Goal: Task Accomplishment & Management: Manage account settings

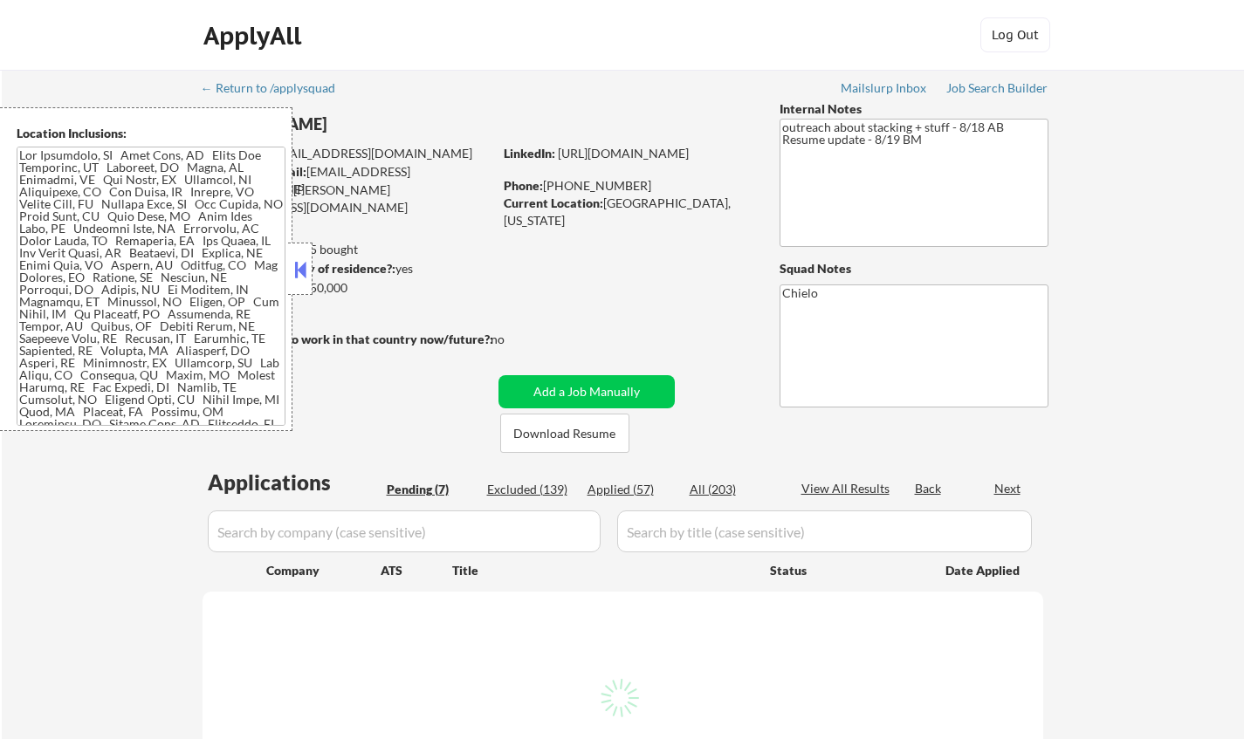
select select ""pending""
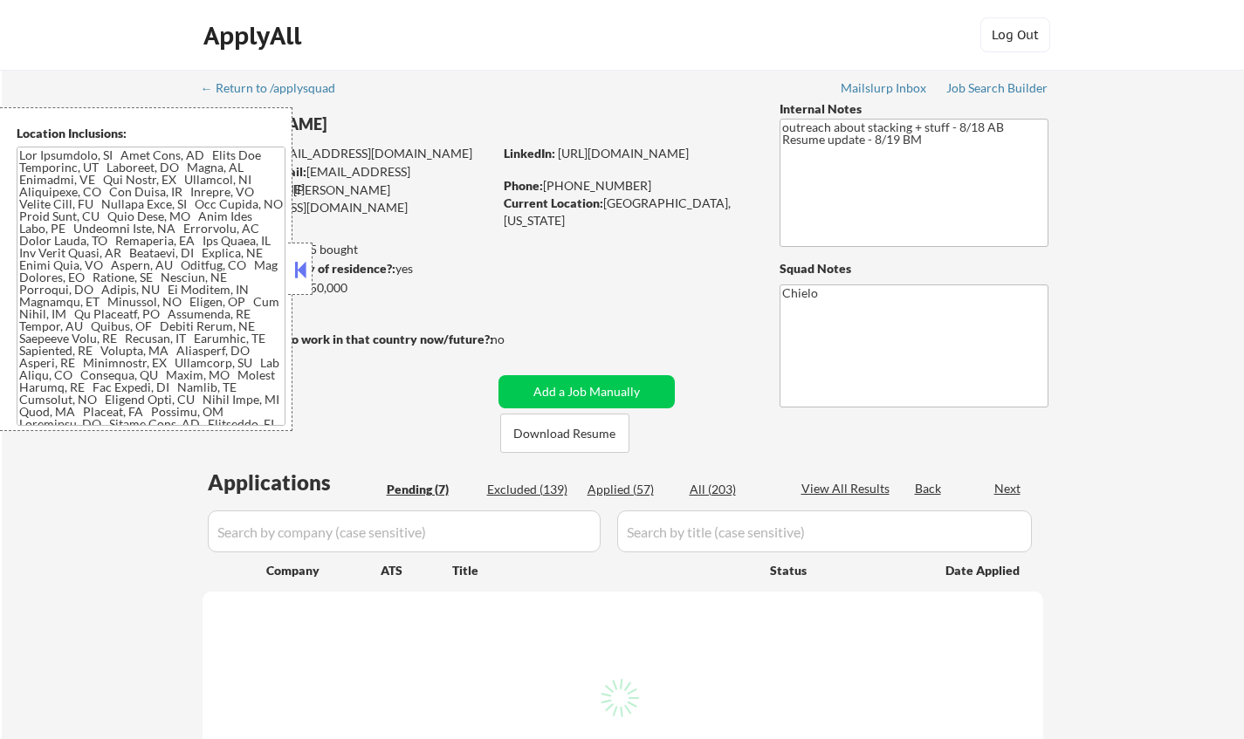
select select ""pending""
click at [294, 275] on button at bounding box center [300, 270] width 19 height 26
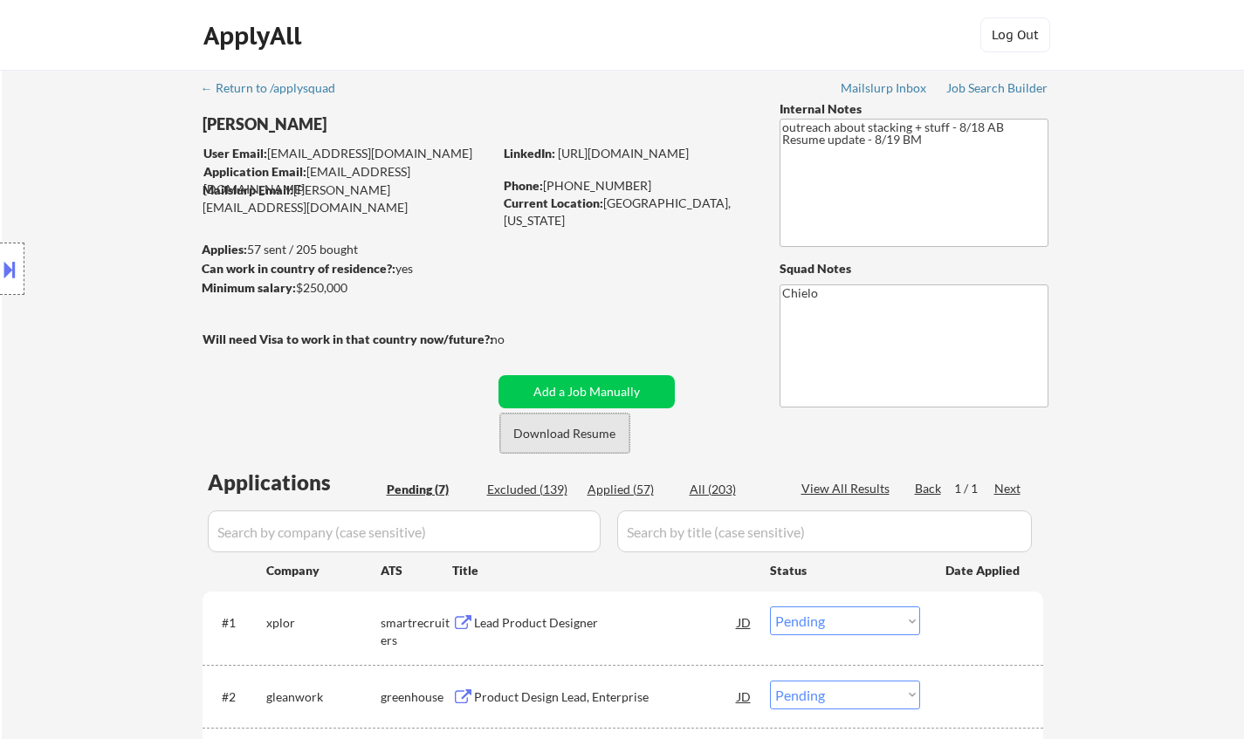
click at [559, 426] on button "Download Resume" at bounding box center [564, 433] width 129 height 39
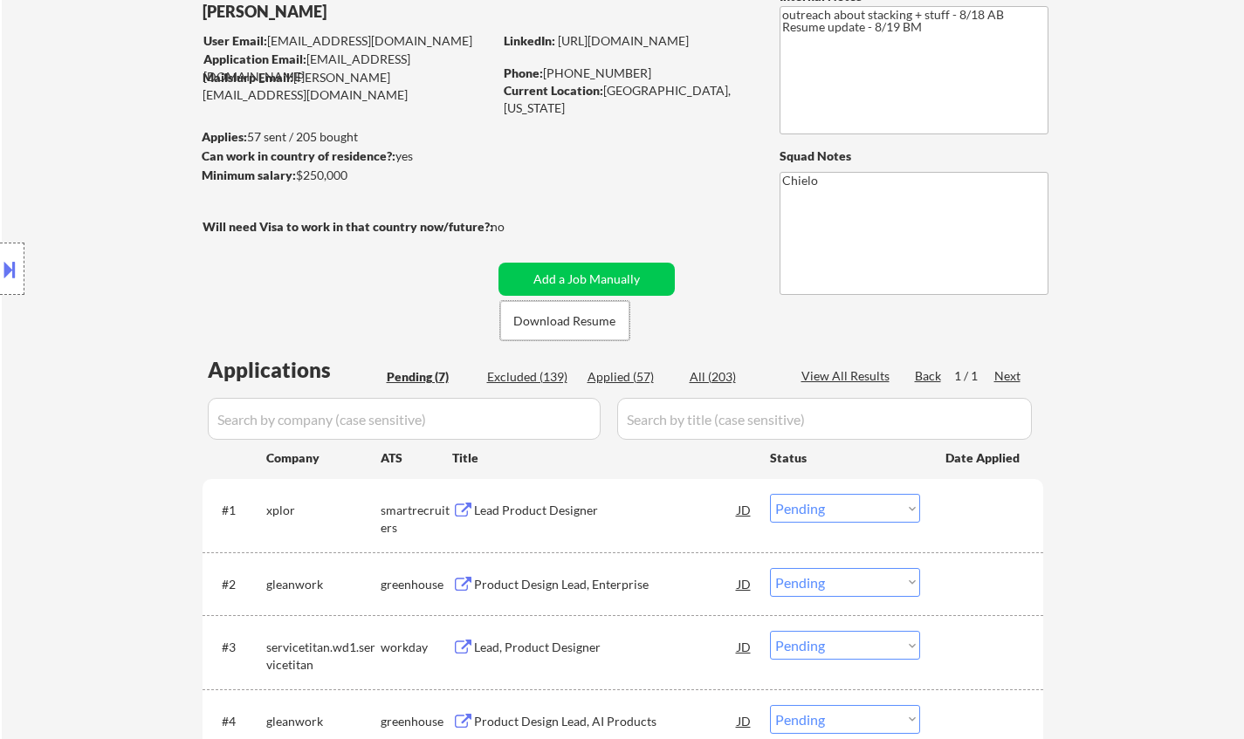
scroll to position [262, 0]
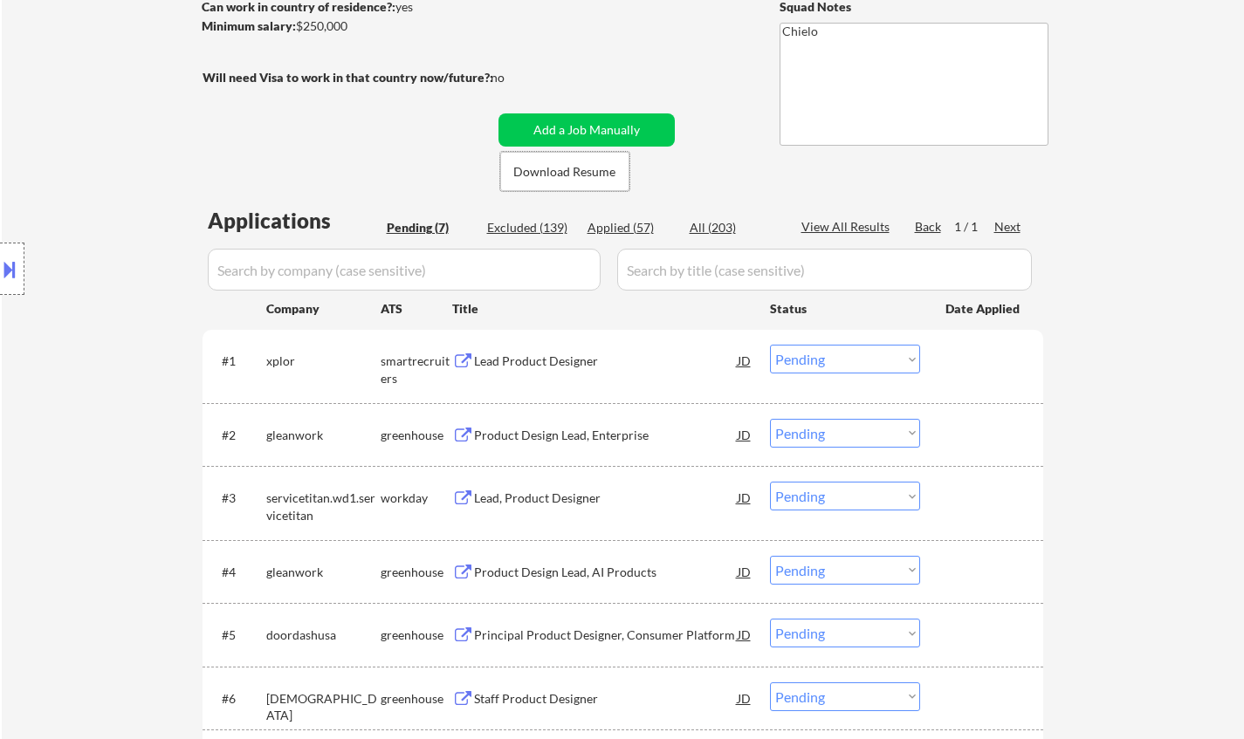
click at [553, 363] on div "Lead Product Designer" at bounding box center [606, 361] width 264 height 17
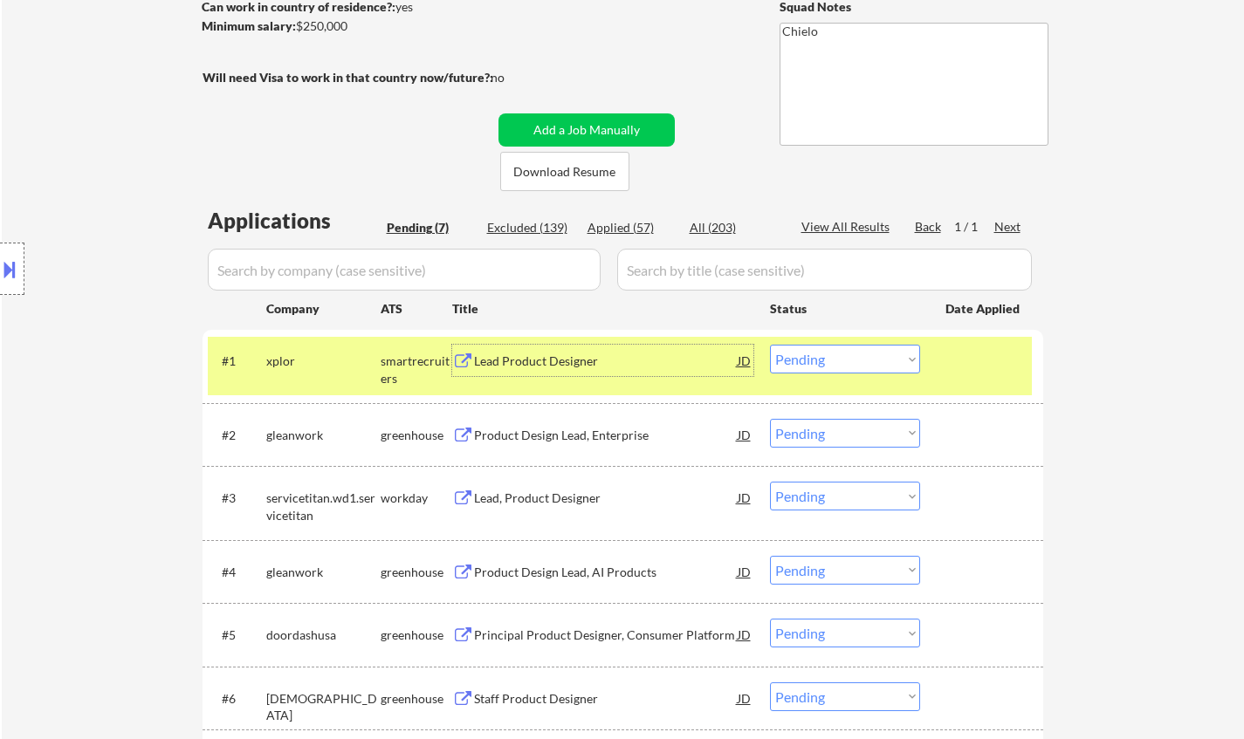
drag, startPoint x: 893, startPoint y: 349, endPoint x: 896, endPoint y: 368, distance: 19.5
click at [893, 349] on select "Choose an option... Pending Applied Excluded (Questions) Excluded (Expired) Exc…" at bounding box center [845, 359] width 150 height 29
click at [770, 345] on select "Choose an option... Pending Applied Excluded (Questions) Excluded (Expired) Exc…" at bounding box center [845, 359] width 150 height 29
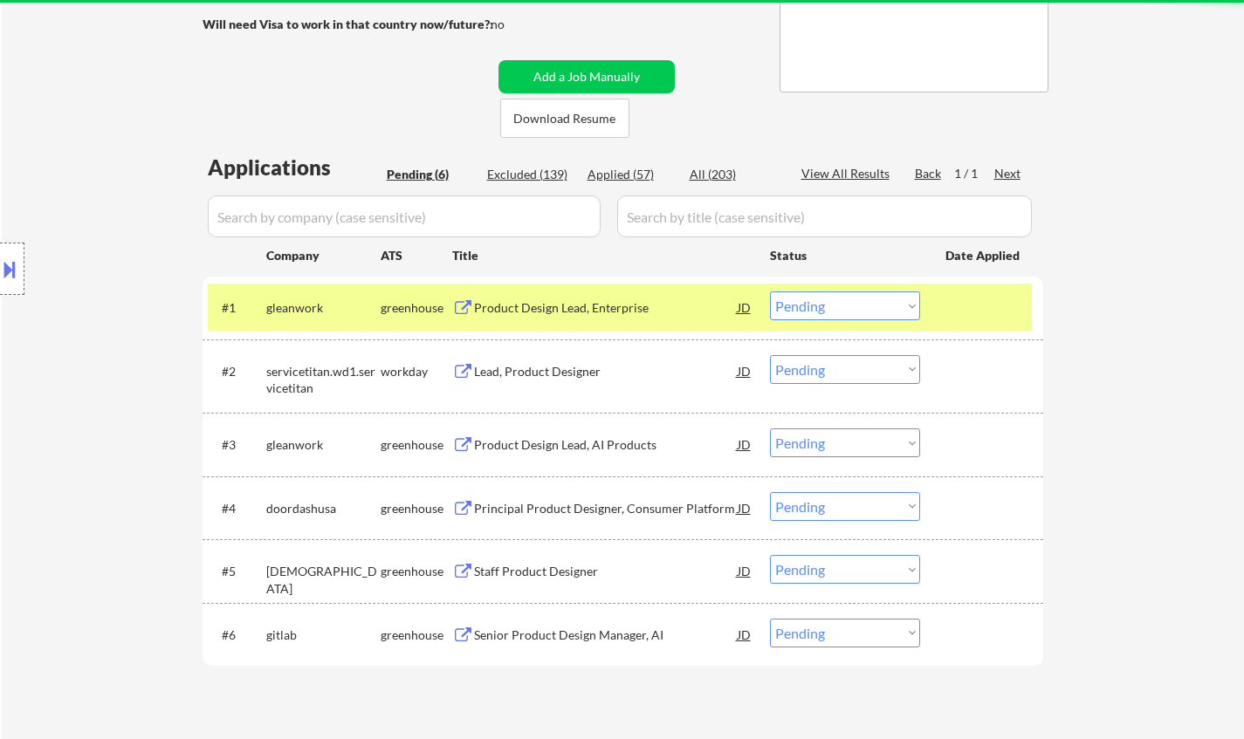
scroll to position [349, 0]
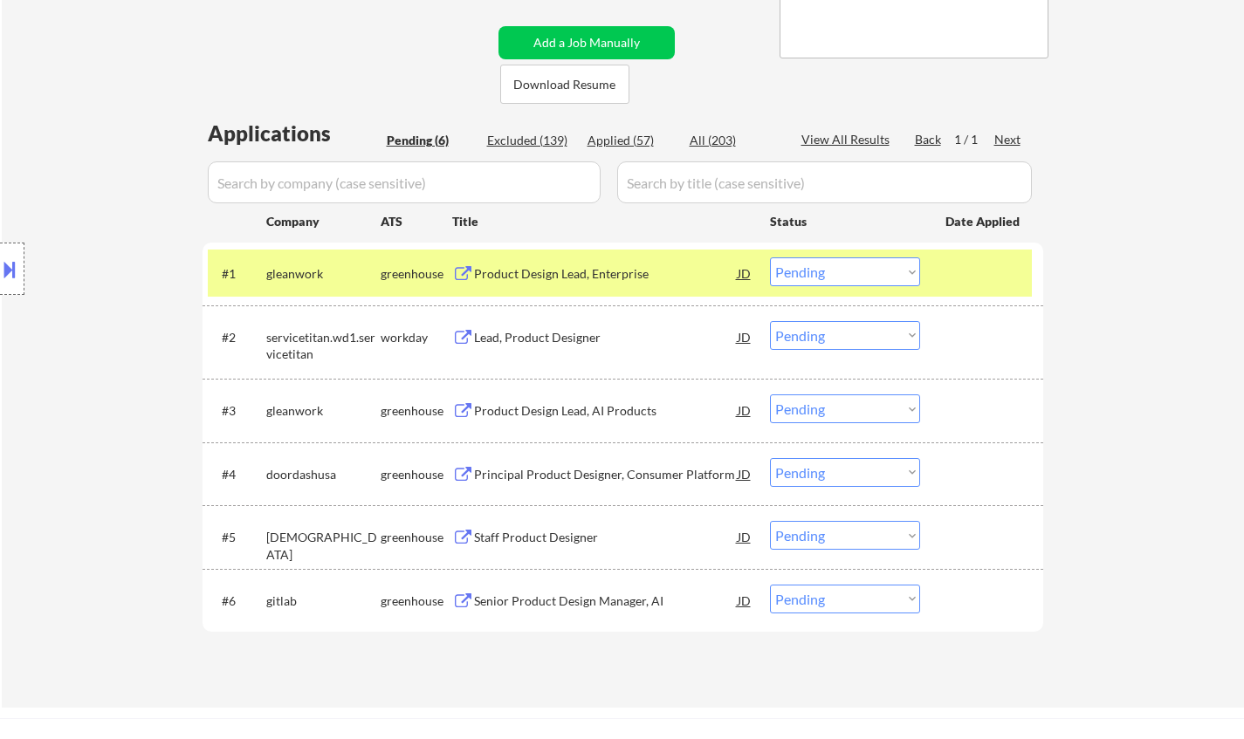
click at [558, 277] on div "Product Design Lead, Enterprise" at bounding box center [606, 273] width 264 height 17
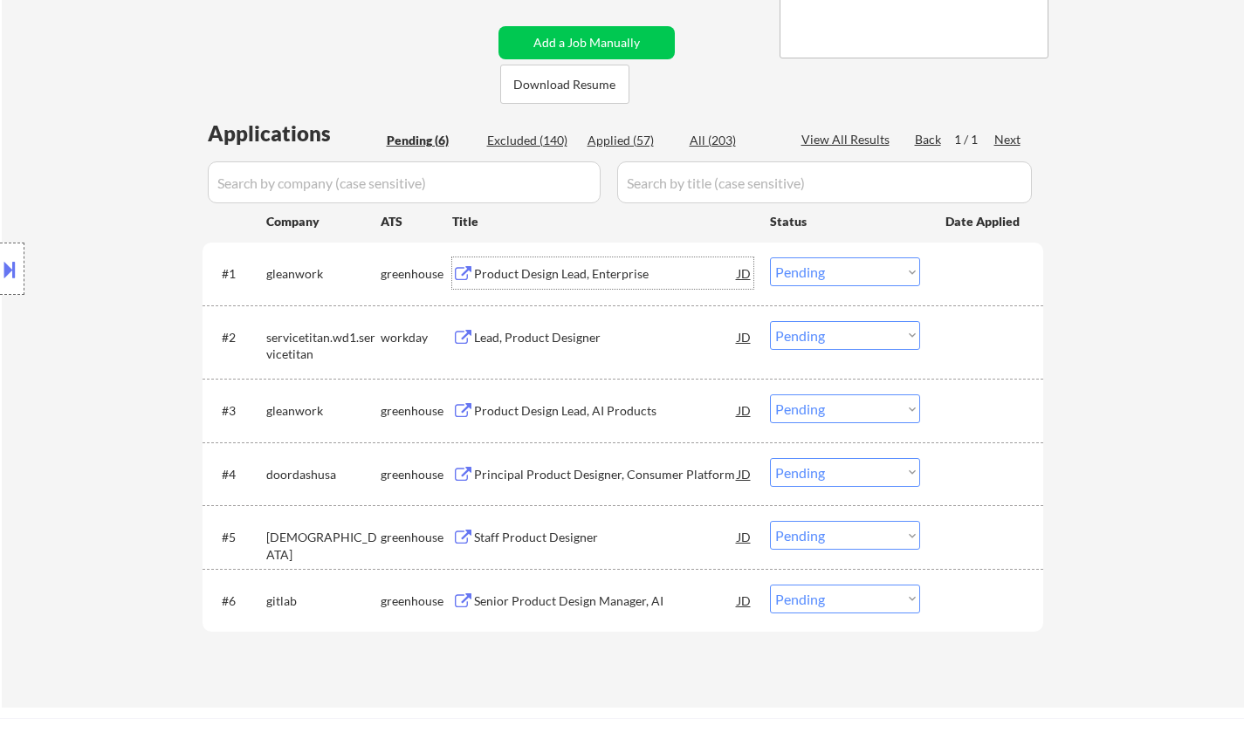
click at [1, 260] on button at bounding box center [9, 269] width 19 height 29
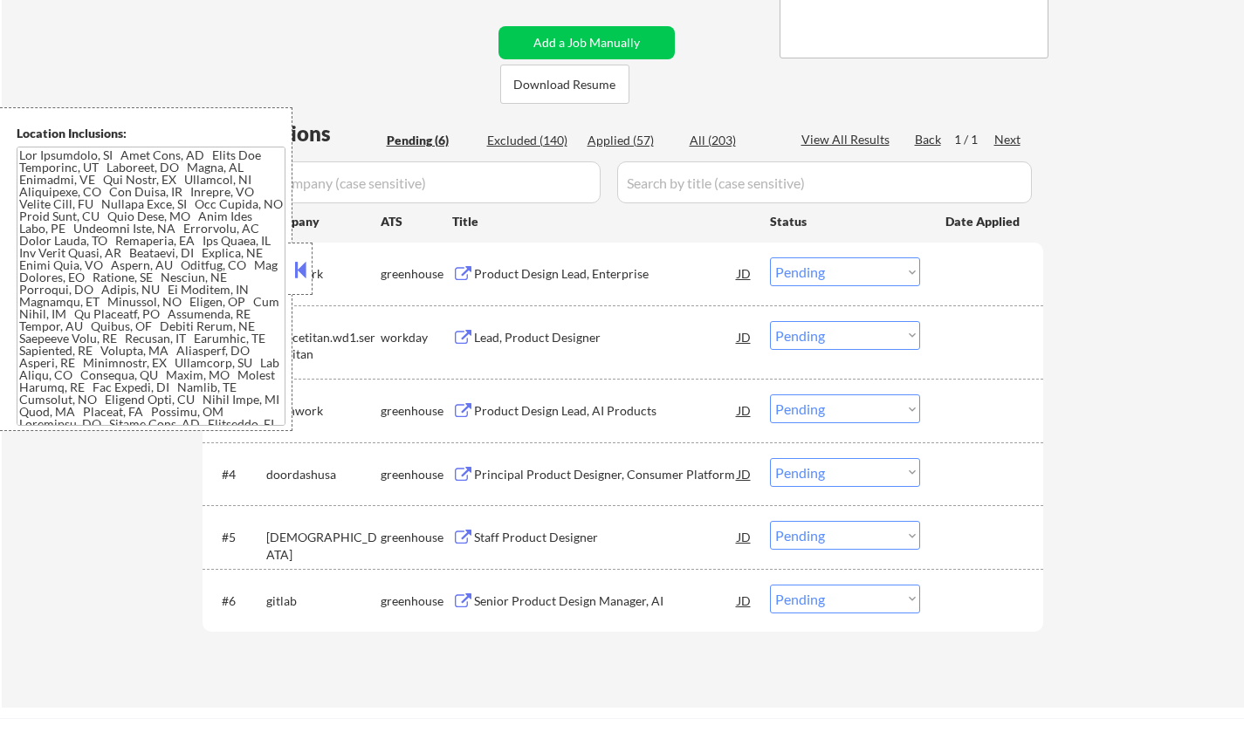
click at [309, 259] on button at bounding box center [300, 270] width 19 height 26
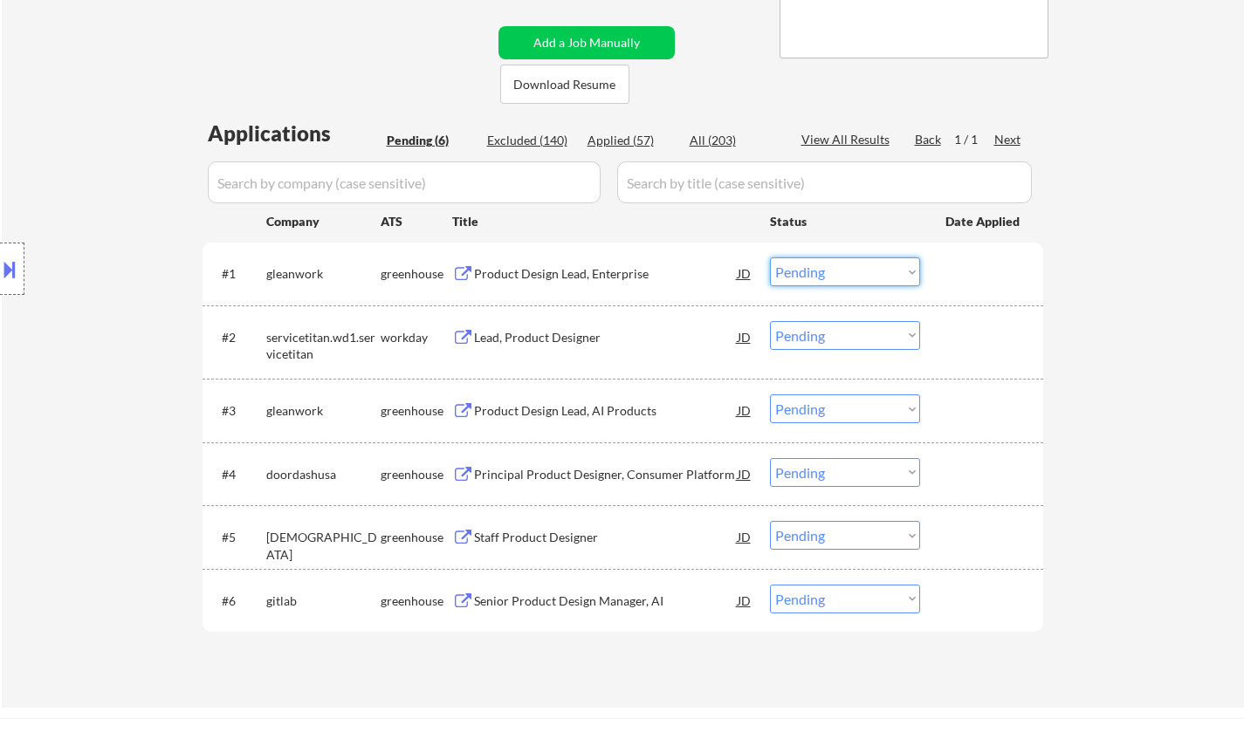
click at [837, 278] on select "Choose an option... Pending Applied Excluded (Questions) Excluded (Expired) Exc…" at bounding box center [845, 271] width 150 height 29
click at [770, 257] on select "Choose an option... Pending Applied Excluded (Questions) Excluded (Expired) Exc…" at bounding box center [845, 271] width 150 height 29
select select ""pending""
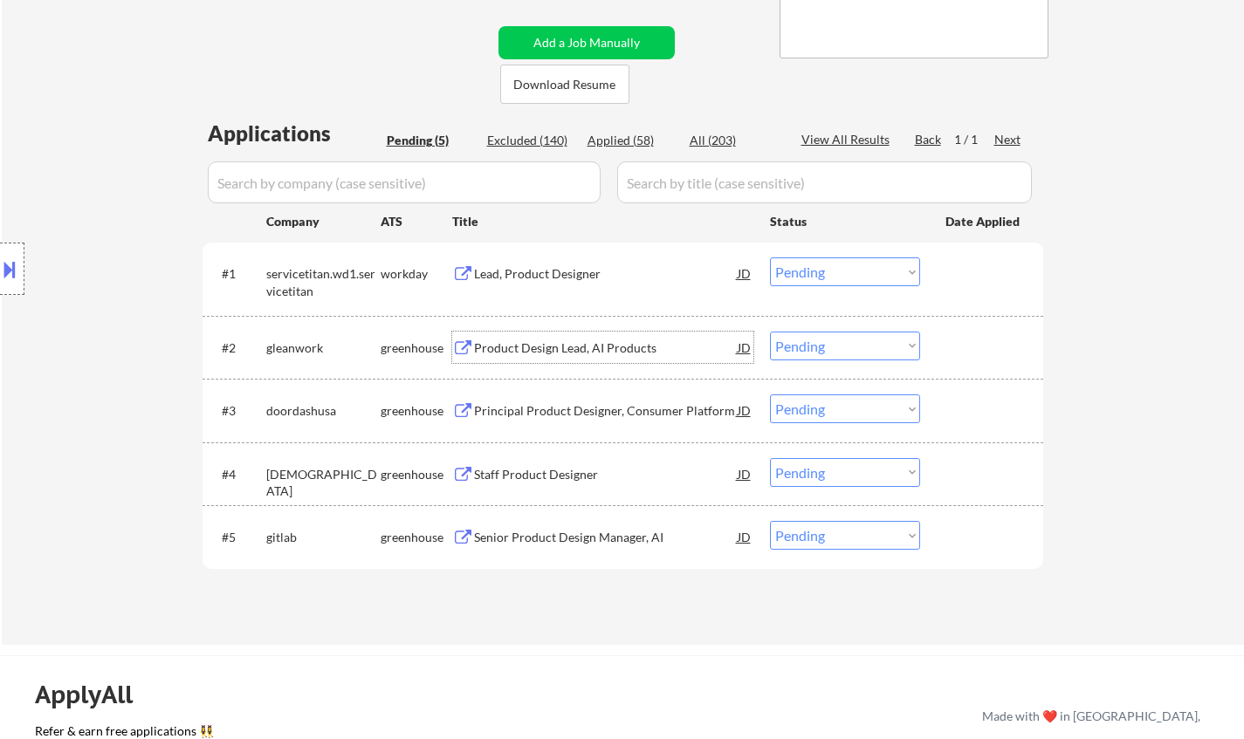
click at [591, 334] on div "Product Design Lead, AI Products" at bounding box center [606, 347] width 264 height 31
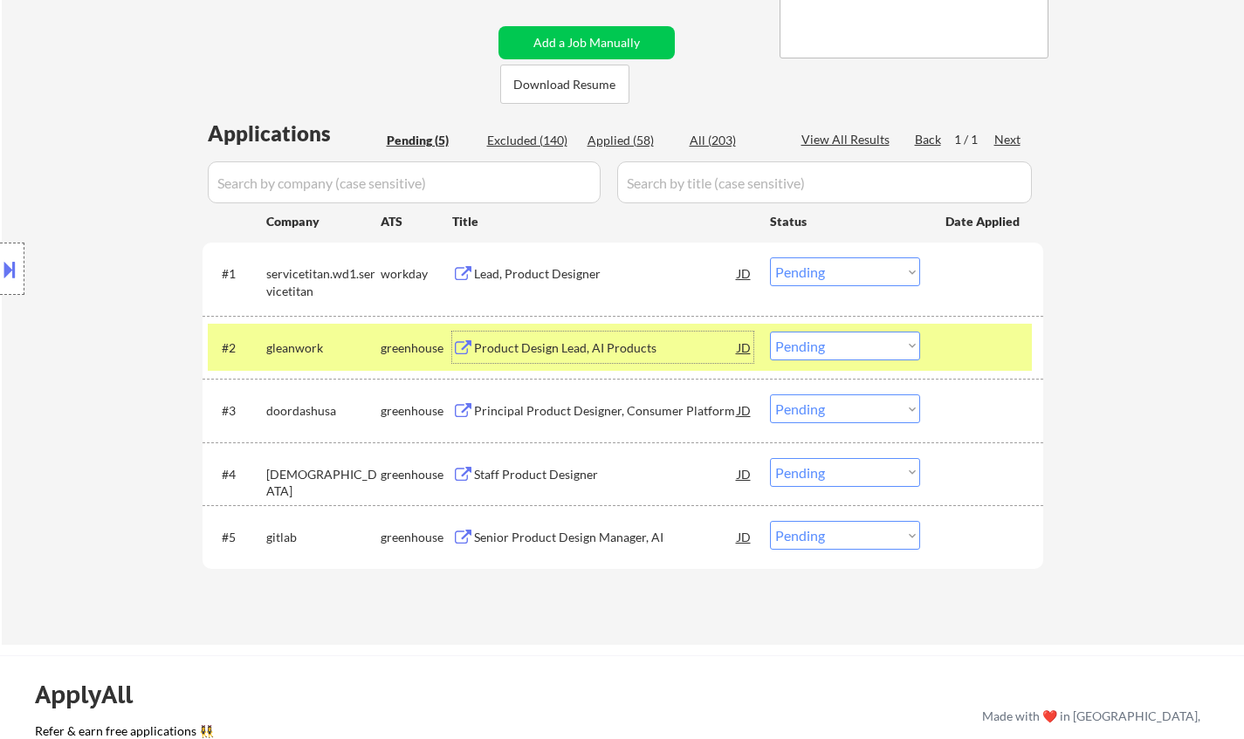
click at [527, 407] on div "Principal Product Designer, Consumer Platform" at bounding box center [606, 410] width 264 height 17
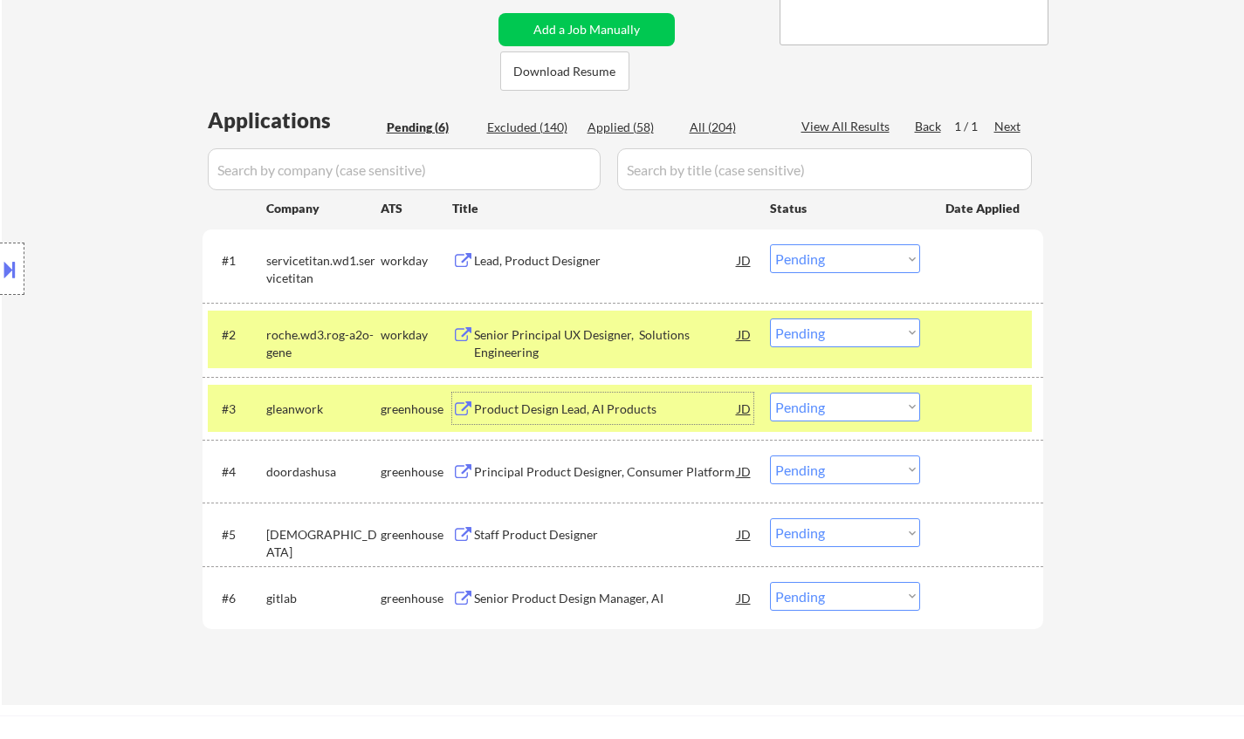
scroll to position [524, 0]
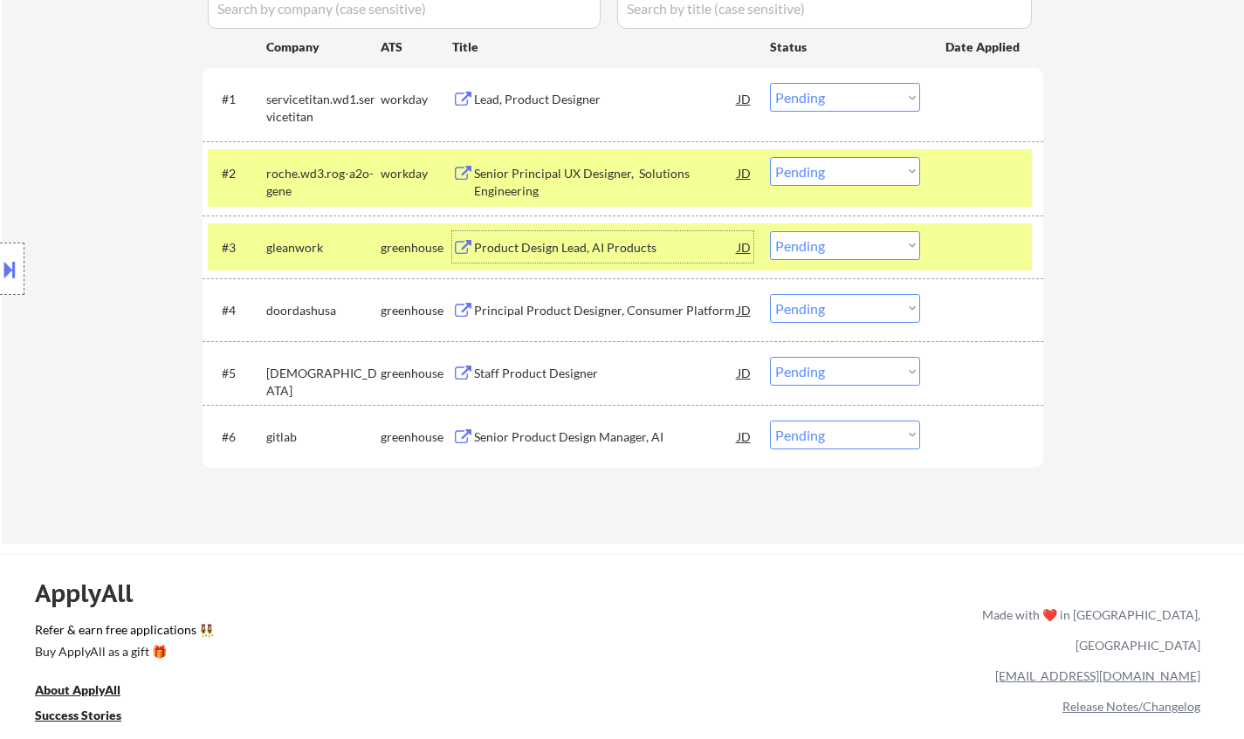
click at [840, 304] on select "Choose an option... Pending Applied Excluded (Questions) Excluded (Expired) Exc…" at bounding box center [845, 308] width 150 height 29
click at [770, 294] on select "Choose an option... Pending Applied Excluded (Questions) Excluded (Expired) Exc…" at bounding box center [845, 308] width 150 height 29
select select ""pending""
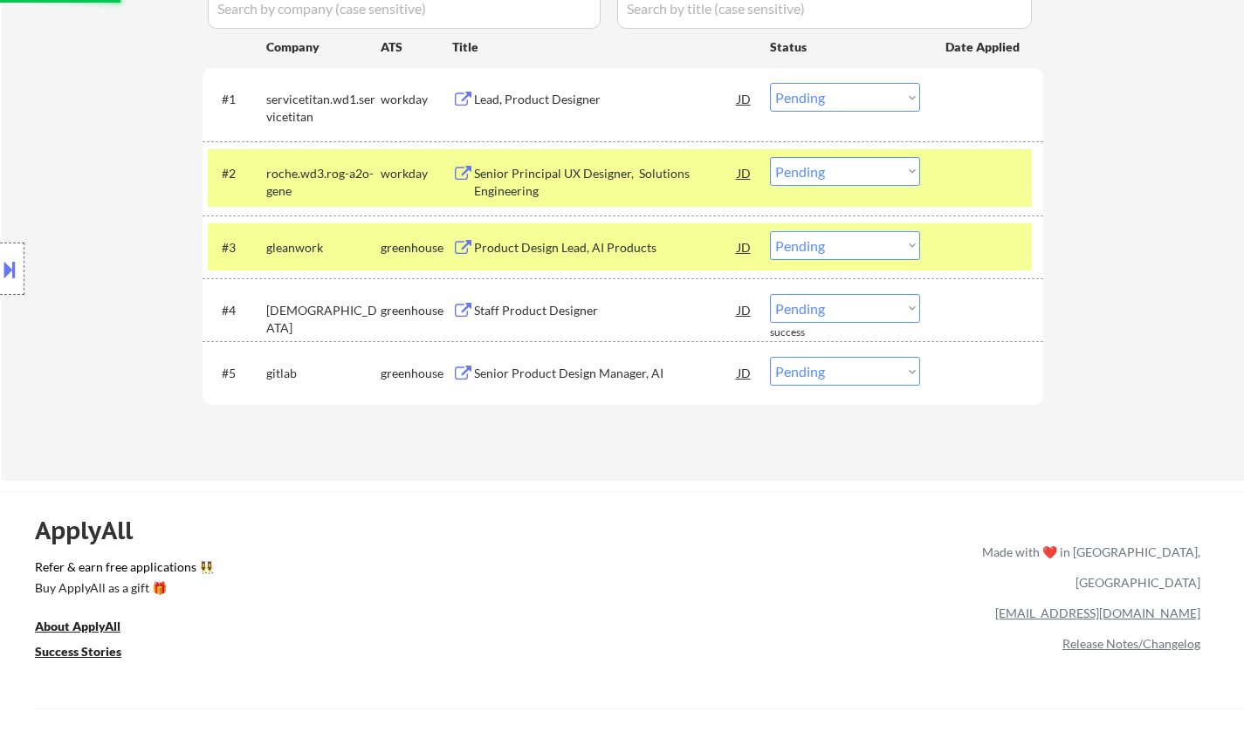
click at [576, 373] on div "Senior Product Design Manager, AI" at bounding box center [606, 373] width 264 height 17
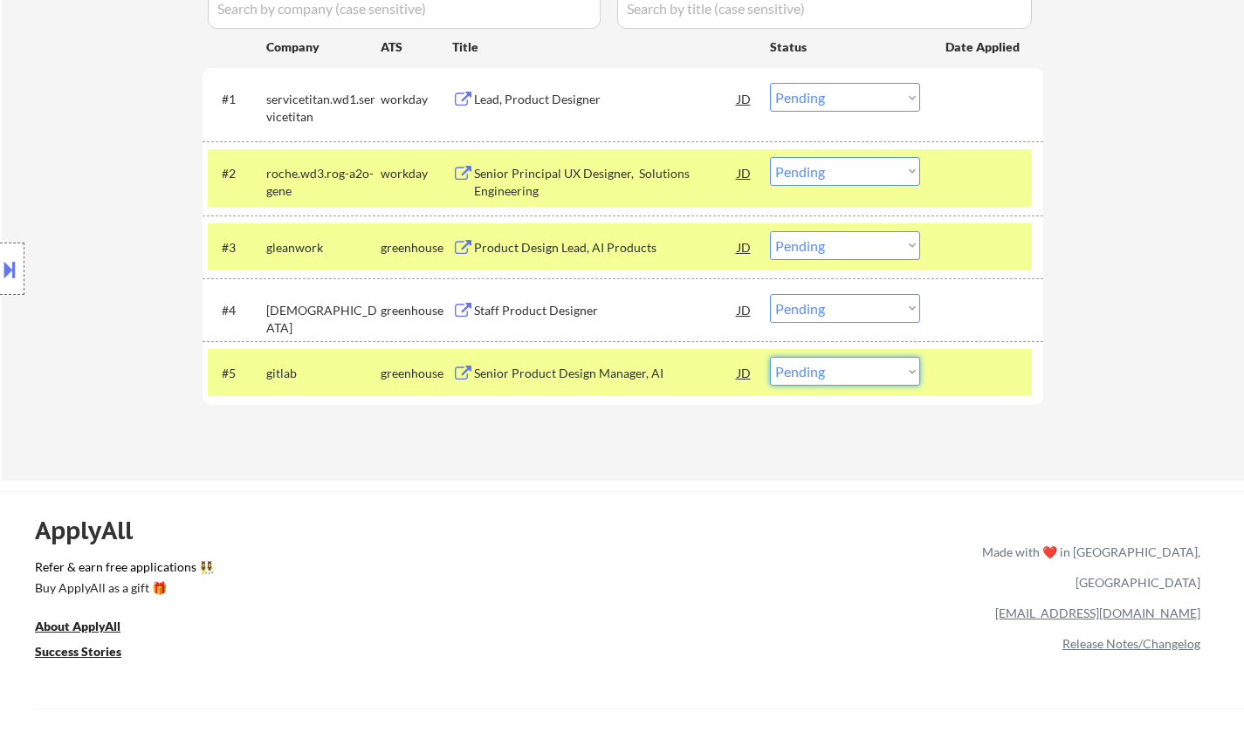
drag, startPoint x: 843, startPoint y: 374, endPoint x: 855, endPoint y: 385, distance: 16.0
click at [843, 374] on select "Choose an option... Pending Applied Excluded (Questions) Excluded (Expired) Exc…" at bounding box center [845, 371] width 150 height 29
select select ""excluded__salary_""
click at [770, 357] on select "Choose an option... Pending Applied Excluded (Questions) Excluded (Expired) Exc…" at bounding box center [845, 371] width 150 height 29
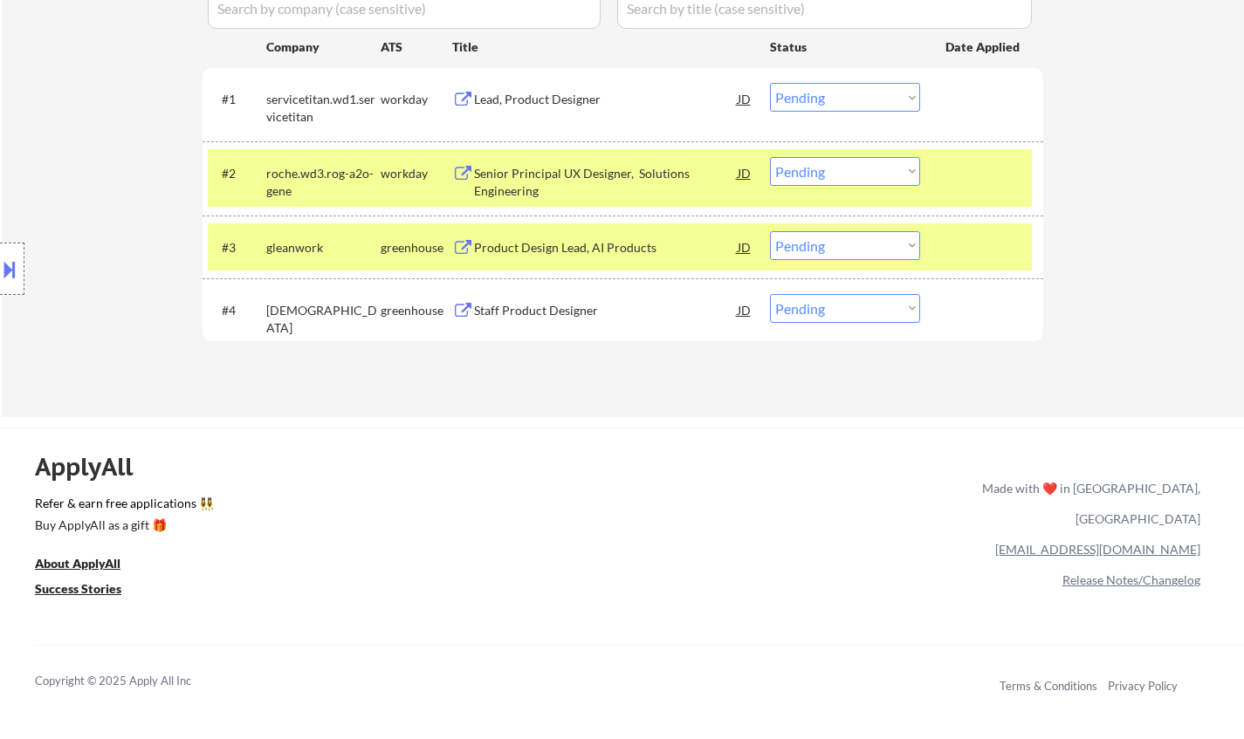
click at [539, 308] on div "Staff Product Designer" at bounding box center [606, 310] width 264 height 17
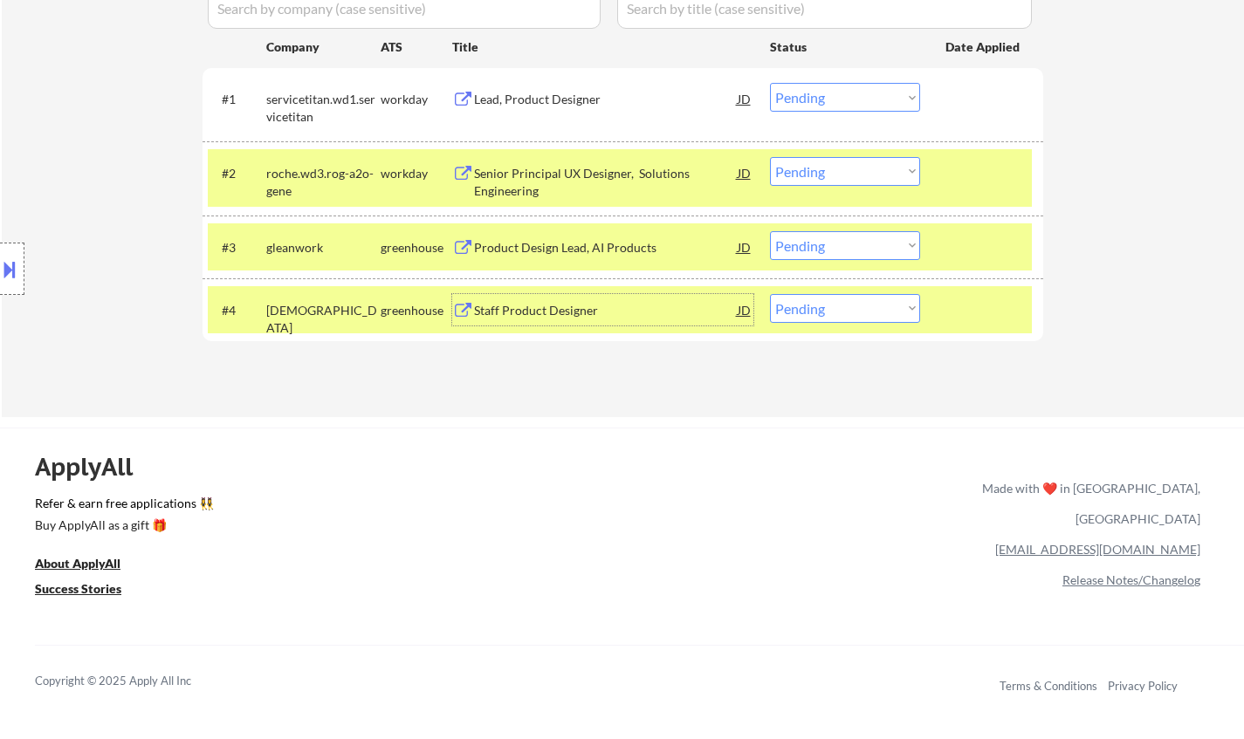
click at [850, 308] on select "Choose an option... Pending Applied Excluded (Questions) Excluded (Expired) Exc…" at bounding box center [845, 308] width 150 height 29
select select ""excluded__salary_""
click at [770, 294] on select "Choose an option... Pending Applied Excluded (Questions) Excluded (Expired) Exc…" at bounding box center [845, 308] width 150 height 29
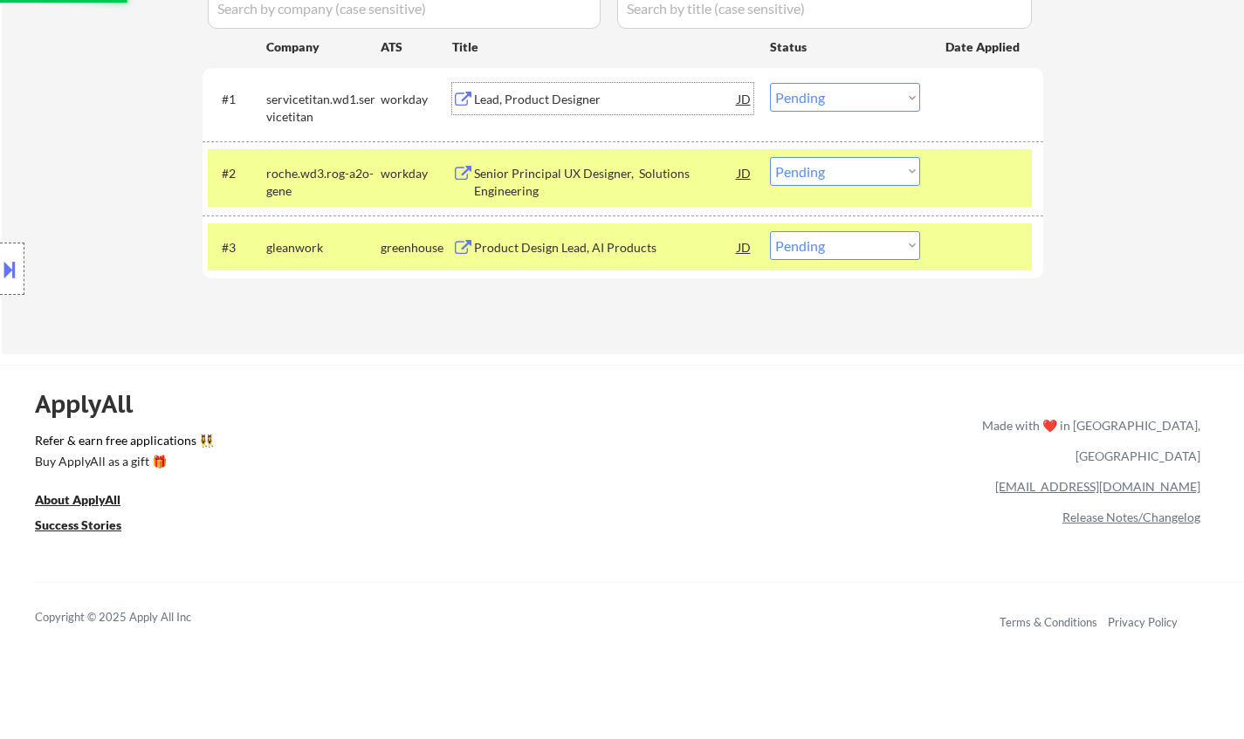
click at [517, 98] on div "Lead, Product Designer" at bounding box center [606, 99] width 264 height 17
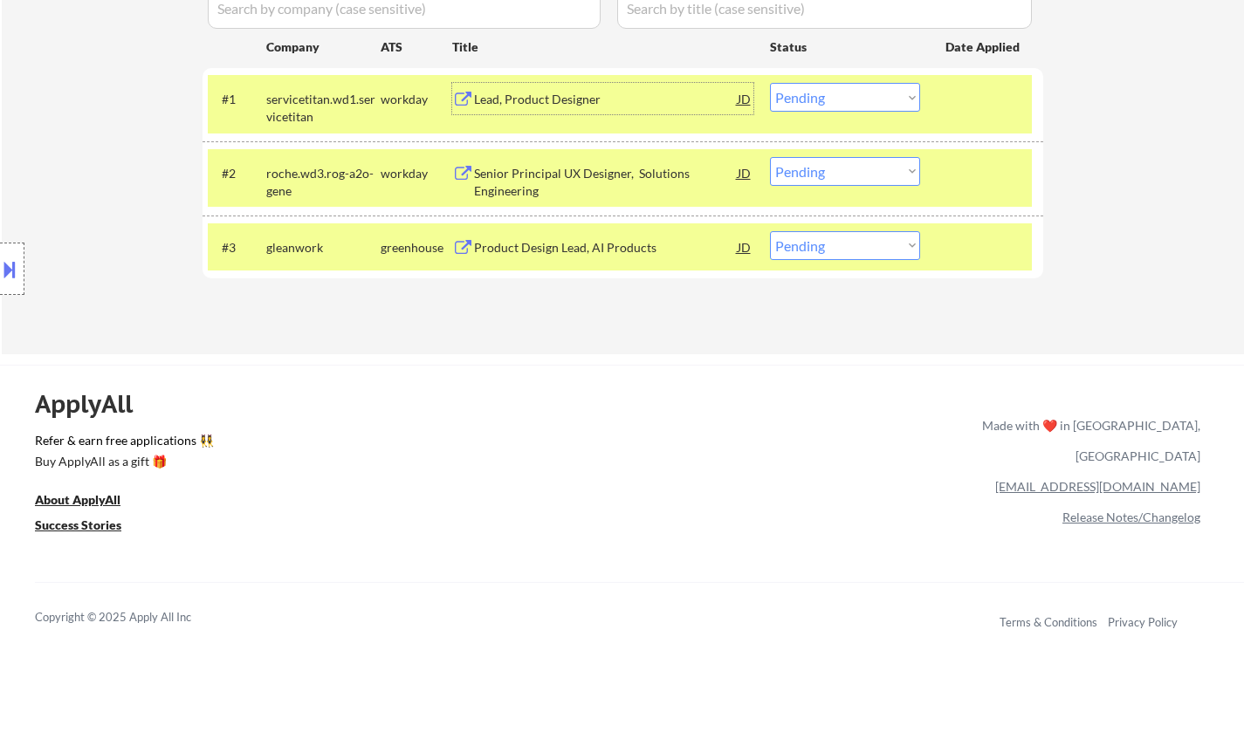
click at [830, 102] on select "Choose an option... Pending Applied Excluded (Questions) Excluded (Expired) Exc…" at bounding box center [845, 97] width 150 height 29
click at [770, 83] on select "Choose an option... Pending Applied Excluded (Questions) Excluded (Expired) Exc…" at bounding box center [845, 97] width 150 height 29
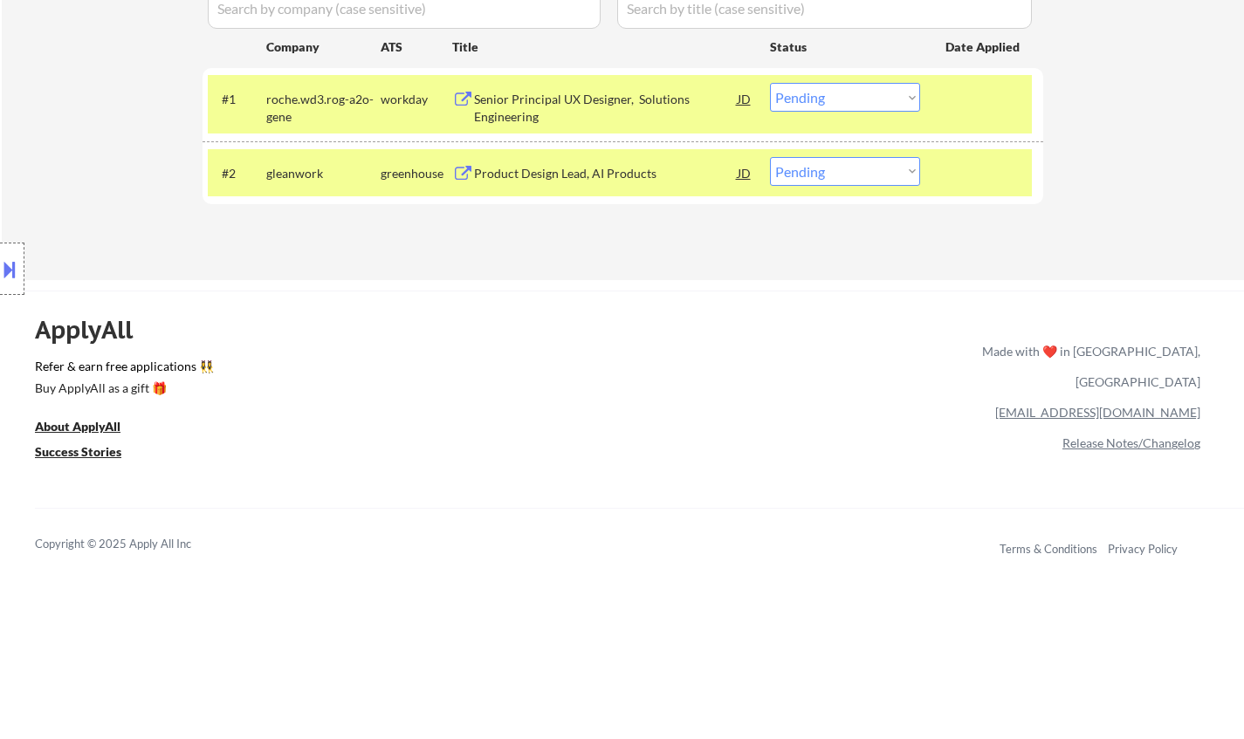
click at [531, 93] on div "Senior Principal UX Designer, Solutions Engineering" at bounding box center [606, 108] width 264 height 34
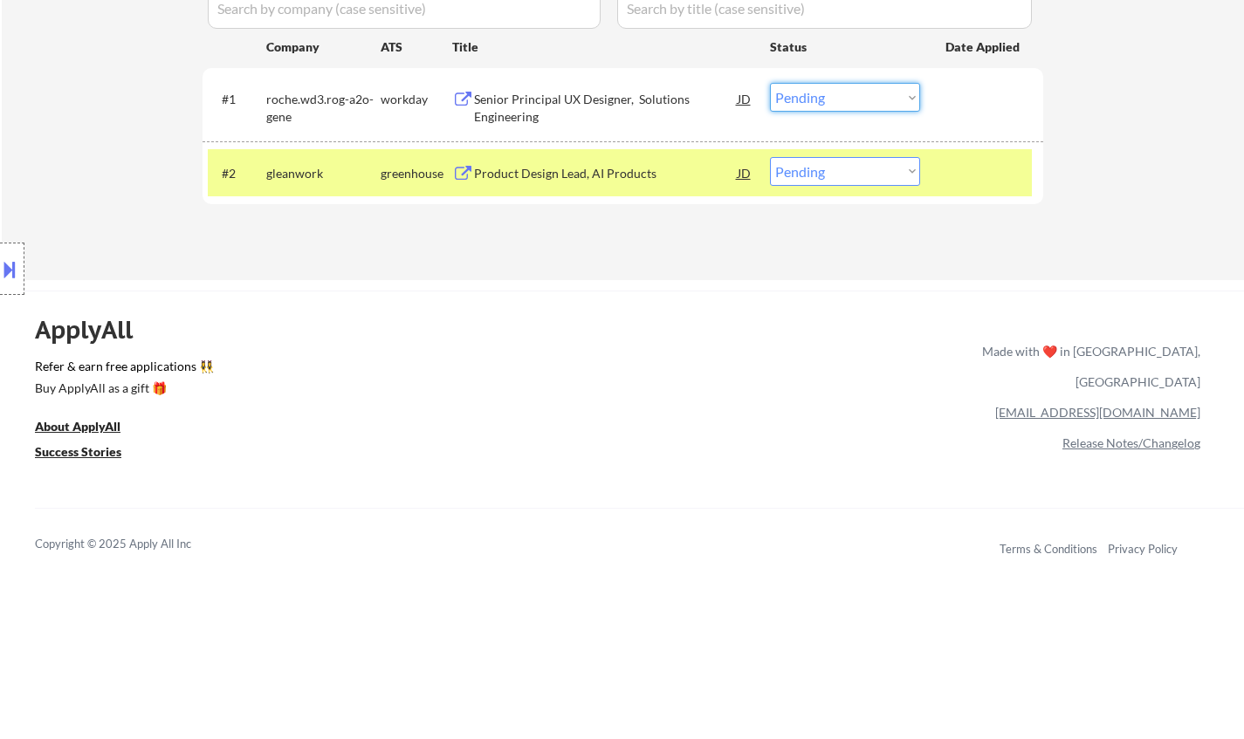
drag, startPoint x: 814, startPoint y: 90, endPoint x: 840, endPoint y: 106, distance: 31.0
click at [814, 89] on select "Choose an option... Pending Applied Excluded (Questions) Excluded (Expired) Exc…" at bounding box center [845, 97] width 150 height 29
click at [770, 83] on select "Choose an option... Pending Applied Excluded (Questions) Excluded (Expired) Exc…" at bounding box center [845, 97] width 150 height 29
select select ""pending""
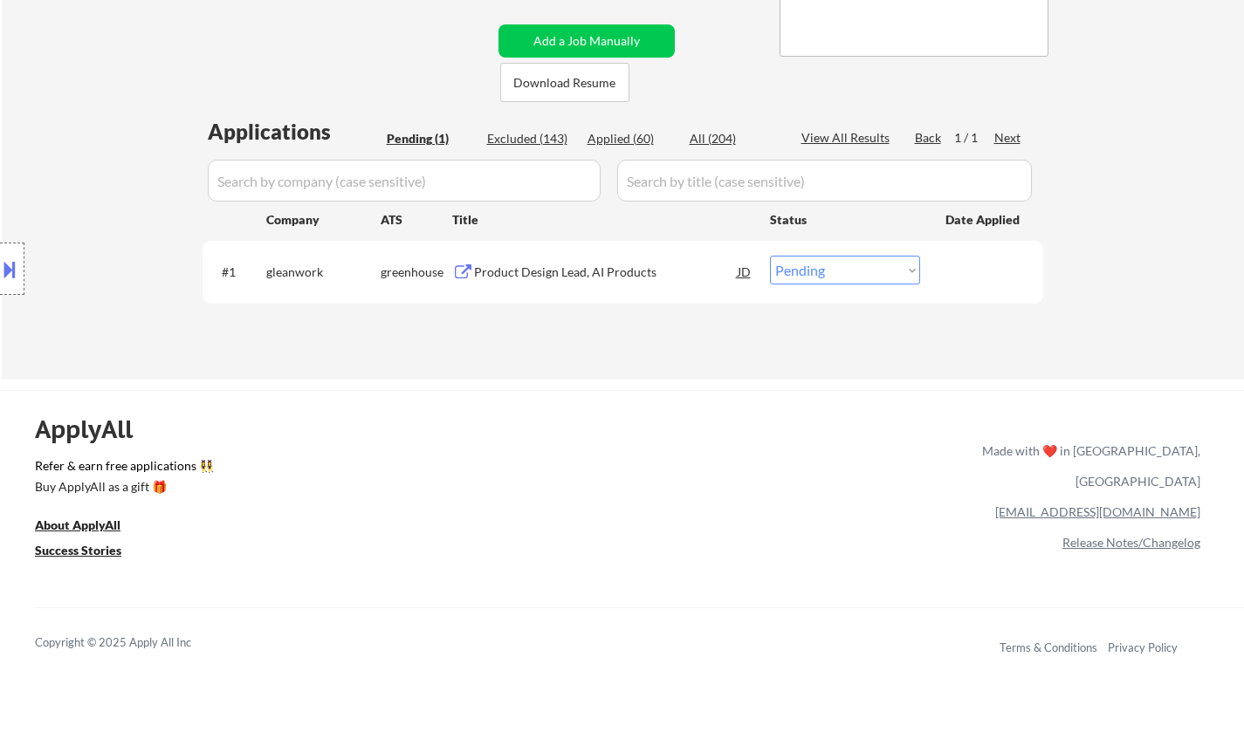
scroll to position [262, 0]
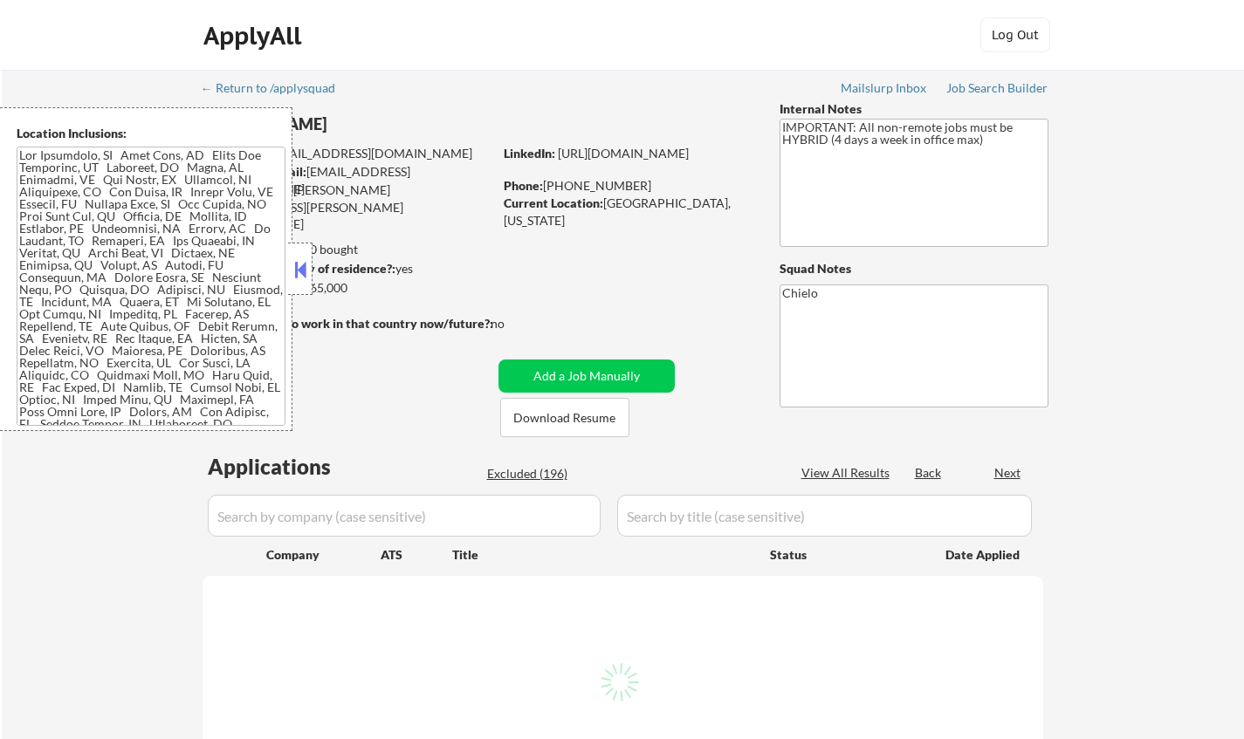
select select ""pending""
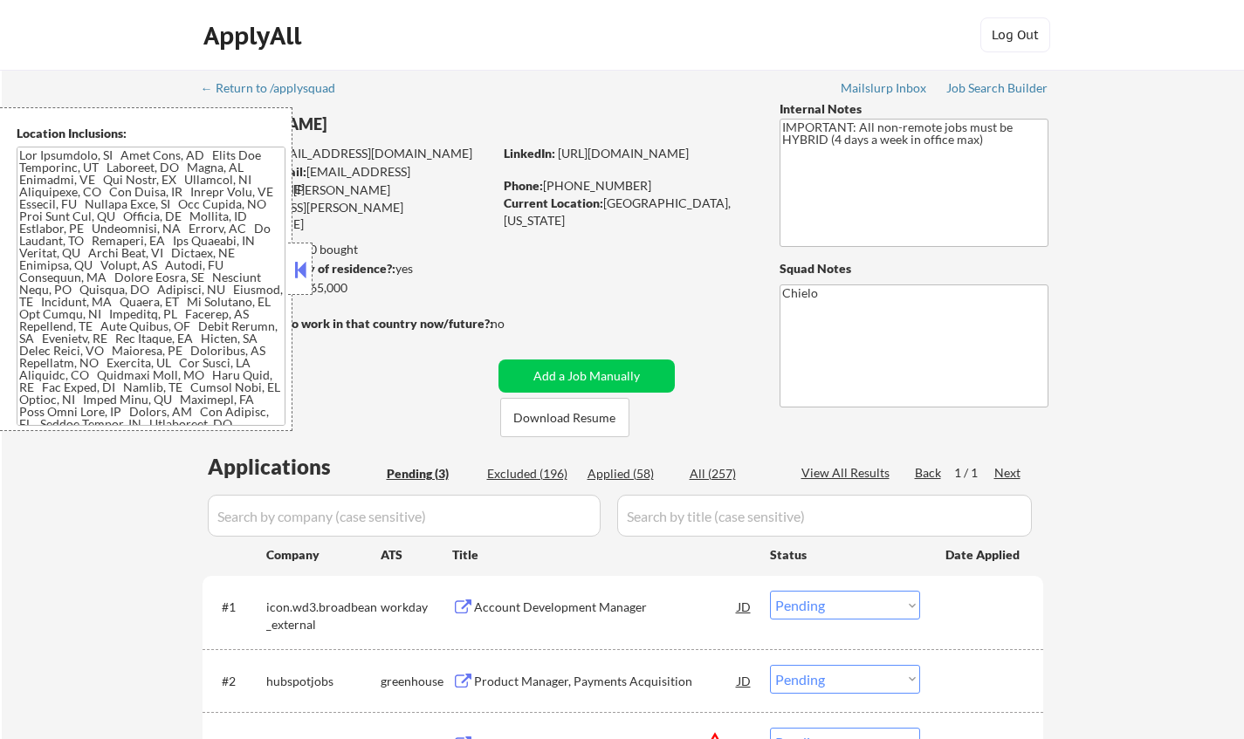
drag, startPoint x: 294, startPoint y: 262, endPoint x: 353, endPoint y: 286, distance: 63.4
click at [294, 262] on button at bounding box center [300, 270] width 19 height 26
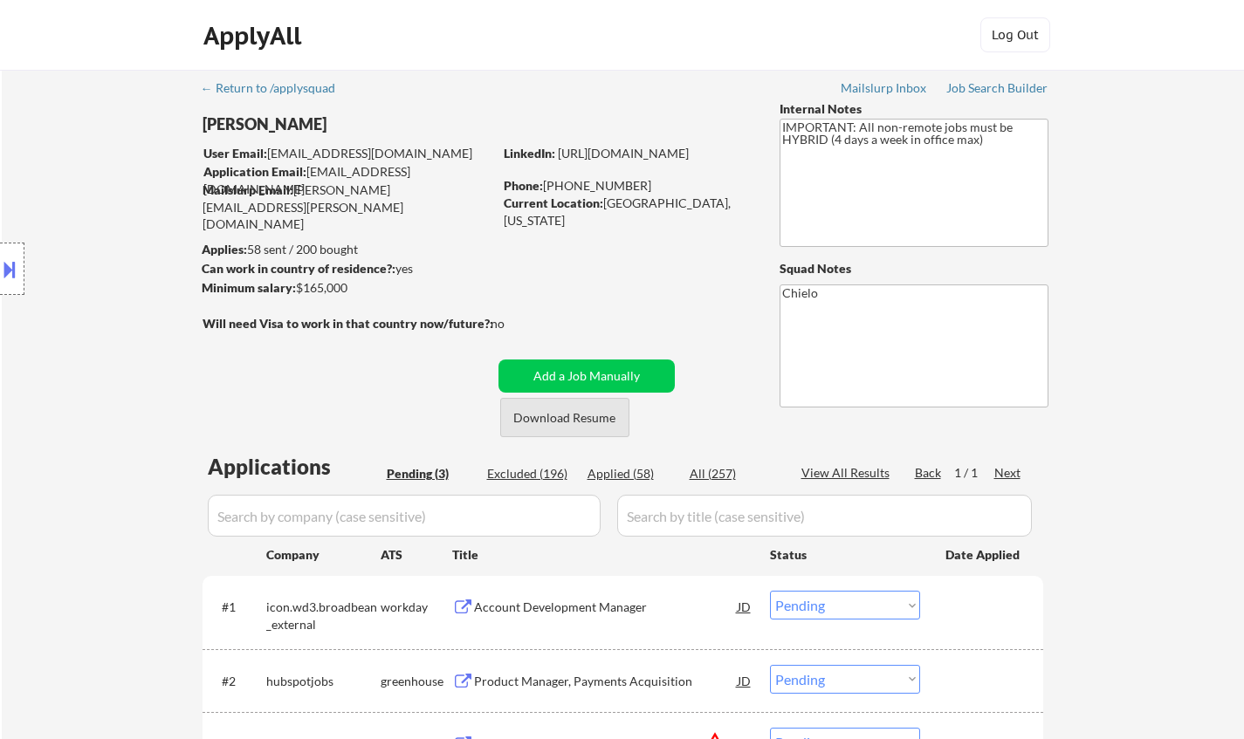
drag, startPoint x: 551, startPoint y: 416, endPoint x: 558, endPoint y: 353, distance: 64.1
click at [551, 417] on button "Download Resume" at bounding box center [564, 417] width 129 height 39
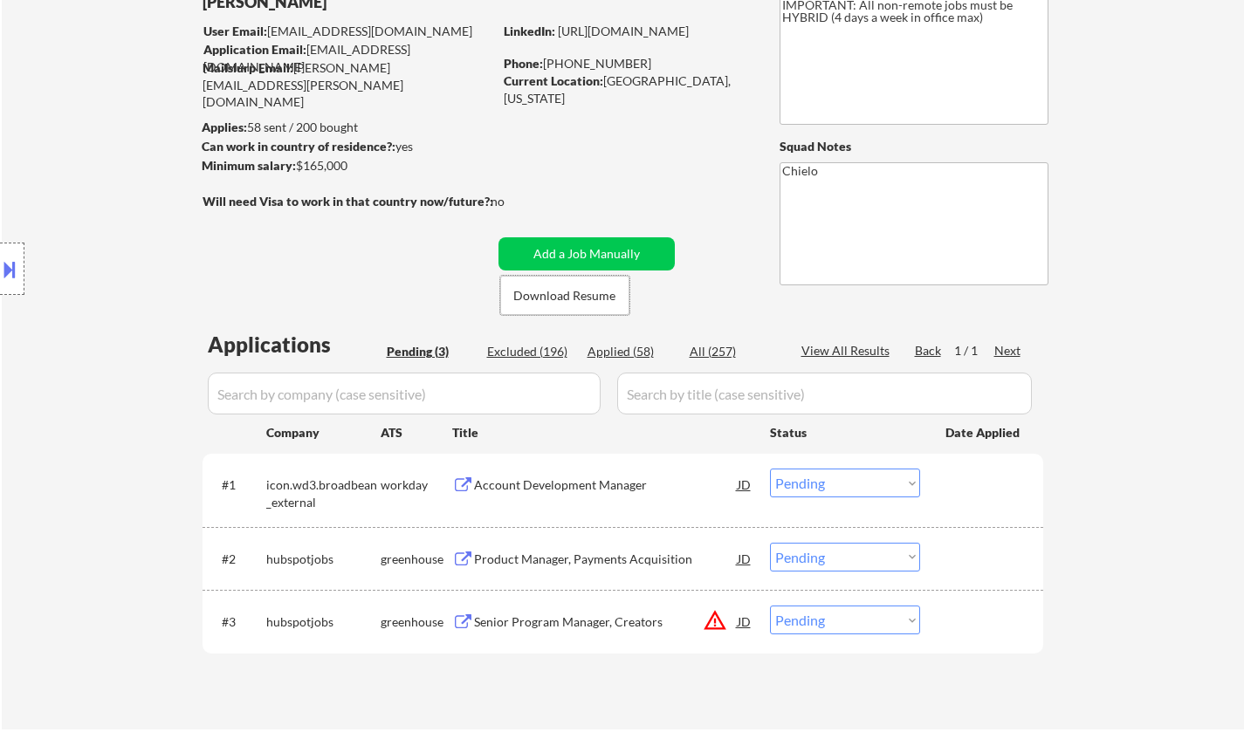
scroll to position [262, 0]
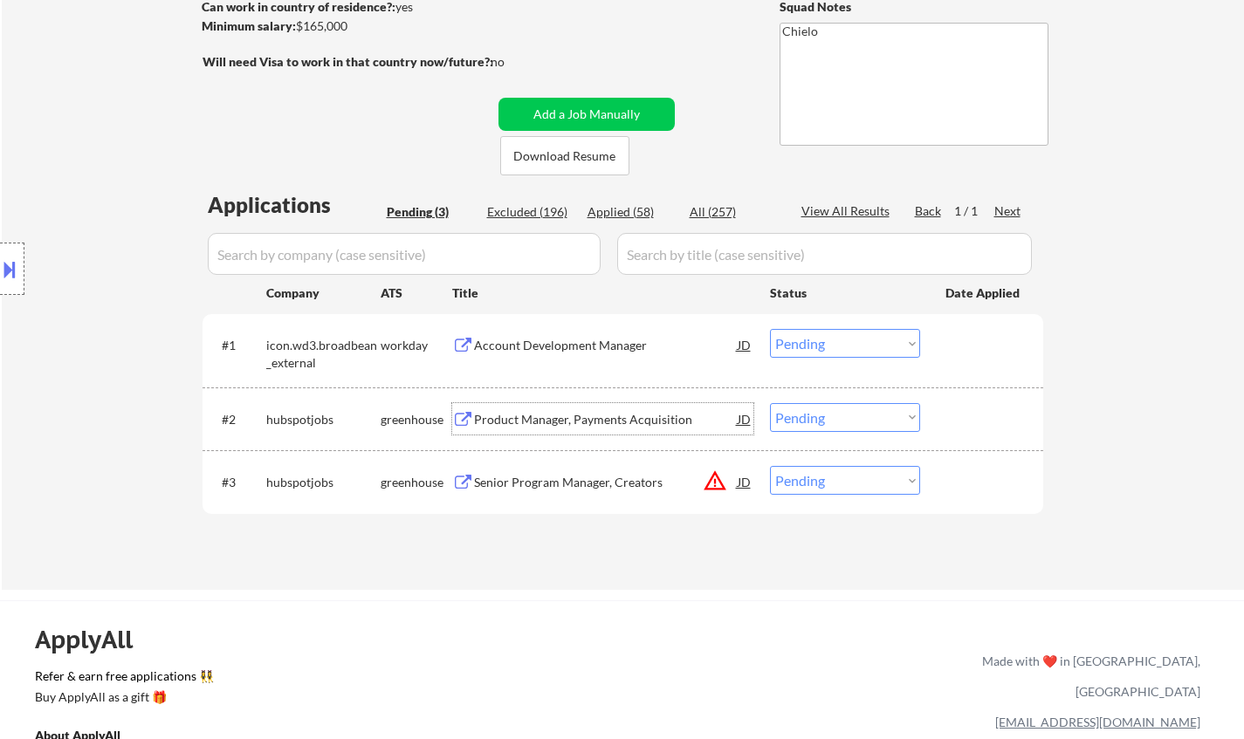
click at [583, 419] on div "Product Manager, Payments Acquisition" at bounding box center [606, 419] width 264 height 17
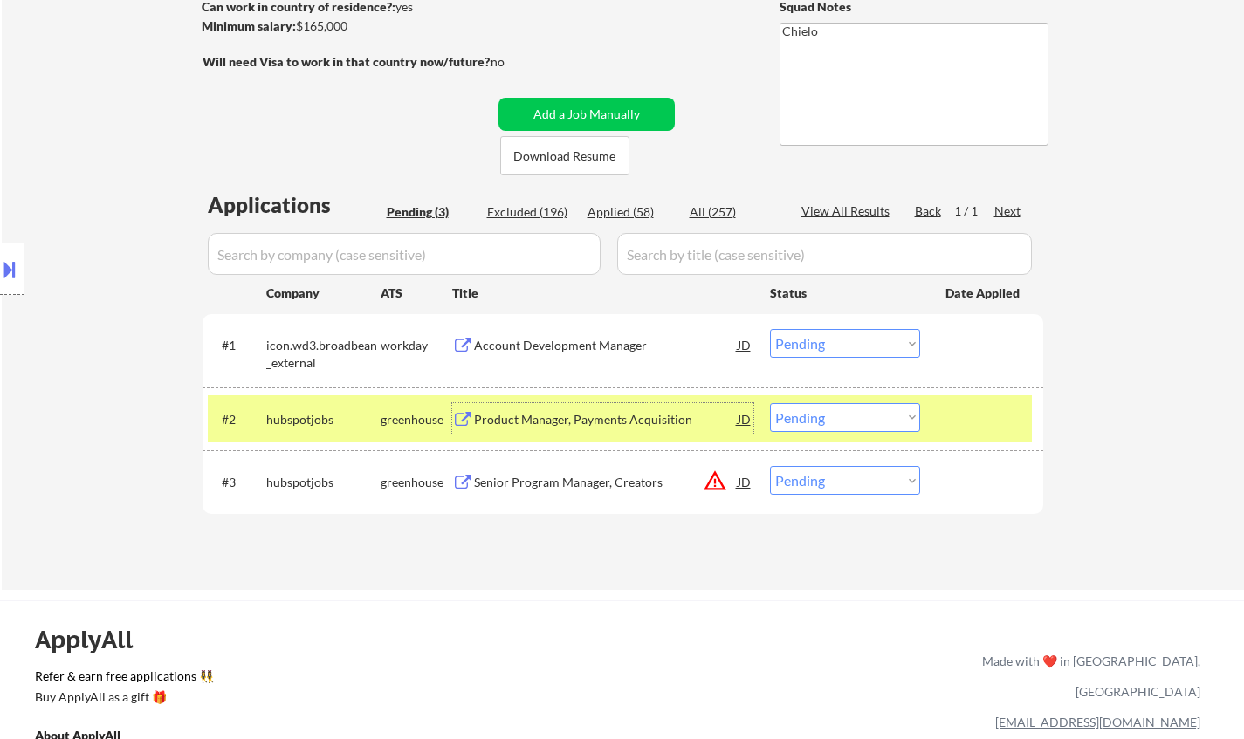
drag, startPoint x: 848, startPoint y: 417, endPoint x: 863, endPoint y: 422, distance: 16.6
click at [848, 417] on select "Choose an option... Pending Applied Excluded (Questions) Excluded (Expired) Exc…" at bounding box center [845, 417] width 150 height 29
click at [770, 403] on select "Choose an option... Pending Applied Excluded (Questions) Excluded (Expired) Exc…" at bounding box center [845, 417] width 150 height 29
select select ""pending""
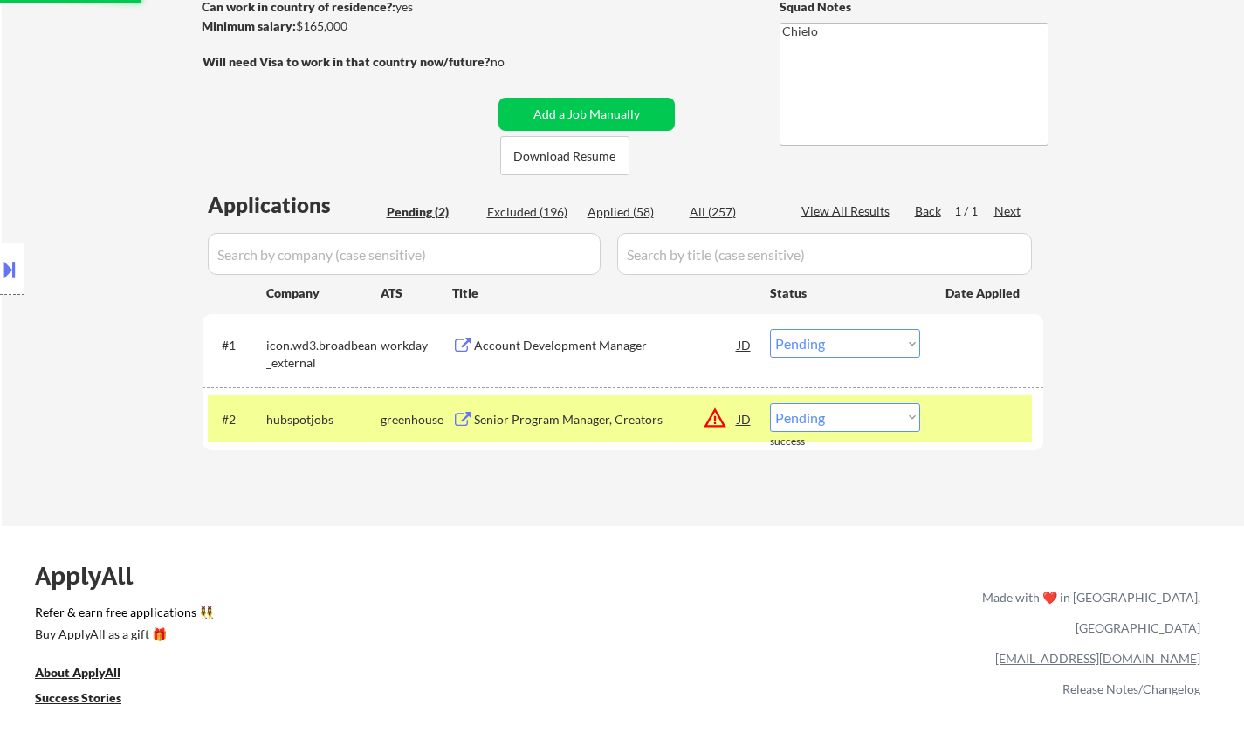
click at [555, 347] on div "Account Development Manager" at bounding box center [606, 345] width 264 height 17
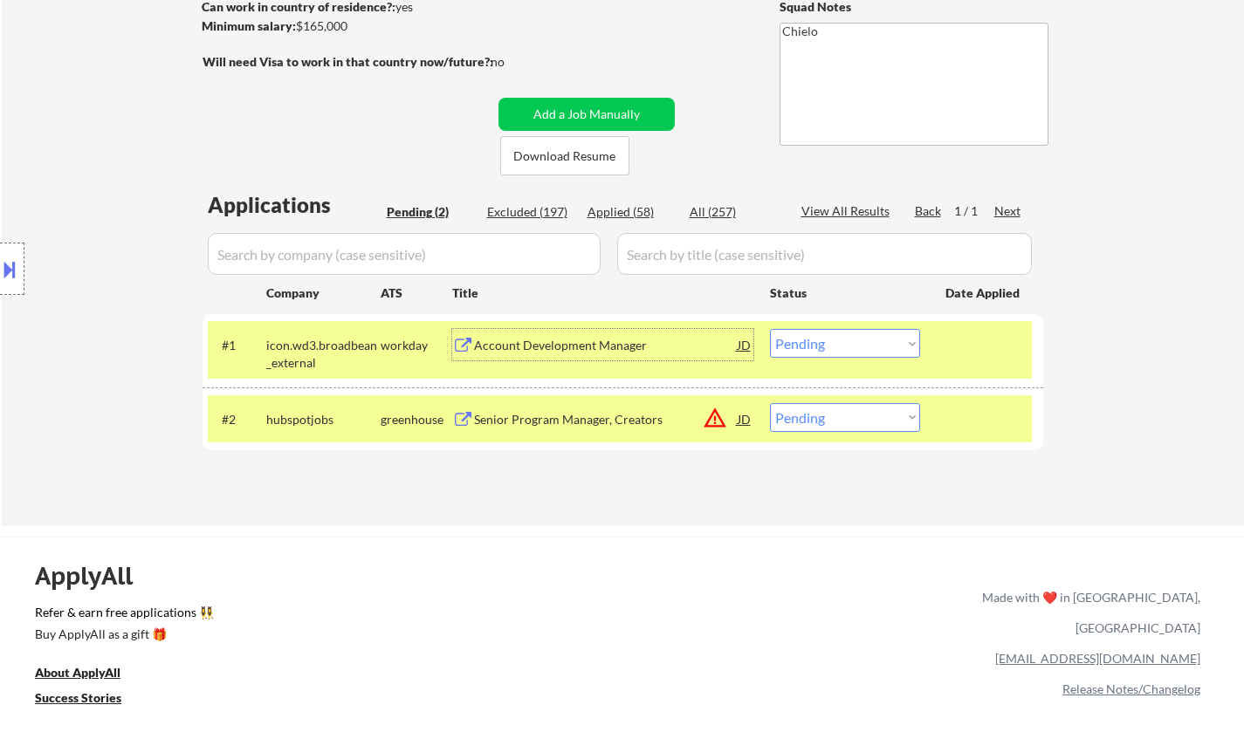
click at [601, 343] on div "Account Development Manager" at bounding box center [606, 345] width 264 height 17
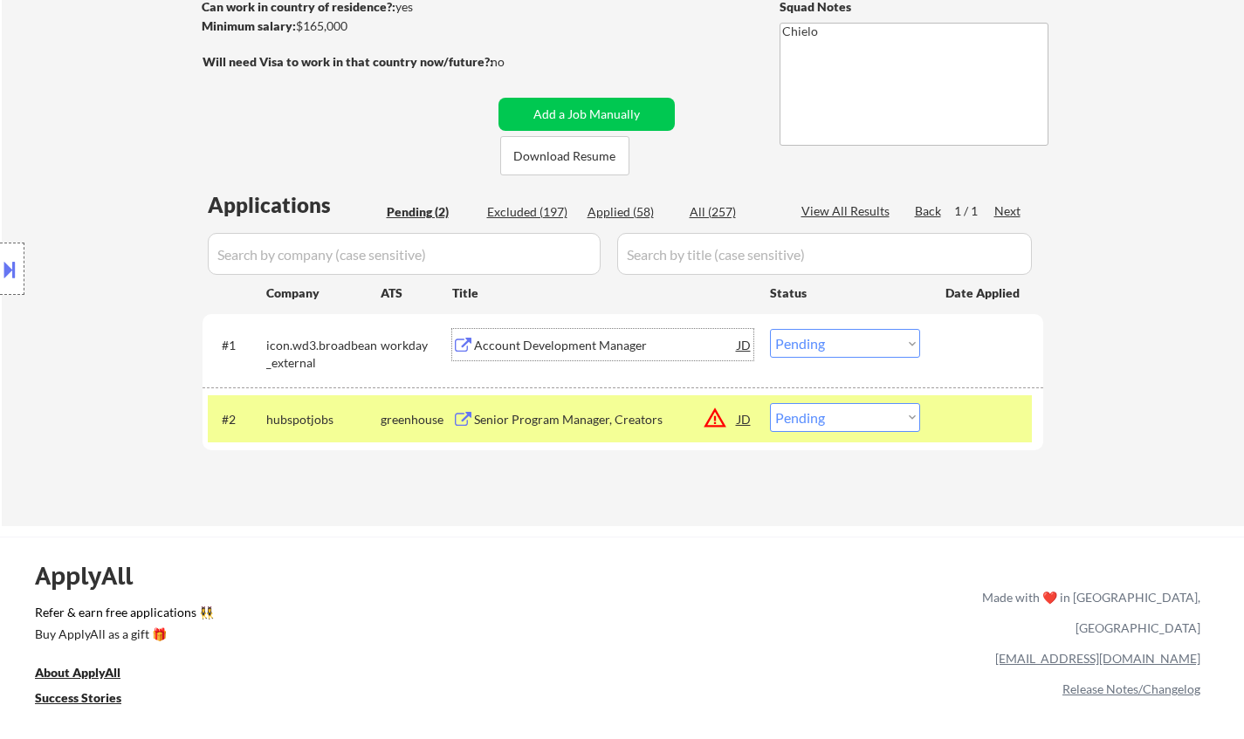
drag, startPoint x: 875, startPoint y: 340, endPoint x: 880, endPoint y: 356, distance: 16.3
click at [875, 340] on select "Choose an option... Pending Applied Excluded (Questions) Excluded (Expired) Exc…" at bounding box center [845, 343] width 150 height 29
click at [770, 329] on select "Choose an option... Pending Applied Excluded (Questions) Excluded (Expired) Exc…" at bounding box center [845, 343] width 150 height 29
click at [0, 257] on button at bounding box center [9, 269] width 19 height 29
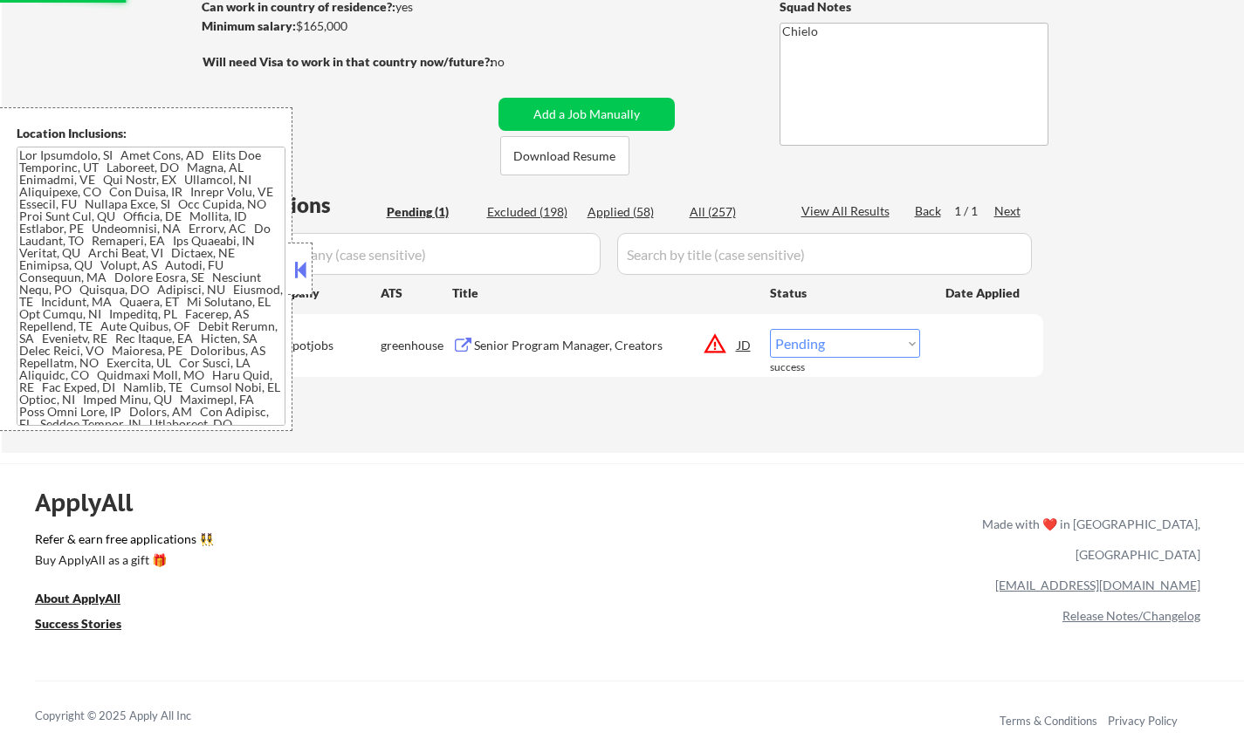
click at [746, 419] on div "Applications Pending (1) Excluded (198) Applied (58) All (257) View All Results…" at bounding box center [623, 304] width 841 height 229
click at [739, 337] on div "JD" at bounding box center [744, 344] width 17 height 31
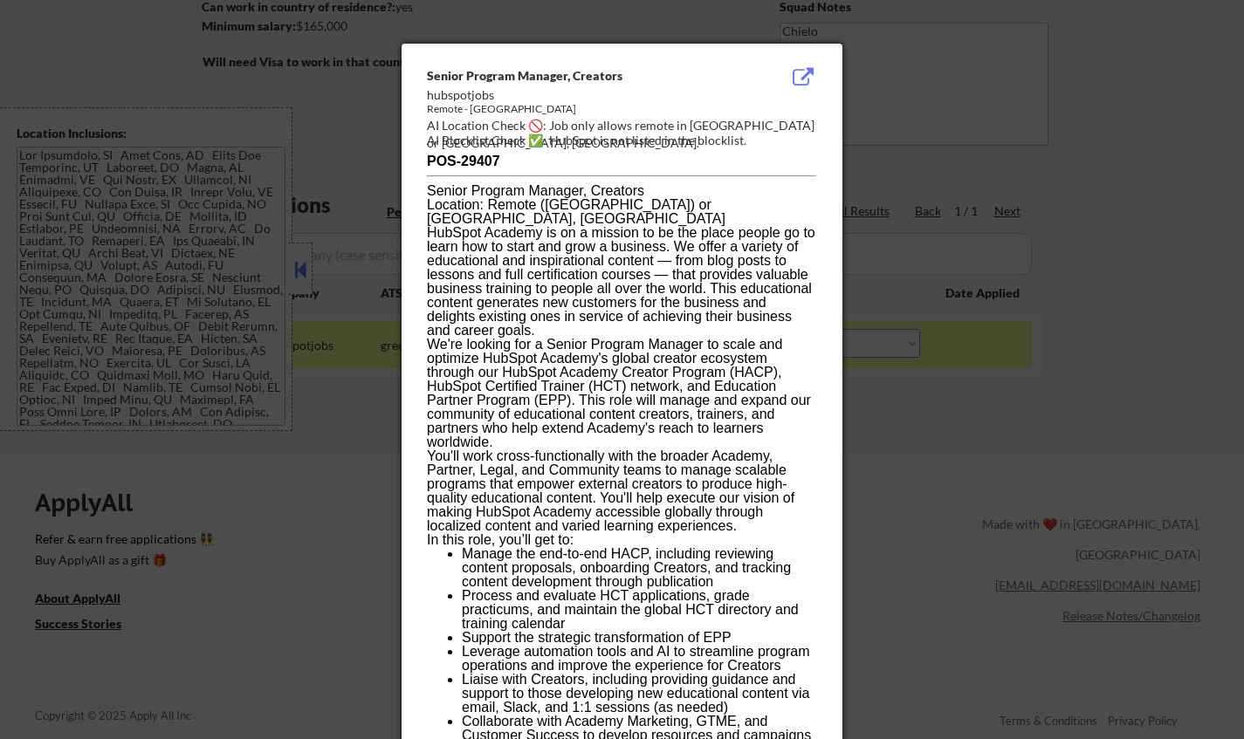
click at [994, 518] on div at bounding box center [622, 369] width 1244 height 739
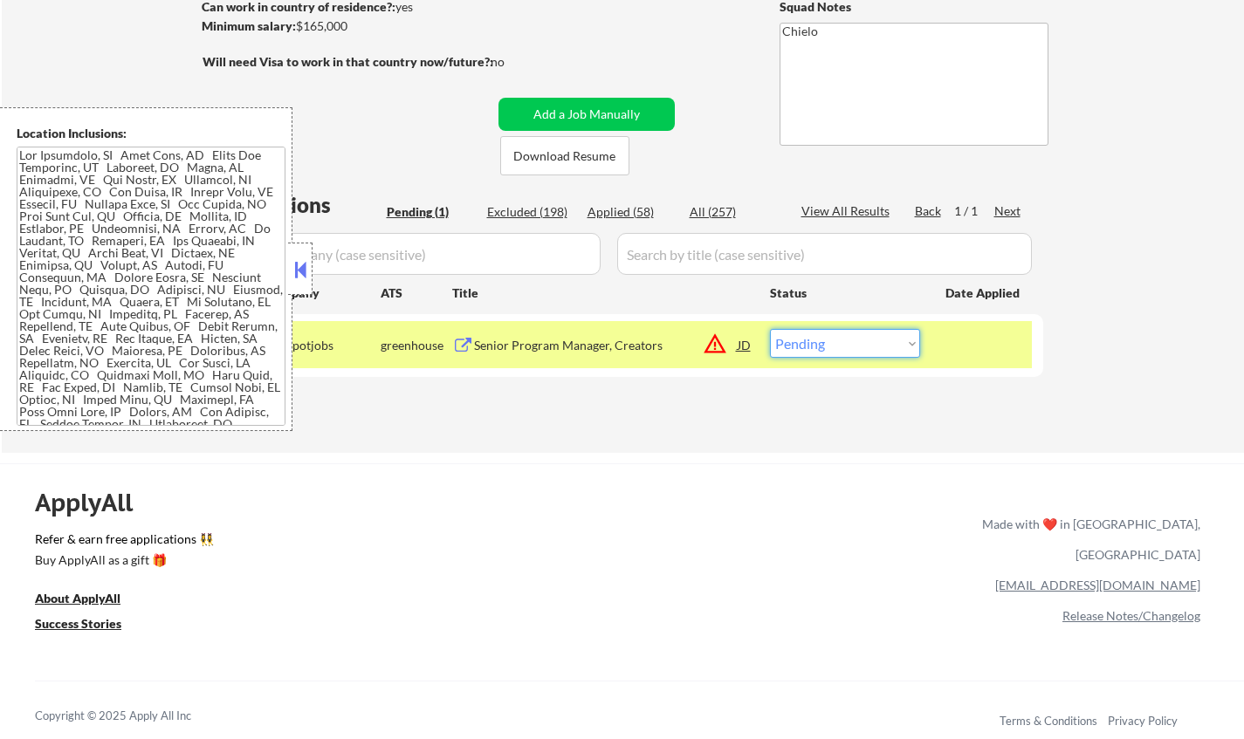
click at [823, 339] on select "Choose an option... Pending Applied Excluded (Questions) Excluded (Expired) Exc…" at bounding box center [845, 343] width 150 height 29
select select ""excluded__location_""
click at [770, 329] on select "Choose an option... Pending Applied Excluded (Questions) Excluded (Expired) Exc…" at bounding box center [845, 343] width 150 height 29
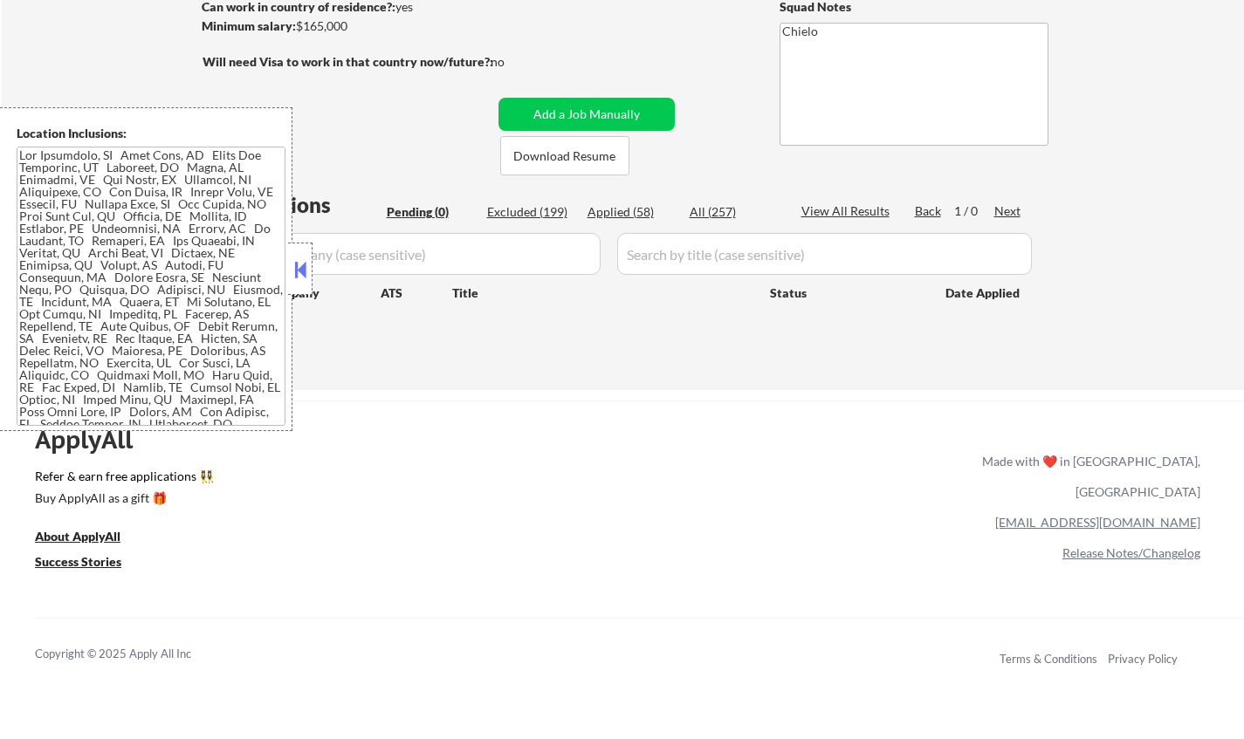
click at [296, 272] on button at bounding box center [300, 270] width 19 height 26
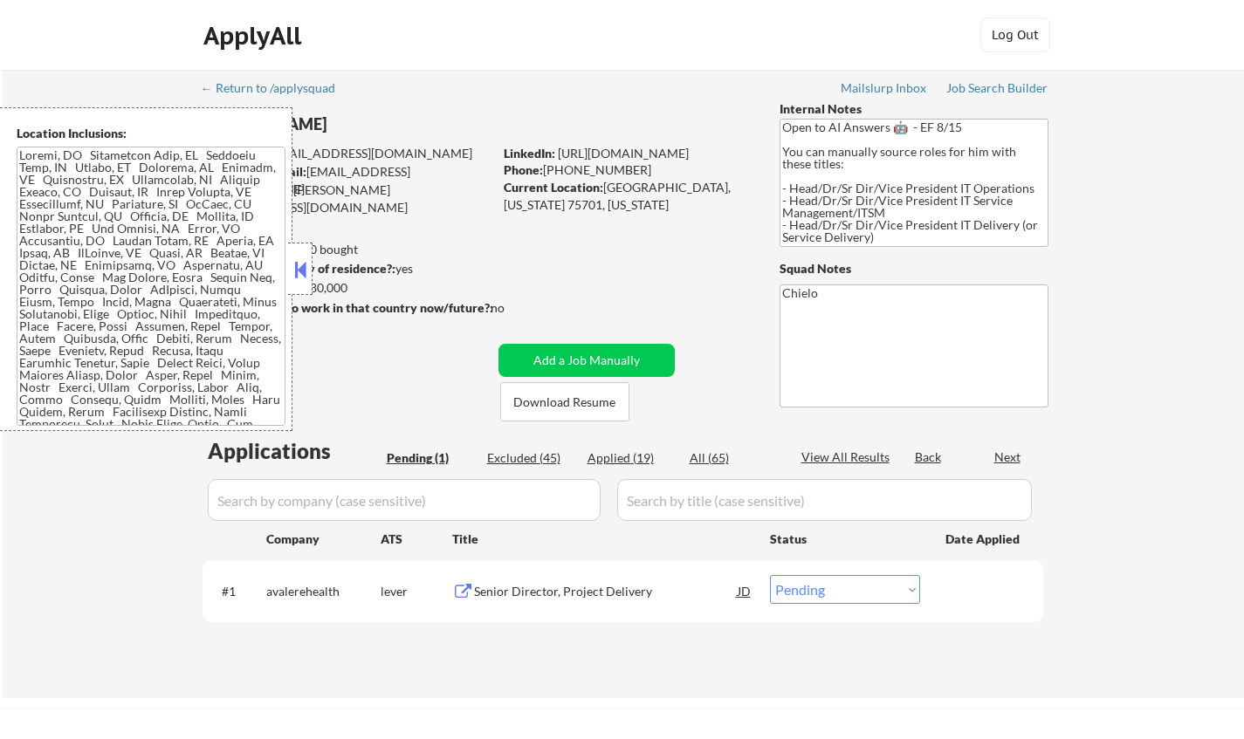
click at [304, 261] on button at bounding box center [300, 270] width 19 height 26
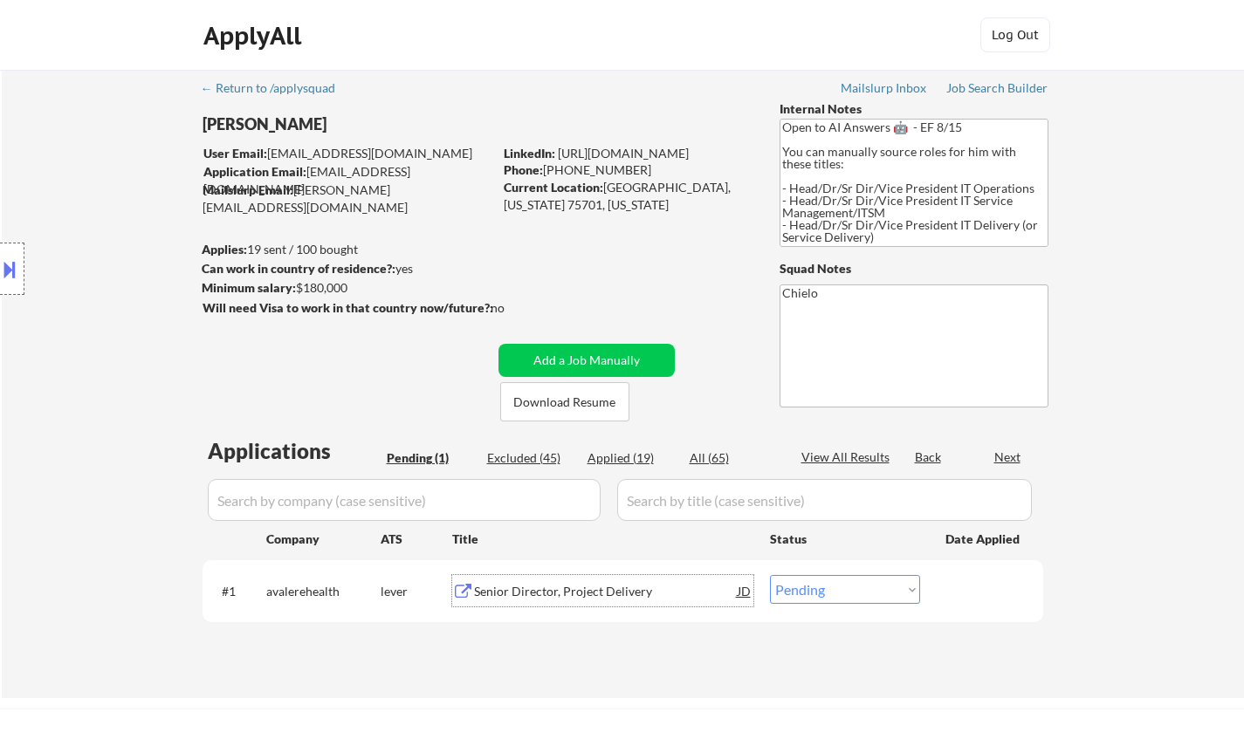
click at [536, 587] on div "Senior Director, Project Delivery" at bounding box center [606, 591] width 264 height 17
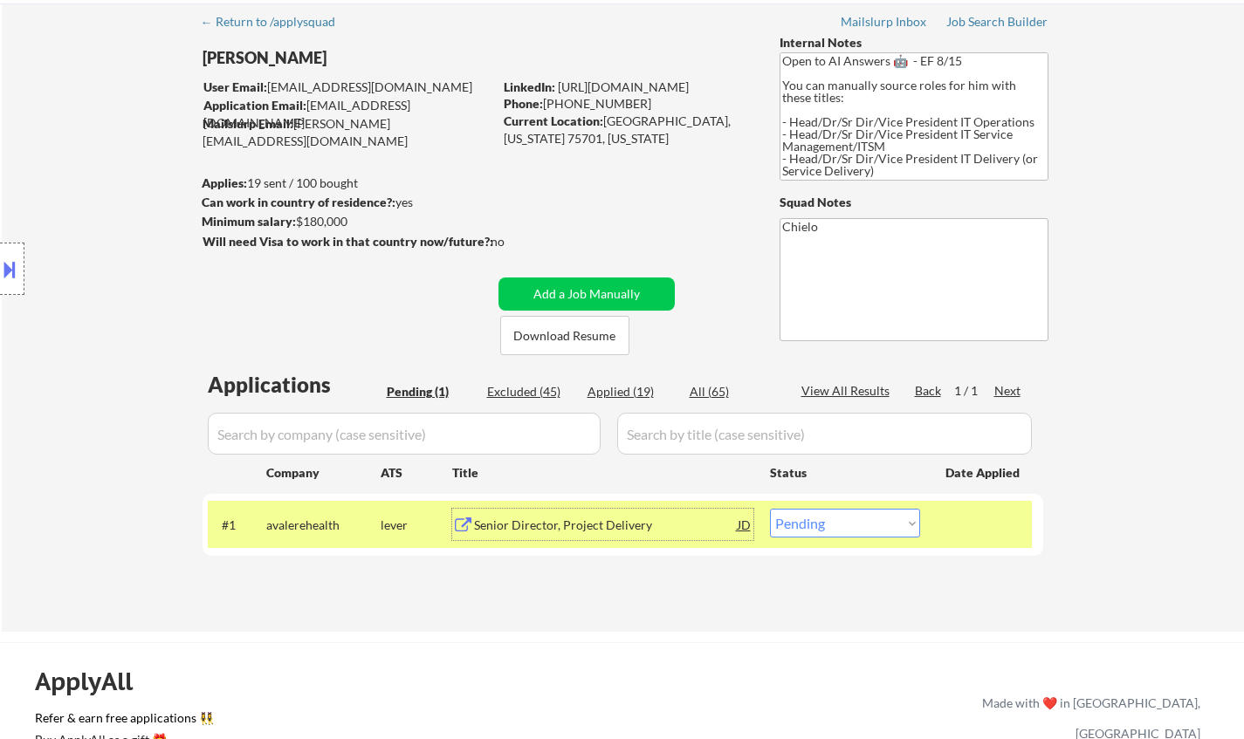
scroll to position [87, 0]
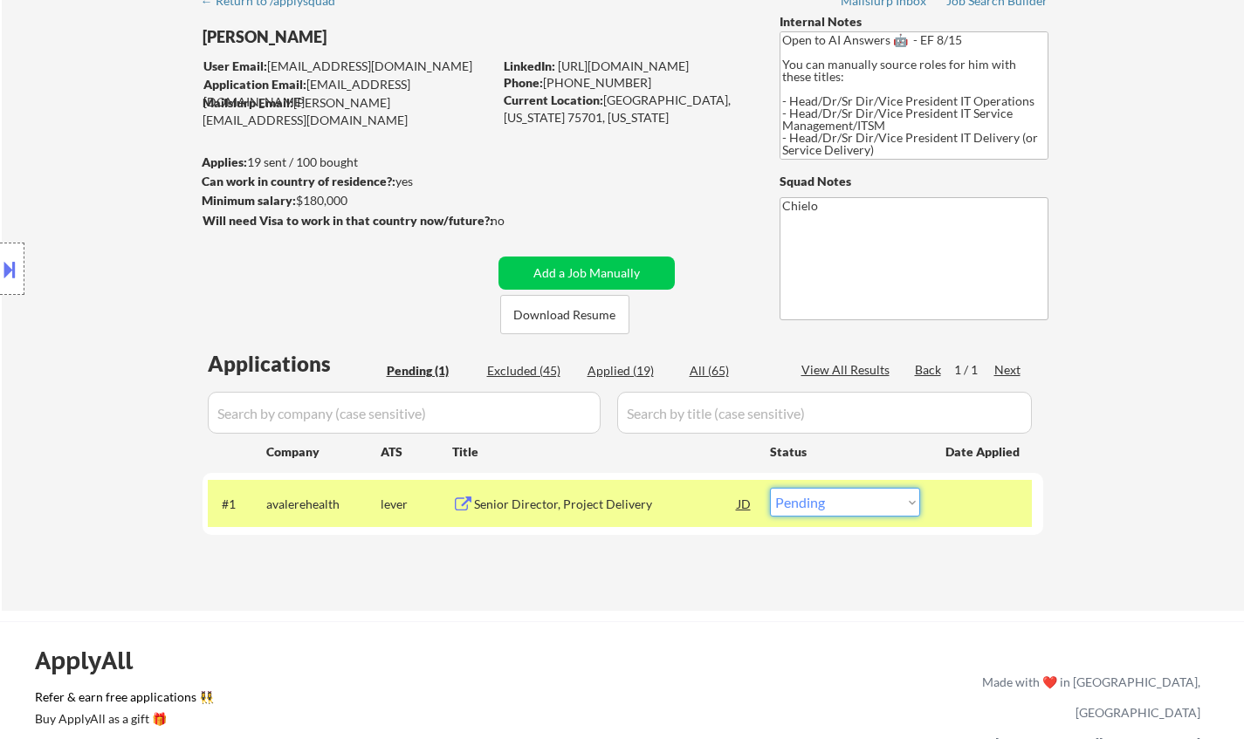
drag, startPoint x: 862, startPoint y: 500, endPoint x: 867, endPoint y: 511, distance: 12.5
click at [862, 501] on select "Choose an option... Pending Applied Excluded (Questions) Excluded (Expired) Exc…" at bounding box center [845, 502] width 150 height 29
select select ""excluded__salary_""
click at [770, 488] on select "Choose an option... Pending Applied Excluded (Questions) Excluded (Expired) Exc…" at bounding box center [845, 502] width 150 height 29
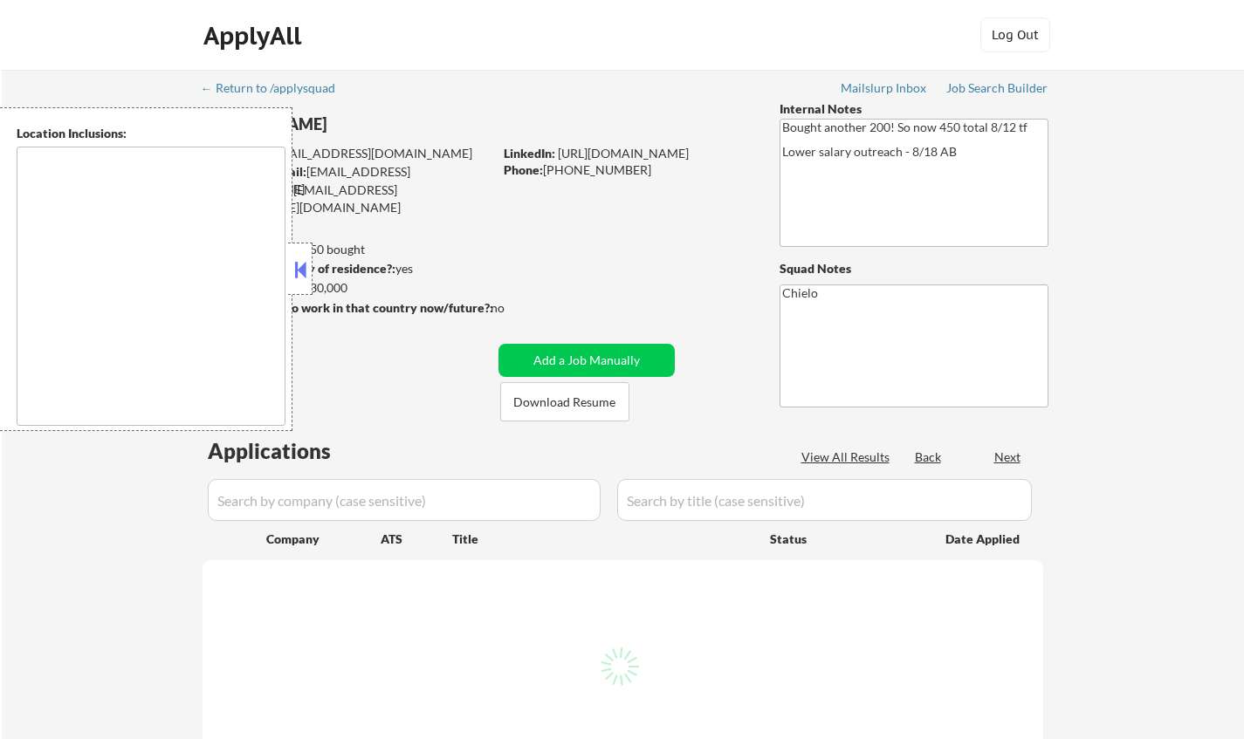
type textarea "[GEOGRAPHIC_DATA], [GEOGRAPHIC_DATA] [GEOGRAPHIC_DATA], [GEOGRAPHIC_DATA] [GEOG…"
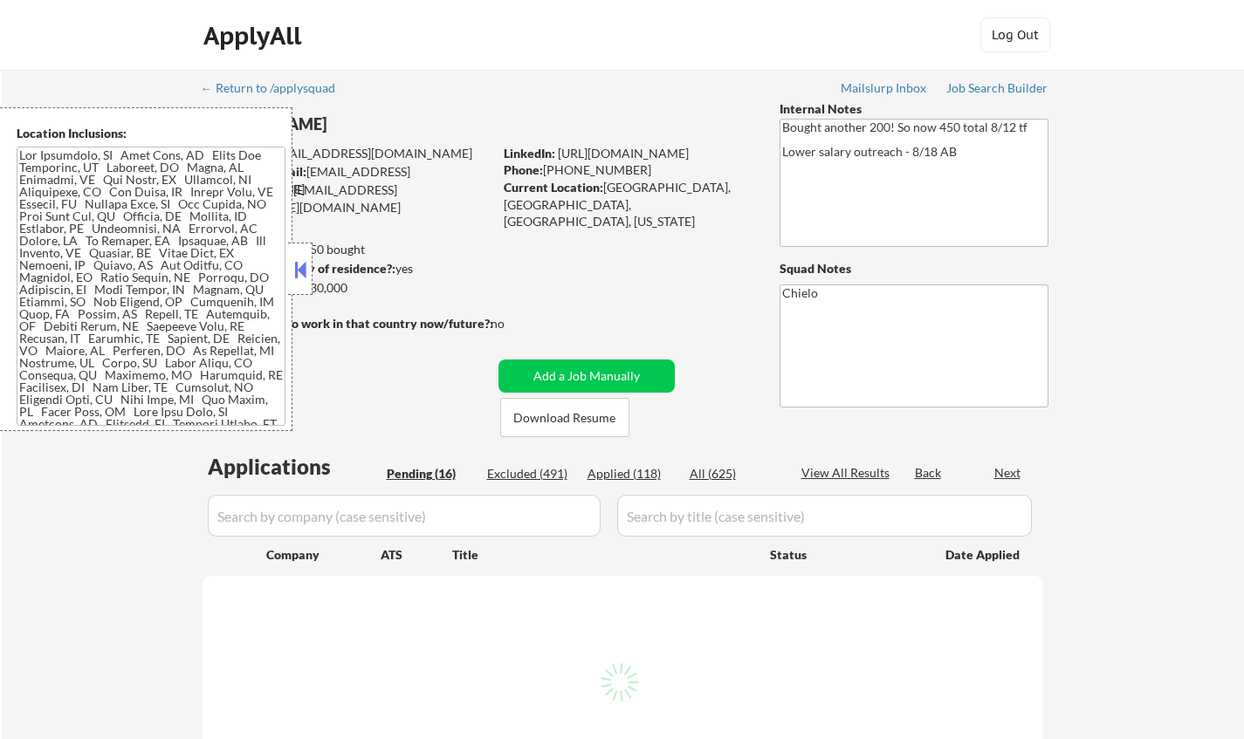
select select ""pending""
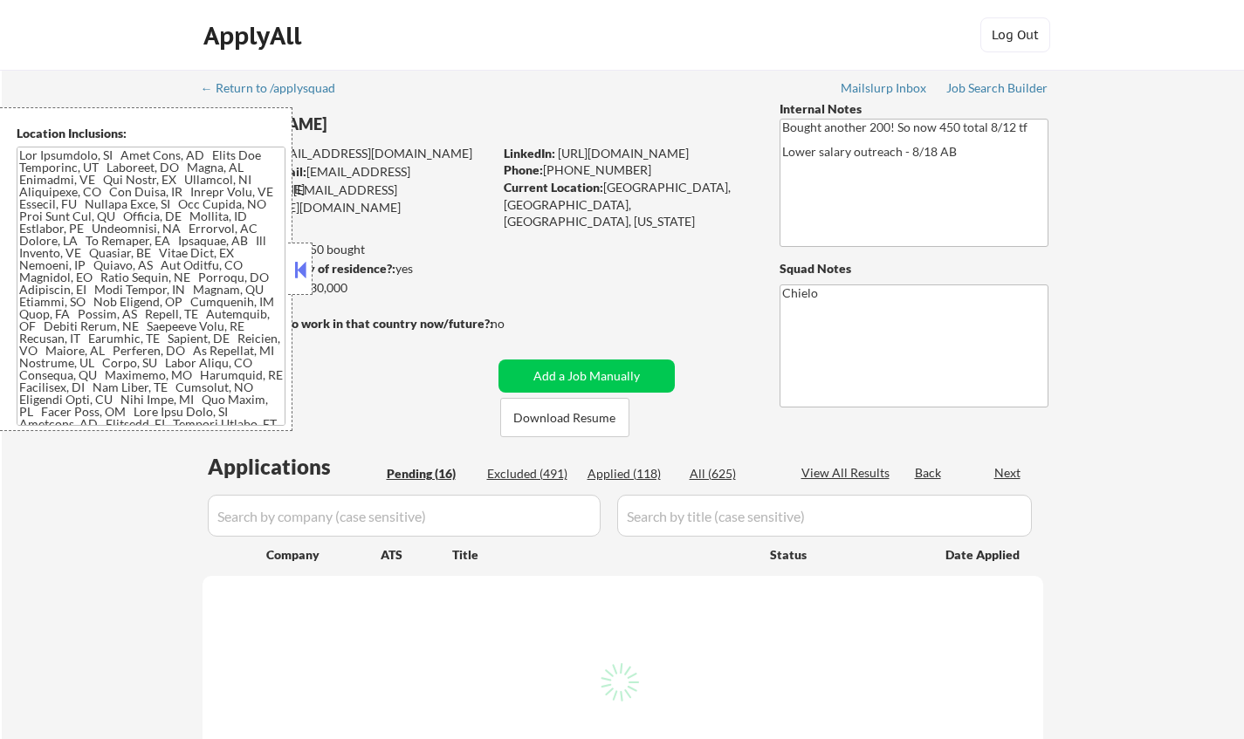
select select ""pending""
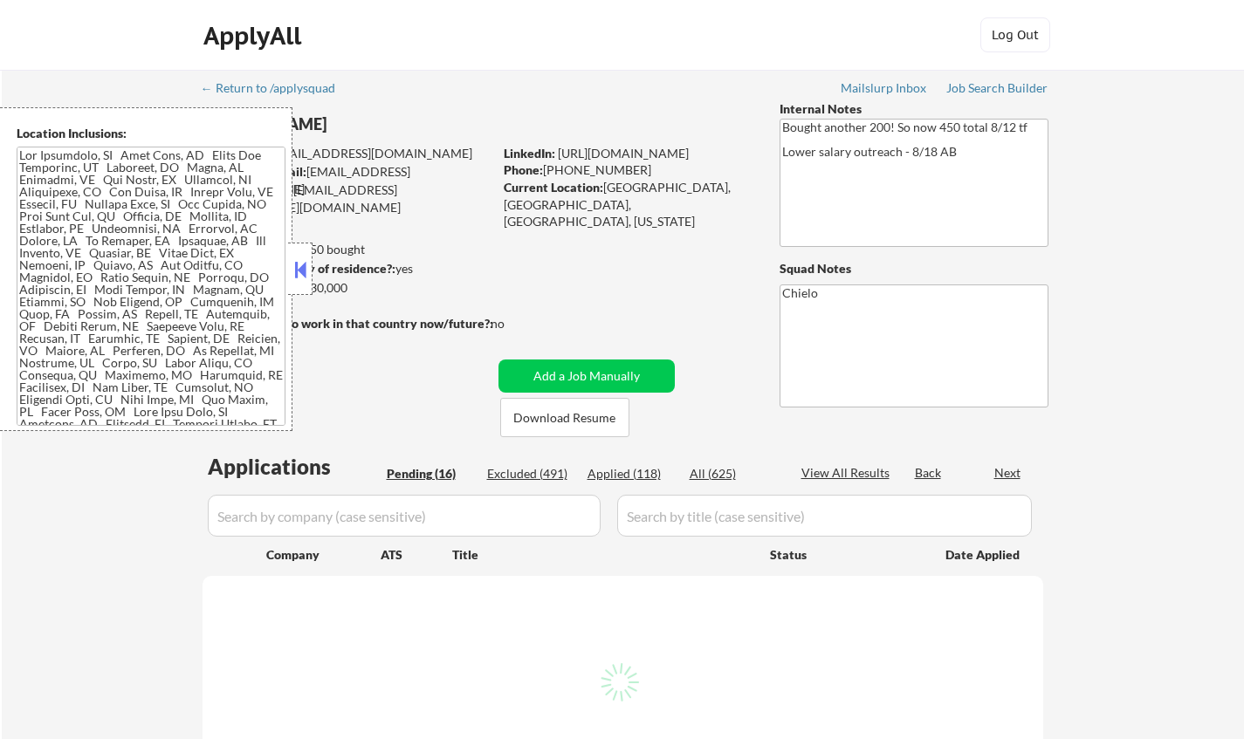
select select ""pending""
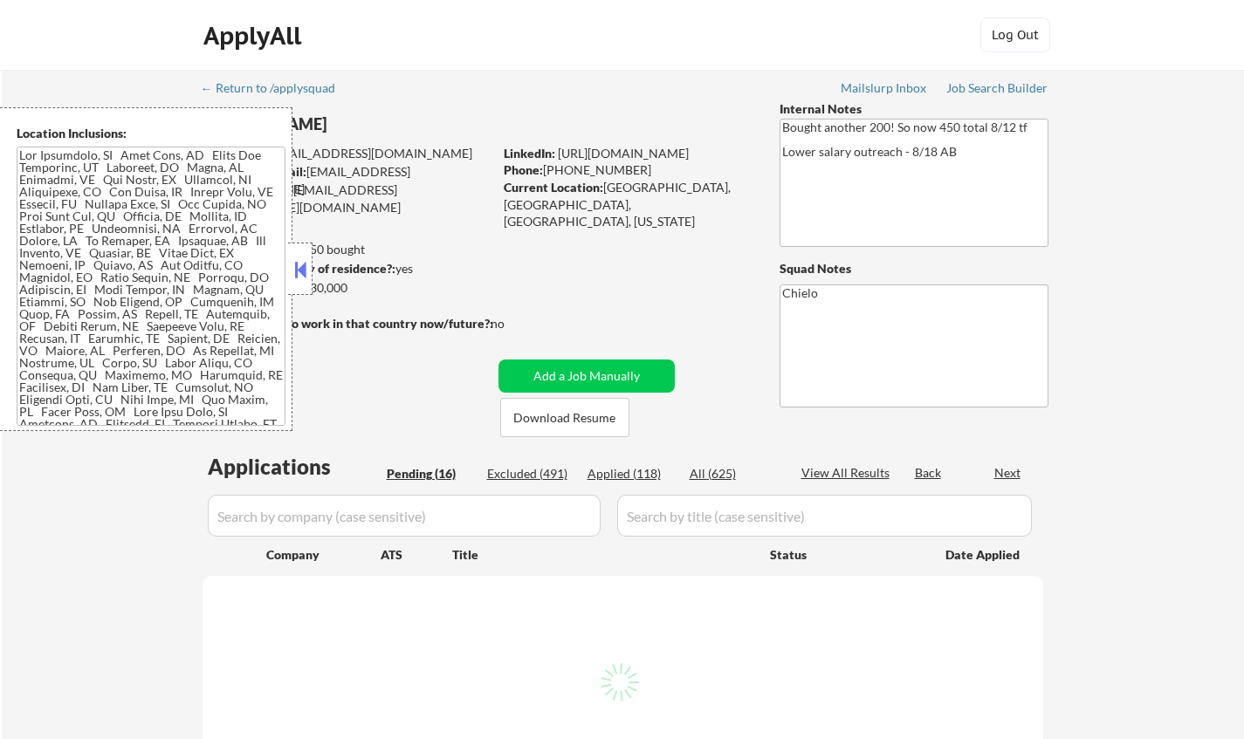
select select ""pending""
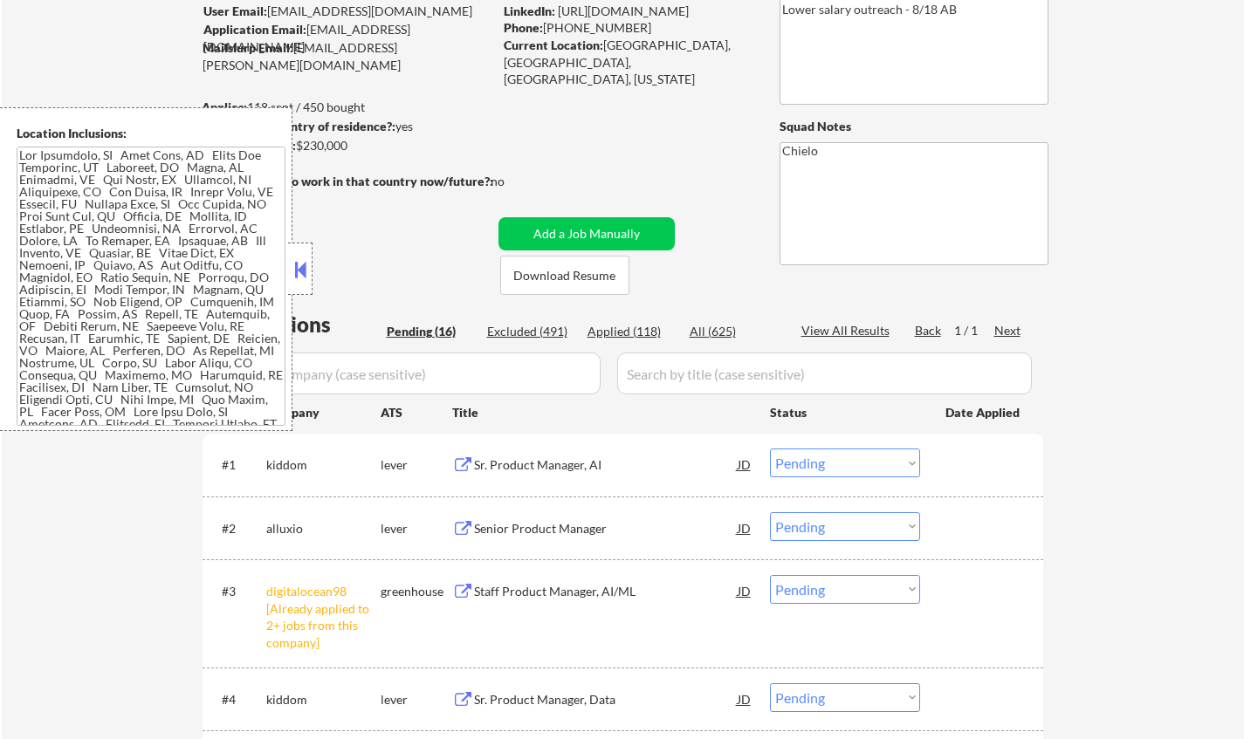
scroll to position [87, 0]
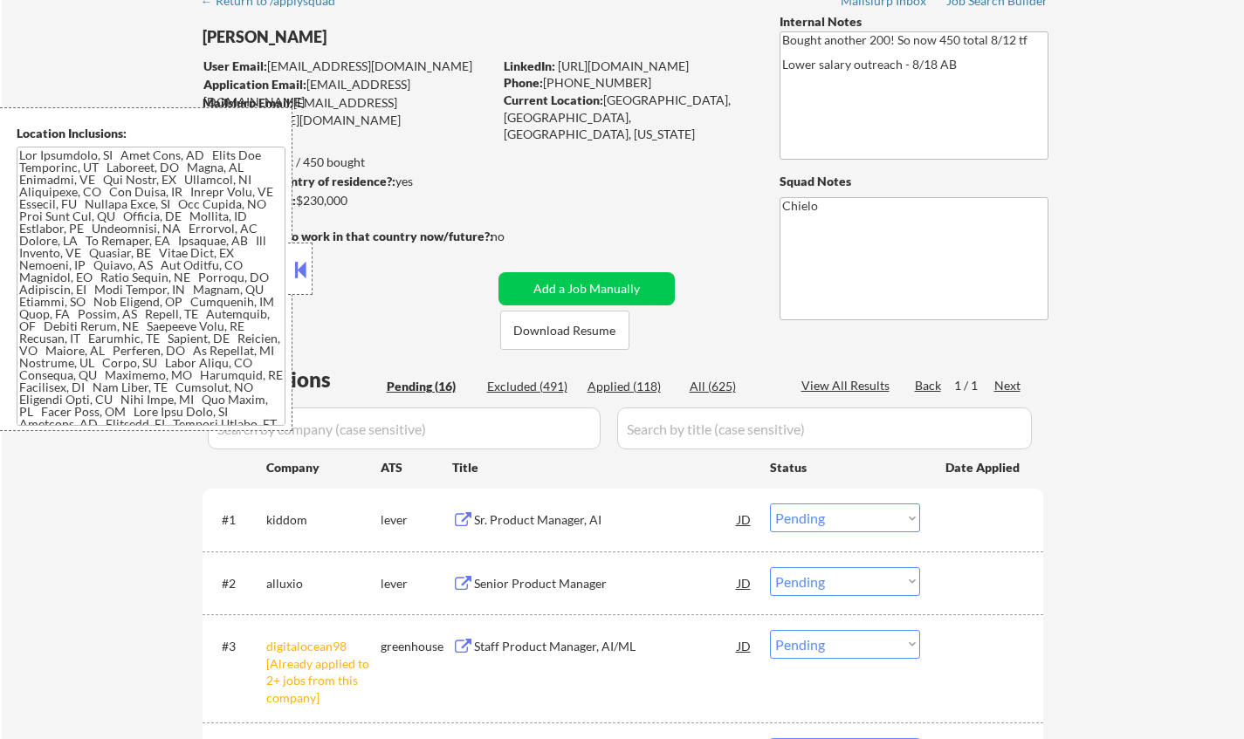
click at [288, 271] on div at bounding box center [300, 269] width 24 height 52
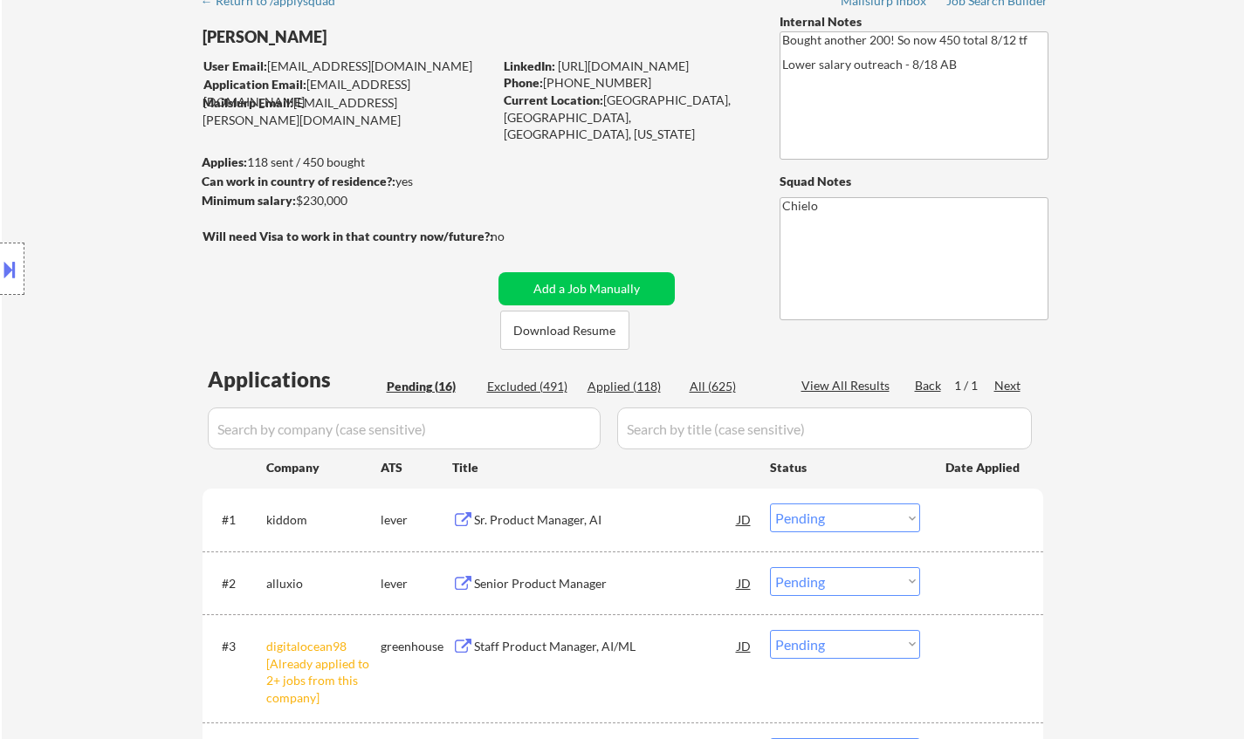
scroll to position [349, 0]
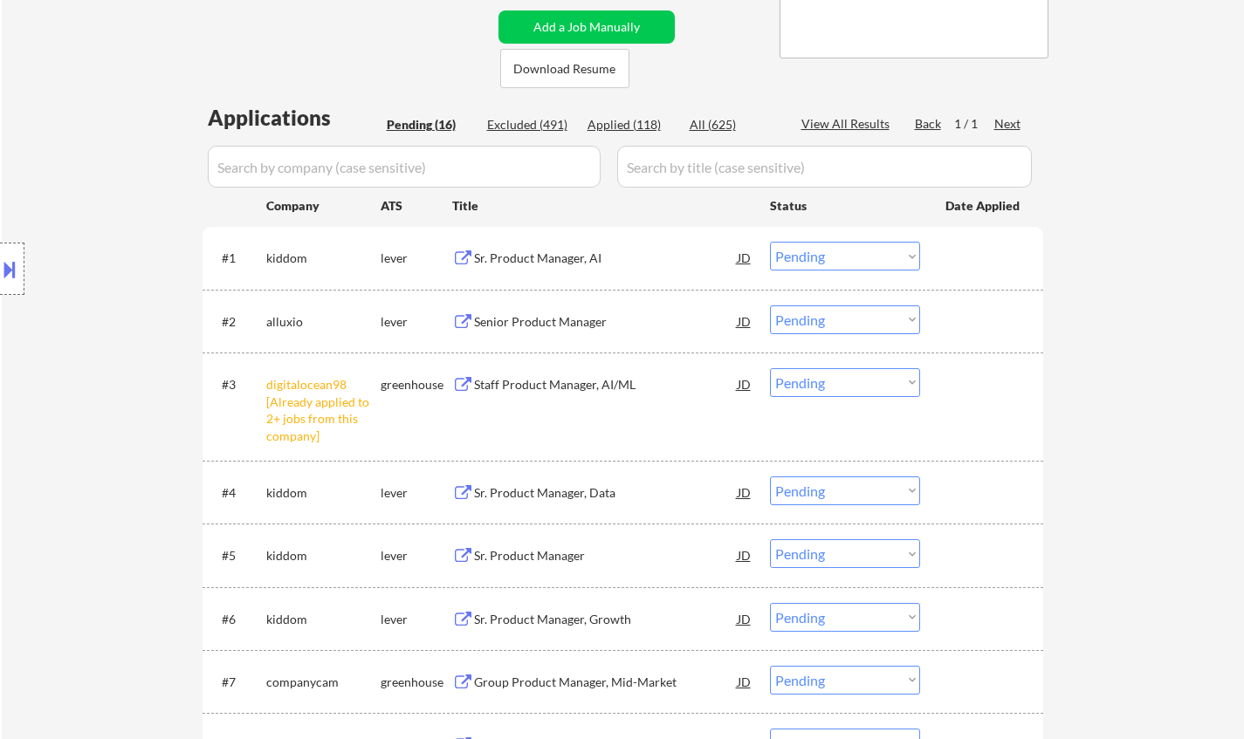
drag, startPoint x: 849, startPoint y: 378, endPoint x: 862, endPoint y: 392, distance: 19.1
click at [849, 380] on select "Choose an option... Pending Applied Excluded (Questions) Excluded (Expired) Exc…" at bounding box center [845, 382] width 150 height 29
click at [770, 368] on select "Choose an option... Pending Applied Excluded (Questions) Excluded (Expired) Exc…" at bounding box center [845, 382] width 150 height 29
select select ""pending""
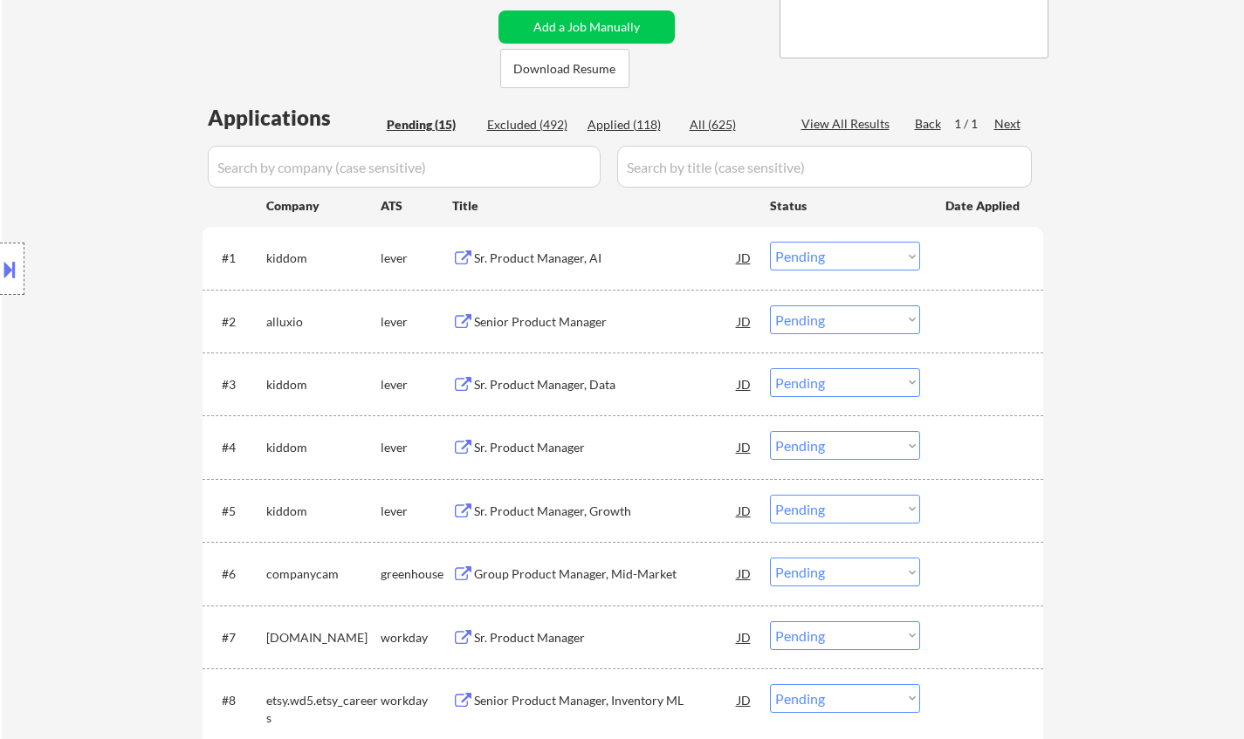
click at [546, 258] on div "Sr. Product Manager, AI" at bounding box center [606, 258] width 264 height 17
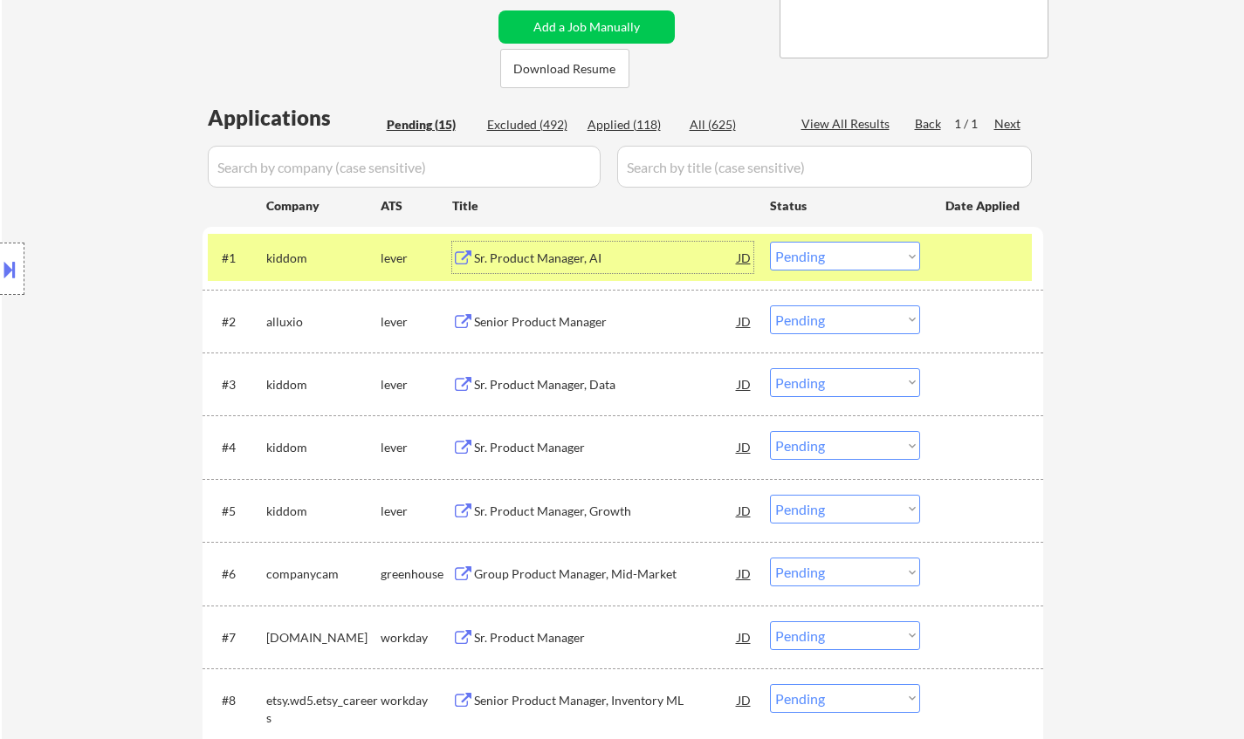
drag, startPoint x: 837, startPoint y: 244, endPoint x: 852, endPoint y: 265, distance: 25.7
click at [837, 244] on select "Choose an option... Pending Applied Excluded (Questions) Excluded (Expired) Exc…" at bounding box center [845, 256] width 150 height 29
click at [770, 242] on select "Choose an option... Pending Applied Excluded (Questions) Excluded (Expired) Exc…" at bounding box center [845, 256] width 150 height 29
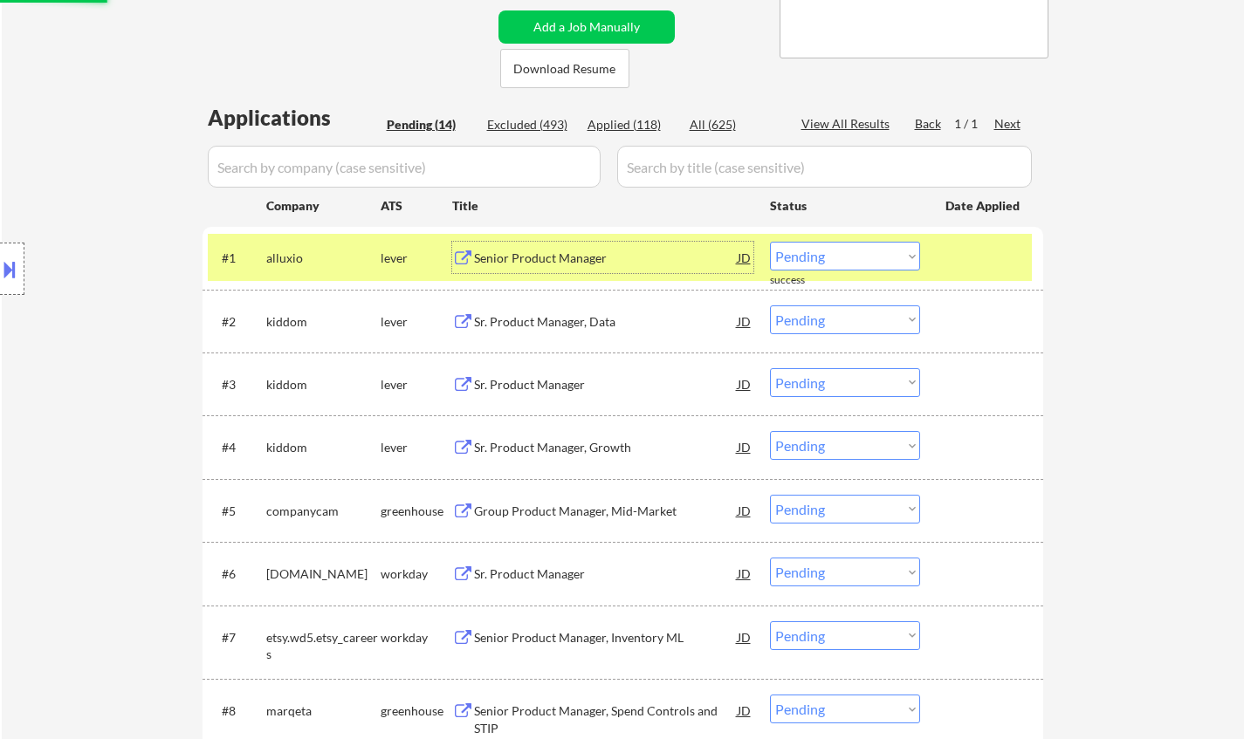
click at [536, 250] on div "Senior Product Manager" at bounding box center [606, 258] width 264 height 17
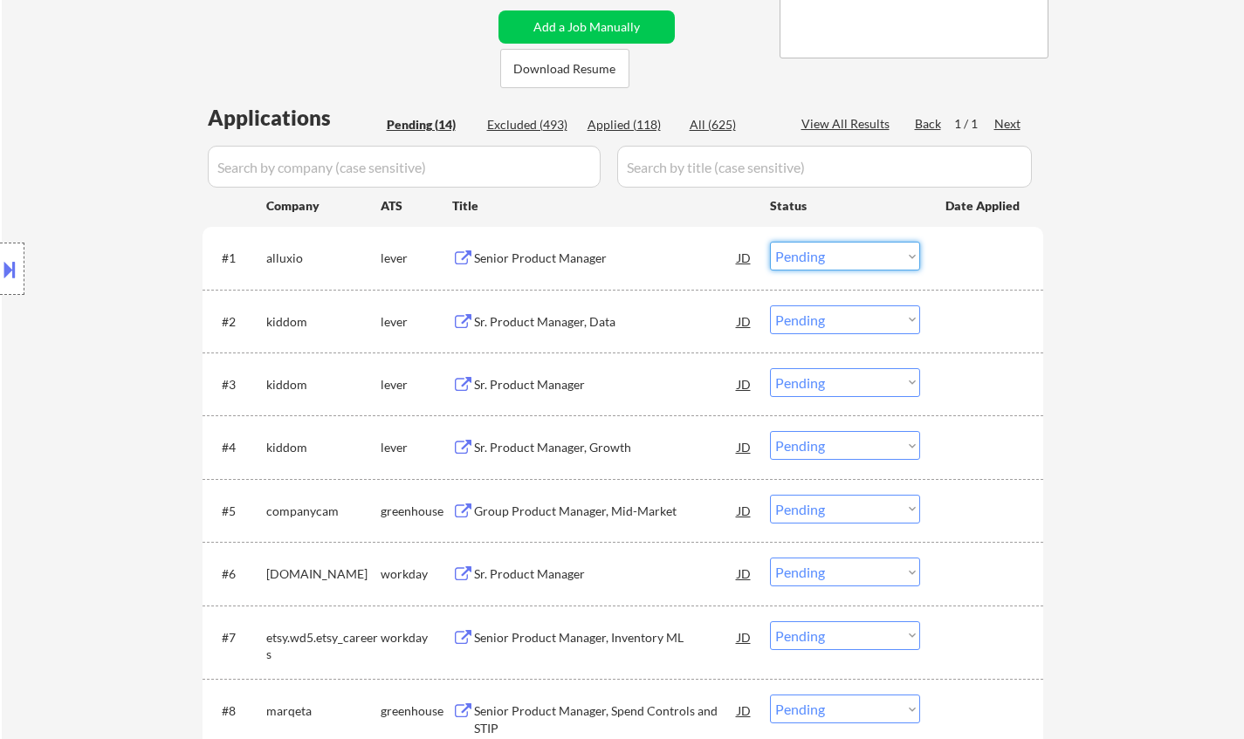
drag, startPoint x: 875, startPoint y: 251, endPoint x: 872, endPoint y: 266, distance: 15.9
click at [875, 251] on select "Choose an option... Pending Applied Excluded (Questions) Excluded (Expired) Exc…" at bounding box center [845, 256] width 150 height 29
click at [770, 242] on select "Choose an option... Pending Applied Excluded (Questions) Excluded (Expired) Exc…" at bounding box center [845, 256] width 150 height 29
select select ""pending""
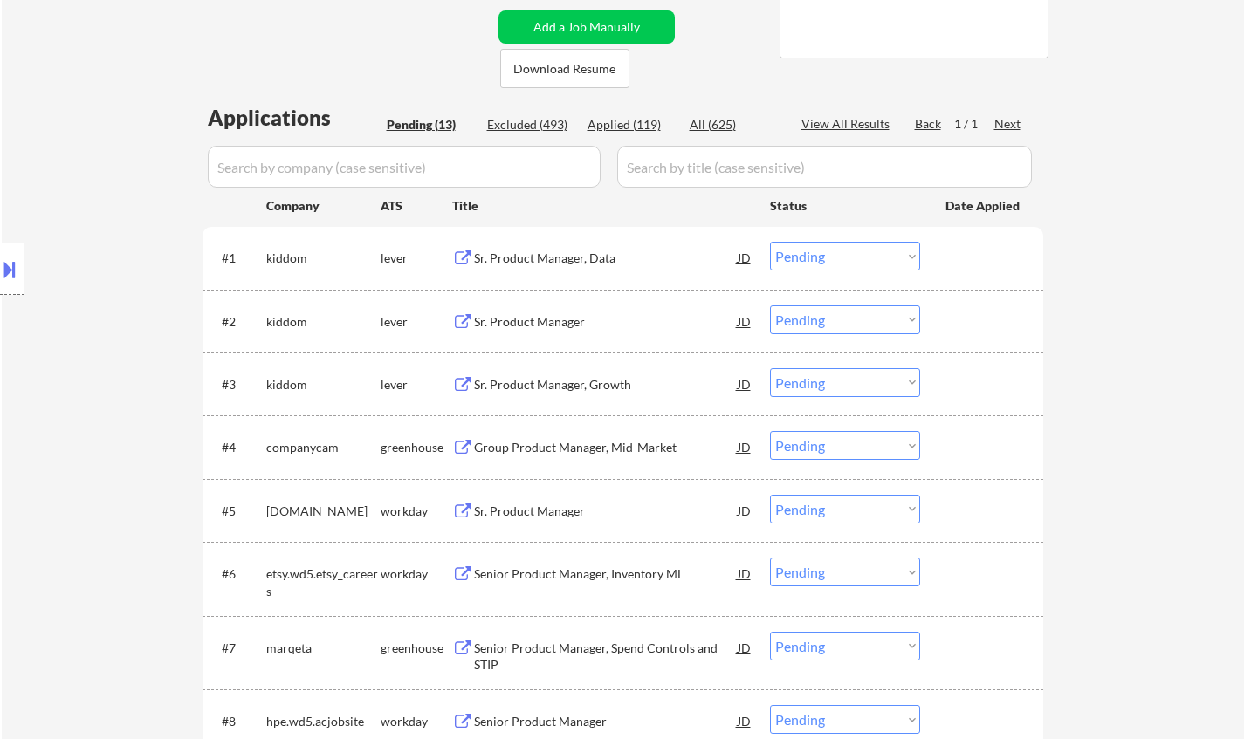
click at [544, 317] on div "Sr. Product Manager" at bounding box center [606, 321] width 264 height 17
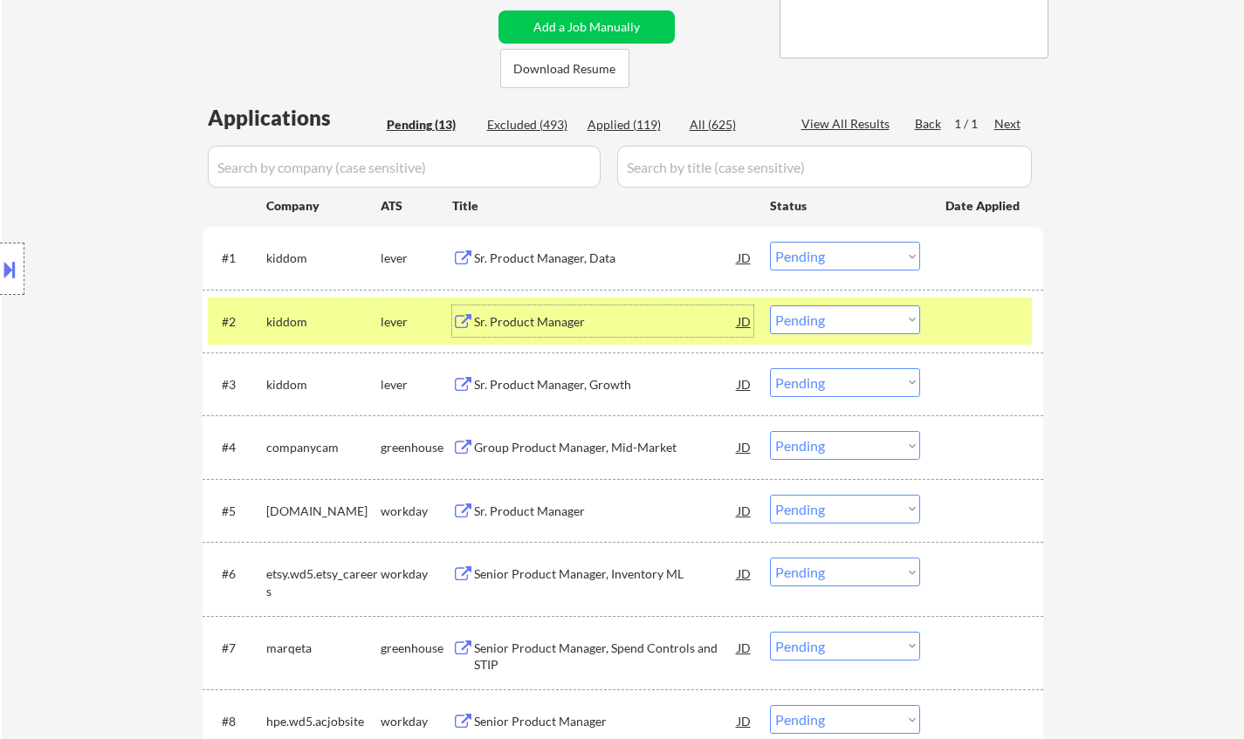
click at [858, 328] on select "Choose an option... Pending Applied Excluded (Questions) Excluded (Expired) Exc…" at bounding box center [845, 320] width 150 height 29
click at [770, 306] on select "Choose an option... Pending Applied Excluded (Questions) Excluded (Expired) Exc…" at bounding box center [845, 320] width 150 height 29
select select ""pending""
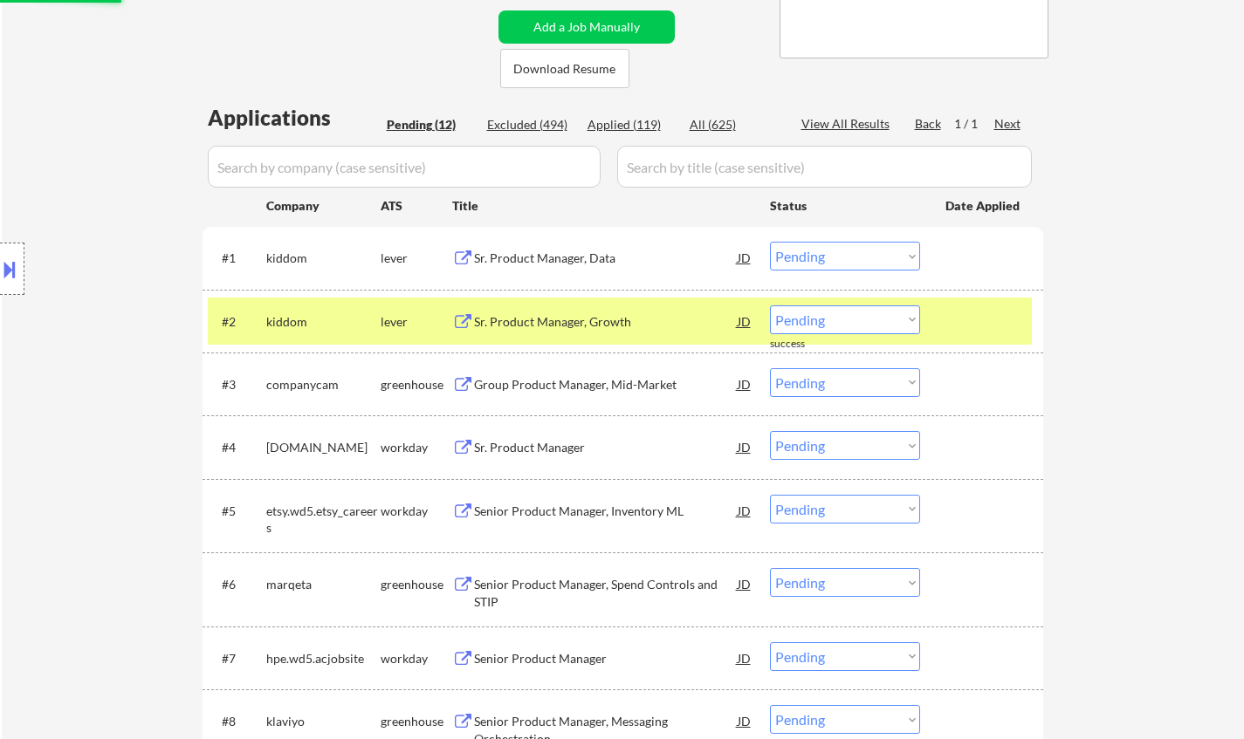
click at [537, 249] on div "Sr. Product Manager, Data" at bounding box center [606, 257] width 264 height 31
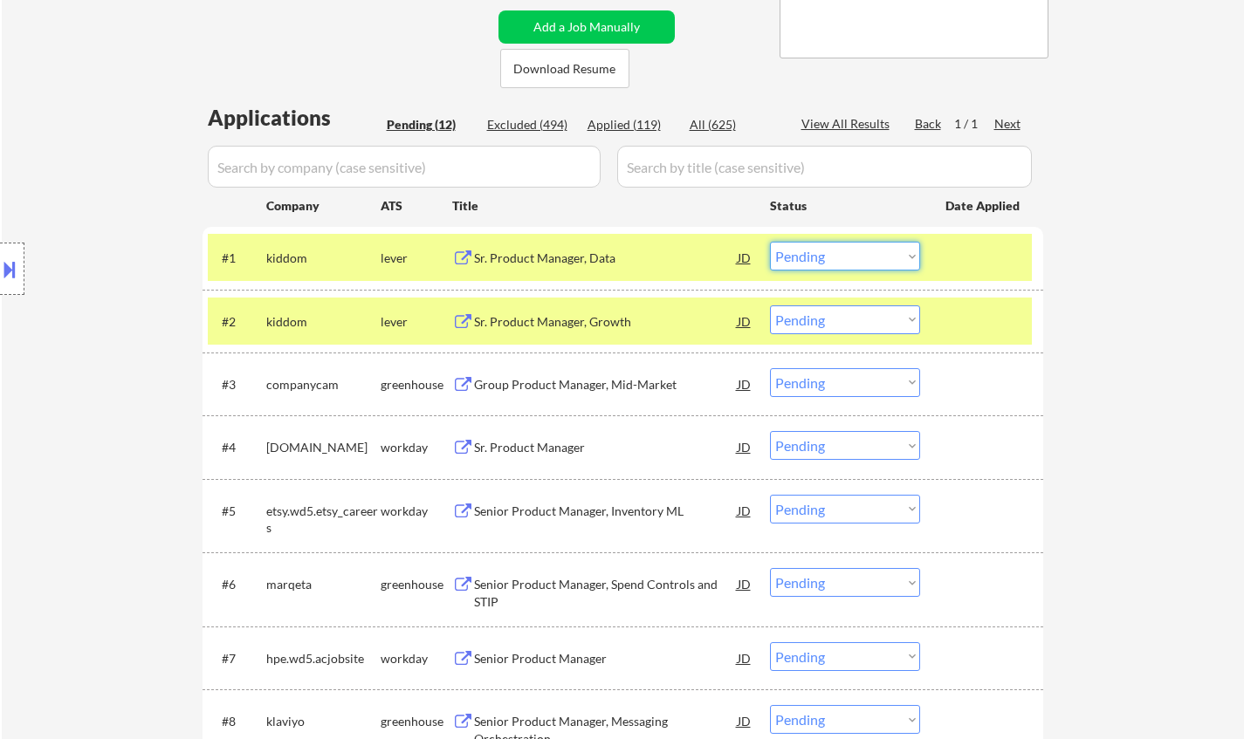
drag, startPoint x: 811, startPoint y: 257, endPoint x: 817, endPoint y: 270, distance: 13.7
click at [811, 257] on select "Choose an option... Pending Applied Excluded (Questions) Excluded (Expired) Exc…" at bounding box center [845, 256] width 150 height 29
click at [770, 242] on select "Choose an option... Pending Applied Excluded (Questions) Excluded (Expired) Exc…" at bounding box center [845, 256] width 150 height 29
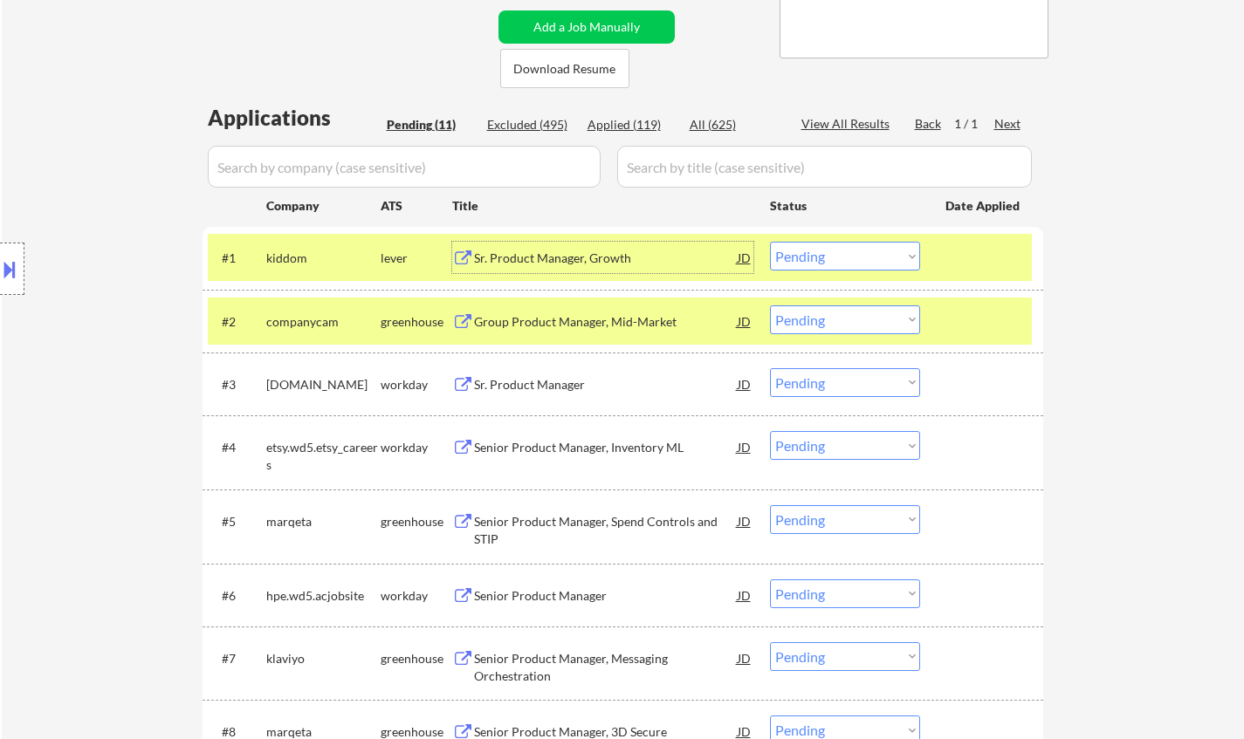
click at [582, 263] on div "Sr. Product Manager, Growth" at bounding box center [606, 258] width 264 height 17
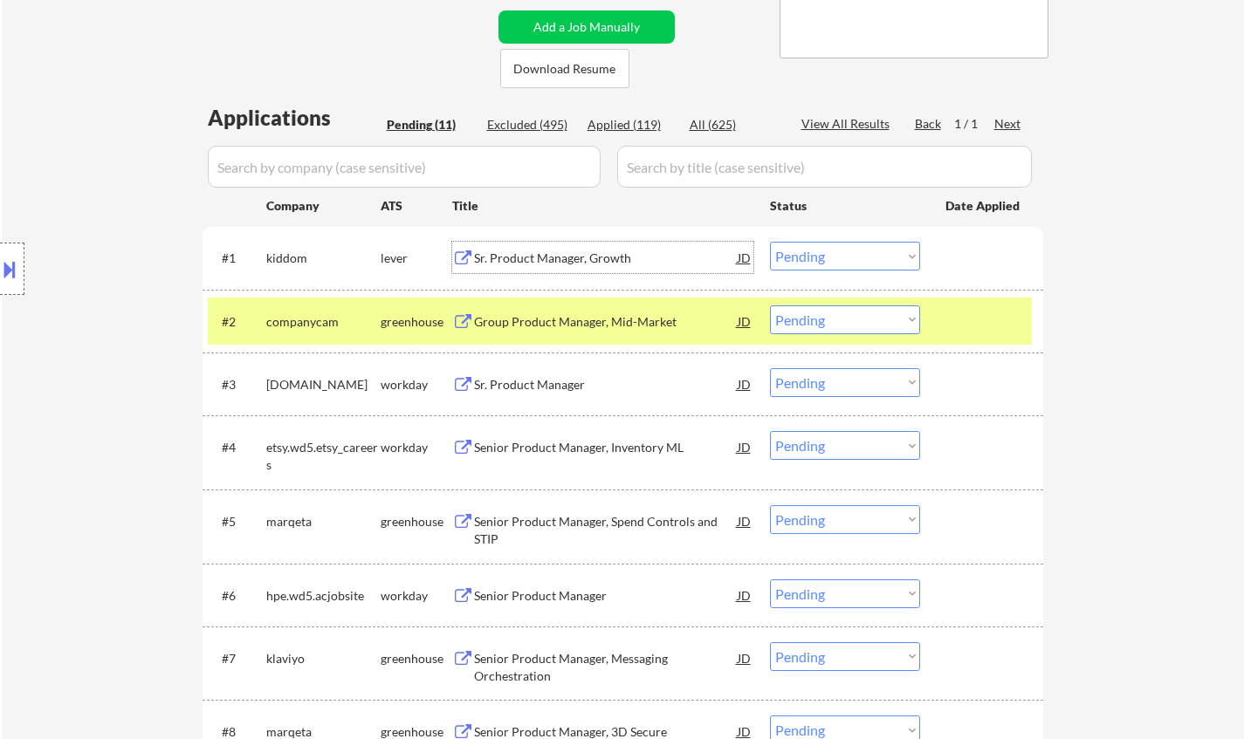
click at [850, 264] on select "Choose an option... Pending Applied Excluded (Questions) Excluded (Expired) Exc…" at bounding box center [845, 256] width 150 height 29
click at [770, 242] on select "Choose an option... Pending Applied Excluded (Questions) Excluded (Expired) Exc…" at bounding box center [845, 256] width 150 height 29
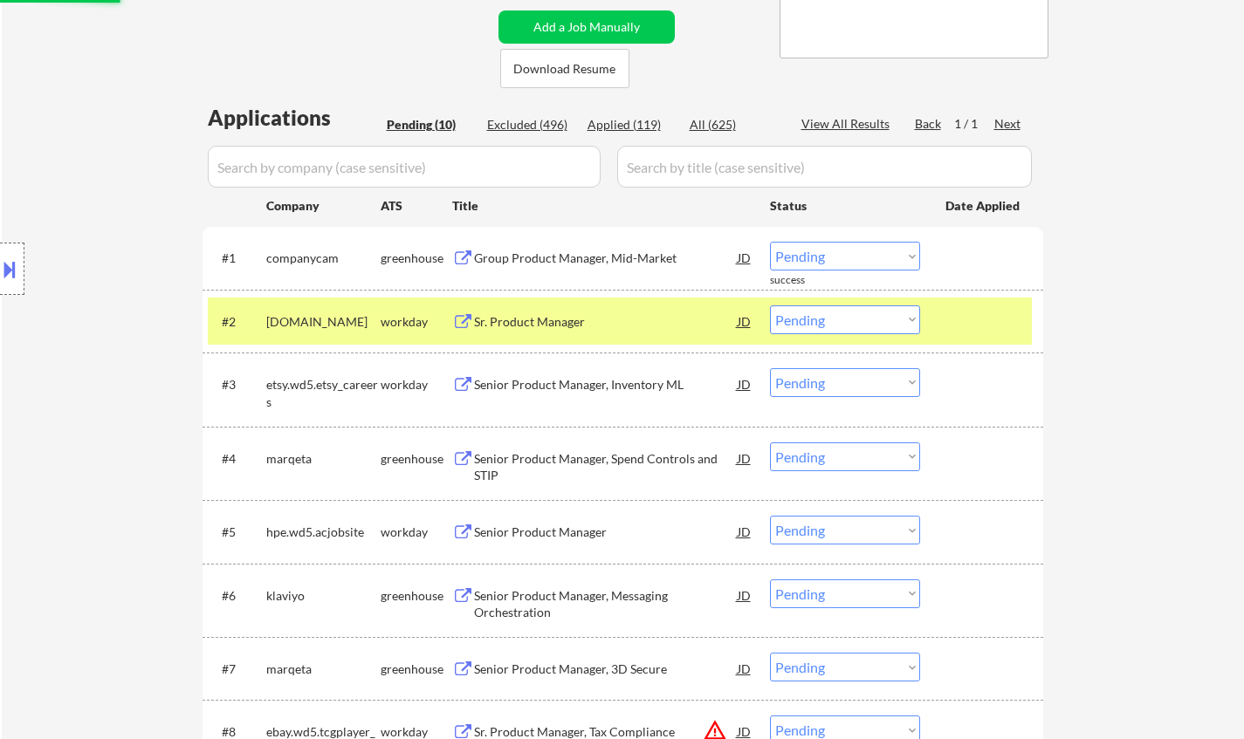
click at [568, 264] on div "Group Product Manager, Mid-Market" at bounding box center [606, 258] width 264 height 17
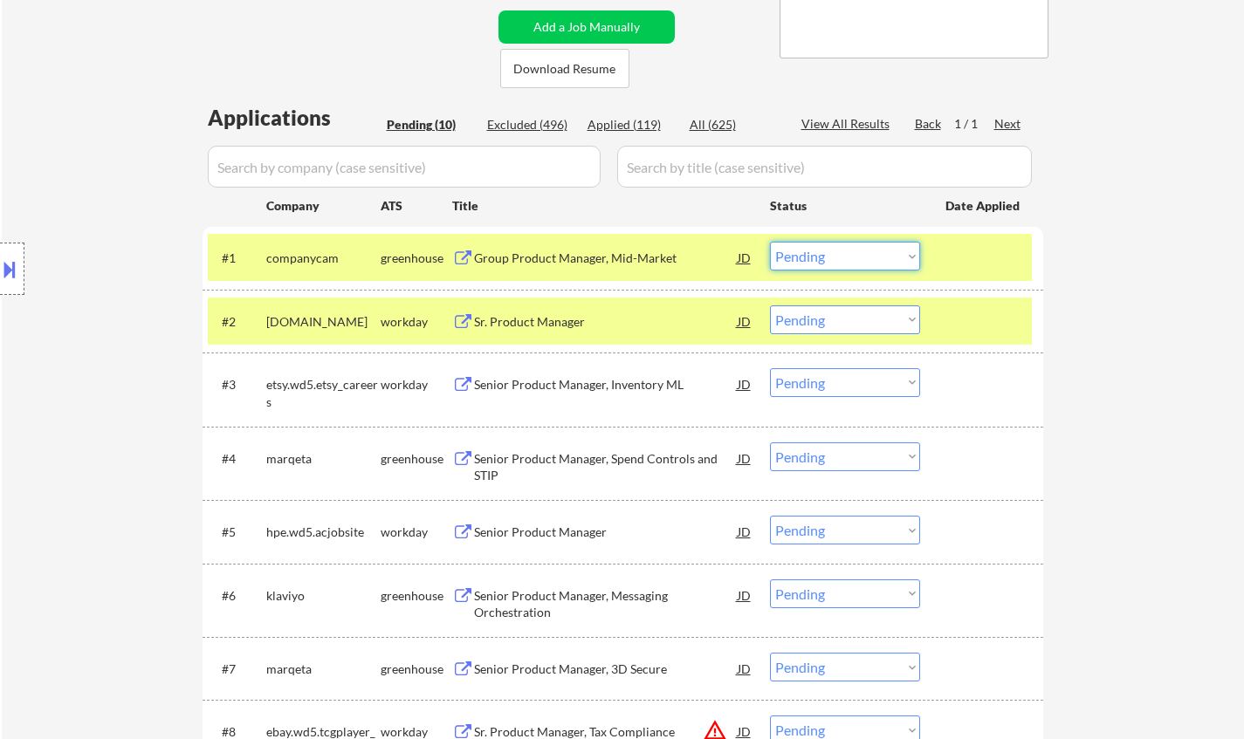
click at [844, 259] on select "Choose an option... Pending Applied Excluded (Questions) Excluded (Expired) Exc…" at bounding box center [845, 256] width 150 height 29
click at [770, 242] on select "Choose an option... Pending Applied Excluded (Questions) Excluded (Expired) Exc…" at bounding box center [845, 256] width 150 height 29
select select ""pending""
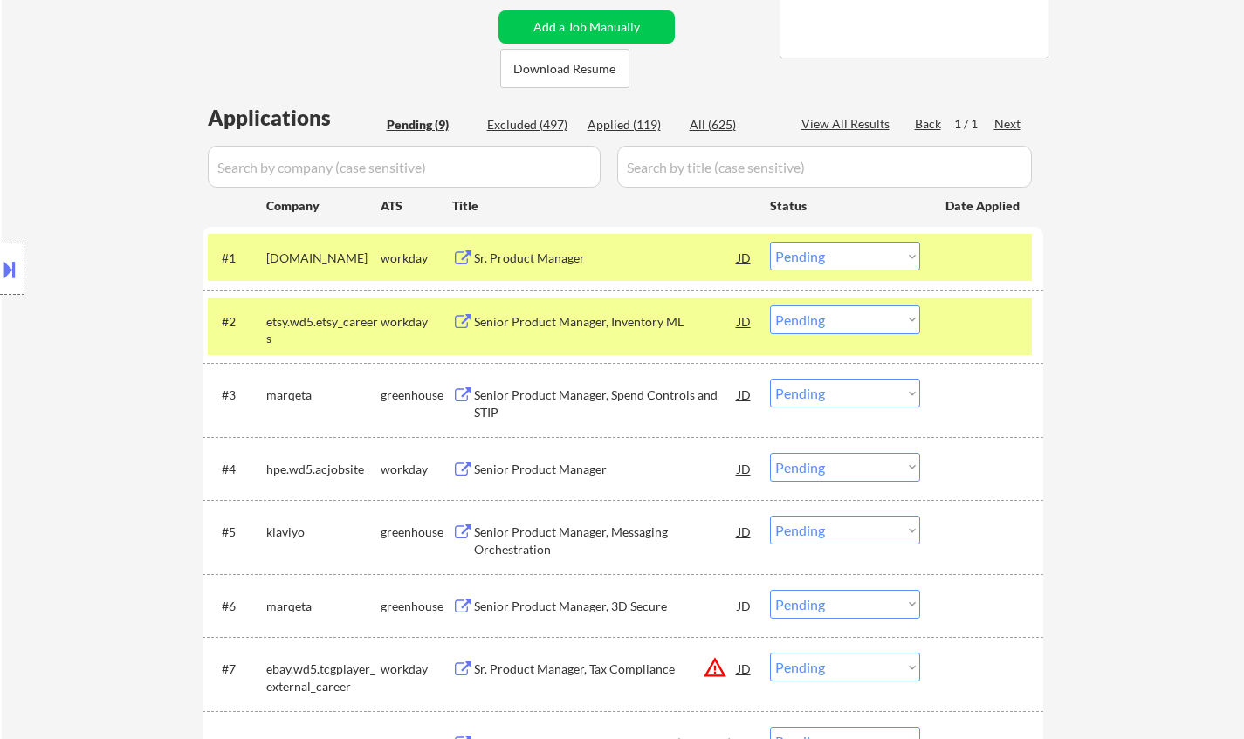
click at [562, 400] on div "Senior Product Manager, Spend Controls and STIP" at bounding box center [606, 404] width 264 height 34
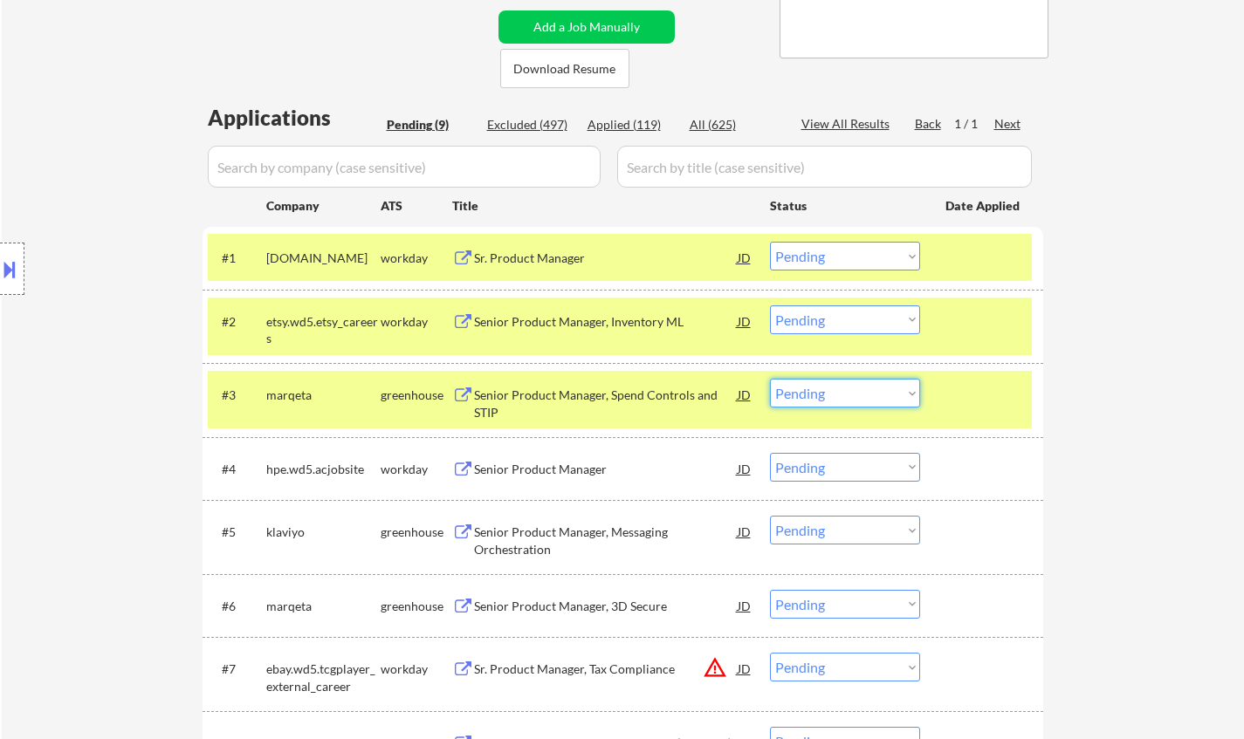
click at [849, 402] on select "Choose an option... Pending Applied Excluded (Questions) Excluded (Expired) Exc…" at bounding box center [845, 393] width 150 height 29
click at [1132, 576] on div "← Return to /applysquad Mailslurp Inbox Job Search Builder Taegh Sokhey User Em…" at bounding box center [623, 331] width 1242 height 1220
drag, startPoint x: 855, startPoint y: 389, endPoint x: 867, endPoint y: 405, distance: 19.9
click at [855, 389] on select "Choose an option... Pending Applied Excluded (Questions) Excluded (Expired) Exc…" at bounding box center [845, 393] width 150 height 29
click at [770, 379] on select "Choose an option... Pending Applied Excluded (Questions) Excluded (Expired) Exc…" at bounding box center [845, 393] width 150 height 29
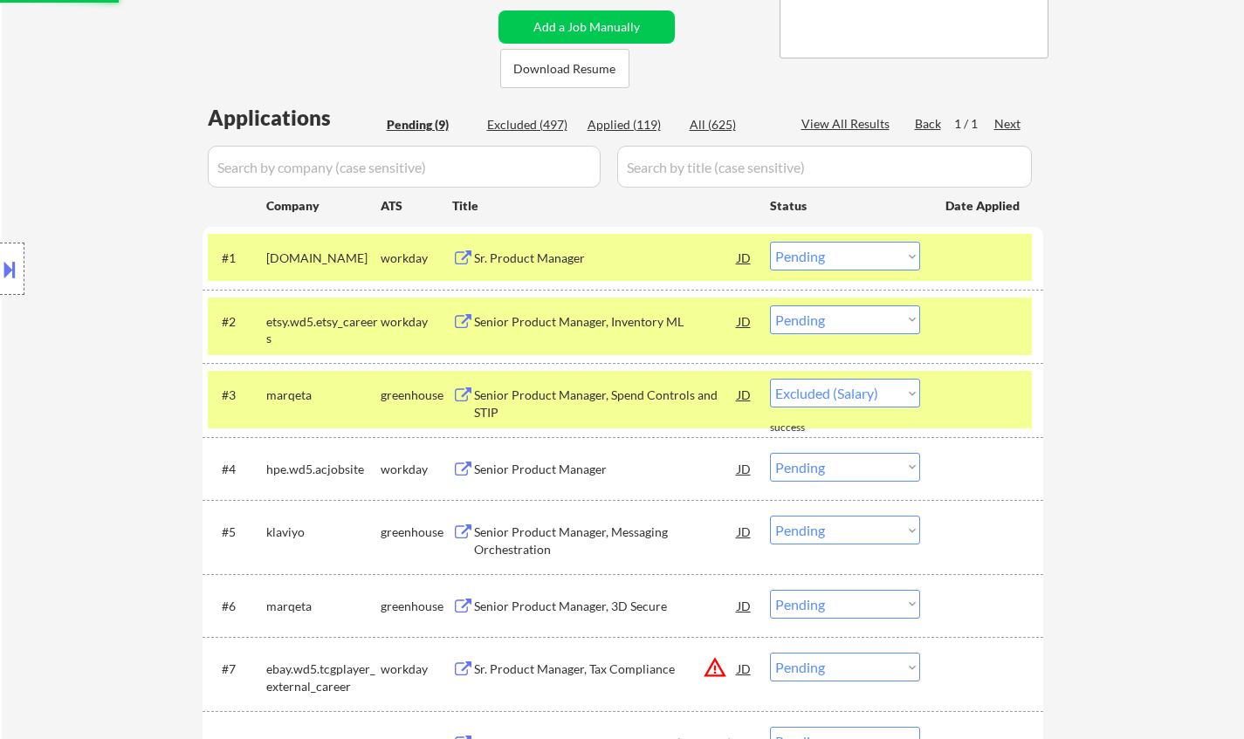
select select ""pending""
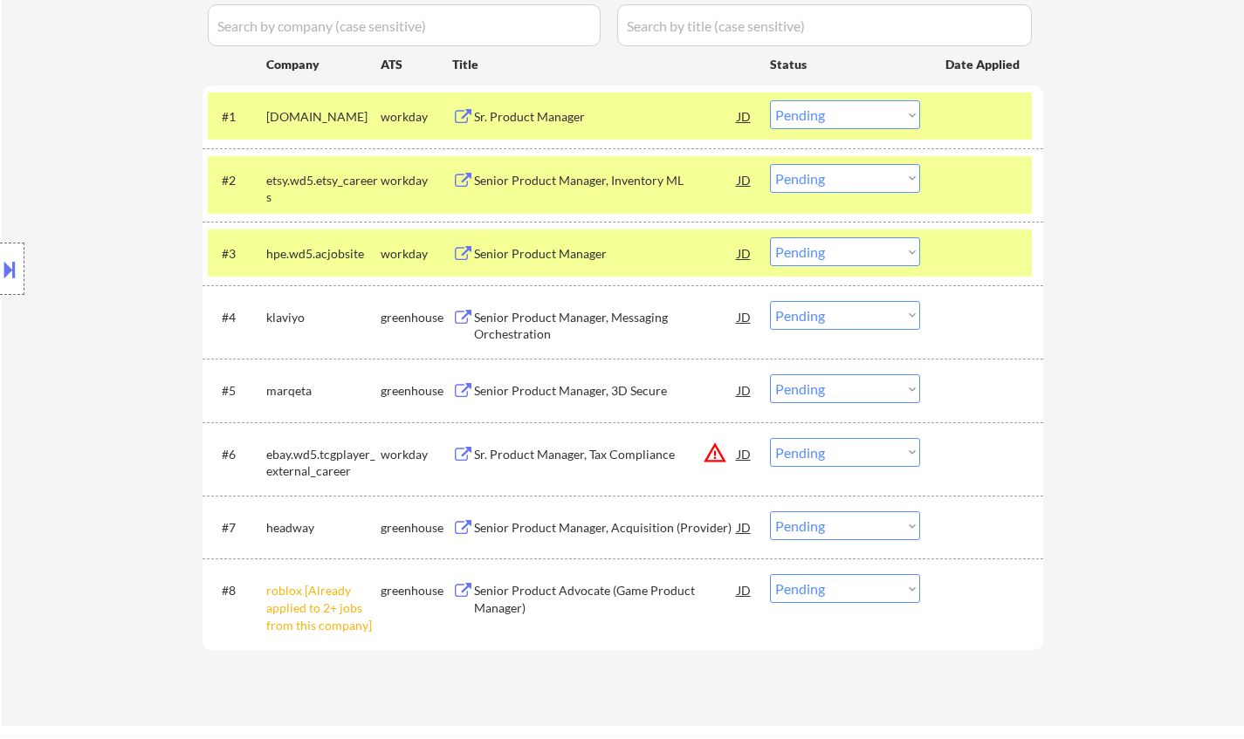
scroll to position [524, 0]
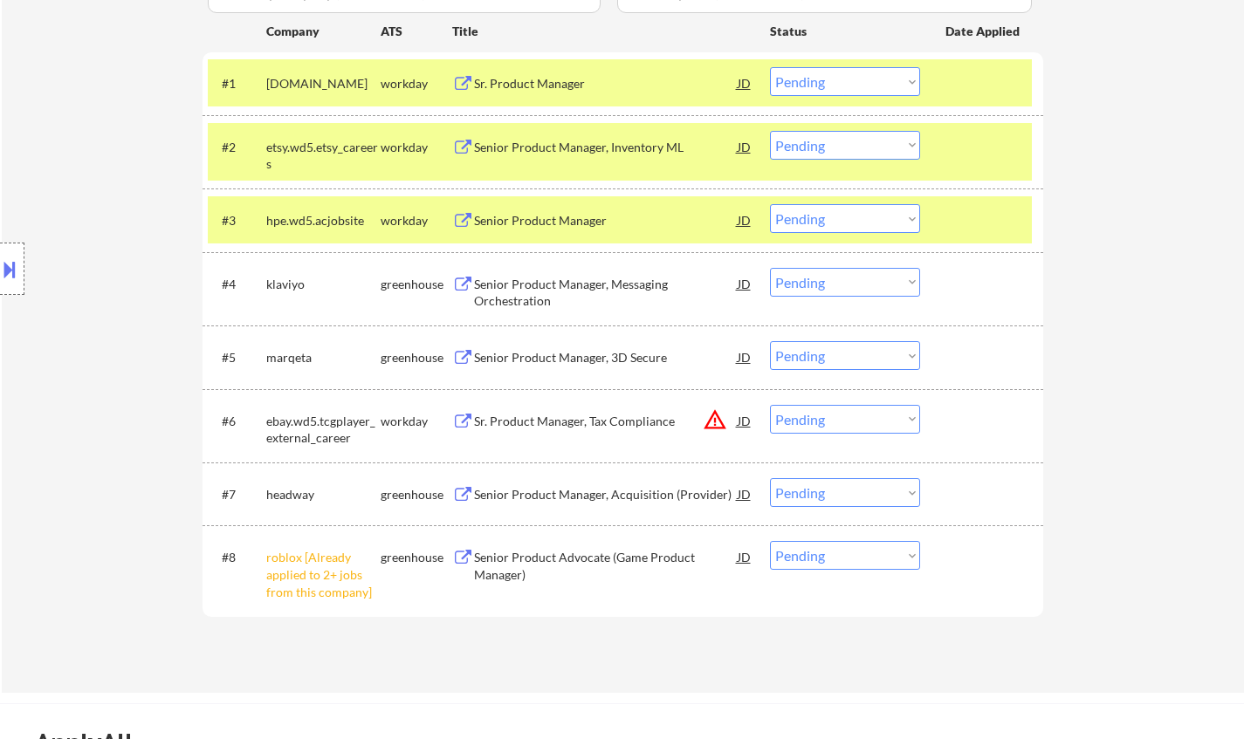
click at [575, 285] on div "Senior Product Manager, Messaging Orchestration" at bounding box center [606, 293] width 264 height 34
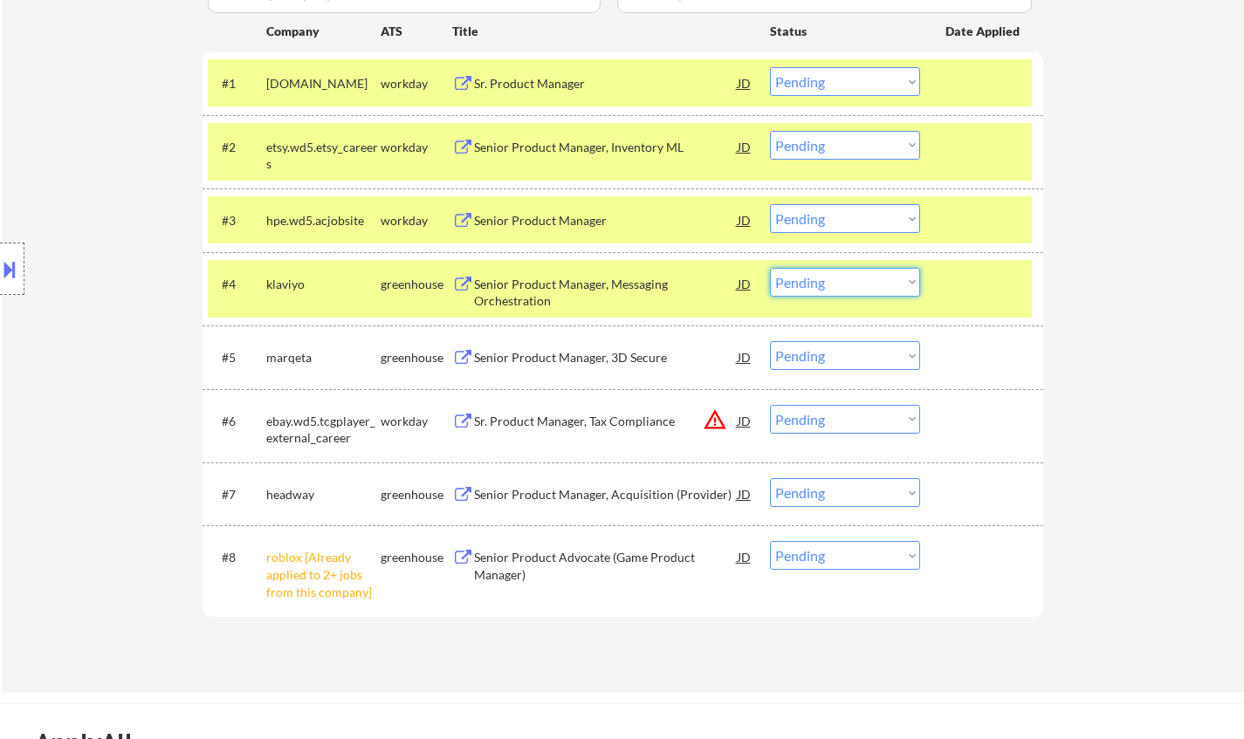
drag, startPoint x: 858, startPoint y: 283, endPoint x: 859, endPoint y: 293, distance: 10.5
click at [858, 283] on select "Choose an option... Pending Applied Excluded (Questions) Excluded (Expired) Exc…" at bounding box center [845, 282] width 150 height 29
click at [770, 268] on select "Choose an option... Pending Applied Excluded (Questions) Excluded (Expired) Exc…" at bounding box center [845, 282] width 150 height 29
select select ""pending""
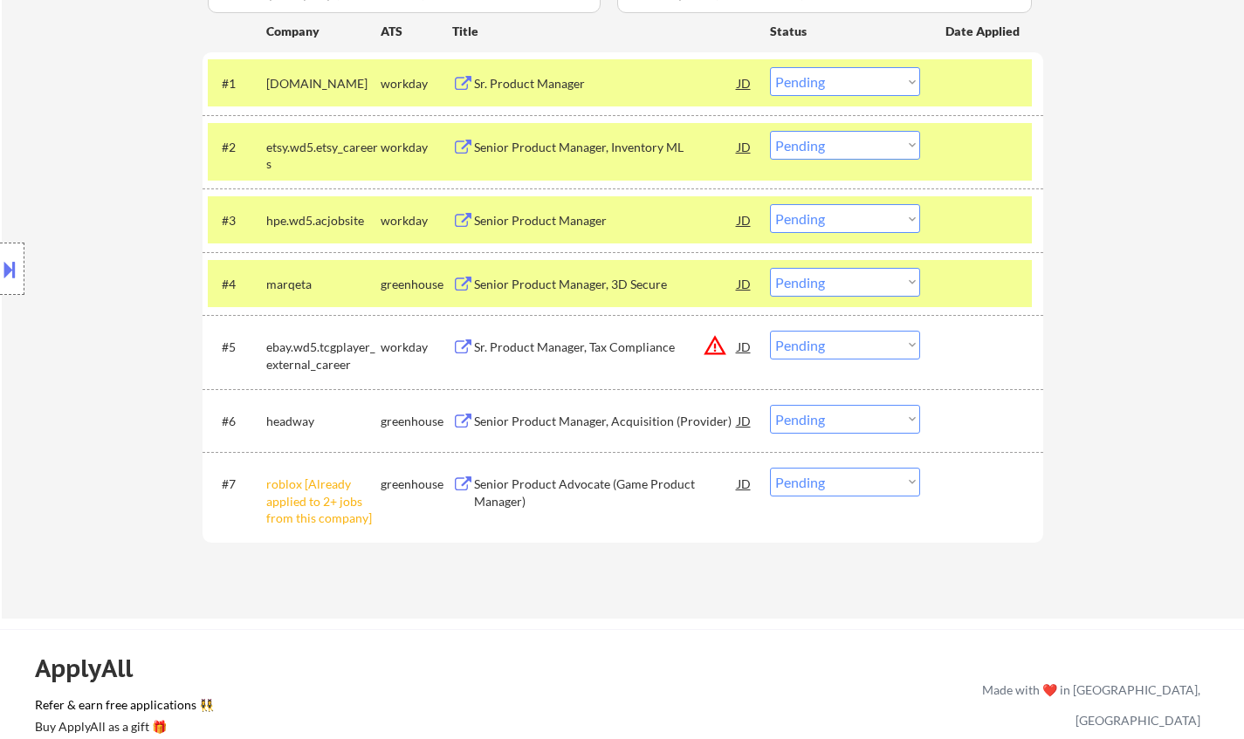
click at [830, 486] on select "Choose an option... Pending Applied Excluded (Questions) Excluded (Expired) Exc…" at bounding box center [845, 482] width 150 height 29
select select ""excluded__other_""
click at [770, 468] on select "Choose an option... Pending Applied Excluded (Questions) Excluded (Expired) Exc…" at bounding box center [845, 482] width 150 height 29
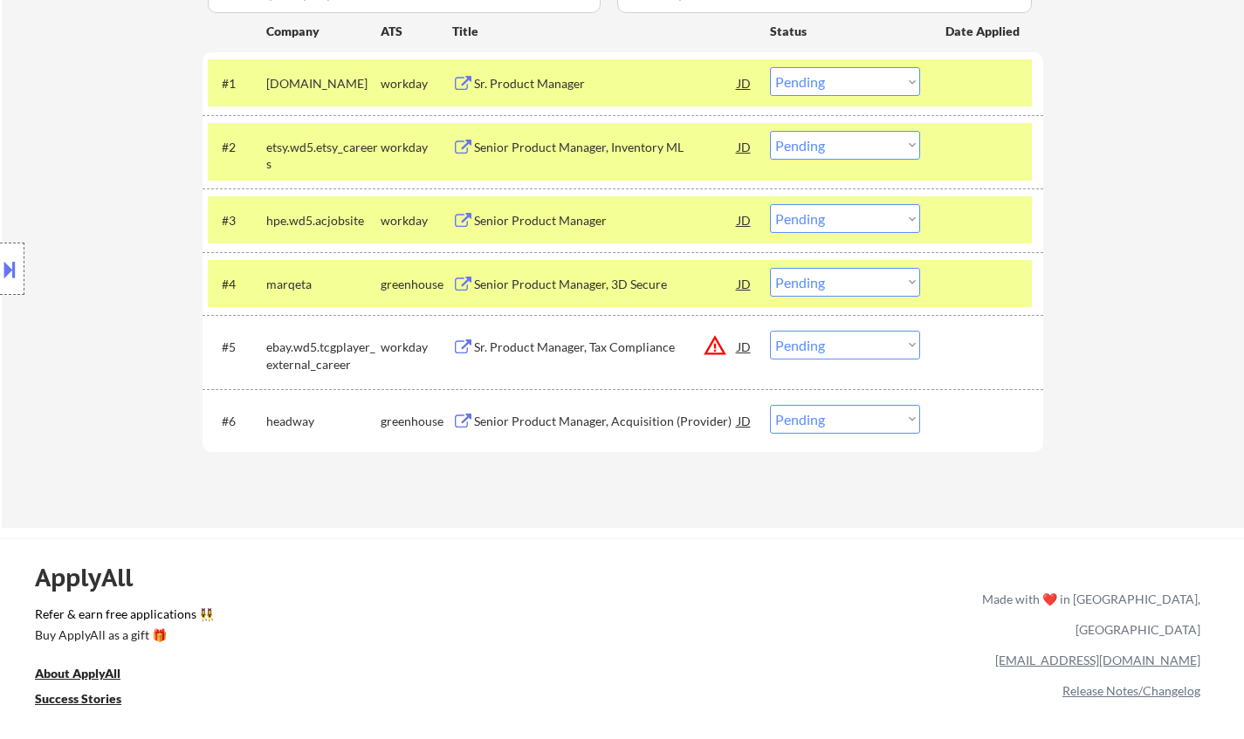
click at [518, 88] on div "Sr. Product Manager" at bounding box center [606, 83] width 264 height 17
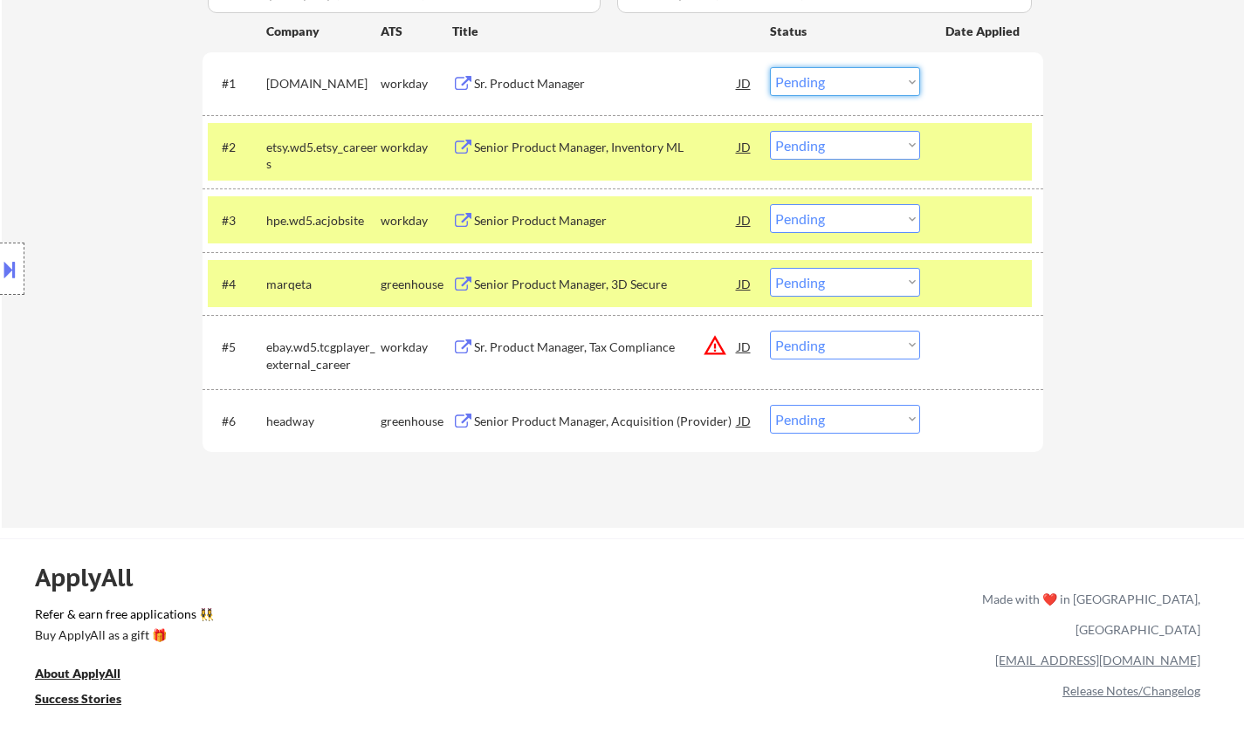
drag, startPoint x: 842, startPoint y: 81, endPoint x: 846, endPoint y: 95, distance: 14.4
click at [842, 81] on select "Choose an option... Pending Applied Excluded (Questions) Excluded (Expired) Exc…" at bounding box center [845, 81] width 150 height 29
click at [770, 67] on select "Choose an option... Pending Applied Excluded (Questions) Excluded (Expired) Exc…" at bounding box center [845, 81] width 150 height 29
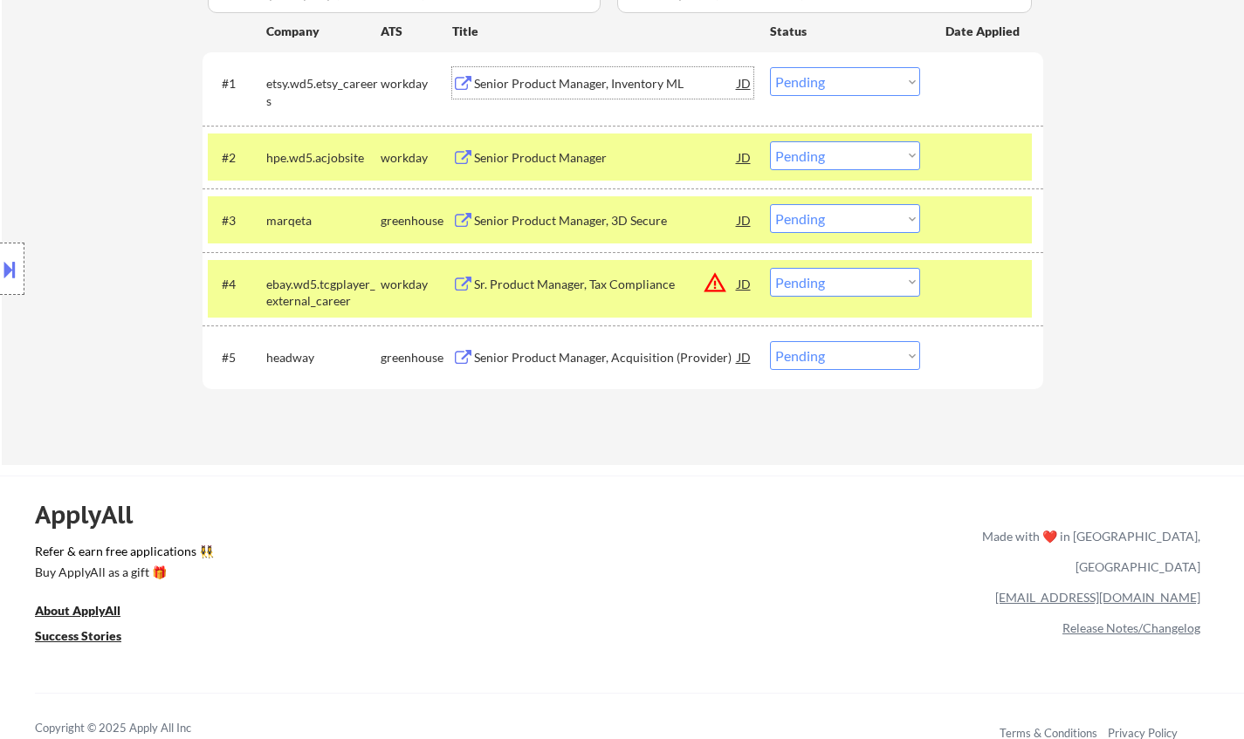
click at [552, 83] on div "Senior Product Manager, Inventory ML" at bounding box center [606, 83] width 264 height 17
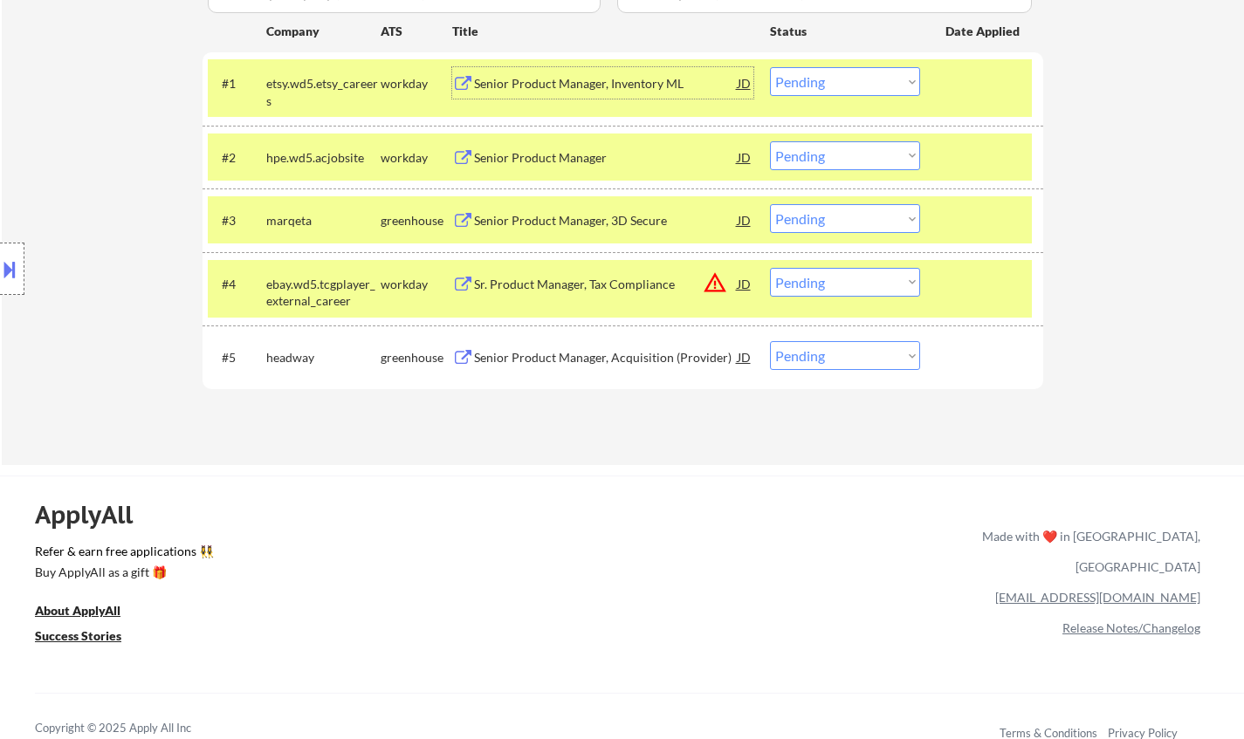
click at [527, 86] on div "Senior Product Manager, Inventory ML" at bounding box center [606, 83] width 264 height 17
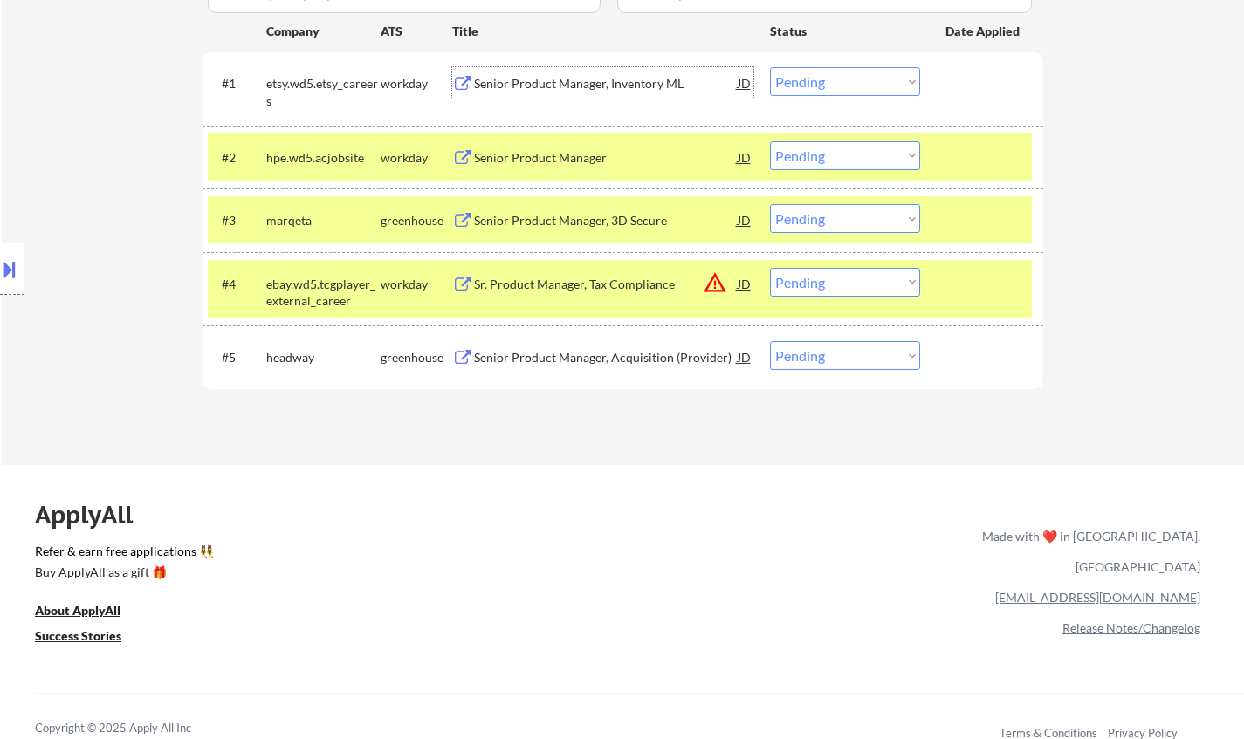
click at [9, 277] on button at bounding box center [9, 269] width 19 height 29
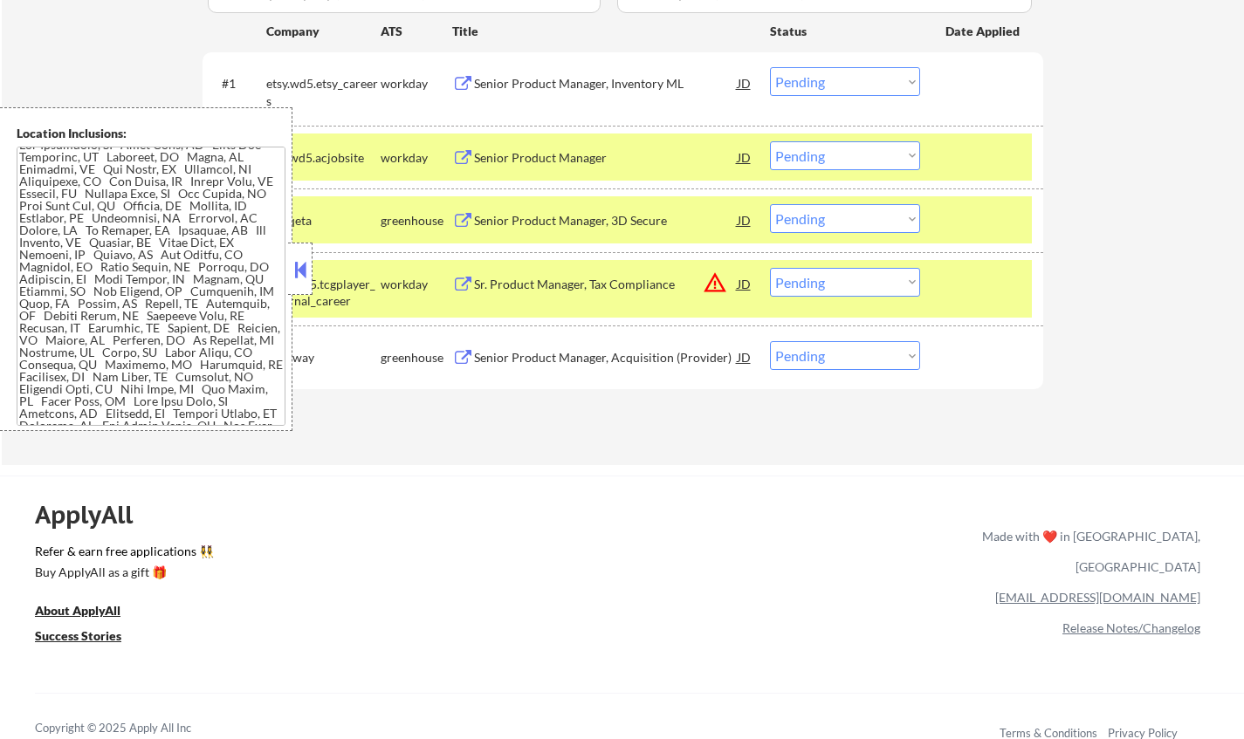
scroll to position [0, 0]
click at [292, 256] on div at bounding box center [300, 269] width 24 height 52
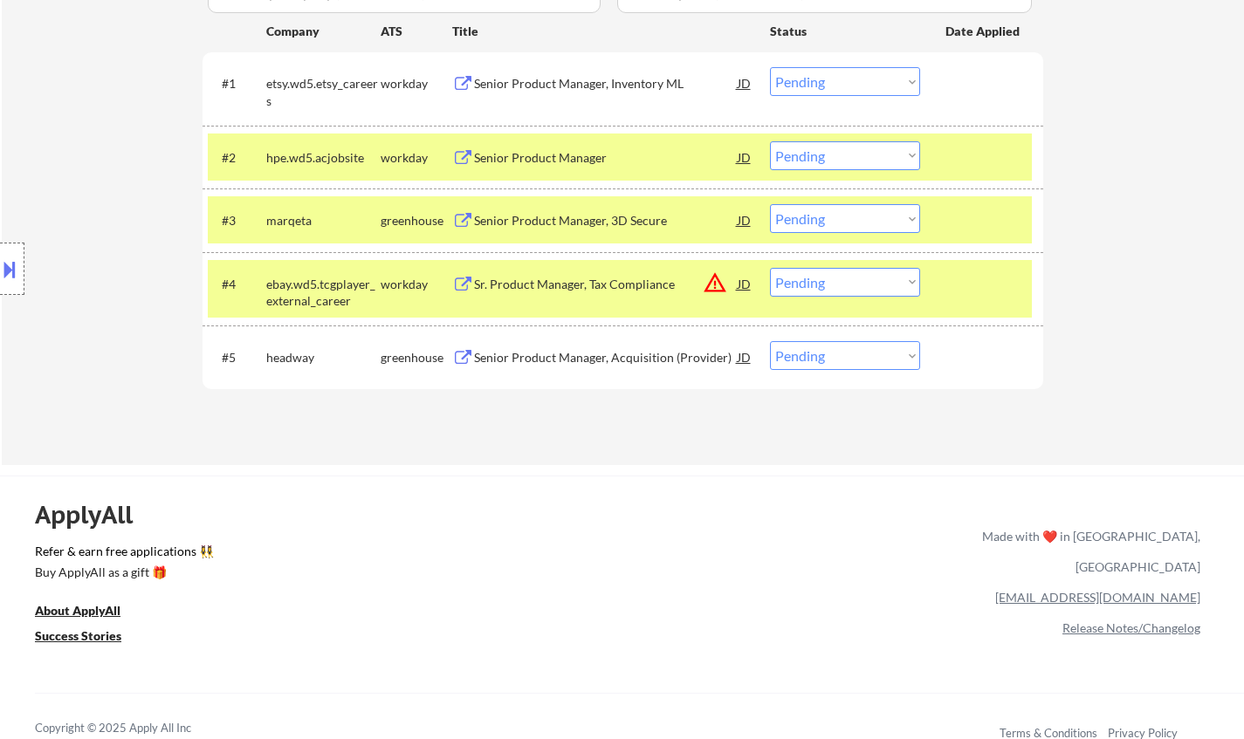
click at [825, 68] on select "Choose an option... Pending Applied Excluded (Questions) Excluded (Expired) Exc…" at bounding box center [845, 81] width 150 height 29
click at [770, 67] on select "Choose an option... Pending Applied Excluded (Questions) Excluded (Expired) Exc…" at bounding box center [845, 81] width 150 height 29
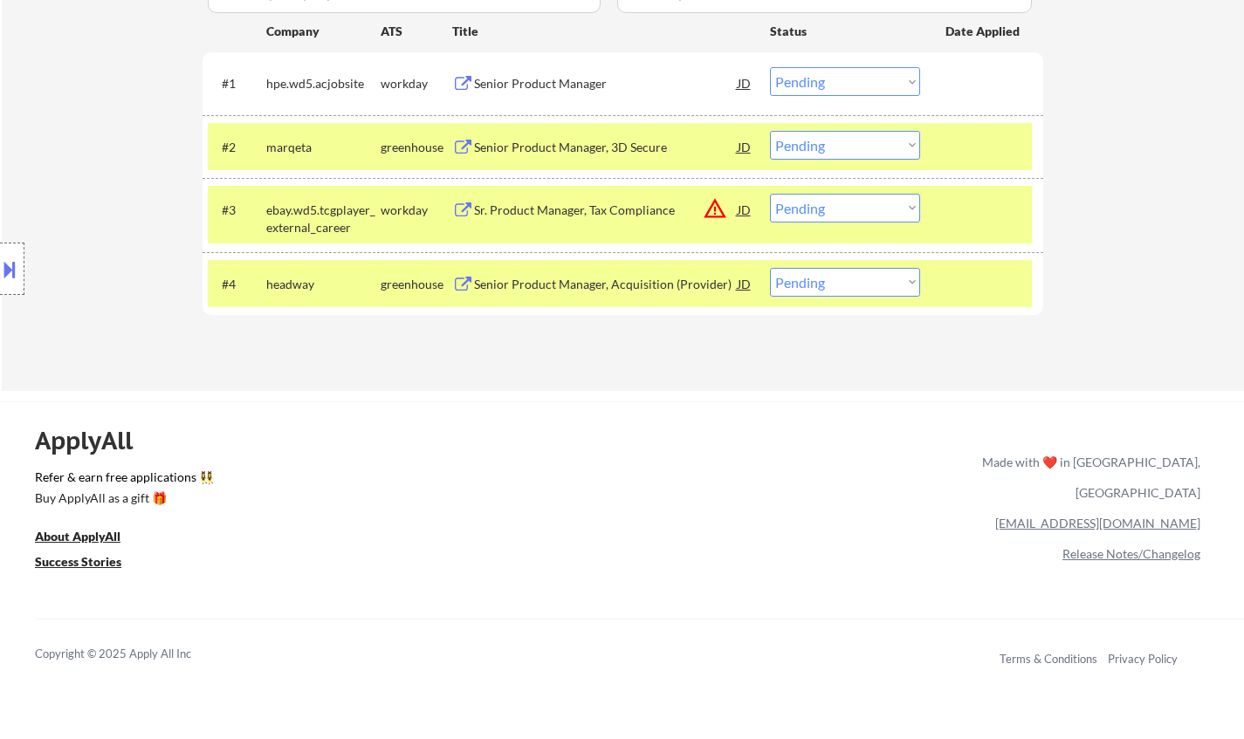
click at [532, 80] on div "Senior Product Manager" at bounding box center [606, 83] width 264 height 17
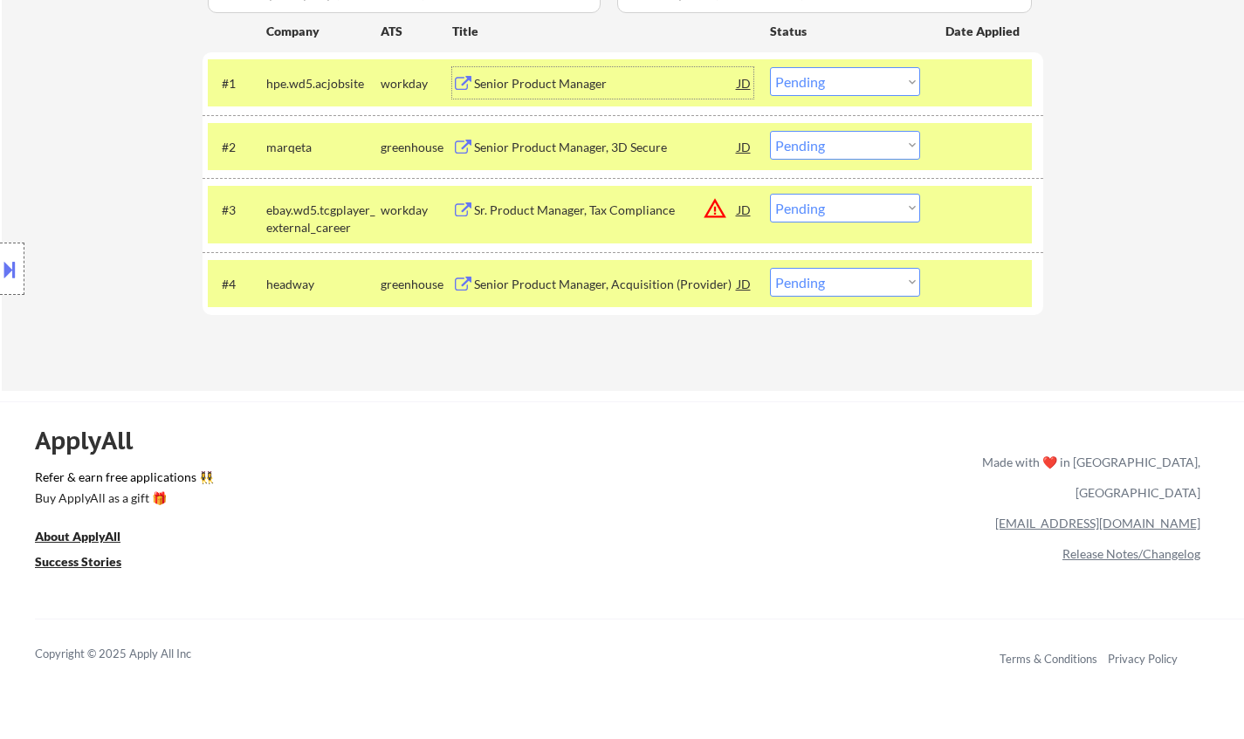
drag, startPoint x: 814, startPoint y: 86, endPoint x: 838, endPoint y: 93, distance: 24.3
click at [815, 86] on select "Choose an option... Pending Applied Excluded (Questions) Excluded (Expired) Exc…" at bounding box center [845, 81] width 150 height 29
click at [770, 67] on select "Choose an option... Pending Applied Excluded (Questions) Excluded (Expired) Exc…" at bounding box center [845, 81] width 150 height 29
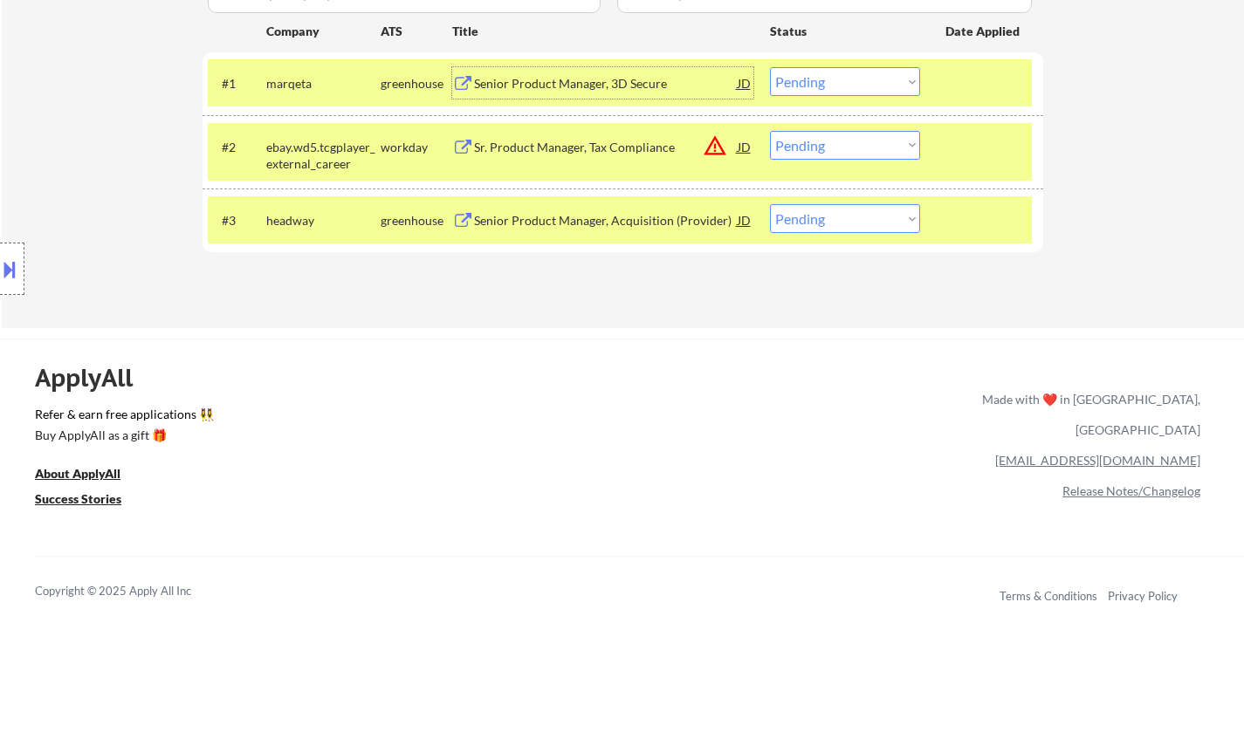
click at [525, 86] on div "Senior Product Manager, 3D Secure" at bounding box center [606, 83] width 264 height 17
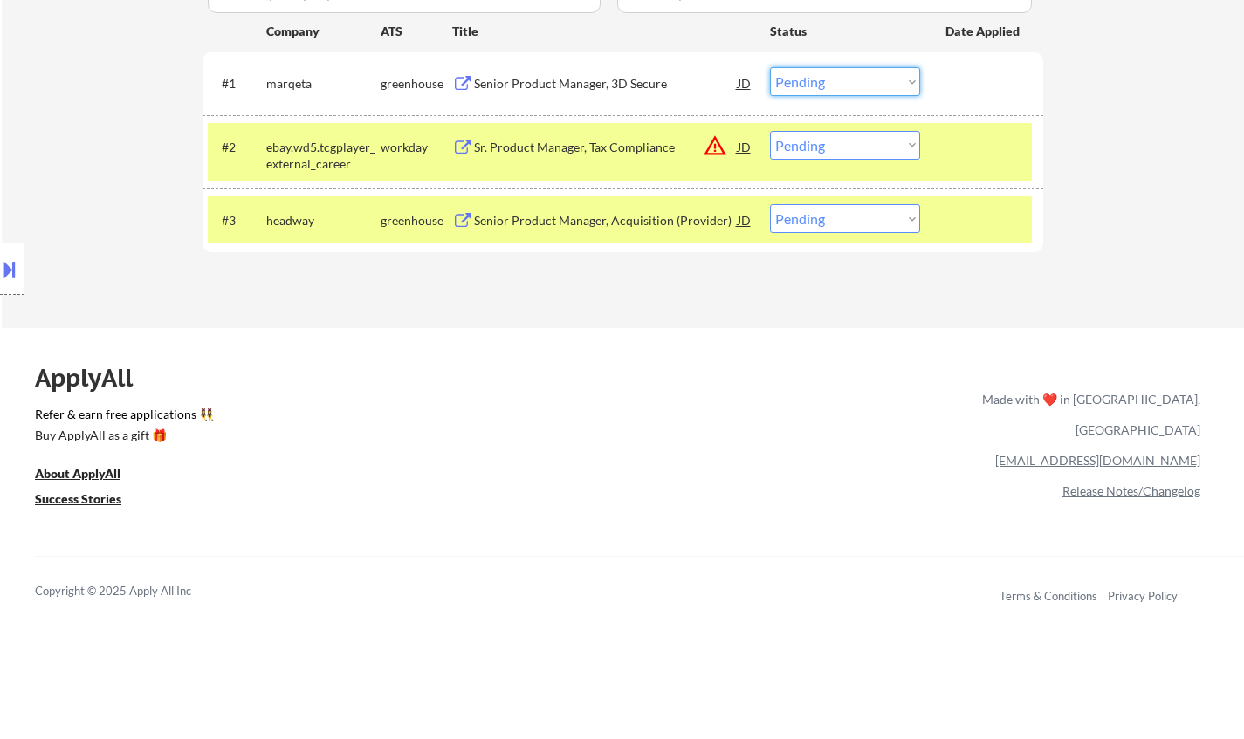
drag, startPoint x: 848, startPoint y: 79, endPoint x: 856, endPoint y: 94, distance: 18.0
click at [848, 79] on select "Choose an option... Pending Applied Excluded (Questions) Excluded (Expired) Exc…" at bounding box center [845, 81] width 150 height 29
click at [770, 67] on select "Choose an option... Pending Applied Excluded (Questions) Excluded (Expired) Exc…" at bounding box center [845, 81] width 150 height 29
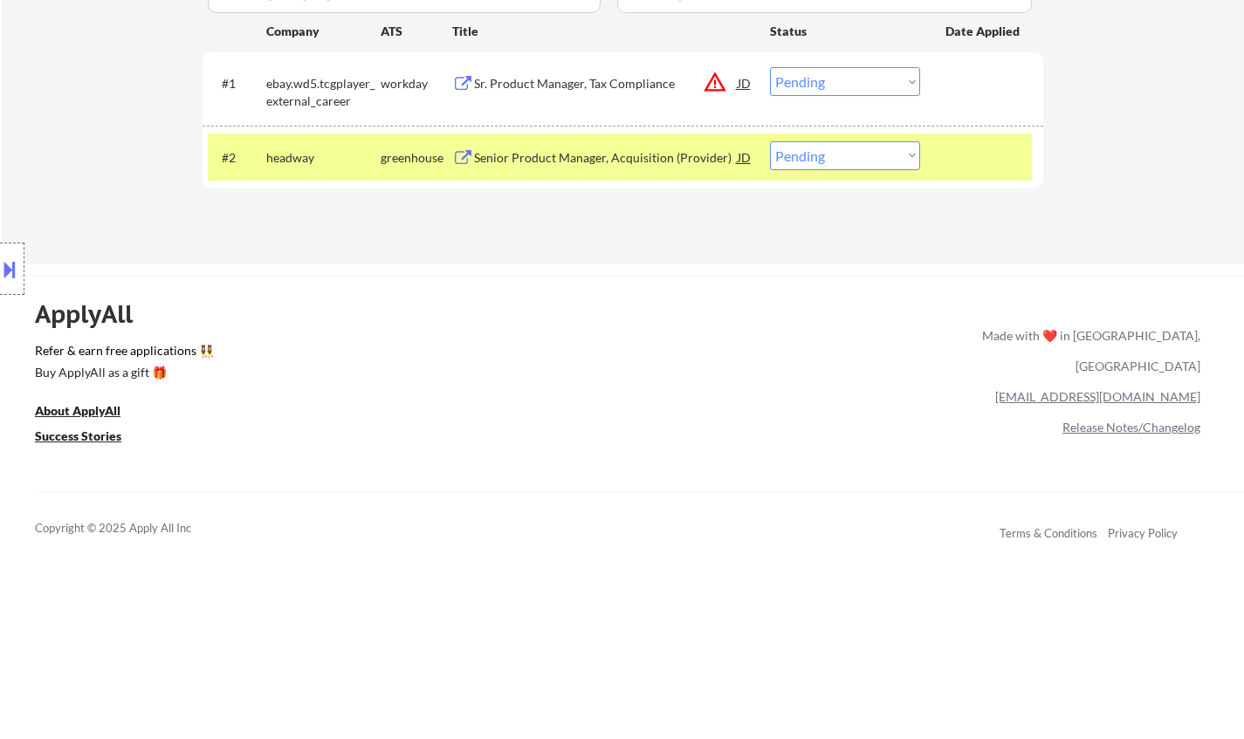
click at [749, 75] on div "JD" at bounding box center [744, 82] width 17 height 31
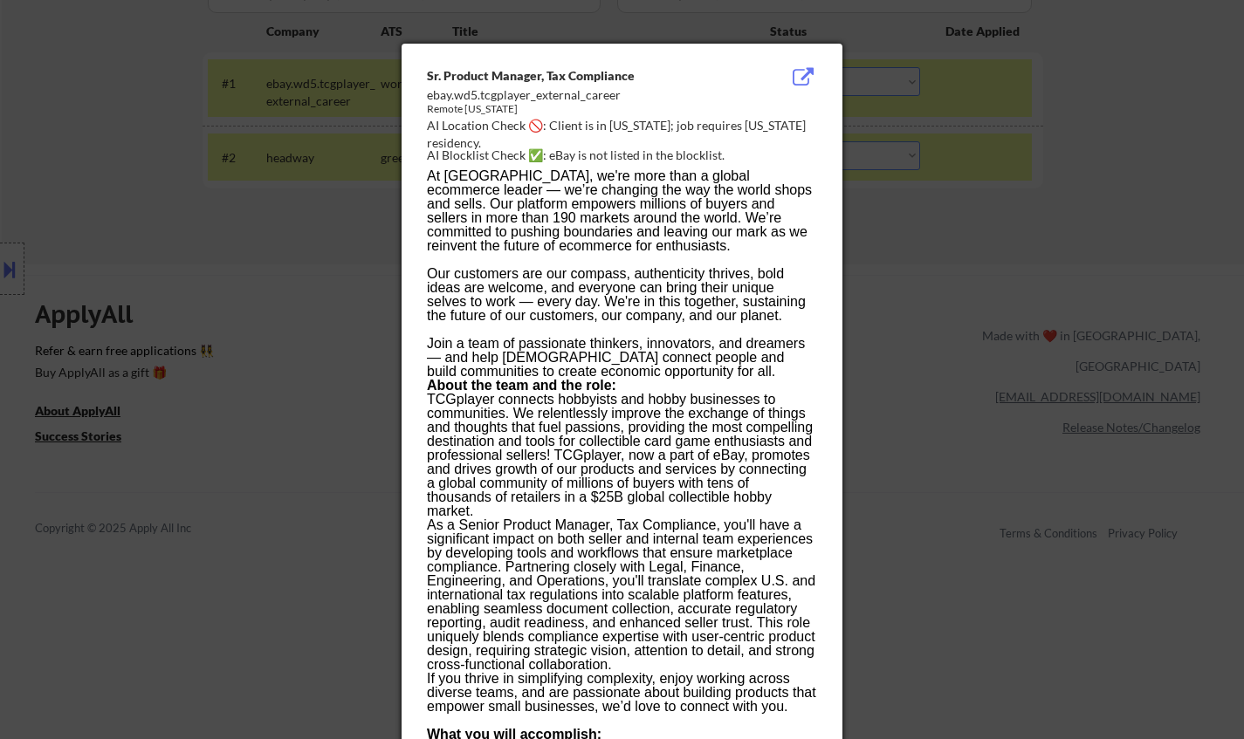
click at [1101, 291] on div at bounding box center [622, 369] width 1244 height 739
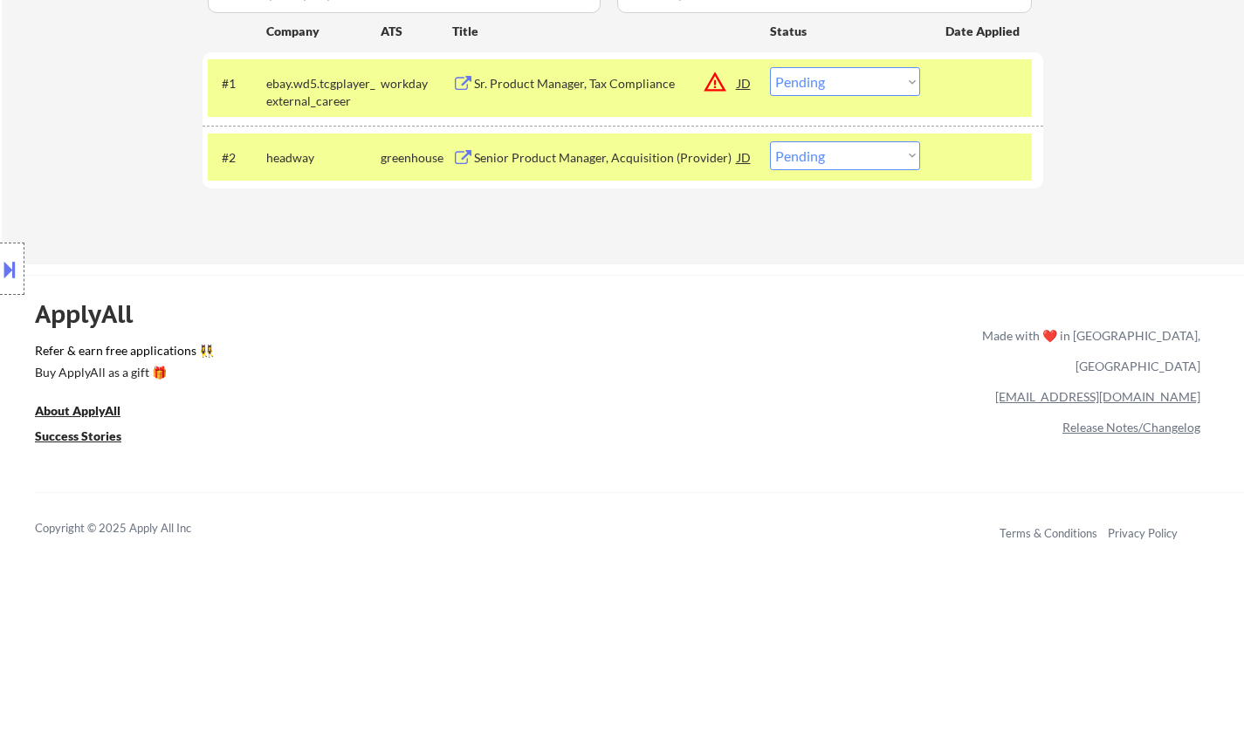
drag, startPoint x: 865, startPoint y: 78, endPoint x: 948, endPoint y: 222, distance: 166.2
click at [865, 78] on select "Choose an option... Pending Applied Excluded (Questions) Excluded (Expired) Exc…" at bounding box center [845, 81] width 150 height 29
click at [770, 67] on select "Choose an option... Pending Applied Excluded (Questions) Excluded (Expired) Exc…" at bounding box center [845, 81] width 150 height 29
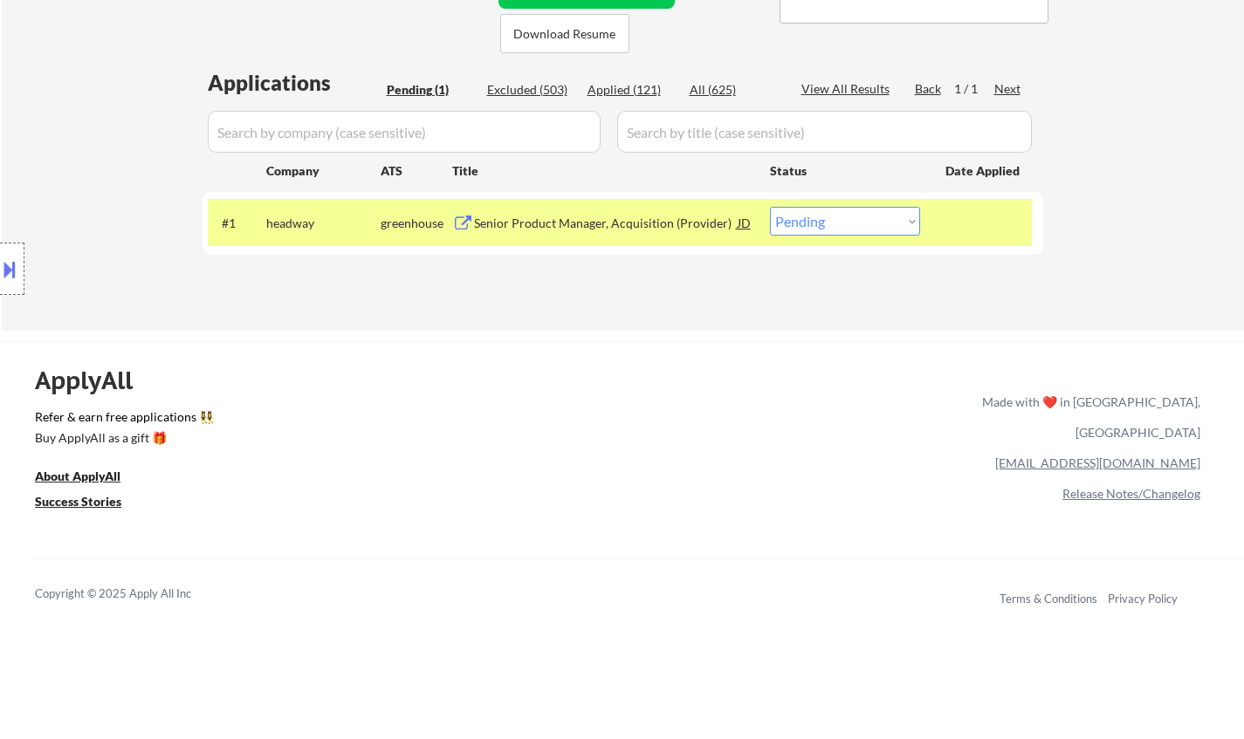
scroll to position [349, 0]
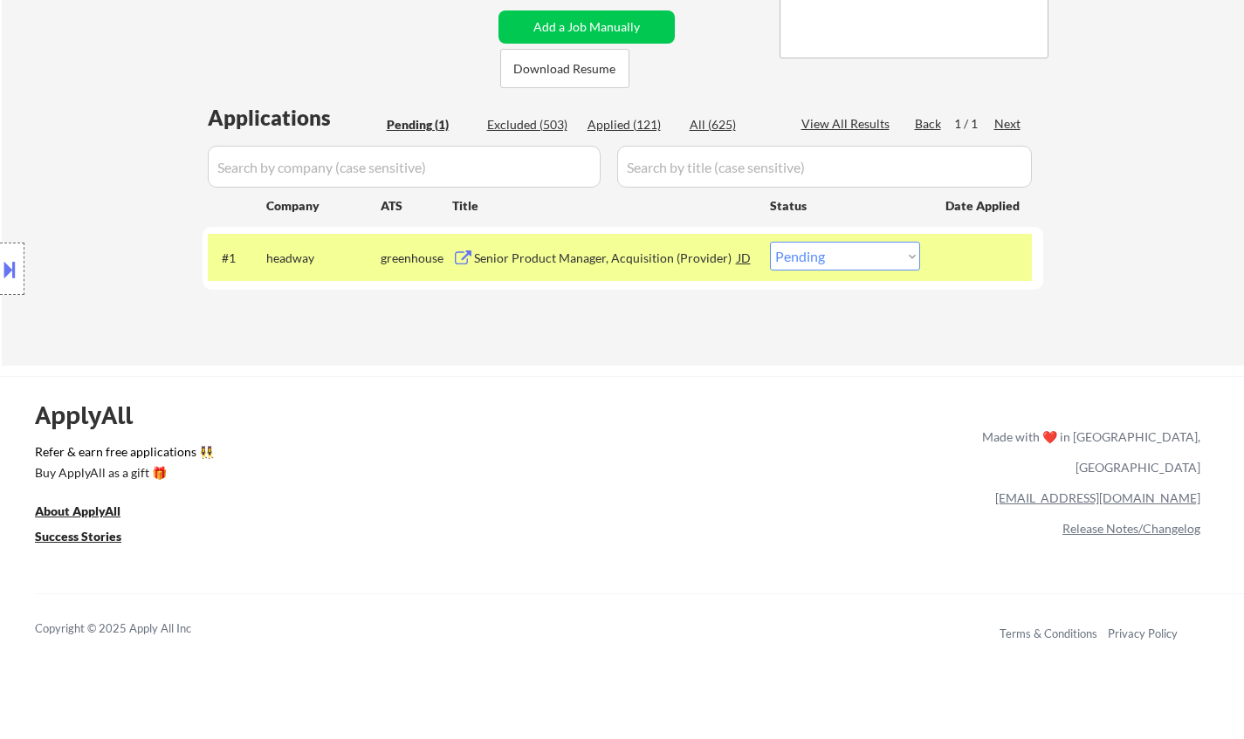
click at [546, 256] on div "Senior Product Manager, Acquisition (Provider)" at bounding box center [606, 258] width 264 height 17
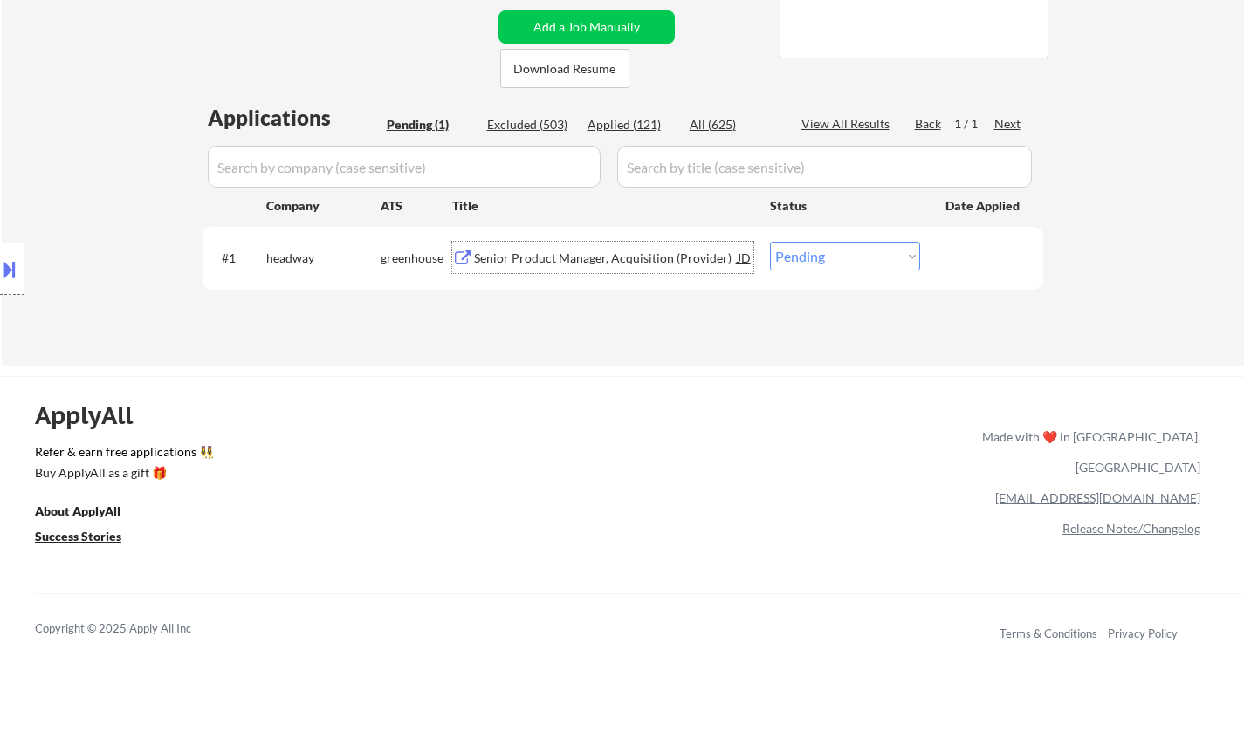
click at [872, 251] on select "Choose an option... Pending Applied Excluded (Questions) Excluded (Expired) Exc…" at bounding box center [845, 256] width 150 height 29
click at [770, 242] on select "Choose an option... Pending Applied Excluded (Questions) Excluded (Expired) Exc…" at bounding box center [845, 256] width 150 height 29
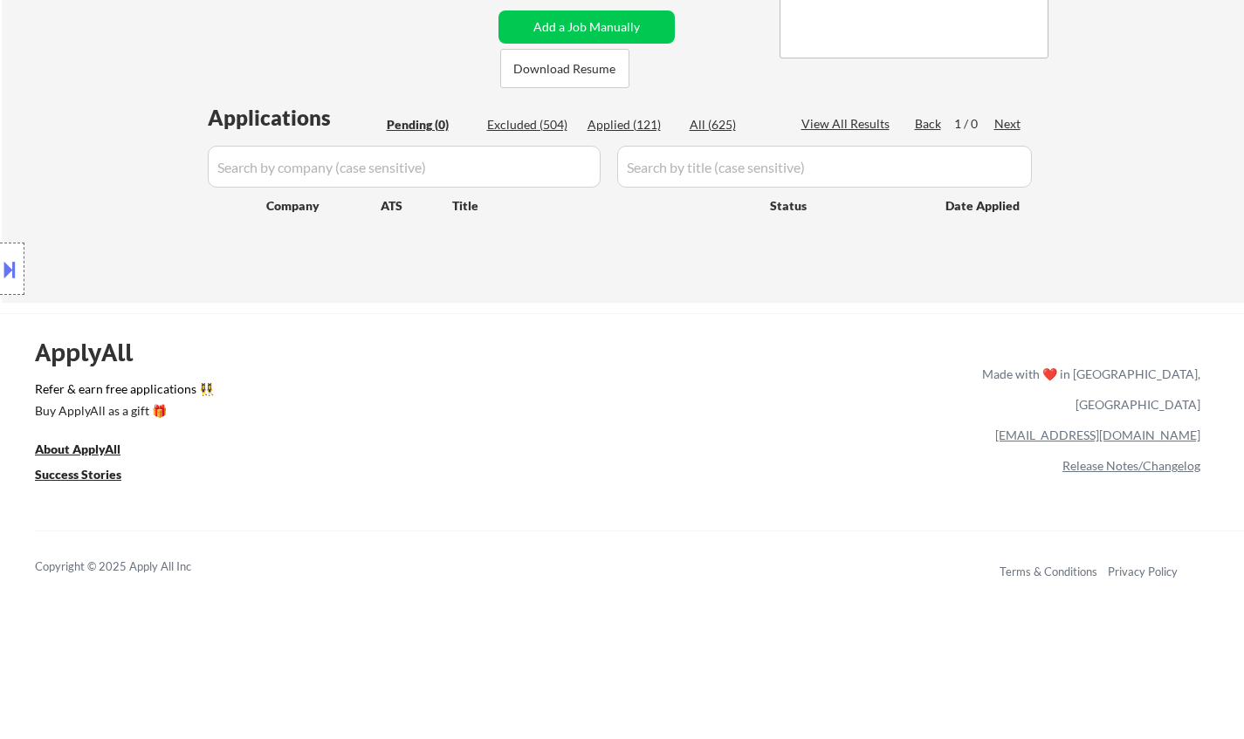
click at [627, 122] on div "Applied (121)" at bounding box center [630, 124] width 87 height 17
select select ""applied""
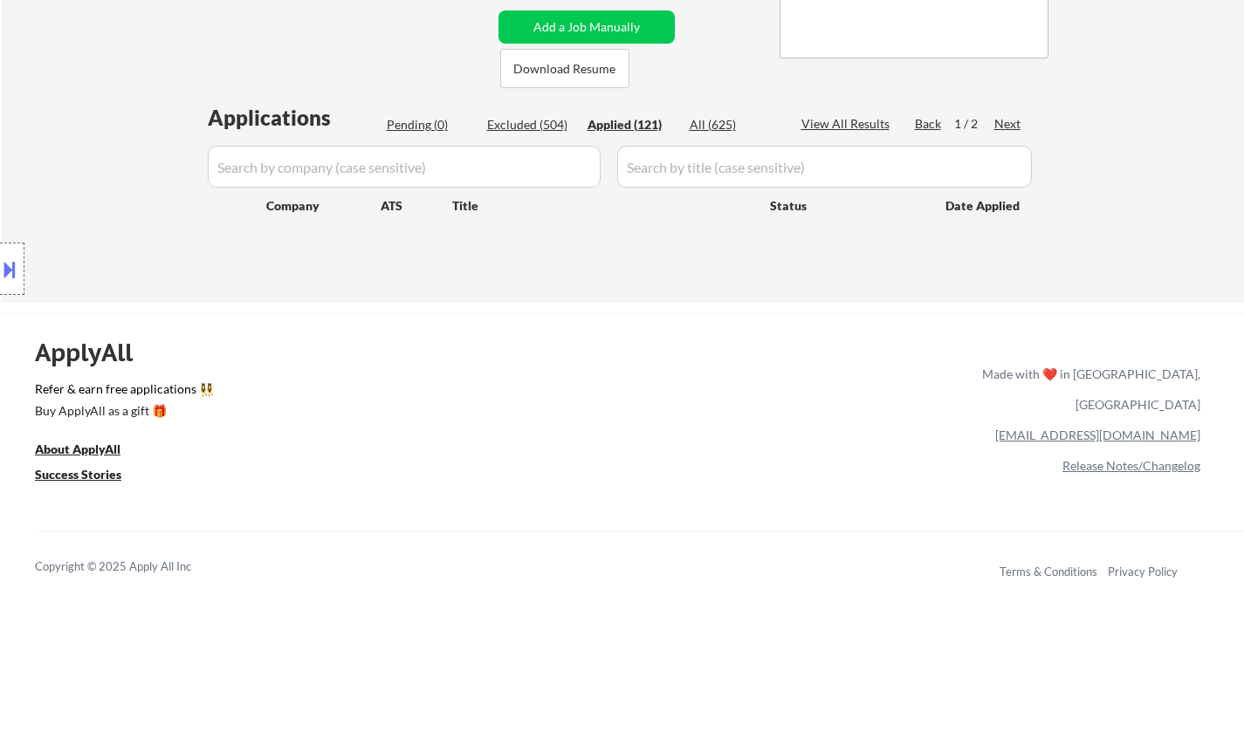
select select ""applied""
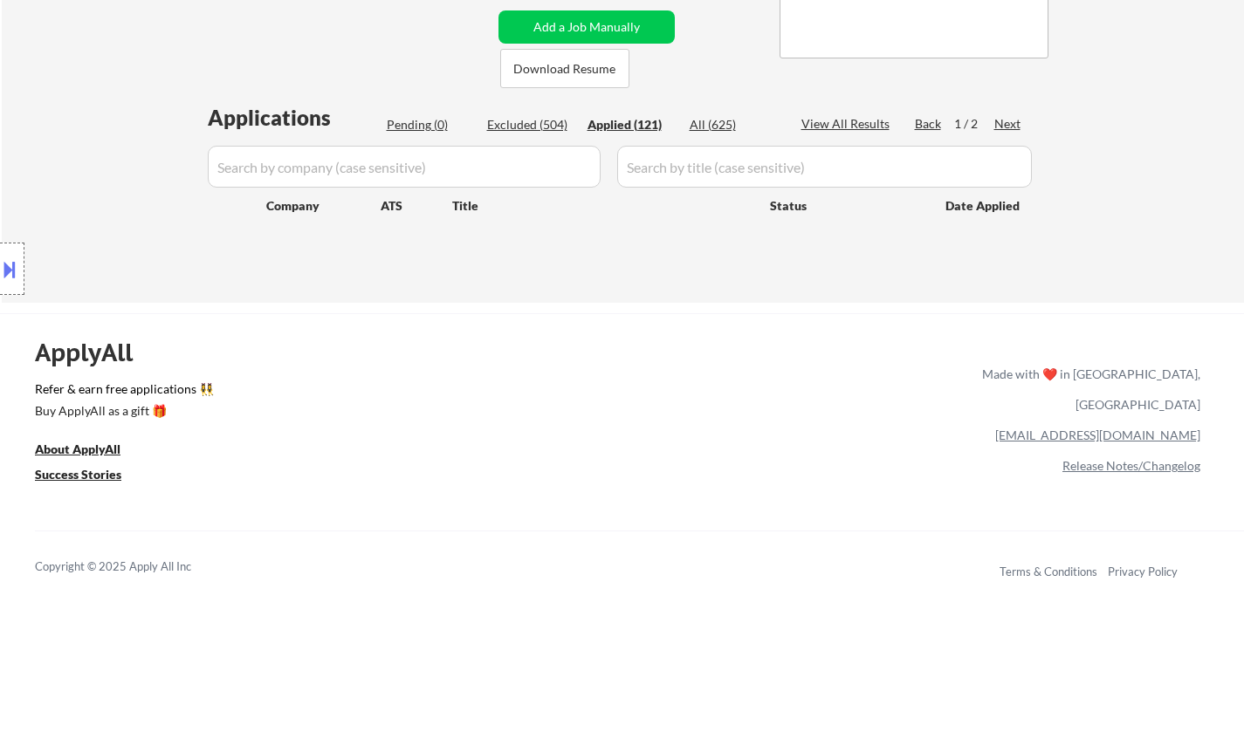
select select ""applied""
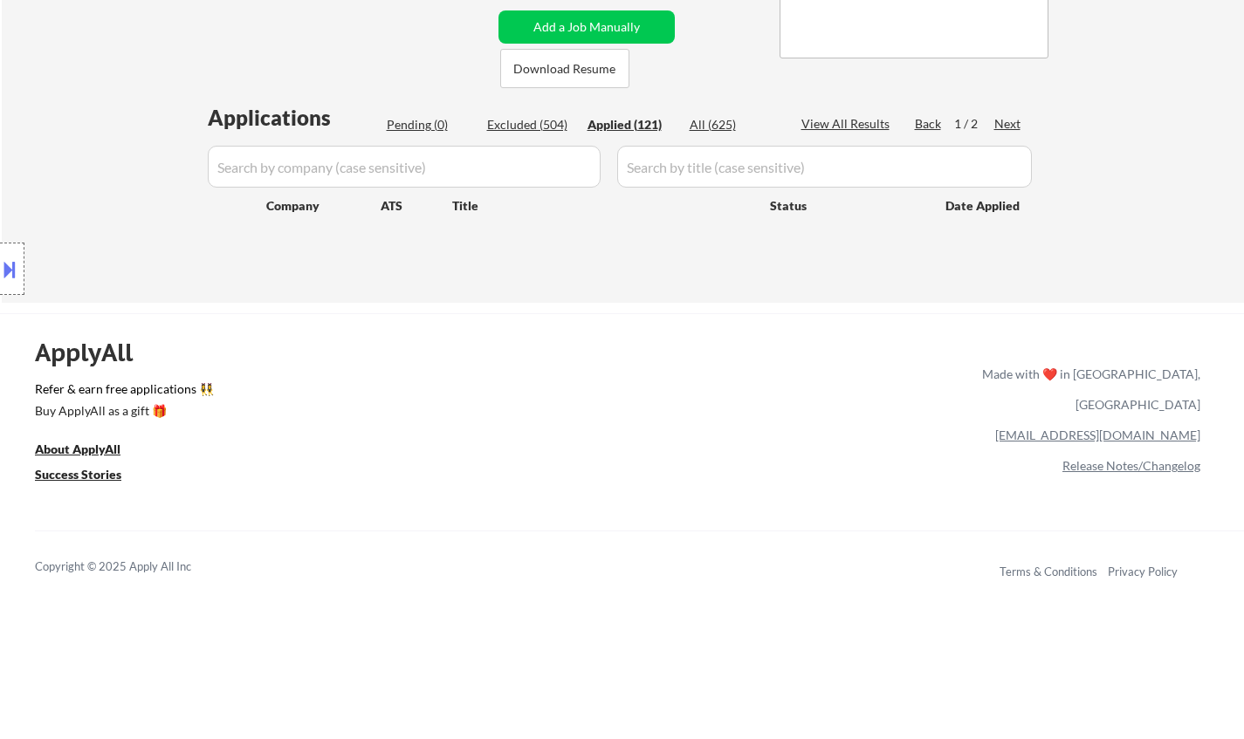
select select ""applied""
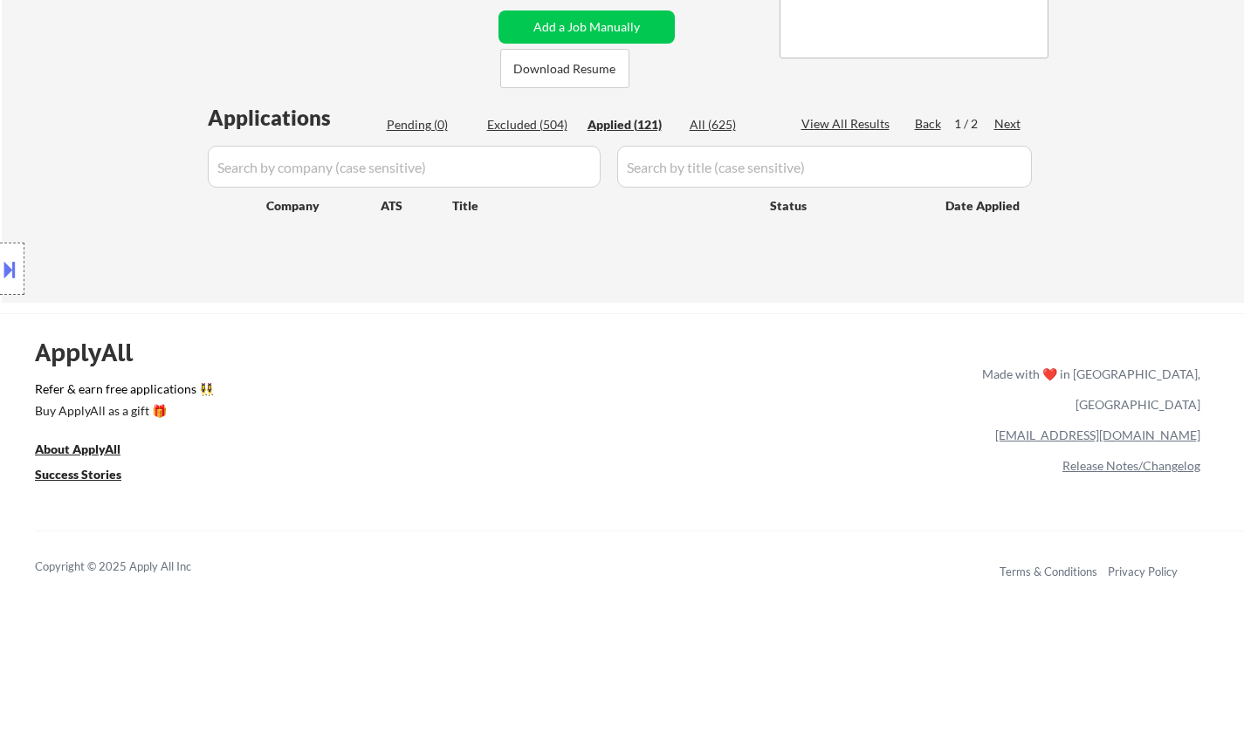
select select ""applied""
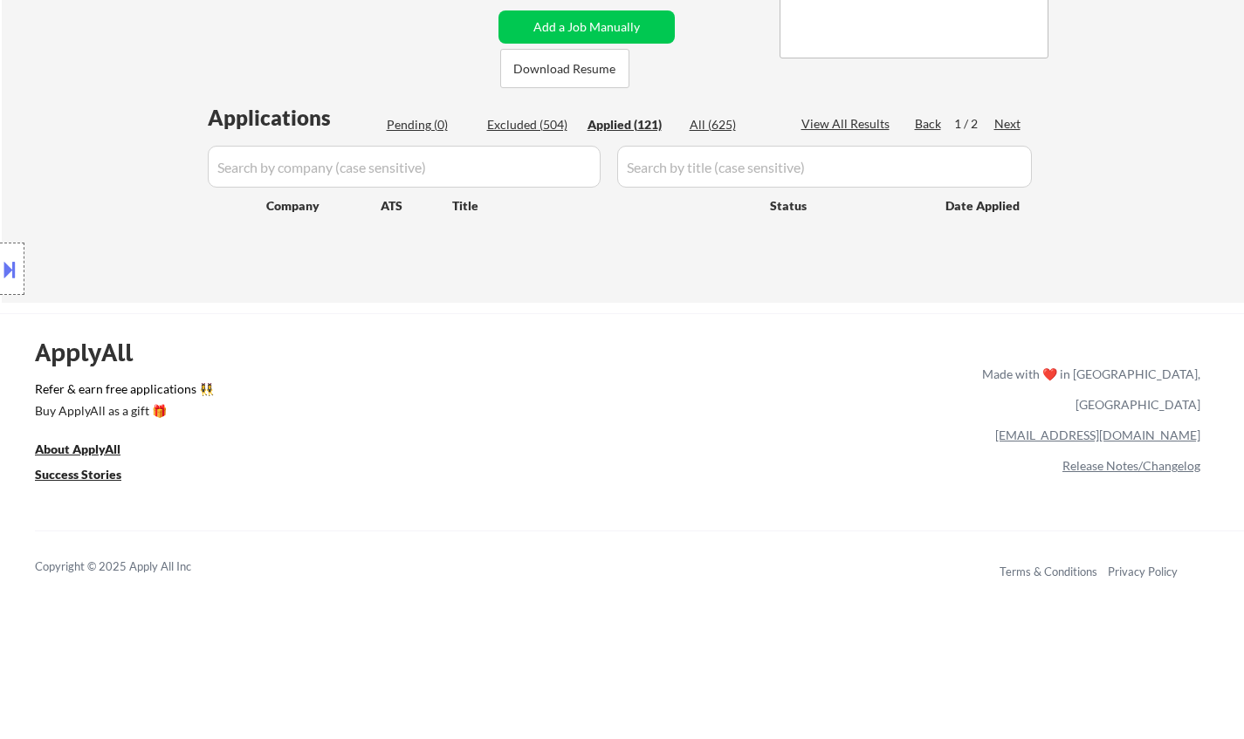
select select ""applied""
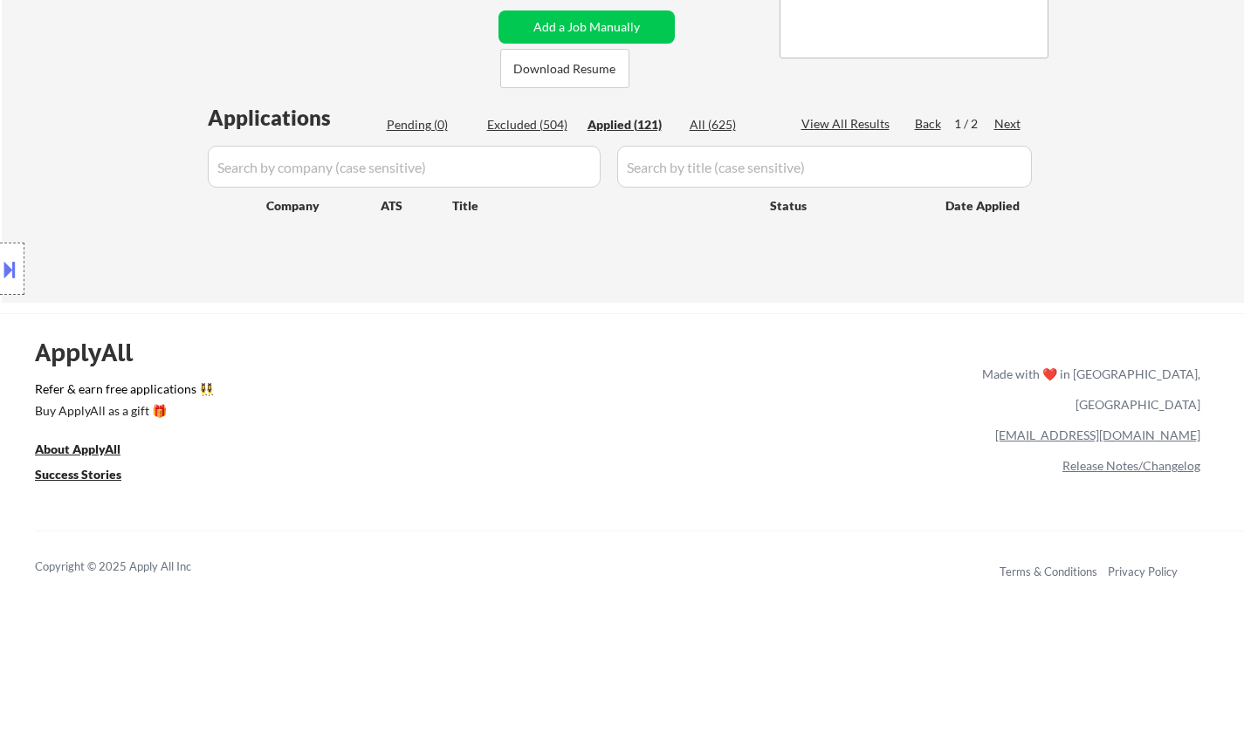
select select ""applied""
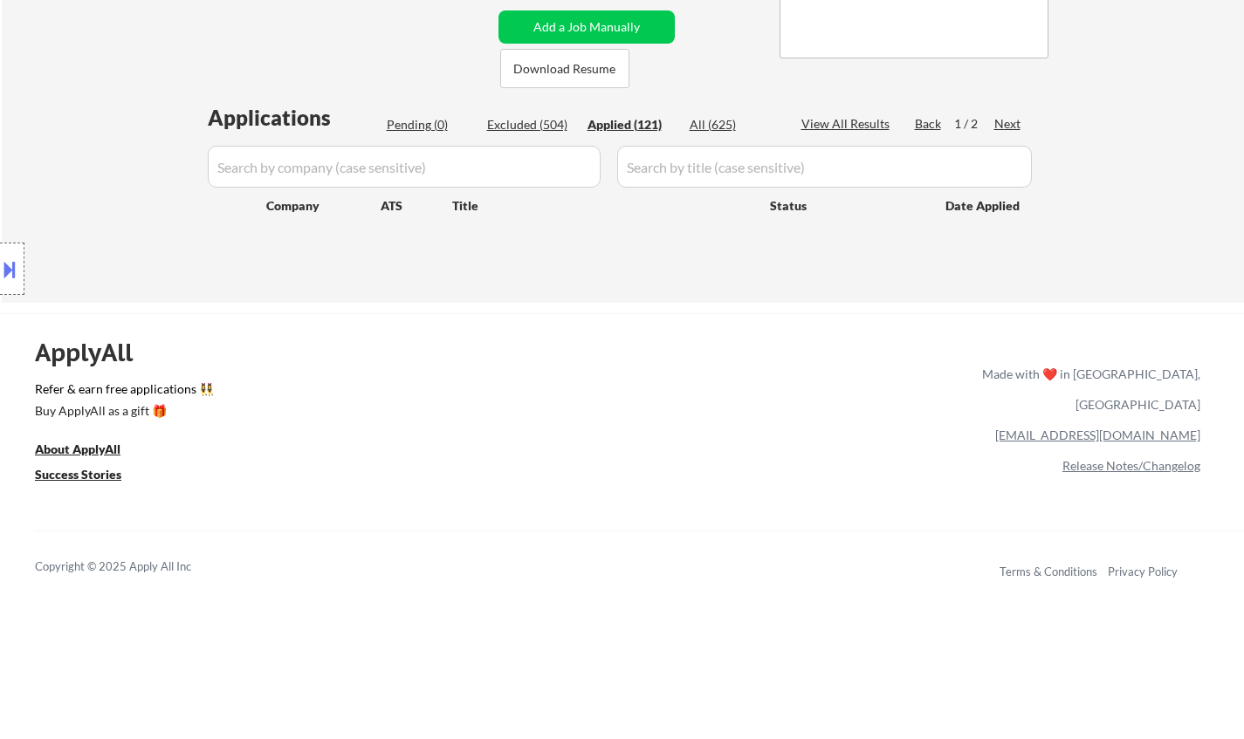
select select ""applied""
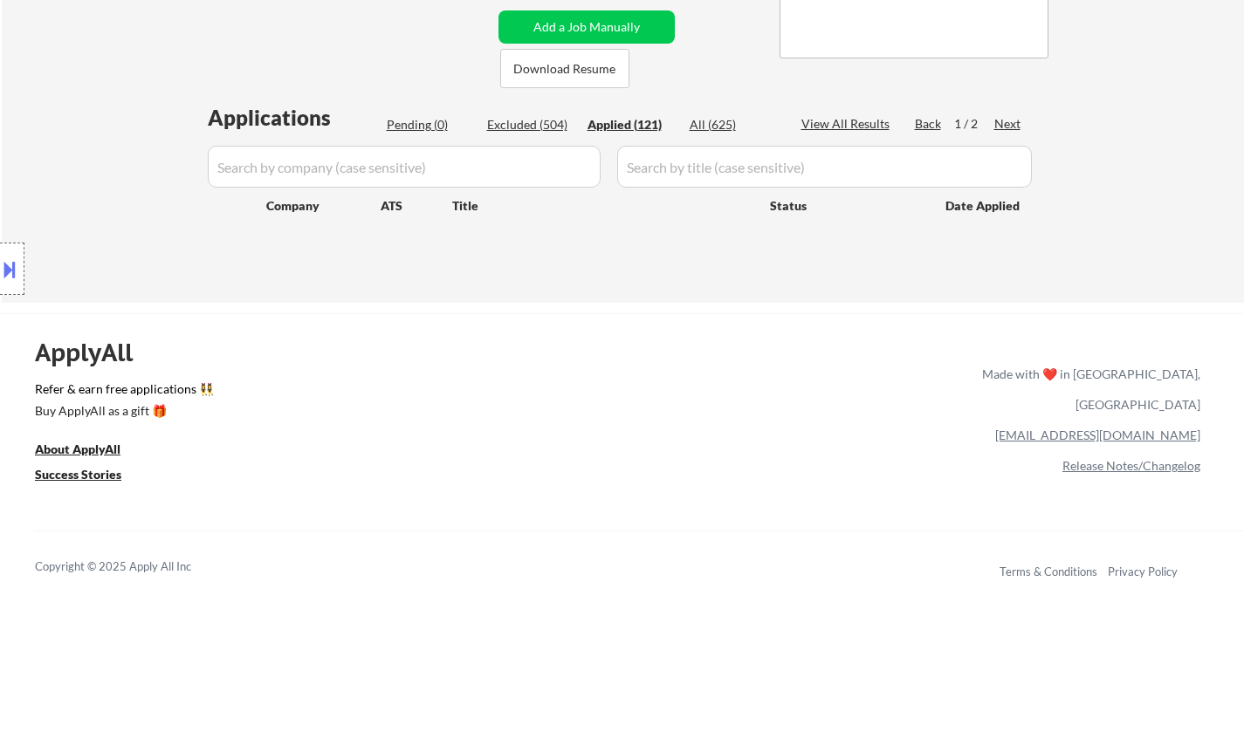
select select ""applied""
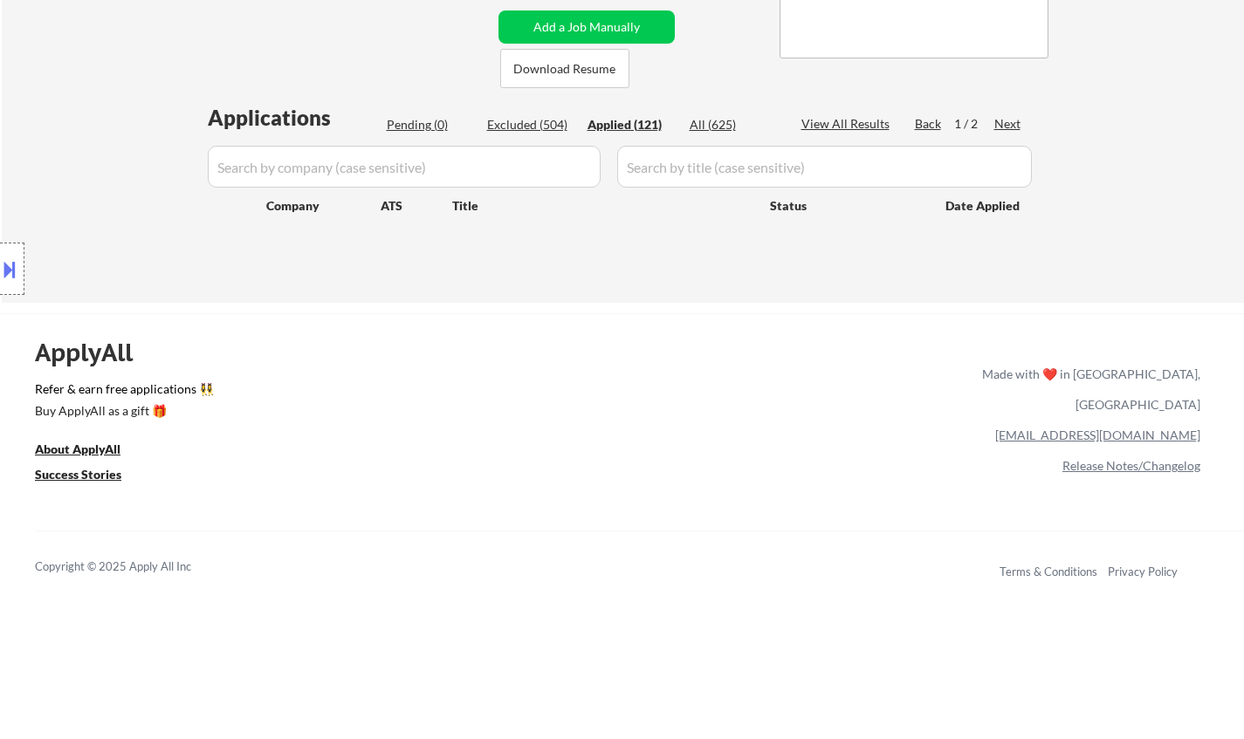
select select ""applied""
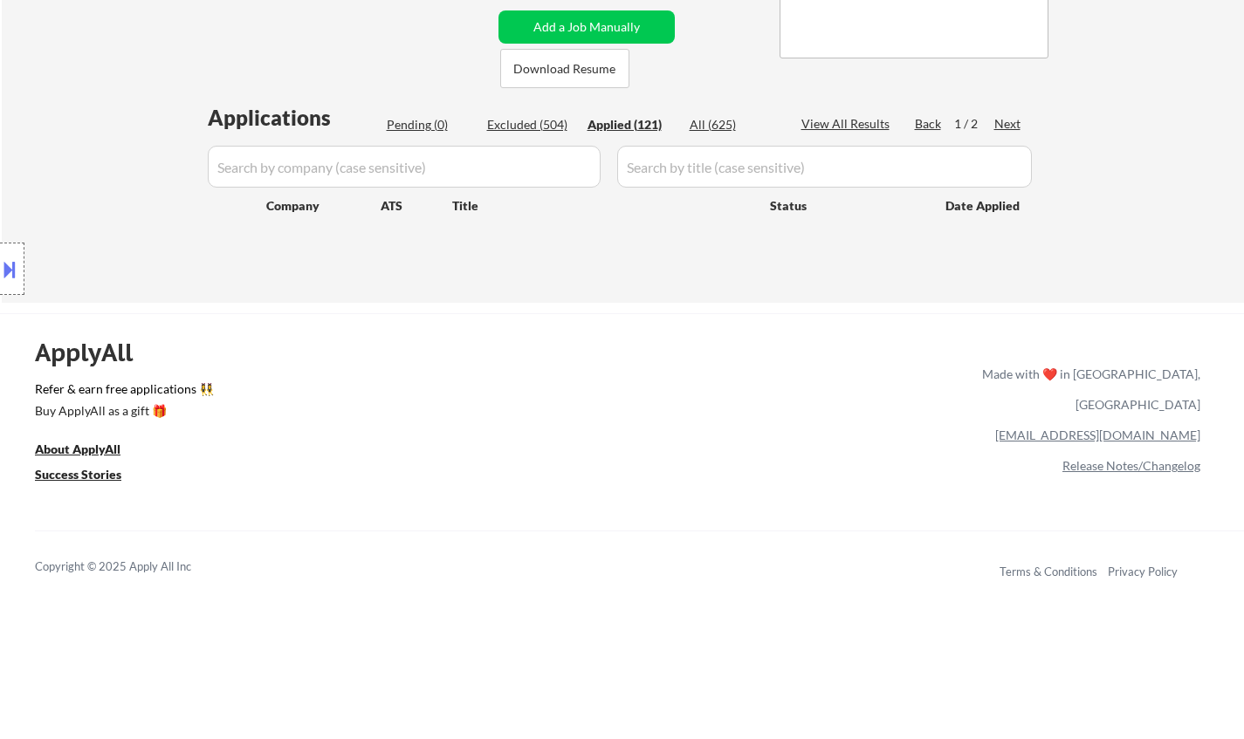
select select ""applied""
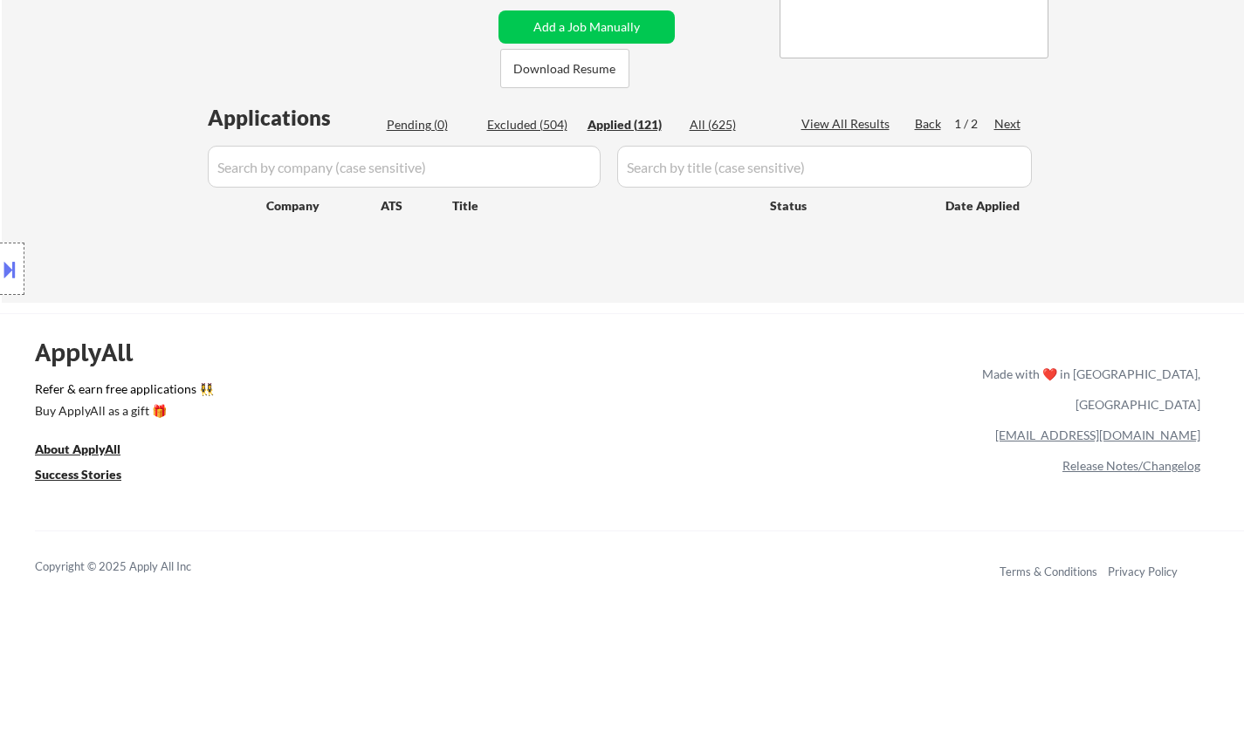
select select ""applied""
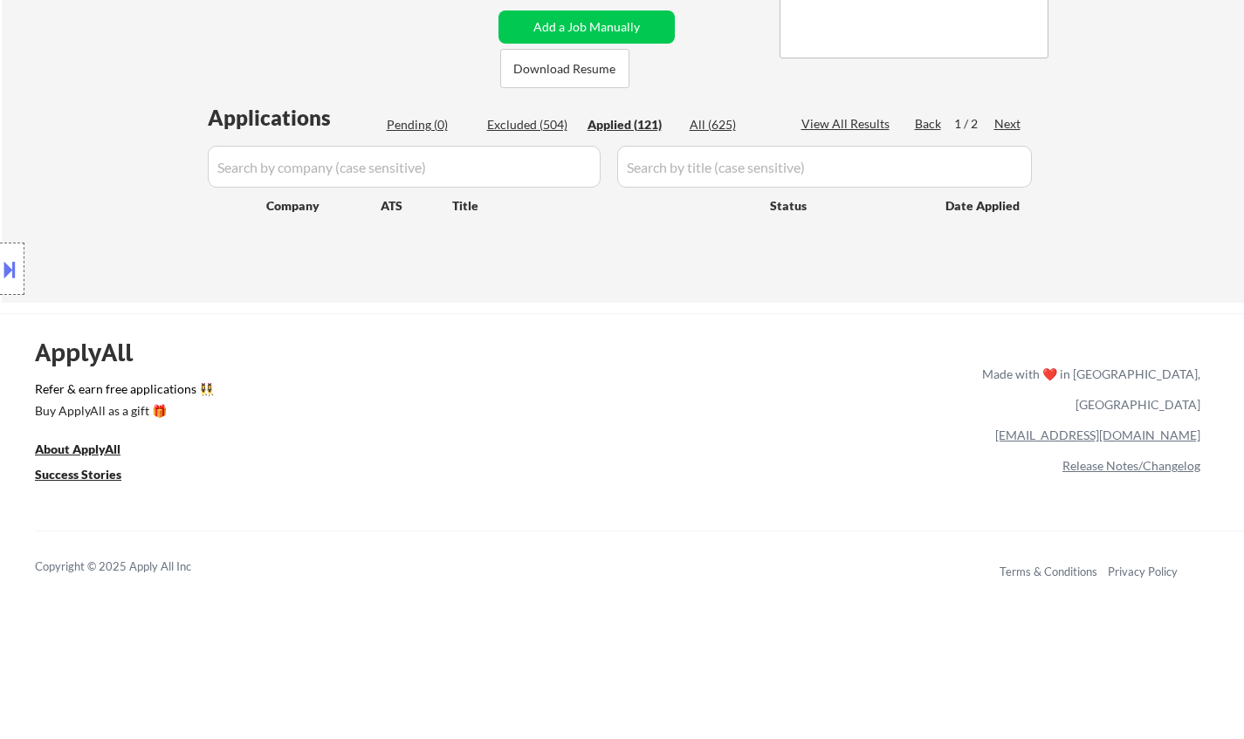
select select ""applied""
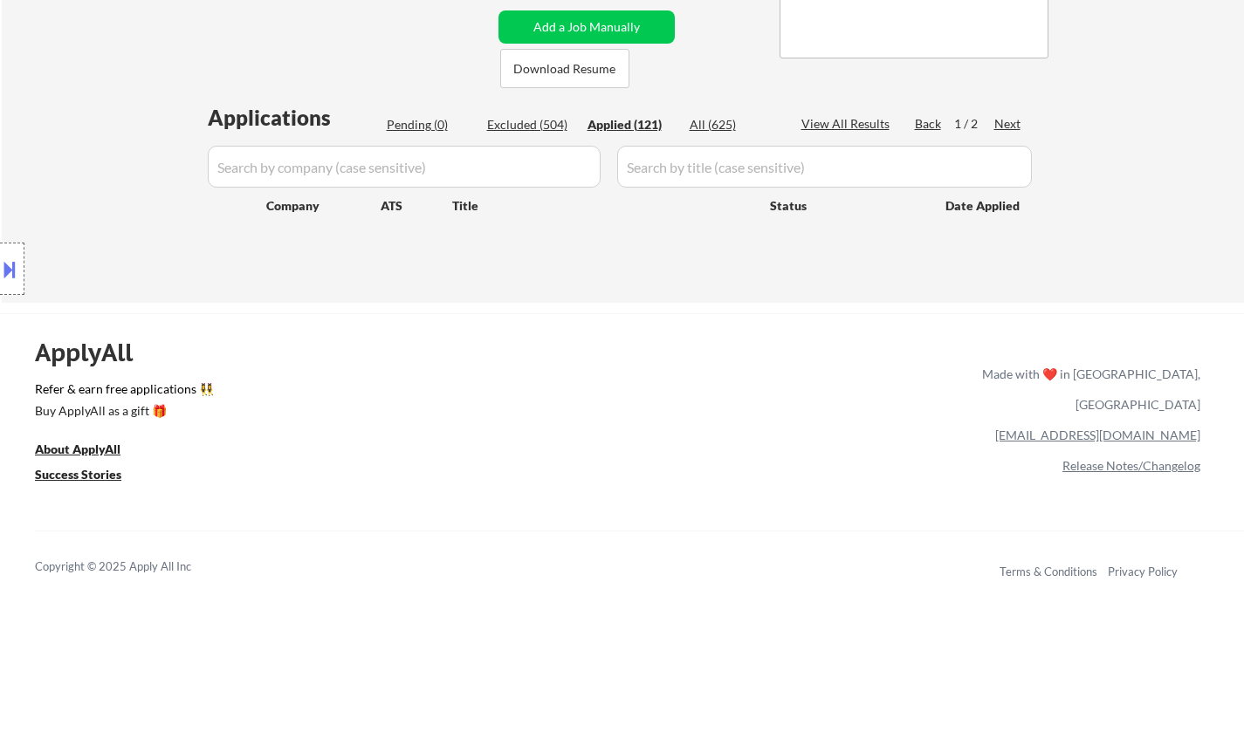
select select ""applied""
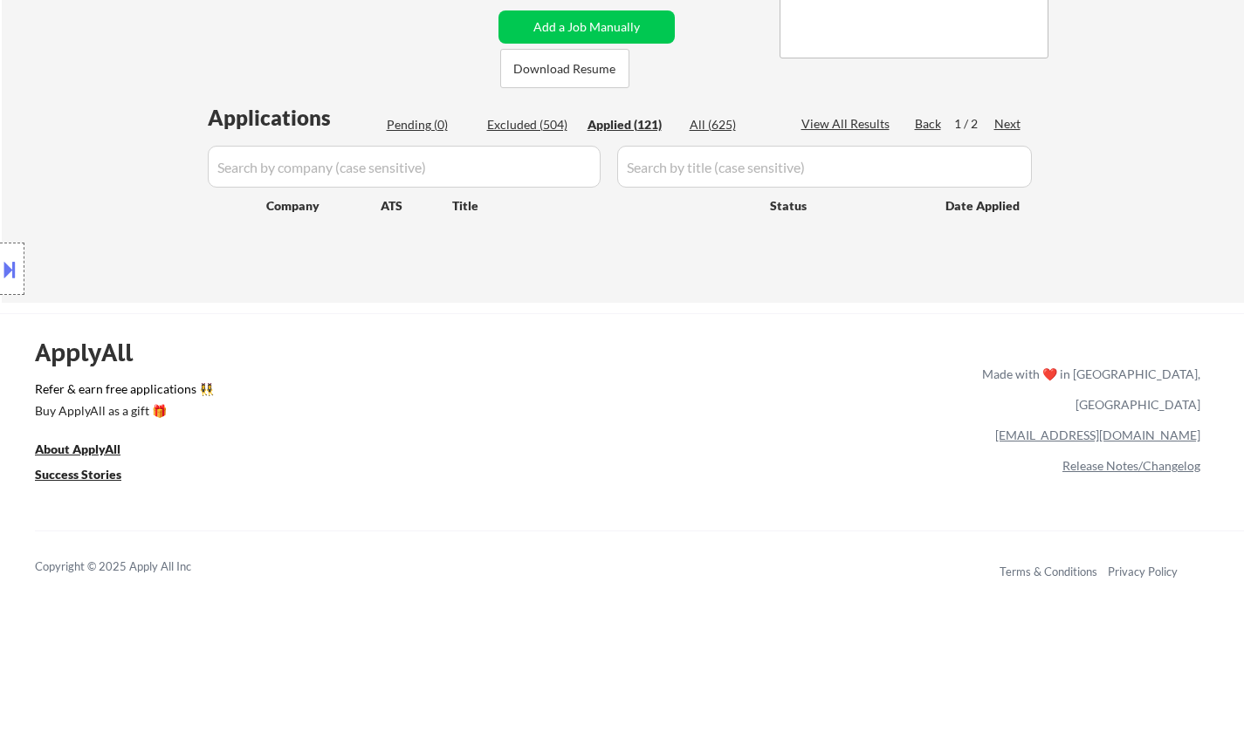
select select ""applied""
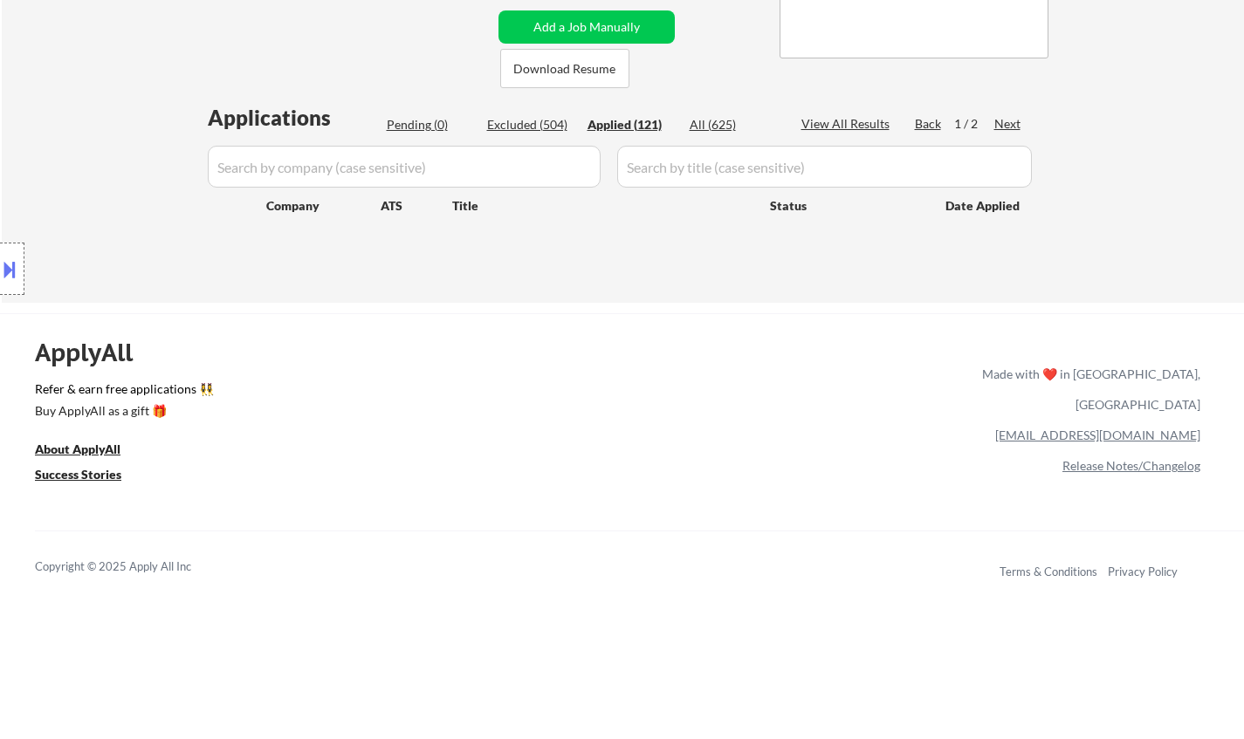
select select ""applied""
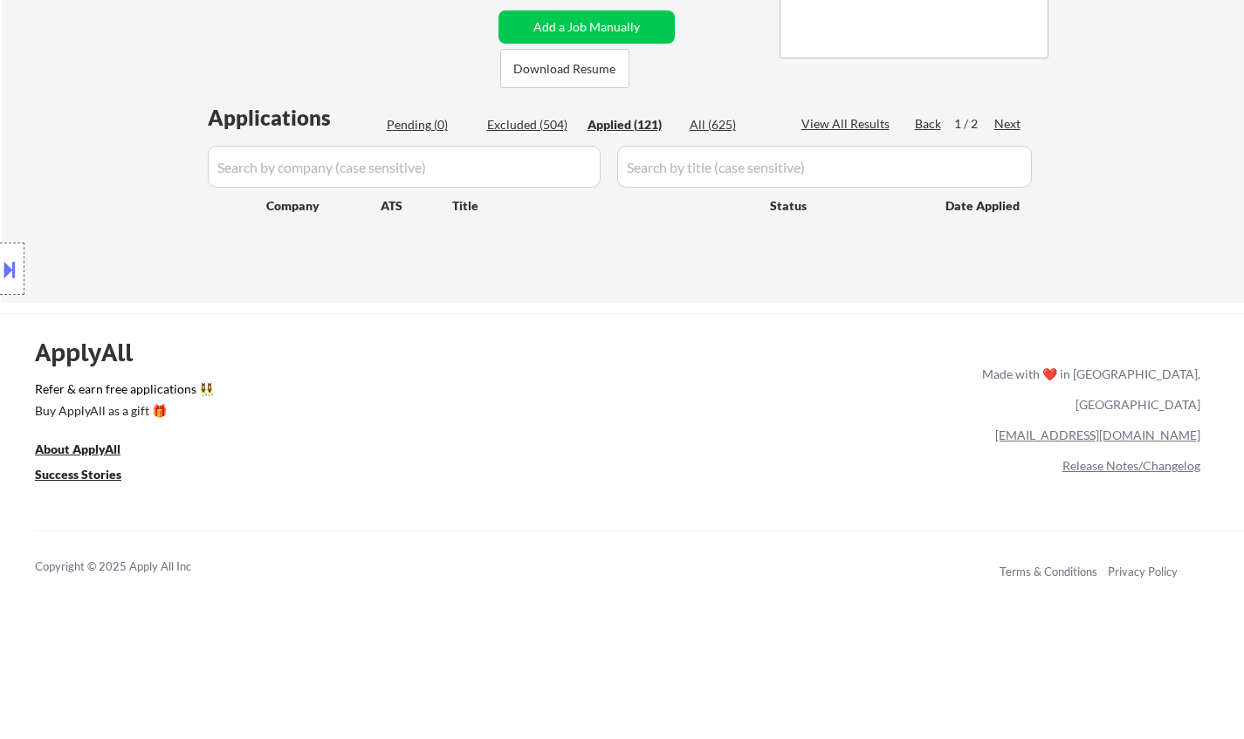
select select ""applied""
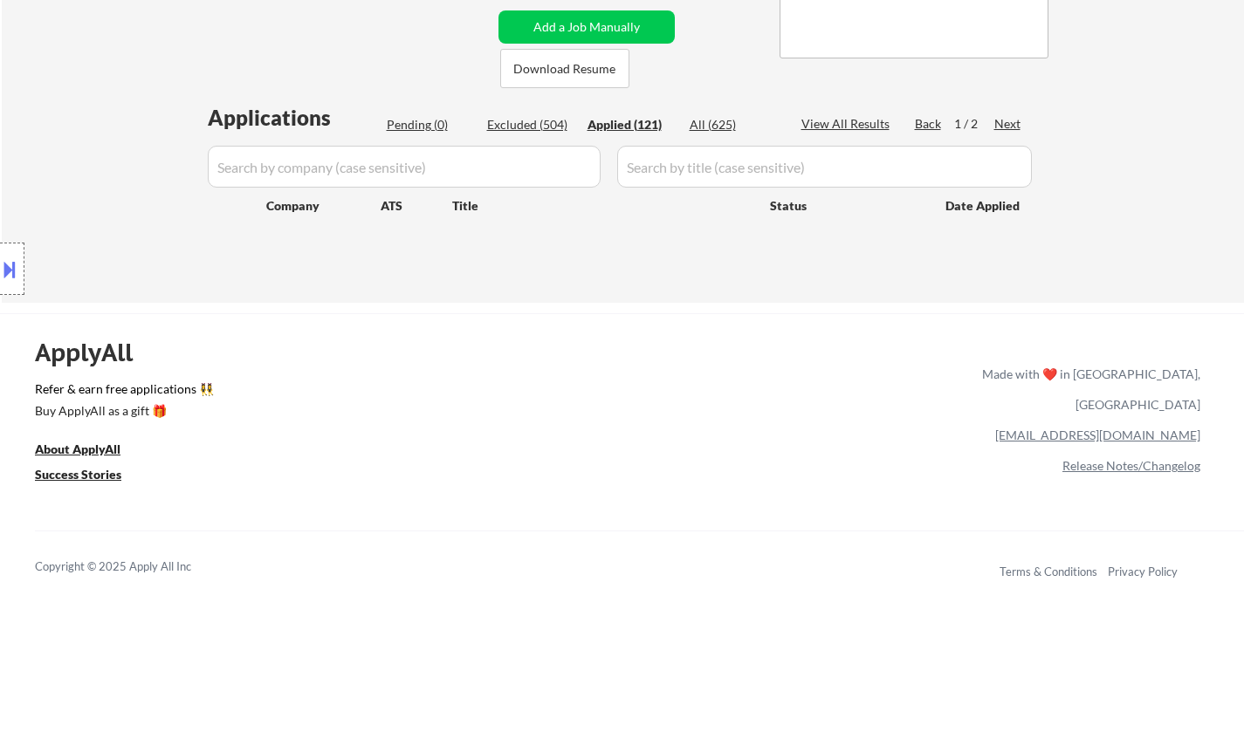
select select ""applied""
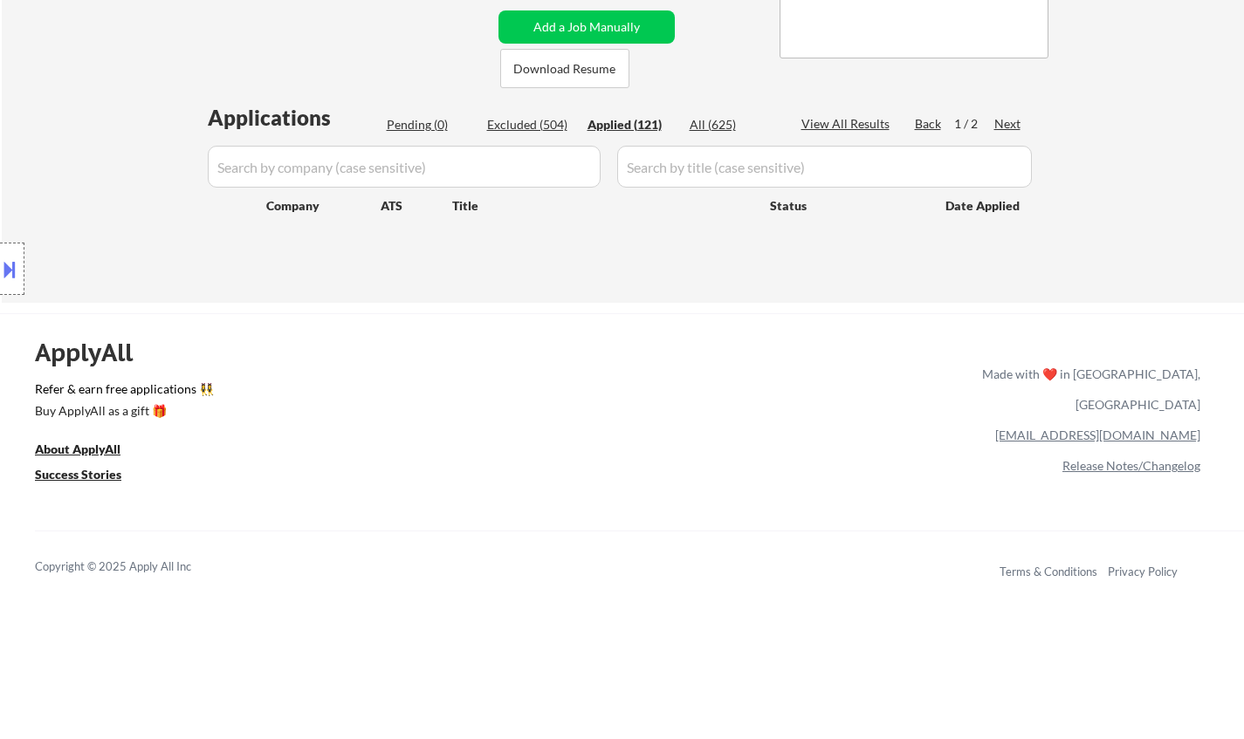
select select ""applied""
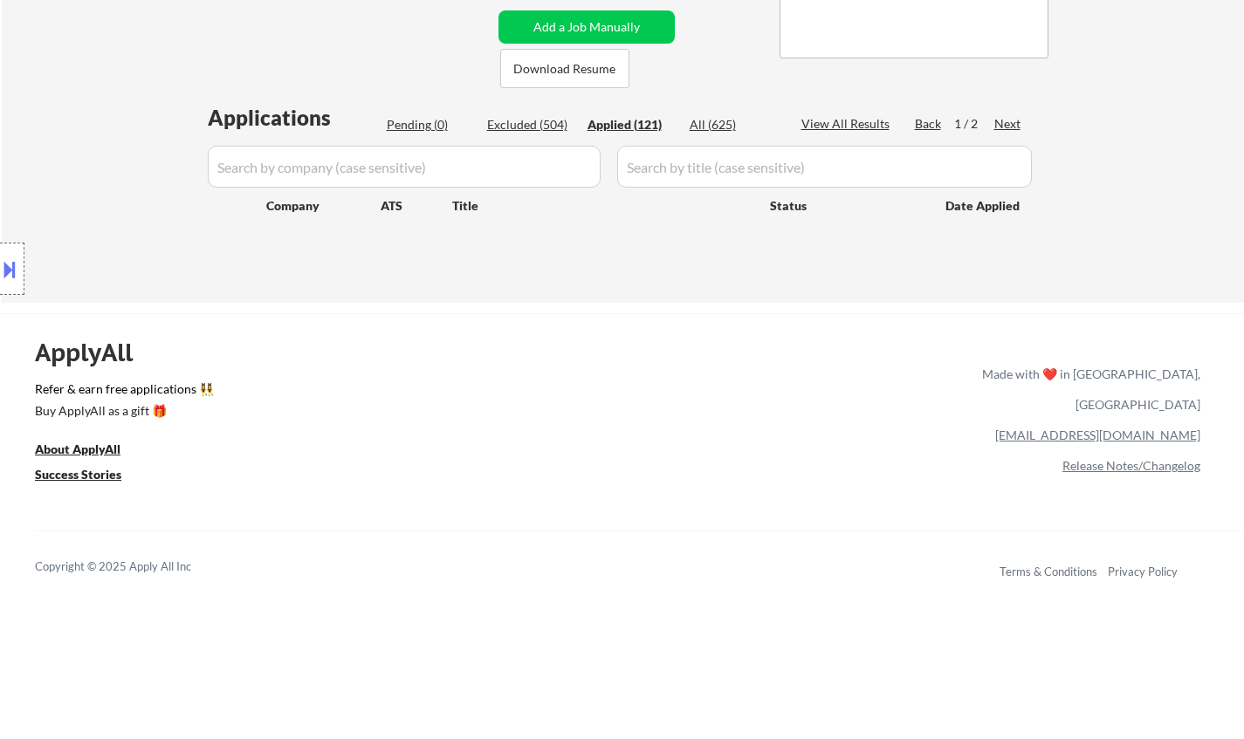
select select ""applied""
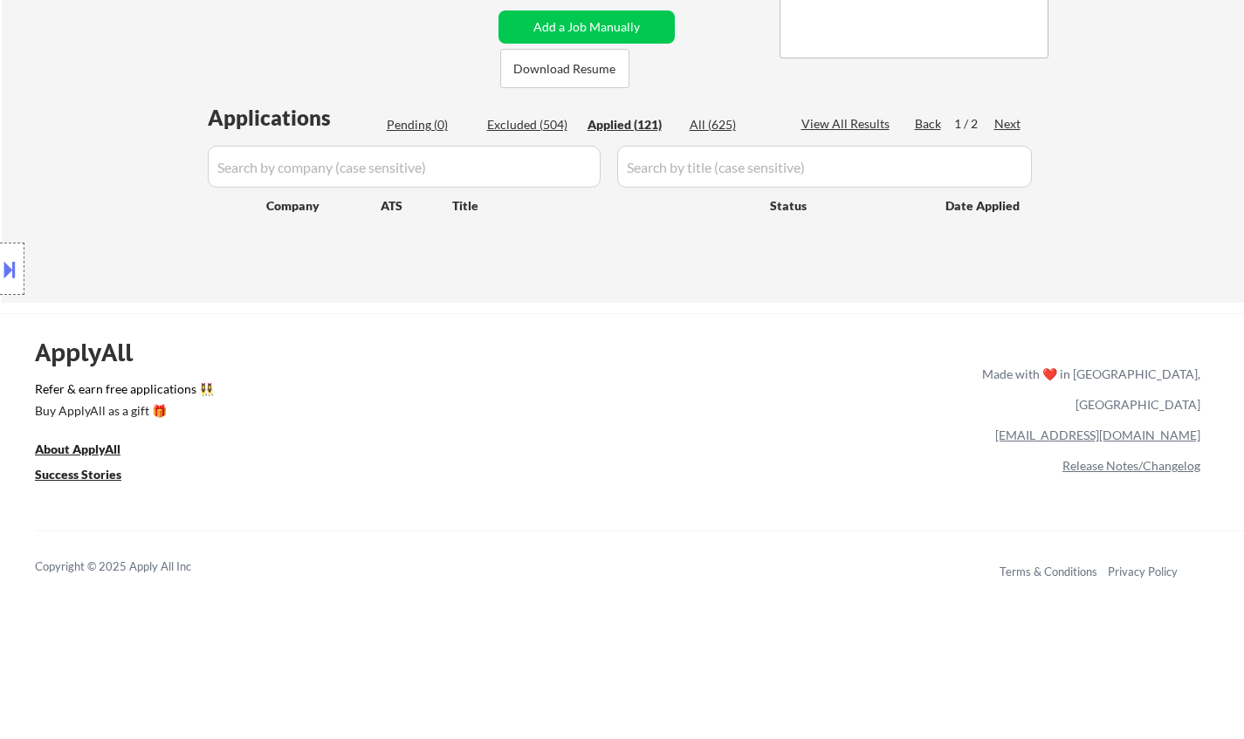
select select ""applied""
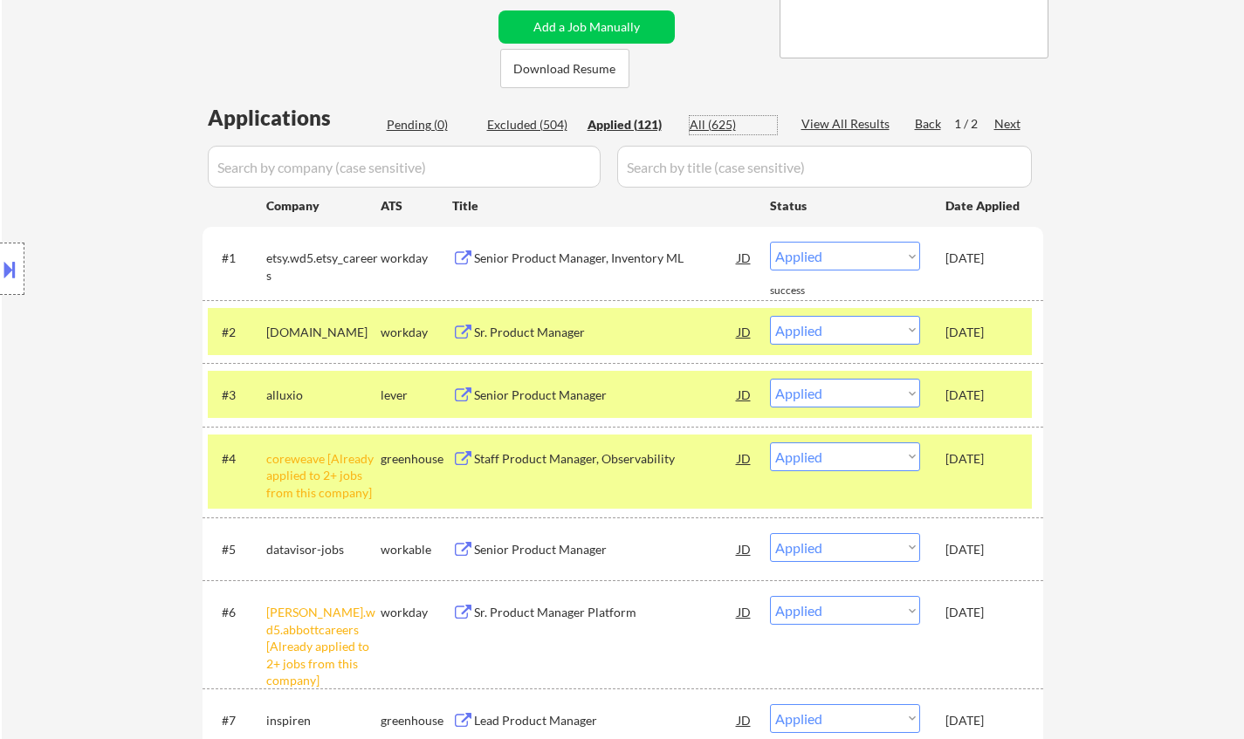
click at [420, 126] on div "Pending (0)" at bounding box center [430, 124] width 87 height 17
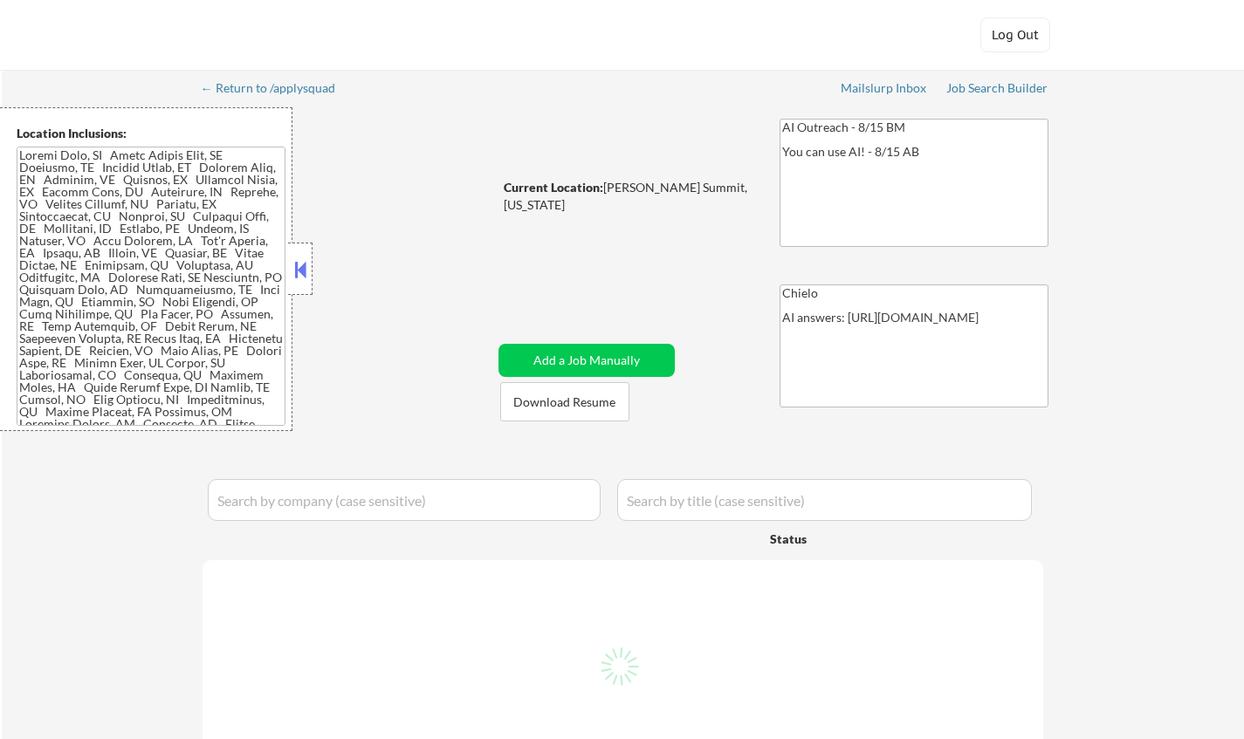
select select ""pending""
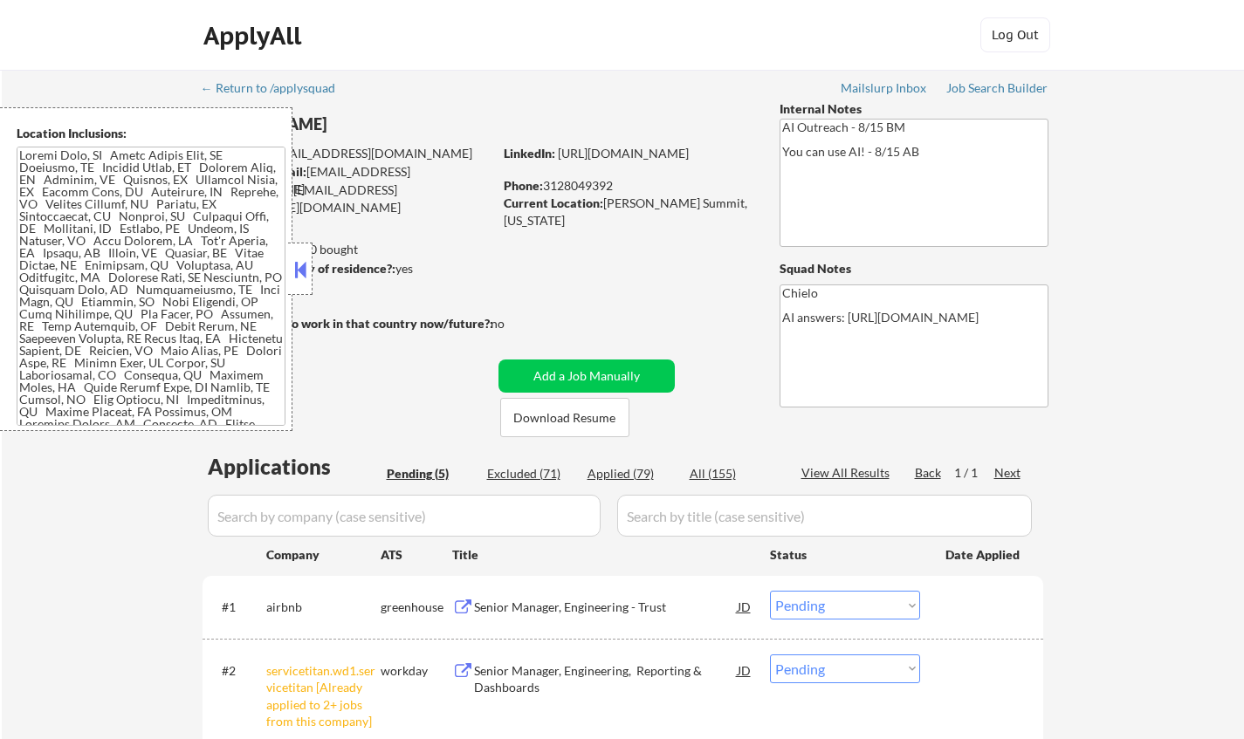
click at [301, 270] on button at bounding box center [300, 270] width 19 height 26
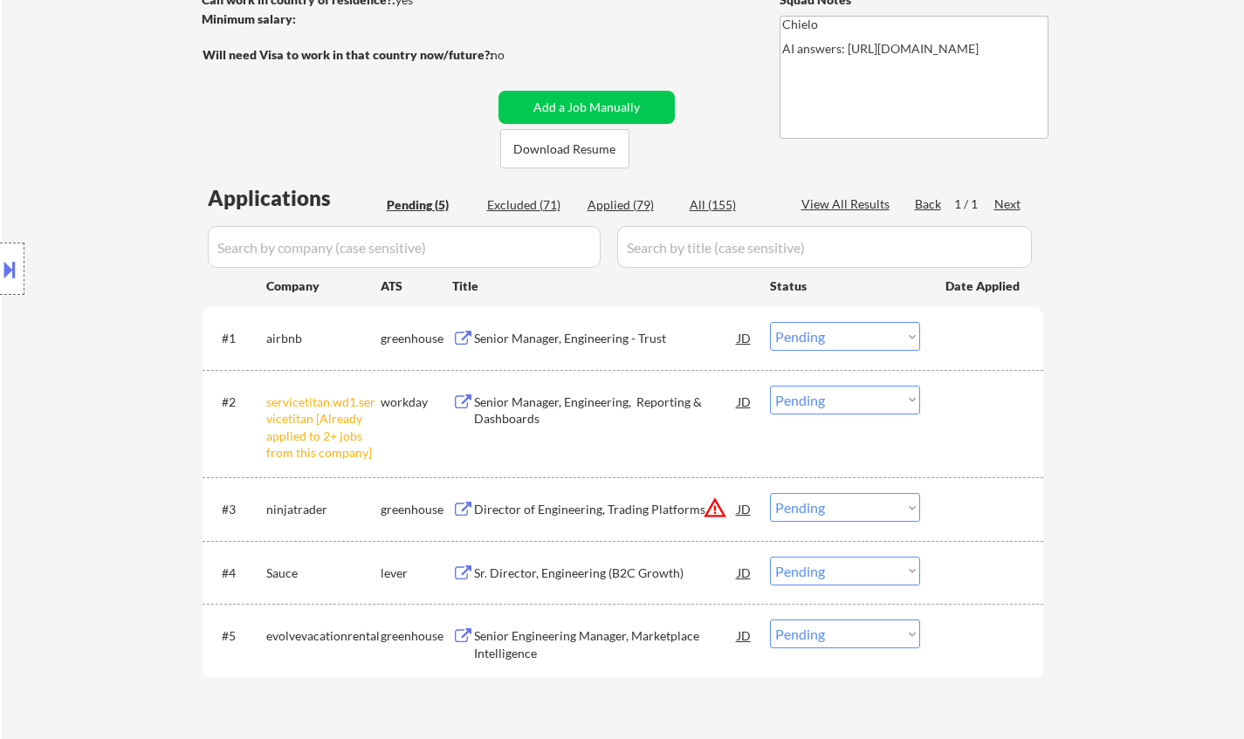
scroll to position [349, 0]
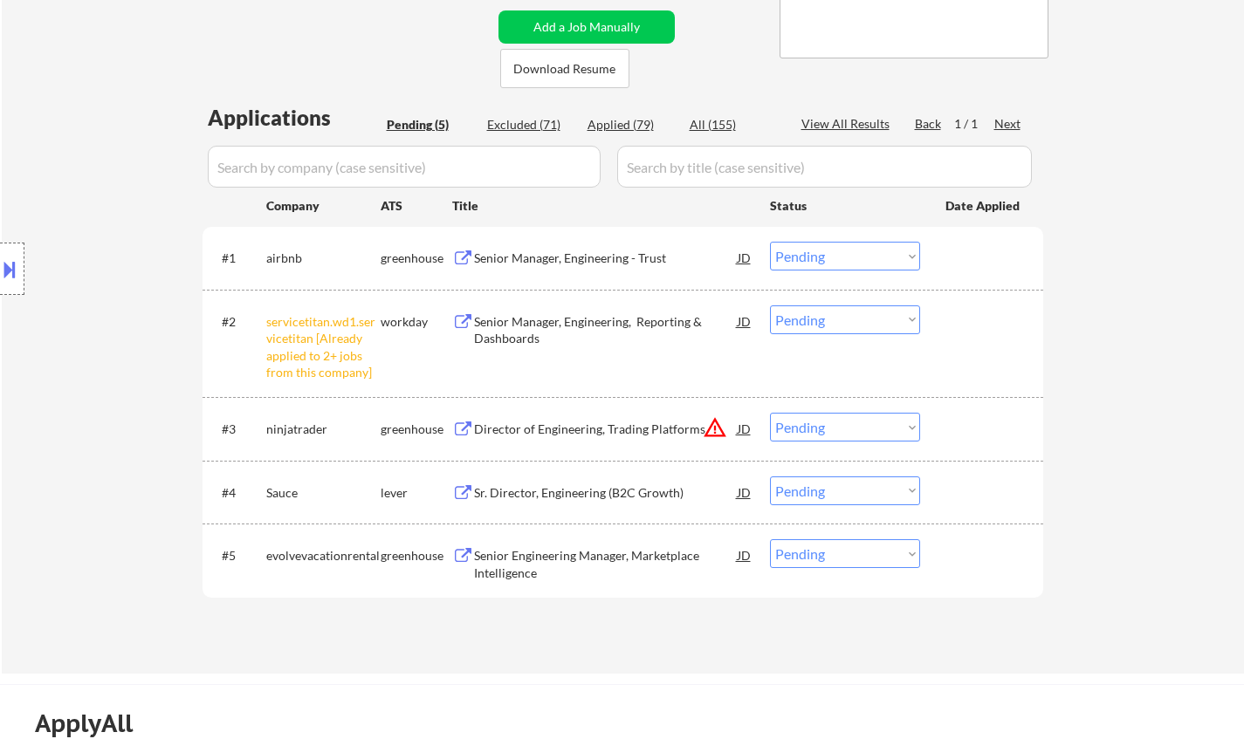
click at [814, 326] on select "Choose an option... Pending Applied Excluded (Questions) Excluded (Expired) Exc…" at bounding box center [845, 320] width 150 height 29
click at [770, 306] on select "Choose an option... Pending Applied Excluded (Questions) Excluded (Expired) Exc…" at bounding box center [845, 320] width 150 height 29
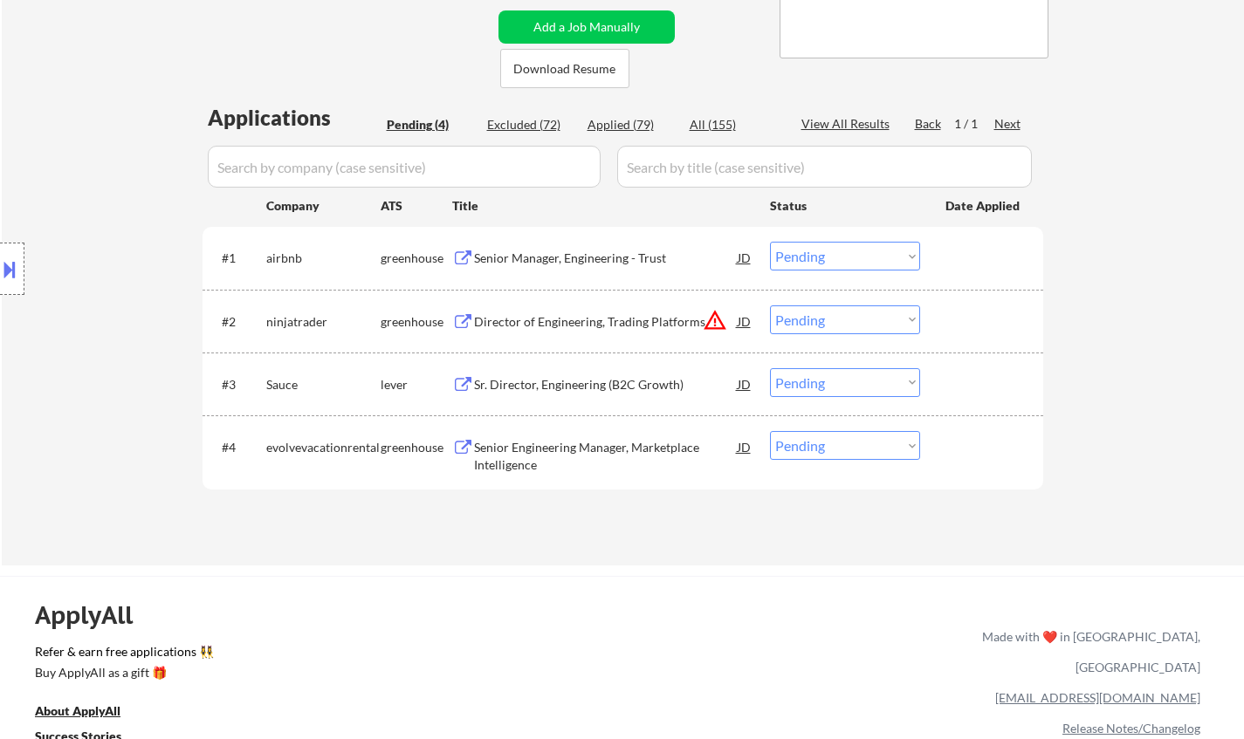
click at [739, 312] on div "JD" at bounding box center [744, 321] width 17 height 31
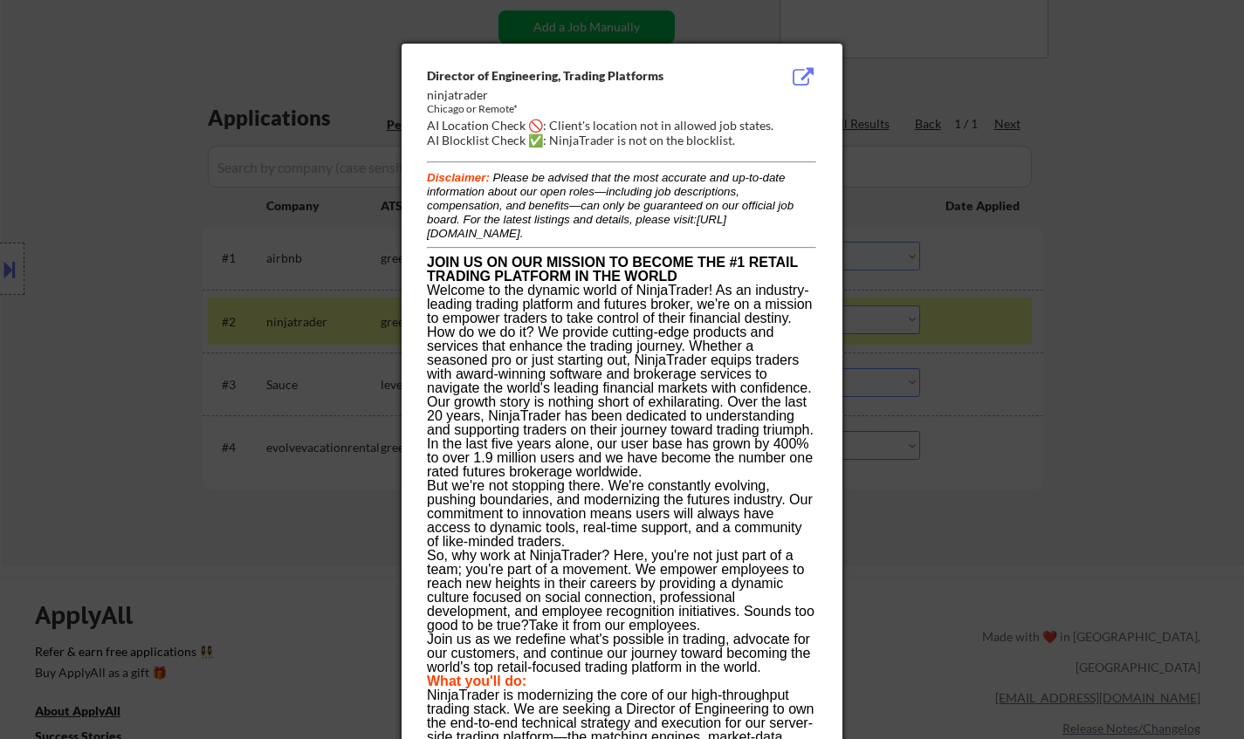
click at [1019, 447] on div at bounding box center [622, 369] width 1244 height 739
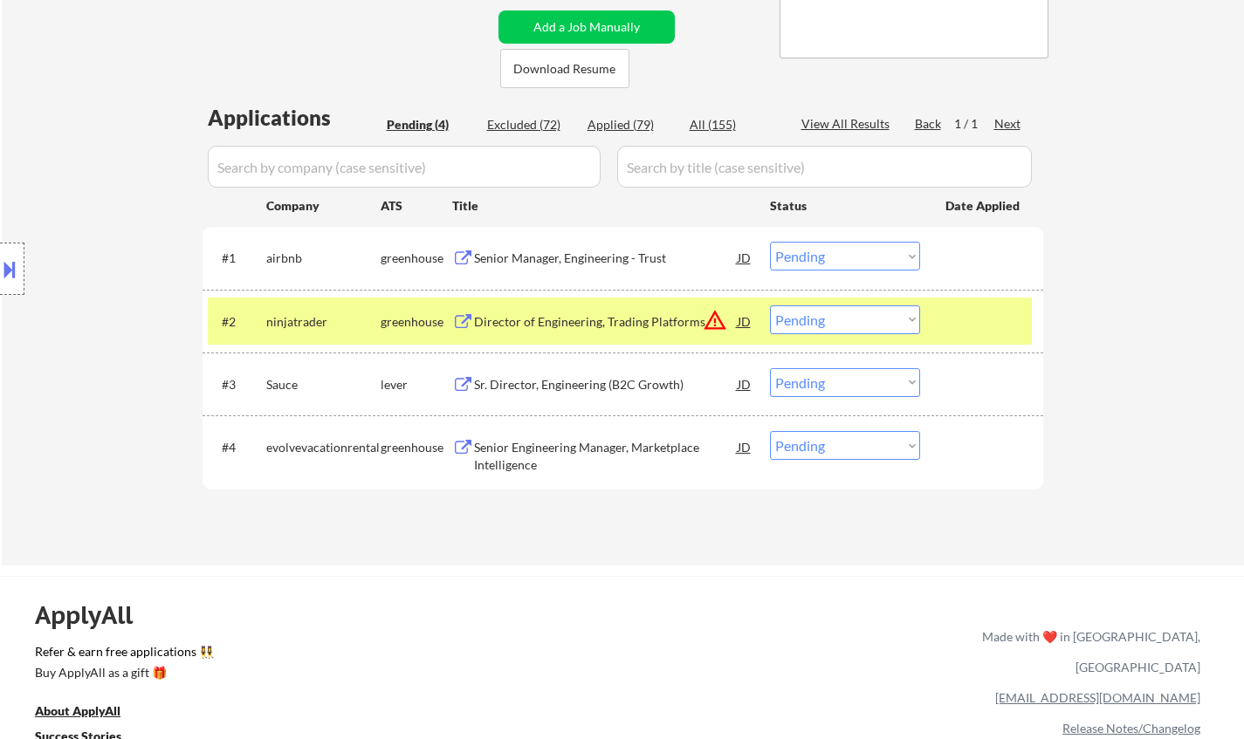
click at [841, 323] on select "Choose an option... Pending Applied Excluded (Questions) Excluded (Expired) Exc…" at bounding box center [845, 320] width 150 height 29
click at [770, 306] on select "Choose an option... Pending Applied Excluded (Questions) Excluded (Expired) Exc…" at bounding box center [845, 320] width 150 height 29
select select ""pending""
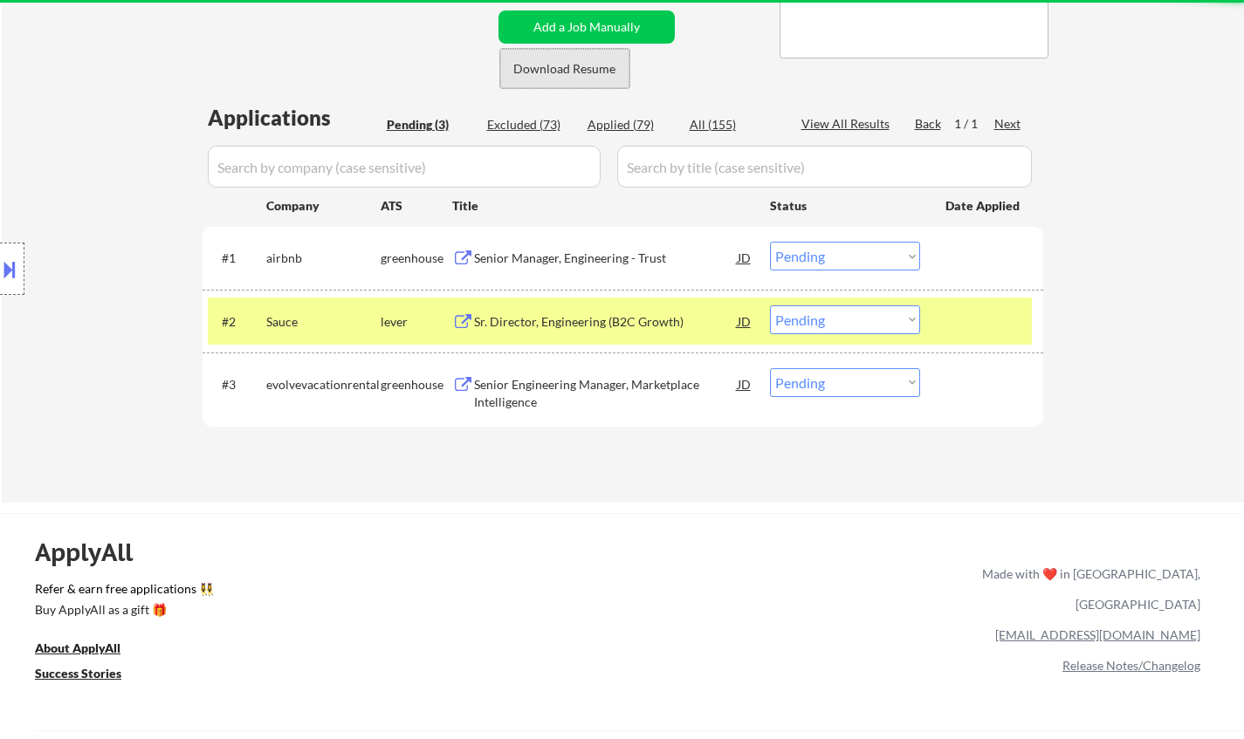
click at [576, 64] on button "Download Resume" at bounding box center [564, 68] width 129 height 39
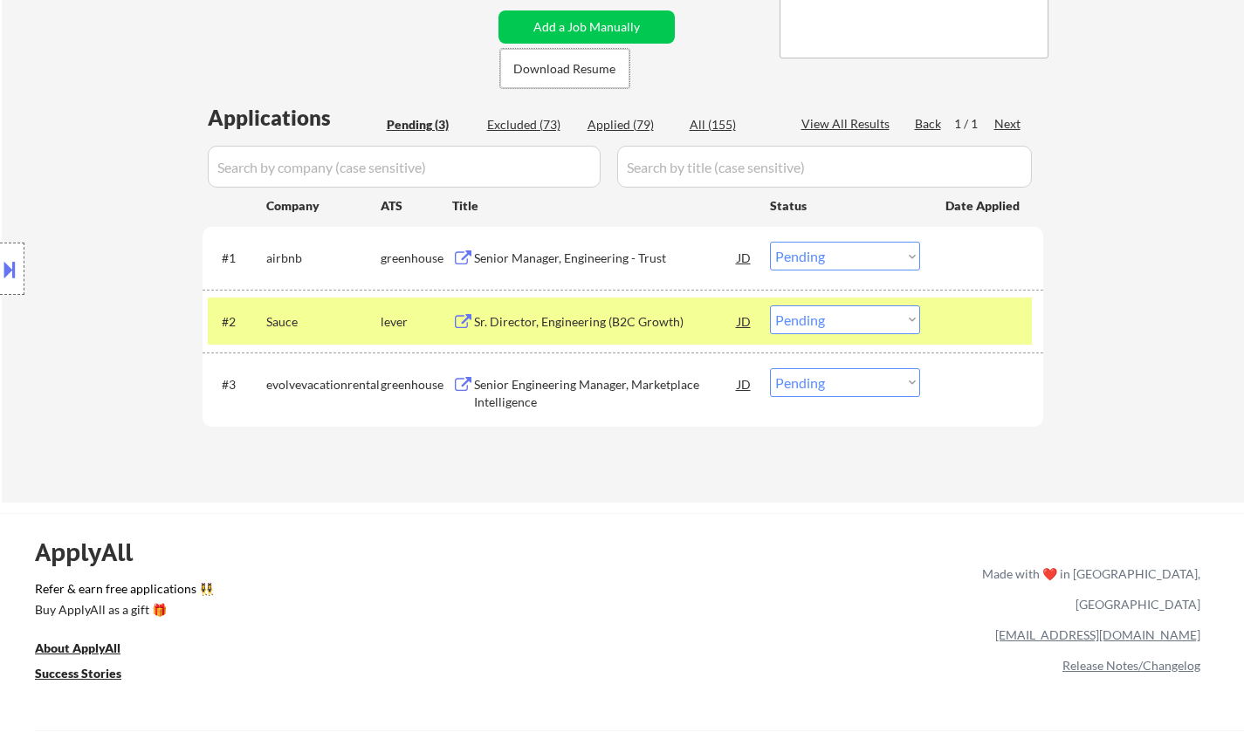
click at [553, 252] on div "Senior Manager, Engineering - Trust" at bounding box center [606, 258] width 264 height 17
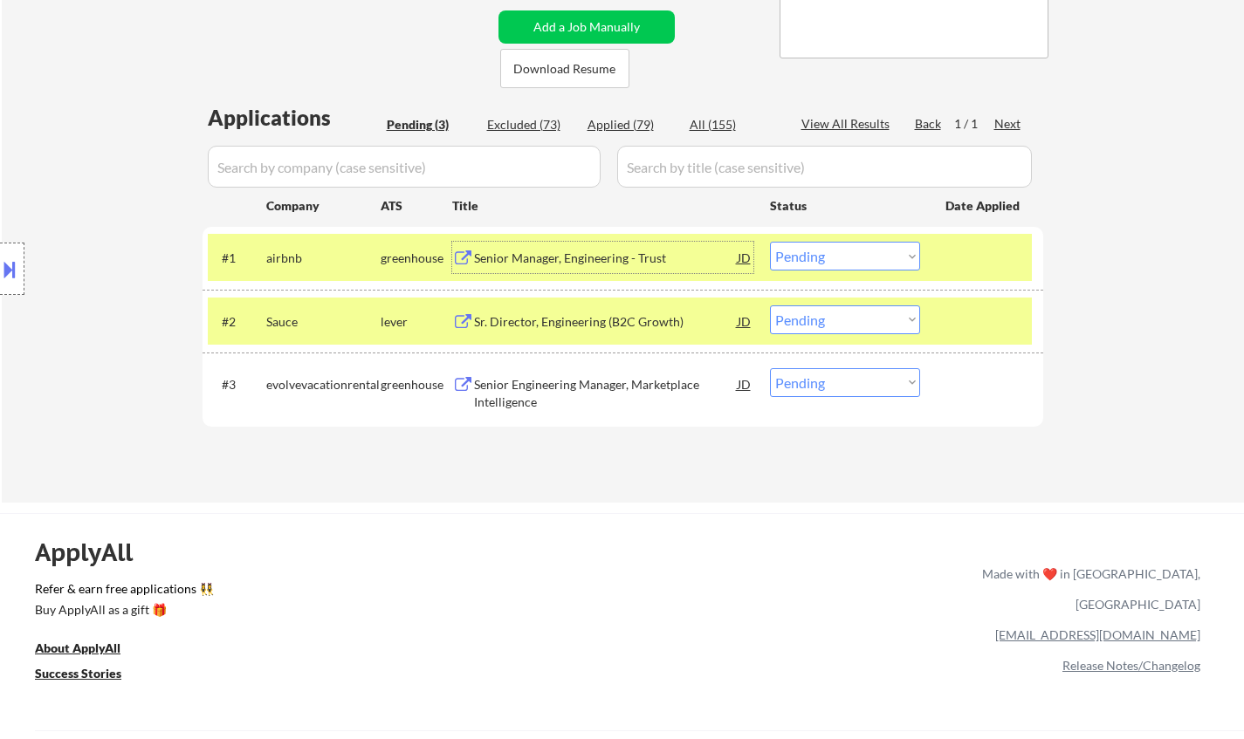
click at [839, 265] on select "Choose an option... Pending Applied Excluded (Questions) Excluded (Expired) Exc…" at bounding box center [845, 256] width 150 height 29
click at [798, 259] on select "Choose an option... Pending Applied Excluded (Questions) Excluded (Expired) Exc…" at bounding box center [845, 256] width 150 height 29
click at [770, 242] on select "Choose an option... Pending Applied Excluded (Questions) Excluded (Expired) Exc…" at bounding box center [845, 256] width 150 height 29
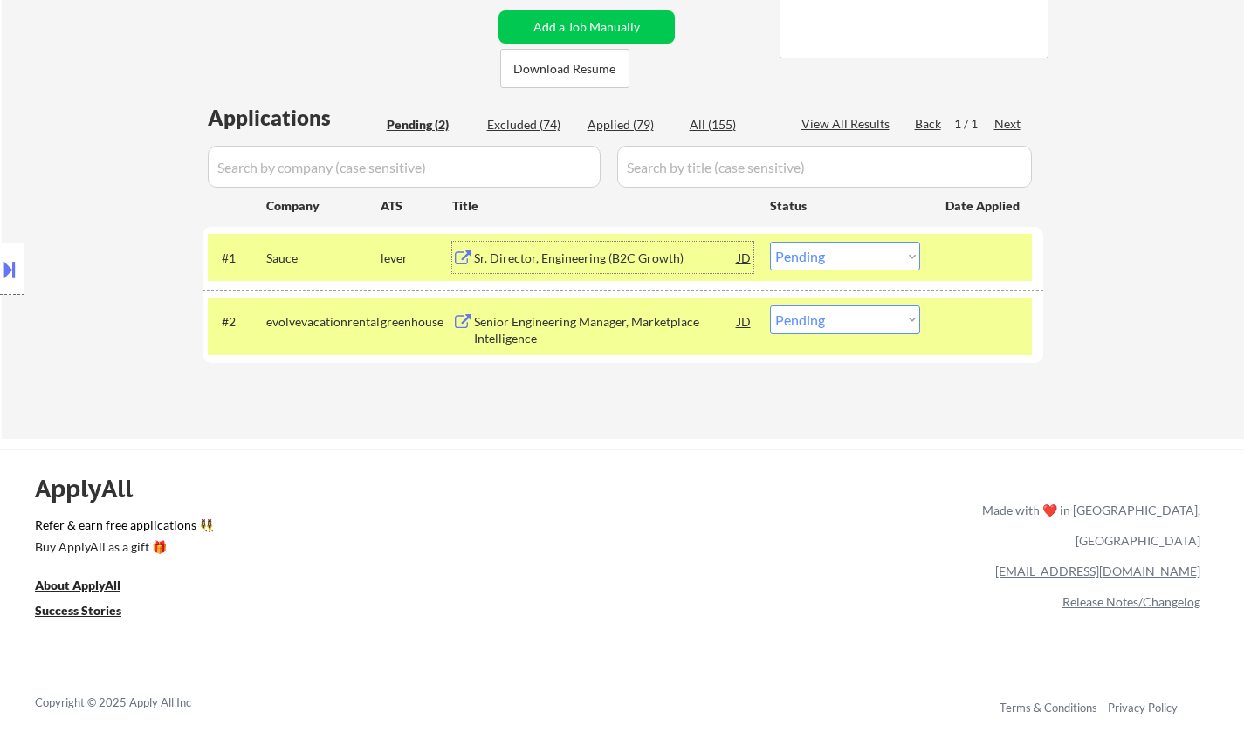
click at [583, 242] on div "Sr. Director, Engineering (B2C Growth)" at bounding box center [606, 257] width 264 height 31
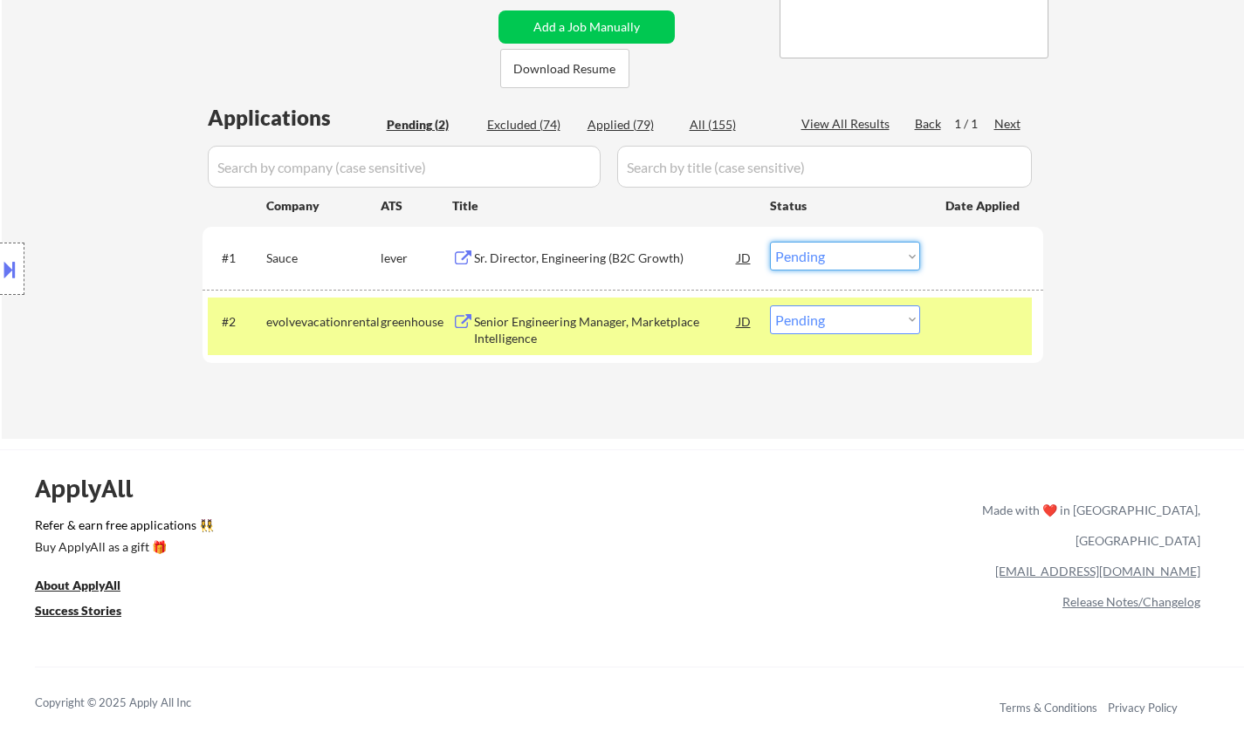
drag, startPoint x: 830, startPoint y: 261, endPoint x: 855, endPoint y: 269, distance: 25.7
click at [830, 261] on select "Choose an option... Pending Applied Excluded (Questions) Excluded (Expired) Exc…" at bounding box center [845, 256] width 150 height 29
click at [770, 242] on select "Choose an option... Pending Applied Excluded (Questions) Excluded (Expired) Exc…" at bounding box center [845, 256] width 150 height 29
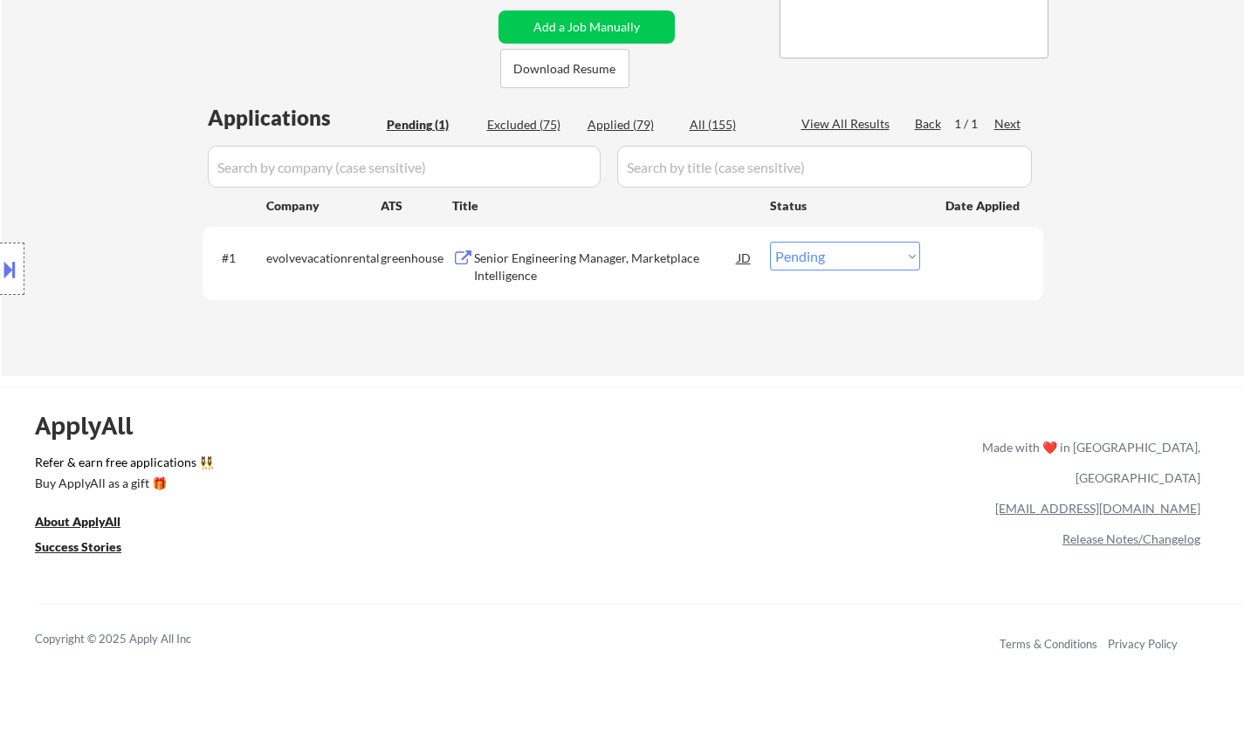
click at [537, 261] on div "Senior Engineering Manager, Marketplace Intelligence" at bounding box center [606, 267] width 264 height 34
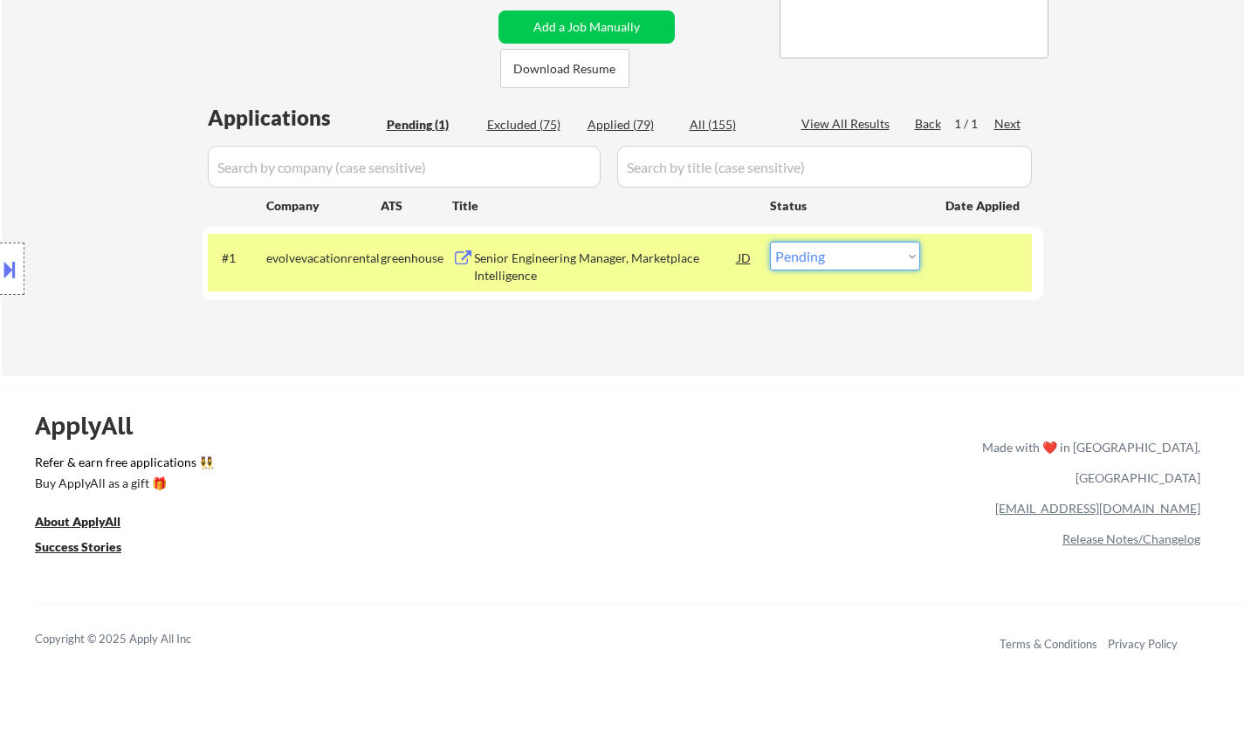
click at [855, 259] on select "Choose an option... Pending Applied Excluded (Questions) Excluded (Expired) Exc…" at bounding box center [845, 256] width 150 height 29
select select ""applied""
click at [770, 242] on select "Choose an option... Pending Applied Excluded (Questions) Excluded (Expired) Exc…" at bounding box center [845, 256] width 150 height 29
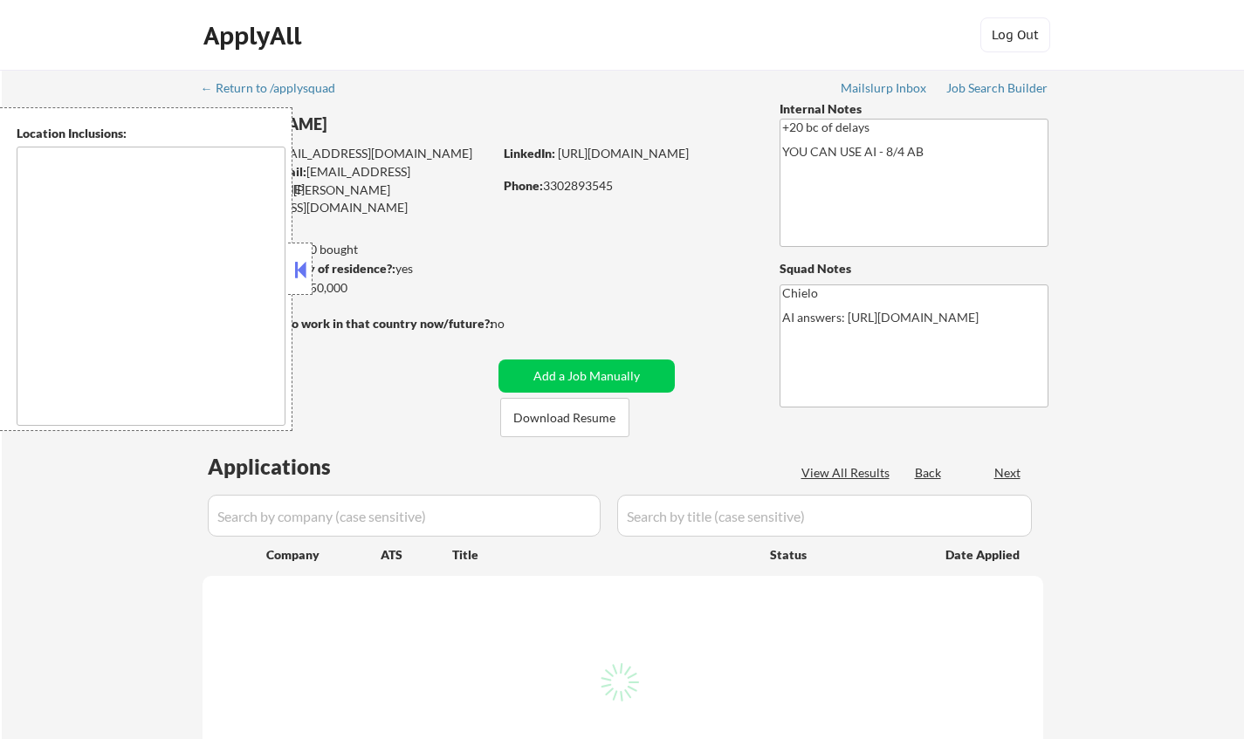
type textarea "remote"
select select ""pending""
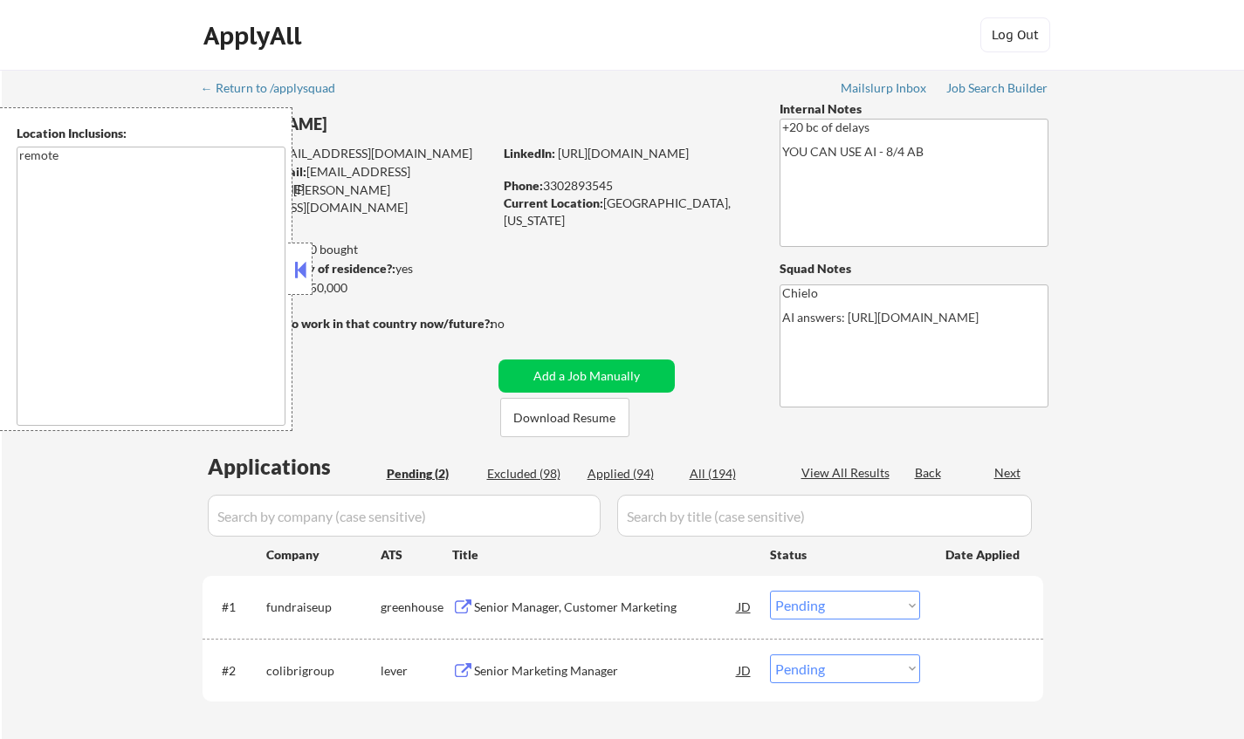
drag, startPoint x: 296, startPoint y: 267, endPoint x: 511, endPoint y: 443, distance: 277.3
click at [296, 267] on button at bounding box center [300, 270] width 19 height 26
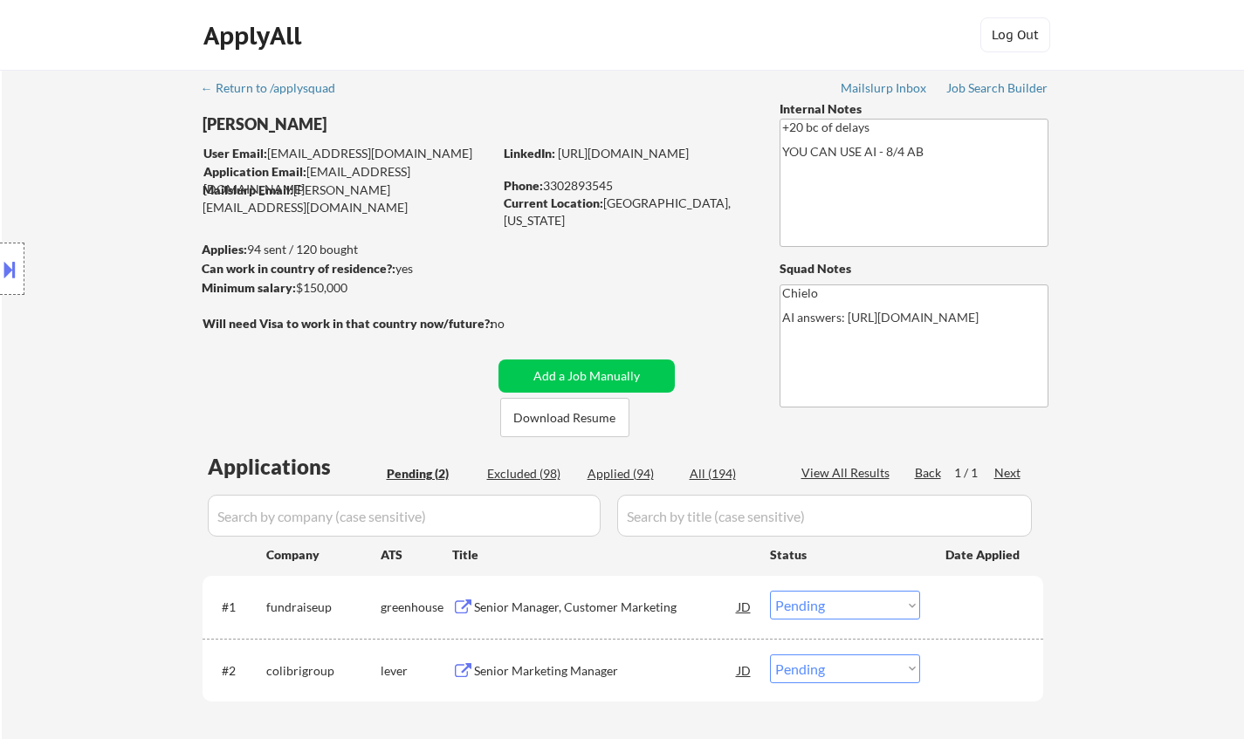
scroll to position [87, 0]
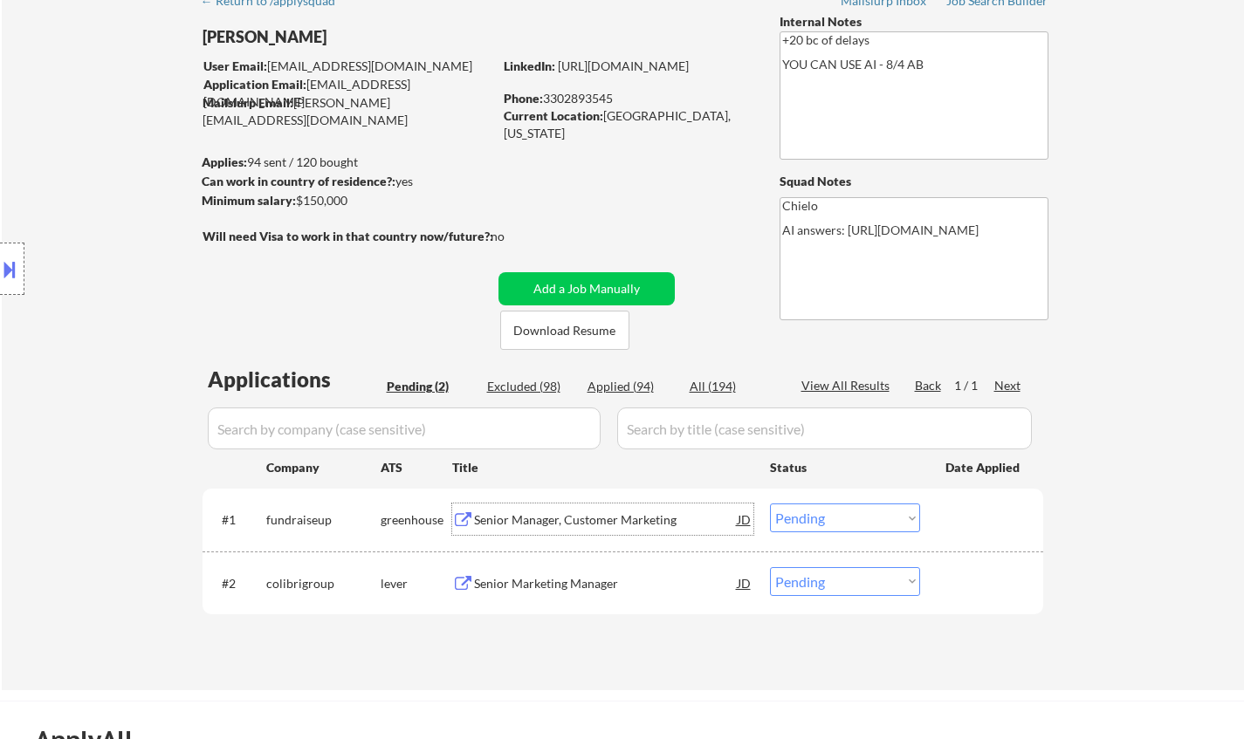
click at [571, 513] on div "Senior Manager, Customer Marketing" at bounding box center [606, 519] width 264 height 17
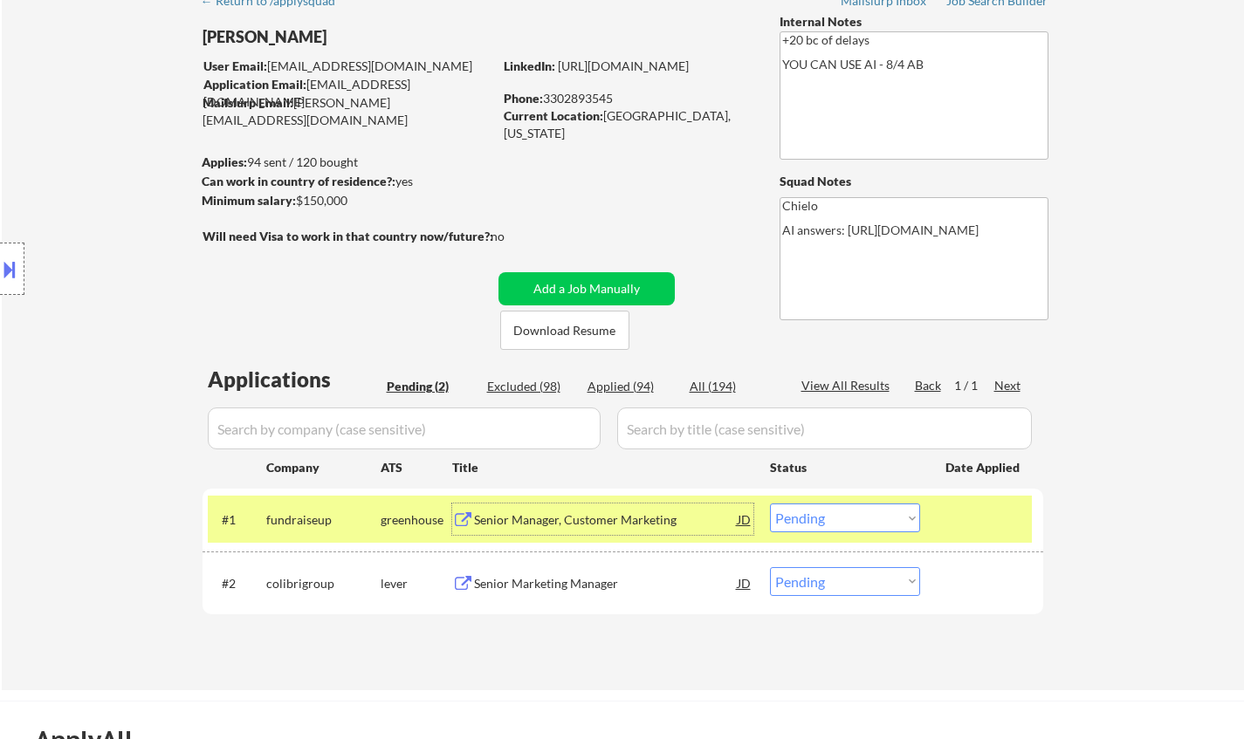
click at [753, 519] on div "#1 fundraiseup greenhouse Senior Manager, Customer Marketing JD Choose an optio…" at bounding box center [620, 519] width 824 height 47
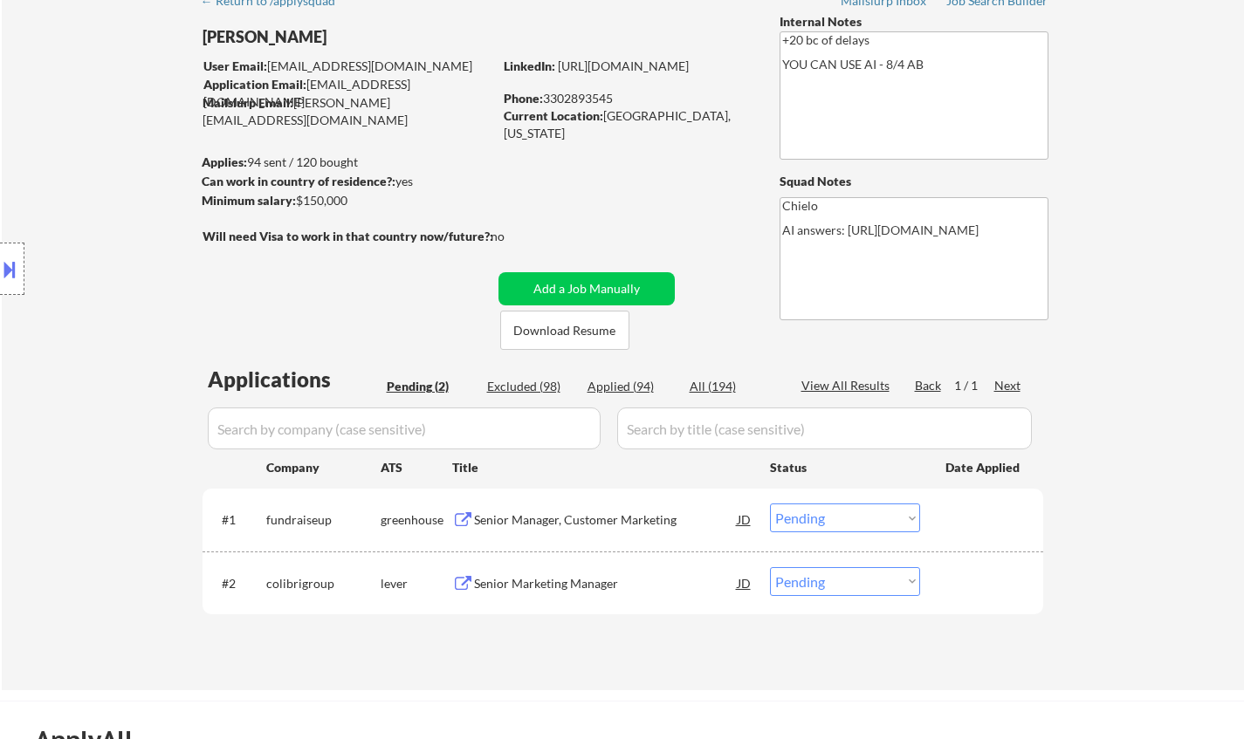
click at [748, 518] on div "JD" at bounding box center [744, 519] width 17 height 31
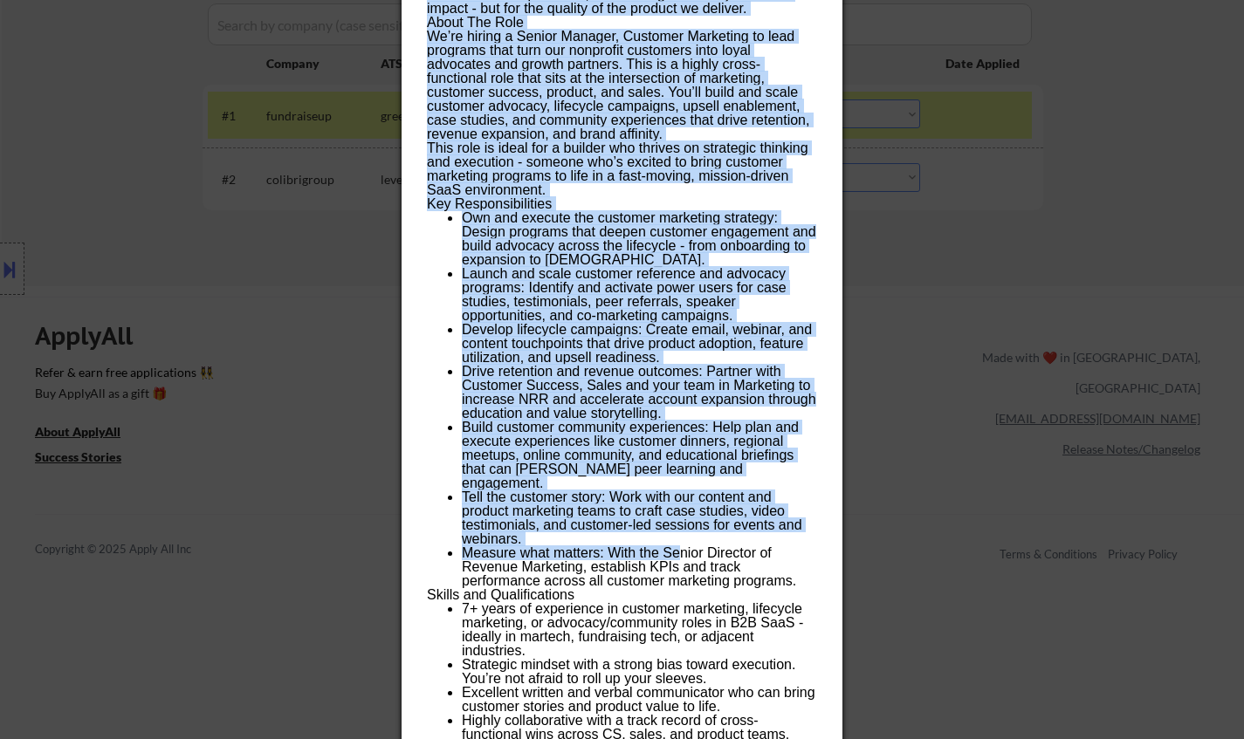
scroll to position [524, 0]
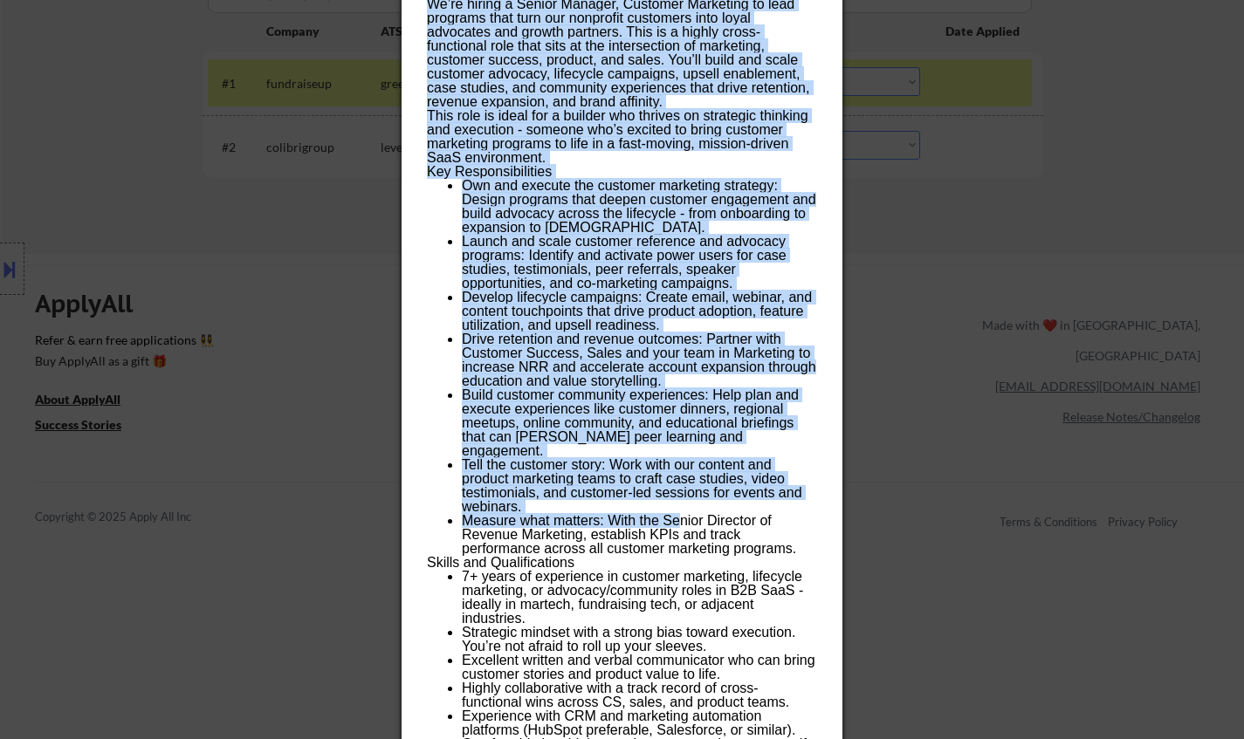
drag, startPoint x: 476, startPoint y: 114, endPoint x: 314, endPoint y: 148, distance: 164.9
click at [668, 478] on div "Senior Manager, Customer Marketing fundraiseup USA (EST and CST) - Remote AI Lo…" at bounding box center [622, 278] width 441 height 1343
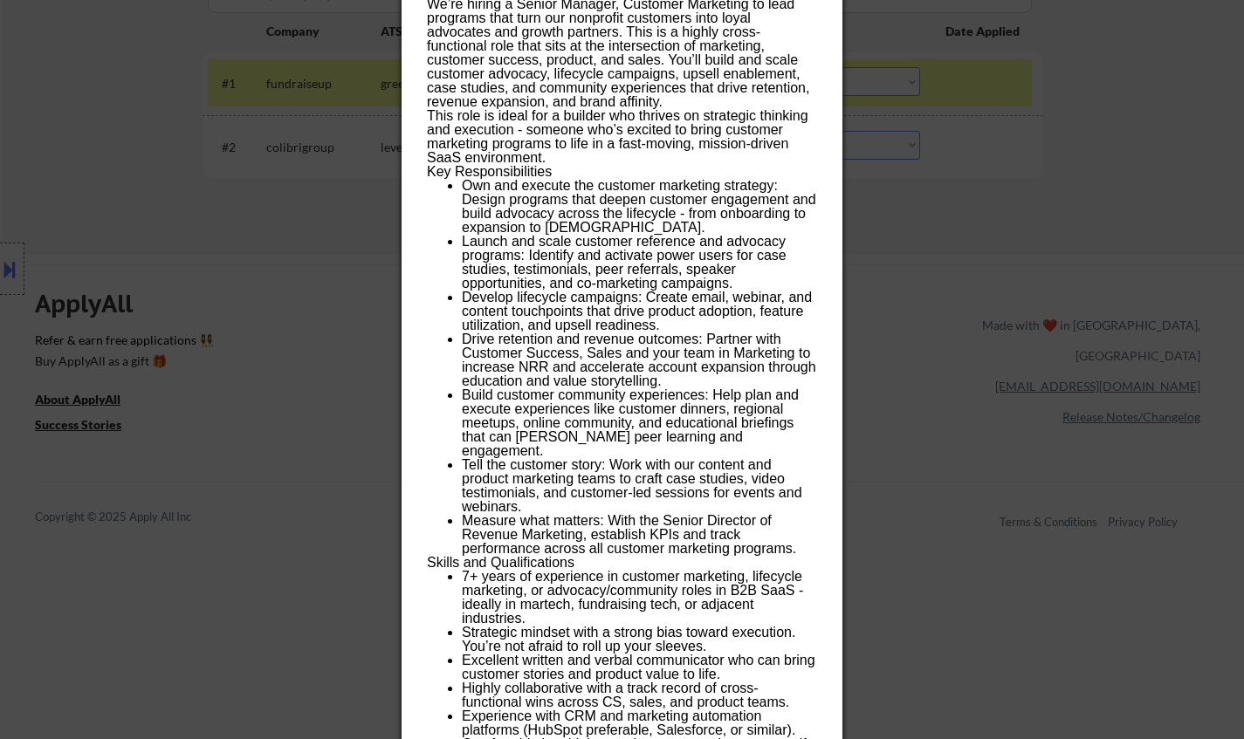
click at [353, 263] on div at bounding box center [622, 369] width 1244 height 739
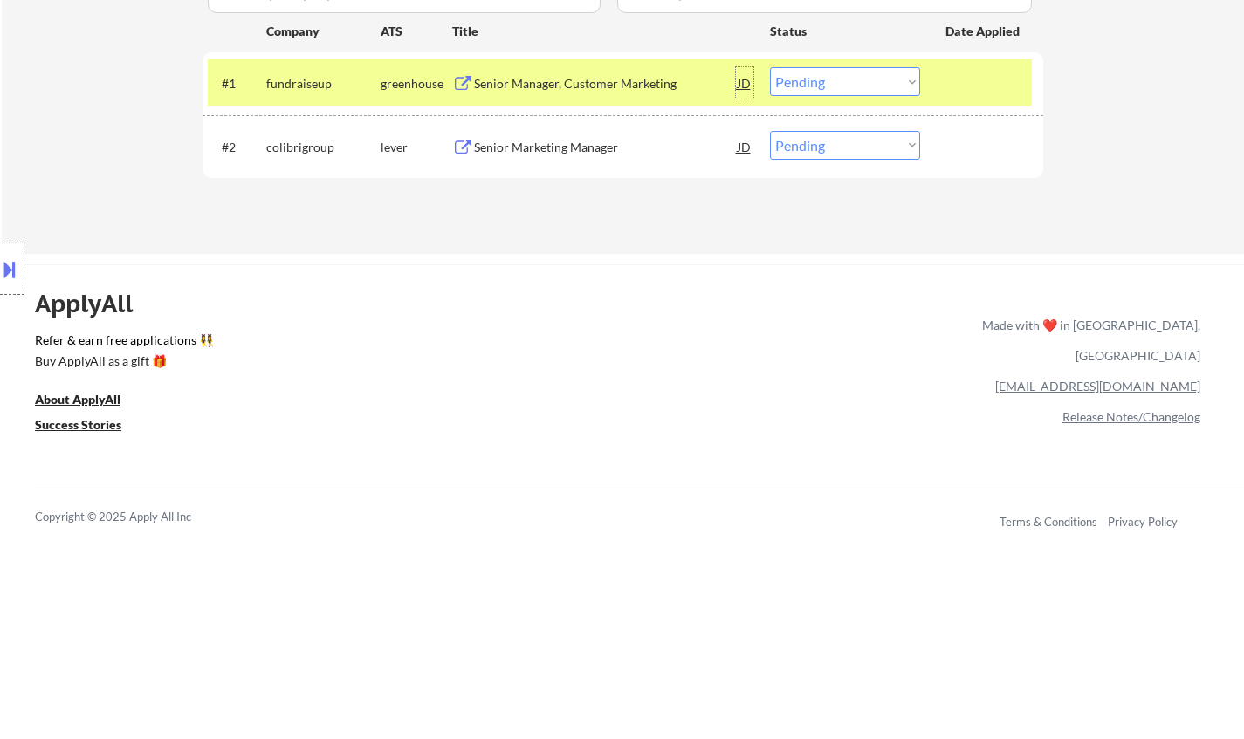
click at [747, 82] on div "JD" at bounding box center [744, 82] width 17 height 31
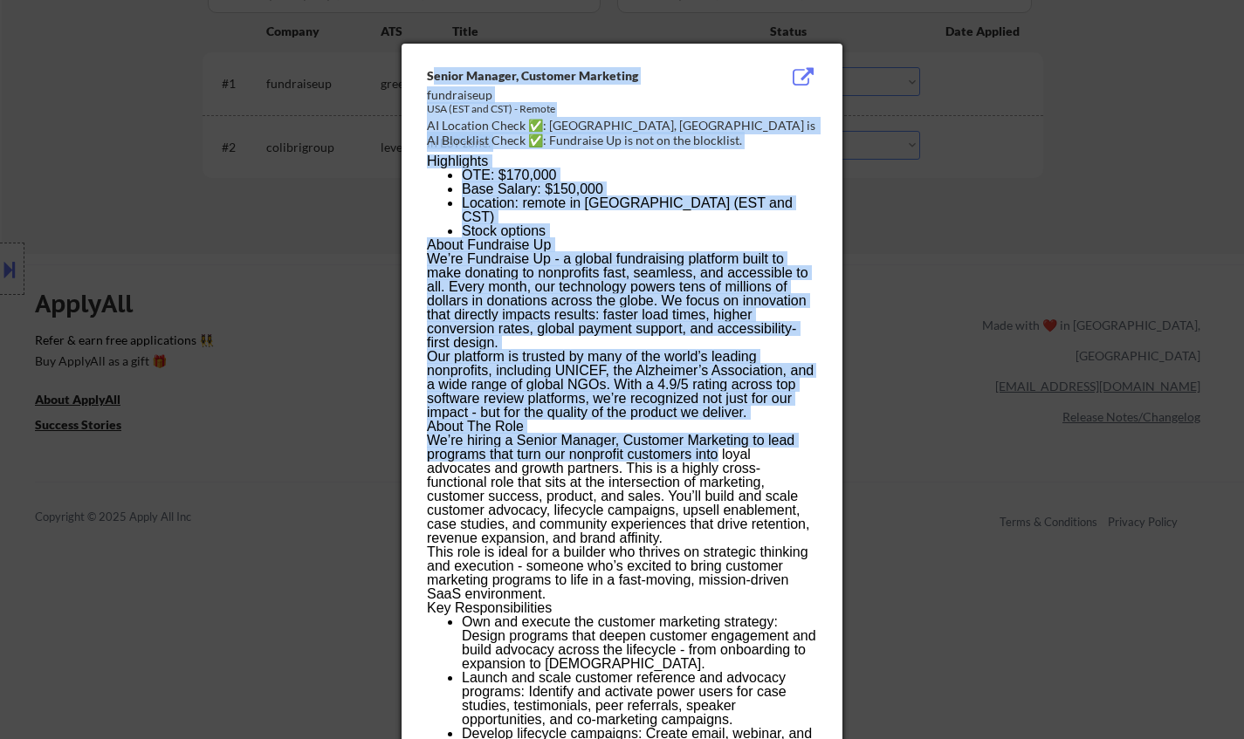
drag, startPoint x: 436, startPoint y: 72, endPoint x: 669, endPoint y: 414, distance: 413.3
click at [685, 421] on div "Senior Manager, Customer Marketing fundraiseup USA (EST and CST) - Remote AI Lo…" at bounding box center [622, 715] width 441 height 1343
click at [422, 72] on div "Senior Manager, Customer Marketing fundraiseup USA (EST and CST) - Remote AI Lo…" at bounding box center [622, 715] width 441 height 1343
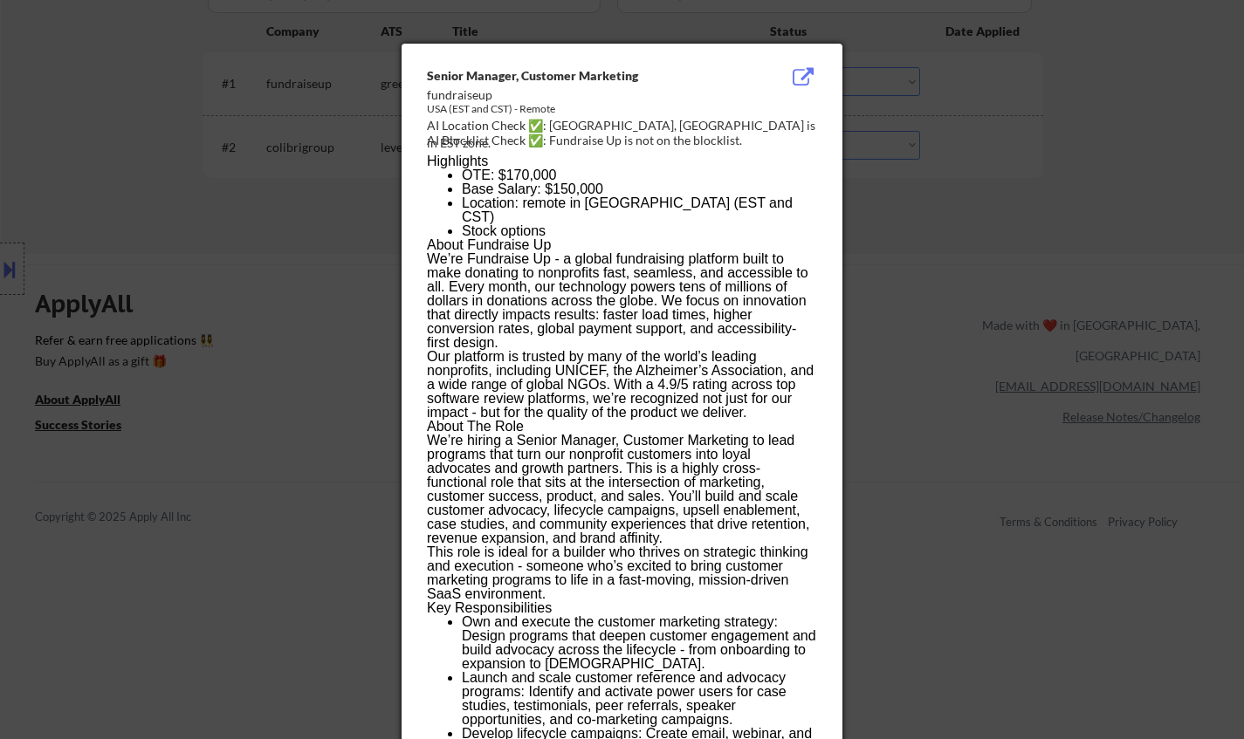
click at [429, 77] on div "Senior Manager, Customer Marketing" at bounding box center [578, 75] width 302 height 17
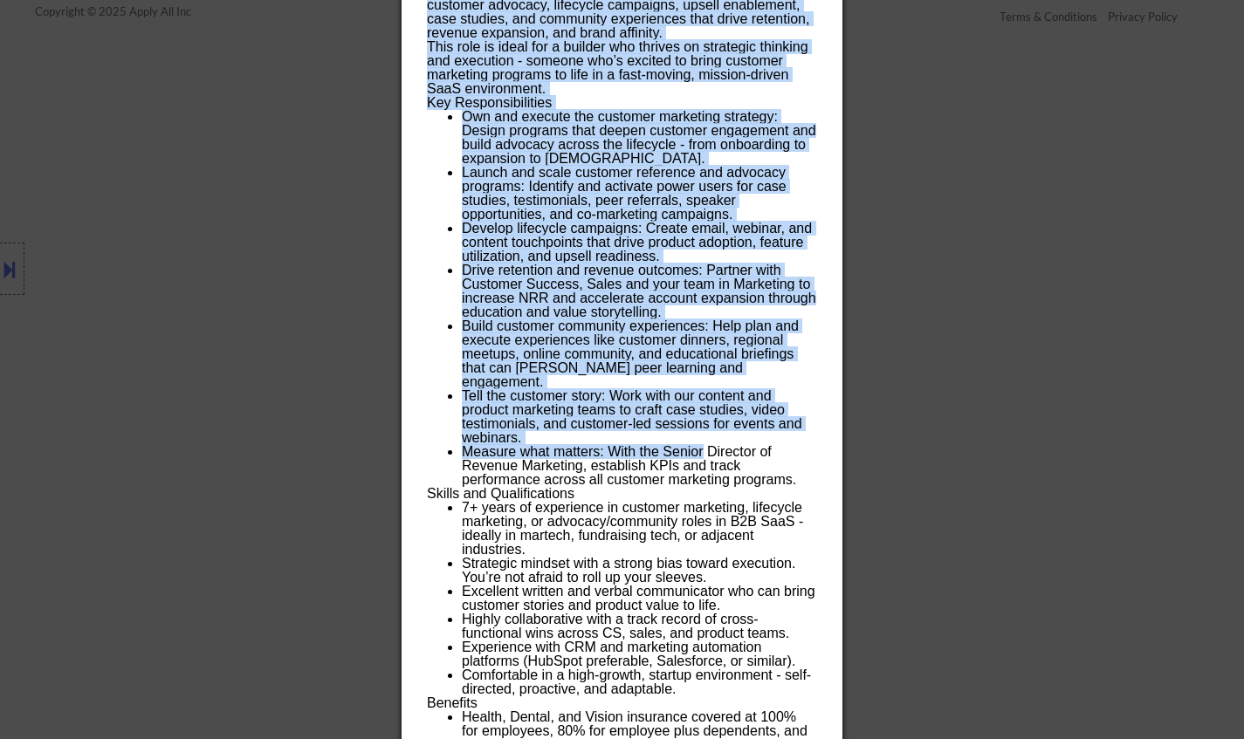
scroll to position [1171, 0]
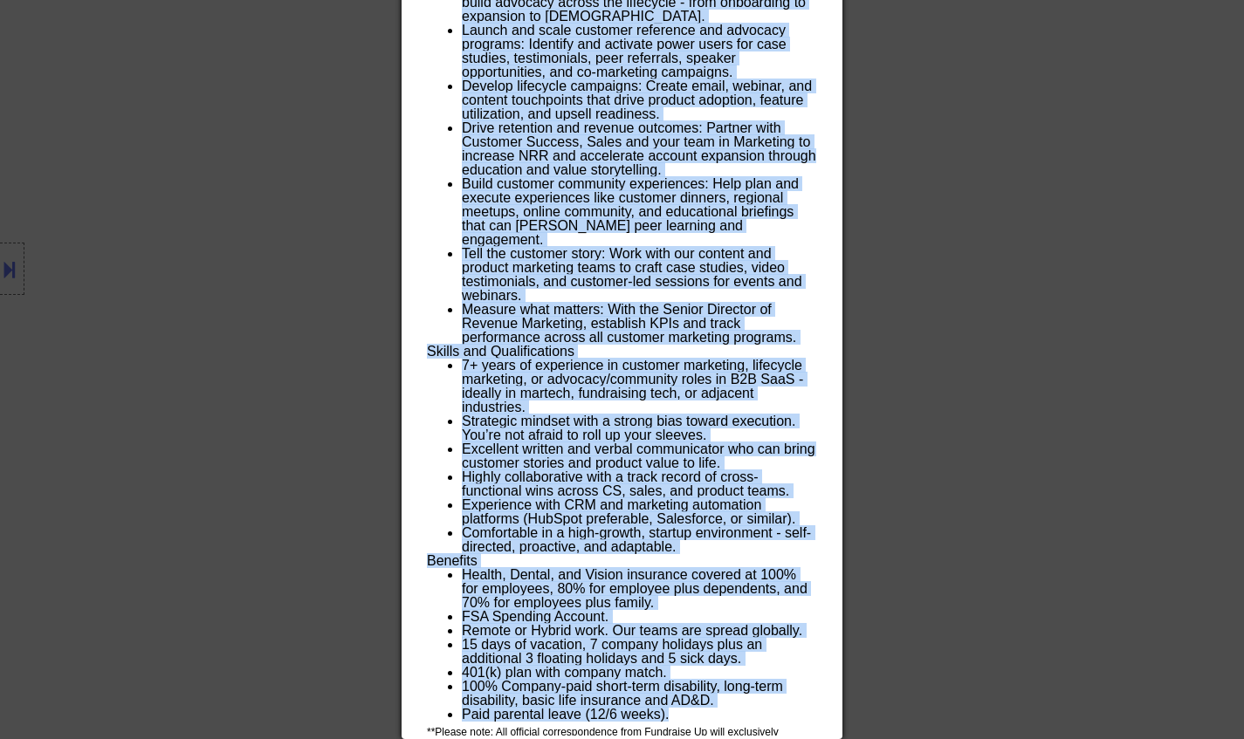
drag, startPoint x: 424, startPoint y: 75, endPoint x: 696, endPoint y: 688, distance: 670.2
click at [696, 688] on div "Senior Manager, Customer Marketing fundraiseup USA (EST and CST) - Remote AI Lo…" at bounding box center [622, 67] width 441 height 1343
copy div "Senior Manager, Customer Marketing fundraiseup USA (EST and CST) - Remote AI Lo…"
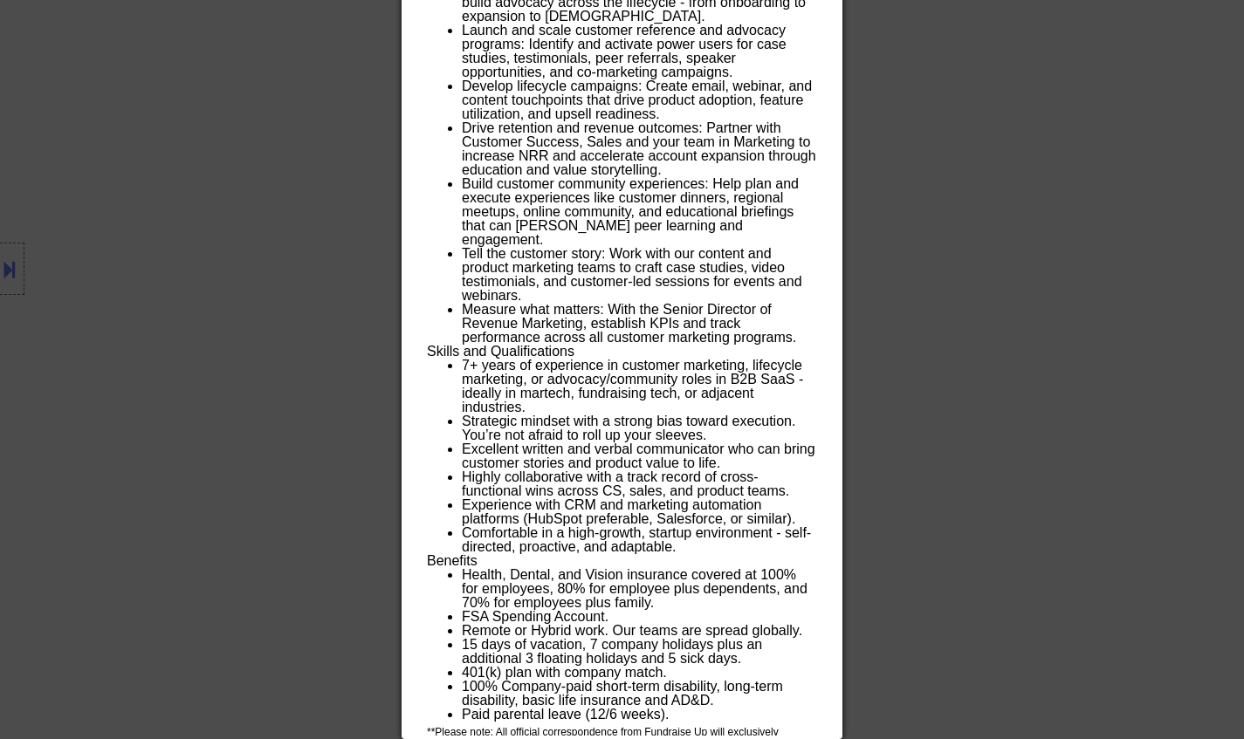
click at [173, 278] on div at bounding box center [622, 369] width 1244 height 739
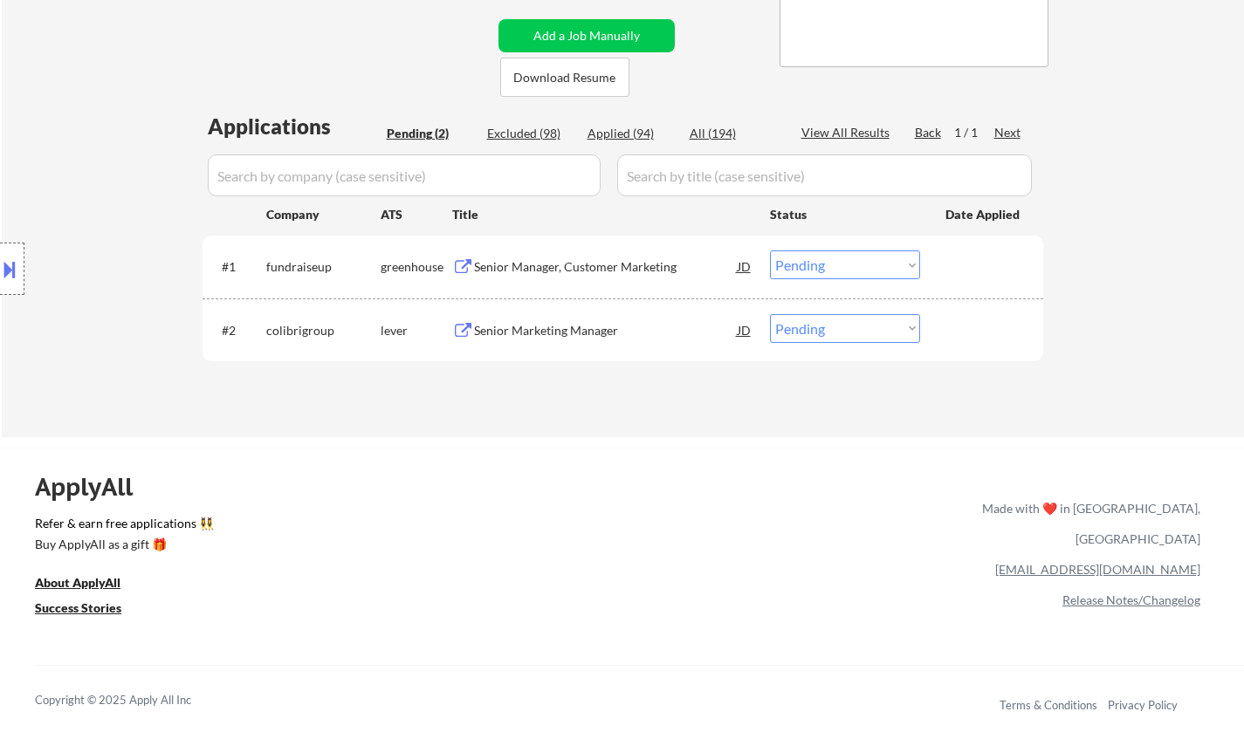
scroll to position [436, 0]
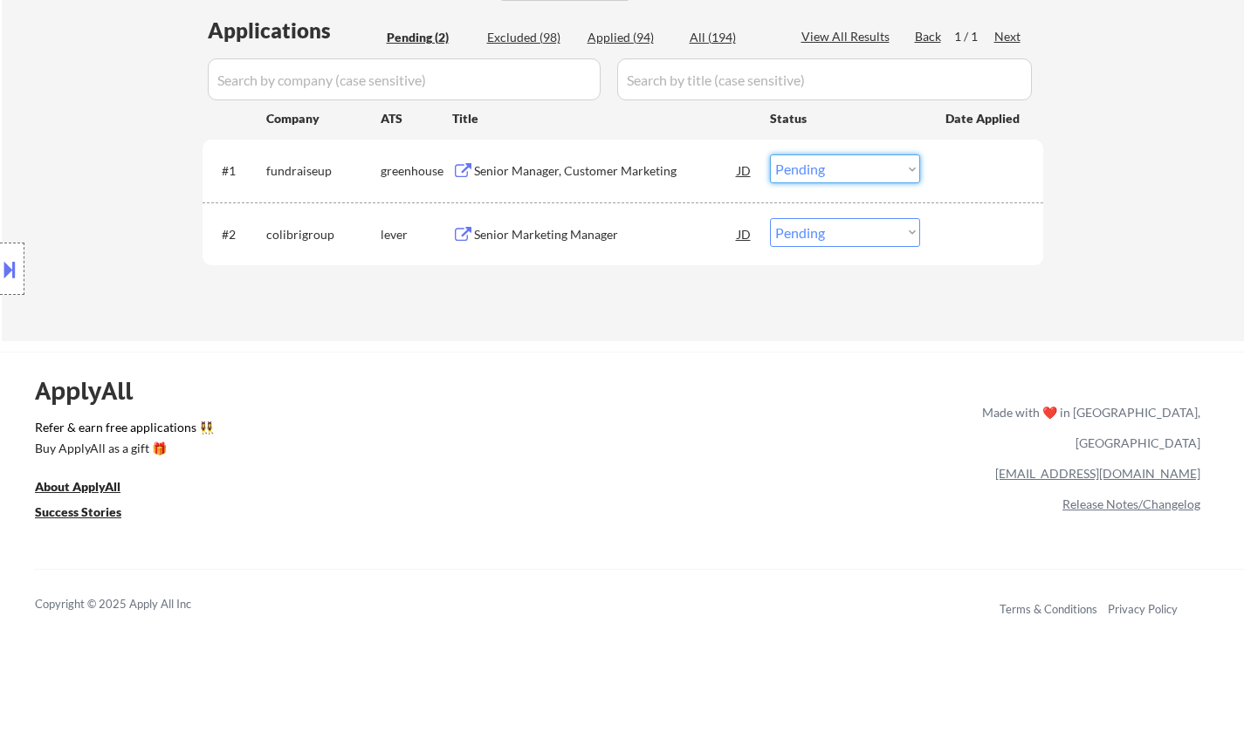
click at [813, 173] on select "Choose an option... Pending Applied Excluded (Questions) Excluded (Expired) Exc…" at bounding box center [845, 168] width 150 height 29
click at [770, 154] on select "Choose an option... Pending Applied Excluded (Questions) Excluded (Expired) Exc…" at bounding box center [845, 168] width 150 height 29
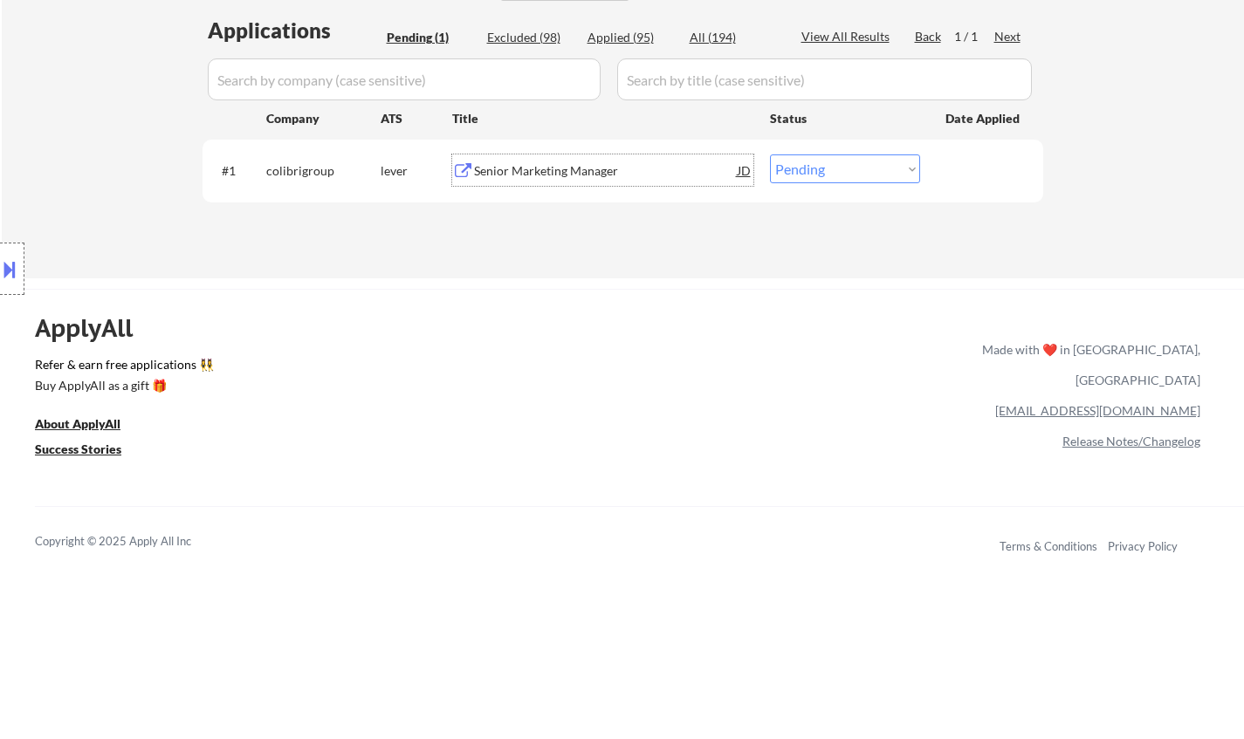
click at [550, 168] on div "Senior Marketing Manager" at bounding box center [606, 170] width 264 height 17
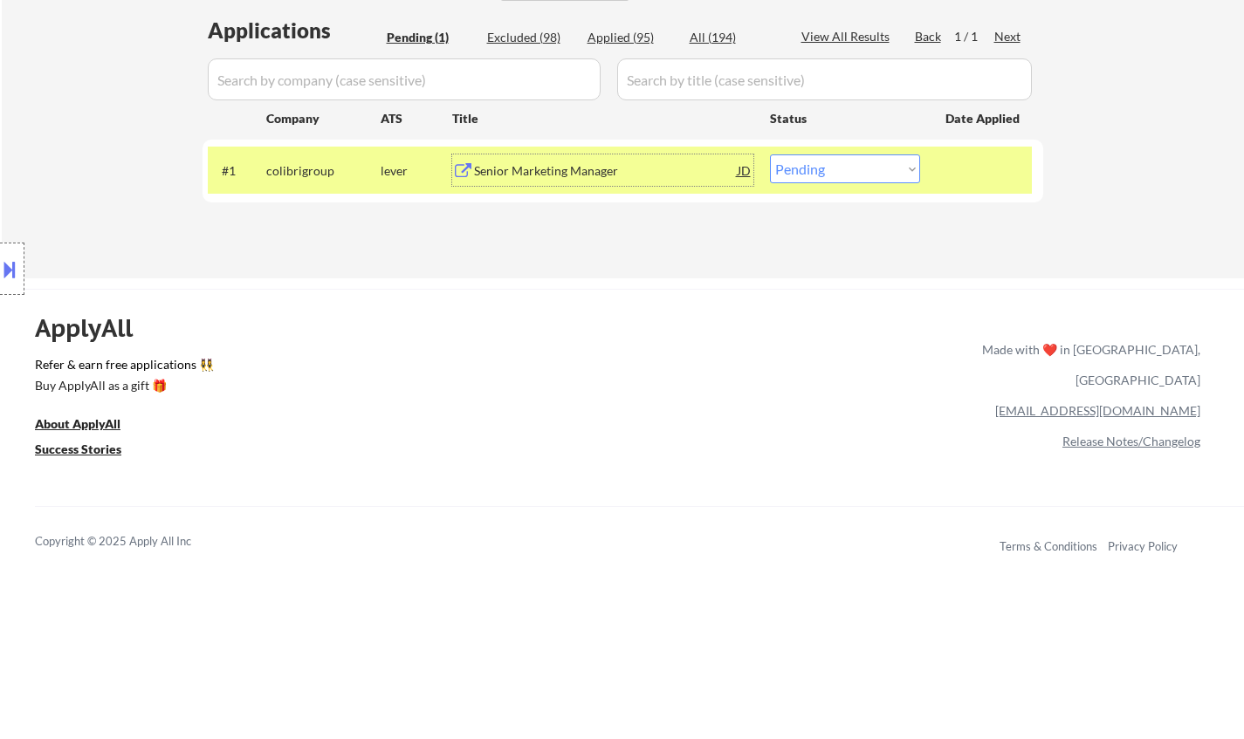
click at [822, 154] on div "#1 colibrigroup lever Senior Marketing Manager JD Choose an option... Pending A…" at bounding box center [620, 170] width 824 height 47
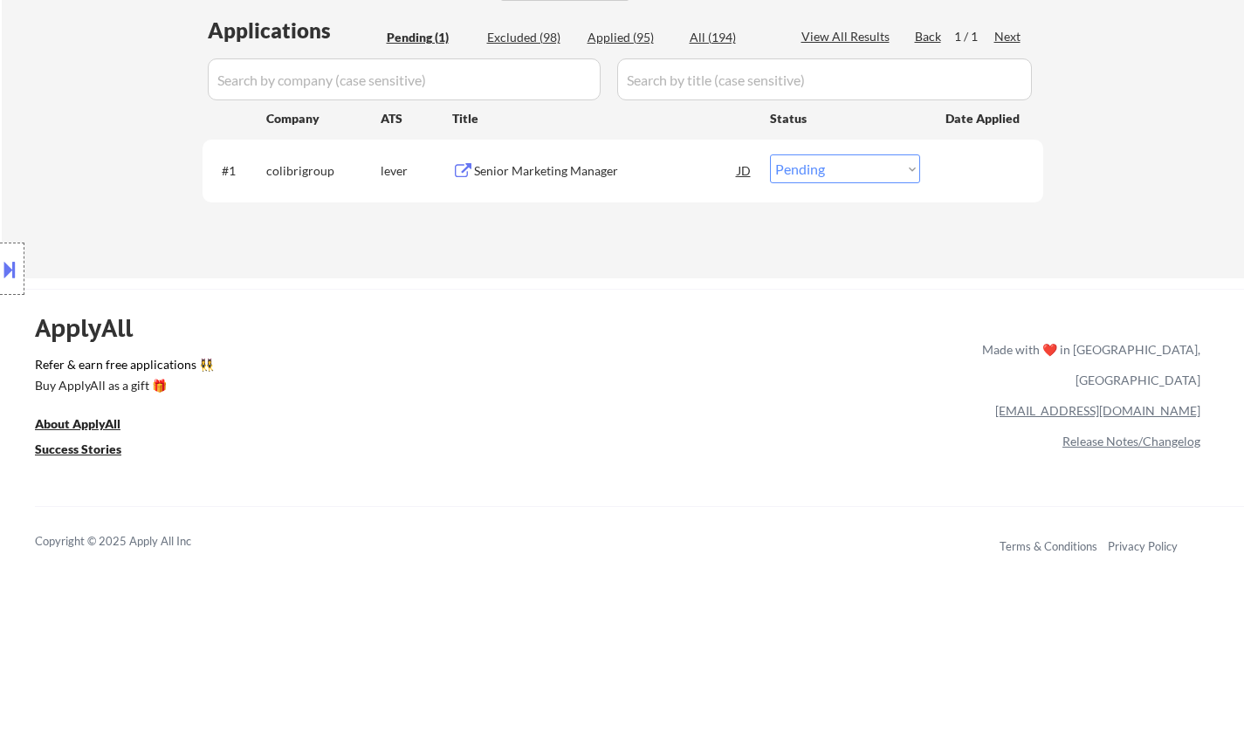
click at [834, 175] on select "Choose an option... Pending Applied Excluded (Questions) Excluded (Expired) Exc…" at bounding box center [845, 168] width 150 height 29
select select ""excluded""
click at [770, 154] on select "Choose an option... Pending Applied Excluded (Questions) Excluded (Expired) Exc…" at bounding box center [845, 168] width 150 height 29
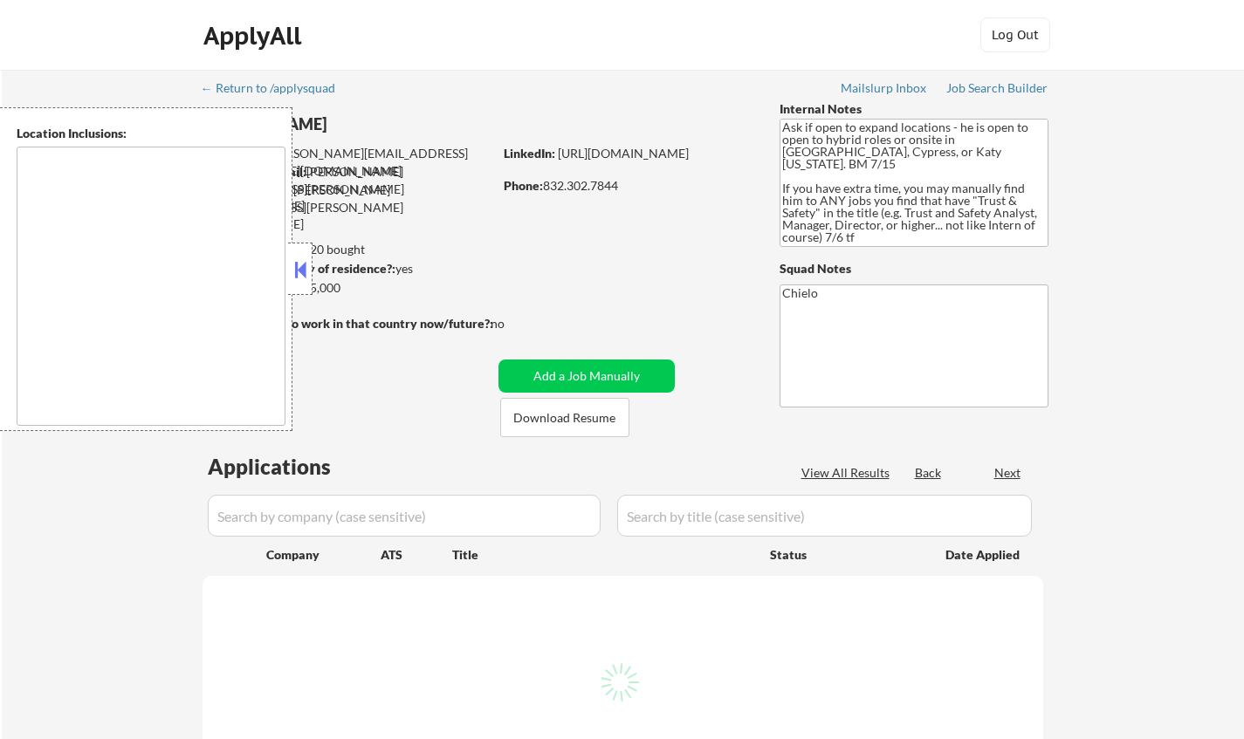
type textarea "[GEOGRAPHIC_DATA], [GEOGRAPHIC_DATA] [GEOGRAPHIC_DATA], [GEOGRAPHIC_DATA] [GEOG…"
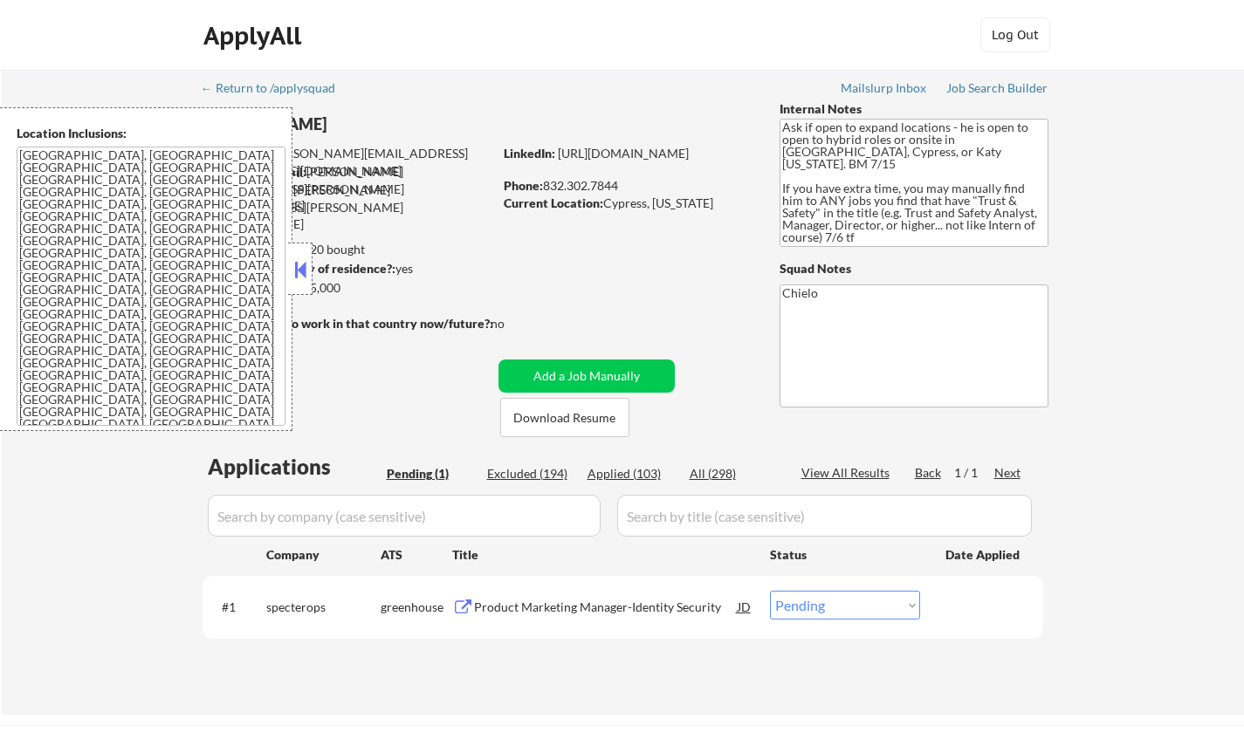
click at [294, 276] on button at bounding box center [300, 270] width 19 height 26
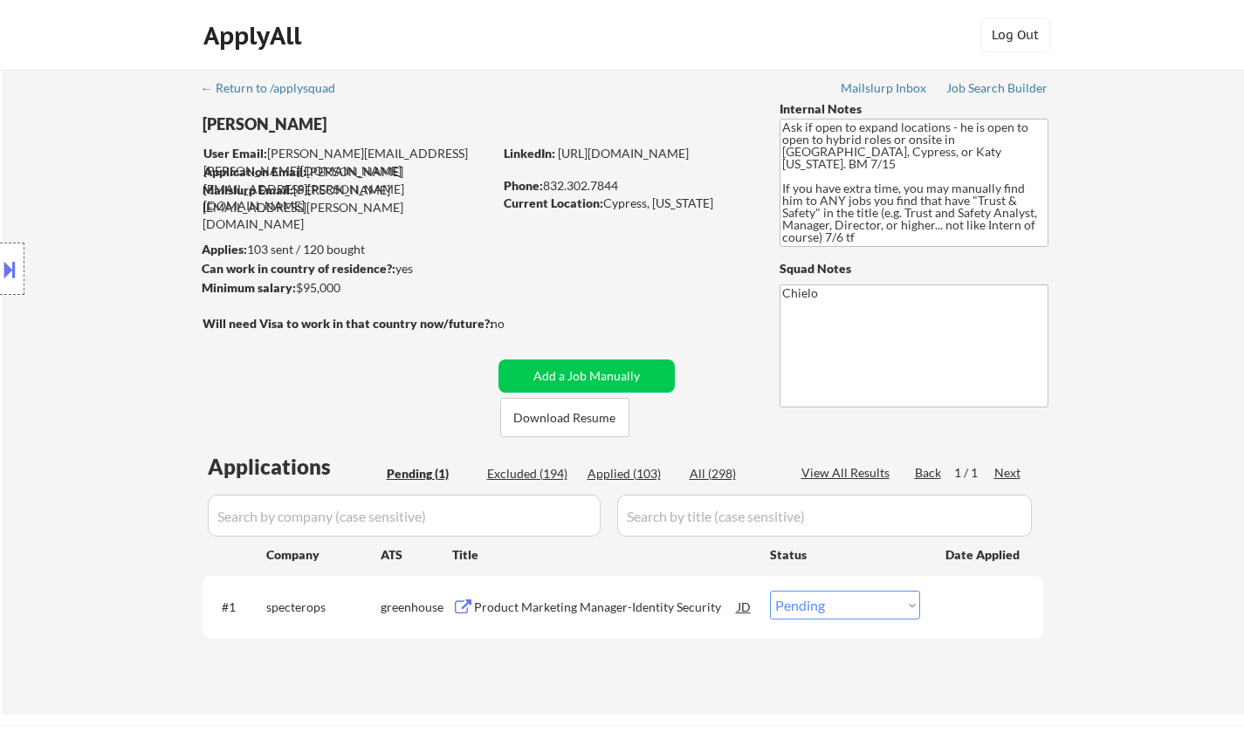
click at [572, 604] on div "Product Marketing Manager-Identity Security" at bounding box center [606, 607] width 264 height 17
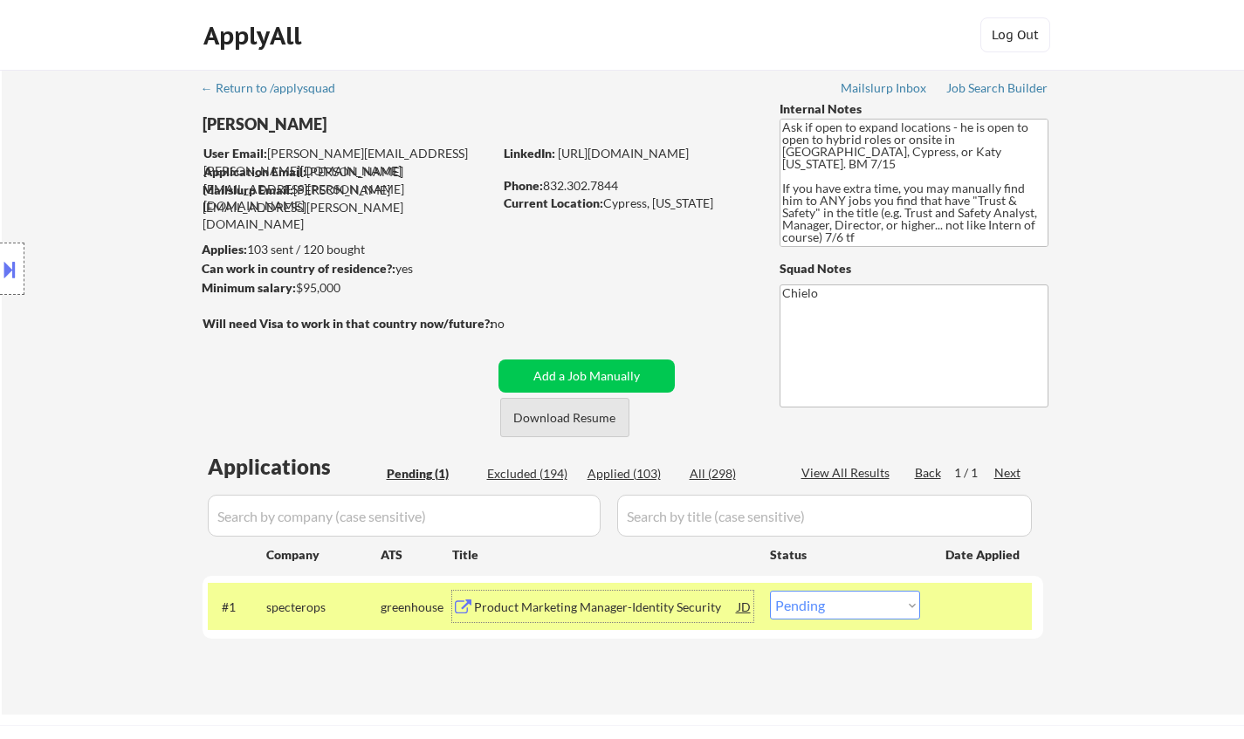
click at [566, 420] on button "Download Resume" at bounding box center [564, 417] width 129 height 39
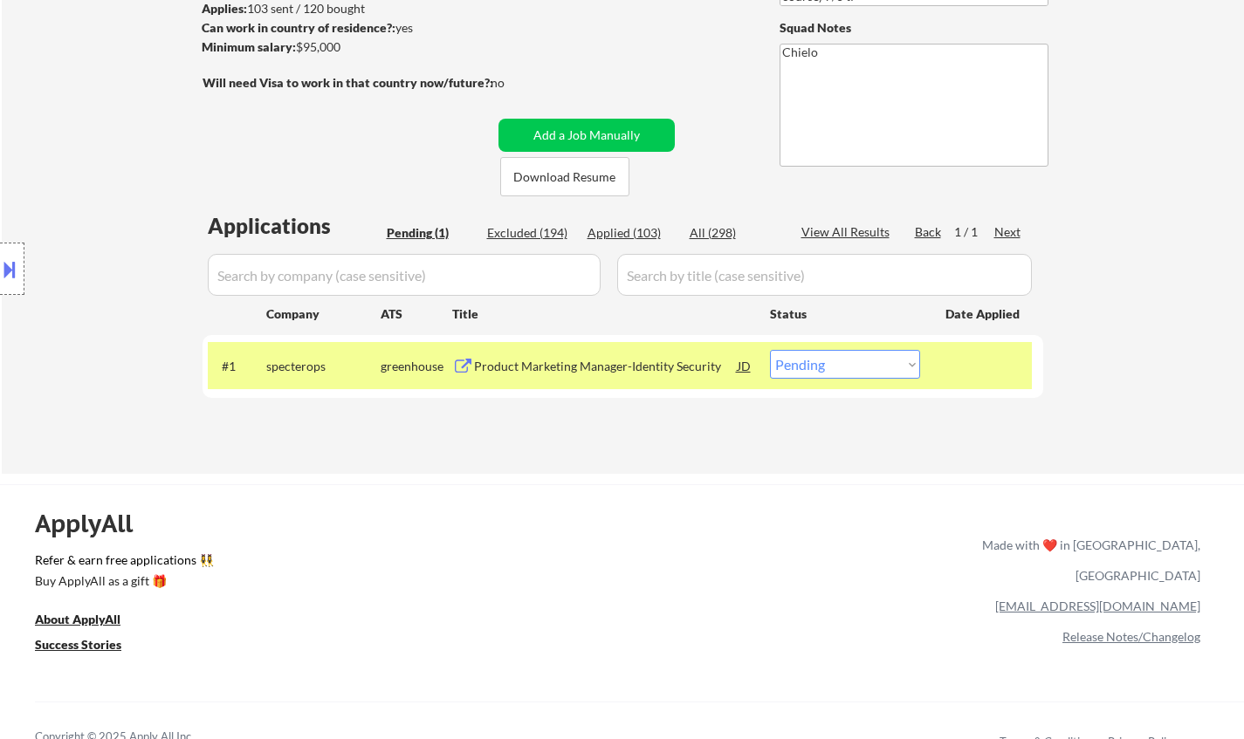
scroll to position [262, 0]
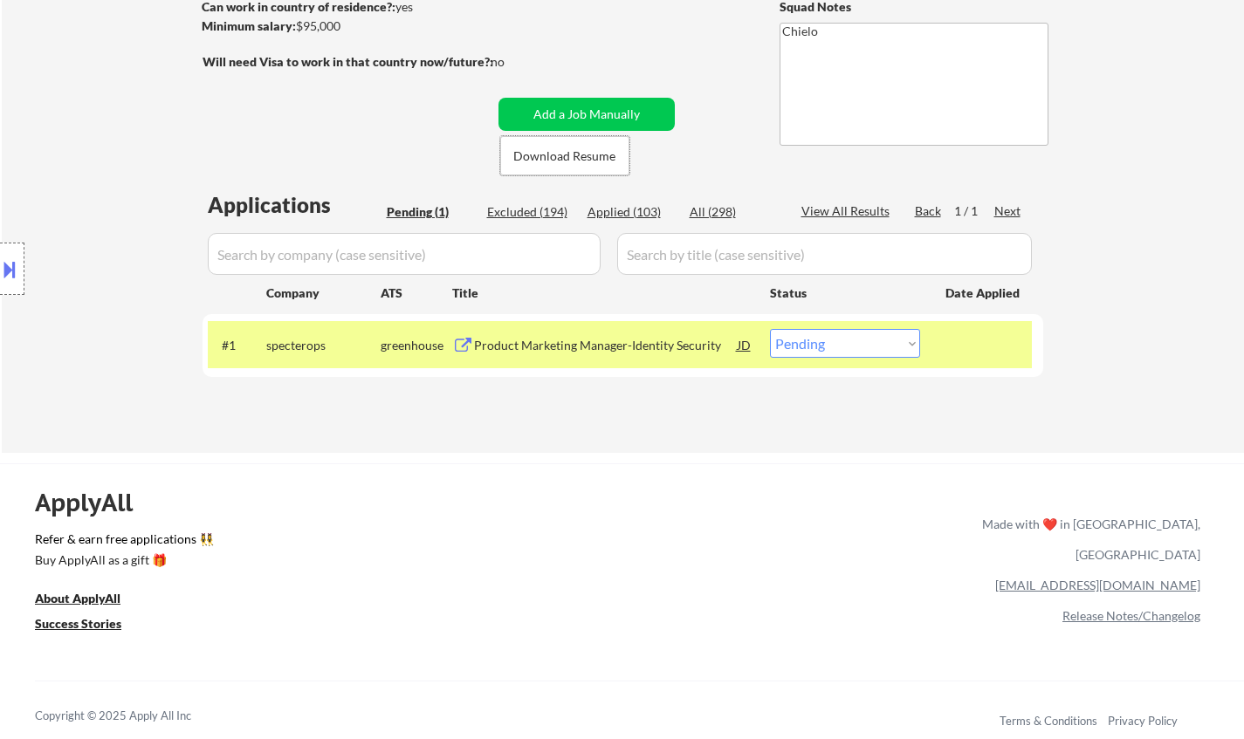
click at [821, 342] on select "Choose an option... Pending Applied Excluded (Questions) Excluded (Expired) Exc…" at bounding box center [845, 343] width 150 height 29
select select ""excluded""
click at [770, 329] on select "Choose an option... Pending Applied Excluded (Questions) Excluded (Expired) Exc…" at bounding box center [845, 343] width 150 height 29
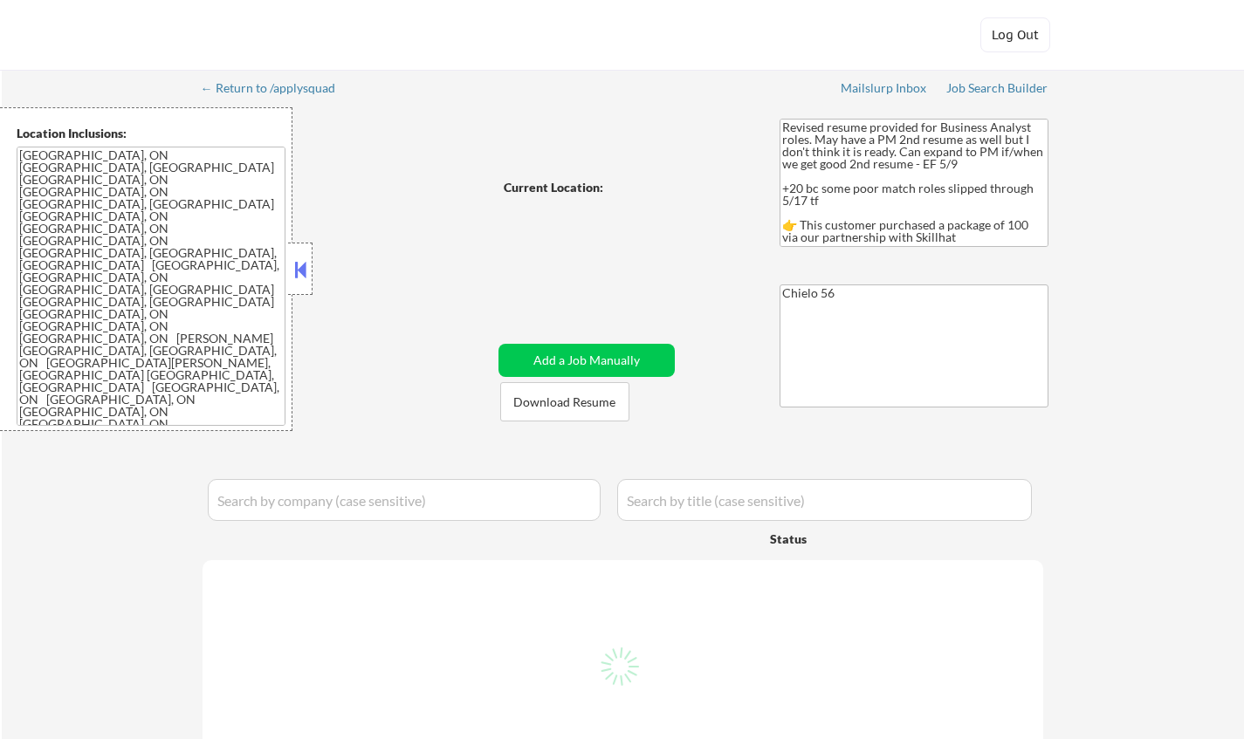
select select ""pending""
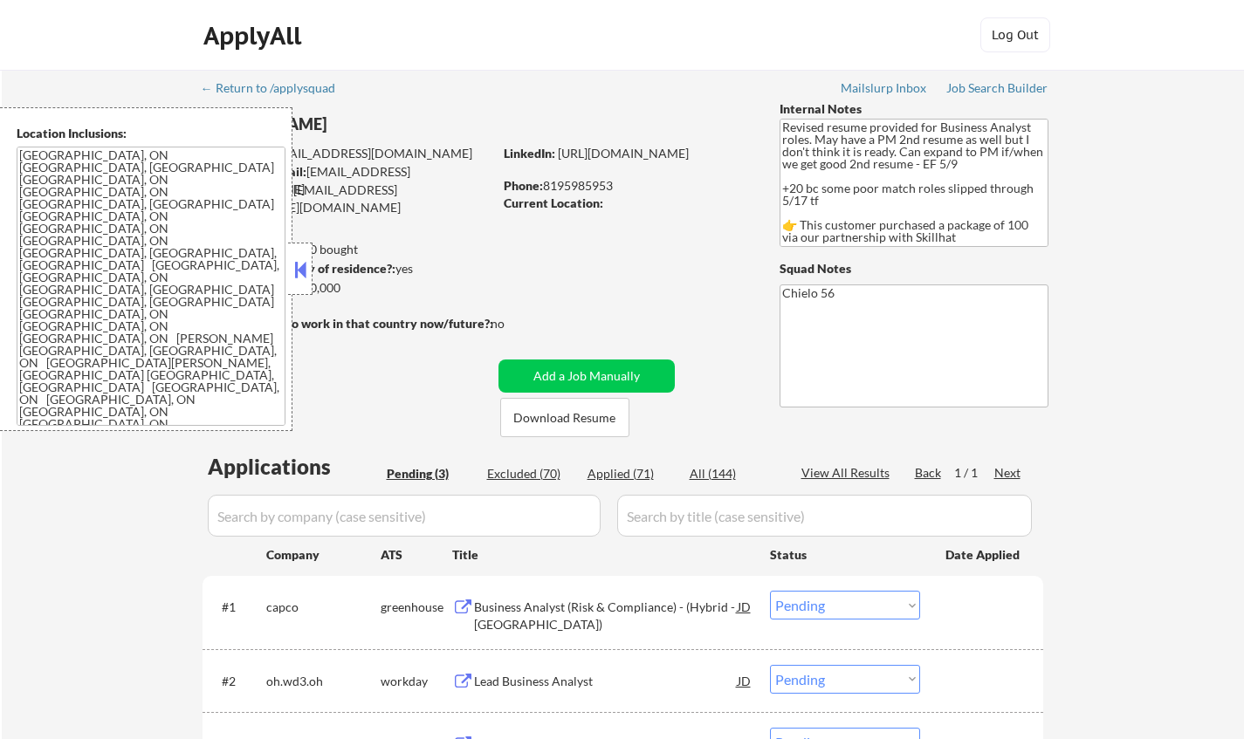
click at [296, 267] on button at bounding box center [300, 270] width 19 height 26
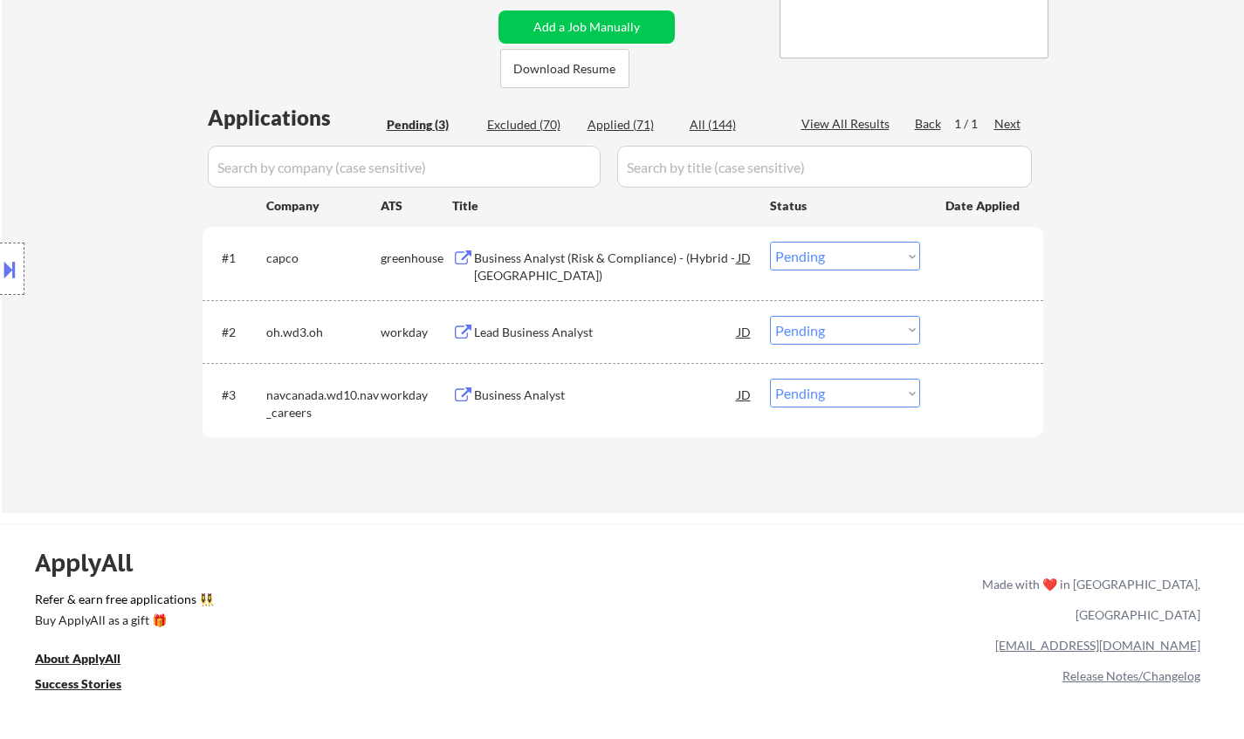
scroll to position [87, 0]
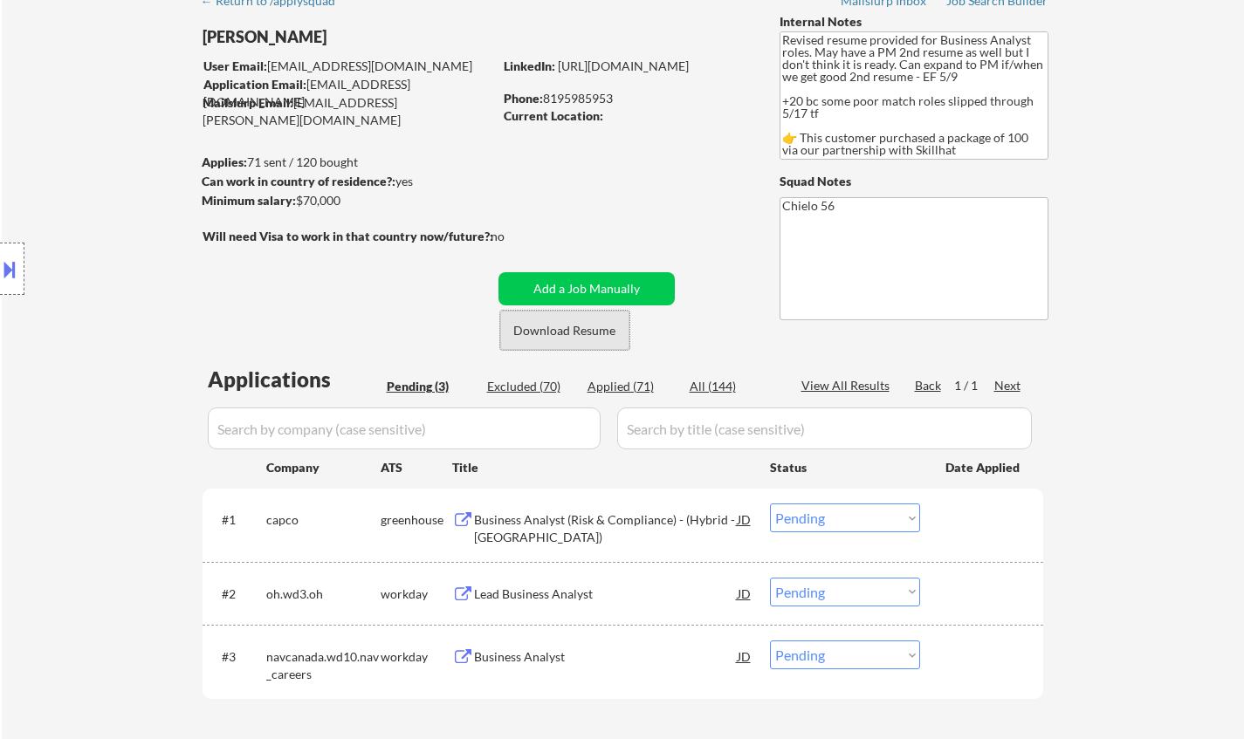
click at [563, 322] on button "Download Resume" at bounding box center [564, 330] width 129 height 39
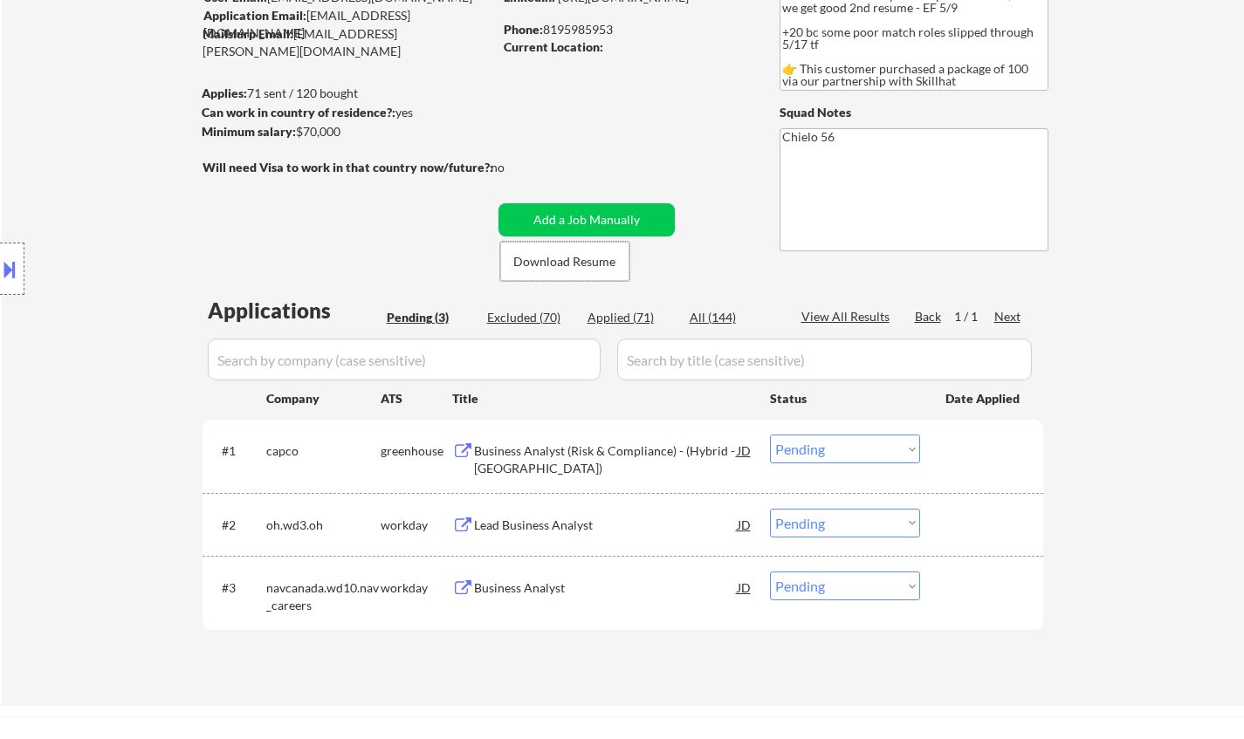
scroll to position [262, 0]
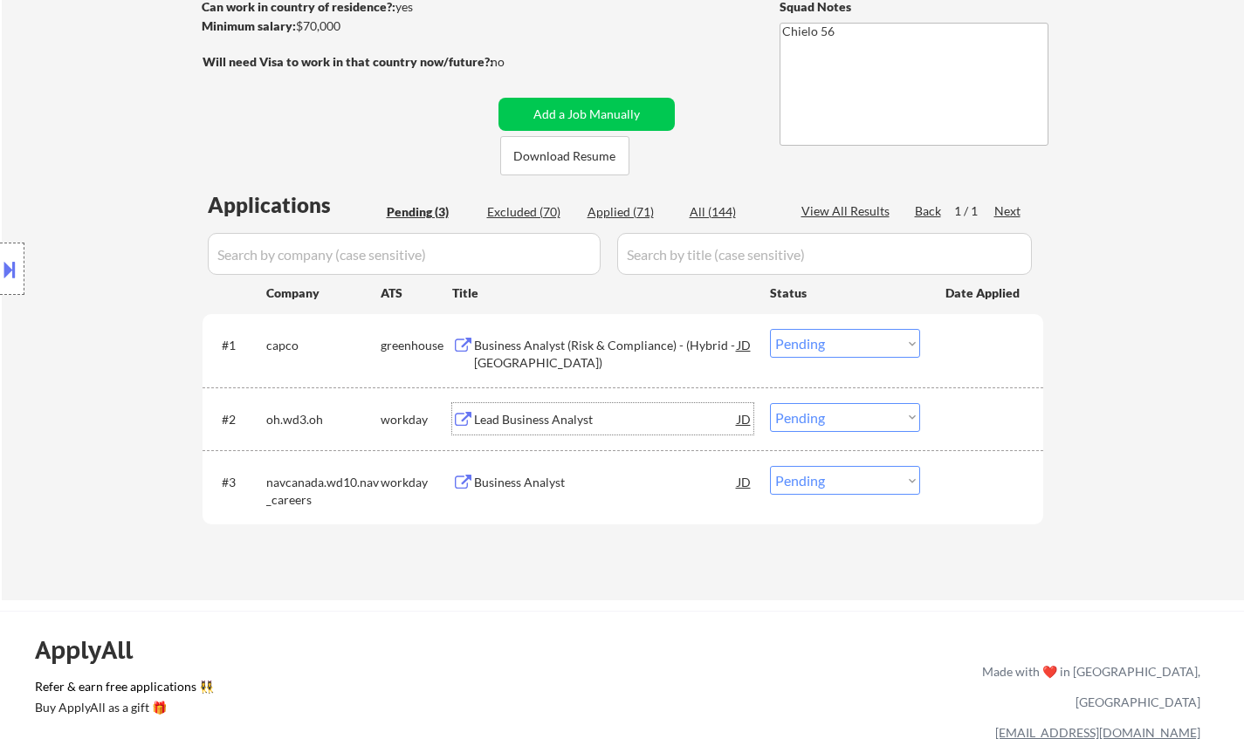
click at [547, 409] on div "Lead Business Analyst" at bounding box center [606, 418] width 264 height 31
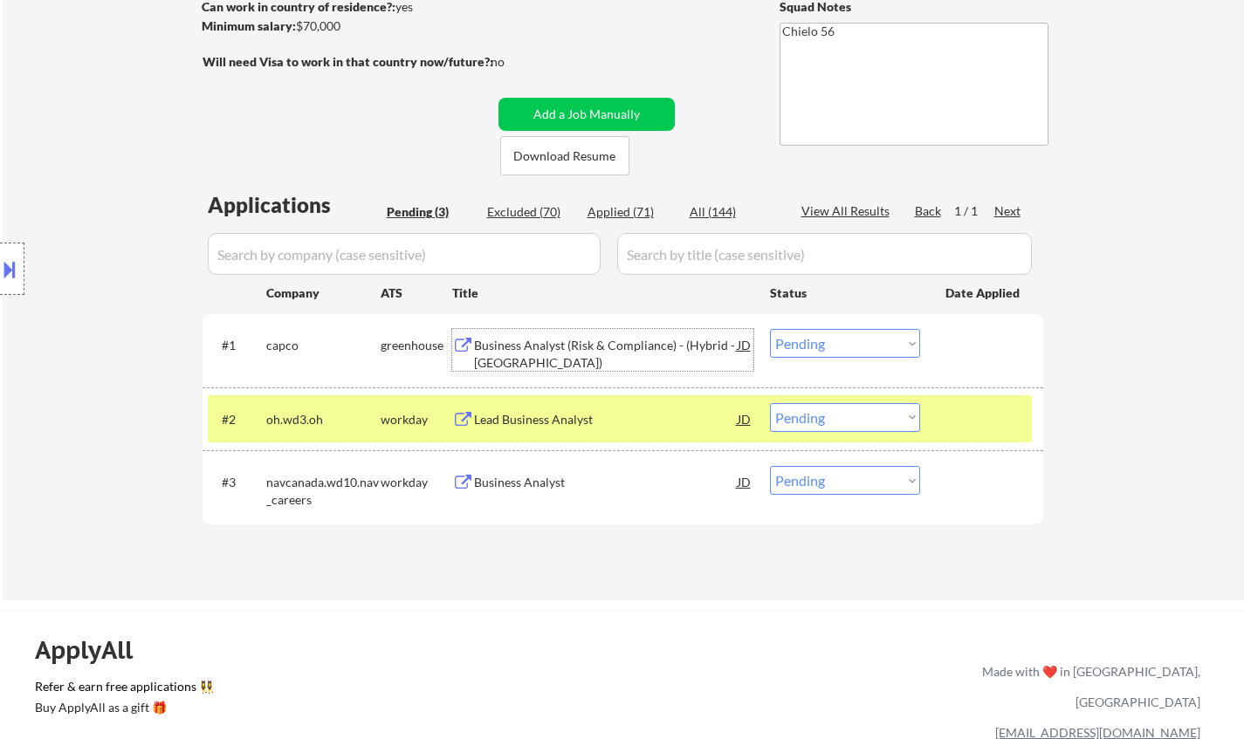
click at [522, 337] on div "Business Analyst (Risk & Compliance) - (Hybrid - Toronto)" at bounding box center [606, 354] width 264 height 34
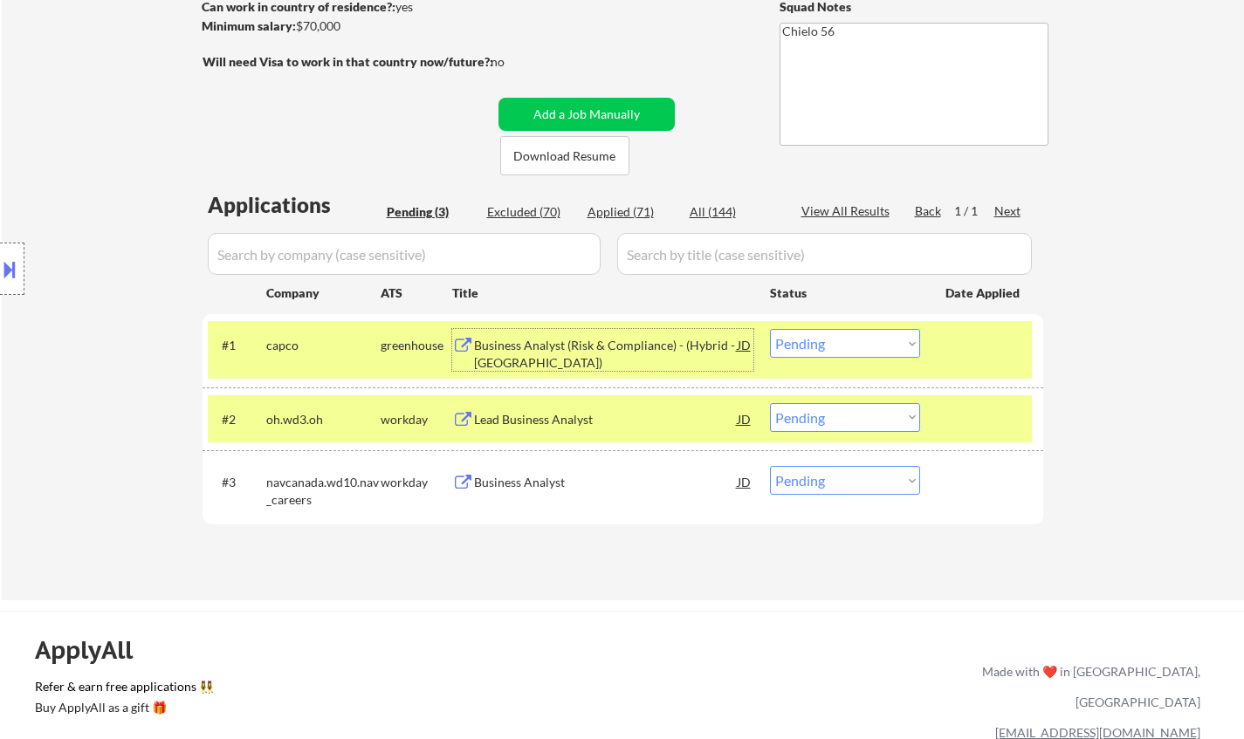
click at [870, 354] on select "Choose an option... Pending Applied Excluded (Questions) Excluded (Expired) Exc…" at bounding box center [845, 343] width 150 height 29
click at [770, 329] on select "Choose an option... Pending Applied Excluded (Questions) Excluded (Expired) Exc…" at bounding box center [845, 343] width 150 height 29
select select ""pending""
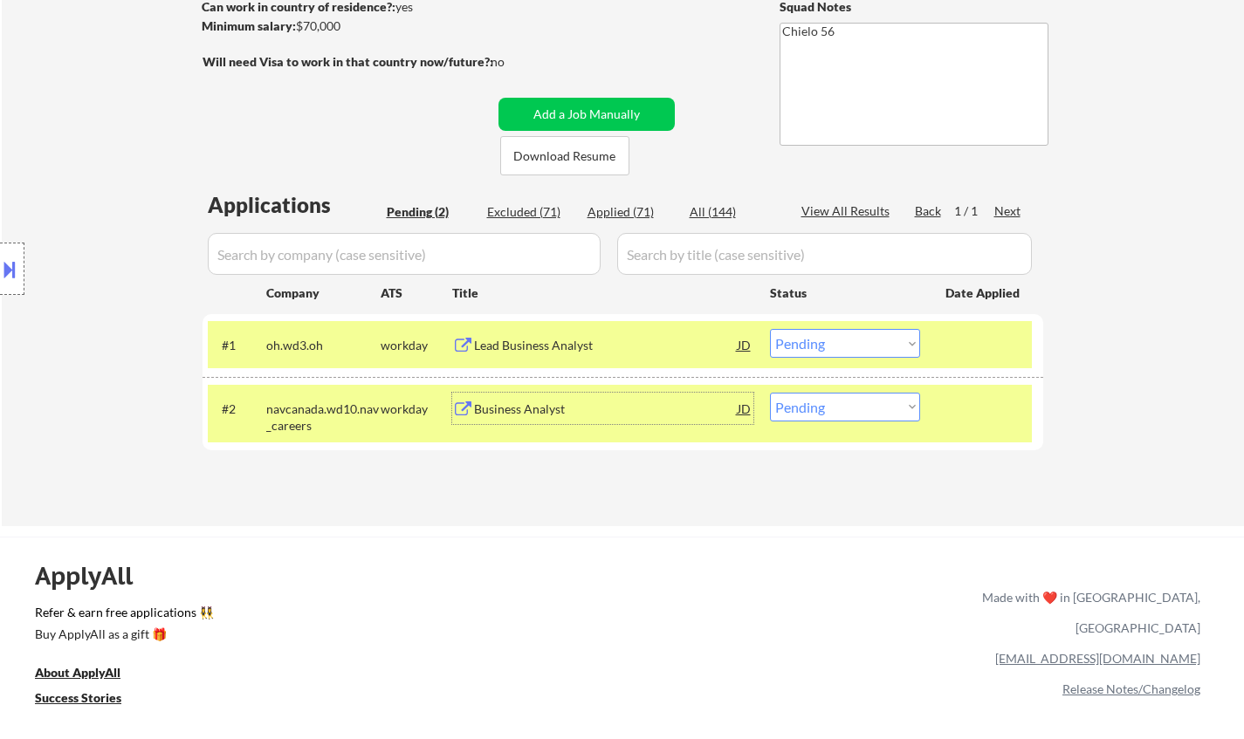
click at [512, 409] on div "Business Analyst" at bounding box center [606, 409] width 264 height 17
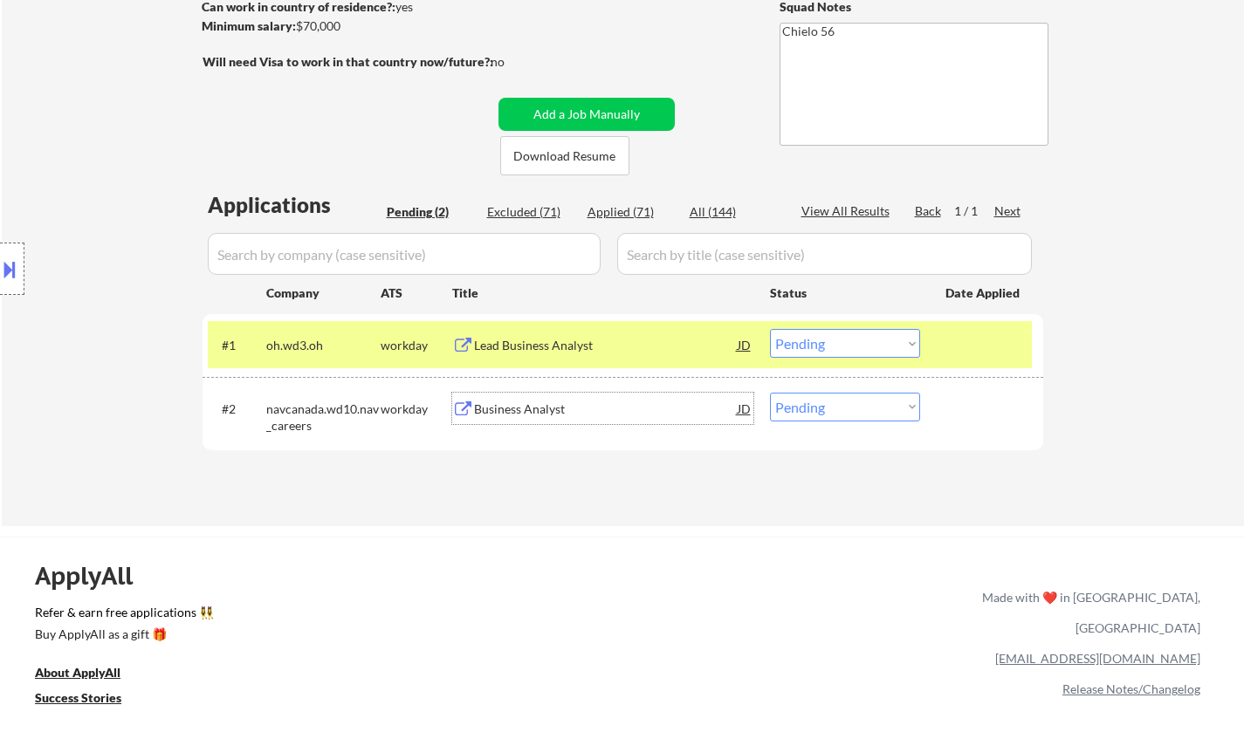
click at [501, 414] on div "Business Analyst" at bounding box center [606, 409] width 264 height 17
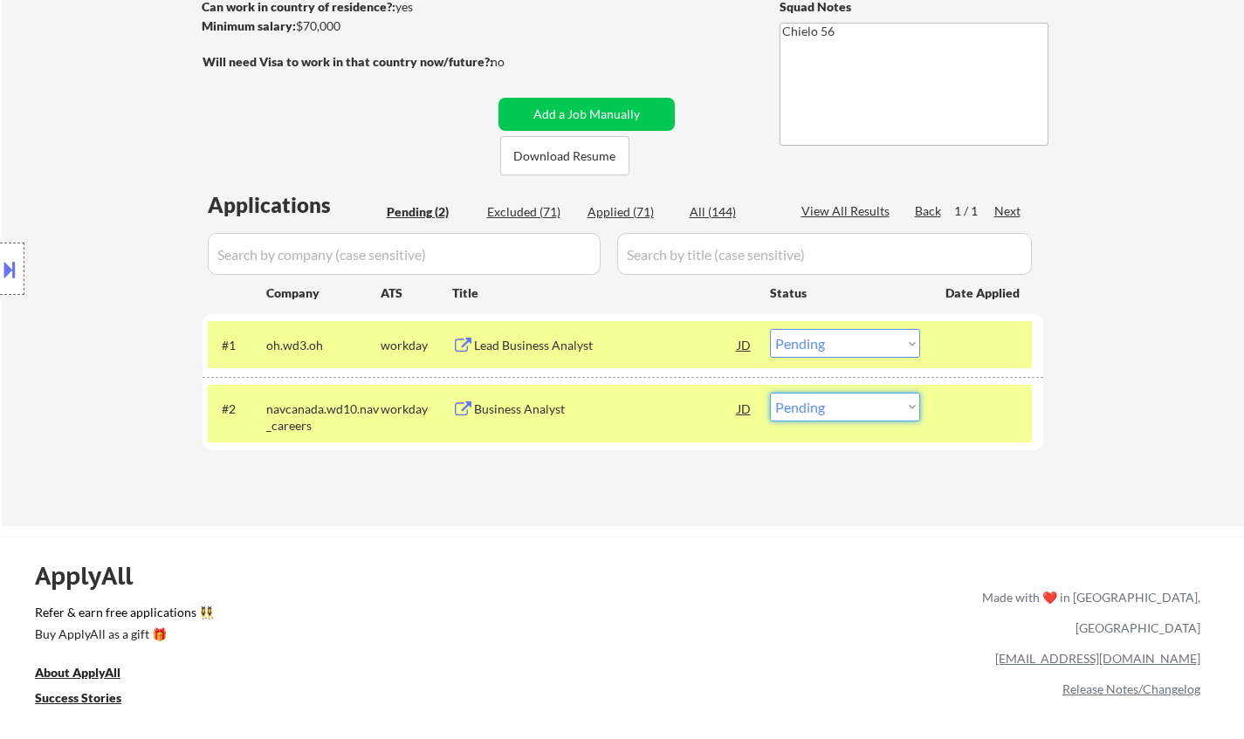
click at [846, 409] on select "Choose an option... Pending Applied Excluded (Questions) Excluded (Expired) Exc…" at bounding box center [845, 407] width 150 height 29
select select ""excluded""
click at [770, 393] on select "Choose an option... Pending Applied Excluded (Questions) Excluded (Expired) Exc…" at bounding box center [845, 407] width 150 height 29
click at [518, 342] on div "Lead Business Analyst" at bounding box center [606, 345] width 264 height 17
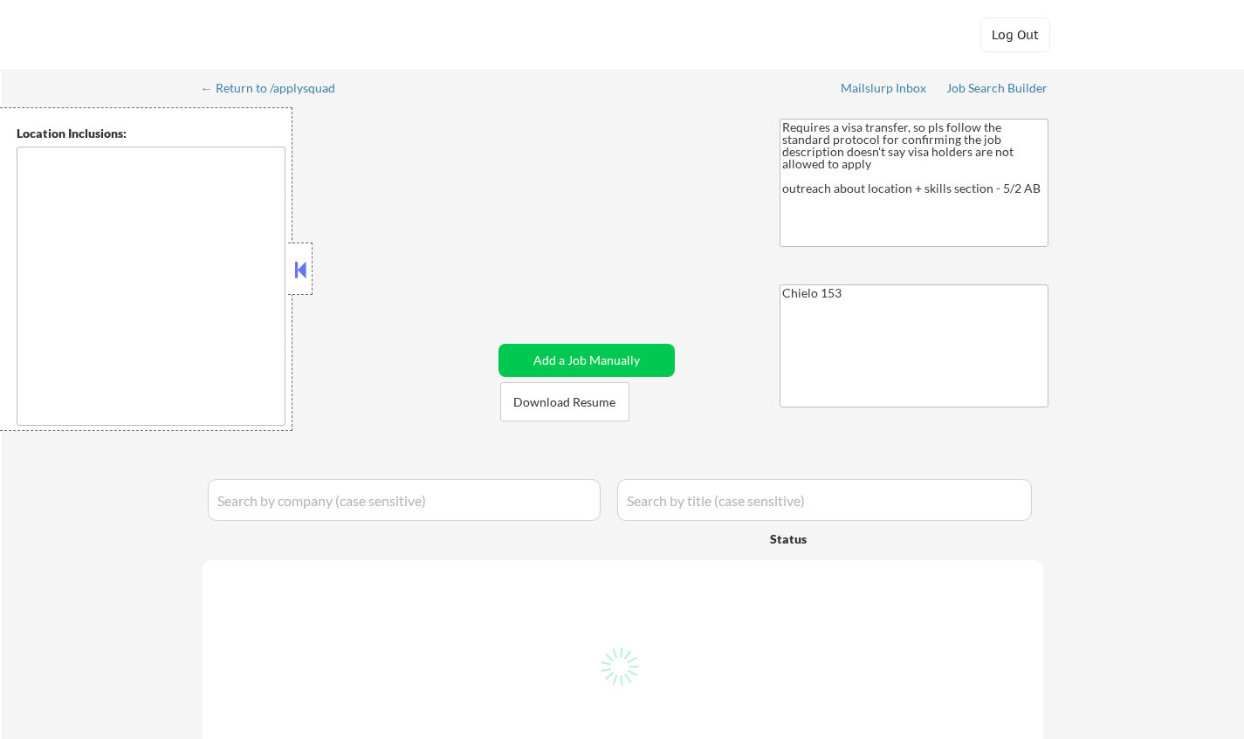
select select ""pending""
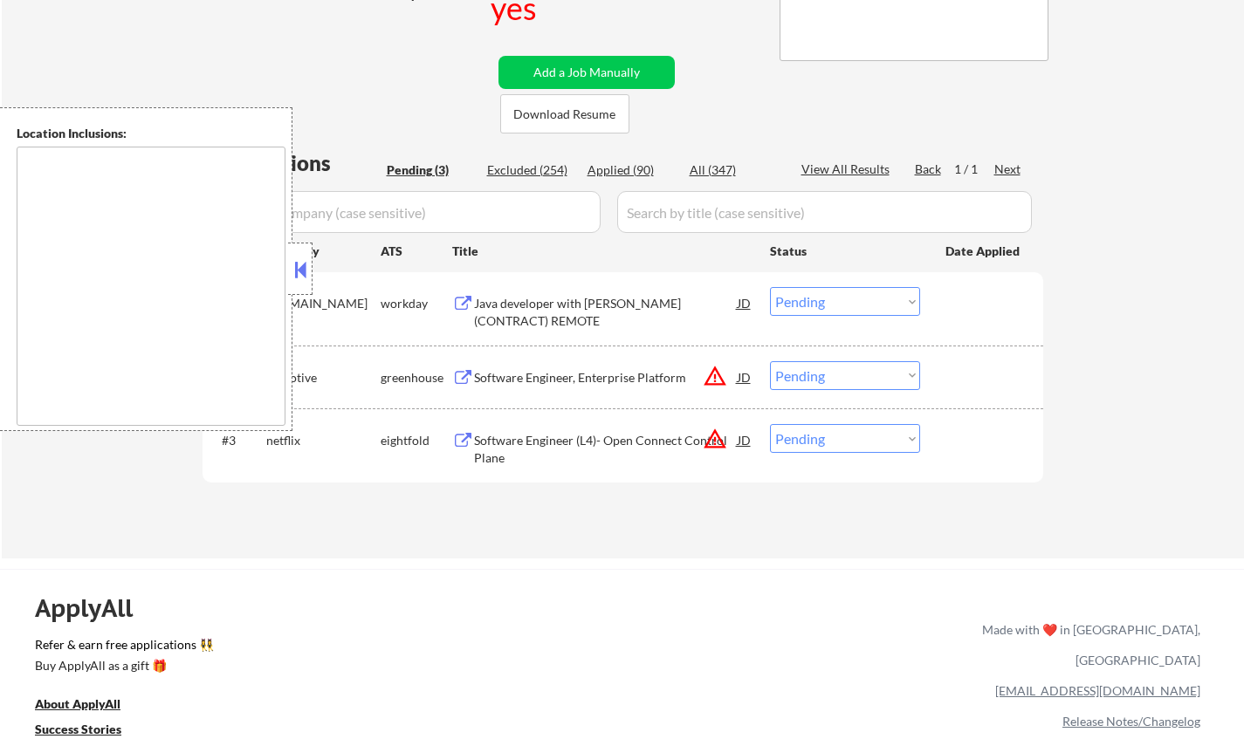
scroll to position [349, 0]
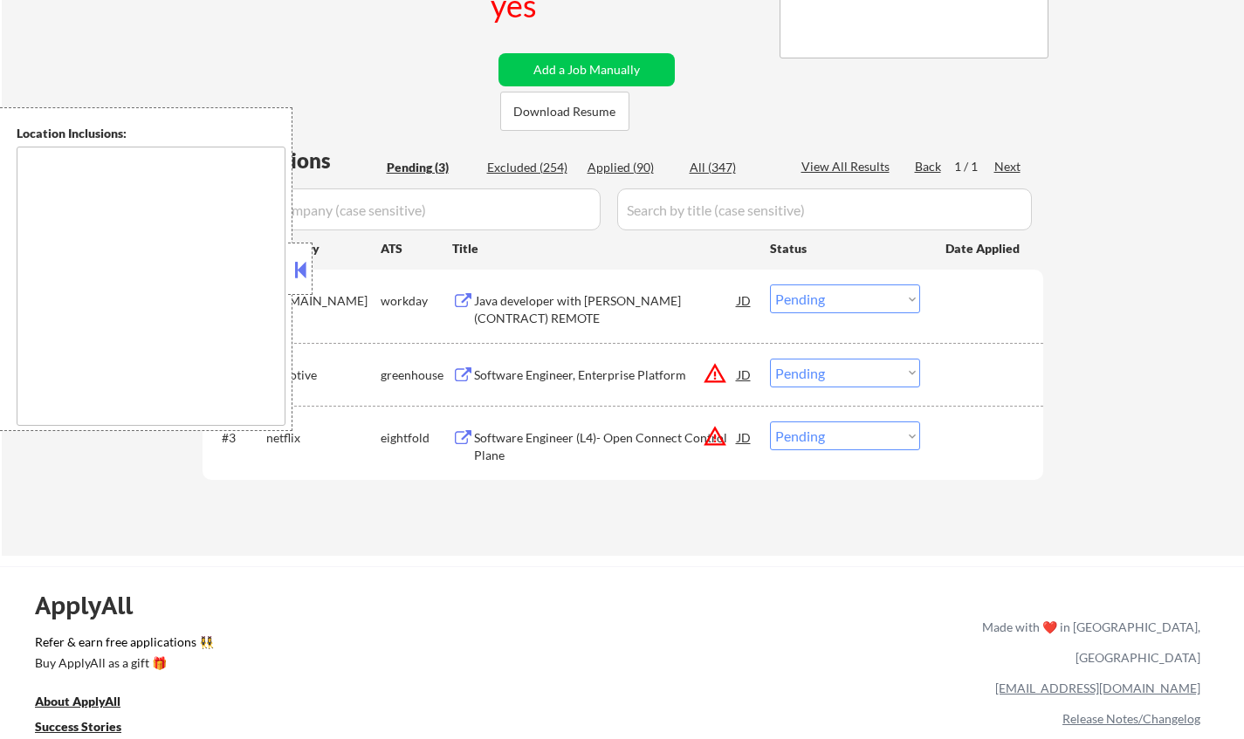
click at [303, 272] on button at bounding box center [300, 270] width 19 height 26
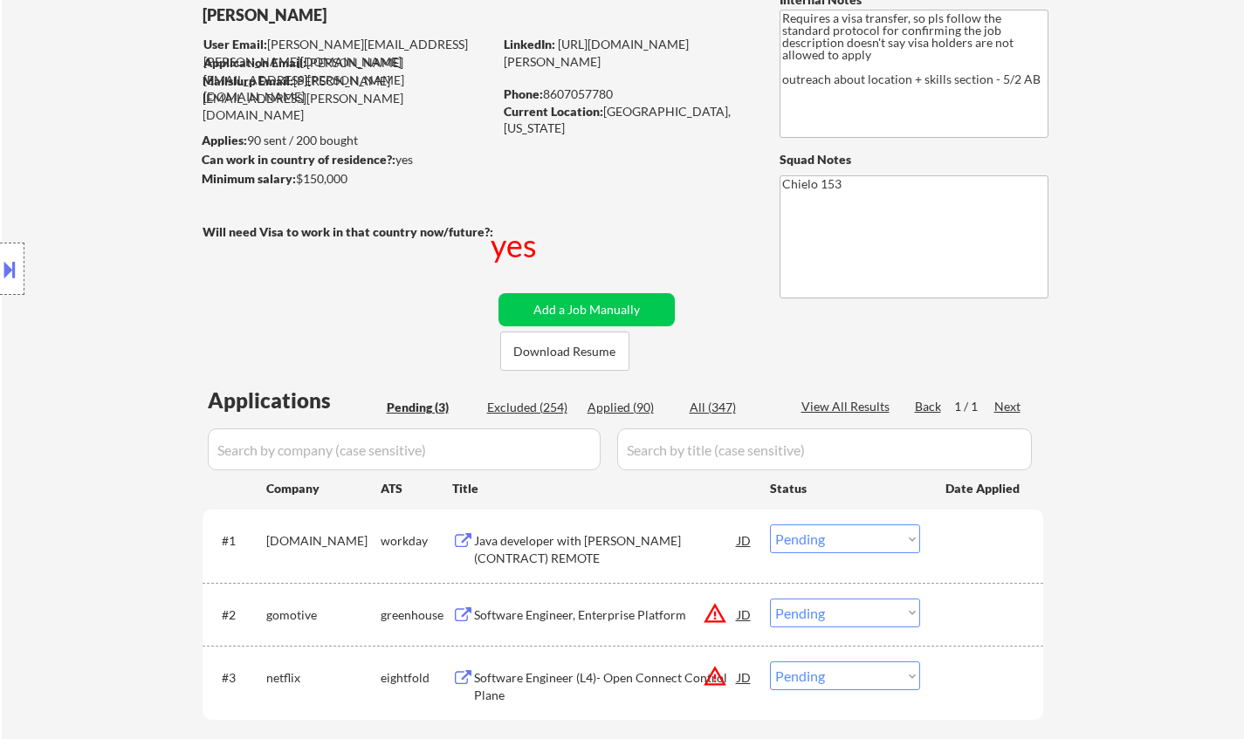
scroll to position [262, 0]
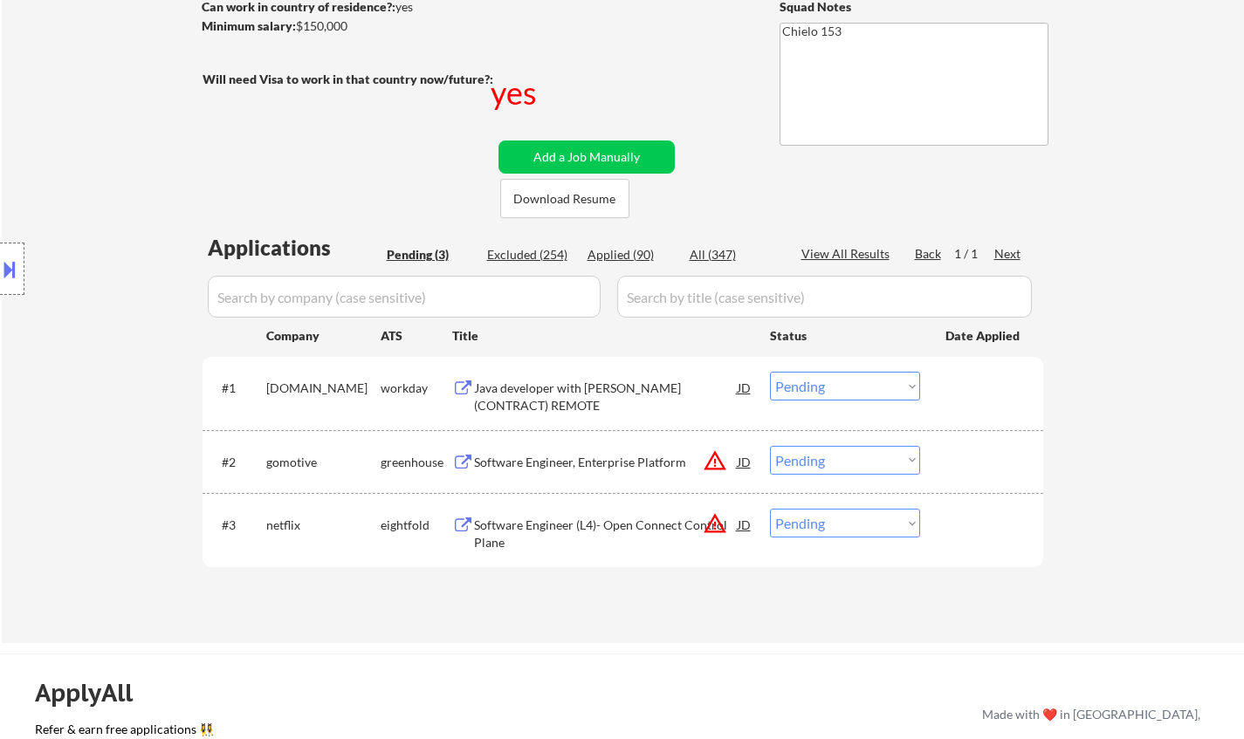
click at [587, 379] on div "Java developer with [PERSON_NAME] (CONTRACT) REMOTE" at bounding box center [606, 393] width 264 height 42
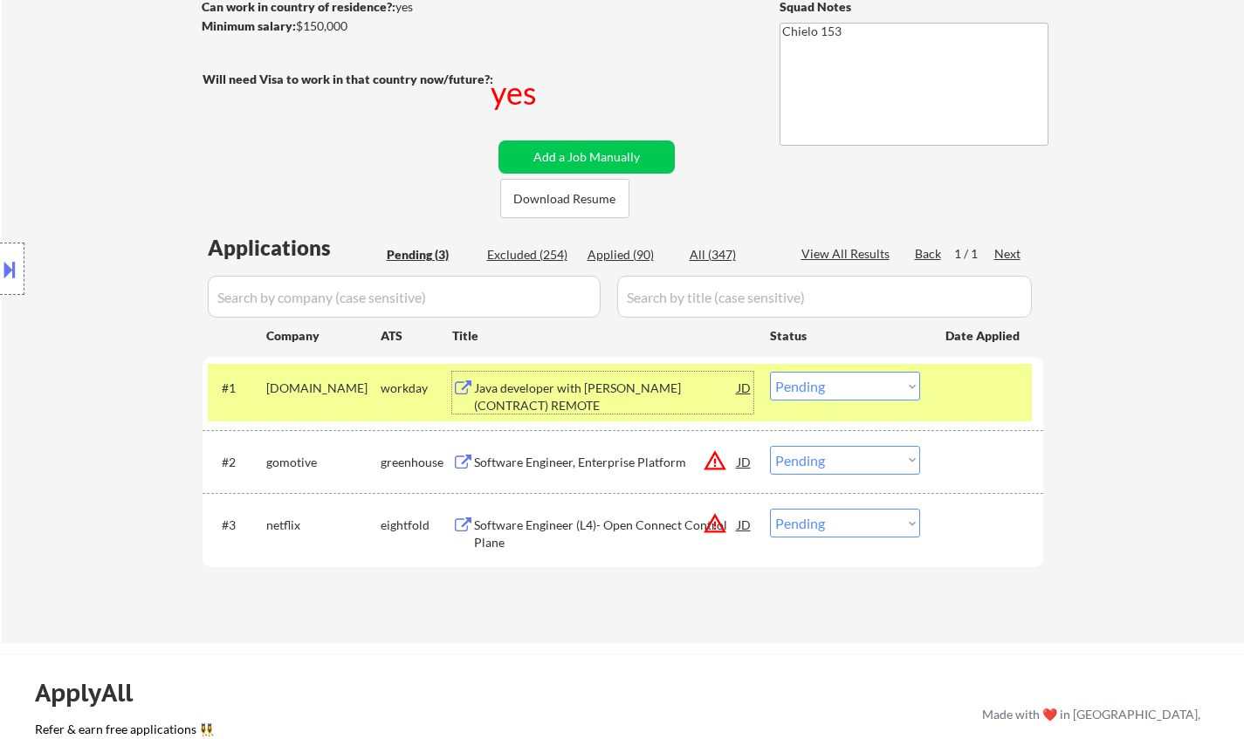
click at [540, 460] on div "Software Engineer, Enterprise Platform" at bounding box center [606, 462] width 264 height 17
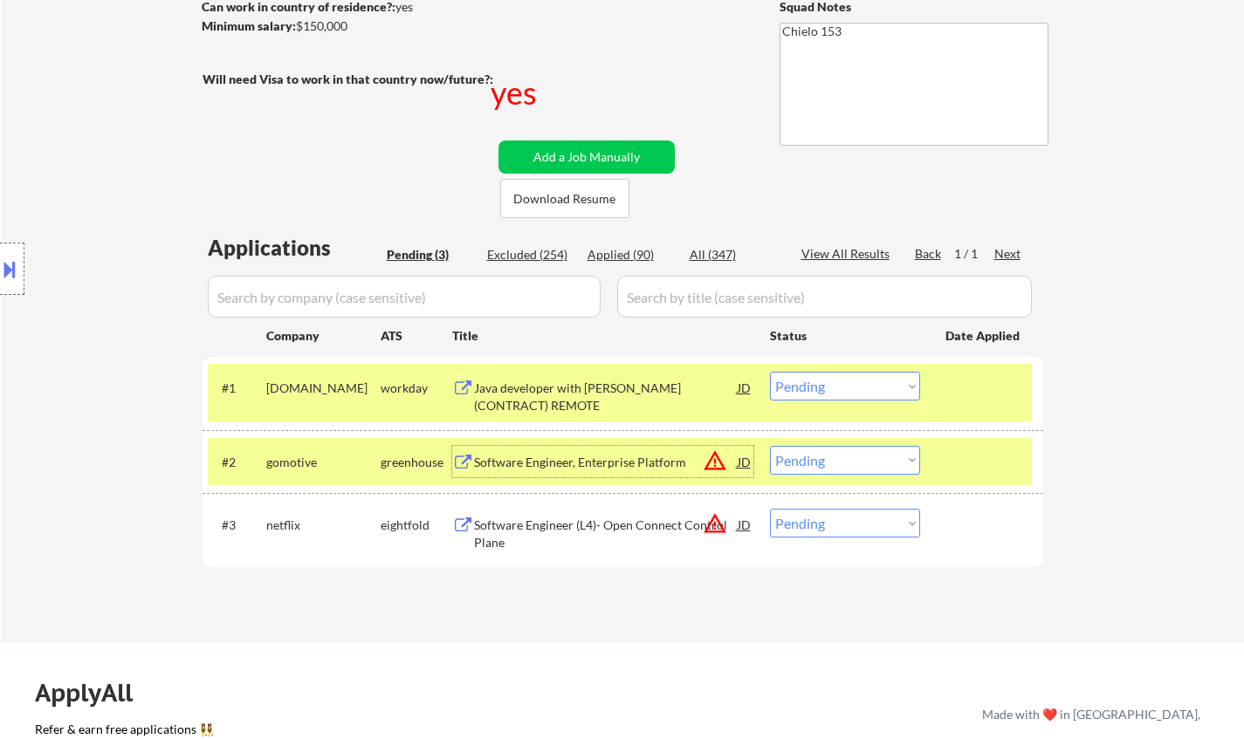
click at [886, 456] on select "Choose an option... Pending Applied Excluded (Questions) Excluded (Expired) Exc…" at bounding box center [845, 460] width 150 height 29
click at [770, 446] on select "Choose an option... Pending Applied Excluded (Questions) Excluded (Expired) Exc…" at bounding box center [845, 460] width 150 height 29
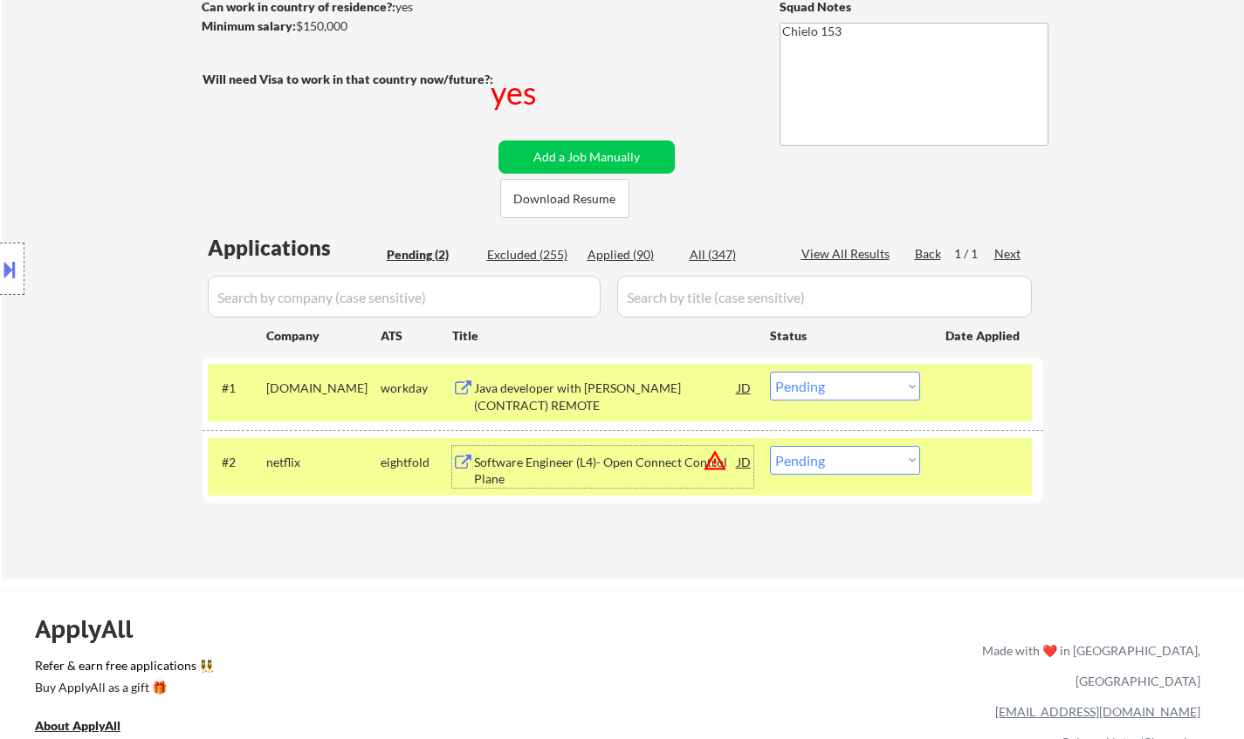
click at [561, 463] on div "Software Engineer (L4)- Open Connect Control Plane" at bounding box center [606, 471] width 264 height 34
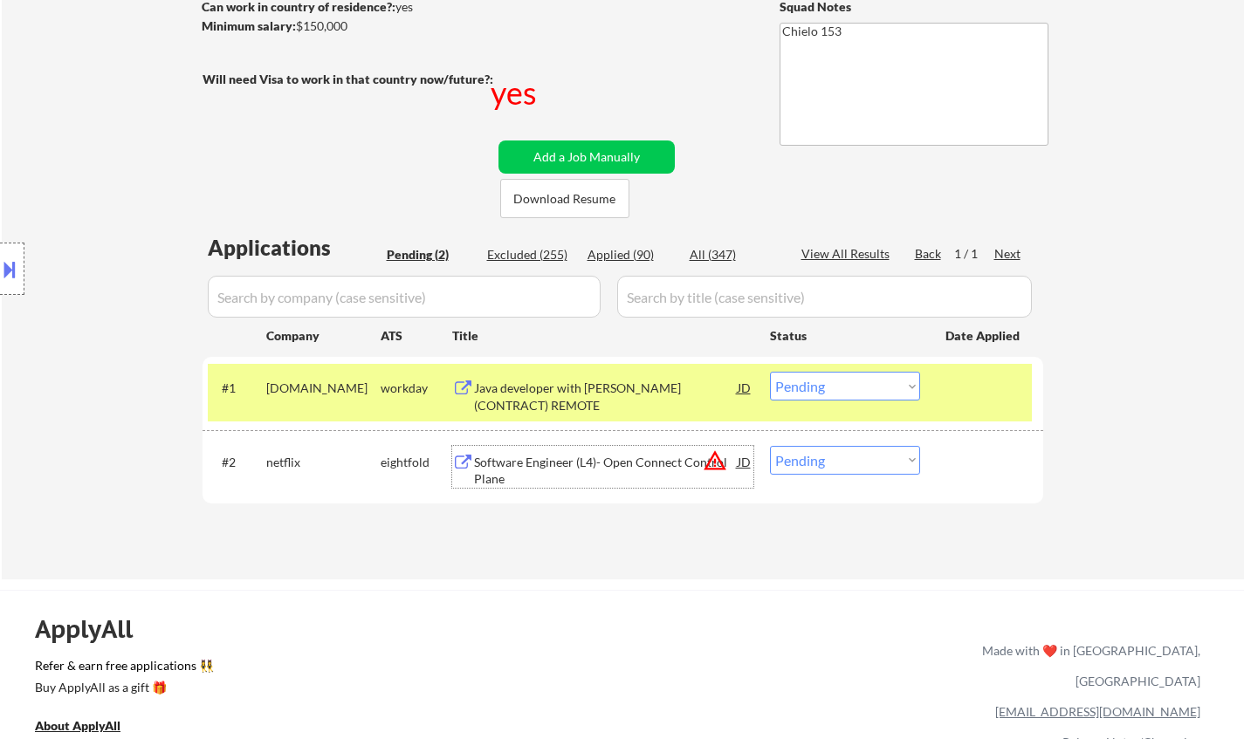
click at [748, 461] on div "JD" at bounding box center [744, 461] width 17 height 31
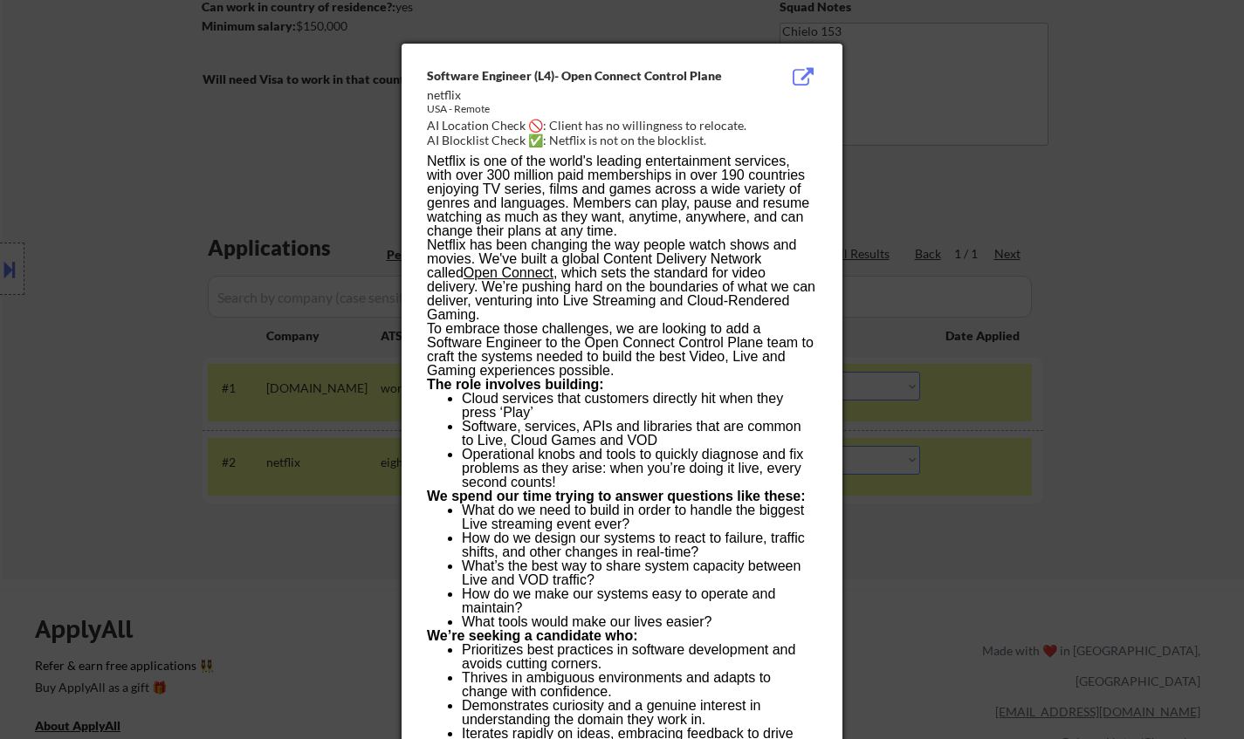
click at [903, 594] on div at bounding box center [622, 369] width 1244 height 739
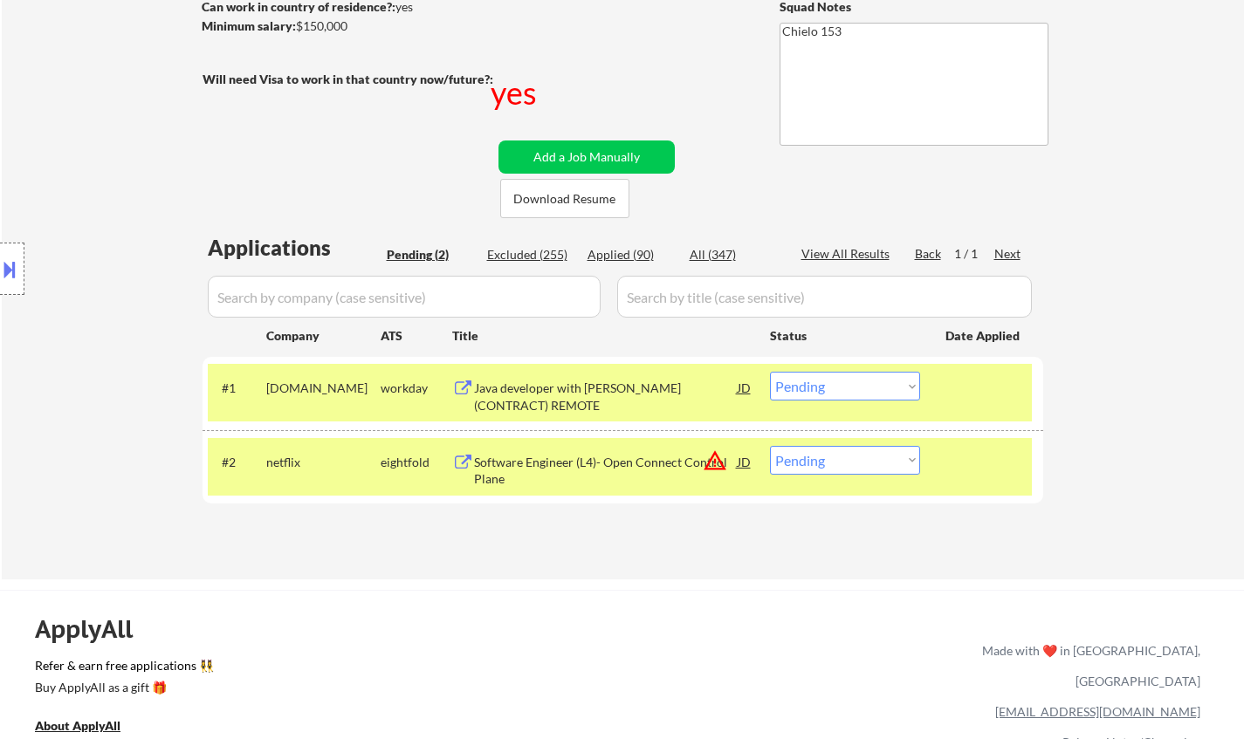
drag, startPoint x: 814, startPoint y: 463, endPoint x: 819, endPoint y: 471, distance: 9.0
click at [814, 463] on select "Choose an option... Pending Applied Excluded (Questions) Excluded (Expired) Exc…" at bounding box center [845, 460] width 150 height 29
select select ""applied""
click at [770, 446] on select "Choose an option... Pending Applied Excluded (Questions) Excluded (Expired) Exc…" at bounding box center [845, 460] width 150 height 29
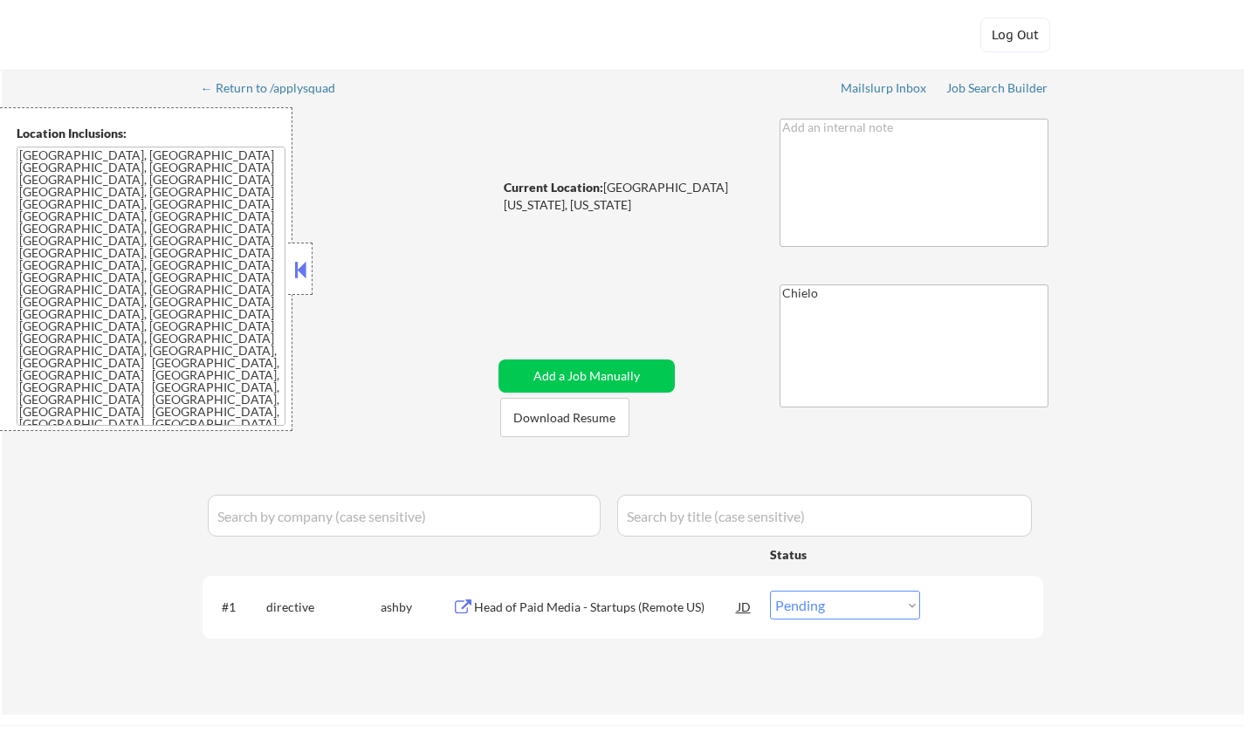
select select ""pending""
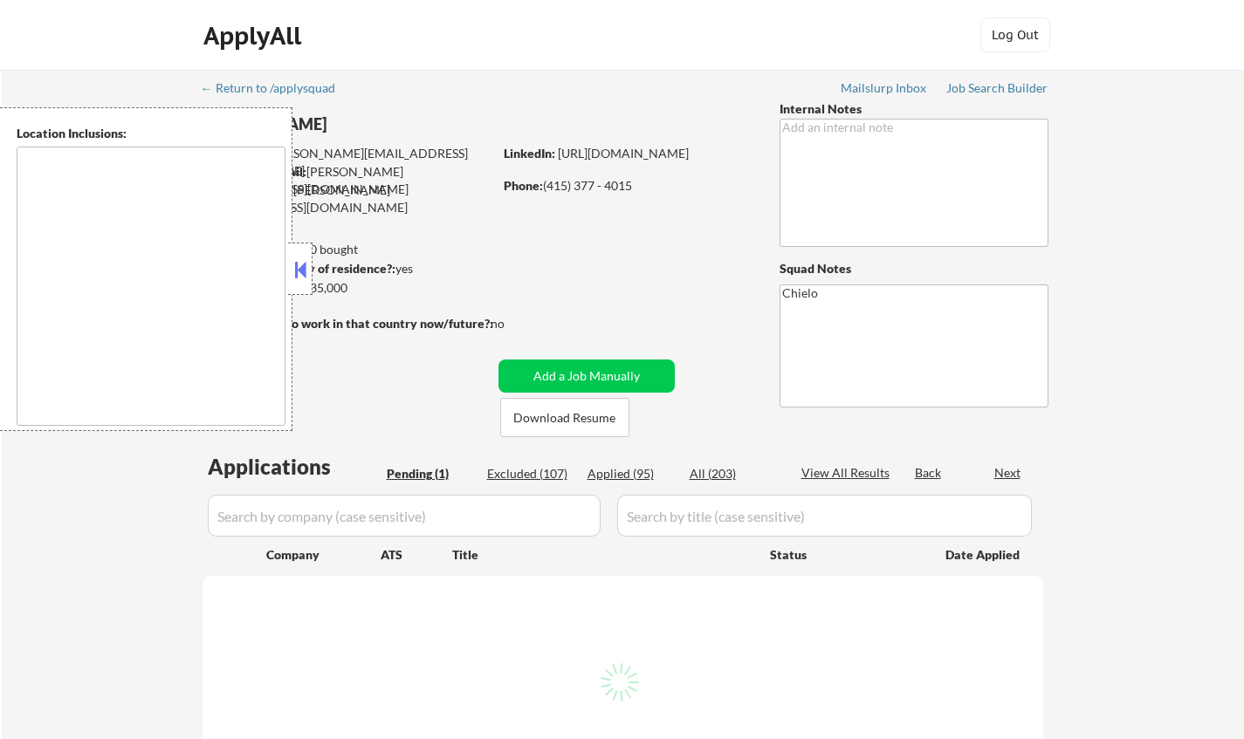
select select ""pending""
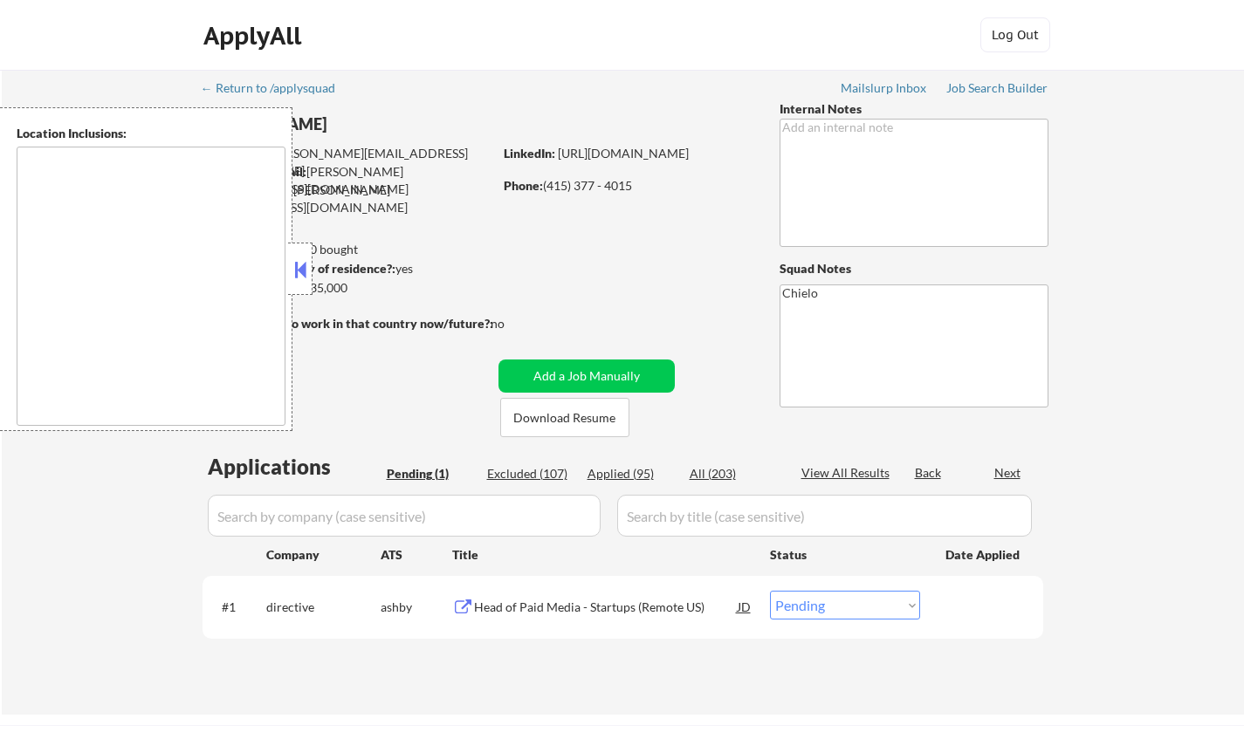
type textarea "[GEOGRAPHIC_DATA], [GEOGRAPHIC_DATA] [GEOGRAPHIC_DATA], [GEOGRAPHIC_DATA] [GEOG…"
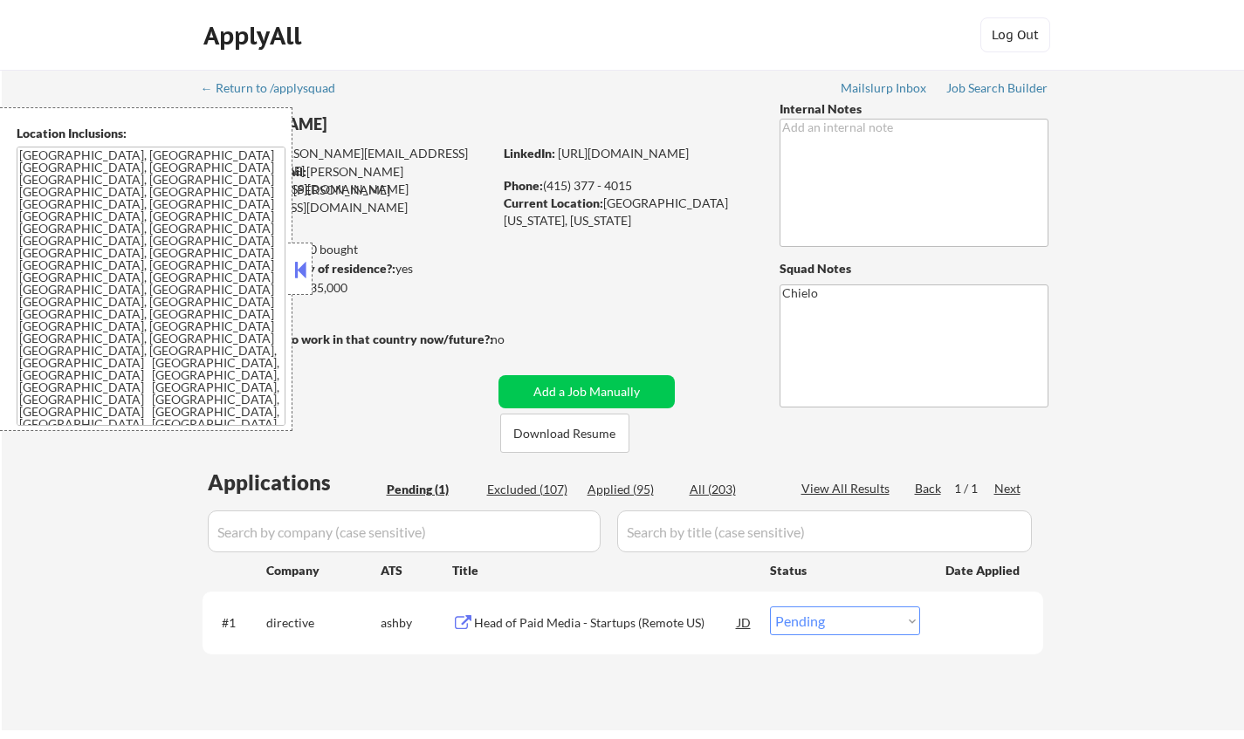
click at [299, 276] on button at bounding box center [300, 270] width 19 height 26
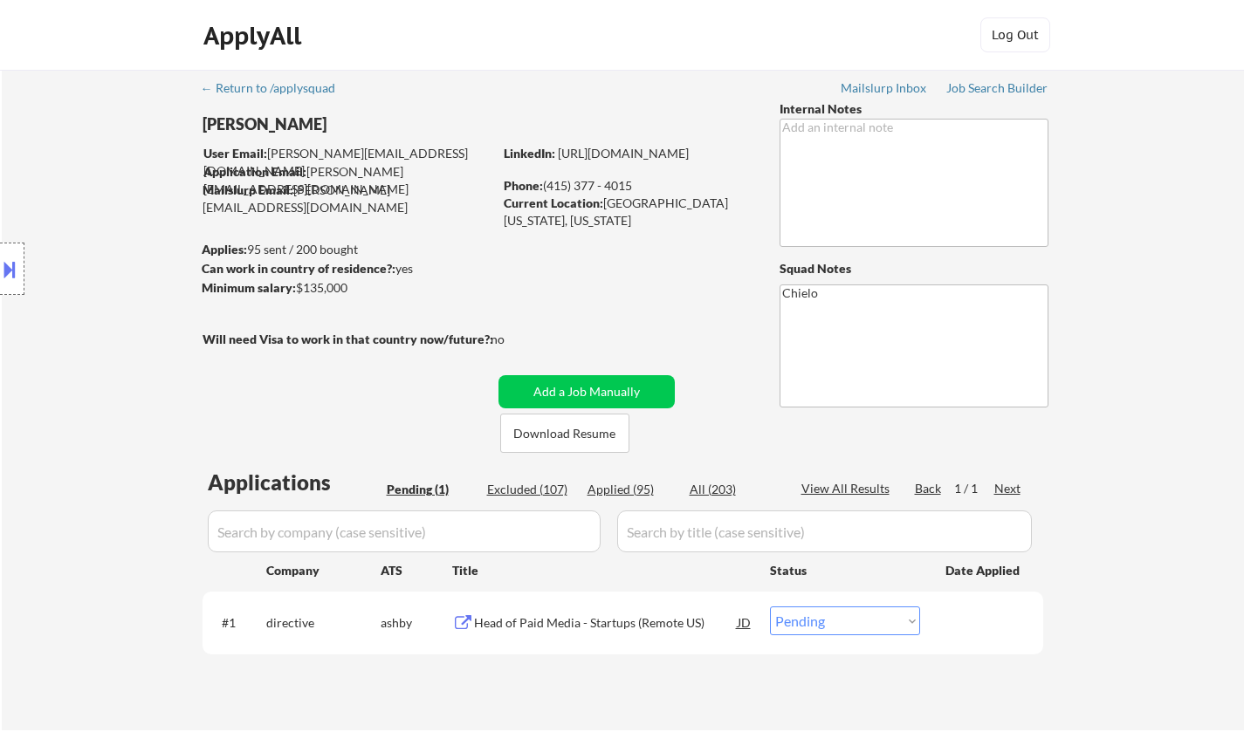
click at [562, 613] on div "Head of Paid Media - Startups (Remote US)" at bounding box center [606, 622] width 264 height 31
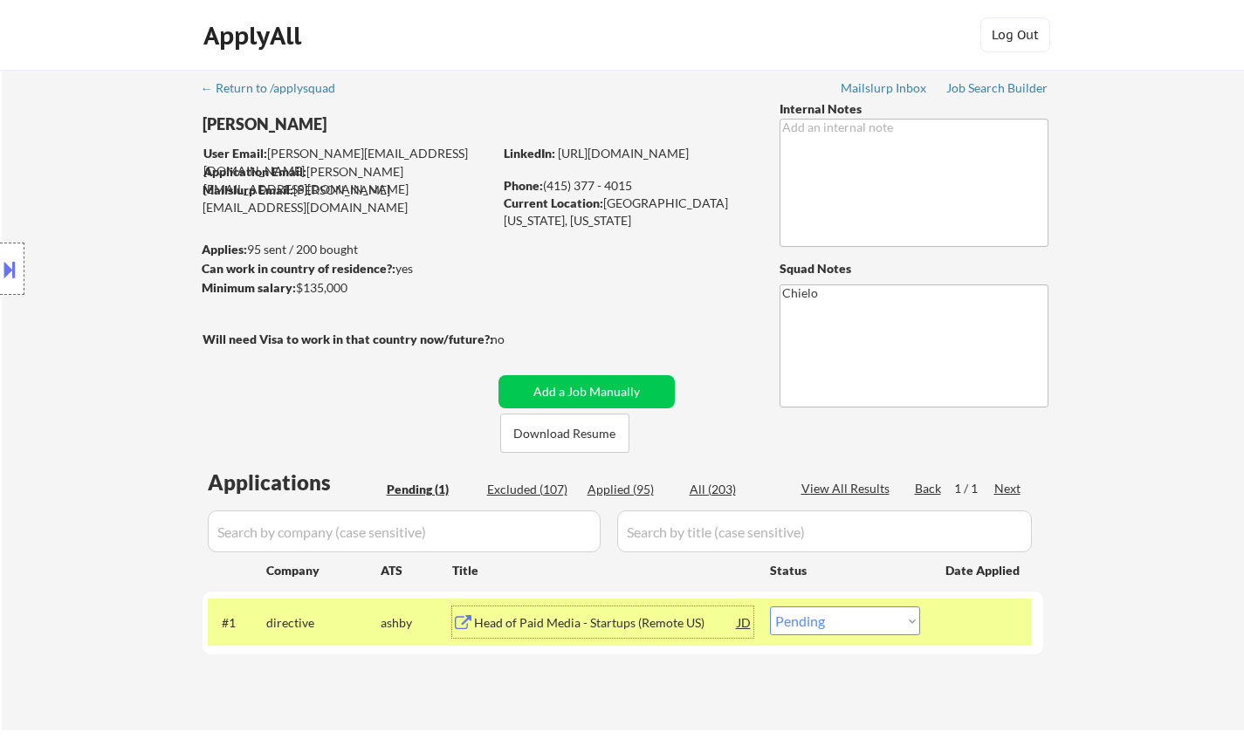
click at [746, 621] on div "JD" at bounding box center [744, 622] width 17 height 31
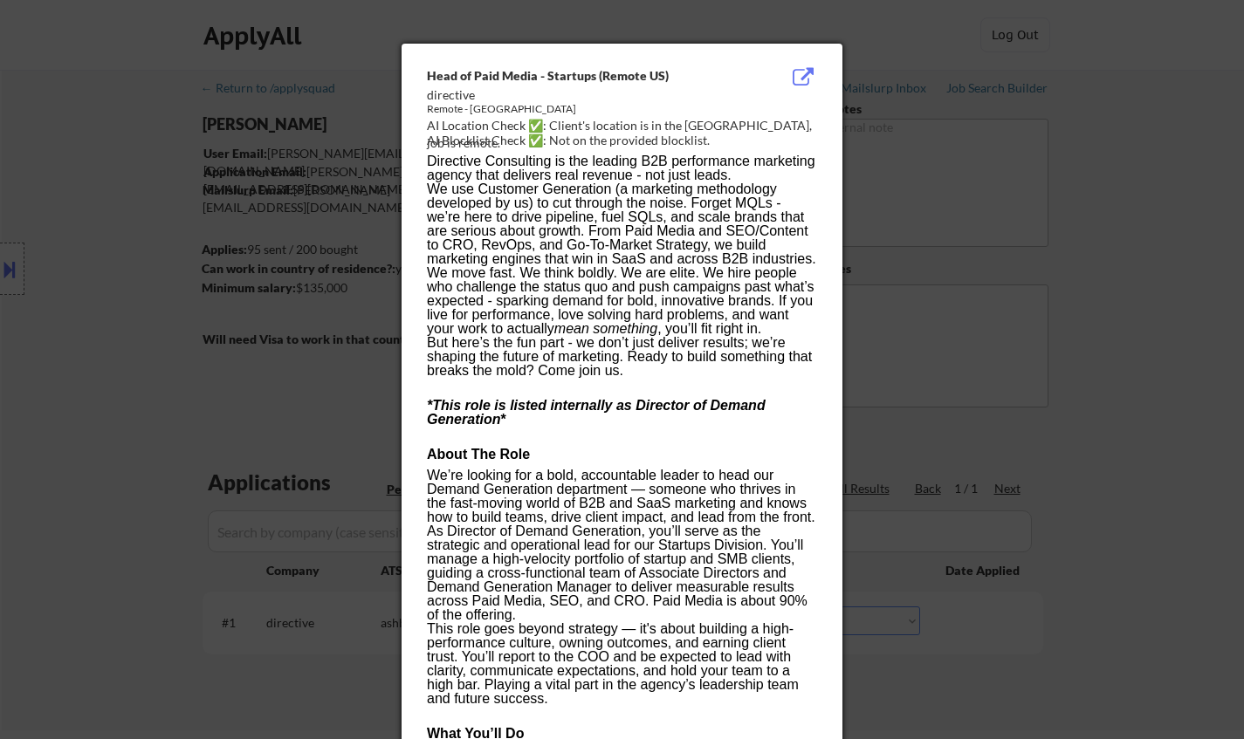
drag, startPoint x: 906, startPoint y: 619, endPoint x: 905, endPoint y: 608, distance: 11.4
click at [907, 615] on div at bounding box center [622, 369] width 1244 height 739
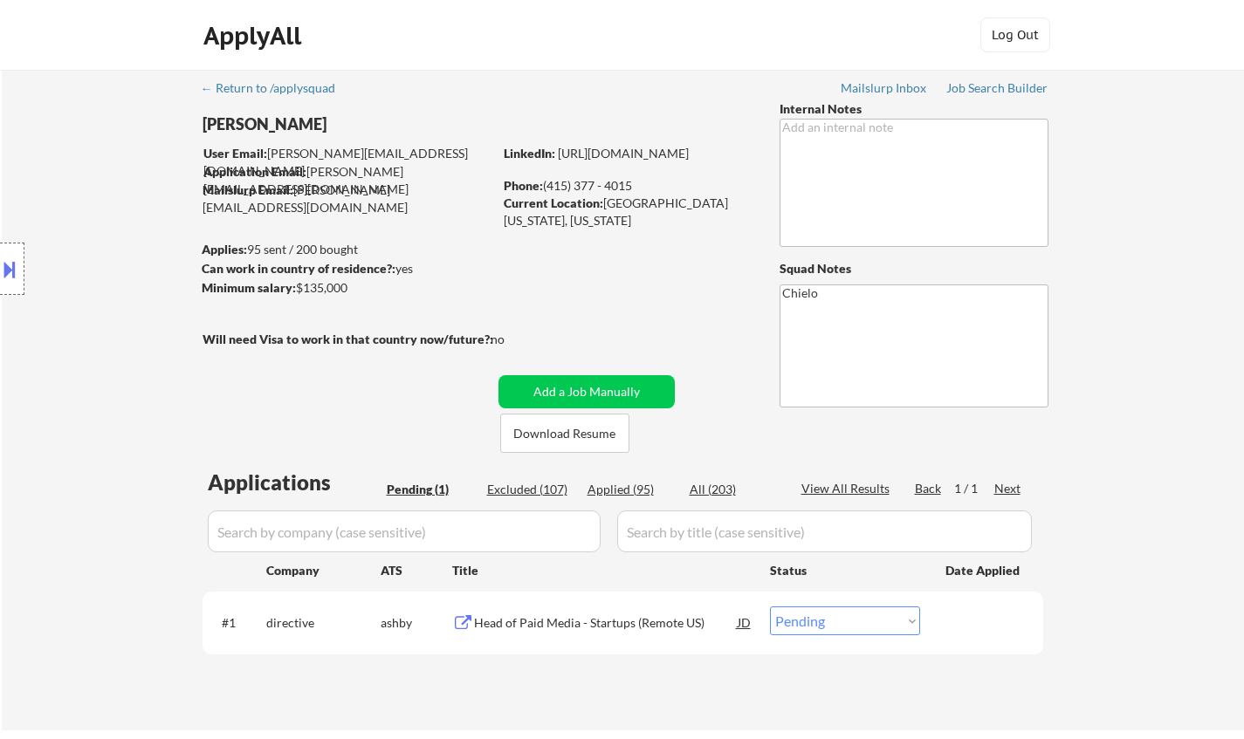
click at [817, 621] on select "Choose an option... Pending Applied Excluded (Questions) Excluded (Expired) Exc…" at bounding box center [845, 621] width 150 height 29
select select ""excluded""
click at [770, 607] on select "Choose an option... Pending Applied Excluded (Questions) Excluded (Expired) Exc…" at bounding box center [845, 621] width 150 height 29
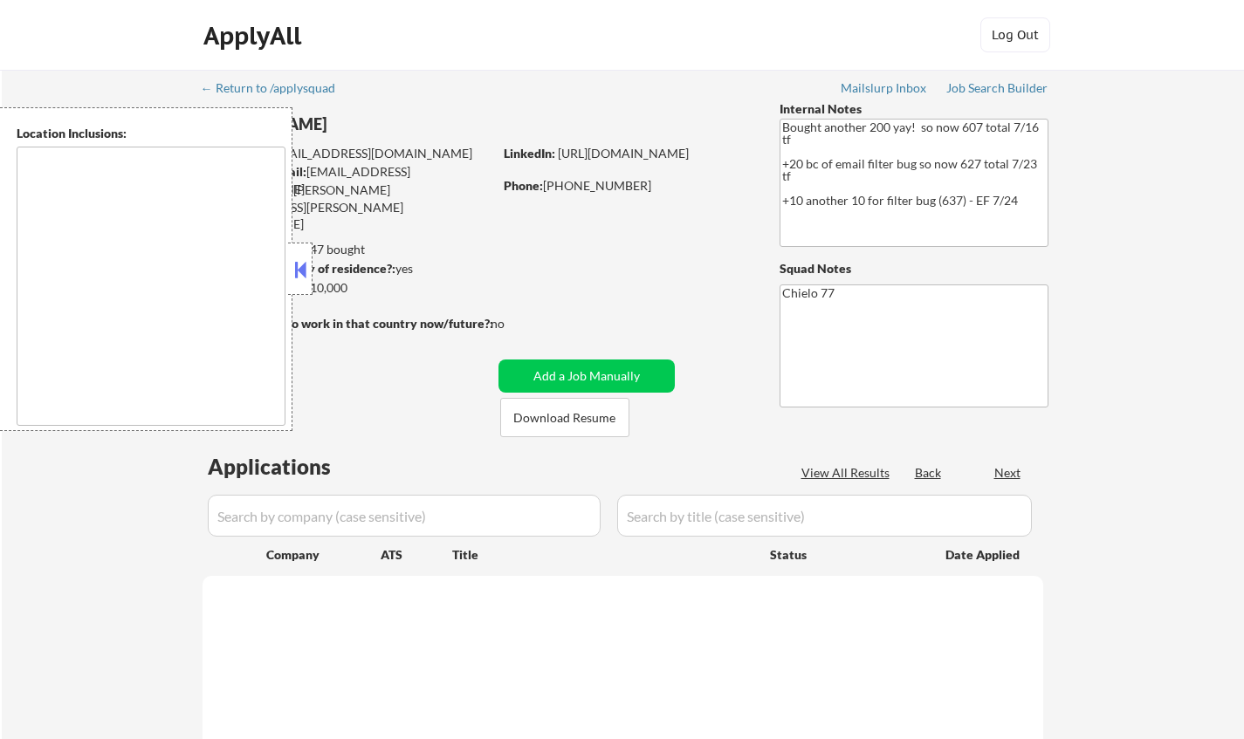
type textarea "[GEOGRAPHIC_DATA], [GEOGRAPHIC_DATA] [GEOGRAPHIC_DATA], [GEOGRAPHIC_DATA] [GEOG…"
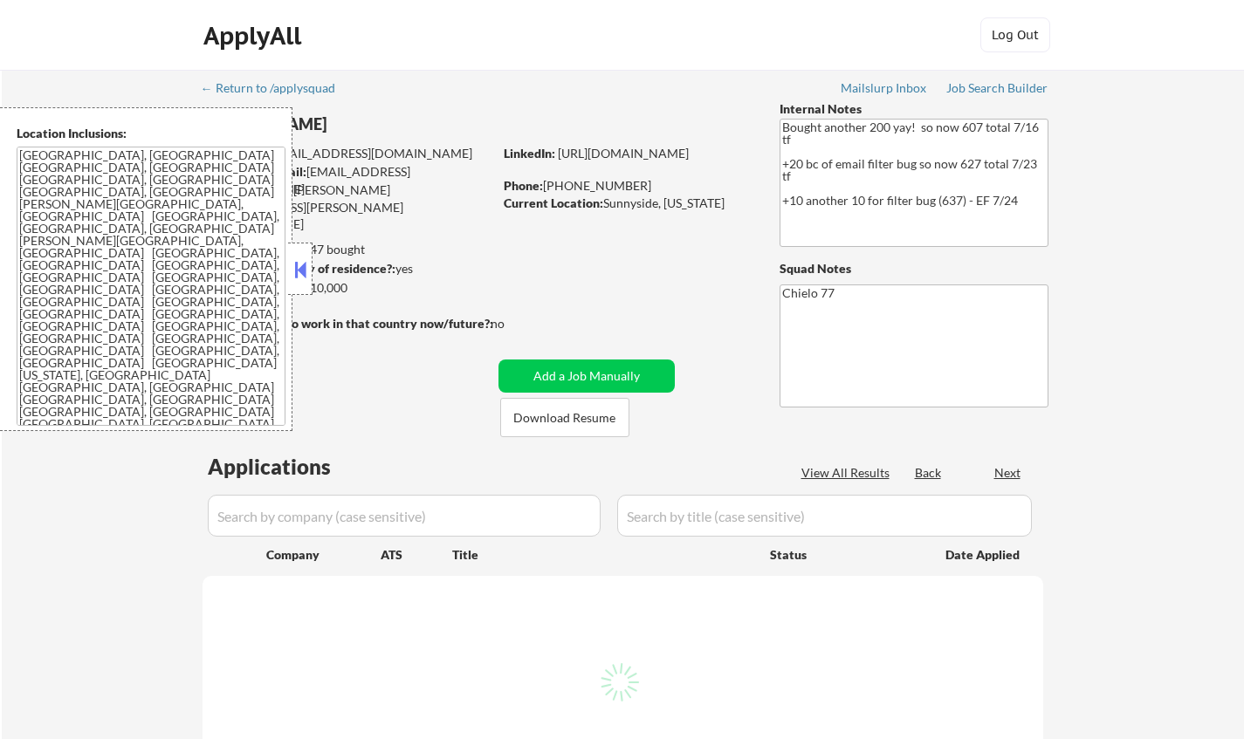
select select ""pending""
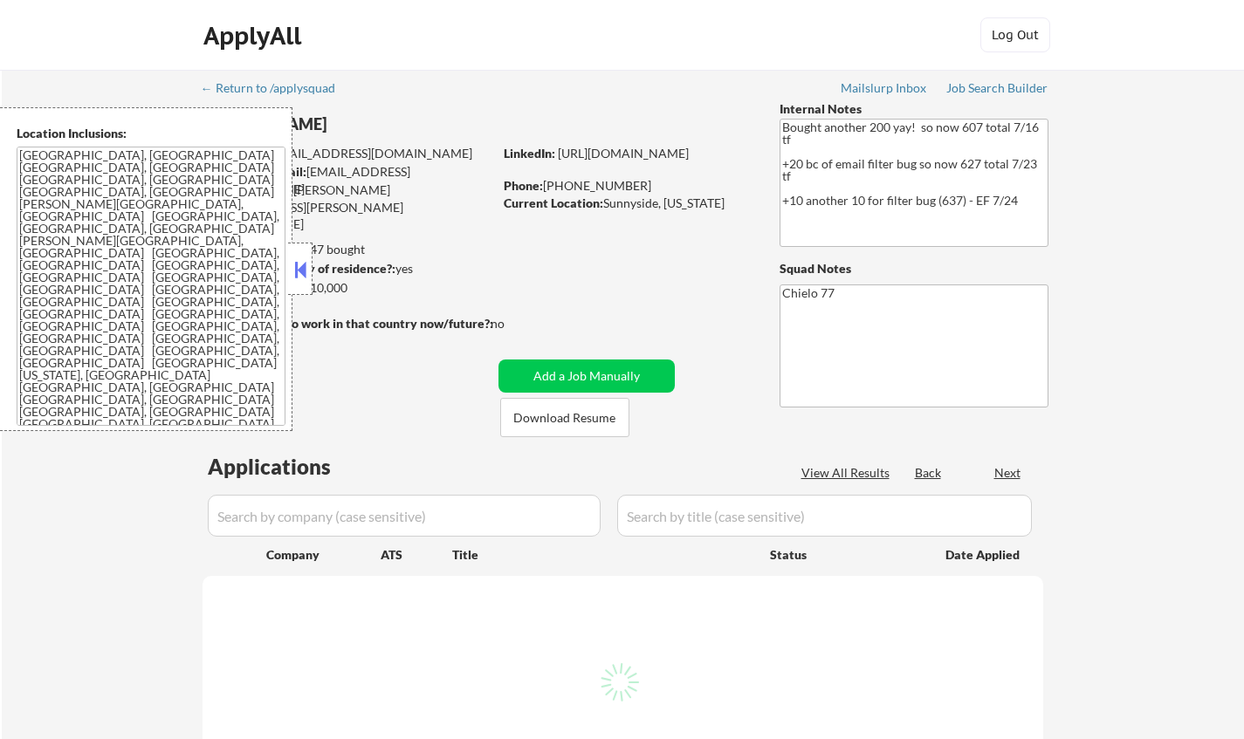
select select ""pending""
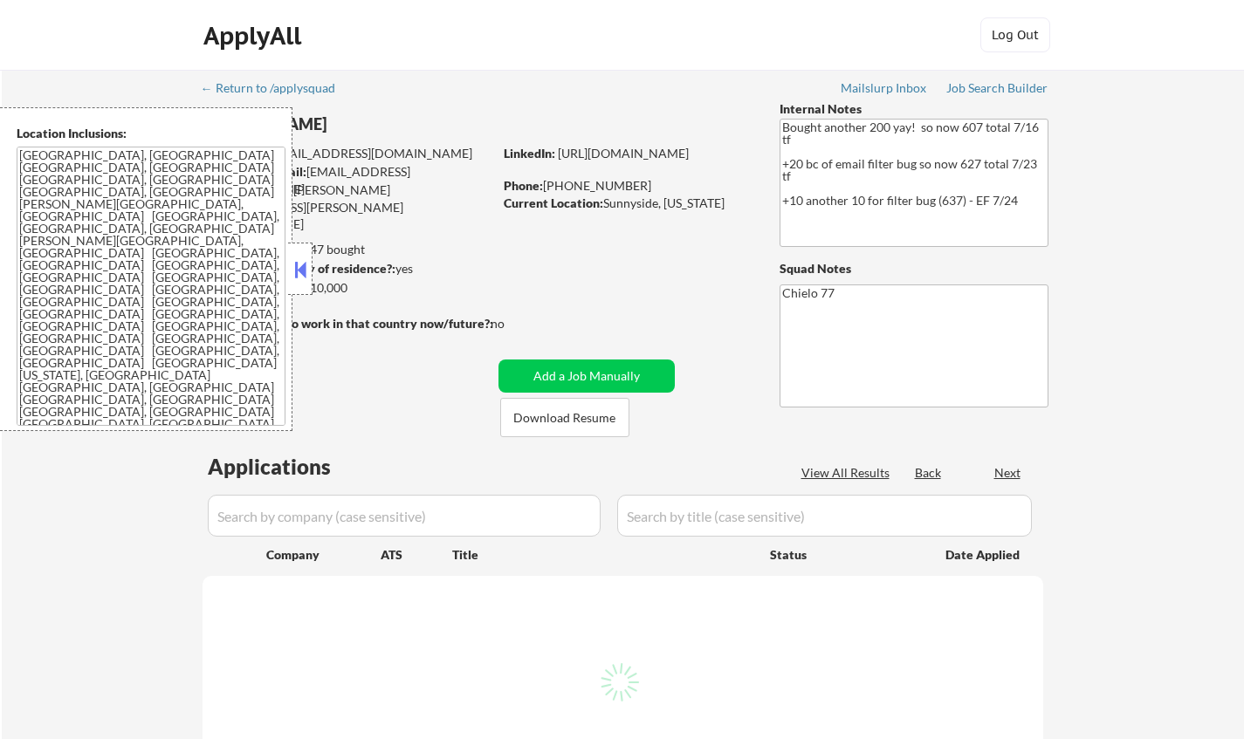
select select ""pending""
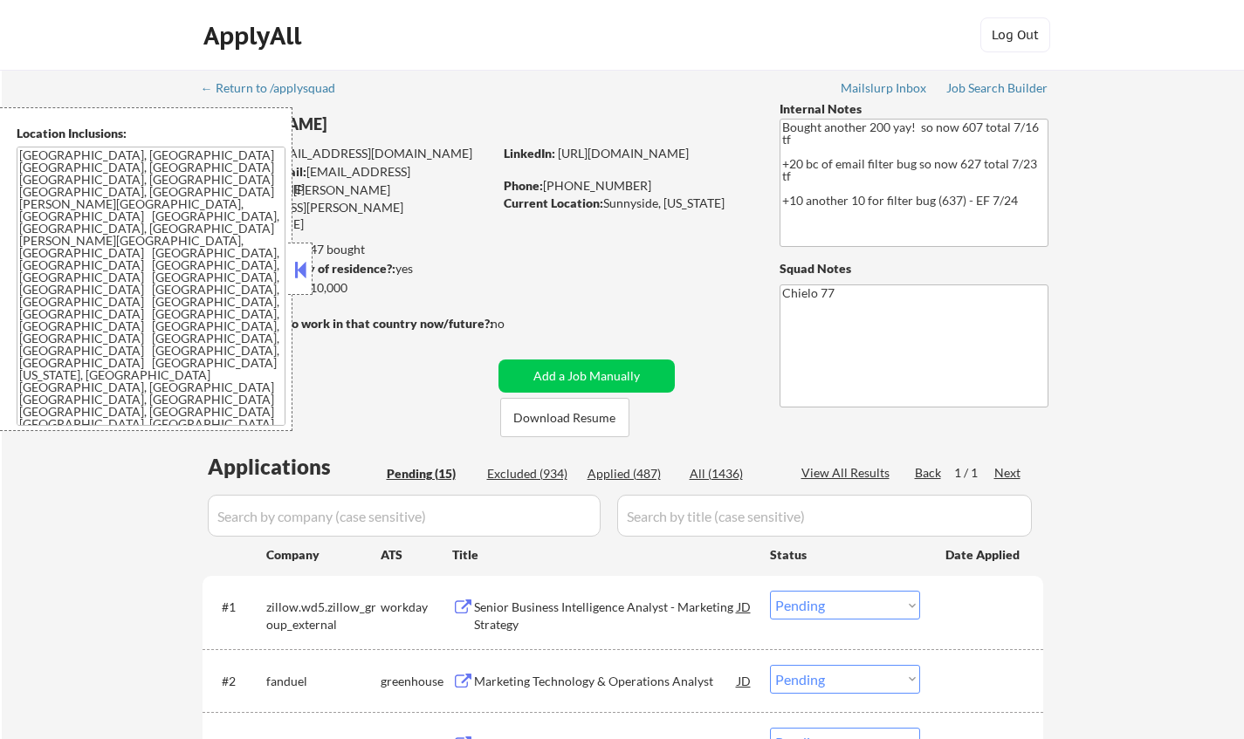
drag, startPoint x: 306, startPoint y: 263, endPoint x: 320, endPoint y: 196, distance: 68.8
click at [305, 263] on button at bounding box center [300, 270] width 19 height 26
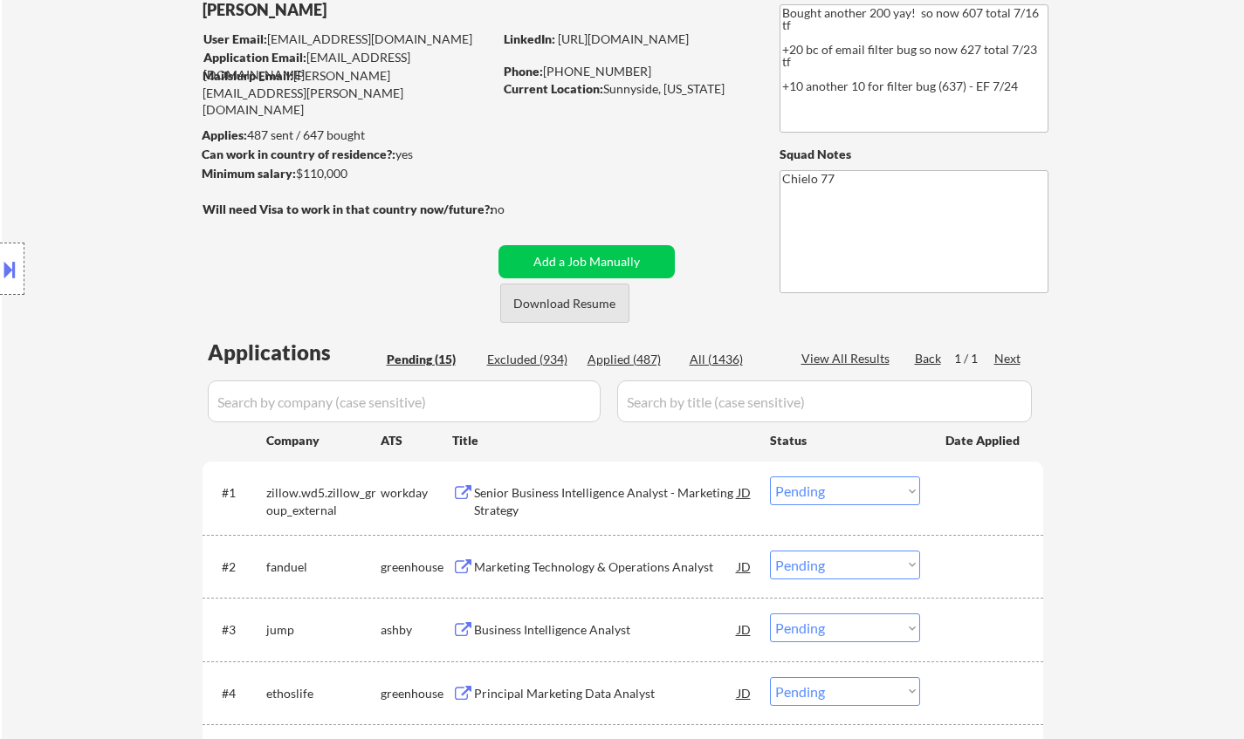
scroll to position [175, 0]
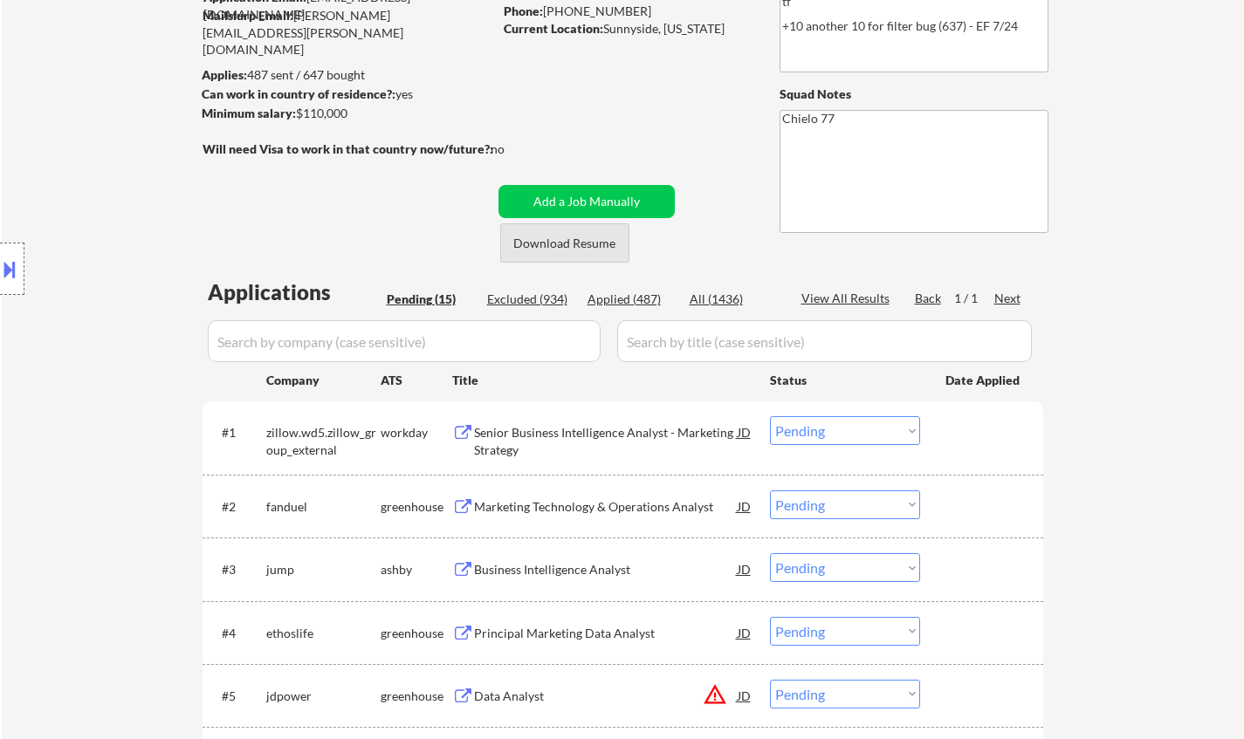
drag, startPoint x: 570, startPoint y: 249, endPoint x: 535, endPoint y: 211, distance: 51.3
click at [570, 249] on button "Download Resume" at bounding box center [564, 242] width 129 height 39
click at [569, 503] on div "Marketing Technology & Operations Analyst" at bounding box center [606, 506] width 264 height 17
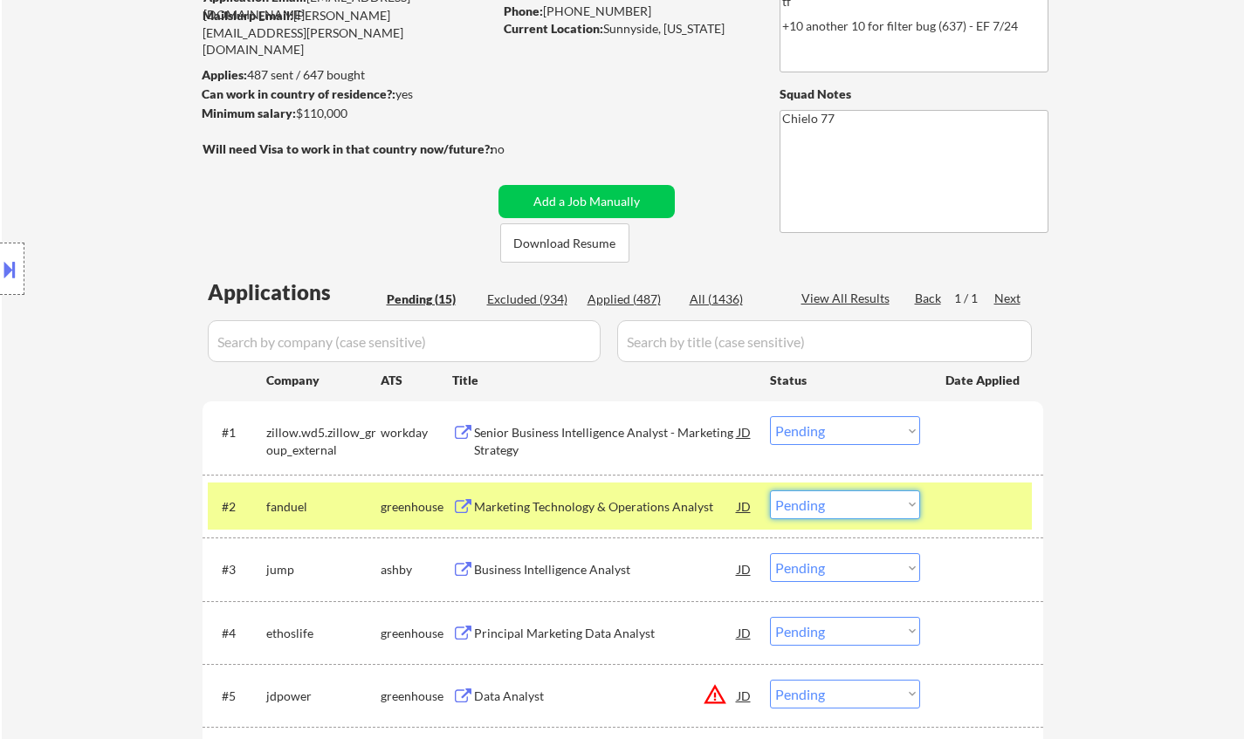
click at [843, 511] on select "Choose an option... Pending Applied Excluded (Questions) Excluded (Expired) Exc…" at bounding box center [845, 505] width 150 height 29
click at [770, 491] on select "Choose an option... Pending Applied Excluded (Questions) Excluded (Expired) Exc…" at bounding box center [845, 505] width 150 height 29
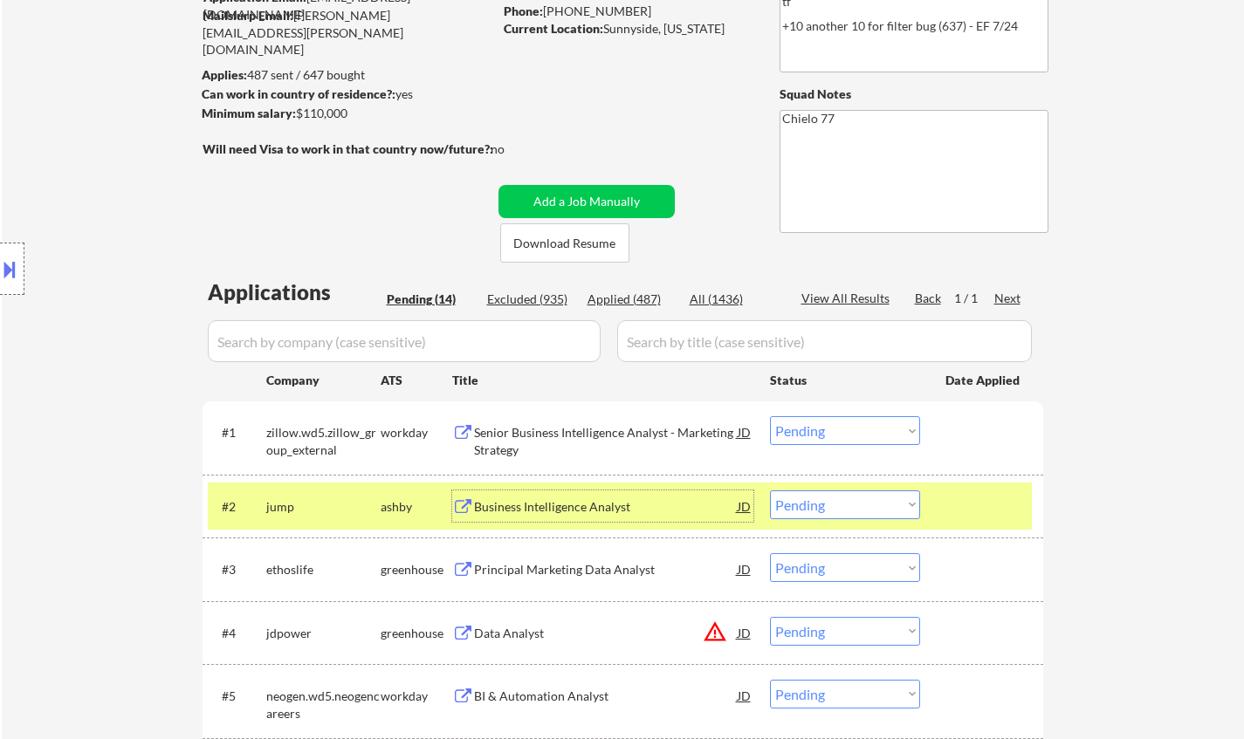
click at [558, 505] on div "Business Intelligence Analyst" at bounding box center [606, 506] width 264 height 17
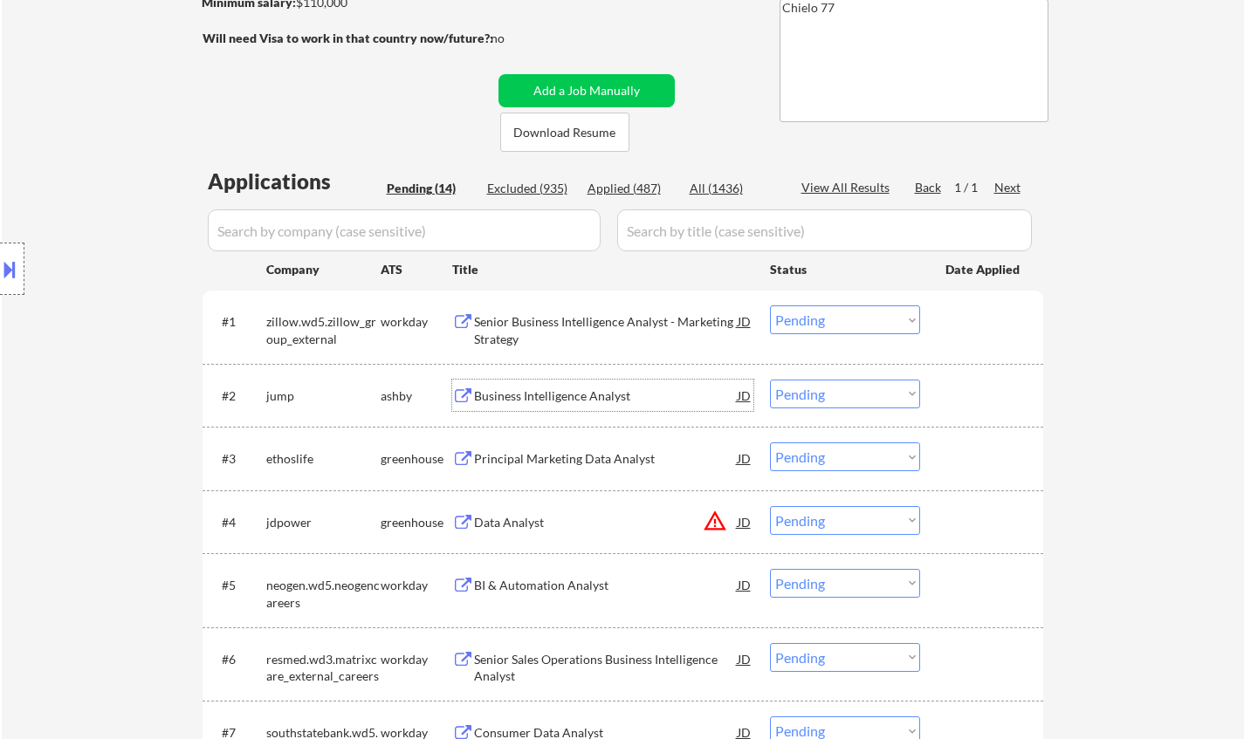
scroll to position [436, 0]
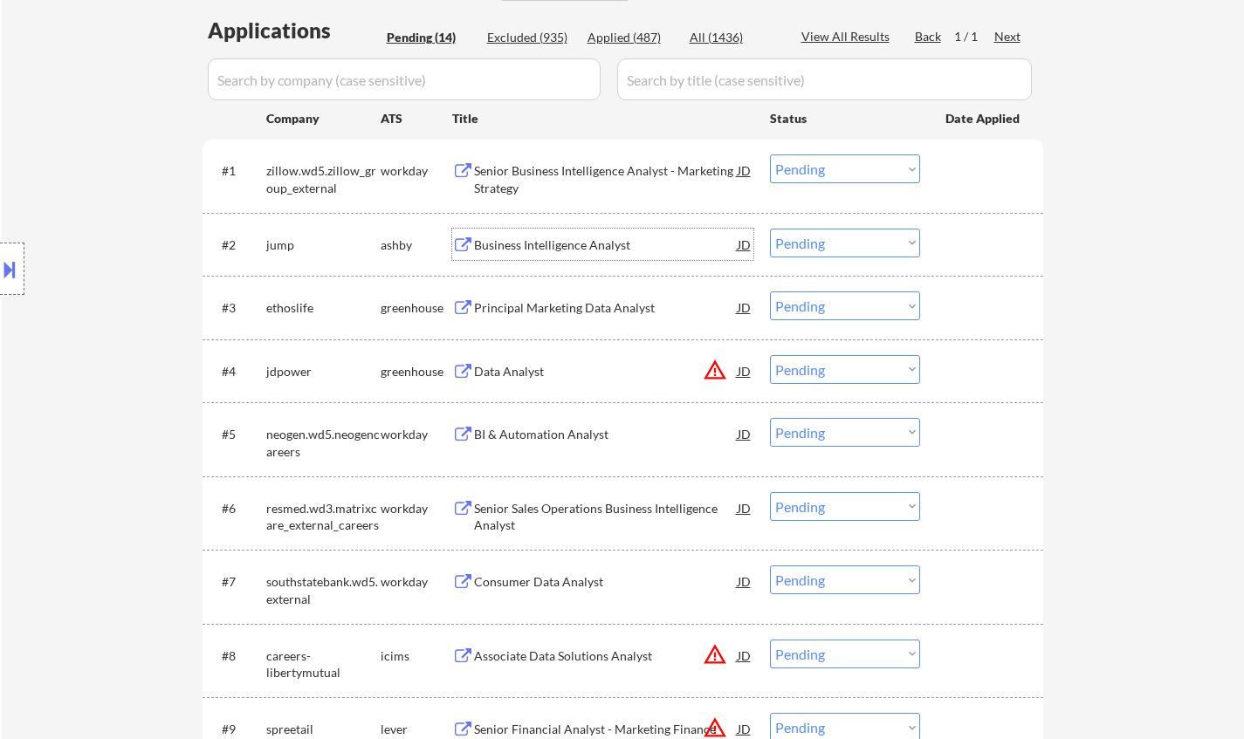
click at [846, 242] on select "Choose an option... Pending Applied Excluded (Questions) Excluded (Expired) Exc…" at bounding box center [845, 243] width 150 height 29
click at [770, 229] on select "Choose an option... Pending Applied Excluded (Questions) Excluded (Expired) Exc…" at bounding box center [845, 243] width 150 height 29
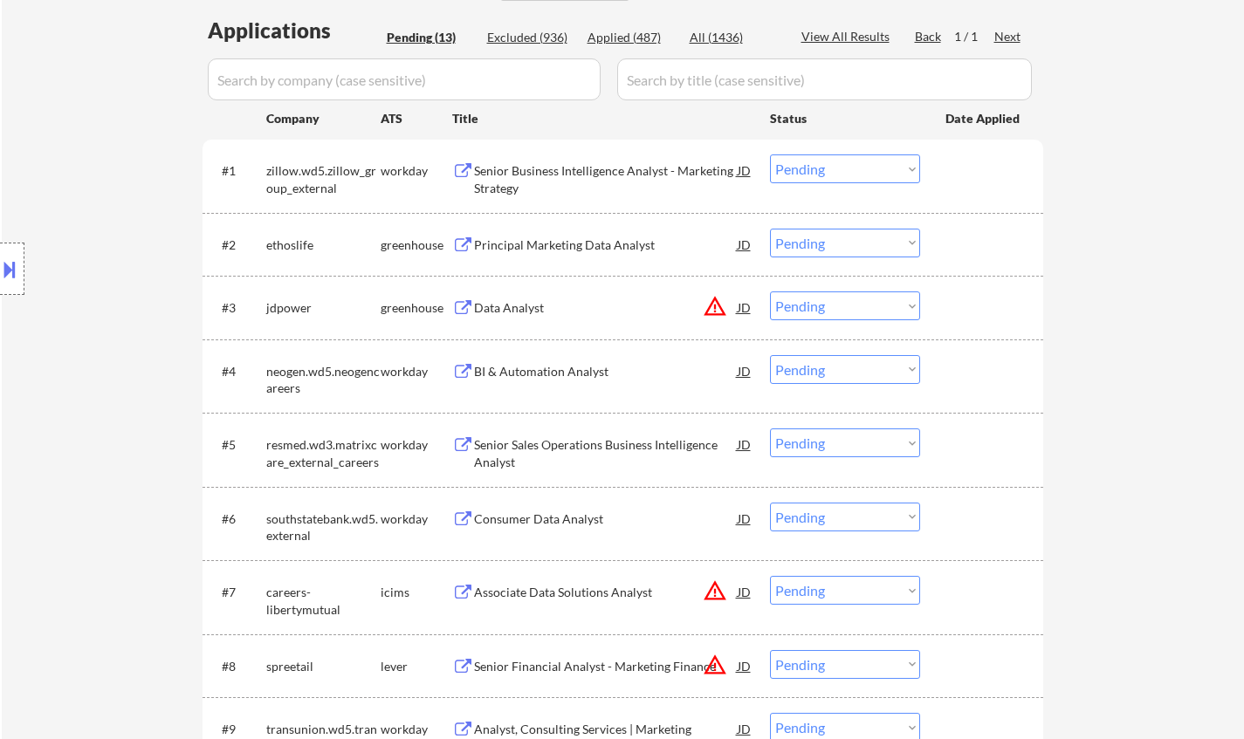
click at [551, 245] on div "Principal Marketing Data Analyst" at bounding box center [606, 245] width 264 height 17
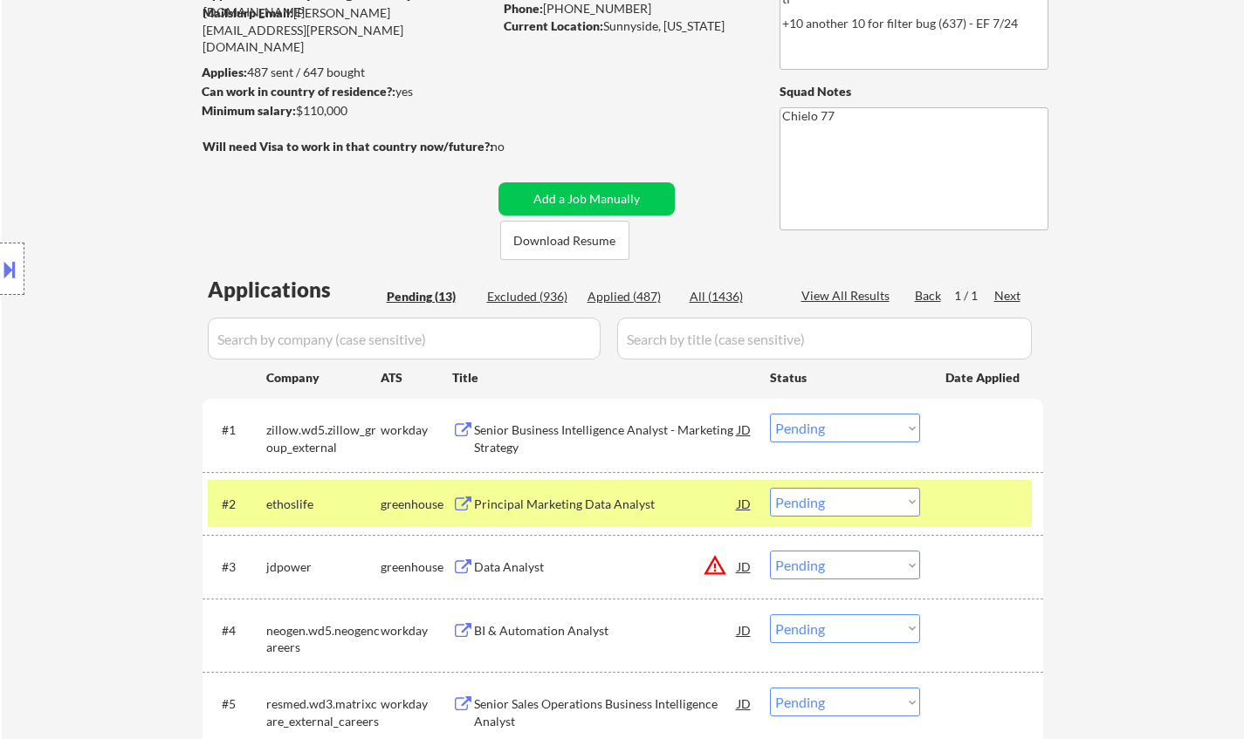
scroll to position [262, 0]
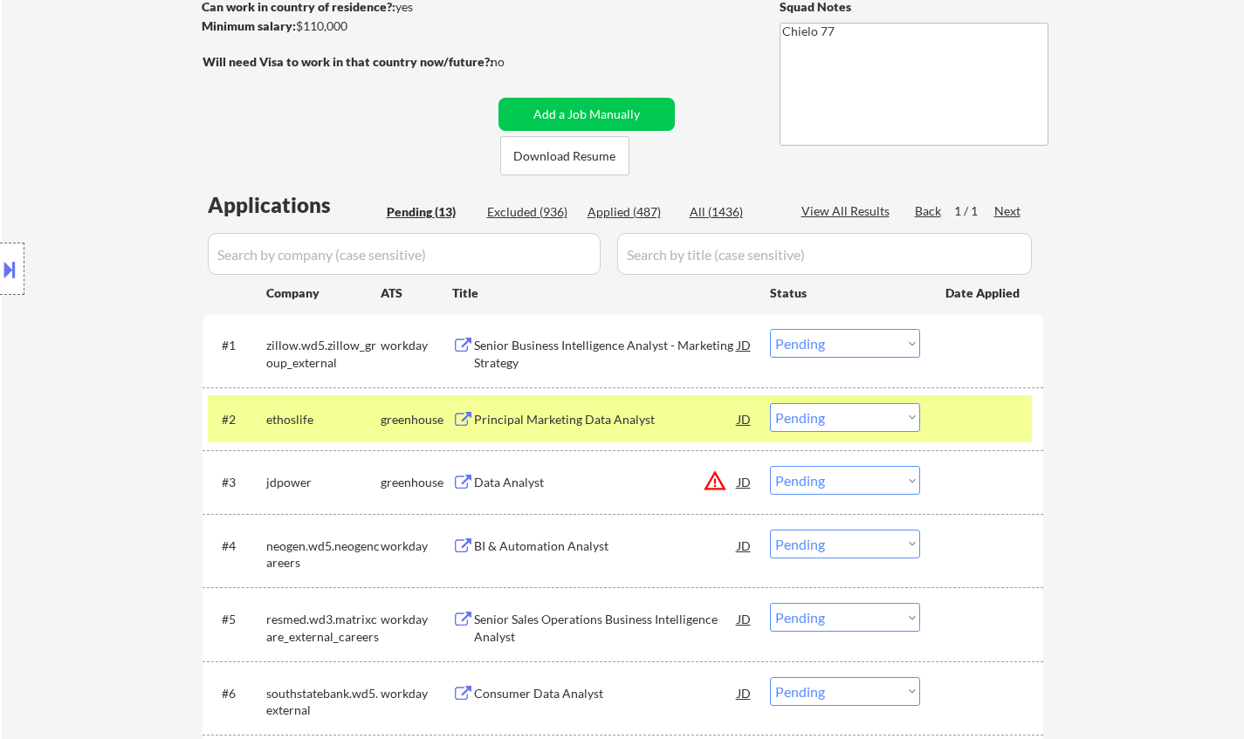
drag, startPoint x: 855, startPoint y: 417, endPoint x: 865, endPoint y: 428, distance: 14.2
click at [855, 417] on select "Choose an option... Pending Applied Excluded (Questions) Excluded (Expired) Exc…" at bounding box center [845, 417] width 150 height 29
click at [770, 403] on select "Choose an option... Pending Applied Excluded (Questions) Excluded (Expired) Exc…" at bounding box center [845, 417] width 150 height 29
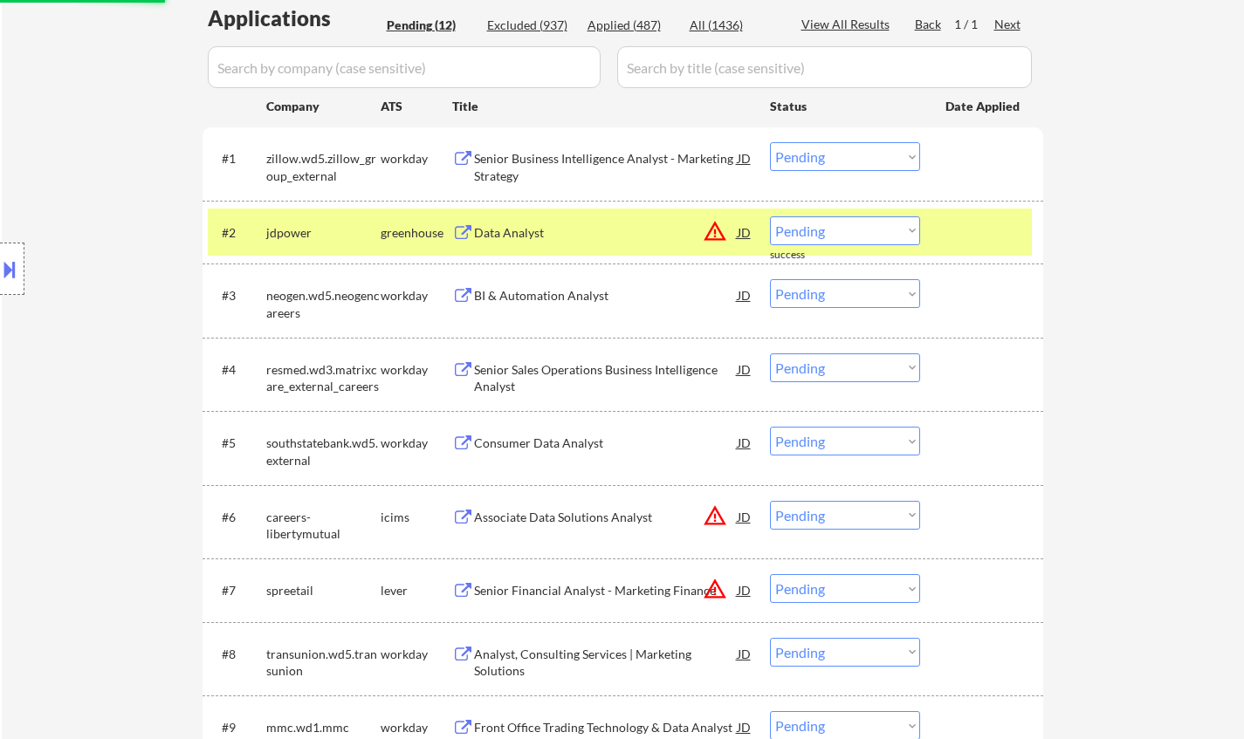
scroll to position [349, 0]
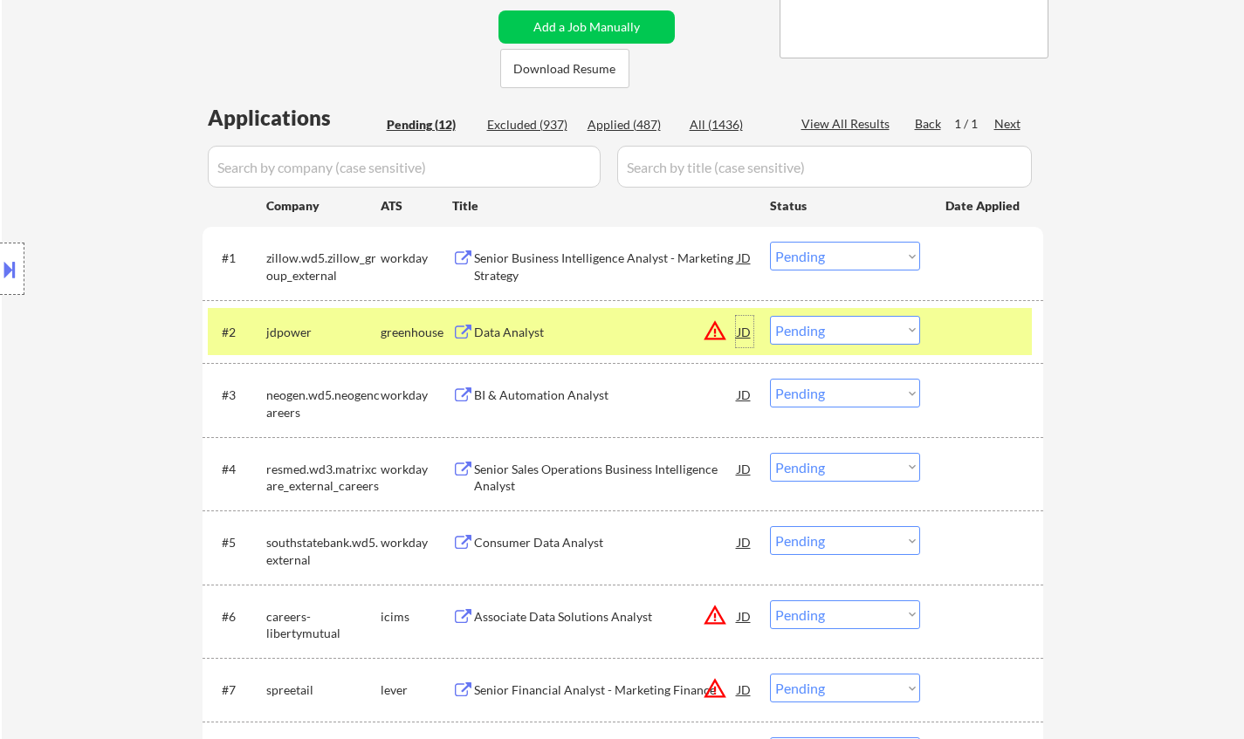
click at [750, 327] on div "JD" at bounding box center [744, 331] width 17 height 31
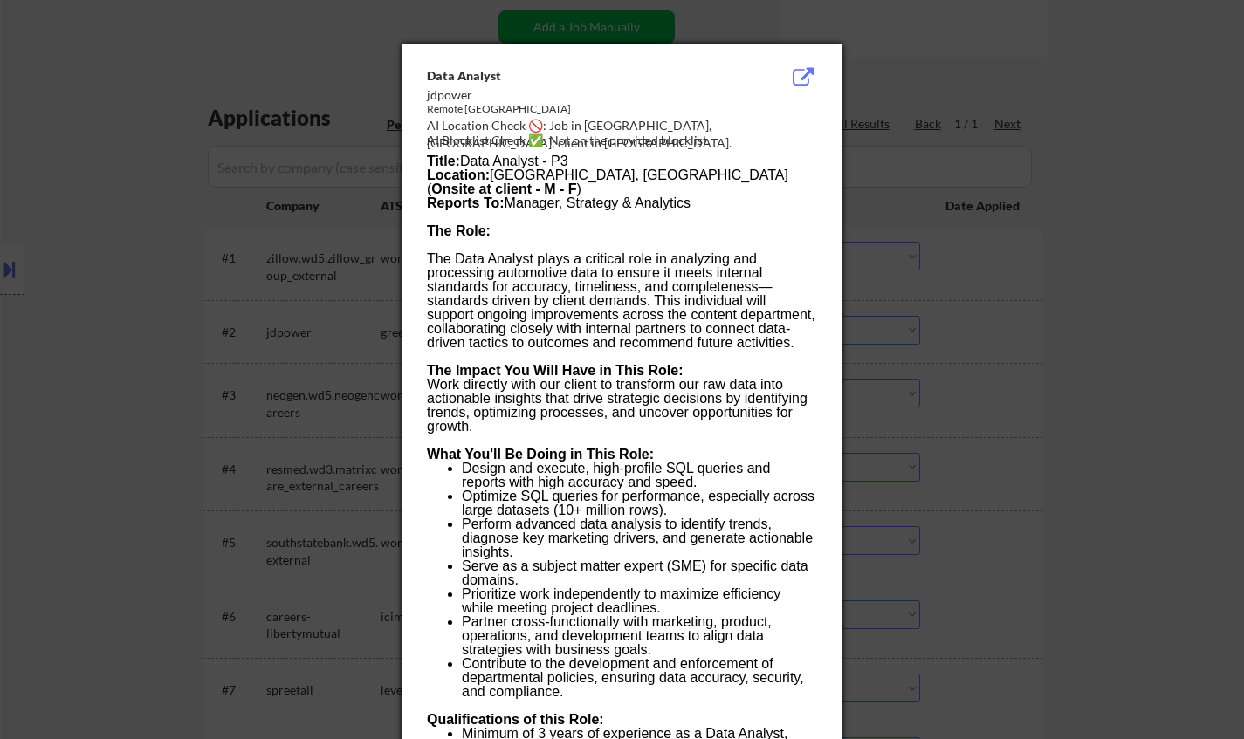
click at [1029, 496] on div at bounding box center [622, 369] width 1244 height 739
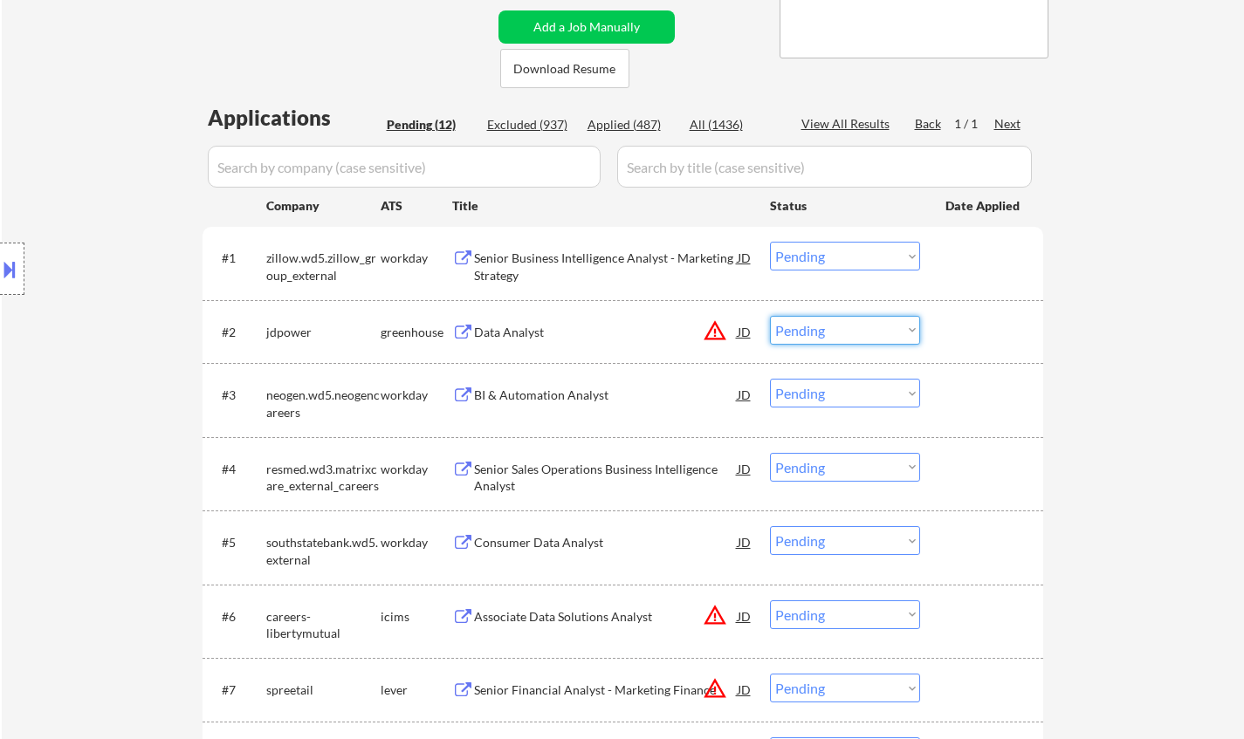
drag, startPoint x: 840, startPoint y: 326, endPoint x: 846, endPoint y: 336, distance: 12.1
click at [840, 326] on select "Choose an option... Pending Applied Excluded (Questions) Excluded (Expired) Exc…" at bounding box center [845, 330] width 150 height 29
click at [770, 316] on select "Choose an option... Pending Applied Excluded (Questions) Excluded (Expired) Exc…" at bounding box center [845, 330] width 150 height 29
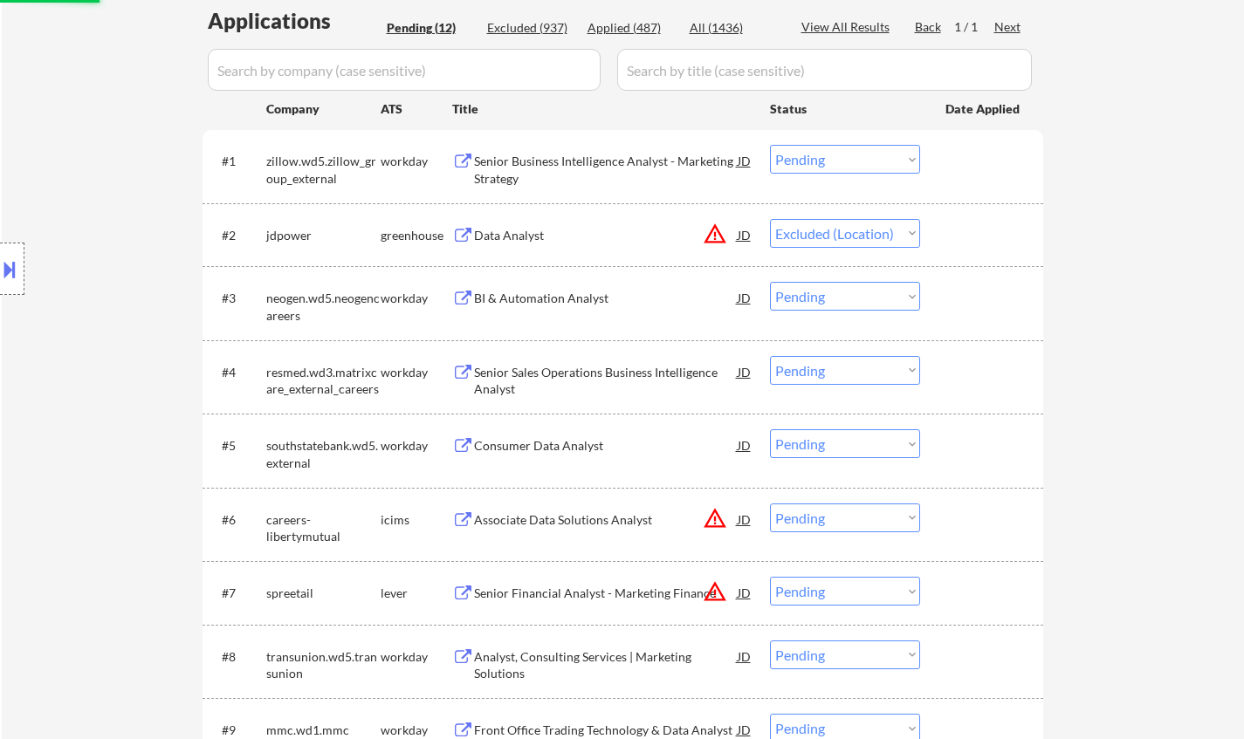
scroll to position [524, 0]
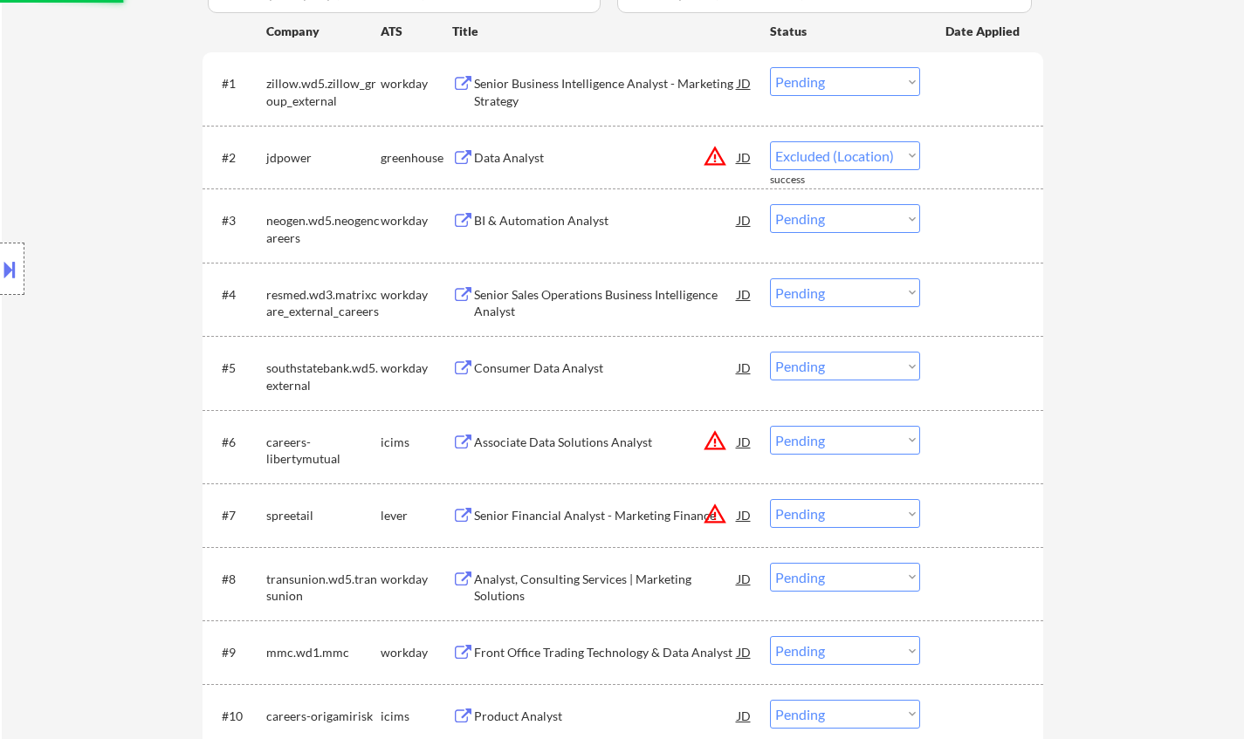
select select ""pending""
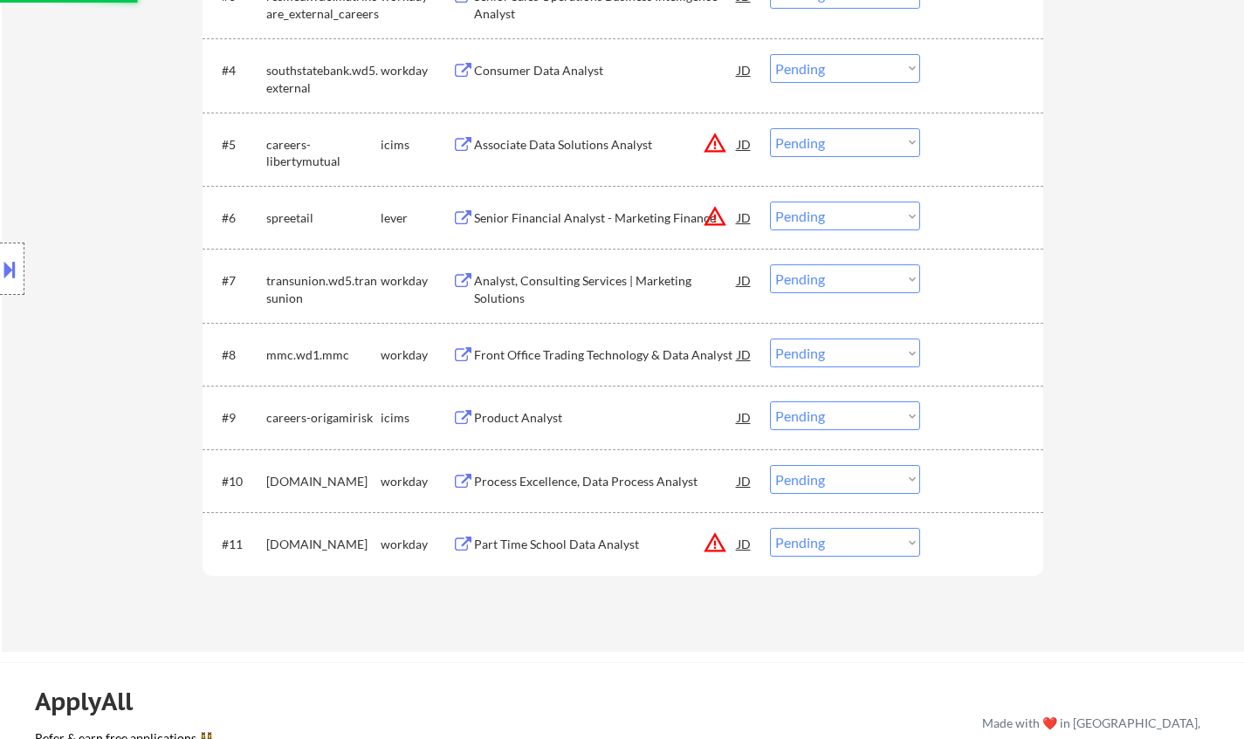
scroll to position [873, 0]
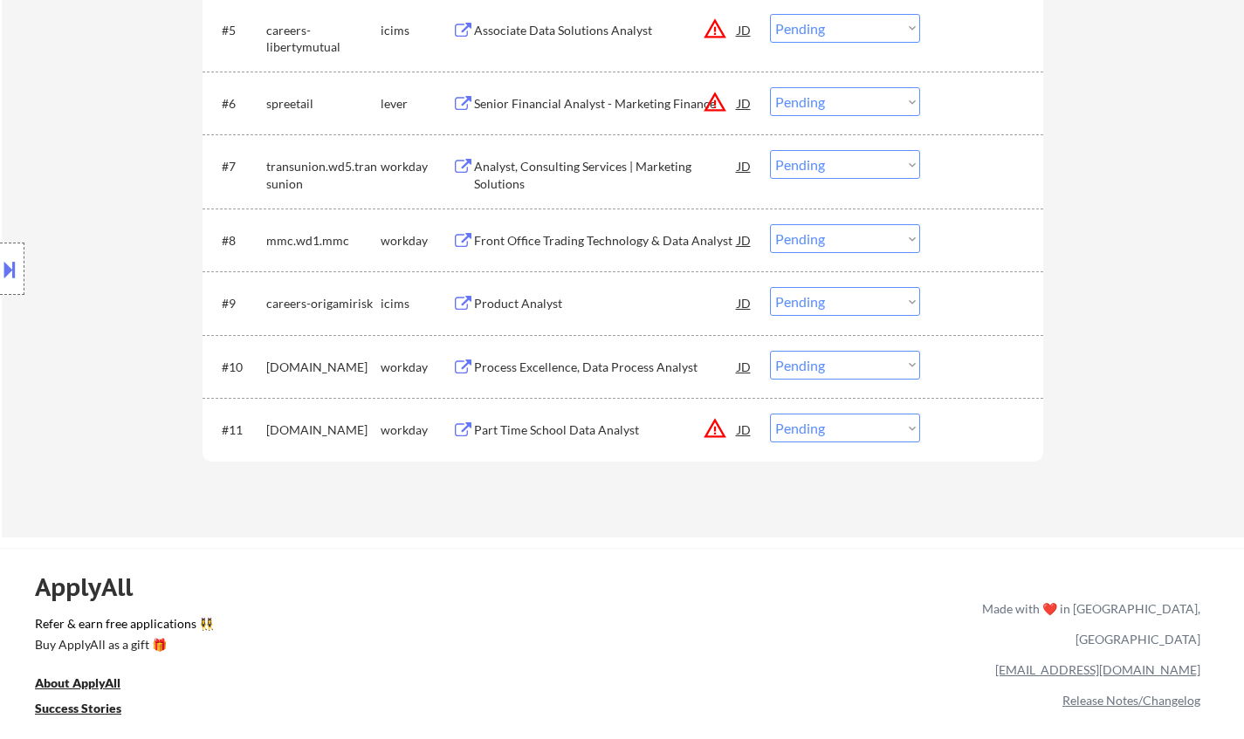
drag, startPoint x: 869, startPoint y: 429, endPoint x: 878, endPoint y: 437, distance: 12.3
click at [869, 428] on select "Choose an option... Pending Applied Excluded (Questions) Excluded (Expired) Exc…" at bounding box center [845, 428] width 150 height 29
select select ""excluded__location_""
click at [770, 414] on select "Choose an option... Pending Applied Excluded (Questions) Excluded (Expired) Exc…" at bounding box center [845, 428] width 150 height 29
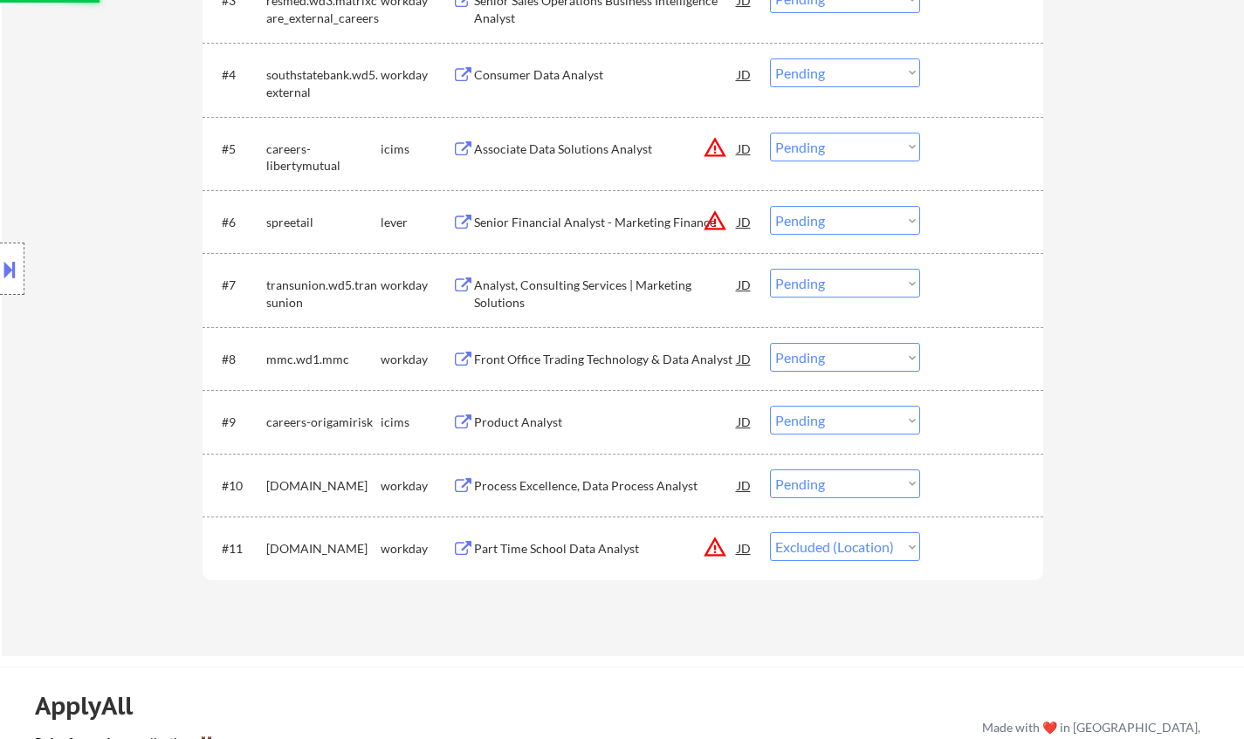
scroll to position [698, 0]
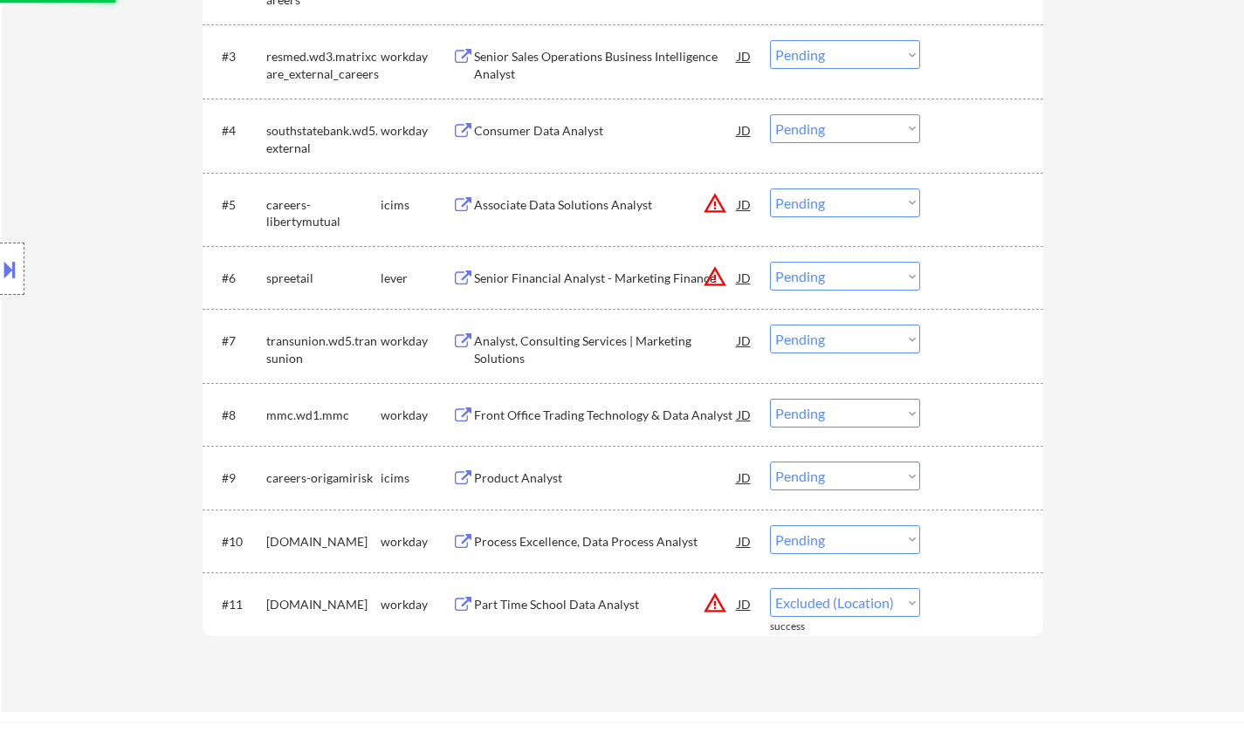
click at [748, 279] on div "JD" at bounding box center [744, 277] width 17 height 31
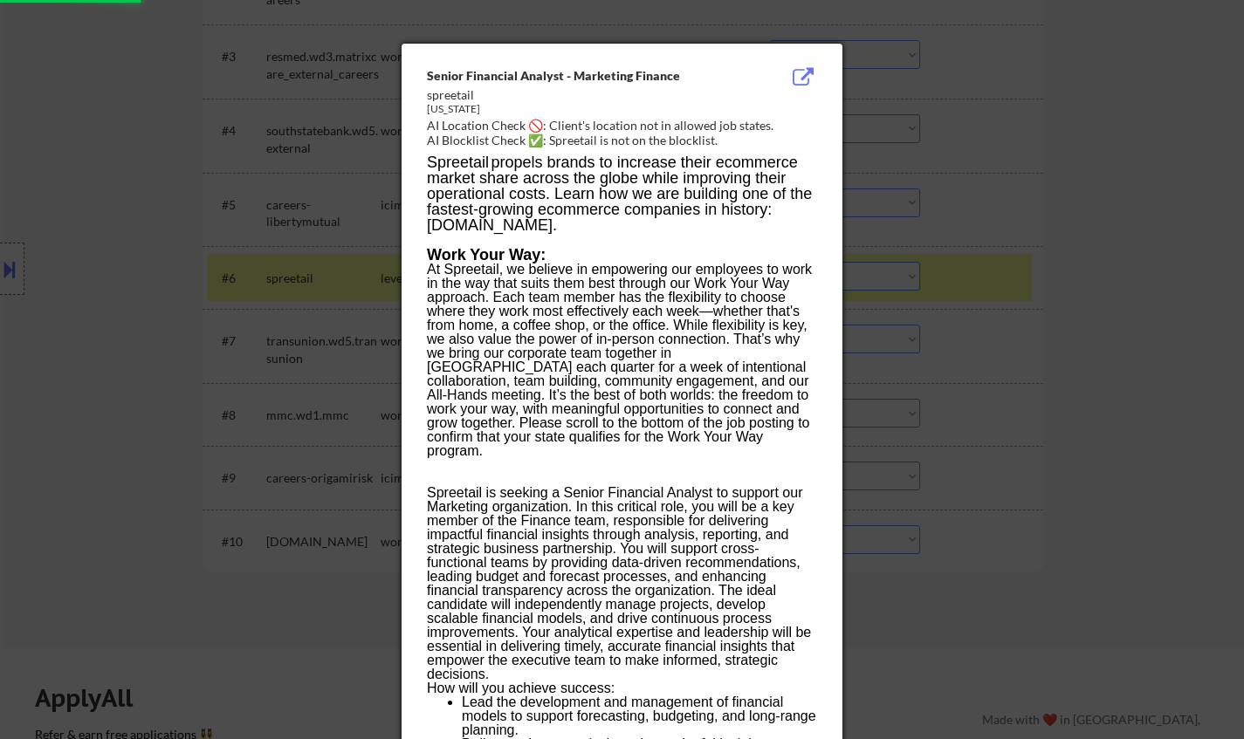
click at [982, 538] on div at bounding box center [622, 369] width 1244 height 739
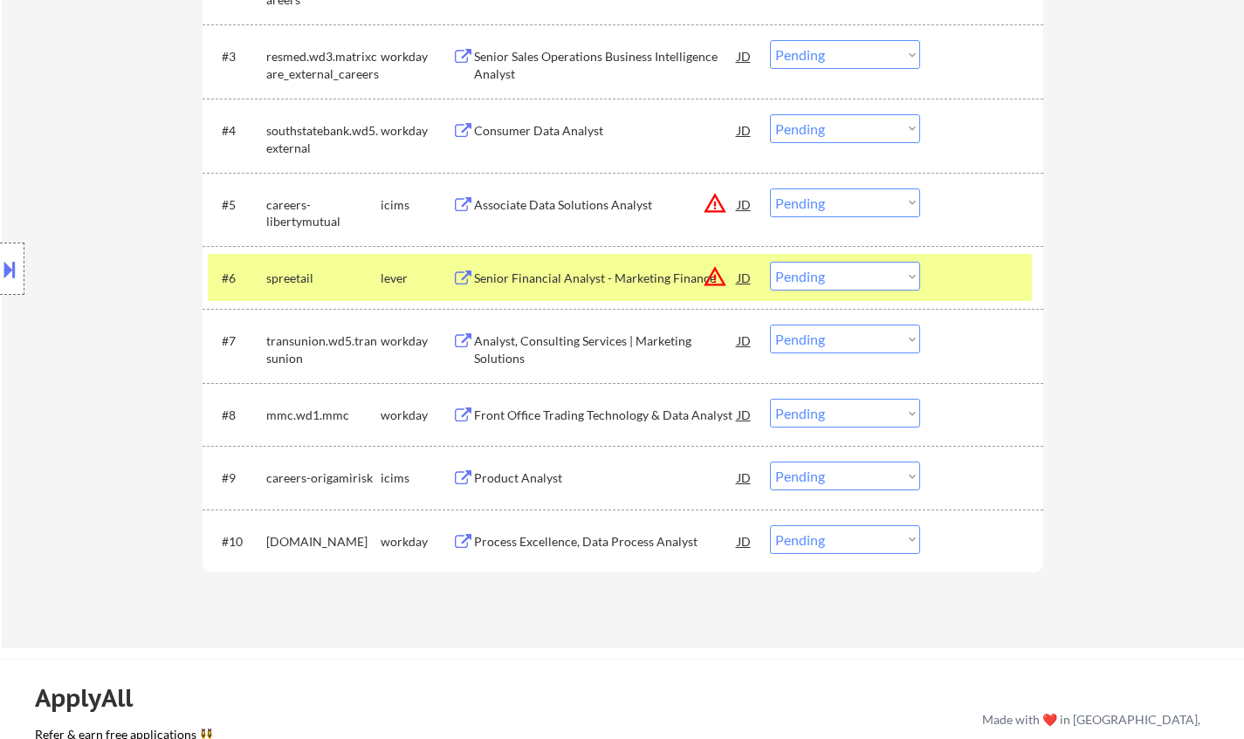
drag, startPoint x: 871, startPoint y: 269, endPoint x: 873, endPoint y: 280, distance: 11.5
click at [870, 269] on select "Choose an option... Pending Applied Excluded (Questions) Excluded (Expired) Exc…" at bounding box center [845, 276] width 150 height 29
click at [770, 262] on select "Choose an option... Pending Applied Excluded (Questions) Excluded (Expired) Exc…" at bounding box center [845, 276] width 150 height 29
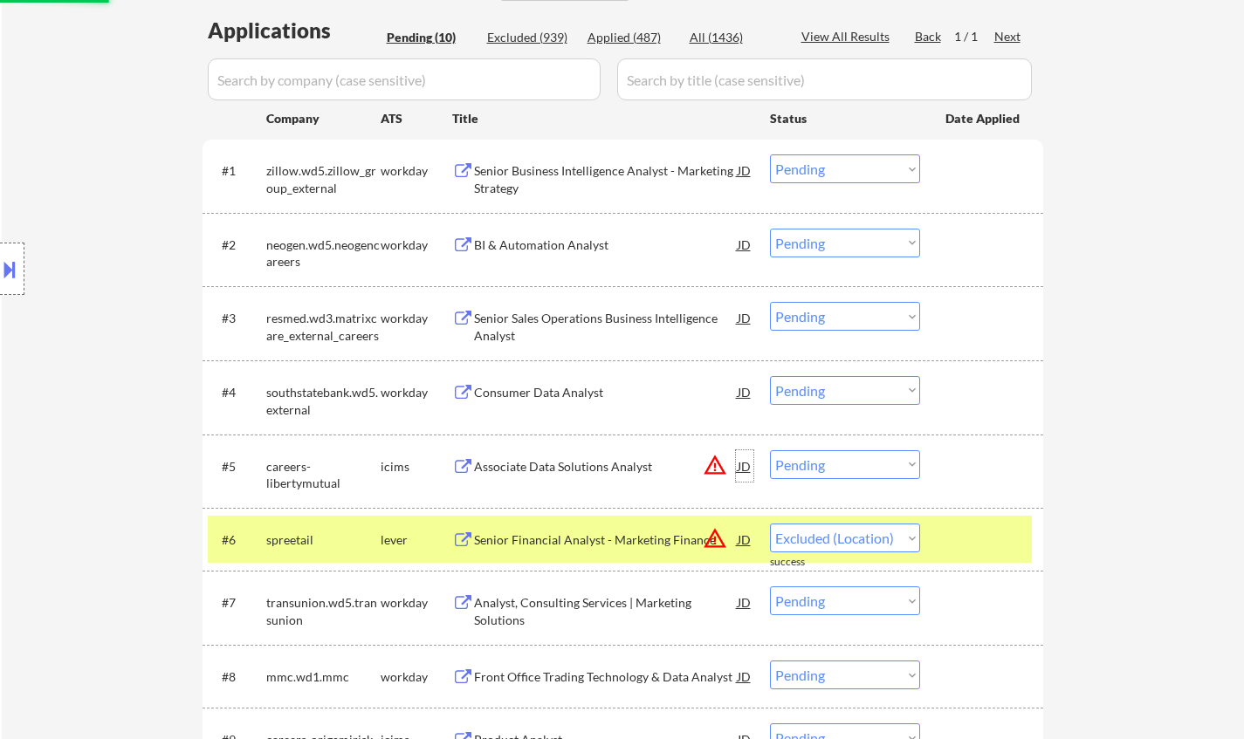
click at [746, 464] on div "JD" at bounding box center [744, 465] width 17 height 31
select select ""pending""
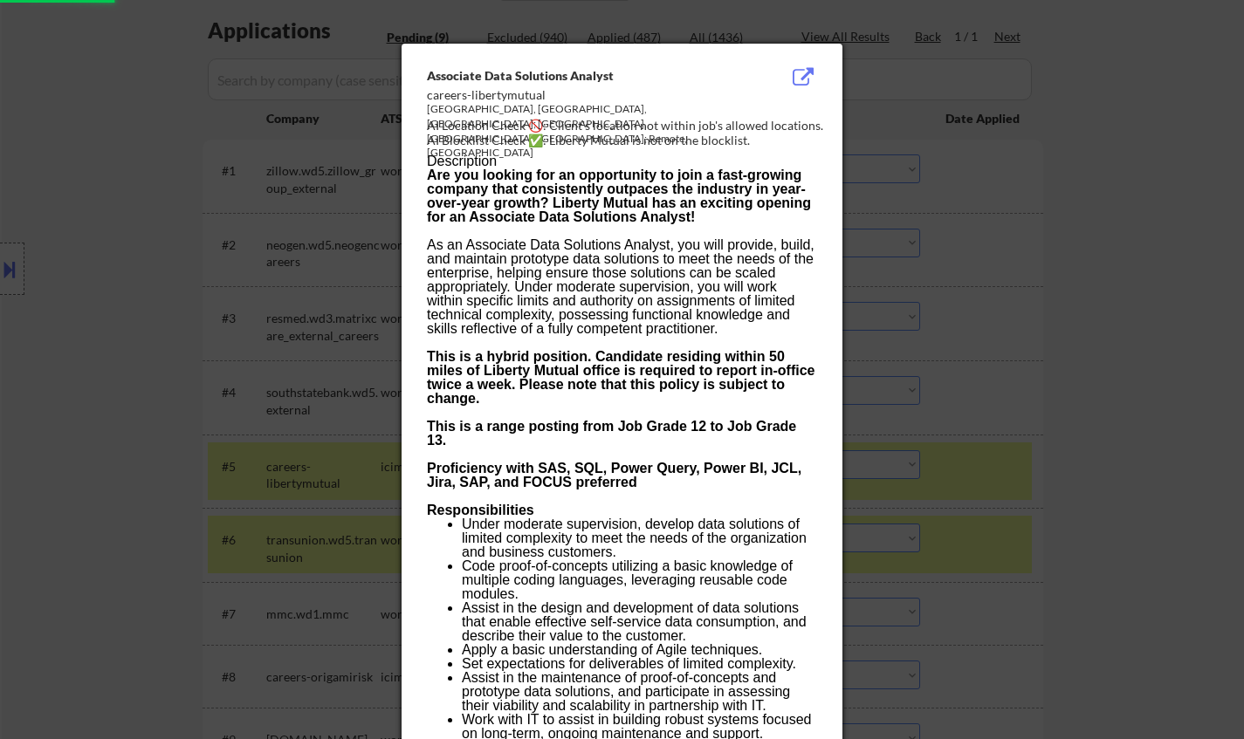
click at [1019, 599] on div at bounding box center [622, 369] width 1244 height 739
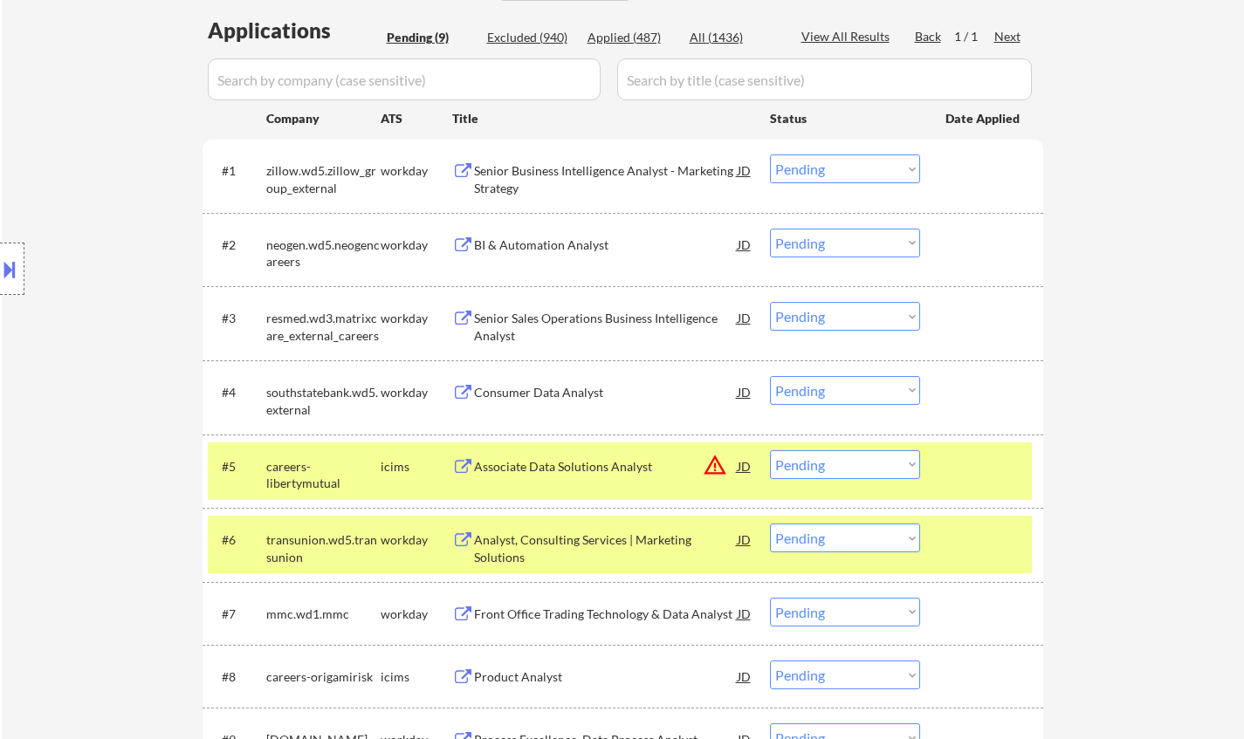
click at [871, 460] on select "Choose an option... Pending Applied Excluded (Questions) Excluded (Expired) Exc…" at bounding box center [845, 464] width 150 height 29
click at [770, 450] on select "Choose an option... Pending Applied Excluded (Questions) Excluded (Expired) Exc…" at bounding box center [845, 464] width 150 height 29
select select ""pending""
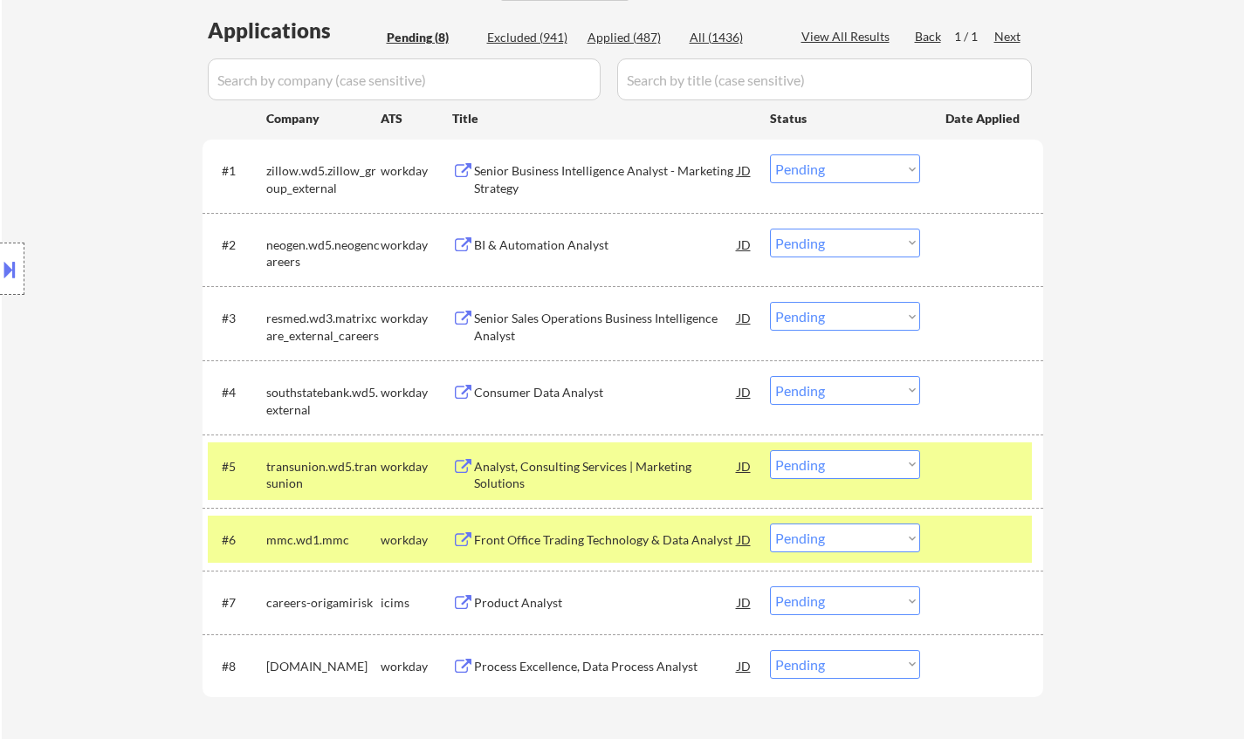
click at [551, 390] on div "Consumer Data Analyst" at bounding box center [606, 392] width 264 height 17
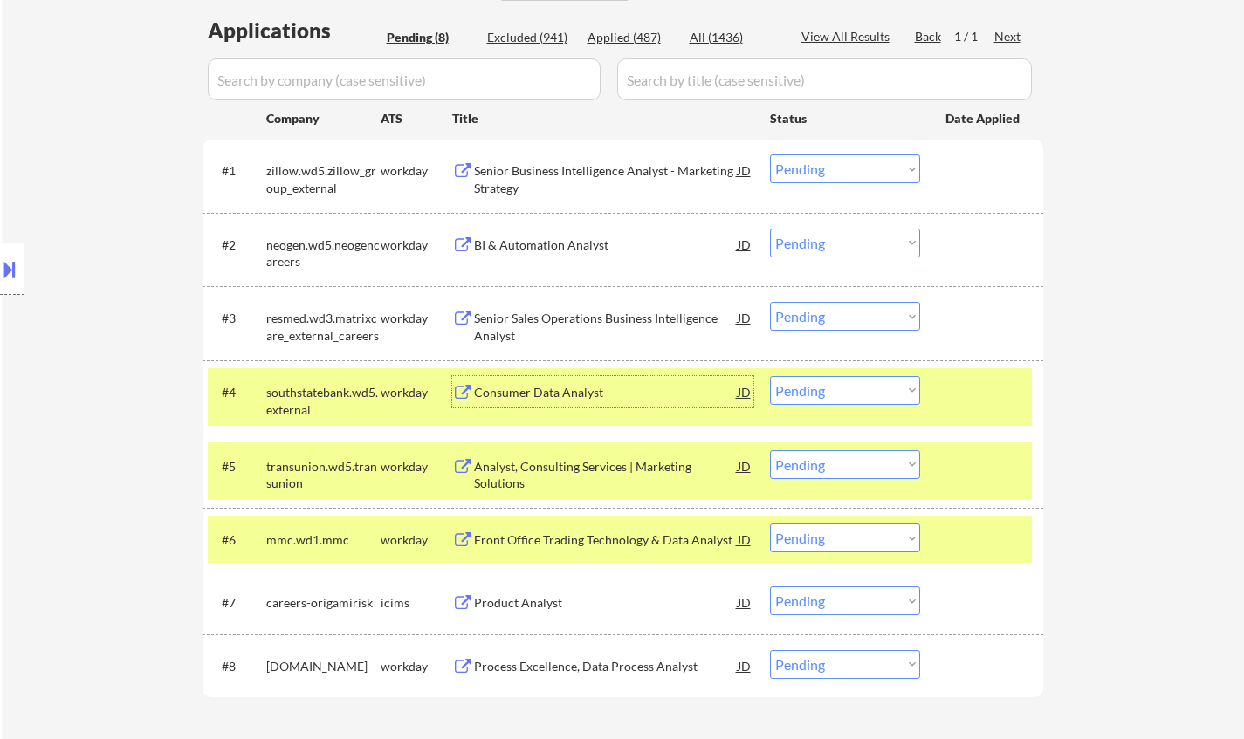
click at [584, 326] on div "Senior Sales Operations Business Intelligence Analyst" at bounding box center [606, 327] width 264 height 34
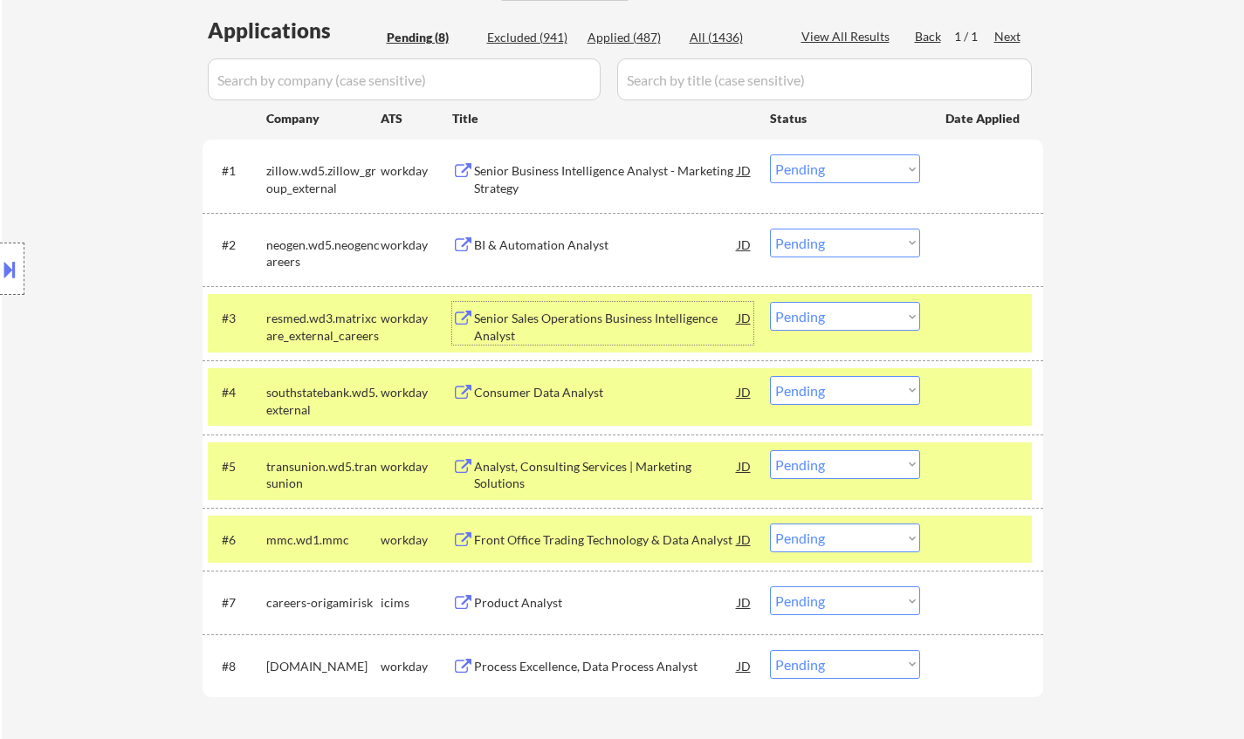
click at [526, 162] on div "Senior Business Intelligence Analyst - Marketing Strategy" at bounding box center [606, 179] width 264 height 34
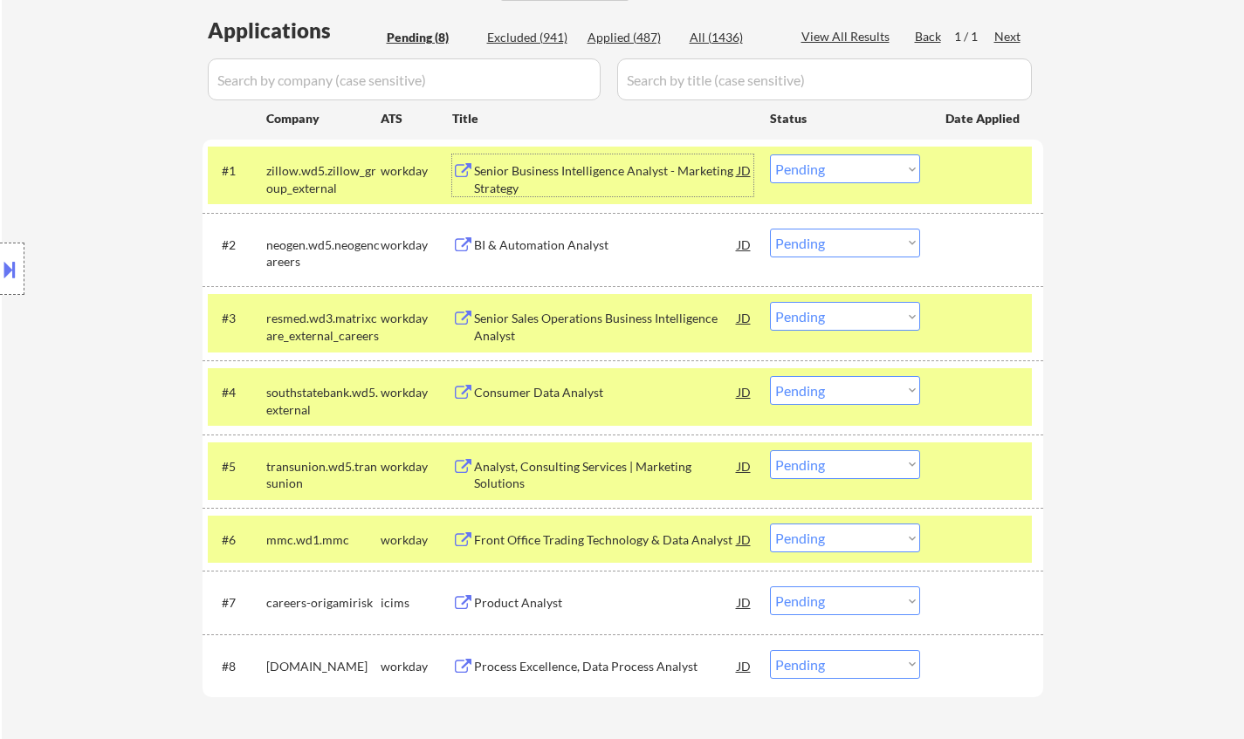
click at [560, 238] on div "BI & Automation Analyst" at bounding box center [606, 245] width 264 height 17
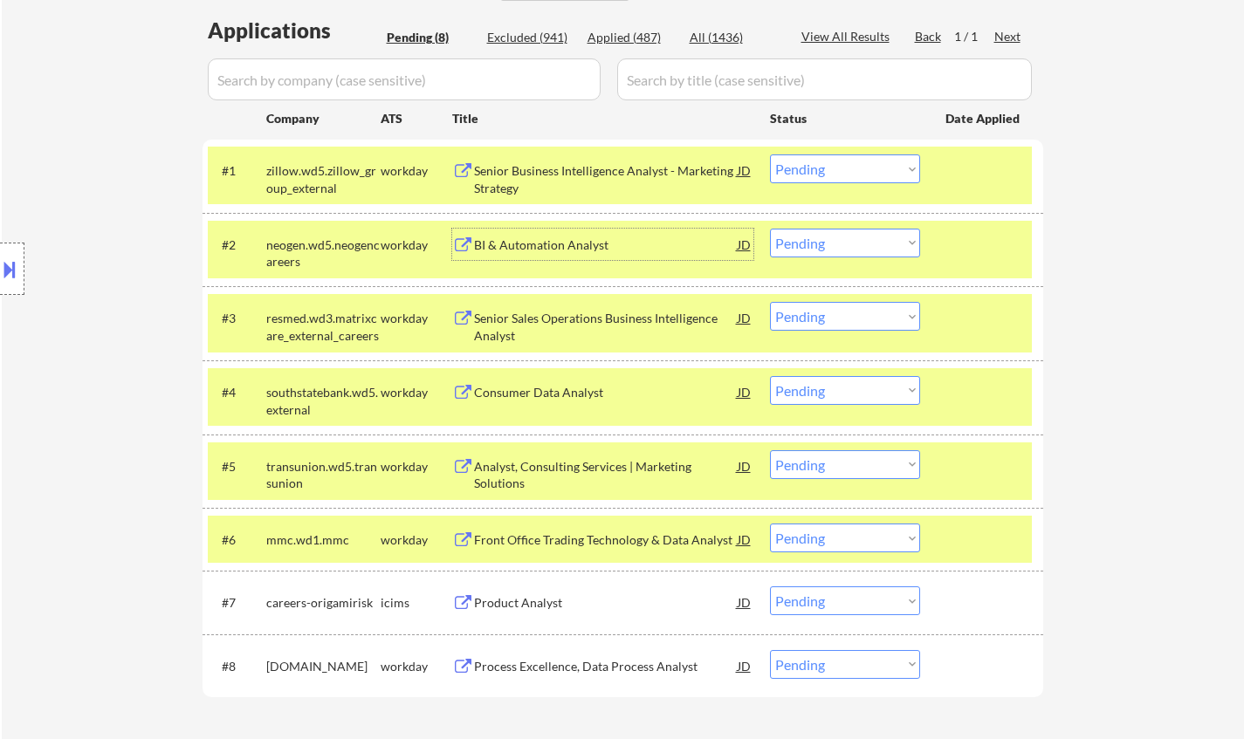
click at [528, 312] on div "Senior Sales Operations Business Intelligence Analyst" at bounding box center [606, 327] width 264 height 34
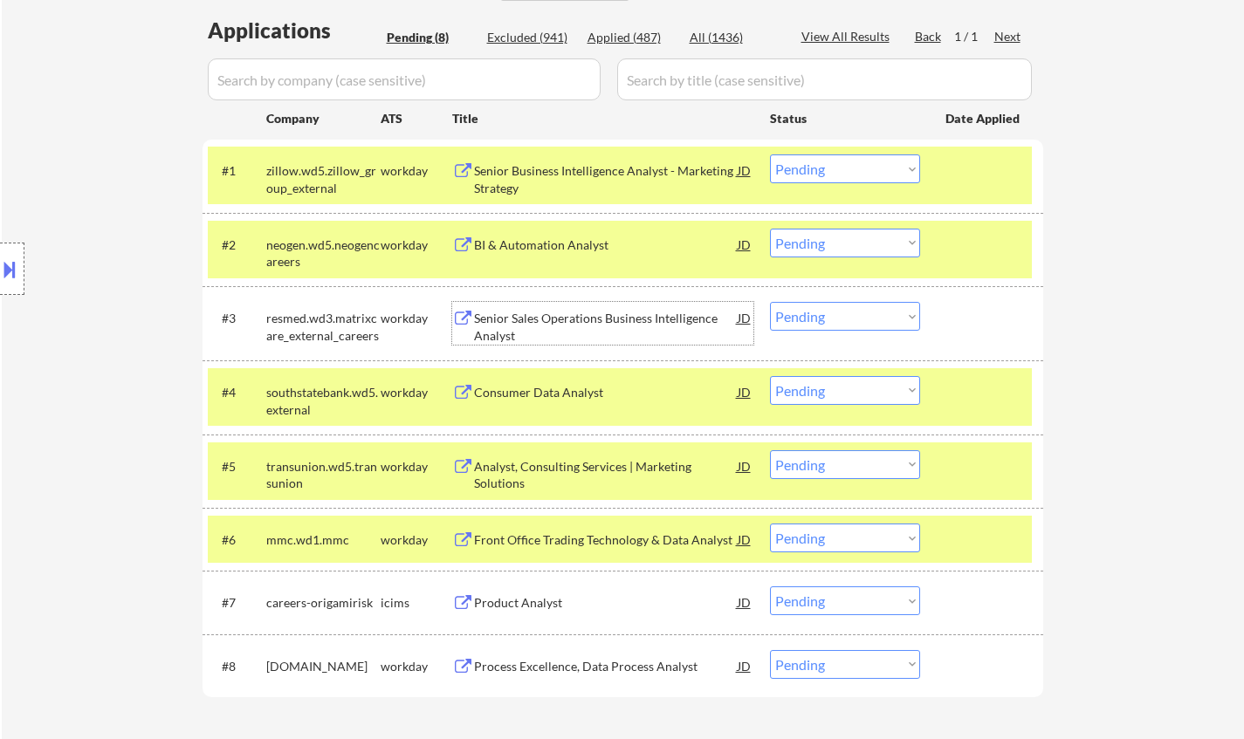
click at [538, 596] on div "Product Analyst" at bounding box center [606, 602] width 264 height 17
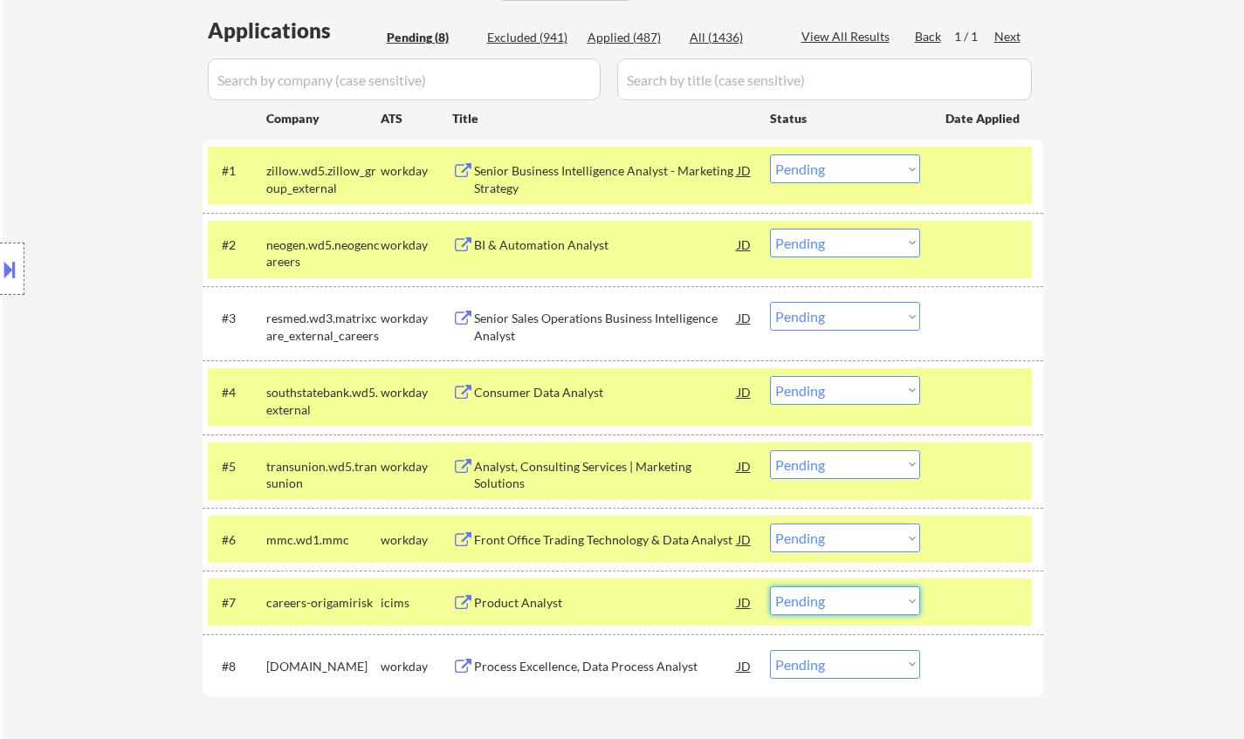
click at [794, 599] on select "Choose an option... Pending Applied Excluded (Questions) Excluded (Expired) Exc…" at bounding box center [845, 601] width 150 height 29
click at [770, 587] on select "Choose an option... Pending Applied Excluded (Questions) Excluded (Expired) Exc…" at bounding box center [845, 601] width 150 height 29
select select ""pending""
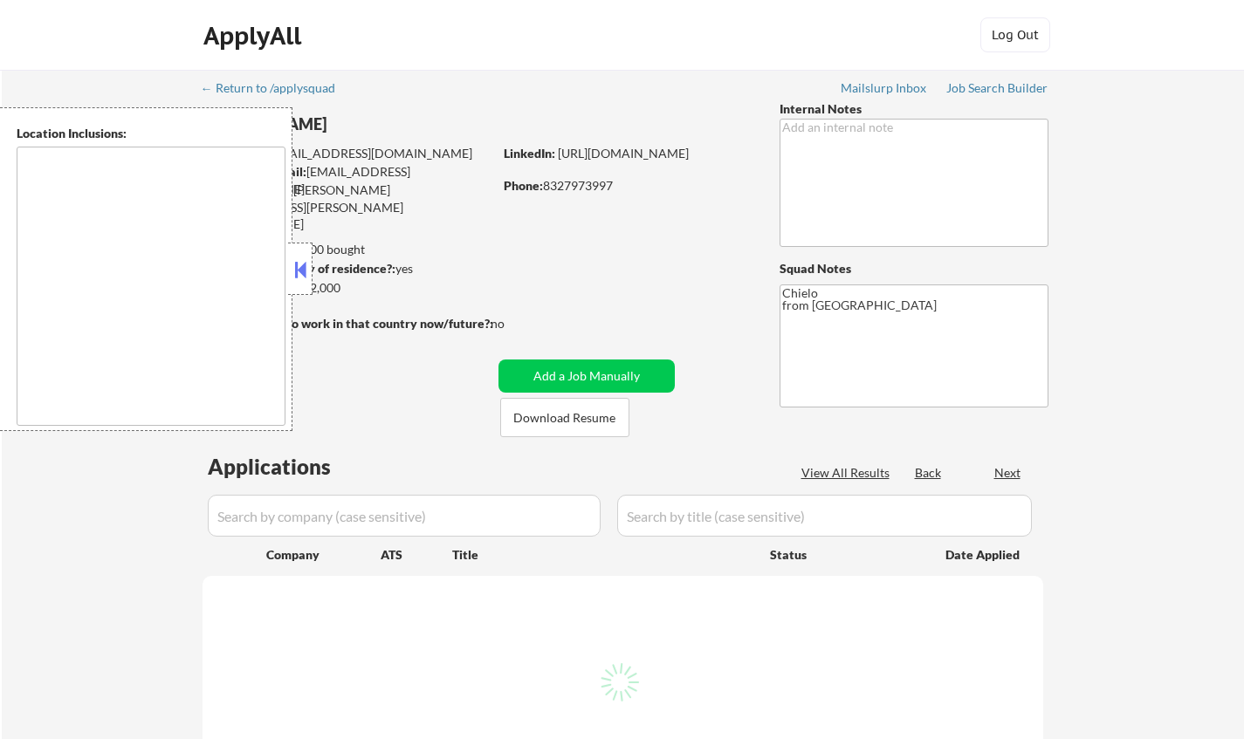
type textarea "Austin, TX West Lake Hills, TX Rollingwood, TX Sunset Valley, TX Cedar Park, TX…"
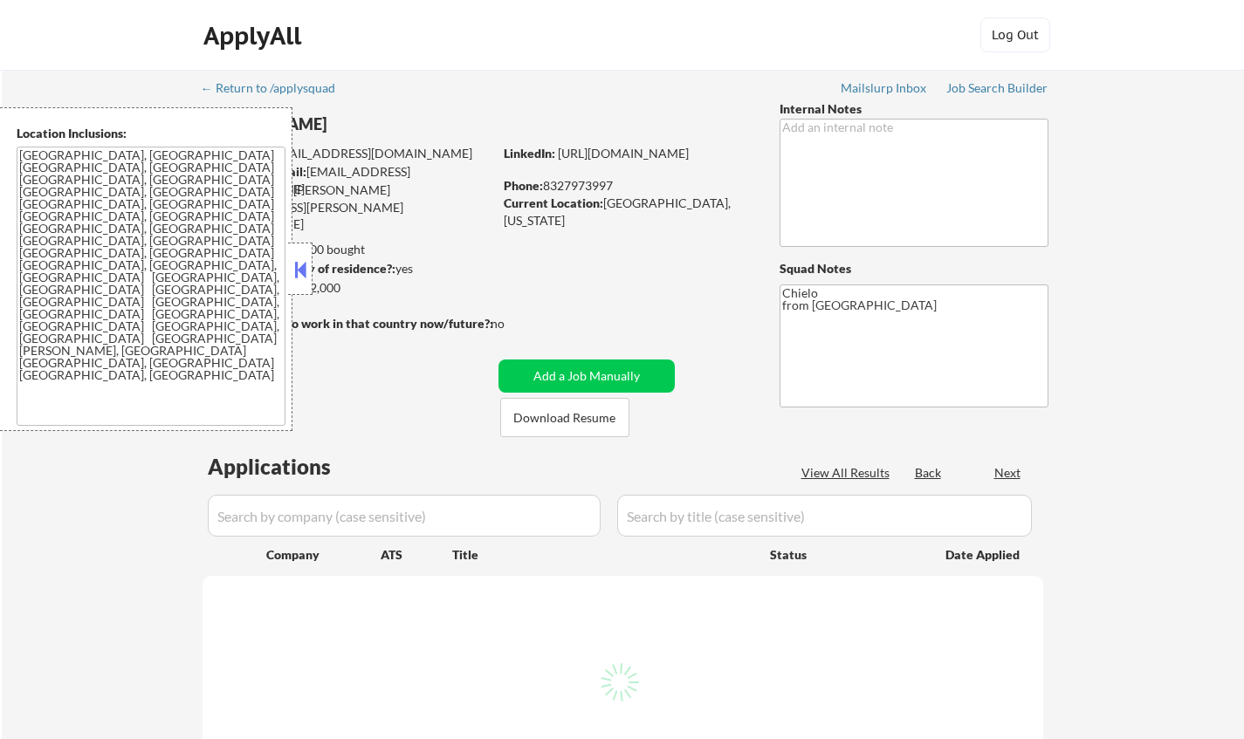
select select ""pending""
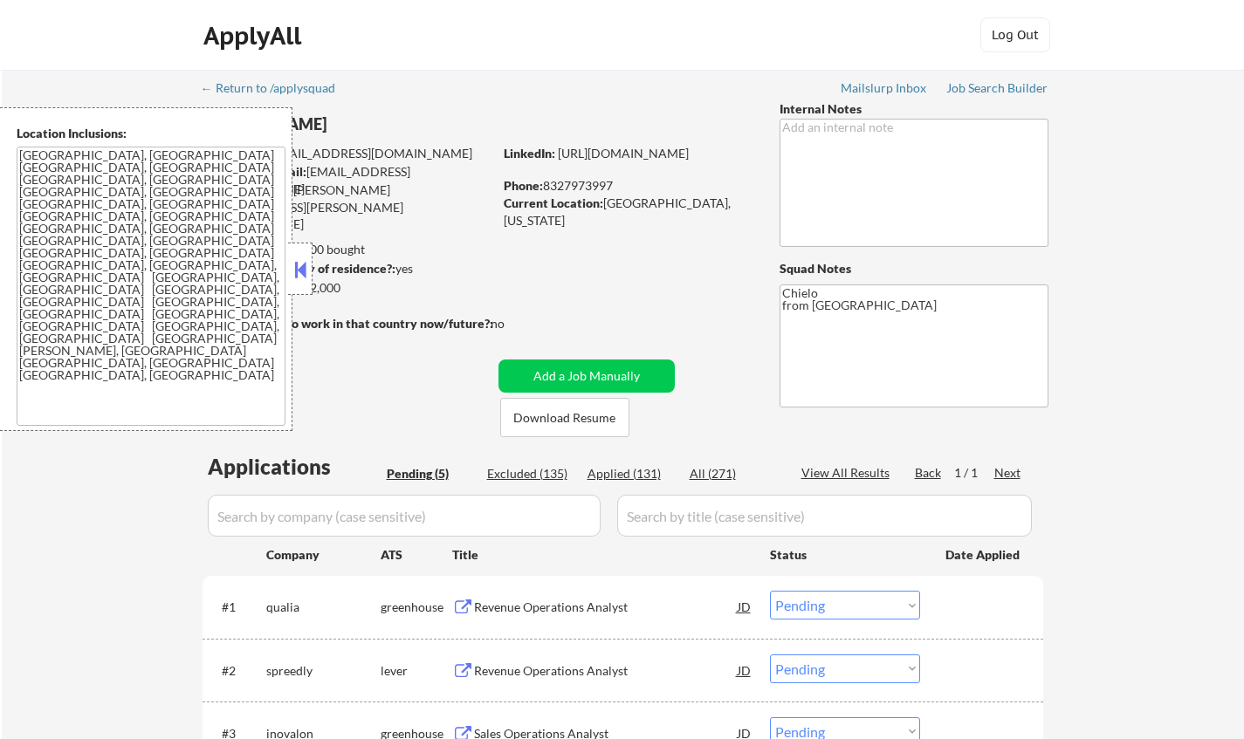
drag, startPoint x: 300, startPoint y: 267, endPoint x: 562, endPoint y: 414, distance: 300.1
click at [304, 269] on button at bounding box center [300, 270] width 19 height 26
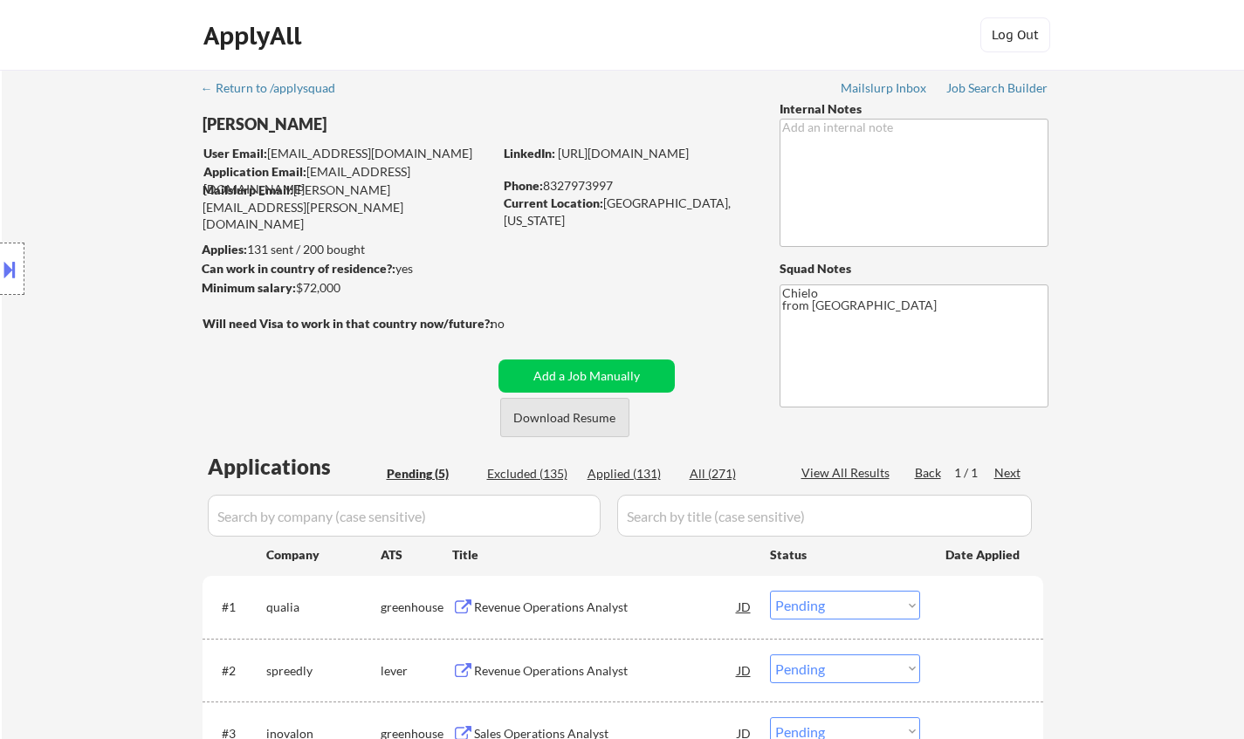
click at [588, 429] on button "Download Resume" at bounding box center [564, 417] width 129 height 39
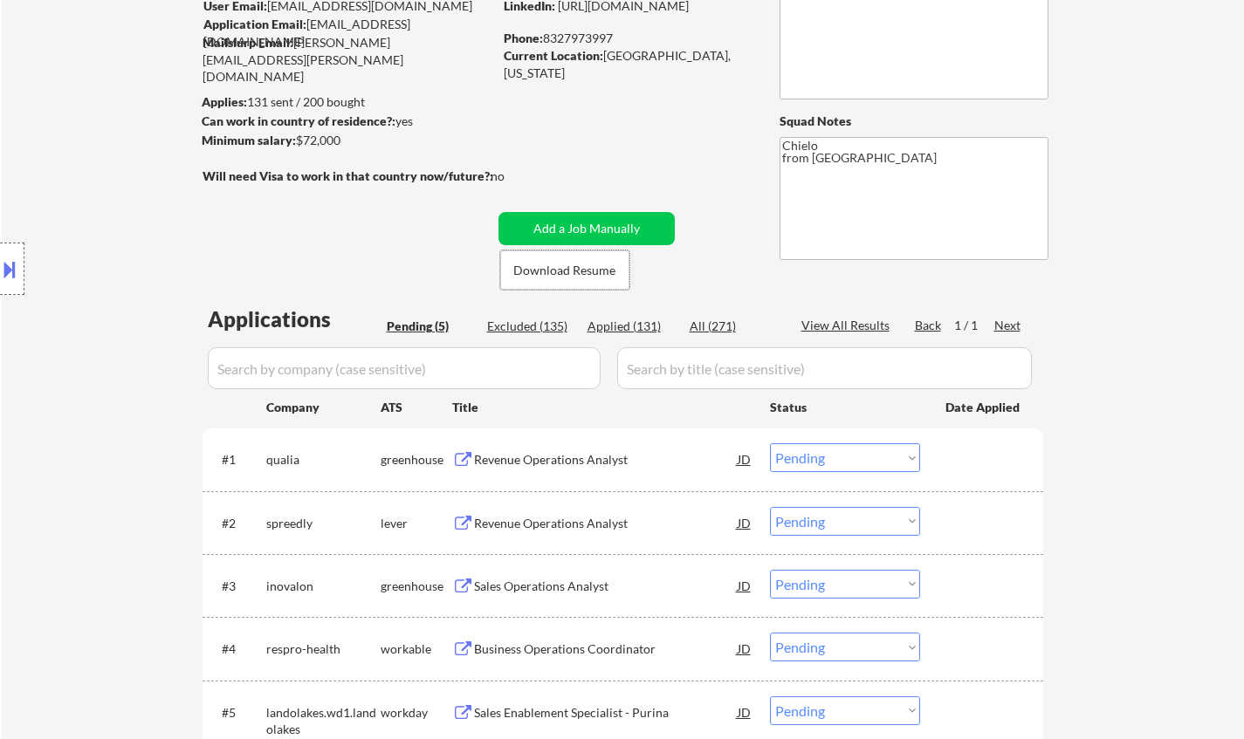
scroll to position [175, 0]
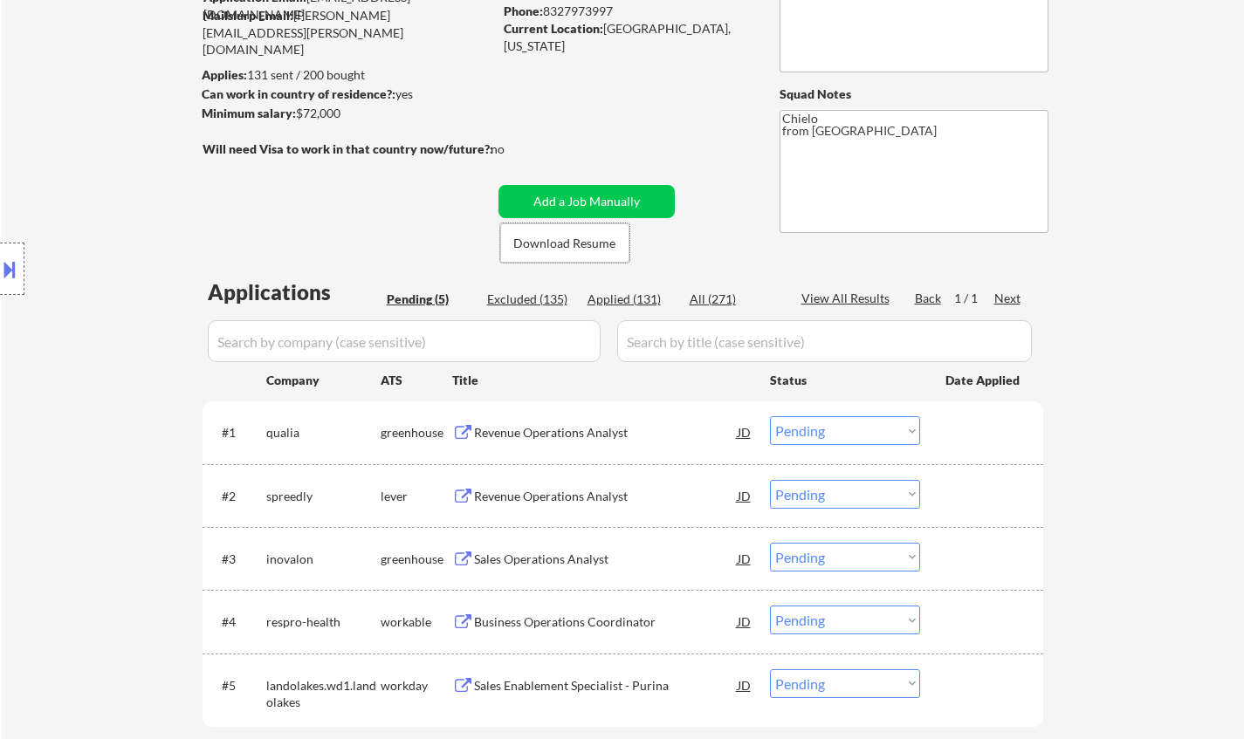
click at [559, 429] on div "Revenue Operations Analyst" at bounding box center [606, 432] width 264 height 17
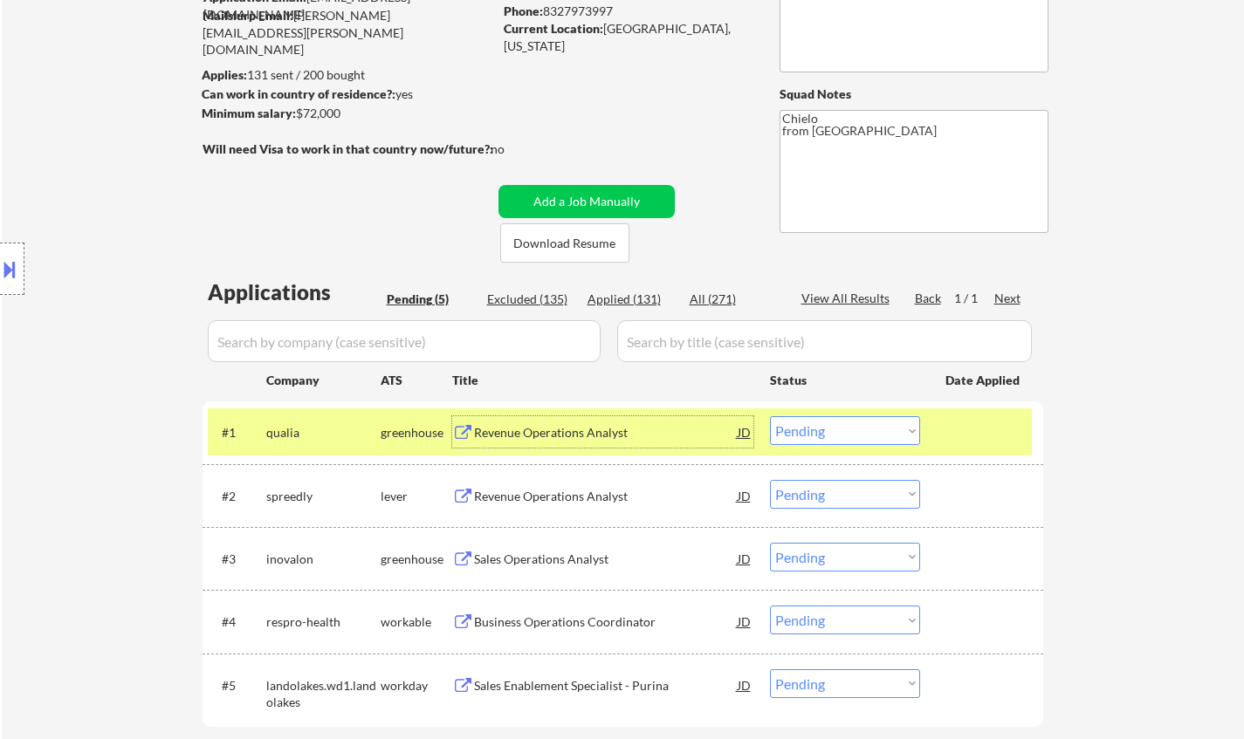
click at [841, 431] on select "Choose an option... Pending Applied Excluded (Questions) Excluded (Expired) Exc…" at bounding box center [845, 430] width 150 height 29
click at [770, 416] on select "Choose an option... Pending Applied Excluded (Questions) Excluded (Expired) Exc…" at bounding box center [845, 430] width 150 height 29
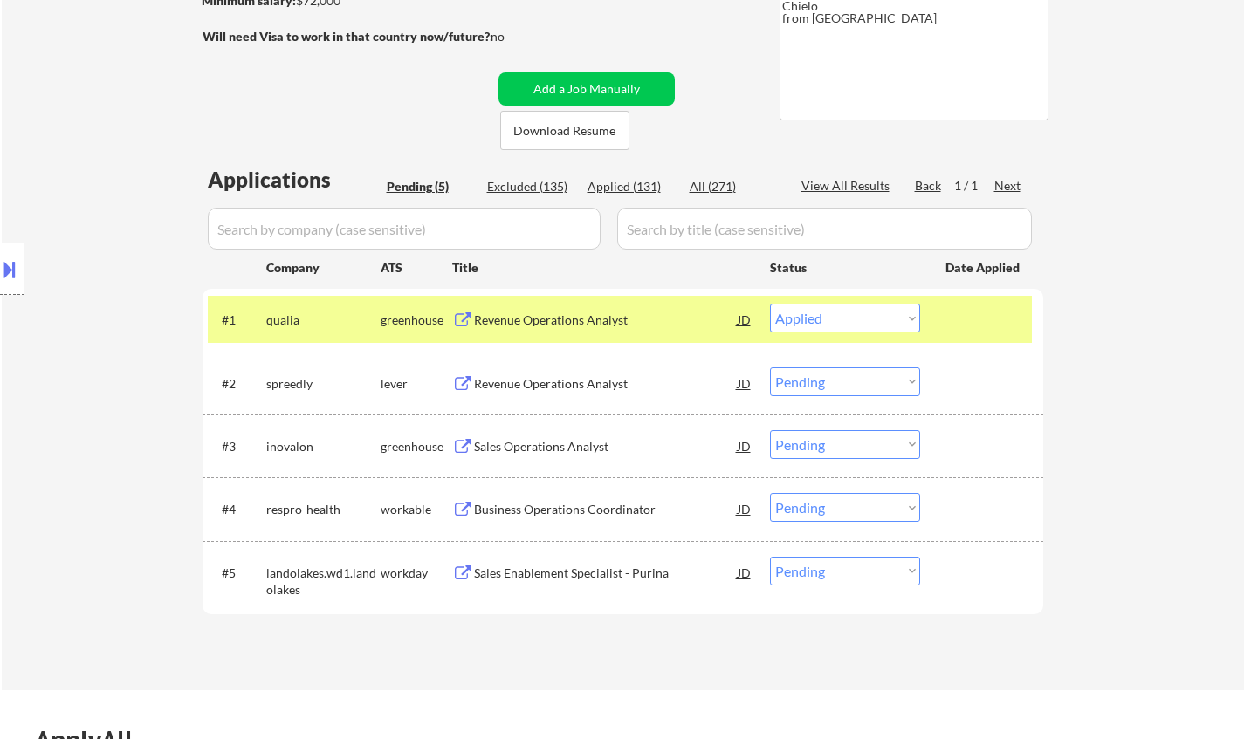
scroll to position [349, 0]
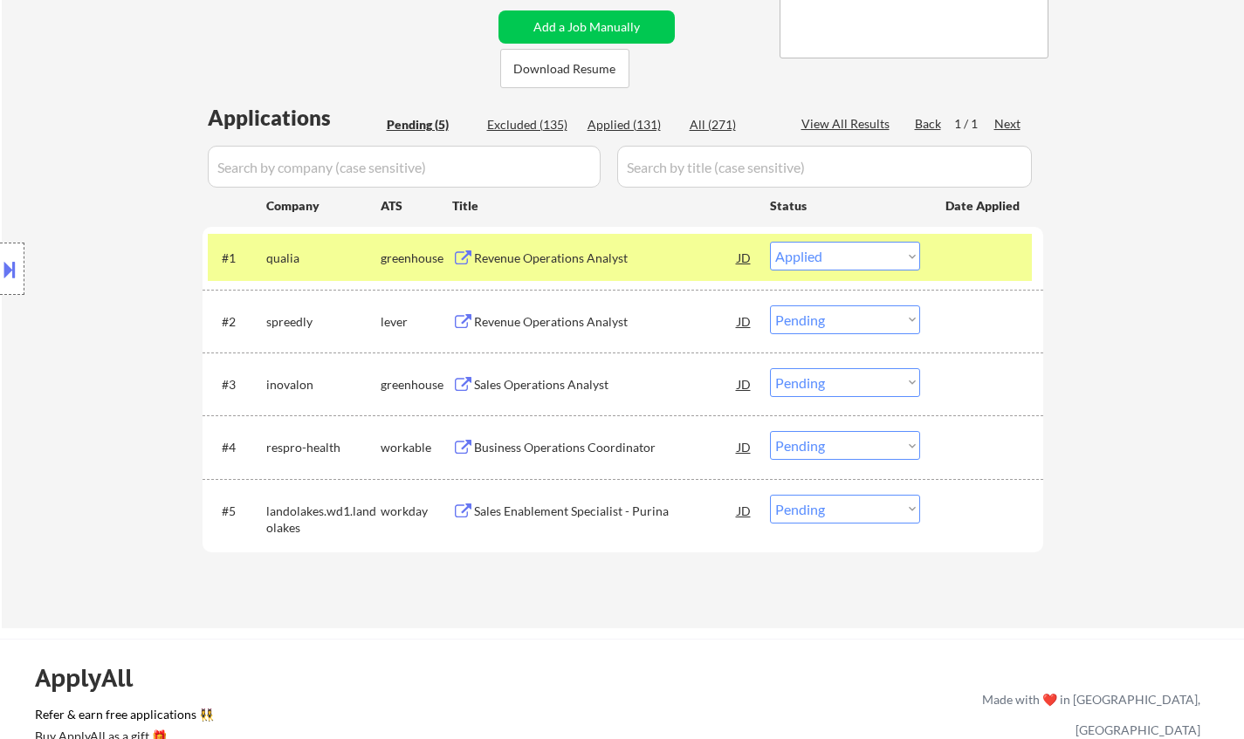
select select ""pending""
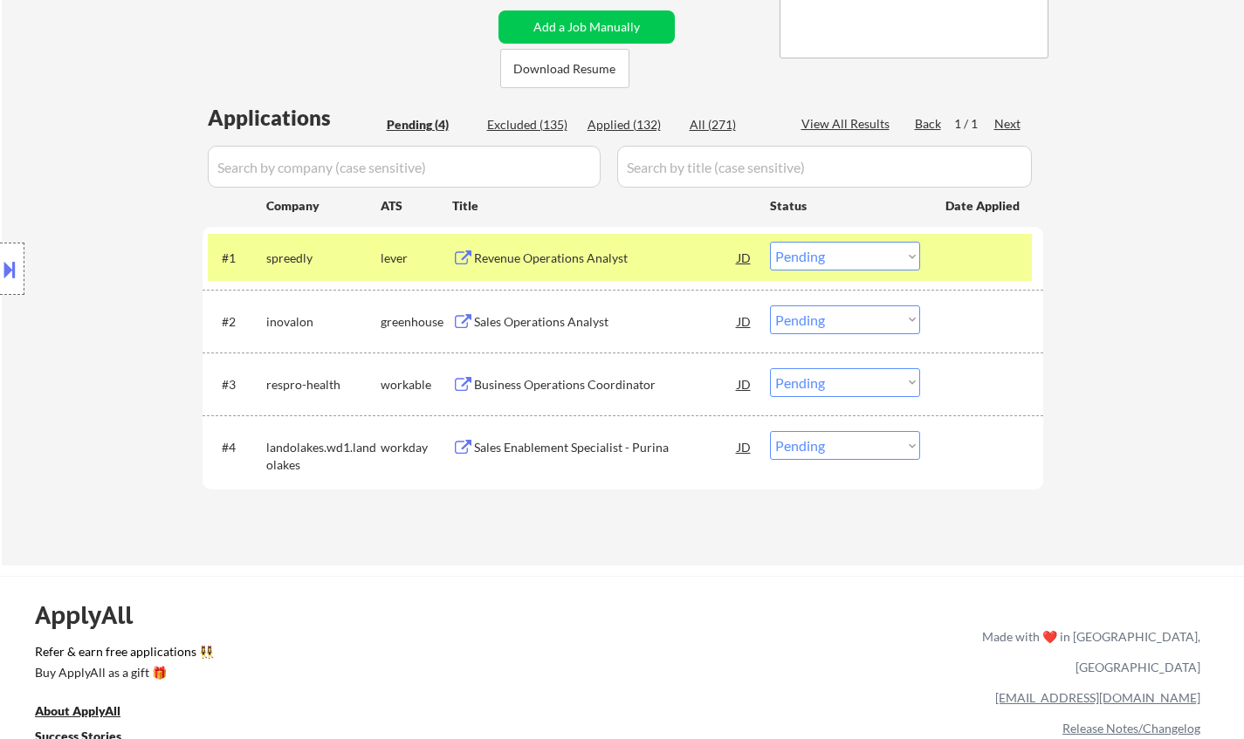
click at [563, 318] on div "Sales Operations Analyst" at bounding box center [606, 321] width 264 height 17
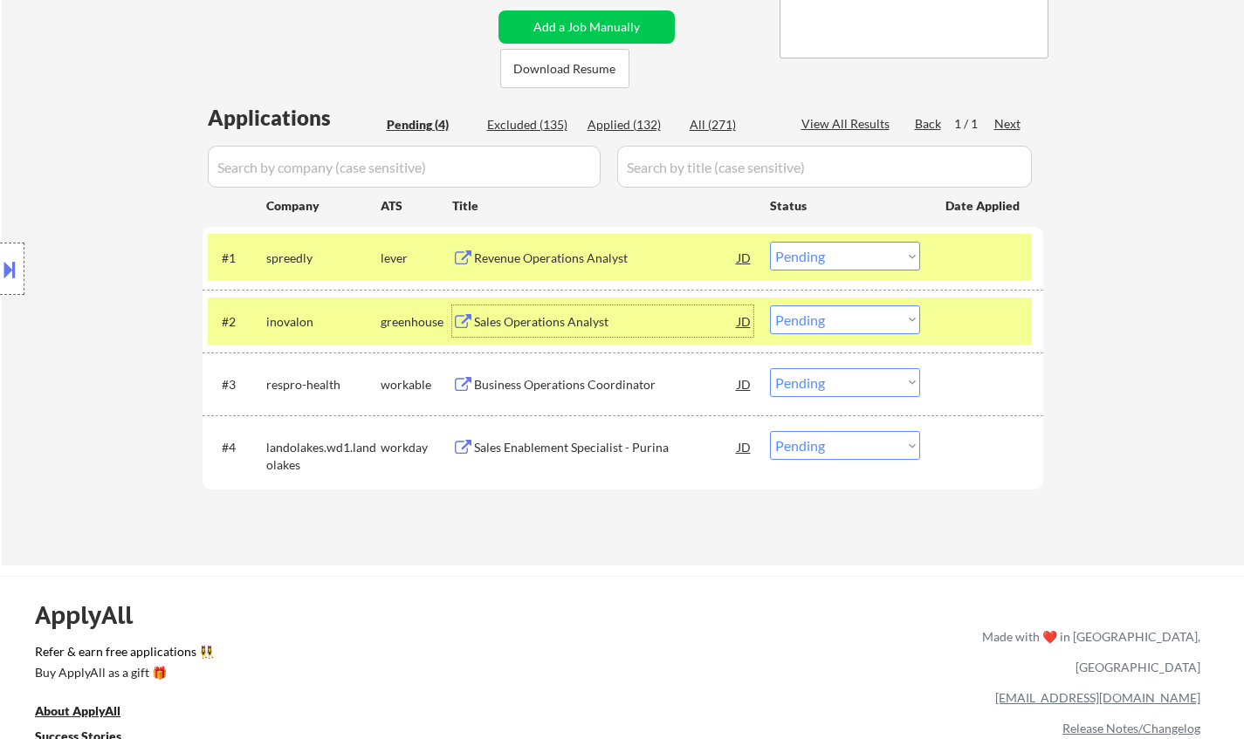
click at [841, 316] on select "Choose an option... Pending Applied Excluded (Questions) Excluded (Expired) Exc…" at bounding box center [845, 320] width 150 height 29
click at [770, 306] on select "Choose an option... Pending Applied Excluded (Questions) Excluded (Expired) Exc…" at bounding box center [845, 320] width 150 height 29
select select ""pending""
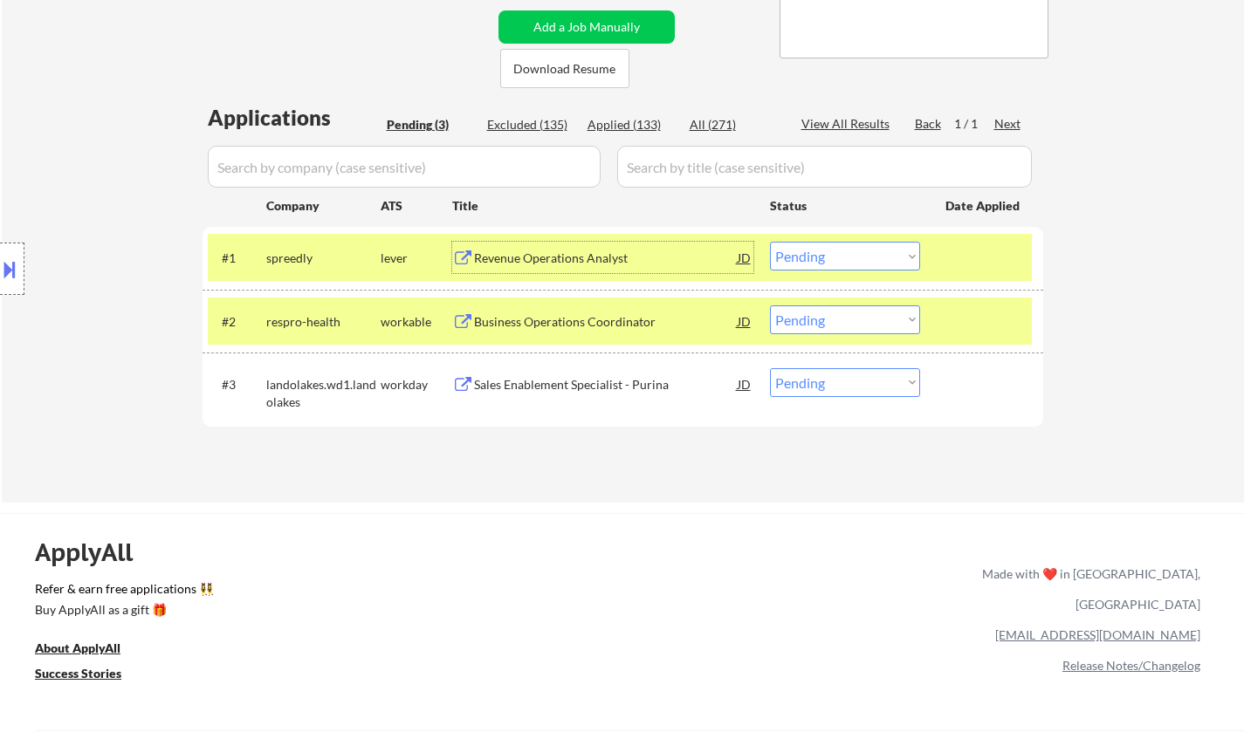
click at [511, 258] on div "Revenue Operations Analyst" at bounding box center [606, 258] width 264 height 17
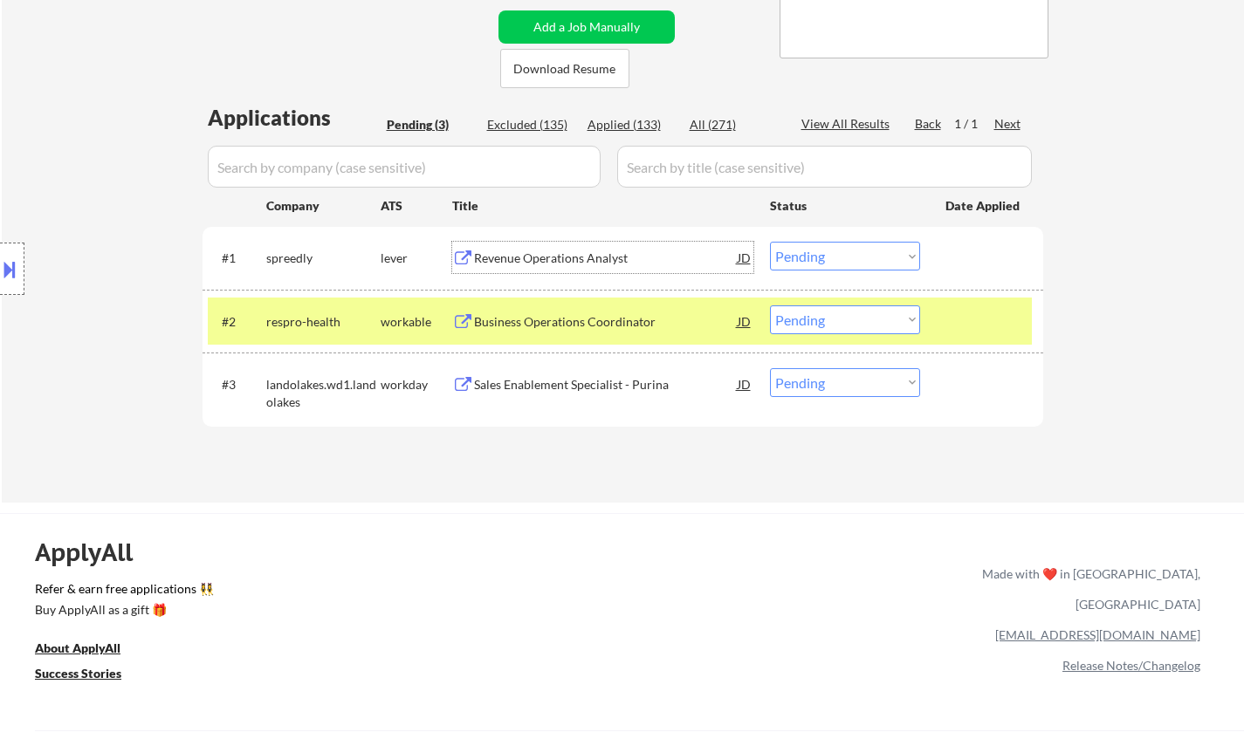
click at [832, 254] on select "Choose an option... Pending Applied Excluded (Questions) Excluded (Expired) Exc…" at bounding box center [845, 256] width 150 height 29
click at [770, 242] on select "Choose an option... Pending Applied Excluded (Questions) Excluded (Expired) Exc…" at bounding box center [845, 256] width 150 height 29
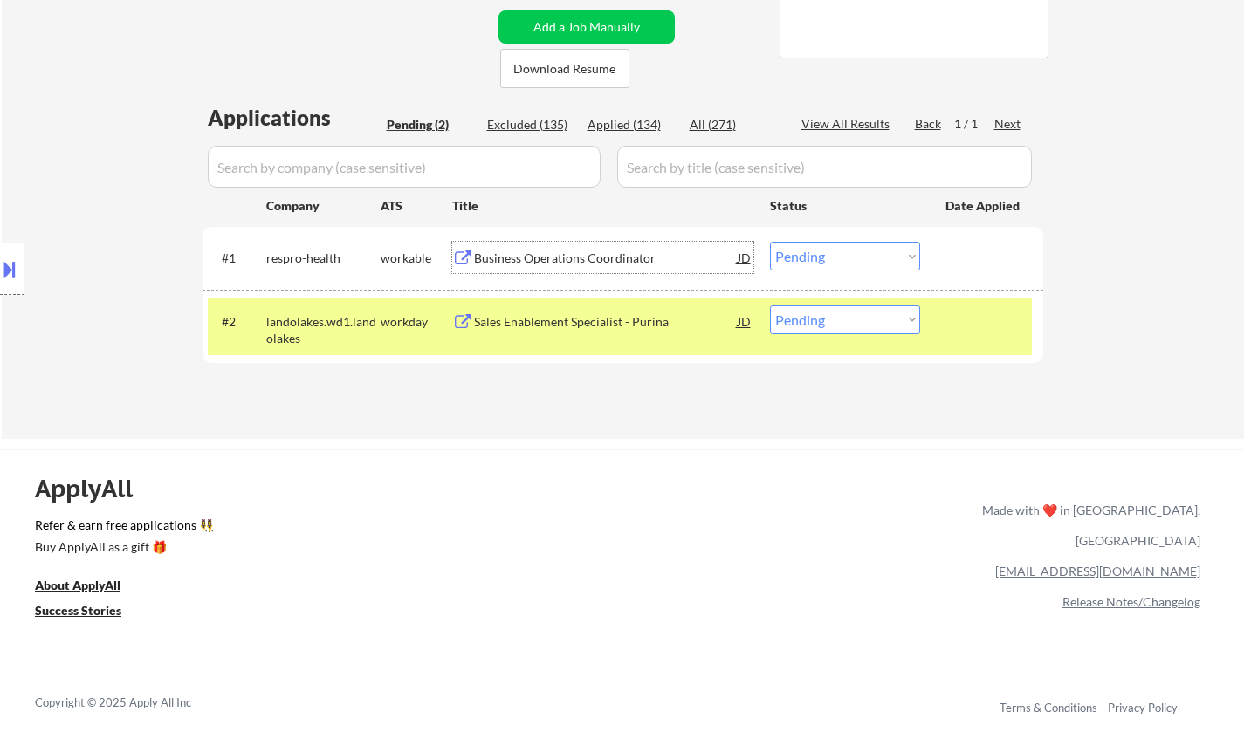
click at [553, 257] on div "Business Operations Coordinator" at bounding box center [606, 258] width 264 height 17
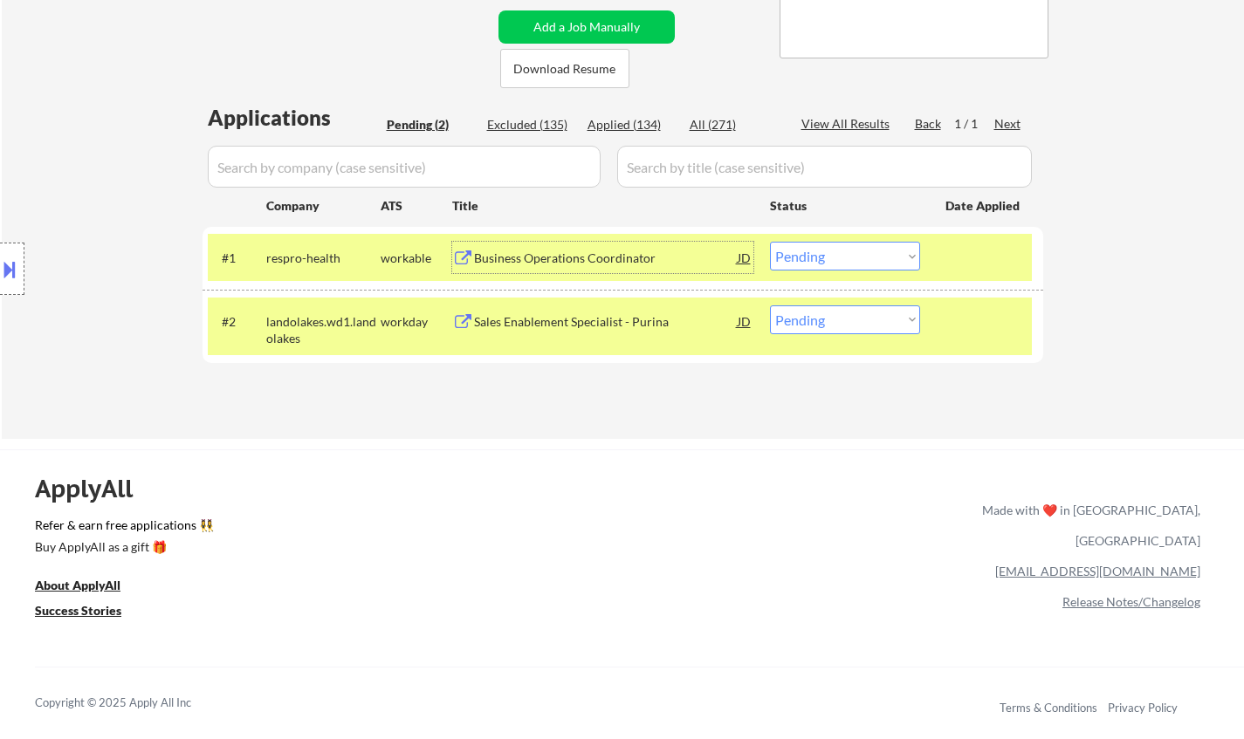
click at [826, 258] on select "Choose an option... Pending Applied Excluded (Questions) Excluded (Expired) Exc…" at bounding box center [845, 256] width 150 height 29
click at [770, 242] on select "Choose an option... Pending Applied Excluded (Questions) Excluded (Expired) Exc…" at bounding box center [845, 256] width 150 height 29
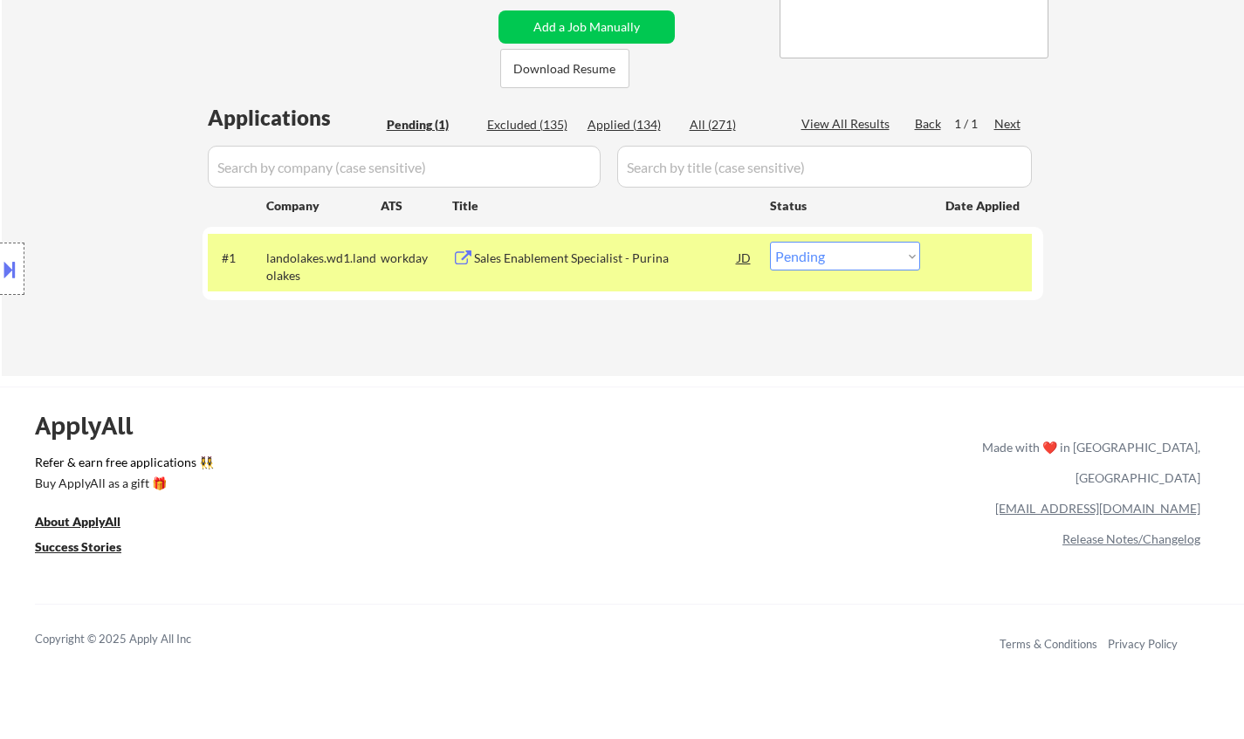
click at [553, 263] on div "Sales Enablement Specialist - Purina" at bounding box center [606, 258] width 264 height 17
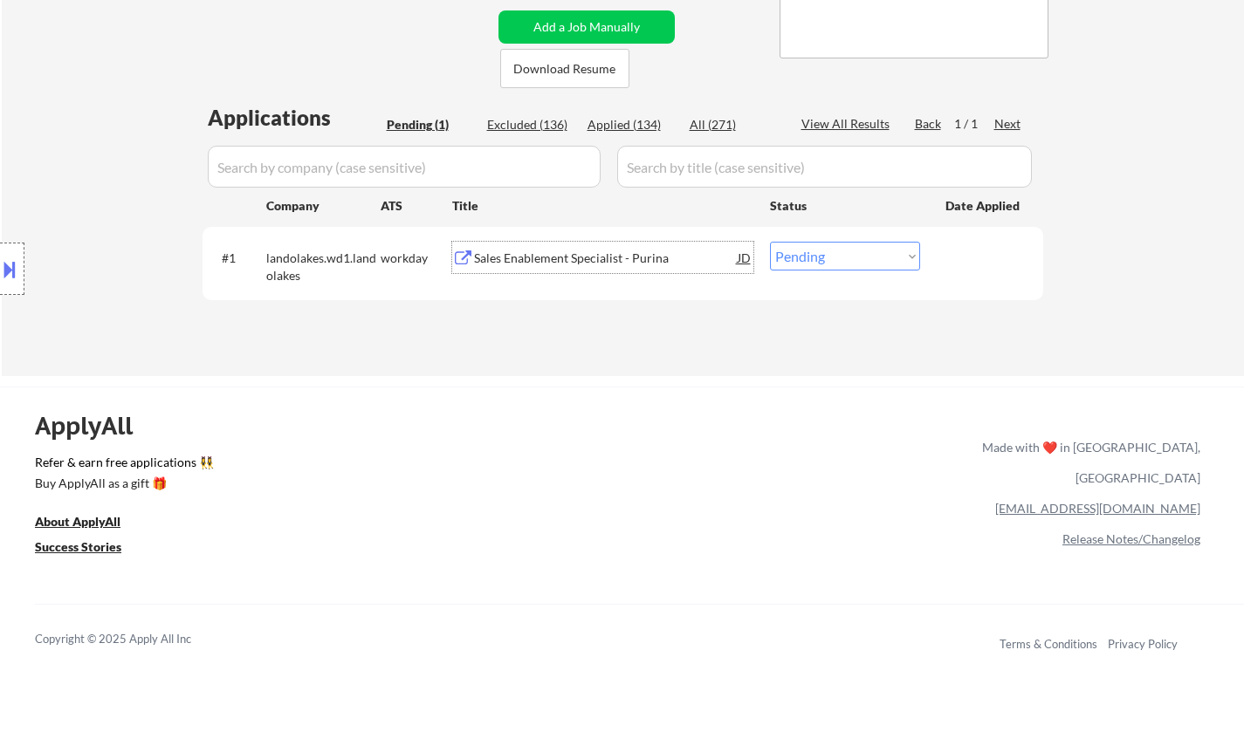
drag, startPoint x: 849, startPoint y: 249, endPoint x: 860, endPoint y: 264, distance: 18.9
click at [849, 249] on select "Choose an option... Pending Applied Excluded (Questions) Excluded (Expired) Exc…" at bounding box center [845, 256] width 150 height 29
select select ""excluded__location_""
click at [770, 242] on select "Choose an option... Pending Applied Excluded (Questions) Excluded (Expired) Exc…" at bounding box center [845, 256] width 150 height 29
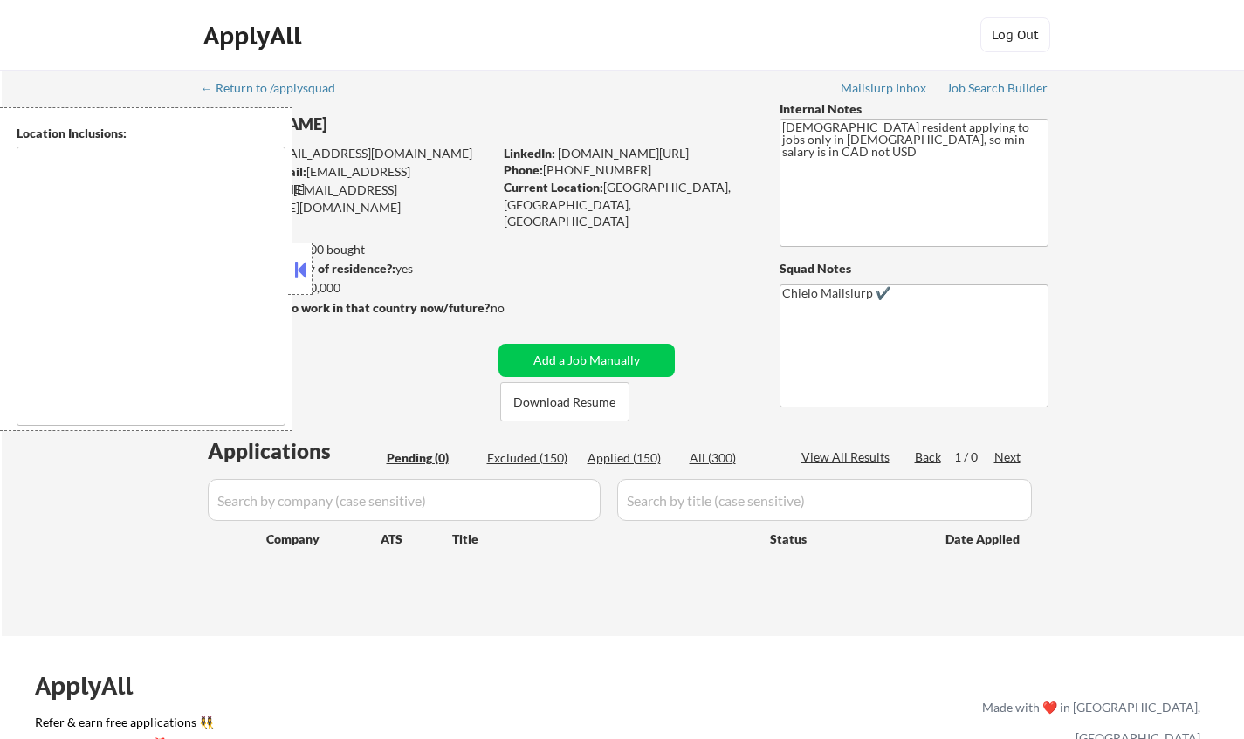
click at [305, 273] on button at bounding box center [300, 270] width 19 height 26
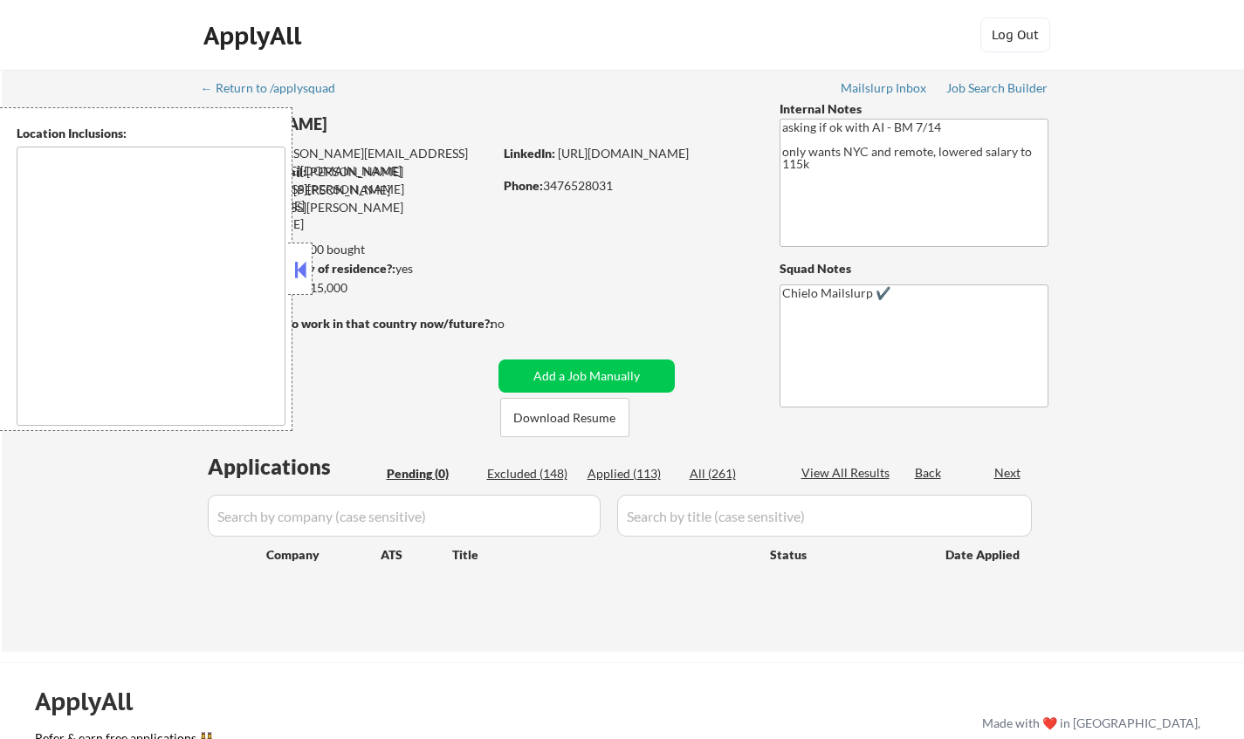
type textarea "[GEOGRAPHIC_DATA], [GEOGRAPHIC_DATA] [GEOGRAPHIC_DATA], [GEOGRAPHIC_DATA] [GEOG…"
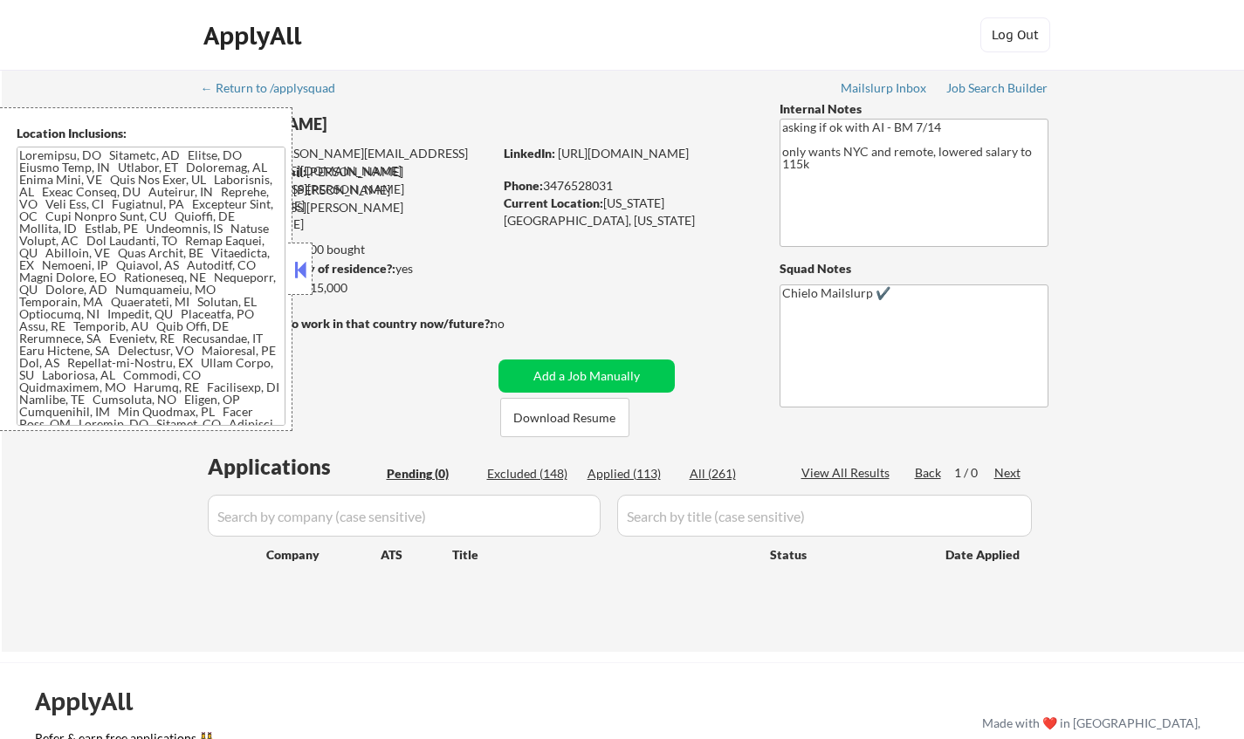
click at [302, 273] on button at bounding box center [300, 270] width 19 height 26
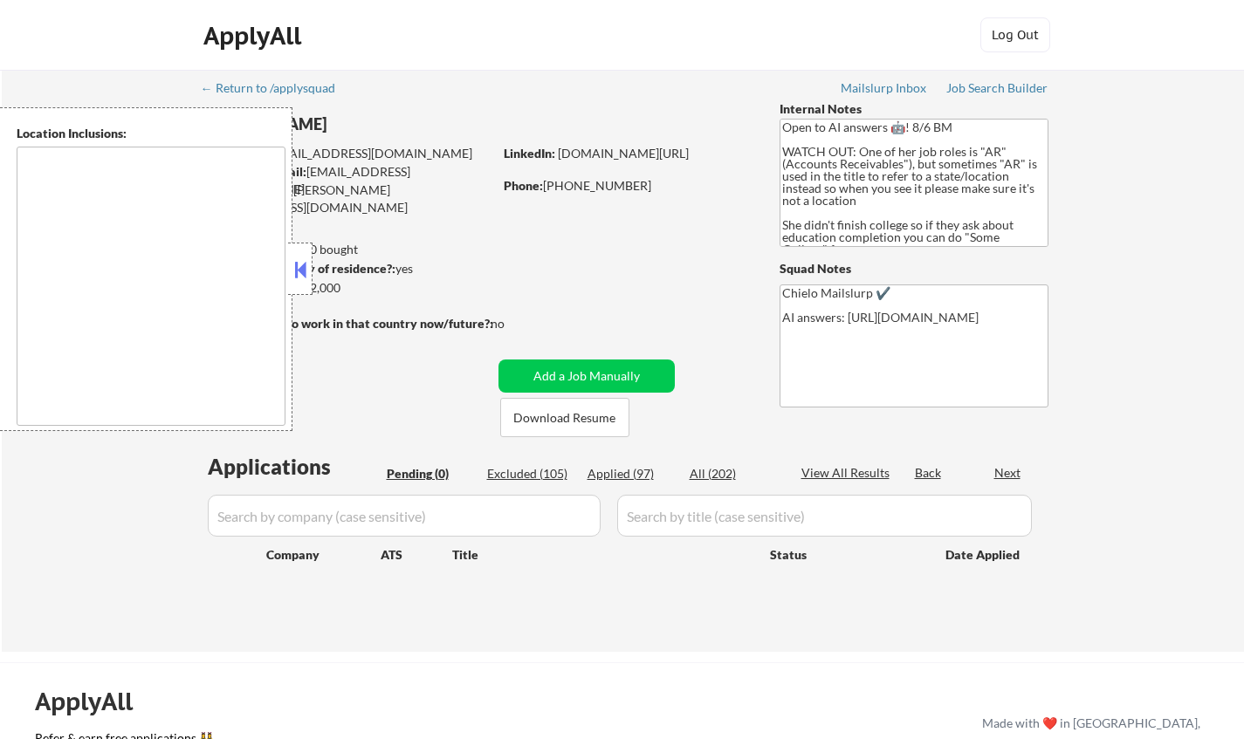
type textarea "[GEOGRAPHIC_DATA], [GEOGRAPHIC_DATA] [GEOGRAPHIC_DATA], [GEOGRAPHIC_DATA] [GEOG…"
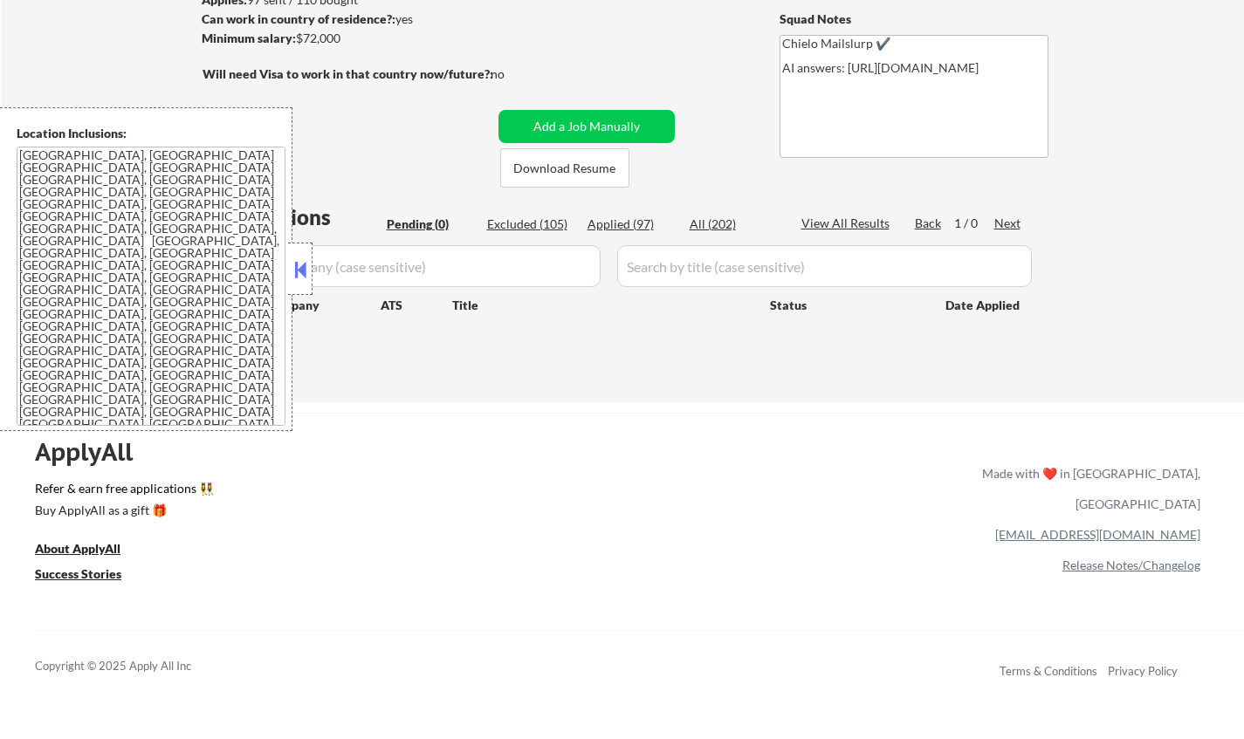
scroll to position [262, 0]
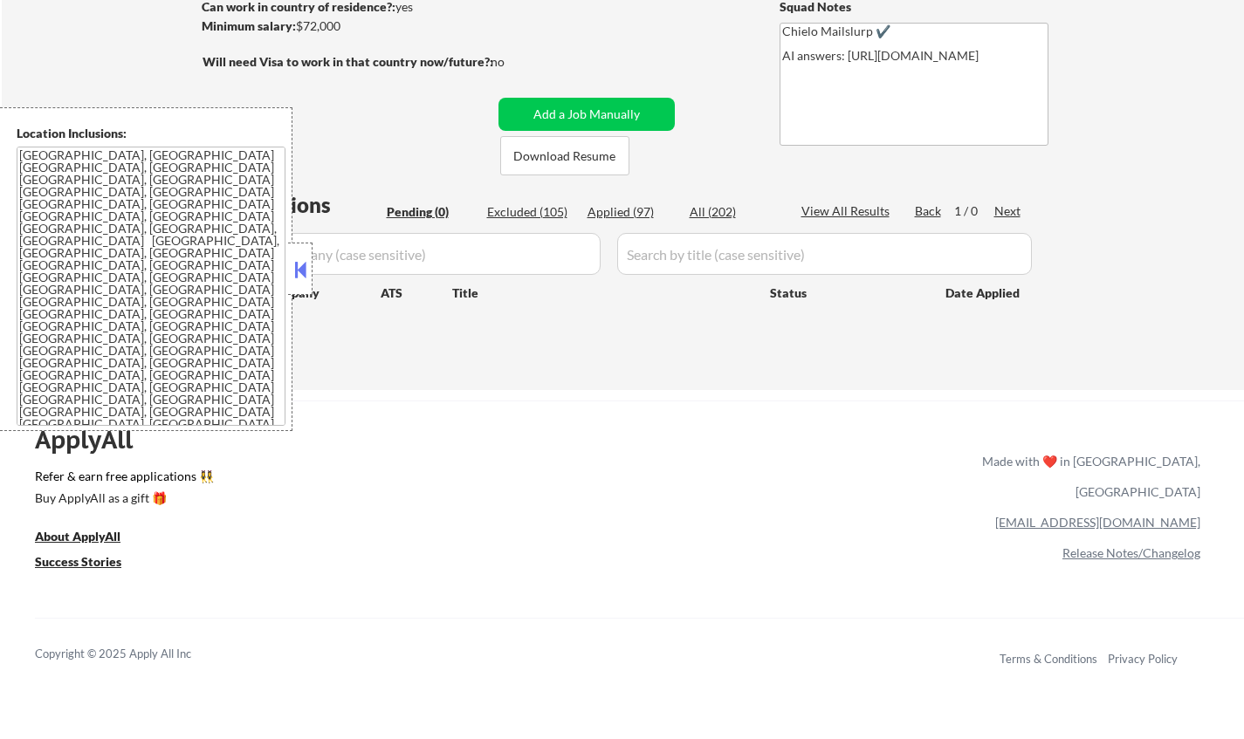
click at [301, 274] on button at bounding box center [300, 270] width 19 height 26
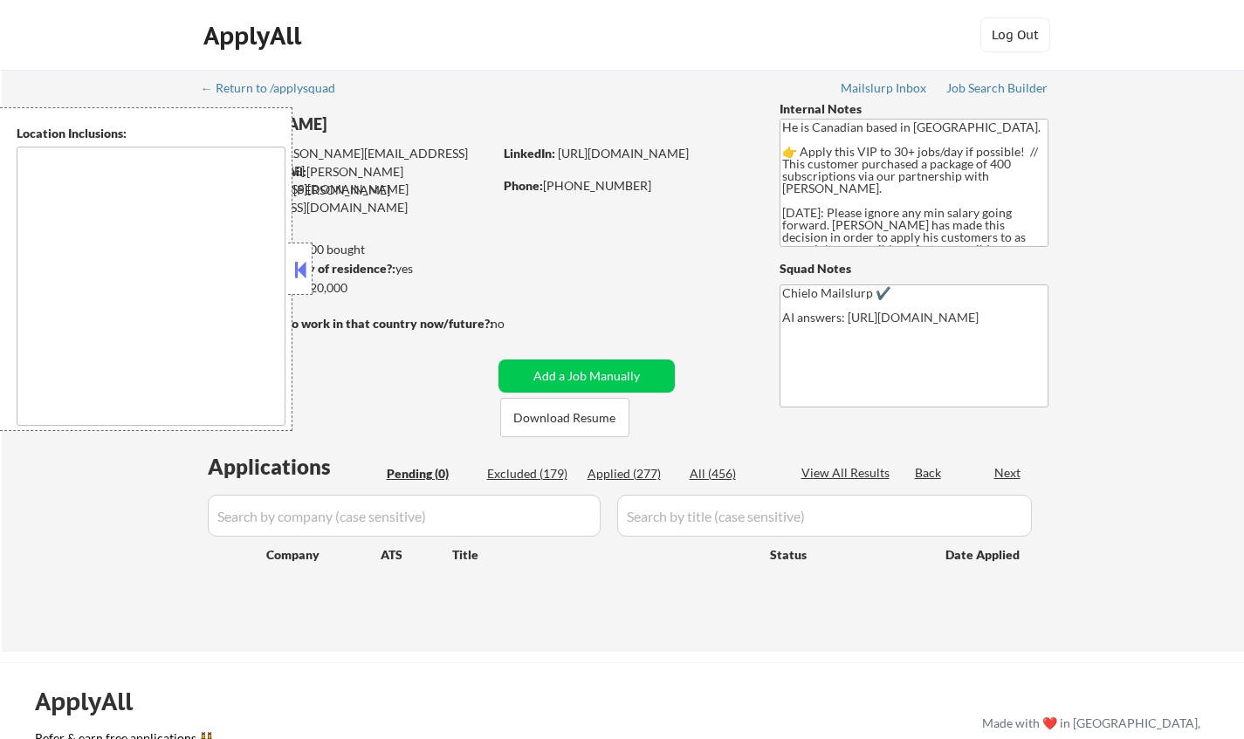
type textarea "Toronto, ON Etobicoke, ON Scarborough, ON North York, ON East York, ON York, ON…"
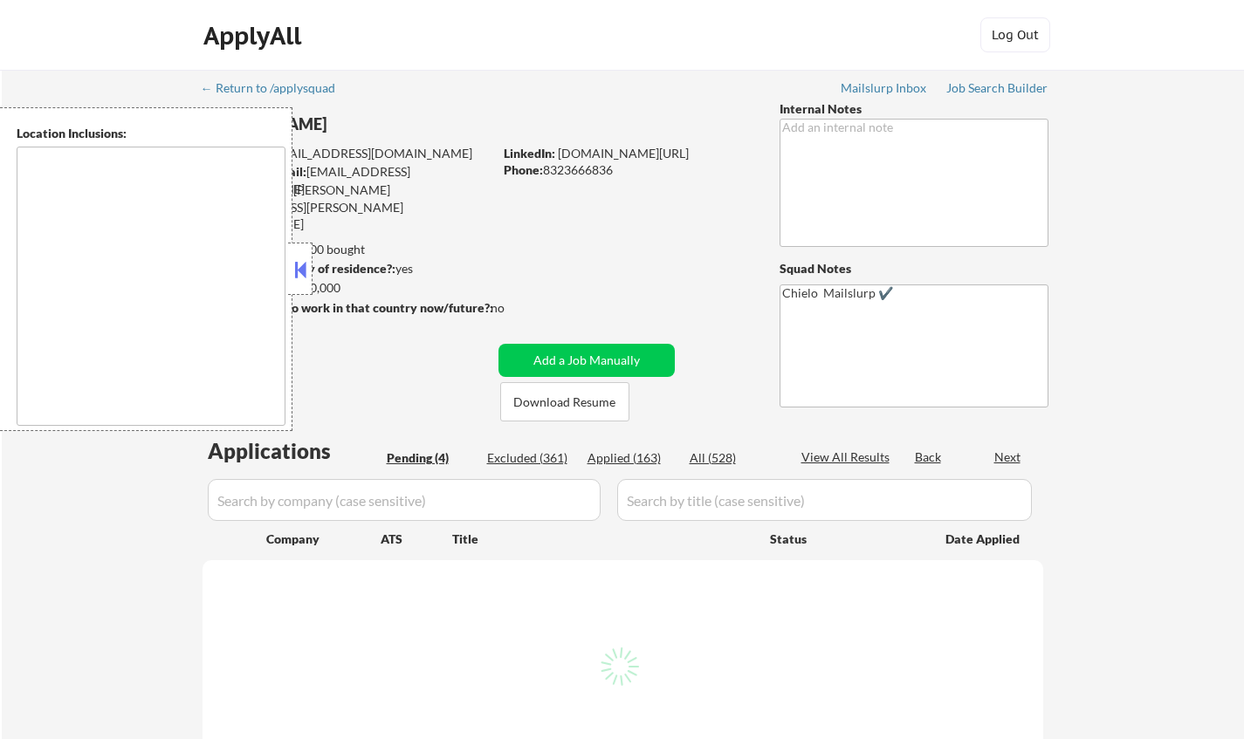
select select ""pending""
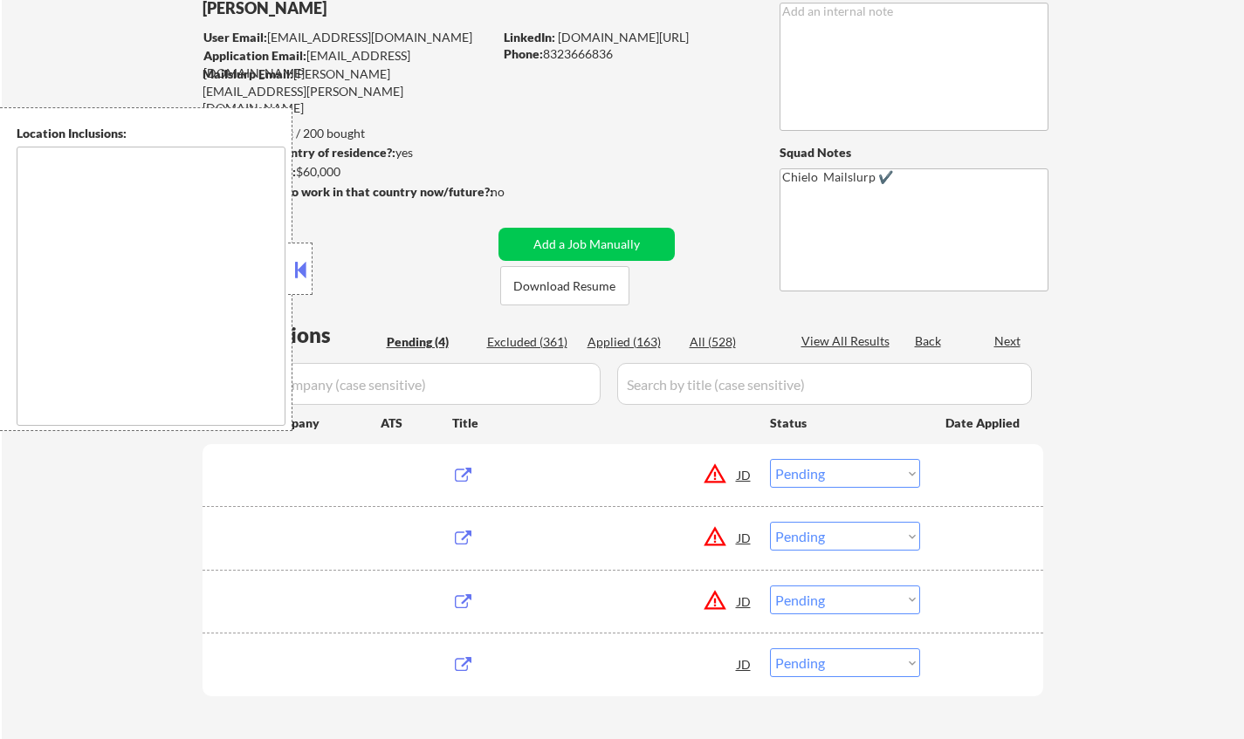
type textarea "[GEOGRAPHIC_DATA], [GEOGRAPHIC_DATA] [GEOGRAPHIC_DATA], [GEOGRAPHIC_DATA] [GEOG…"
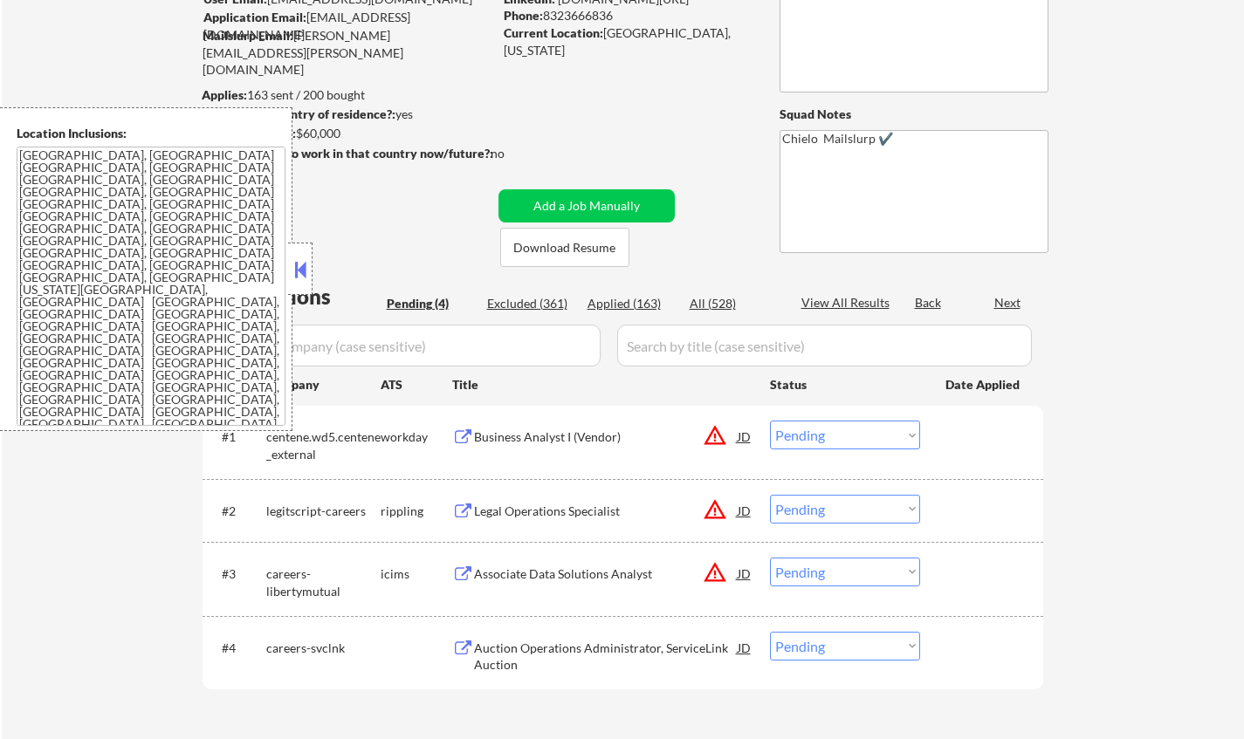
scroll to position [175, 0]
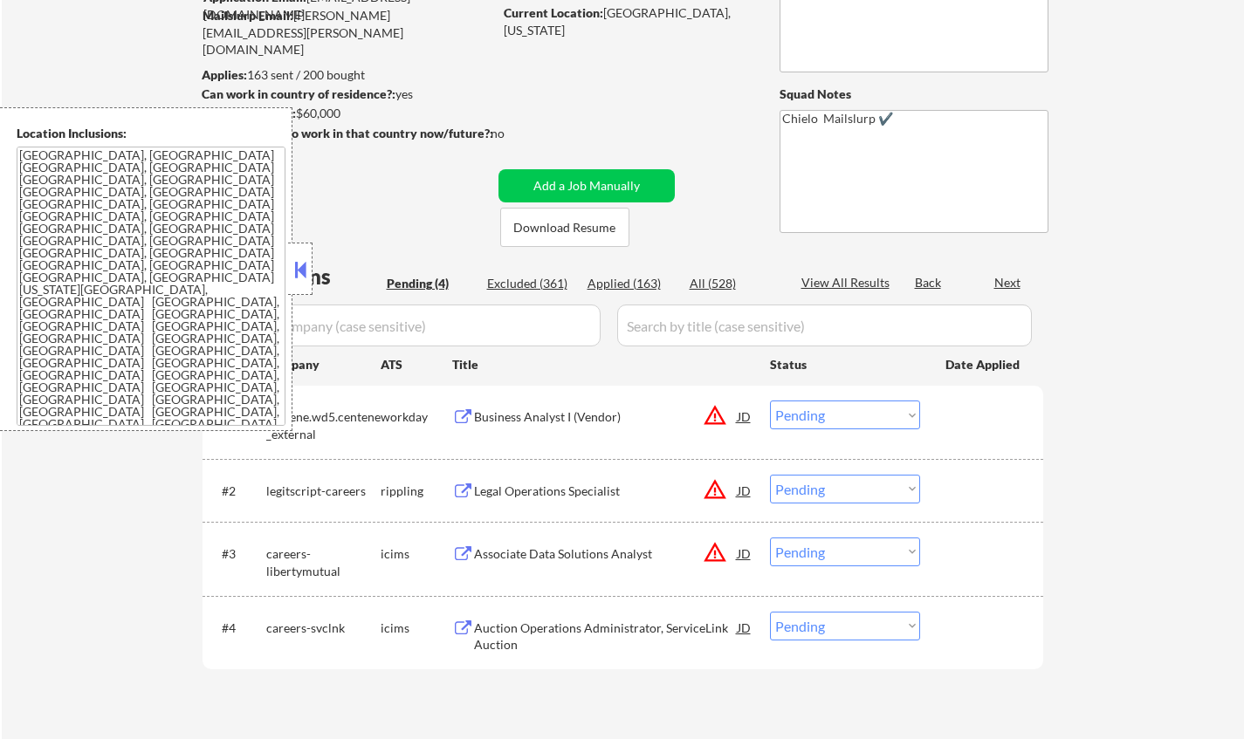
click at [299, 275] on button at bounding box center [300, 270] width 19 height 26
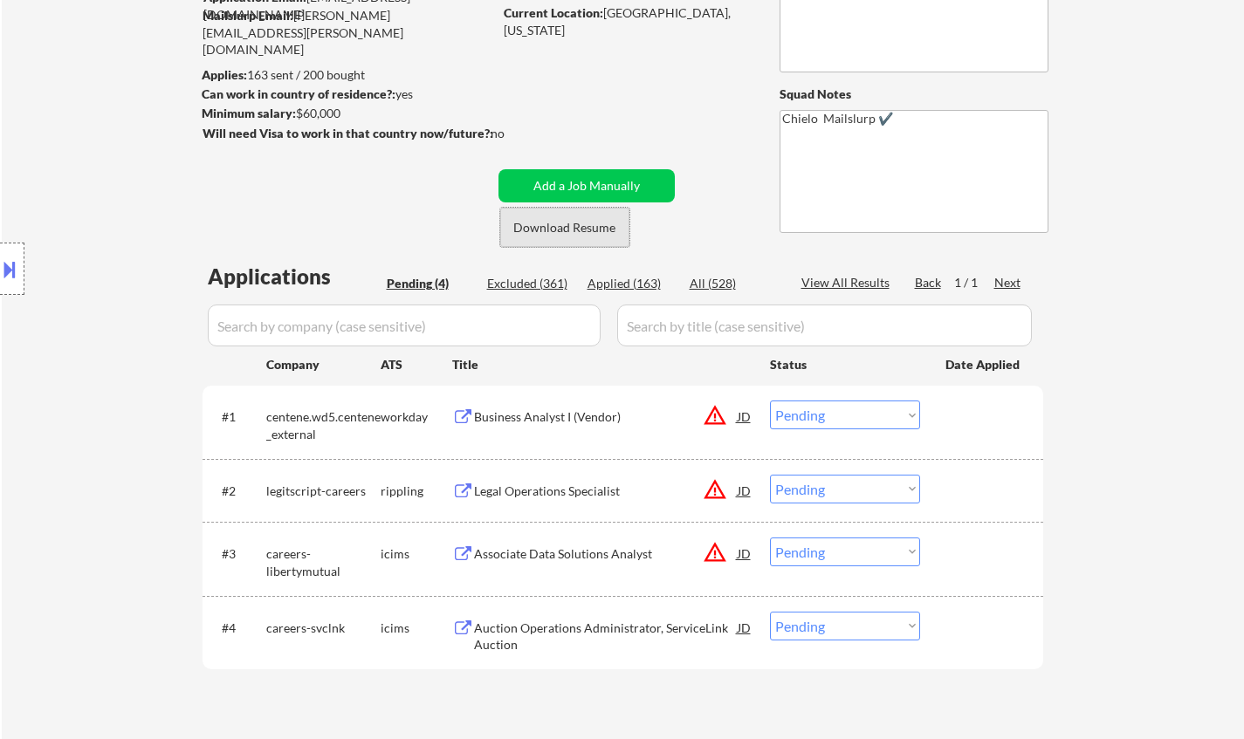
click at [560, 223] on button "Download Resume" at bounding box center [564, 227] width 129 height 39
click at [549, 494] on div "Legal Operations Specialist" at bounding box center [606, 491] width 264 height 17
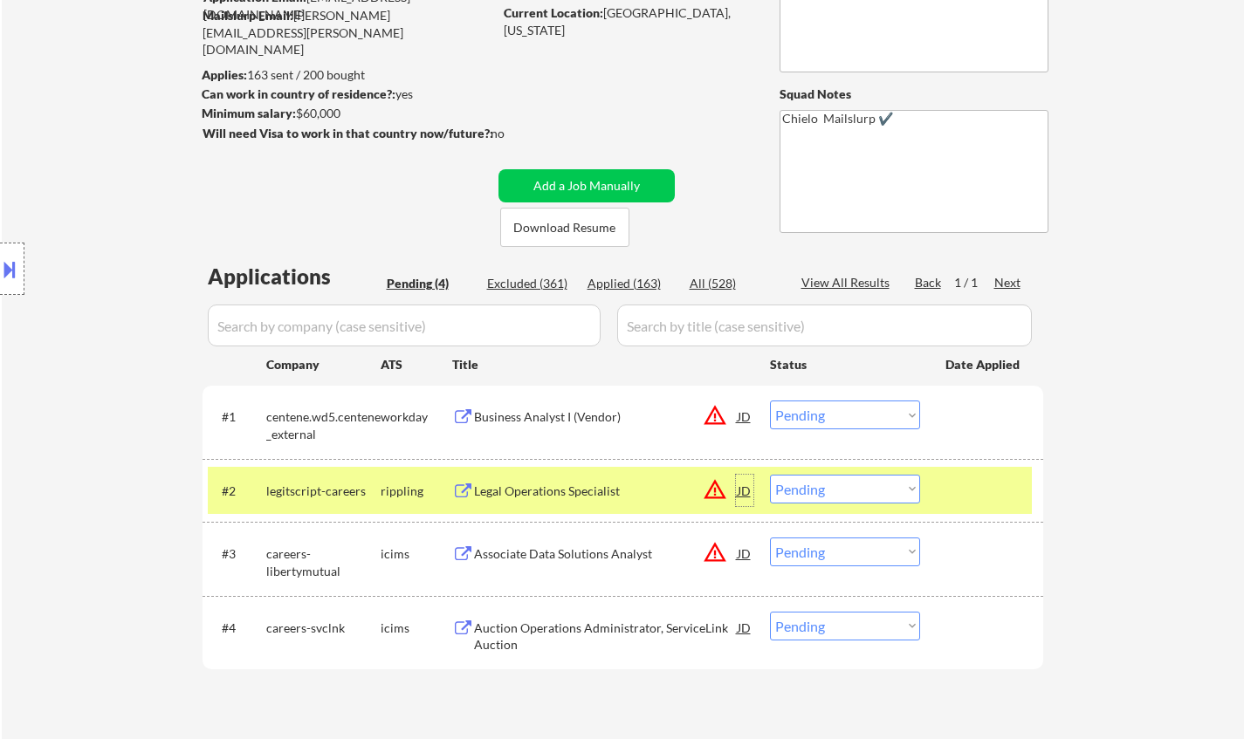
click at [742, 491] on div "JD" at bounding box center [744, 490] width 17 height 31
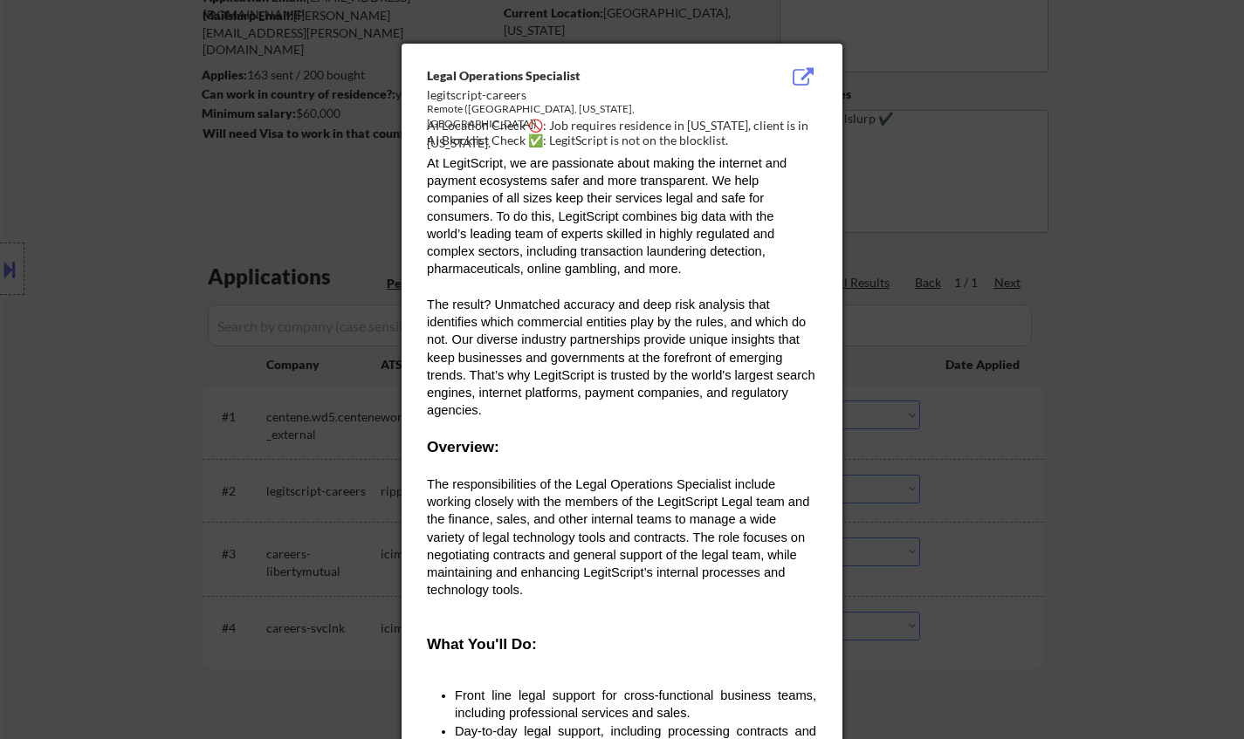
click at [1002, 543] on div at bounding box center [622, 369] width 1244 height 739
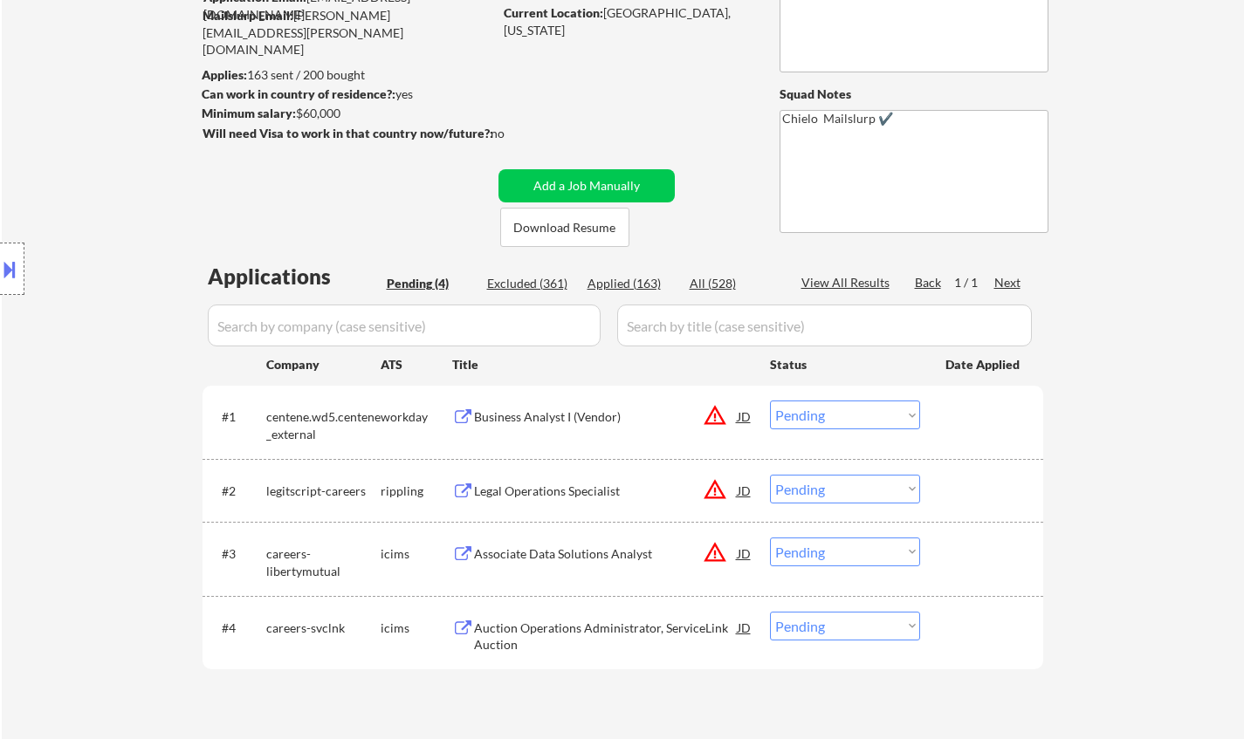
click at [1, 265] on button at bounding box center [9, 269] width 19 height 29
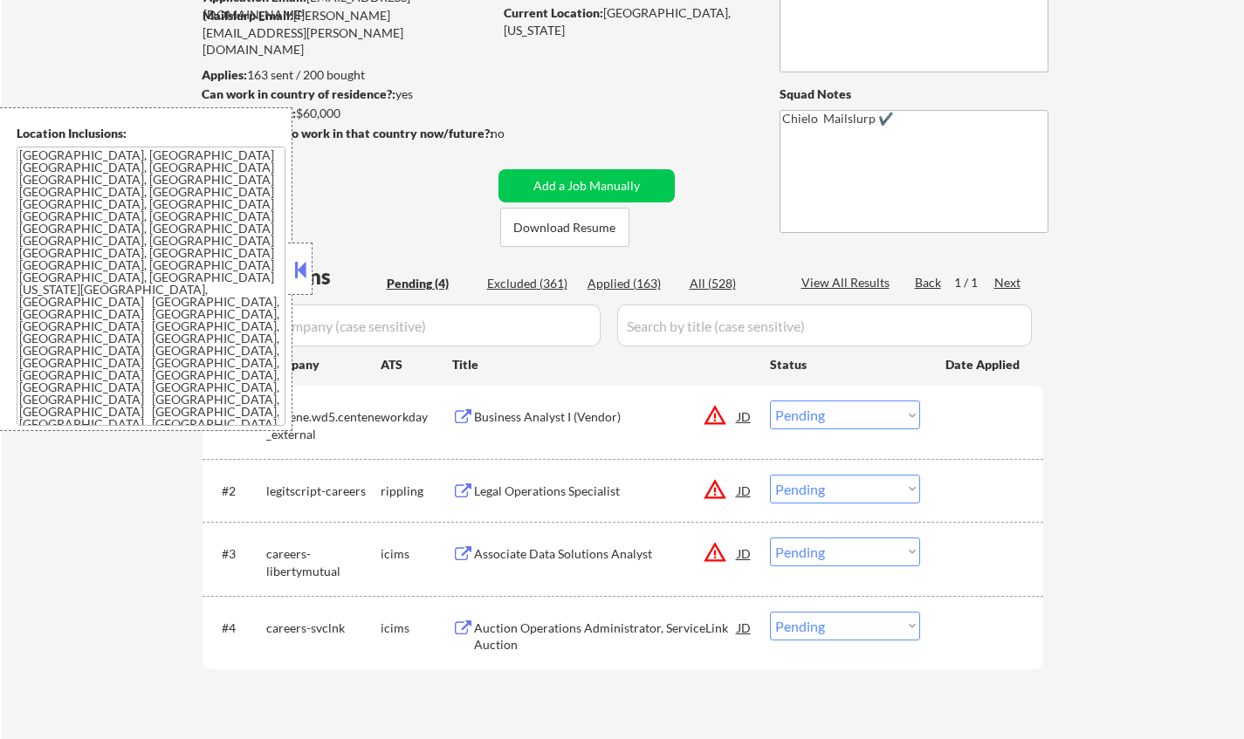
click at [855, 484] on select "Choose an option... Pending Applied Excluded (Questions) Excluded (Expired) Exc…" at bounding box center [845, 489] width 150 height 29
click at [770, 475] on select "Choose an option... Pending Applied Excluded (Questions) Excluded (Expired) Exc…" at bounding box center [845, 489] width 150 height 29
select select ""pending""
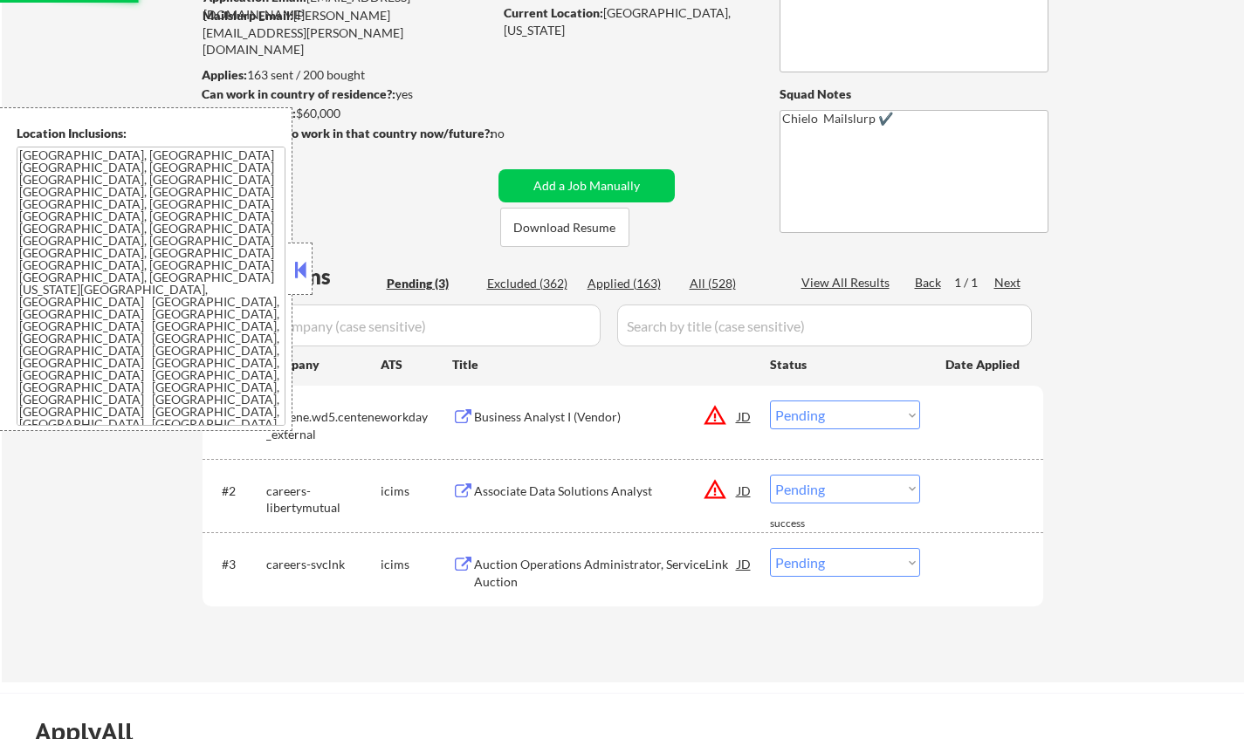
click at [744, 413] on div "JD" at bounding box center [744, 416] width 17 height 31
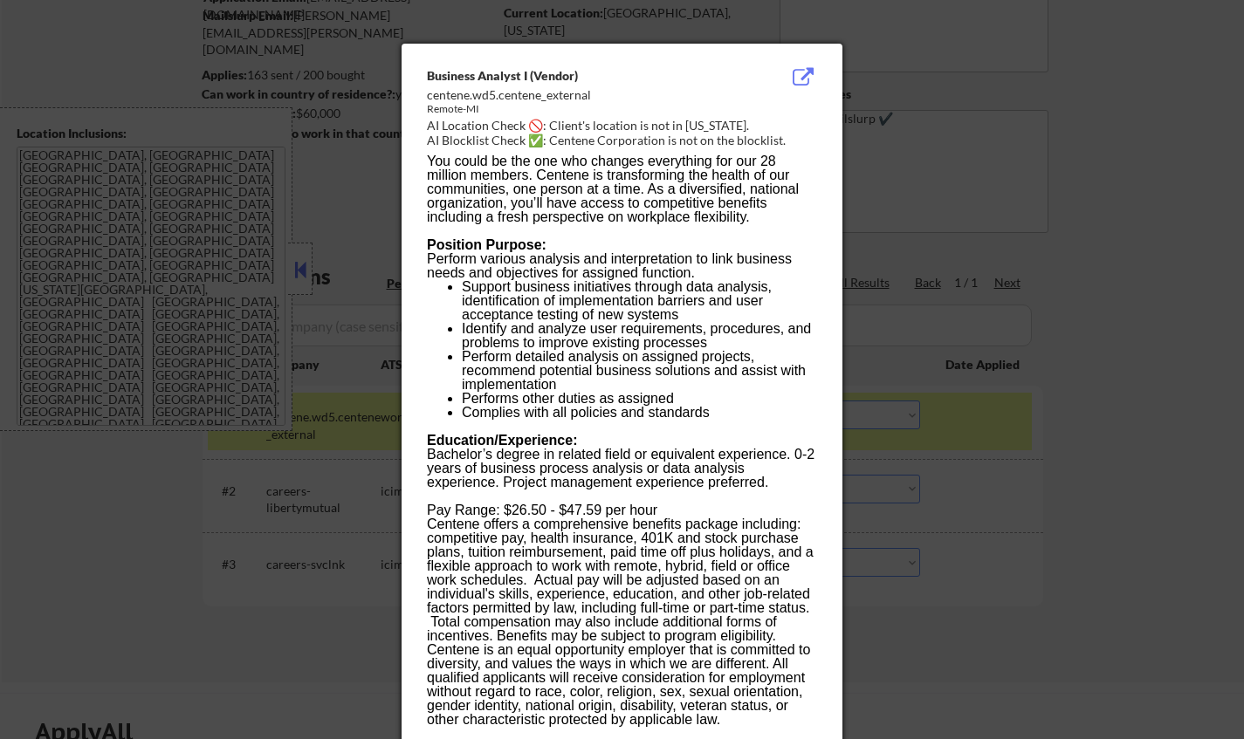
click at [1104, 593] on div at bounding box center [622, 369] width 1244 height 739
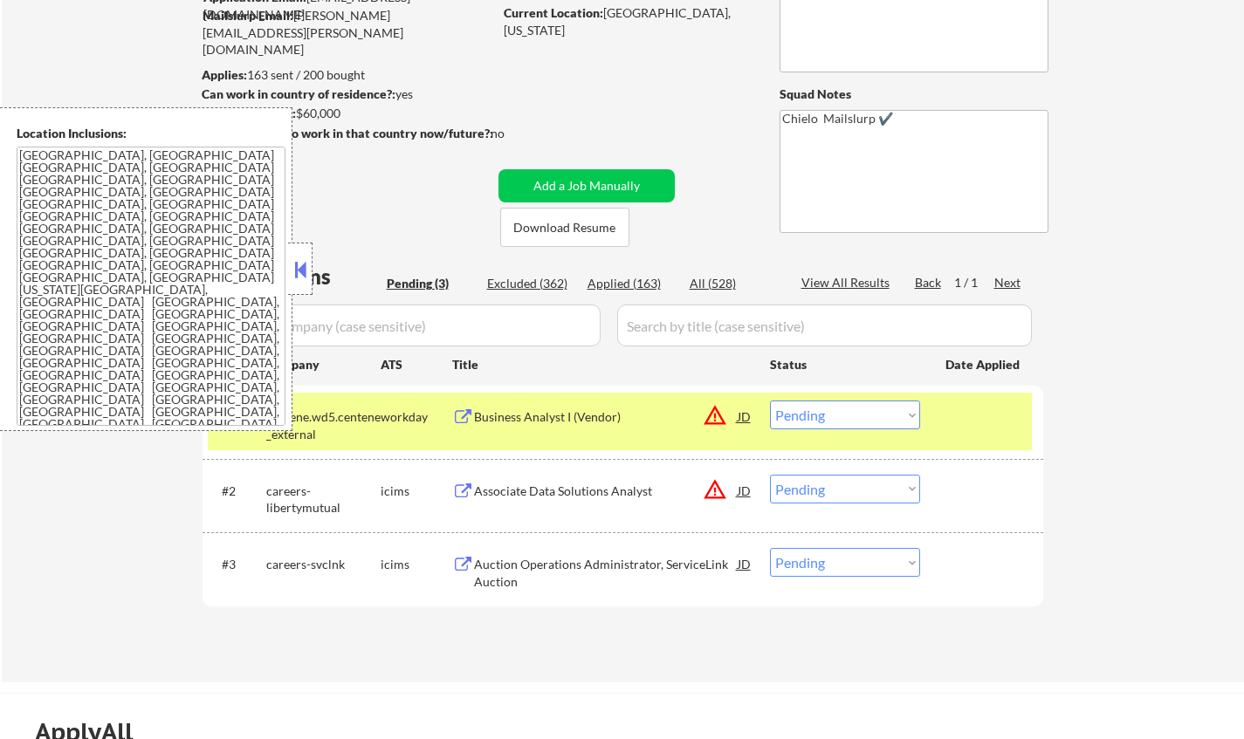
drag, startPoint x: 877, startPoint y: 419, endPoint x: 886, endPoint y: 428, distance: 12.3
click at [877, 419] on select "Choose an option... Pending Applied Excluded (Questions) Excluded (Expired) Exc…" at bounding box center [845, 415] width 150 height 29
click at [770, 401] on select "Choose an option... Pending Applied Excluded (Questions) Excluded (Expired) Exc…" at bounding box center [845, 415] width 150 height 29
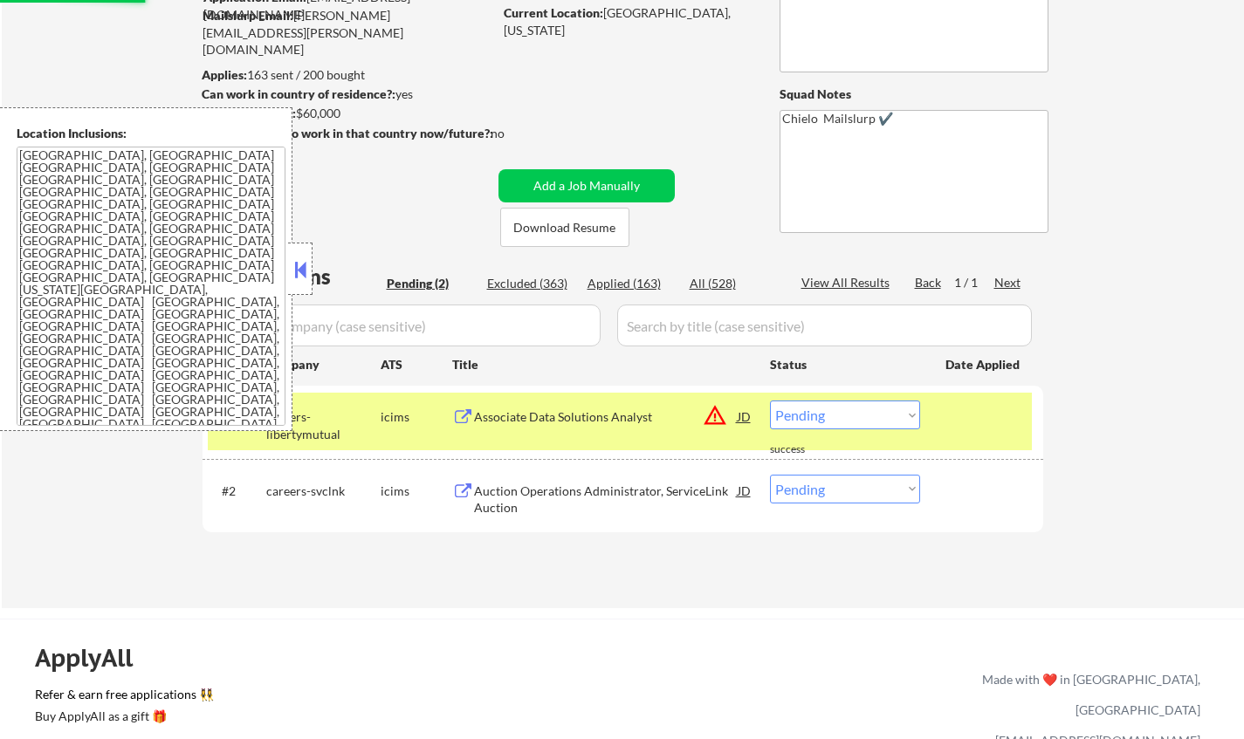
click at [747, 420] on div "JD" at bounding box center [744, 416] width 17 height 31
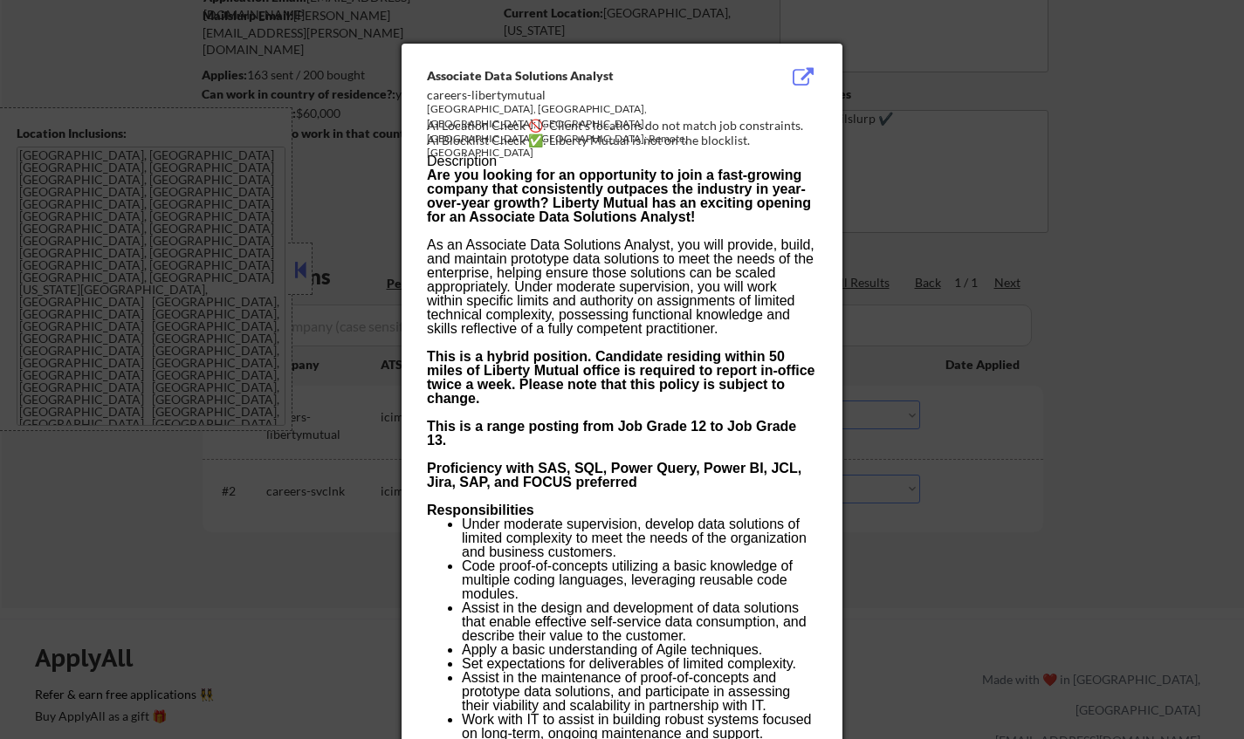
click at [996, 566] on div at bounding box center [622, 369] width 1244 height 739
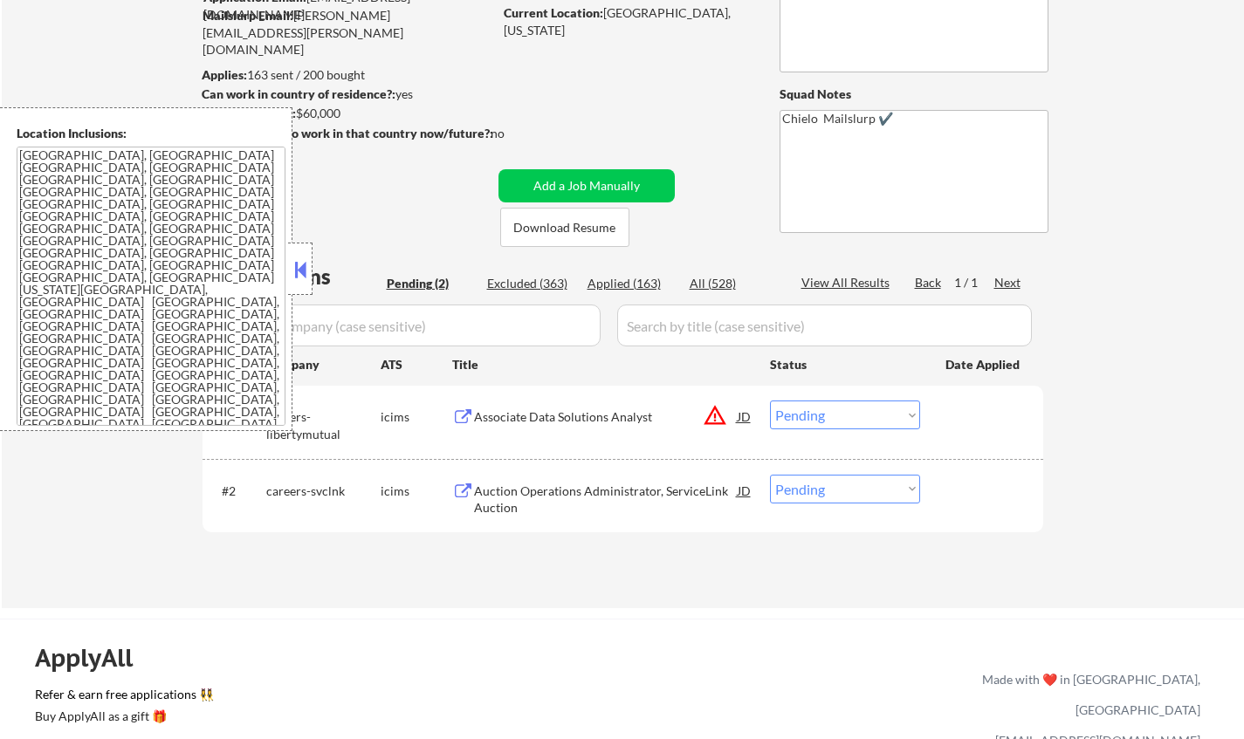
click at [841, 413] on select "Choose an option... Pending Applied Excluded (Questions) Excluded (Expired) Exc…" at bounding box center [845, 415] width 150 height 29
click at [770, 401] on select "Choose an option... Pending Applied Excluded (Questions) Excluded (Expired) Exc…" at bounding box center [845, 415] width 150 height 29
click at [308, 273] on button at bounding box center [300, 270] width 19 height 26
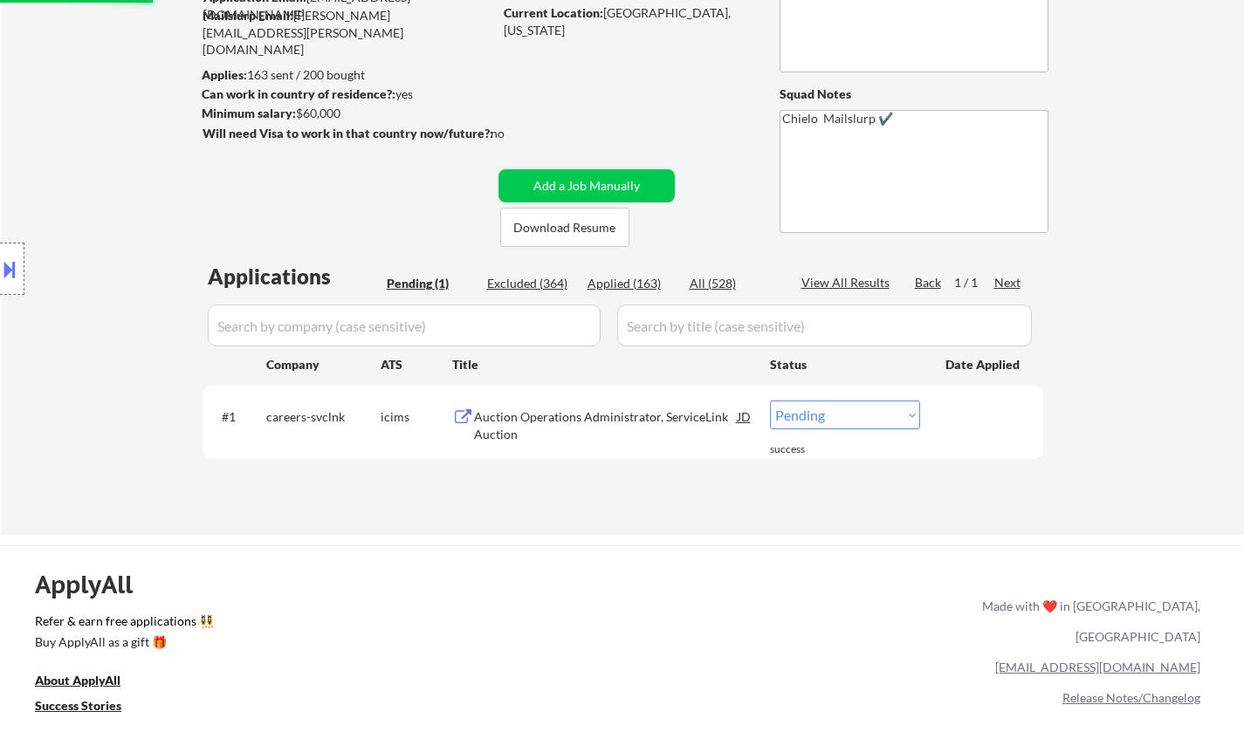
click at [596, 425] on div "Auction Operations Administrator, ServiceLink Auction" at bounding box center [606, 426] width 264 height 34
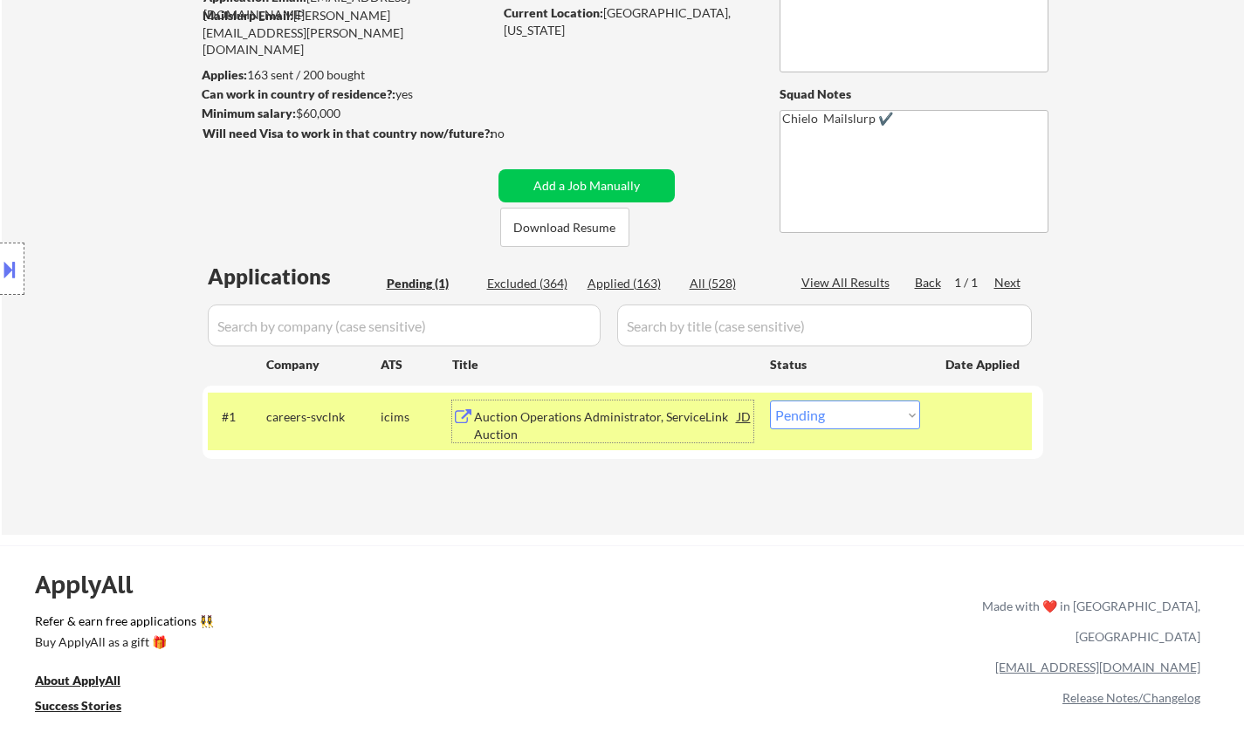
click at [0, 260] on button at bounding box center [9, 269] width 19 height 29
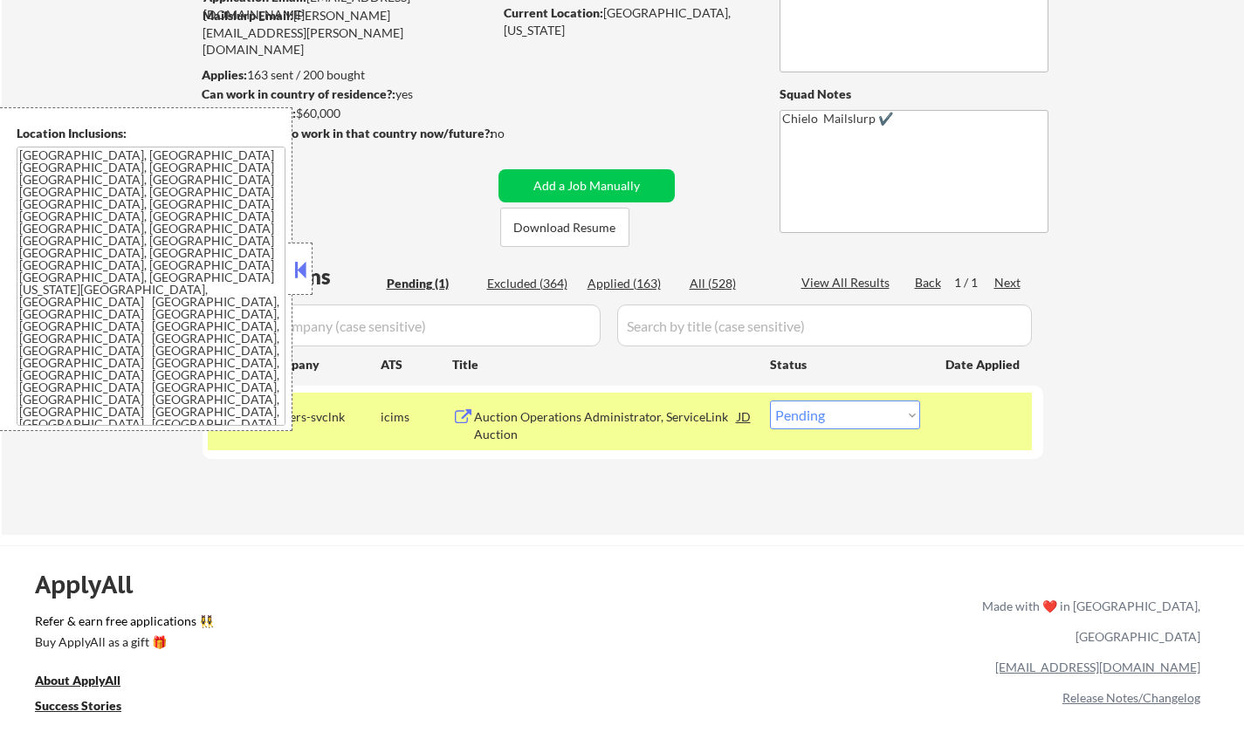
click at [291, 263] on button at bounding box center [300, 270] width 19 height 26
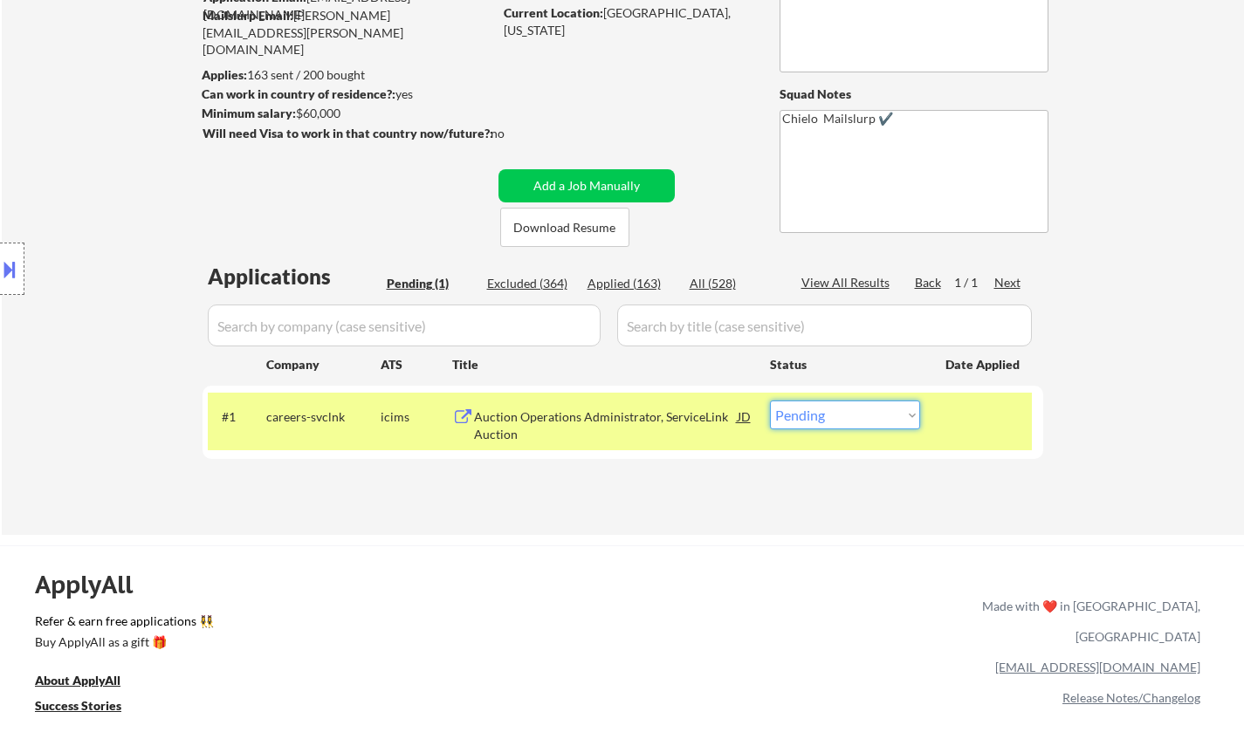
click at [872, 422] on select "Choose an option... Pending Applied Excluded (Questions) Excluded (Expired) Exc…" at bounding box center [845, 415] width 150 height 29
select select ""excluded__location_""
click at [770, 401] on select "Choose an option... Pending Applied Excluded (Questions) Excluded (Expired) Exc…" at bounding box center [845, 415] width 150 height 29
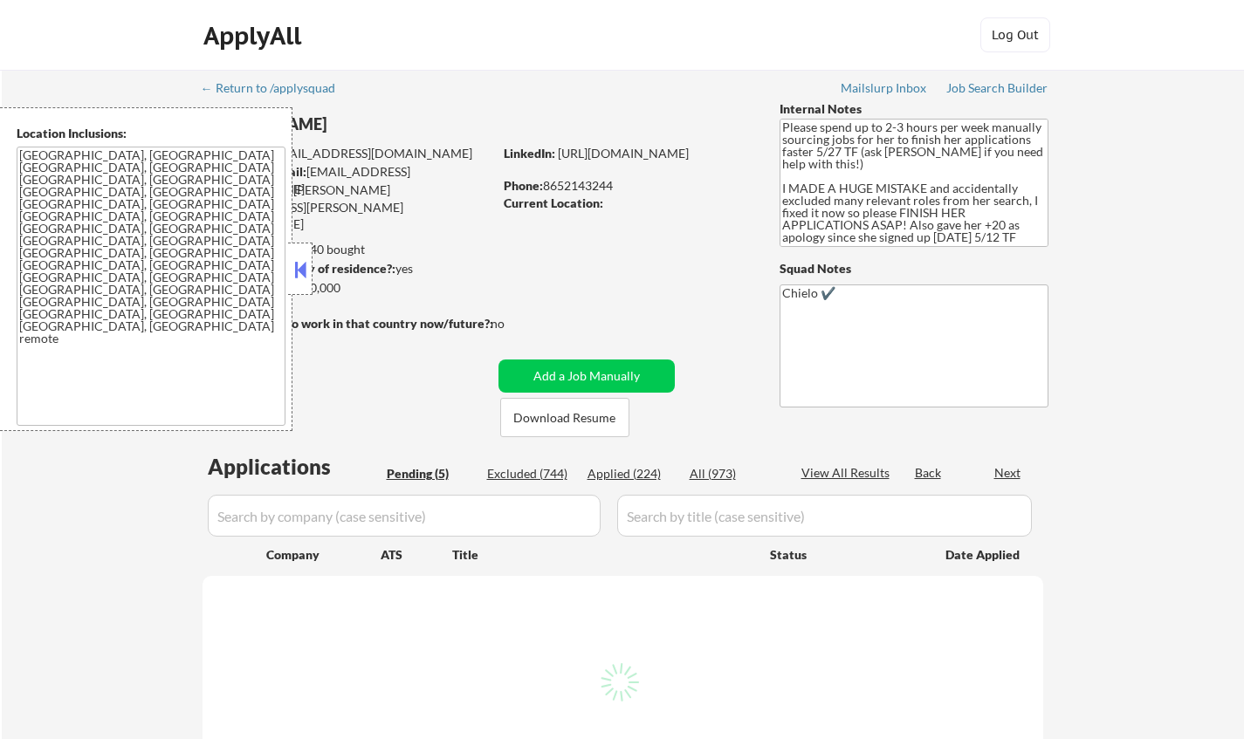
select select ""pending""
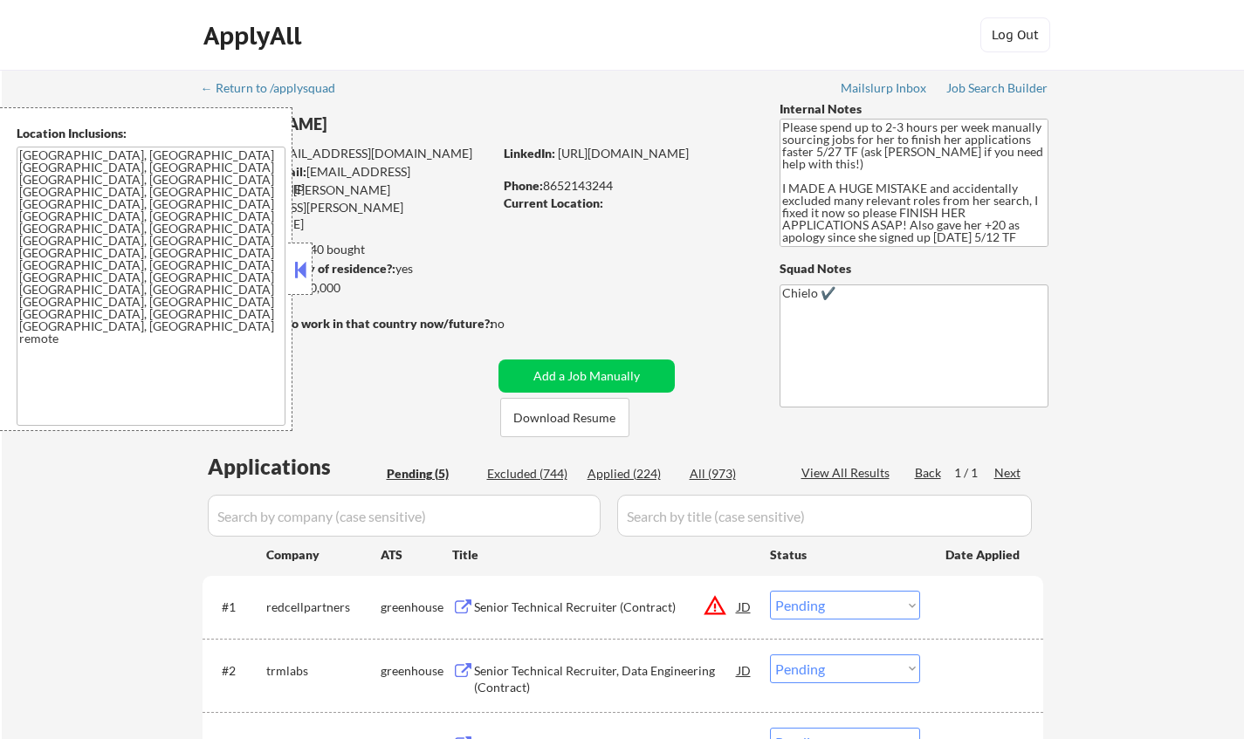
drag, startPoint x: 299, startPoint y: 268, endPoint x: 470, endPoint y: 382, distance: 205.8
click at [302, 268] on button at bounding box center [300, 270] width 19 height 26
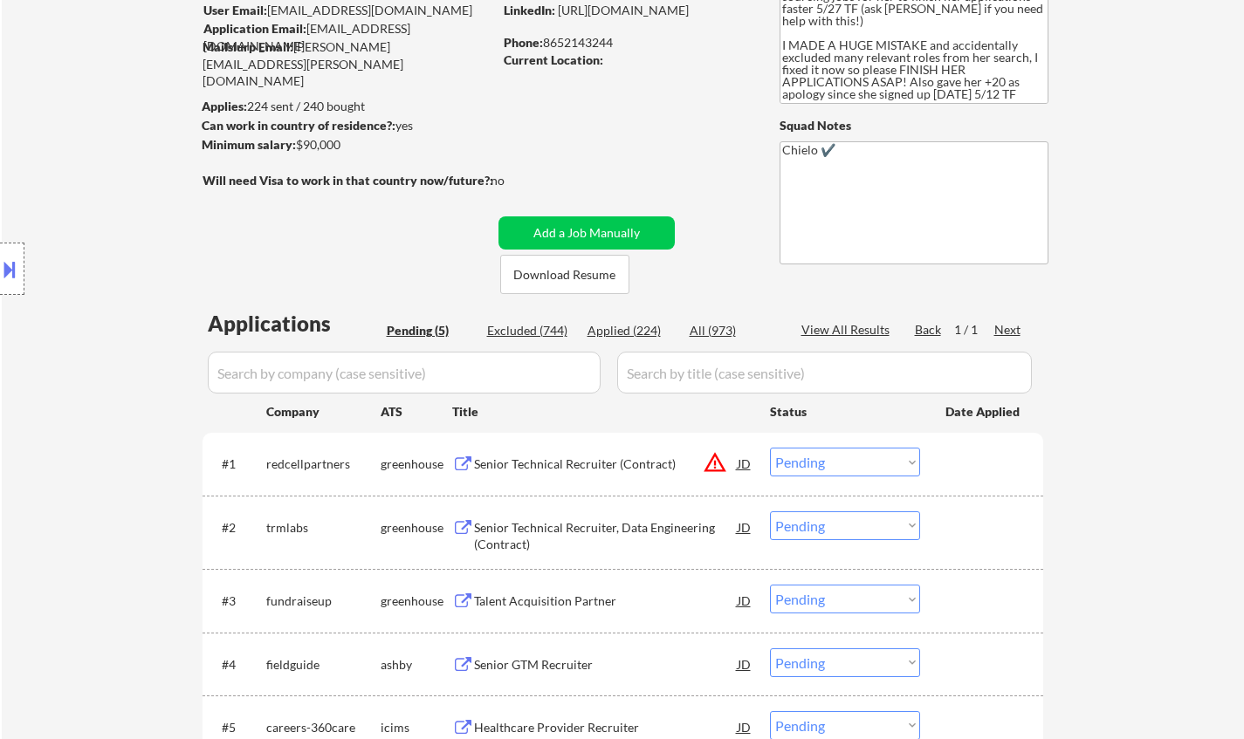
scroll to position [175, 0]
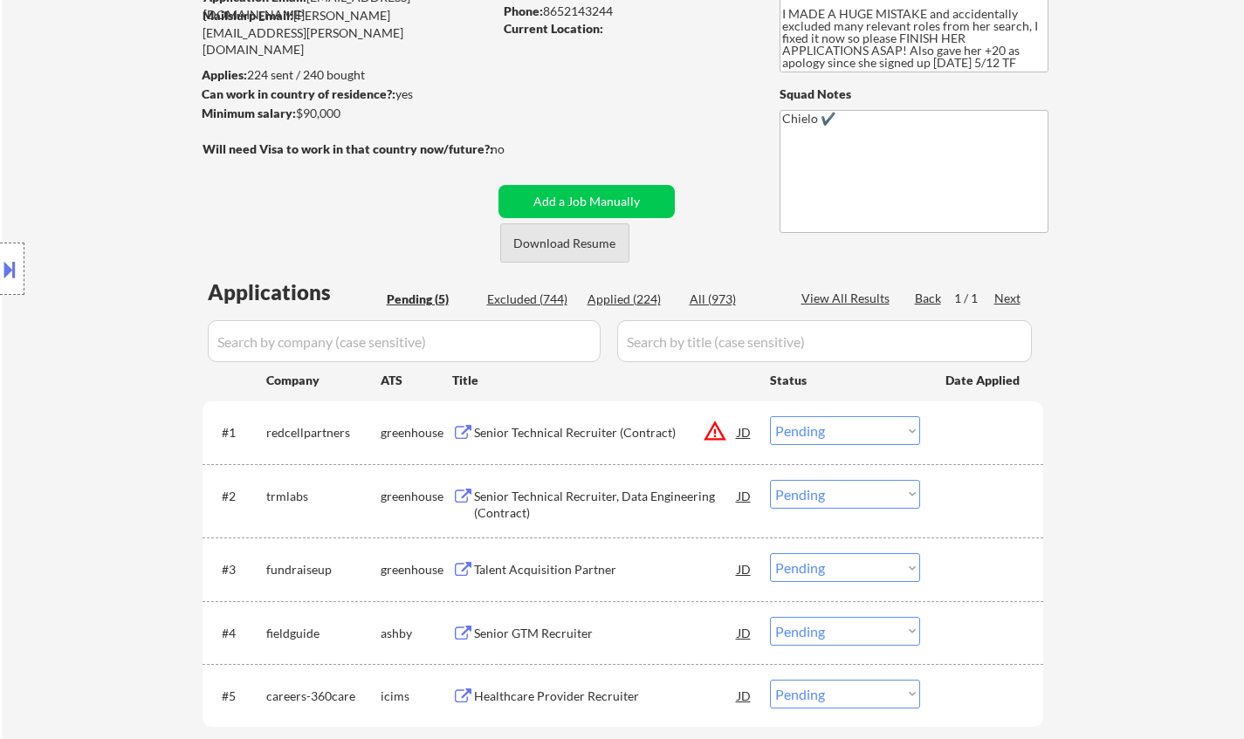
click at [560, 248] on button "Download Resume" at bounding box center [564, 242] width 129 height 39
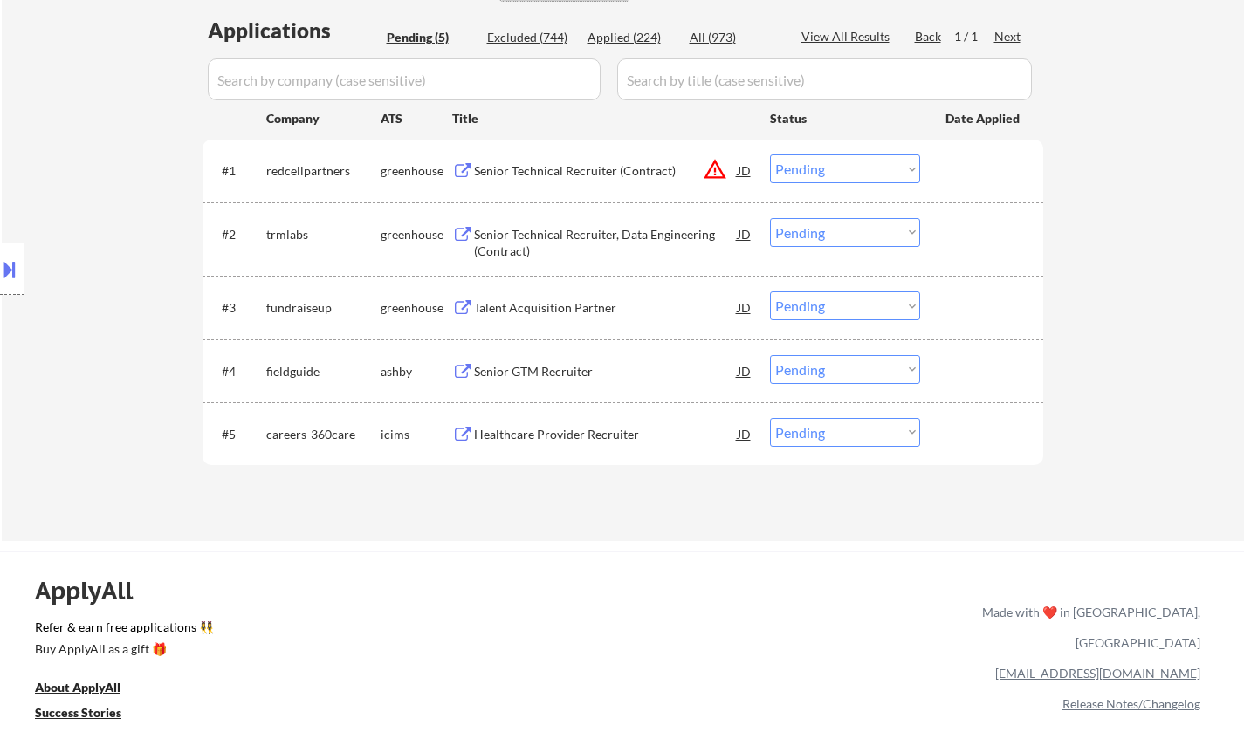
click at [532, 236] on div "Senior Technical Recruiter, Data Engineering (Contract)" at bounding box center [606, 243] width 264 height 34
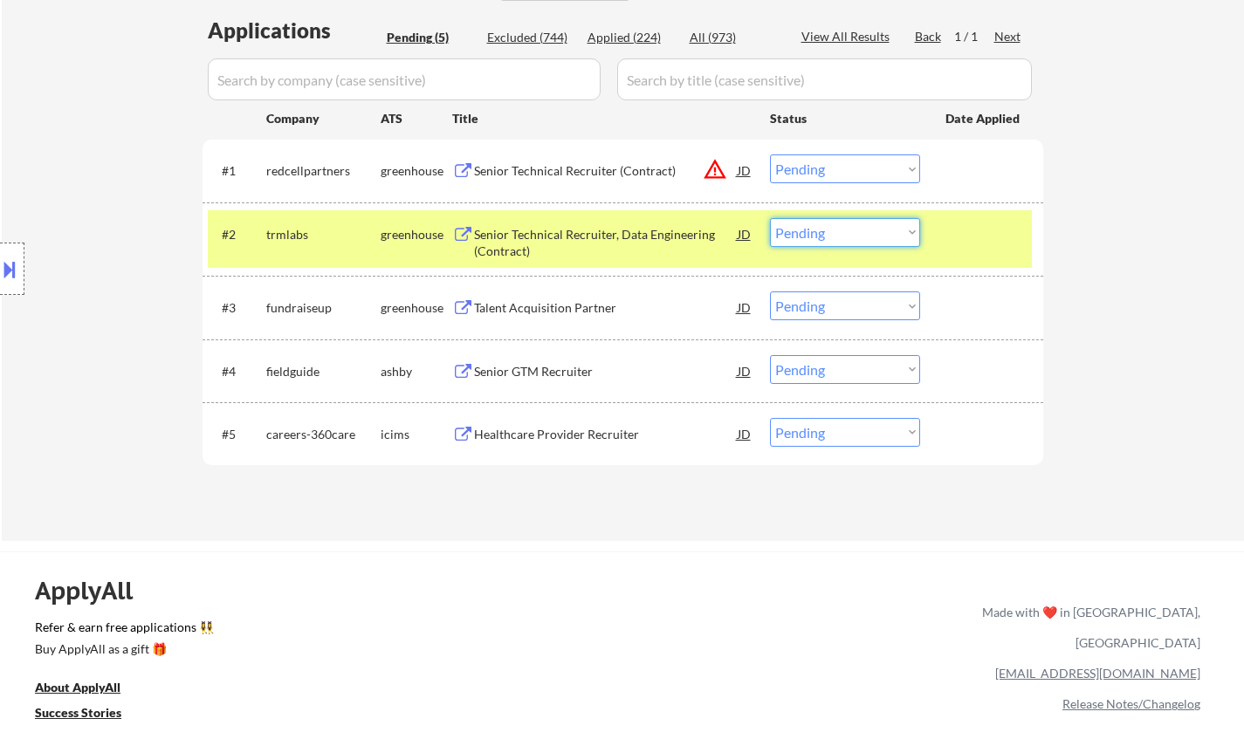
click at [829, 233] on select "Choose an option... Pending Applied Excluded (Questions) Excluded (Expired) Exc…" at bounding box center [845, 232] width 150 height 29
click at [770, 218] on select "Choose an option... Pending Applied Excluded (Questions) Excluded (Expired) Exc…" at bounding box center [845, 232] width 150 height 29
click at [595, 237] on div "Senior Technical Recruiter, Data Engineering (Contract)" at bounding box center [606, 243] width 264 height 34
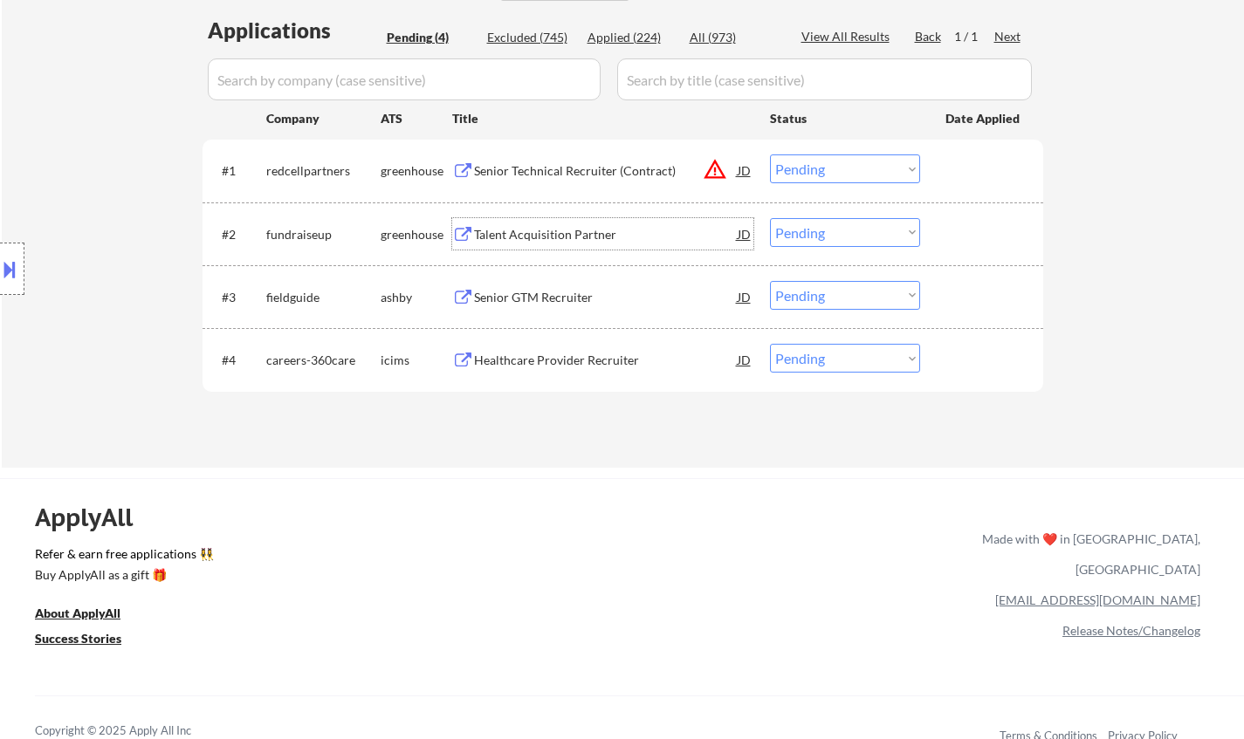
click at [539, 228] on div "Talent Acquisition Partner" at bounding box center [606, 234] width 264 height 17
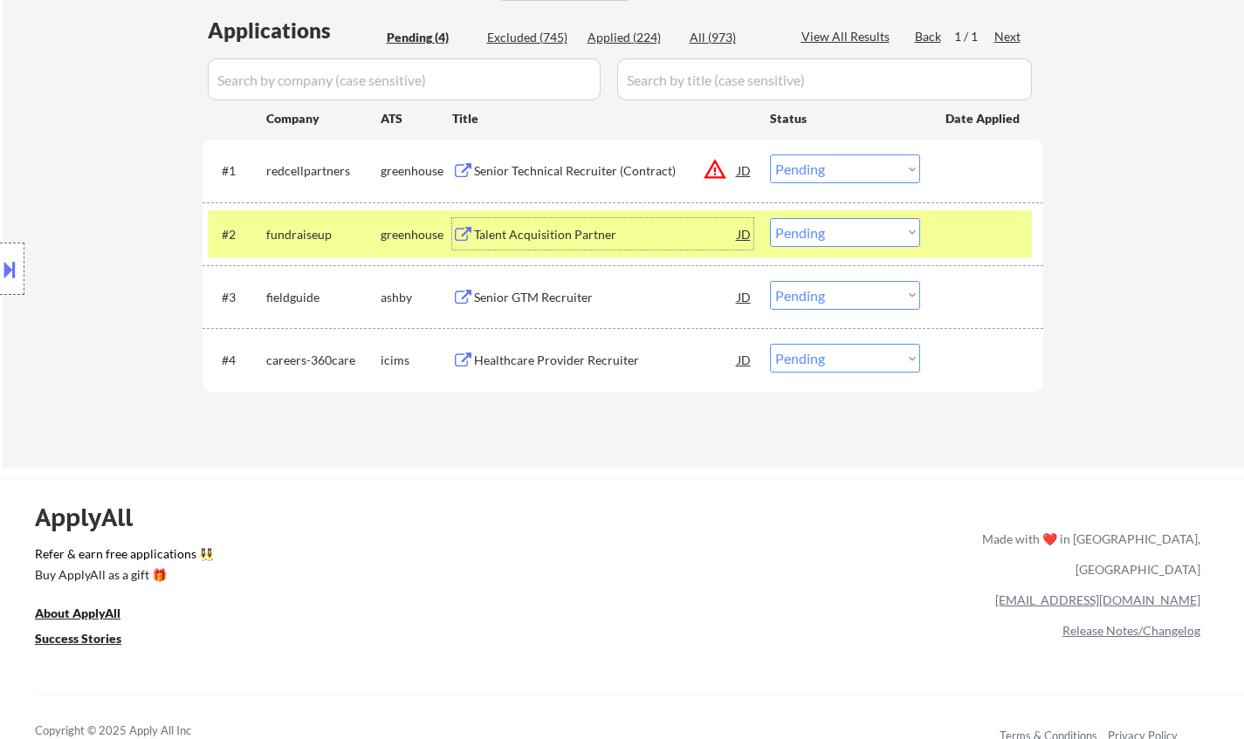
click at [750, 231] on div "JD" at bounding box center [744, 233] width 17 height 31
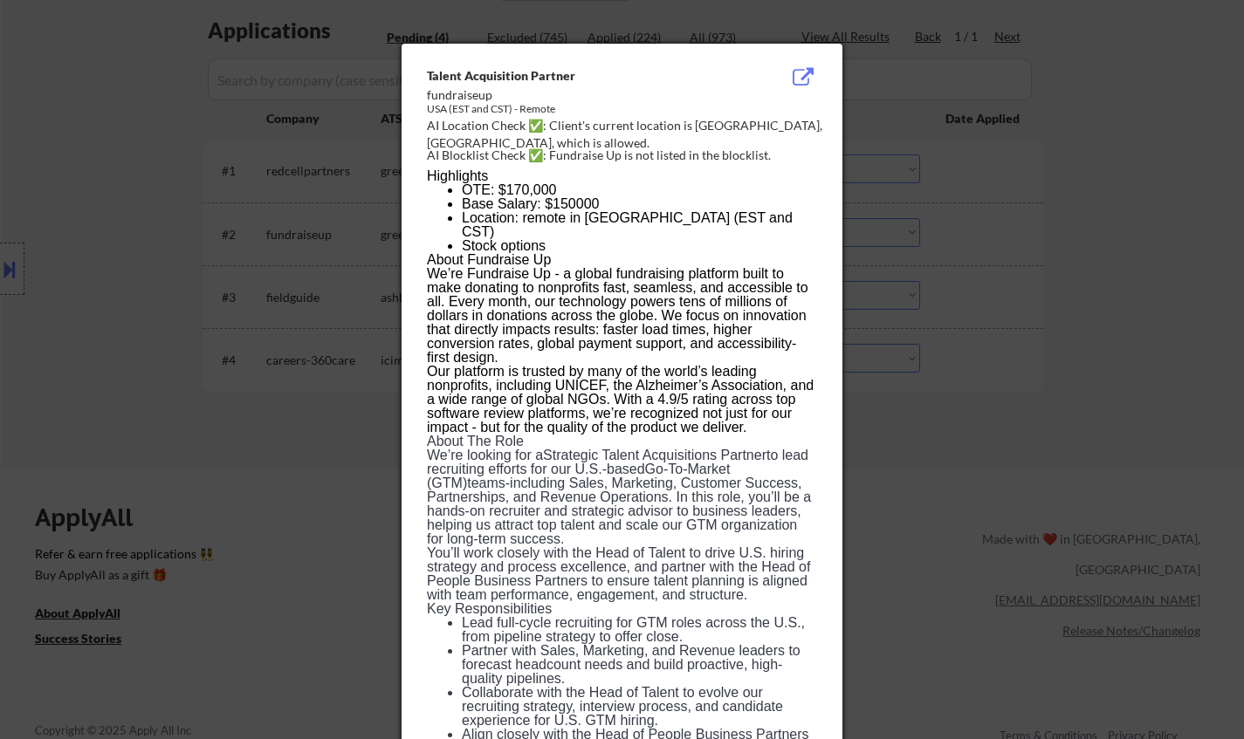
drag, startPoint x: 428, startPoint y: 73, endPoint x: 474, endPoint y: 159, distance: 97.2
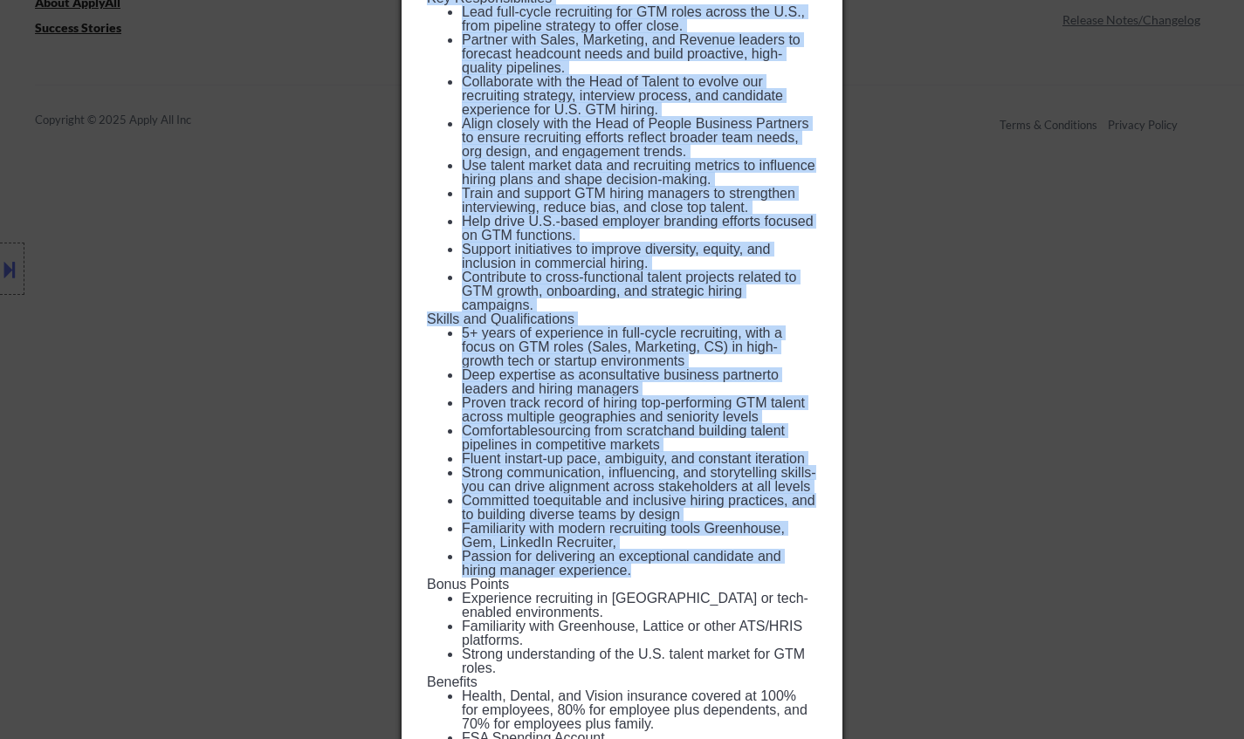
scroll to position [1183, 0]
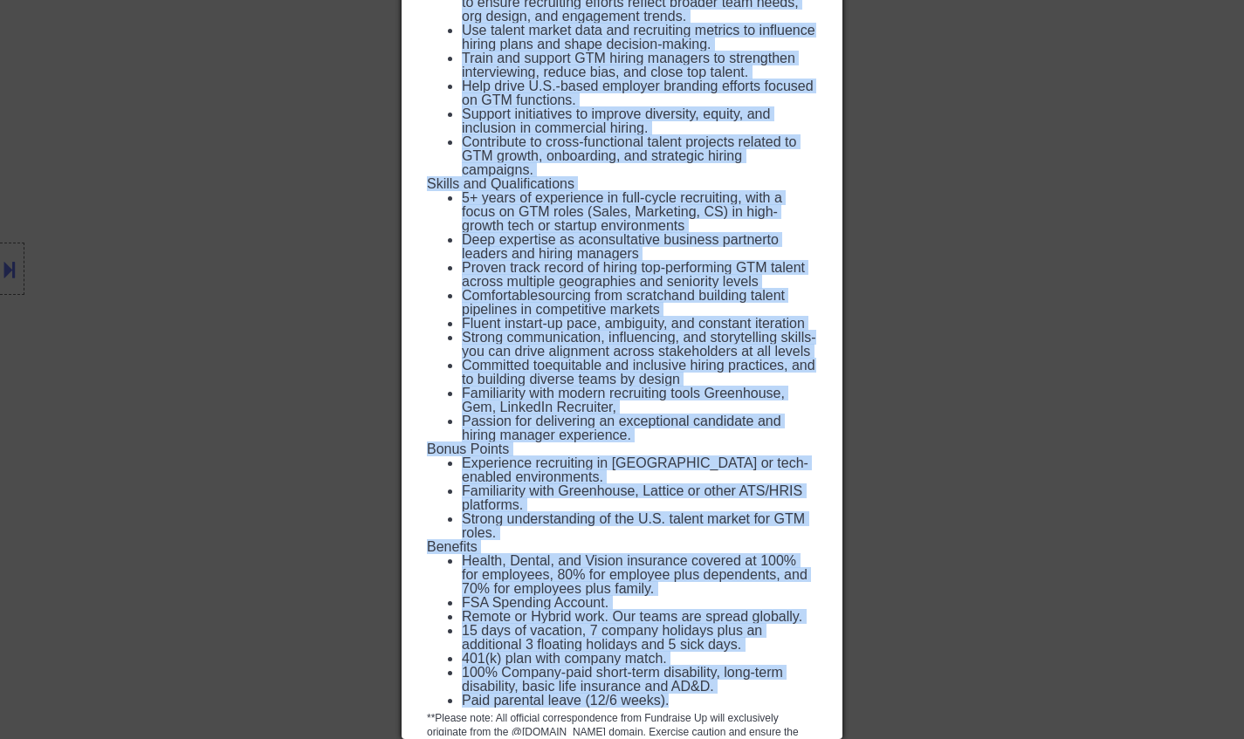
drag, startPoint x: 427, startPoint y: 75, endPoint x: 620, endPoint y: 570, distance: 531.2
click at [697, 681] on div "Talent Acquisition Partner fundraiseup USA (EST and CST) - Remote AI Location C…" at bounding box center [622, 18] width 441 height 1442
copy div "Talent Acquisition Partner fundraiseup USA (EST and CST) - Remote AI Location C…"
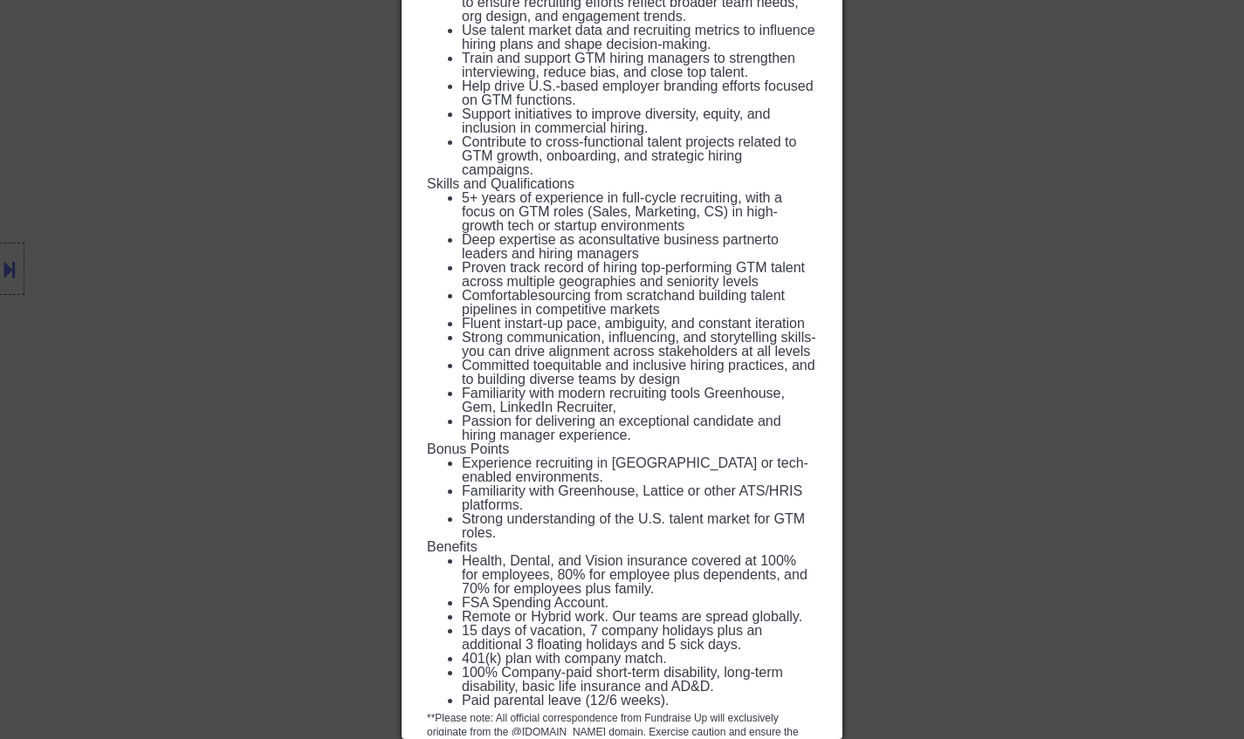
click at [882, 305] on div at bounding box center [622, 369] width 1244 height 739
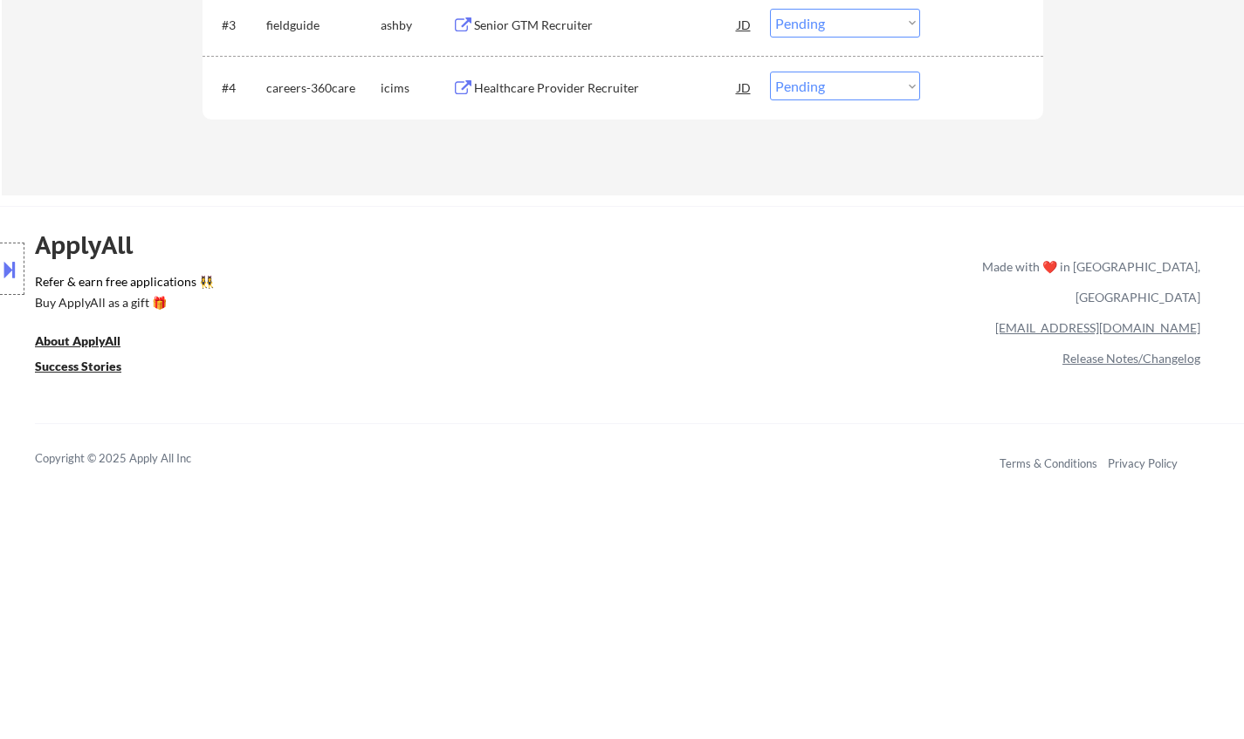
scroll to position [449, 0]
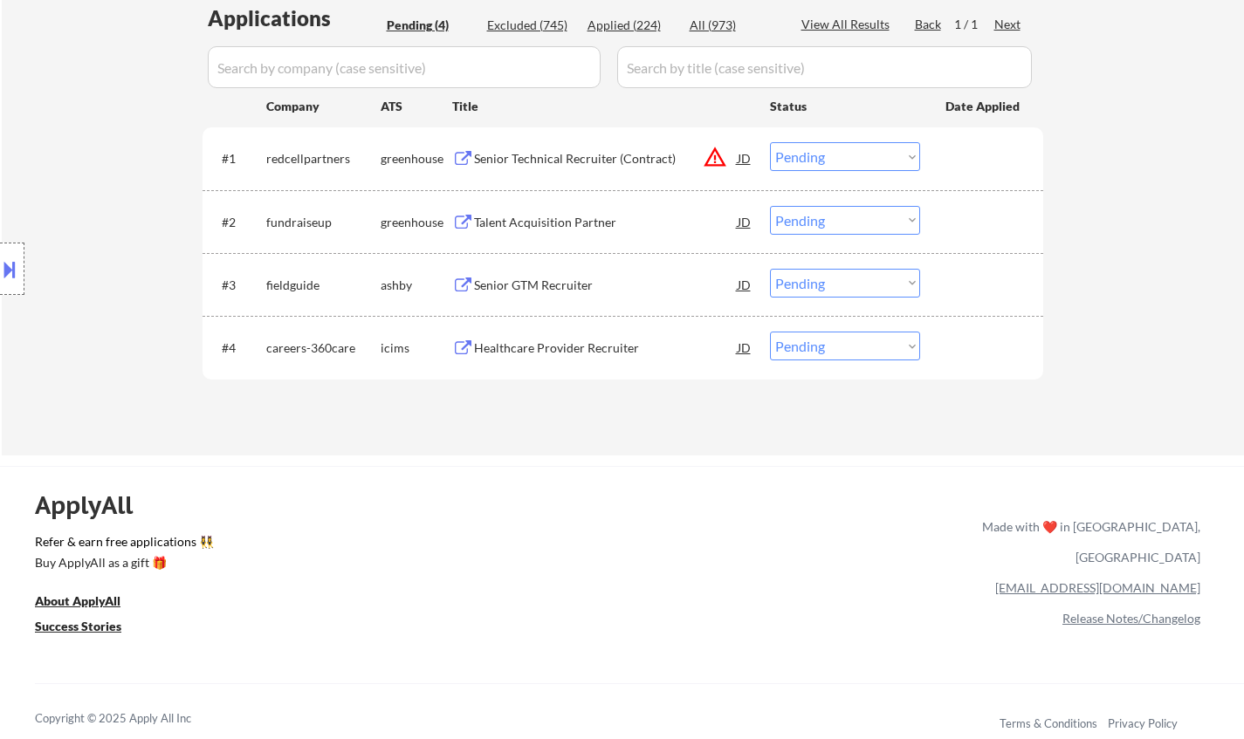
click at [869, 218] on select "Choose an option... Pending Applied Excluded (Questions) Excluded (Expired) Exc…" at bounding box center [845, 220] width 150 height 29
click at [770, 206] on select "Choose an option... Pending Applied Excluded (Questions) Excluded (Expired) Exc…" at bounding box center [845, 220] width 150 height 29
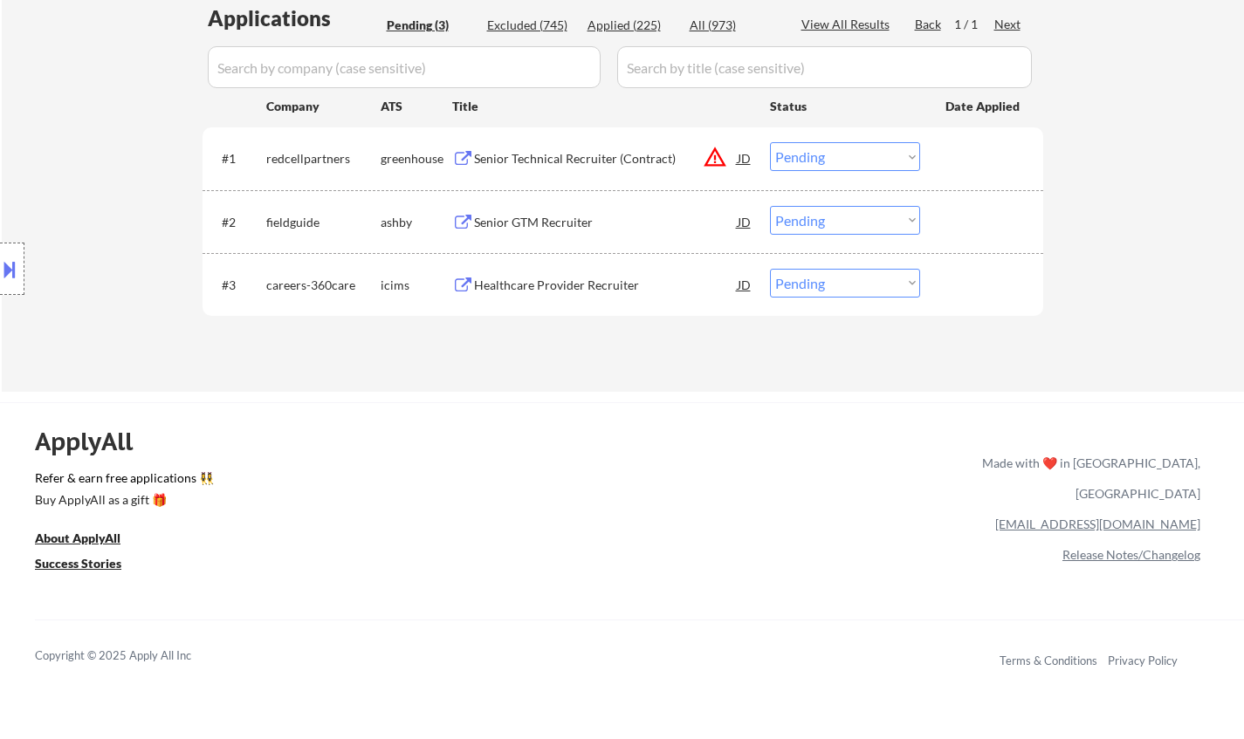
click at [556, 225] on div "Senior GTM Recruiter" at bounding box center [606, 222] width 264 height 17
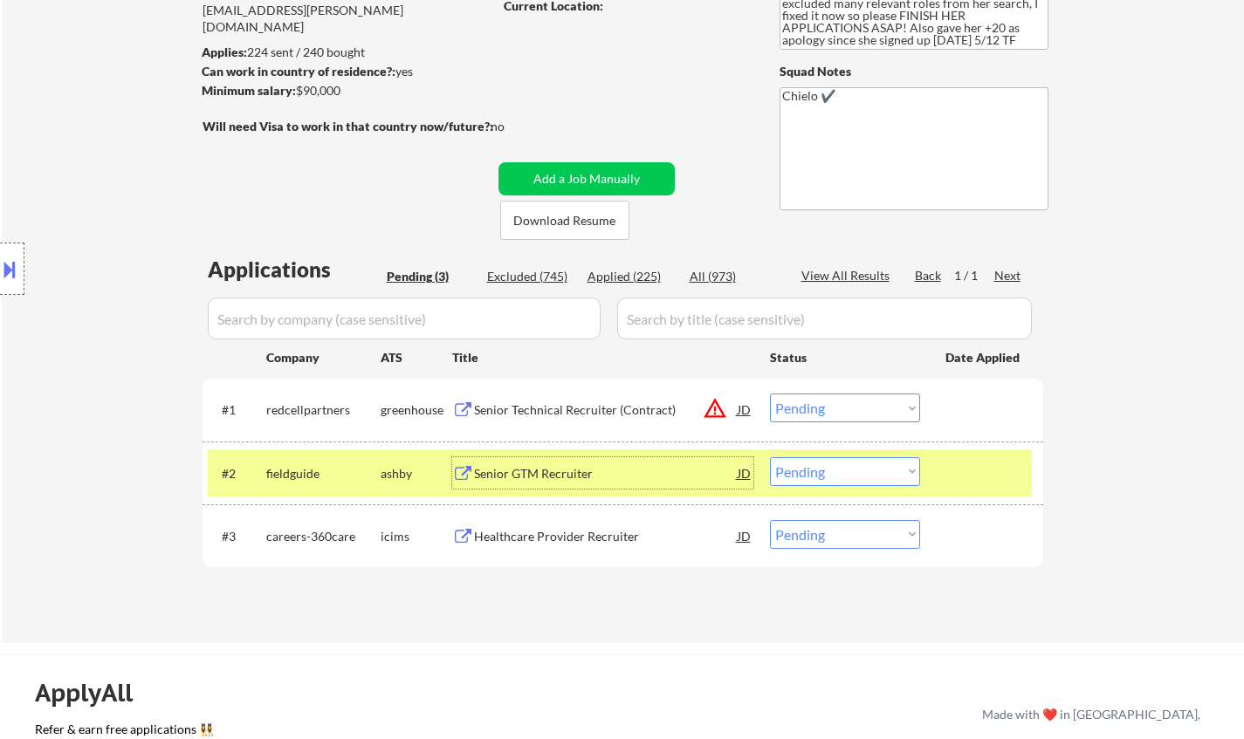
scroll to position [436, 0]
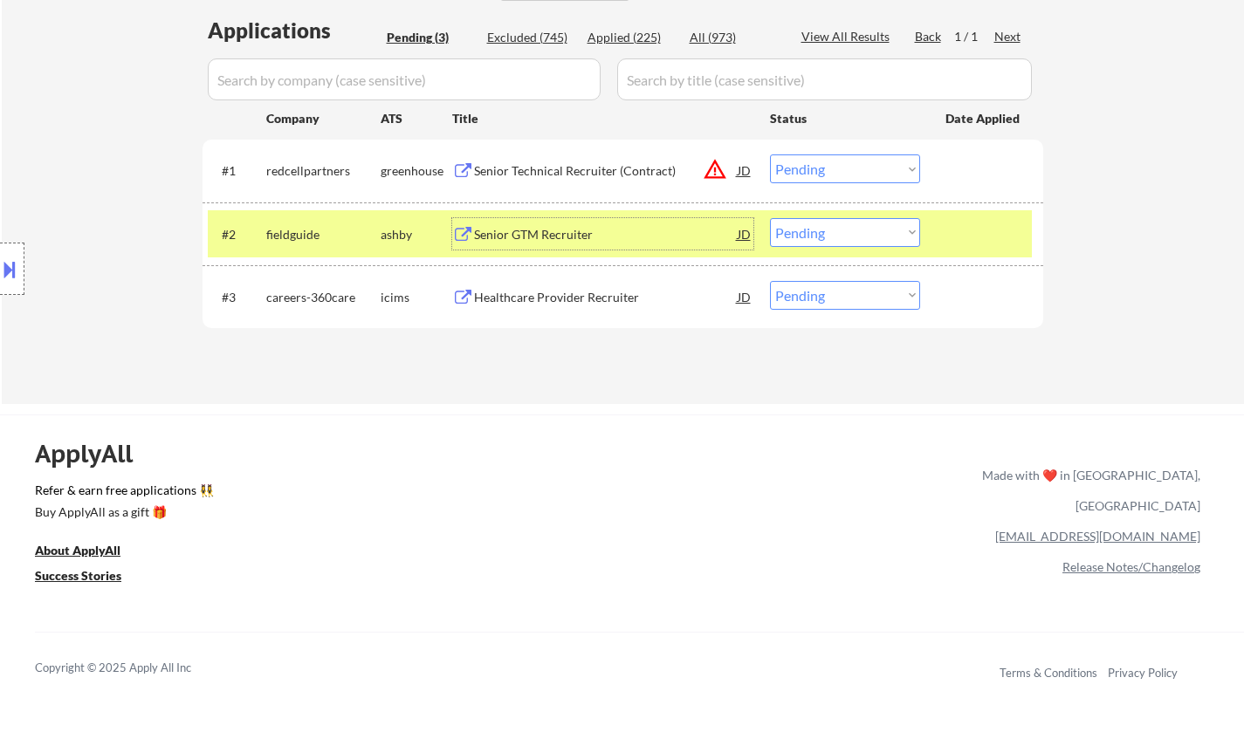
drag, startPoint x: 851, startPoint y: 230, endPoint x: 851, endPoint y: 245, distance: 15.7
click at [851, 230] on select "Choose an option... Pending Applied Excluded (Questions) Excluded (Expired) Exc…" at bounding box center [845, 232] width 150 height 29
click at [770, 218] on select "Choose an option... Pending Applied Excluded (Questions) Excluded (Expired) Exc…" at bounding box center [845, 232] width 150 height 29
select select ""pending""
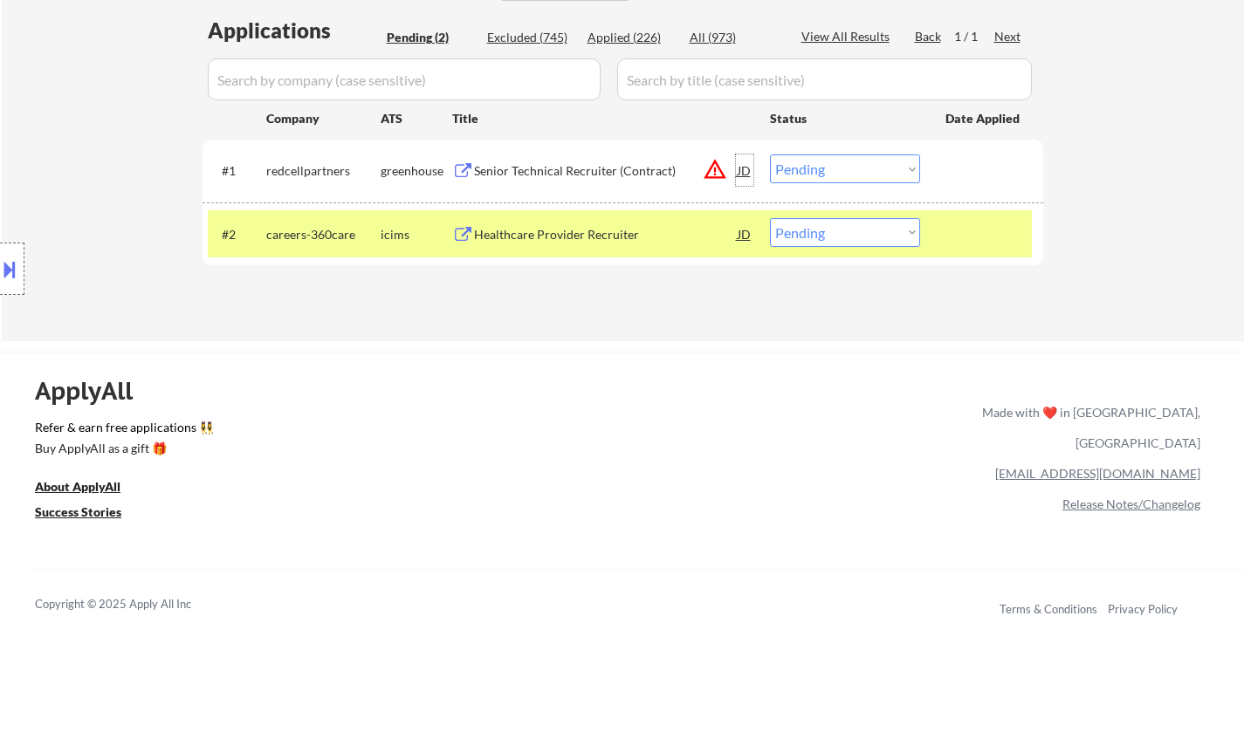
click at [746, 168] on div "JD" at bounding box center [744, 169] width 17 height 31
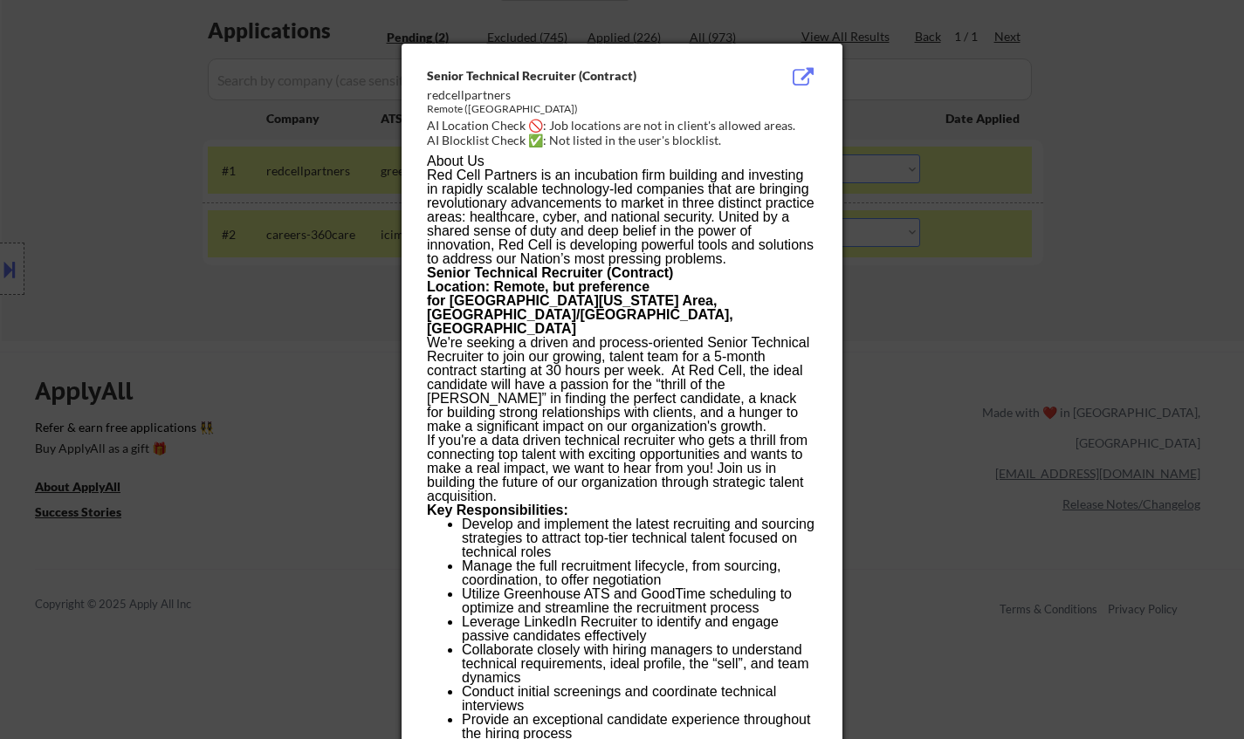
click at [1051, 447] on div at bounding box center [622, 369] width 1244 height 739
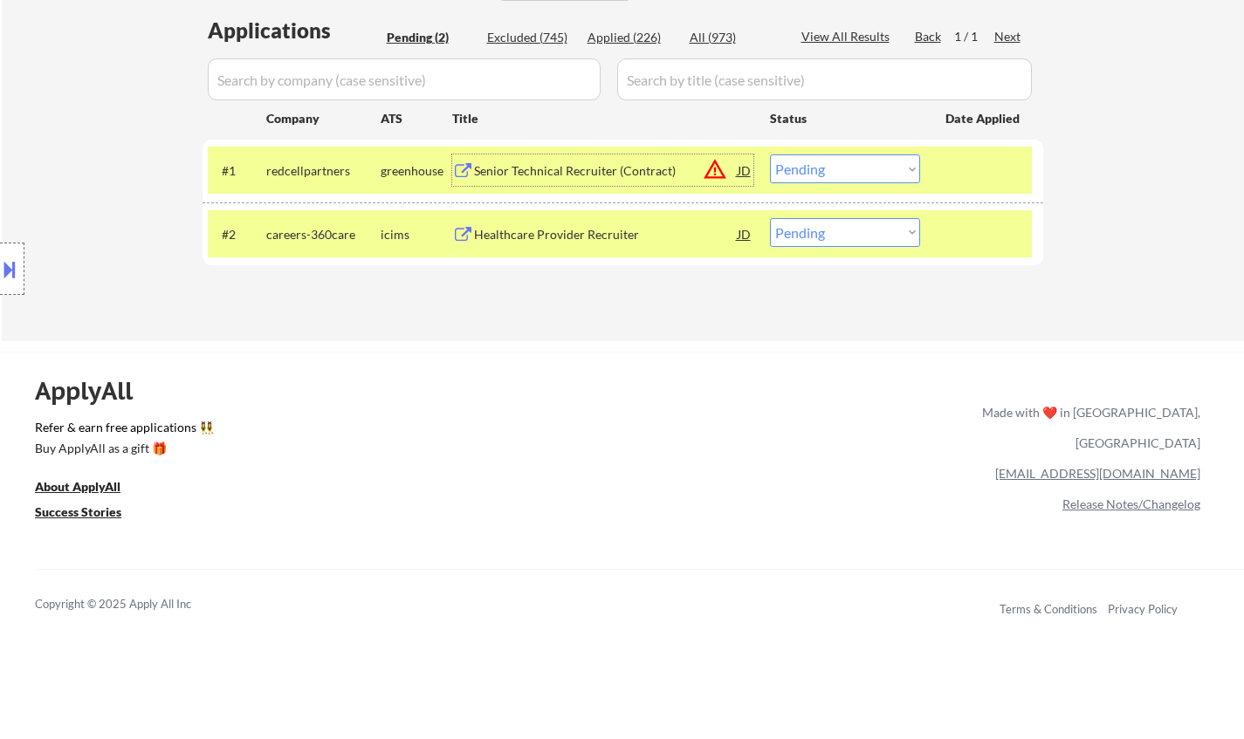
click at [603, 171] on div "Senior Technical Recruiter (Contract)" at bounding box center [606, 170] width 264 height 17
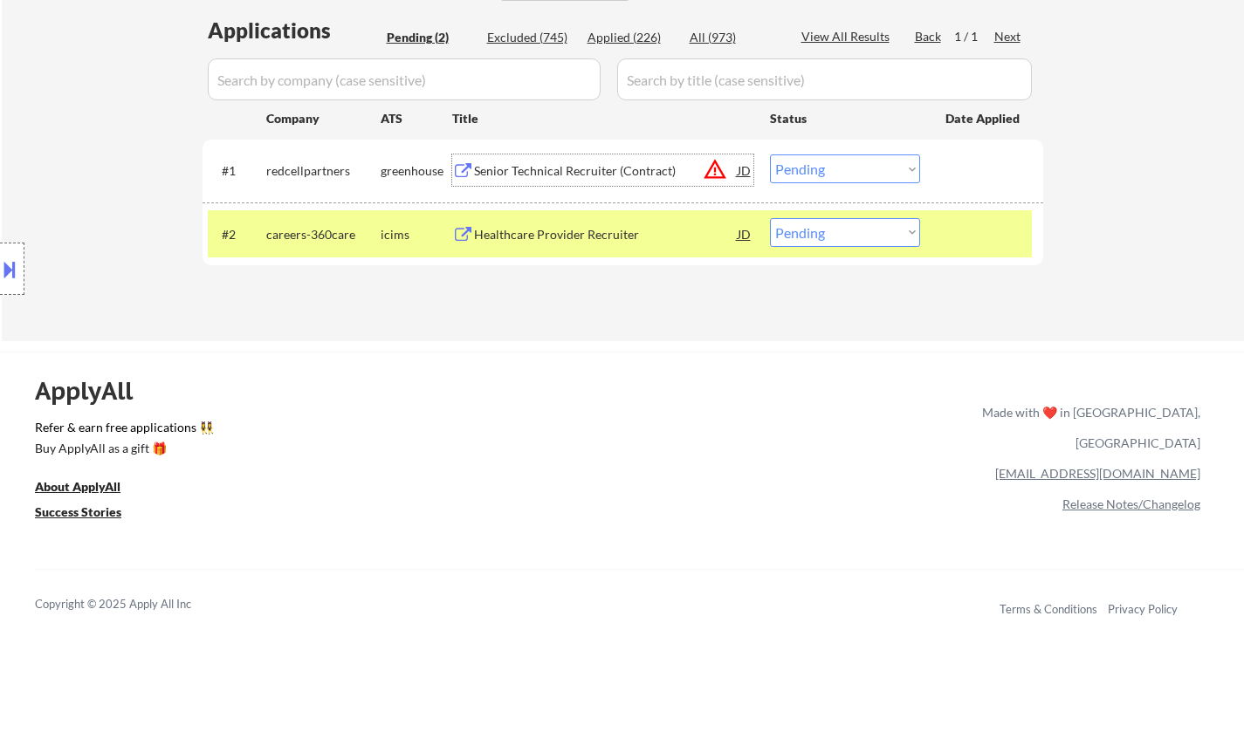
drag, startPoint x: 813, startPoint y: 168, endPoint x: 821, endPoint y: 182, distance: 16.5
click at [813, 168] on select "Choose an option... Pending Applied Excluded (Questions) Excluded (Expired) Exc…" at bounding box center [845, 168] width 150 height 29
click at [770, 154] on select "Choose an option... Pending Applied Excluded (Questions) Excluded (Expired) Exc…" at bounding box center [845, 168] width 150 height 29
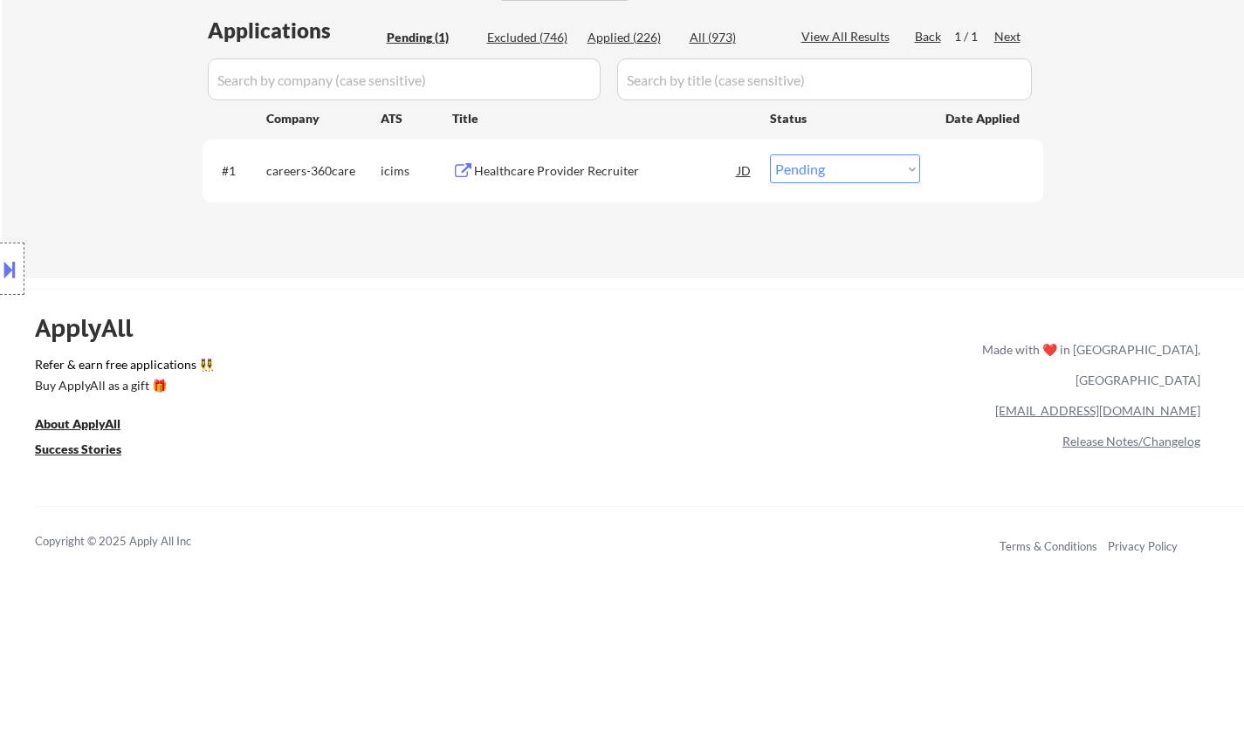
click at [566, 177] on div "Healthcare Provider Recruiter" at bounding box center [606, 170] width 264 height 17
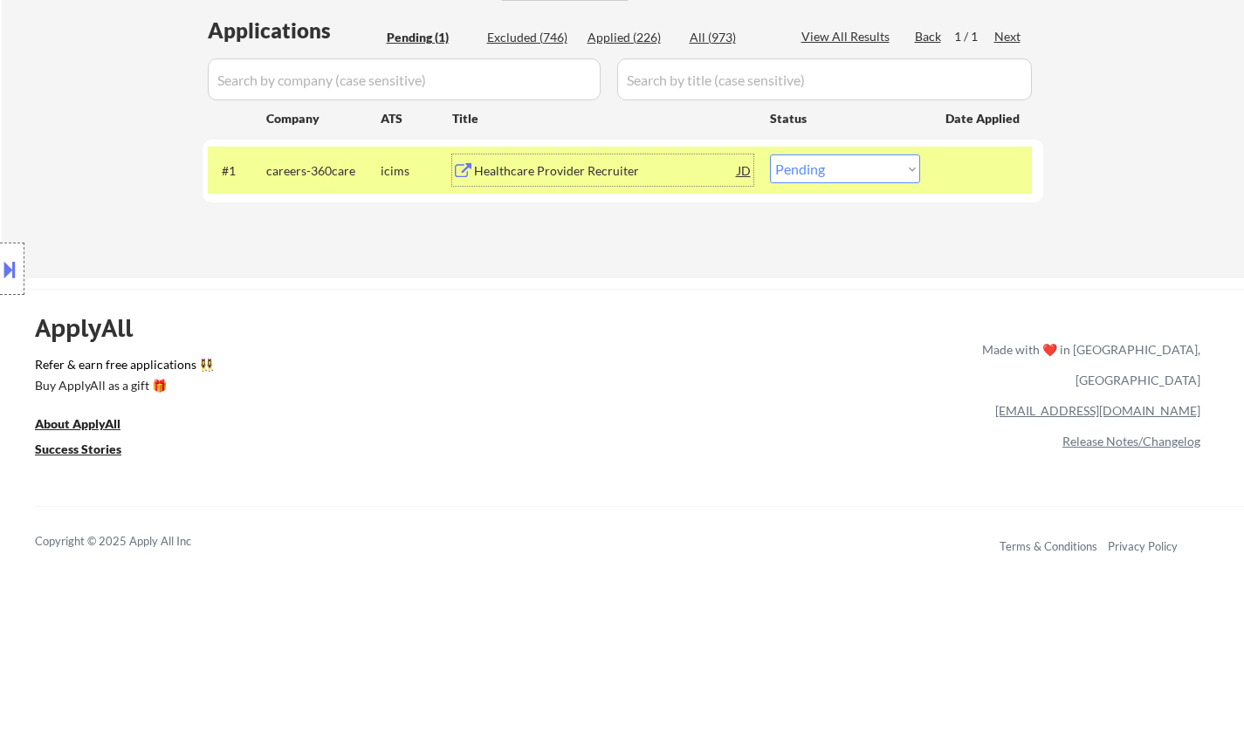
click at [861, 170] on select "Choose an option... Pending Applied Excluded (Questions) Excluded (Expired) Exc…" at bounding box center [845, 168] width 150 height 29
select select ""excluded__bad_match_""
click at [770, 154] on select "Choose an option... Pending Applied Excluded (Questions) Excluded (Expired) Exc…" at bounding box center [845, 168] width 150 height 29
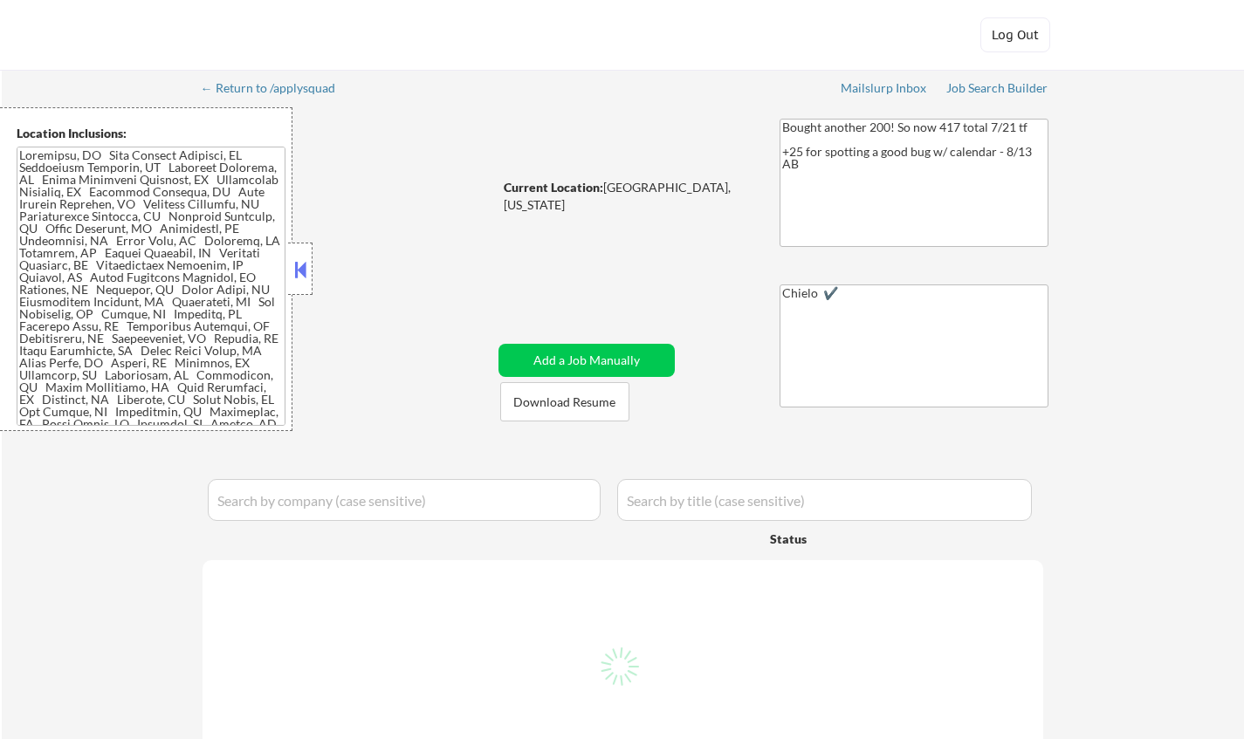
select select ""pending""
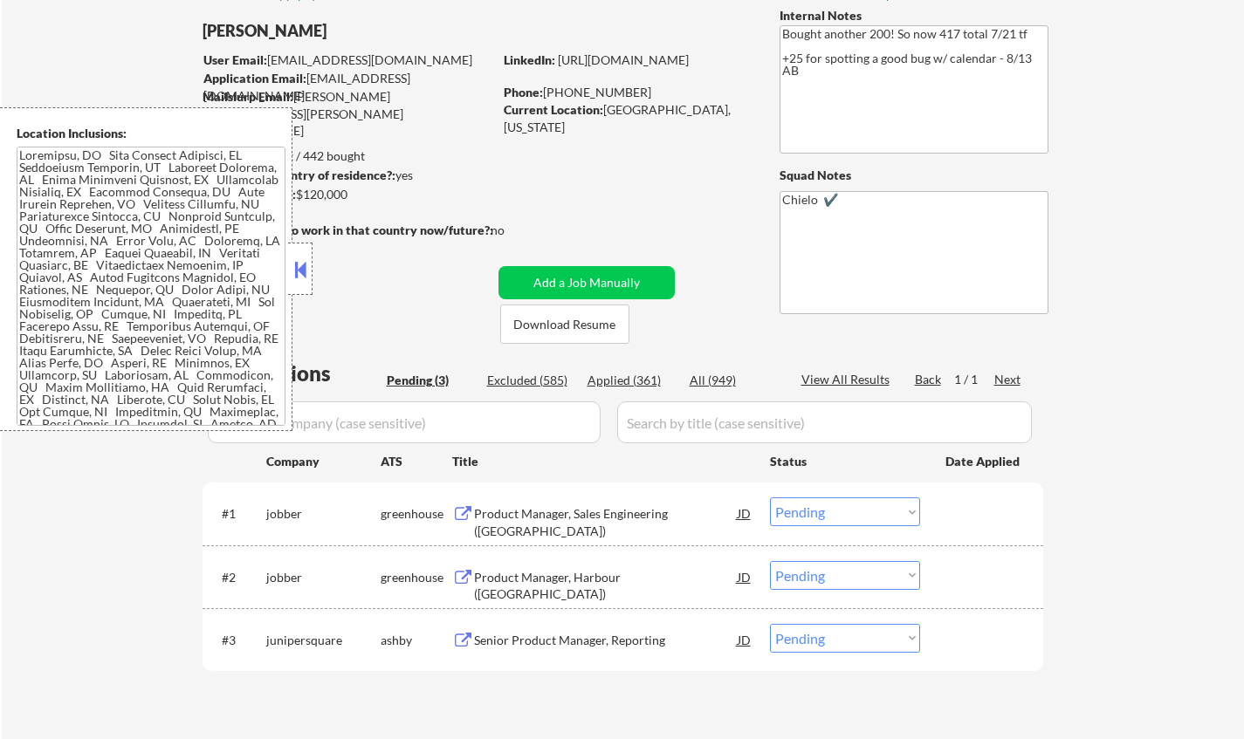
scroll to position [175, 0]
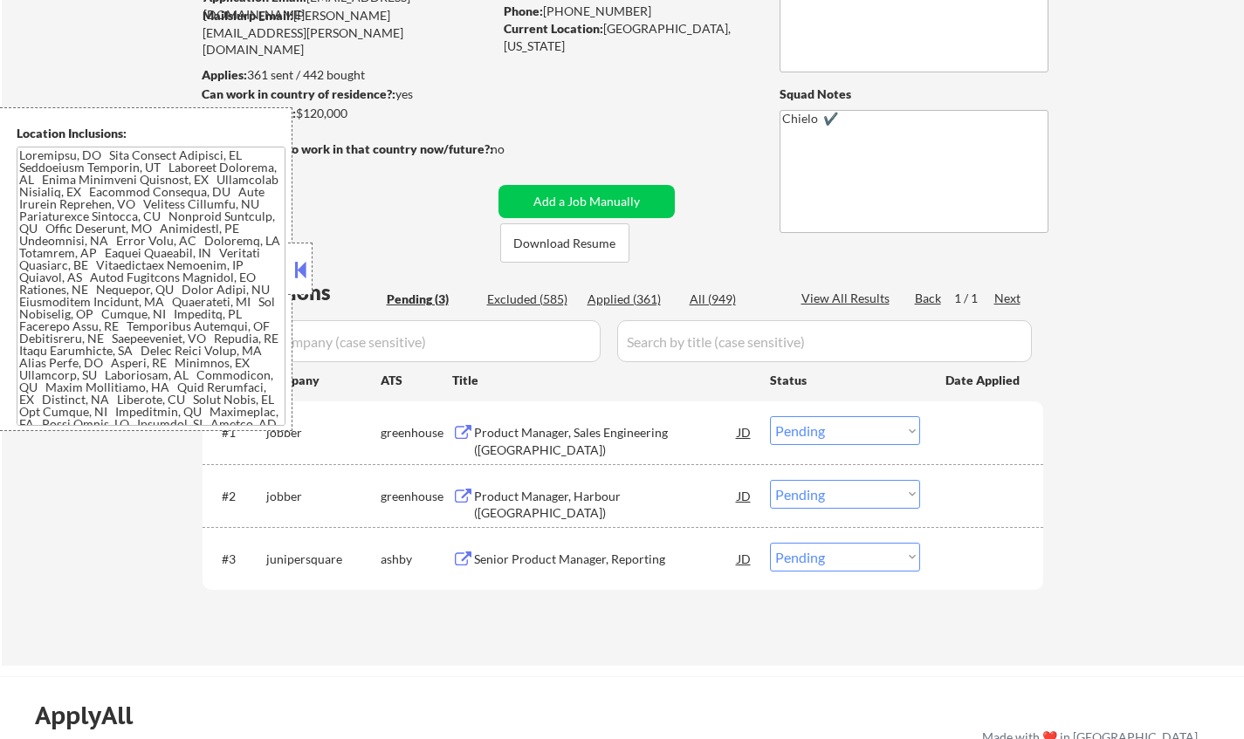
click at [300, 264] on button at bounding box center [300, 270] width 19 height 26
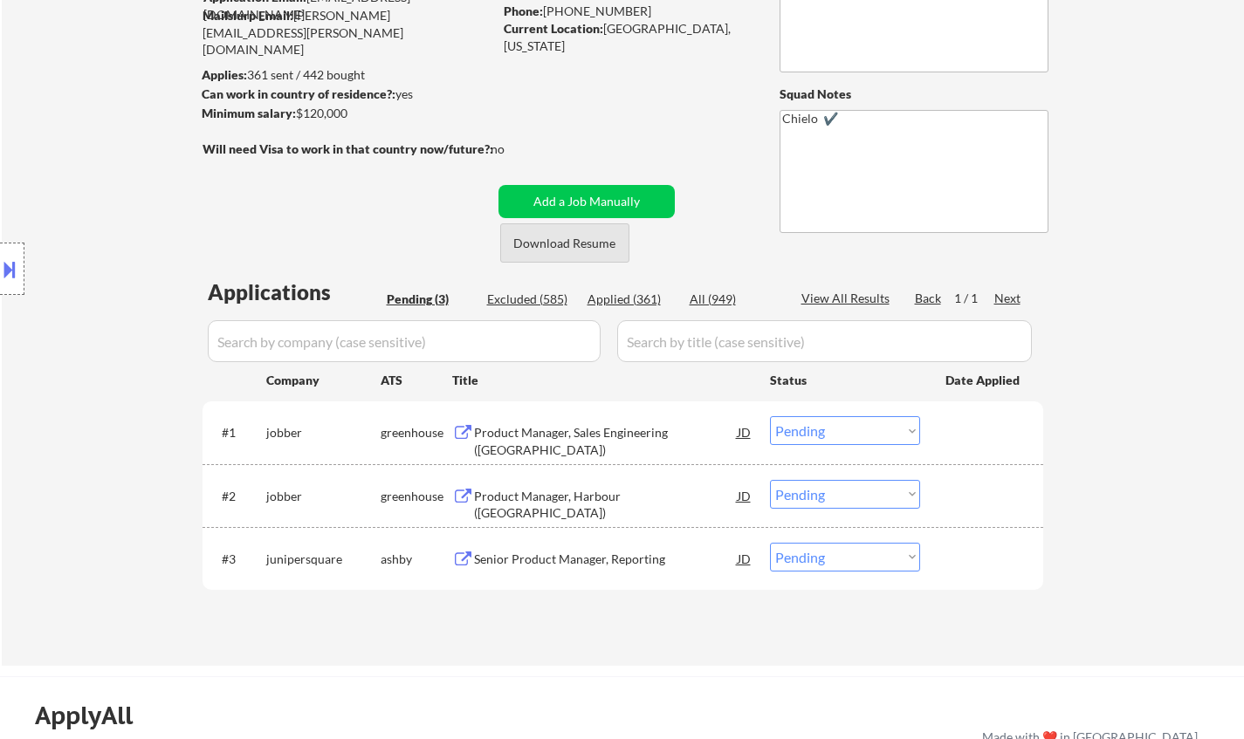
click at [532, 237] on button "Download Resume" at bounding box center [564, 242] width 129 height 39
click at [541, 431] on div "Product Manager, Sales Engineering (US)" at bounding box center [606, 441] width 264 height 34
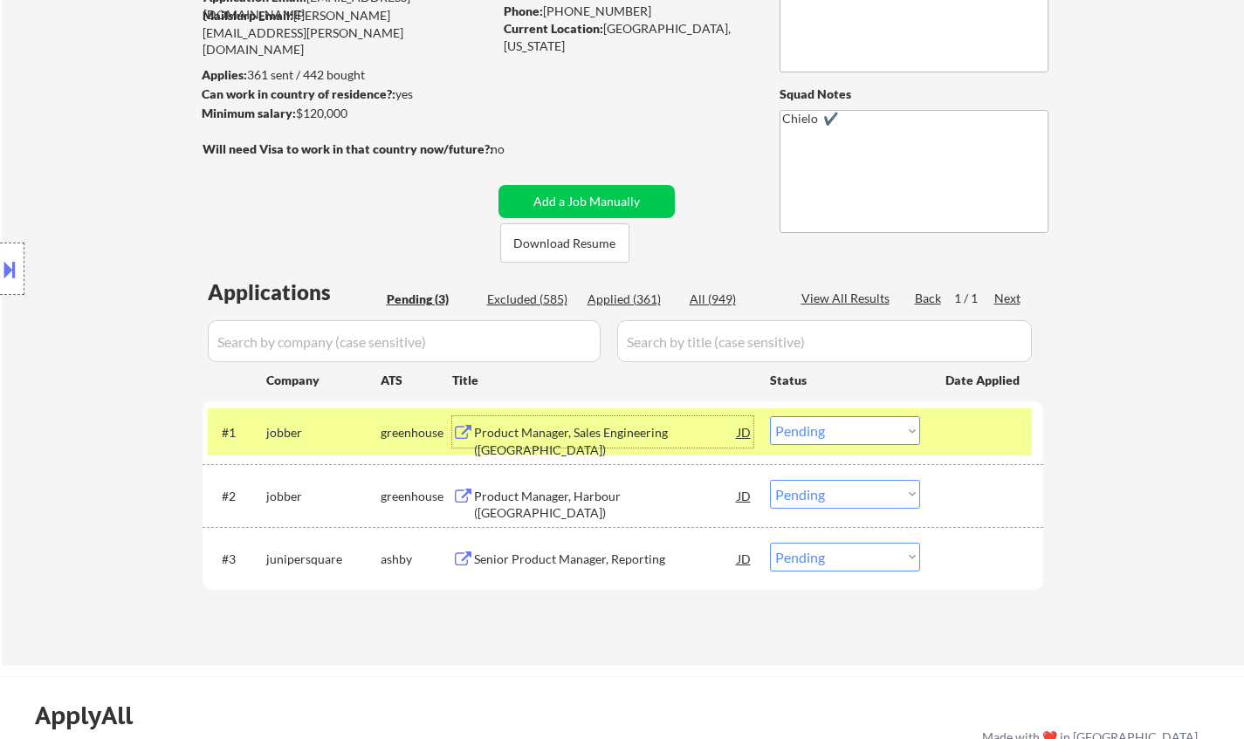
drag, startPoint x: 843, startPoint y: 436, endPoint x: 869, endPoint y: 444, distance: 27.6
click at [845, 436] on select "Choose an option... Pending Applied Excluded (Questions) Excluded (Expired) Exc…" at bounding box center [845, 430] width 150 height 29
click at [770, 416] on select "Choose an option... Pending Applied Excluded (Questions) Excluded (Expired) Exc…" at bounding box center [845, 430] width 150 height 29
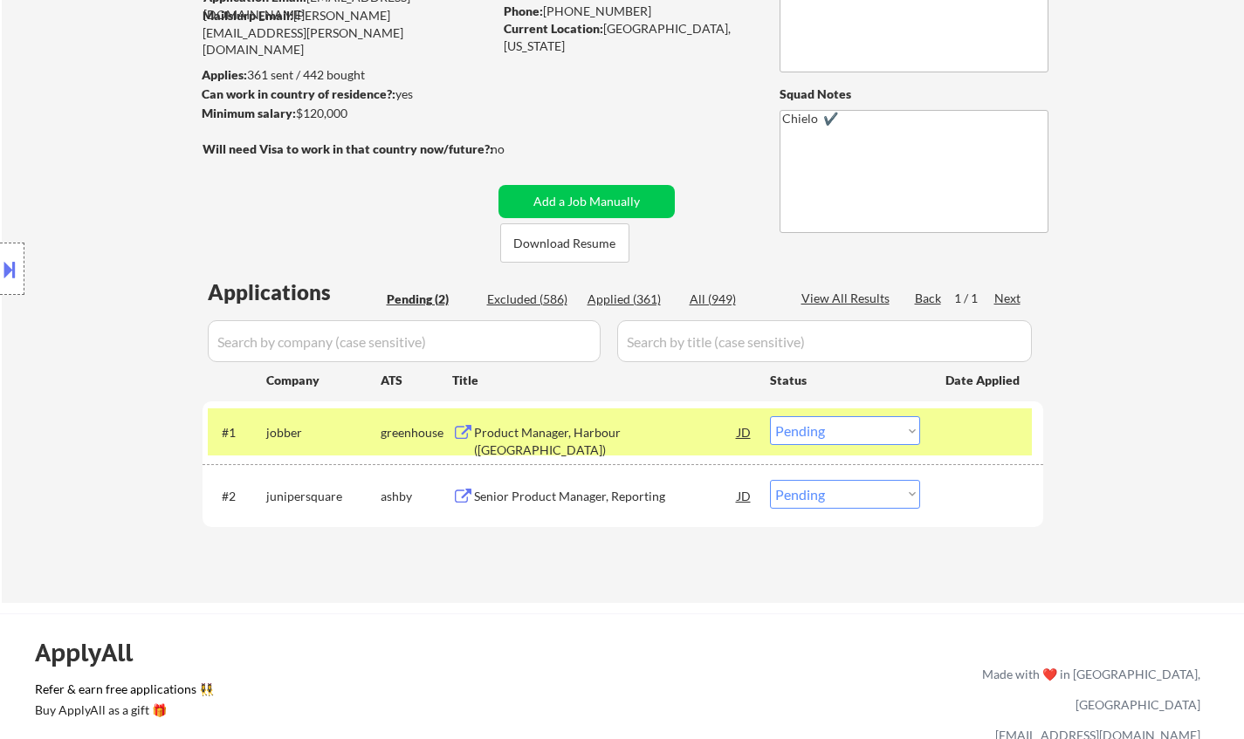
click at [548, 424] on div "Product Manager, Harbour (US)" at bounding box center [606, 441] width 264 height 34
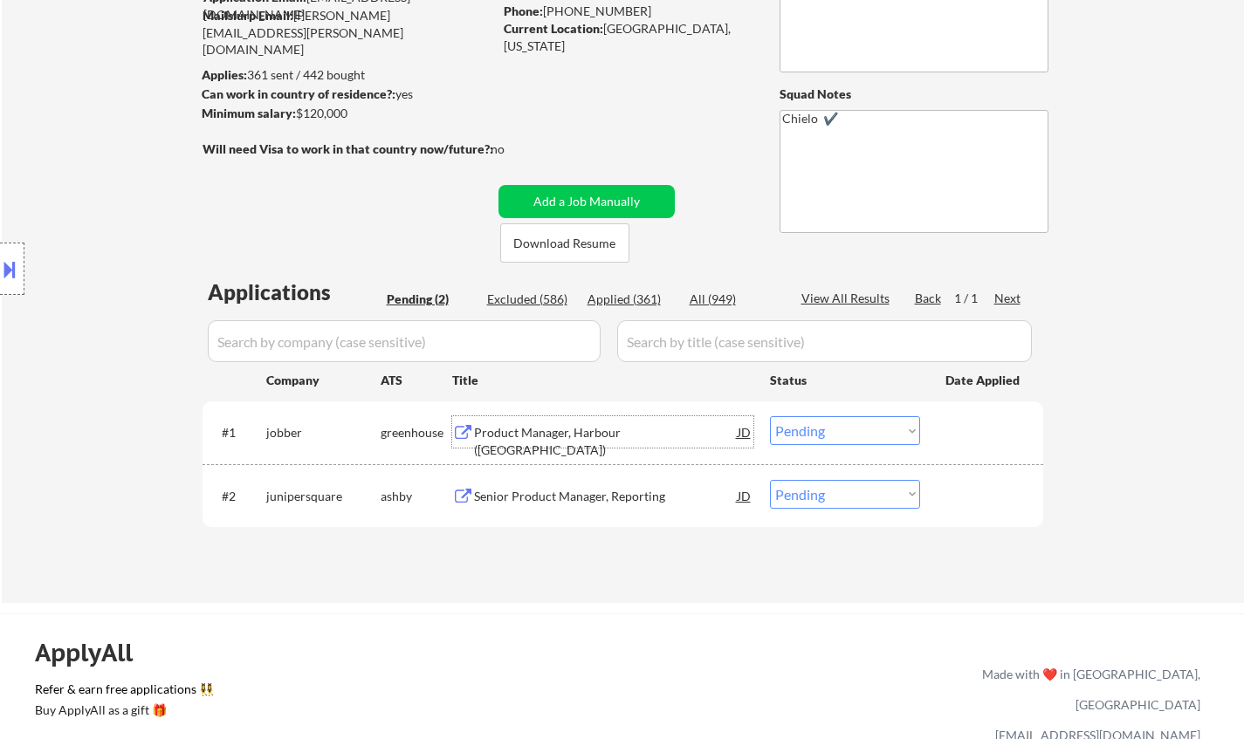
click at [813, 439] on select "Choose an option... Pending Applied Excluded (Questions) Excluded (Expired) Exc…" at bounding box center [845, 430] width 150 height 29
click at [770, 416] on select "Choose an option... Pending Applied Excluded (Questions) Excluded (Expired) Exc…" at bounding box center [845, 430] width 150 height 29
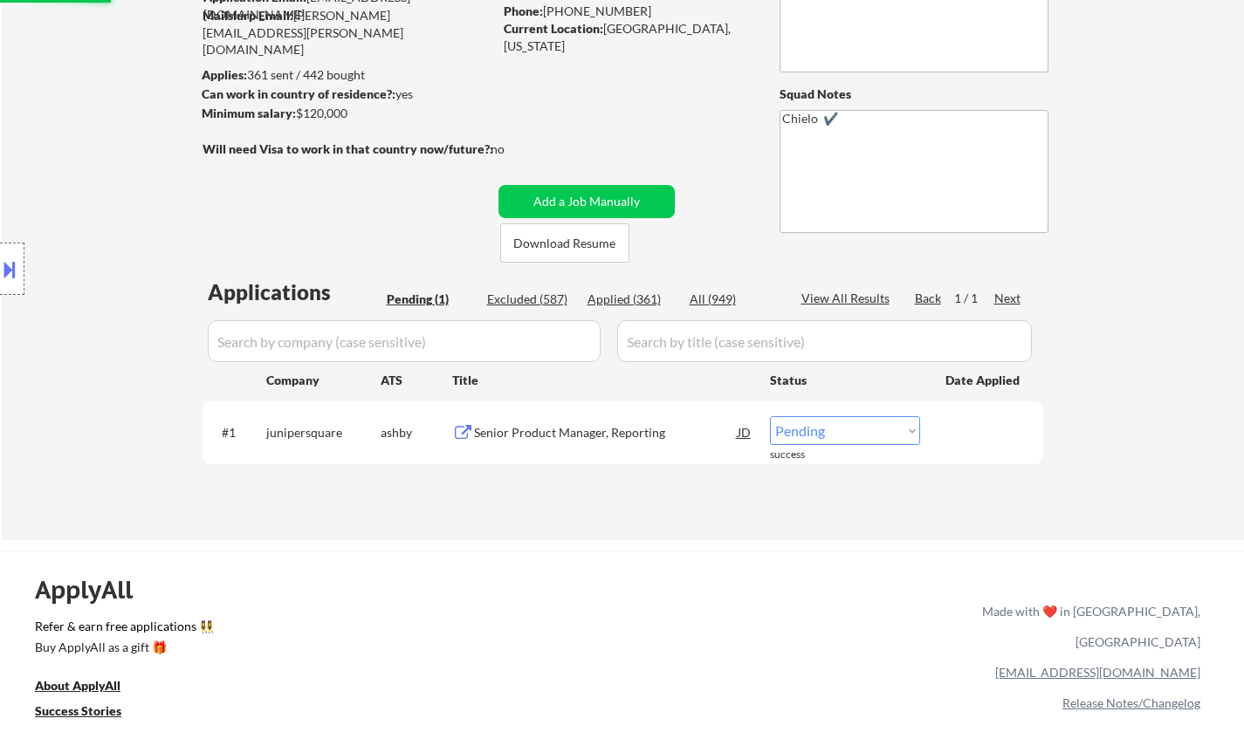
click at [577, 431] on div "Senior Product Manager, Reporting" at bounding box center [606, 432] width 264 height 17
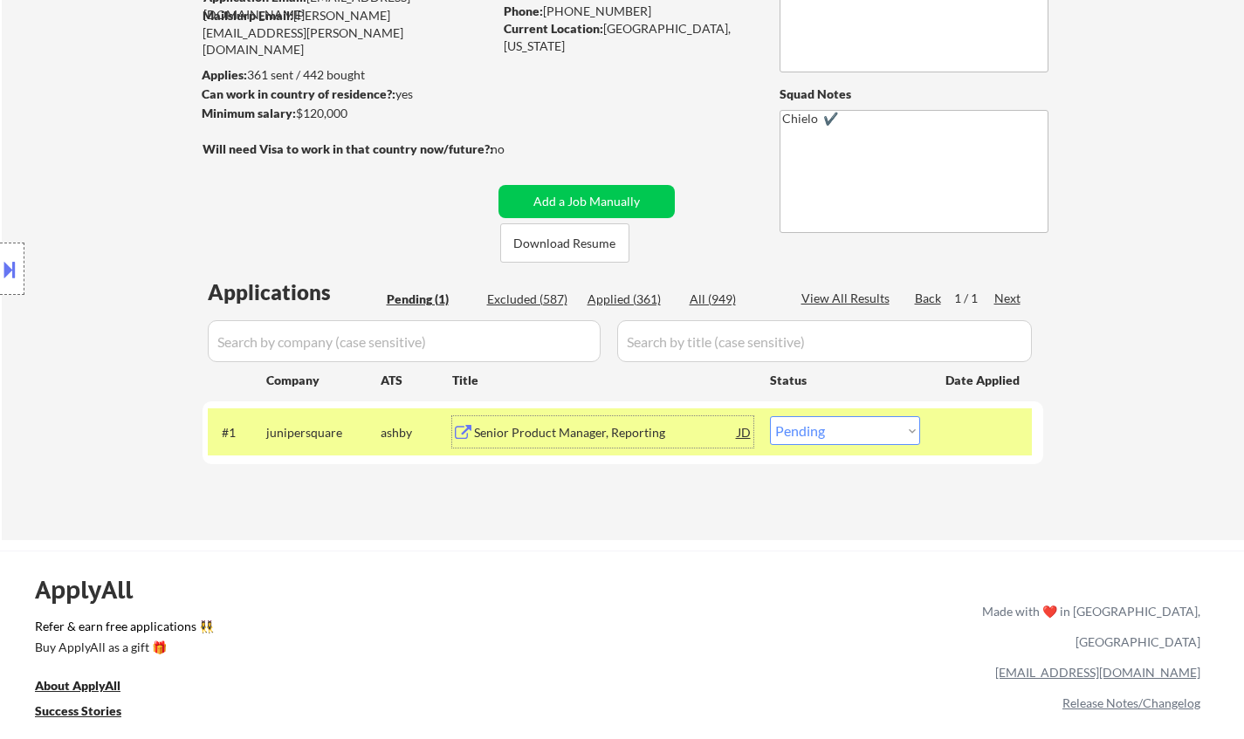
click at [816, 417] on select "Choose an option... Pending Applied Excluded (Questions) Excluded (Expired) Exc…" at bounding box center [845, 430] width 150 height 29
select select ""applied""
click at [770, 416] on select "Choose an option... Pending Applied Excluded (Questions) Excluded (Expired) Exc…" at bounding box center [845, 430] width 150 height 29
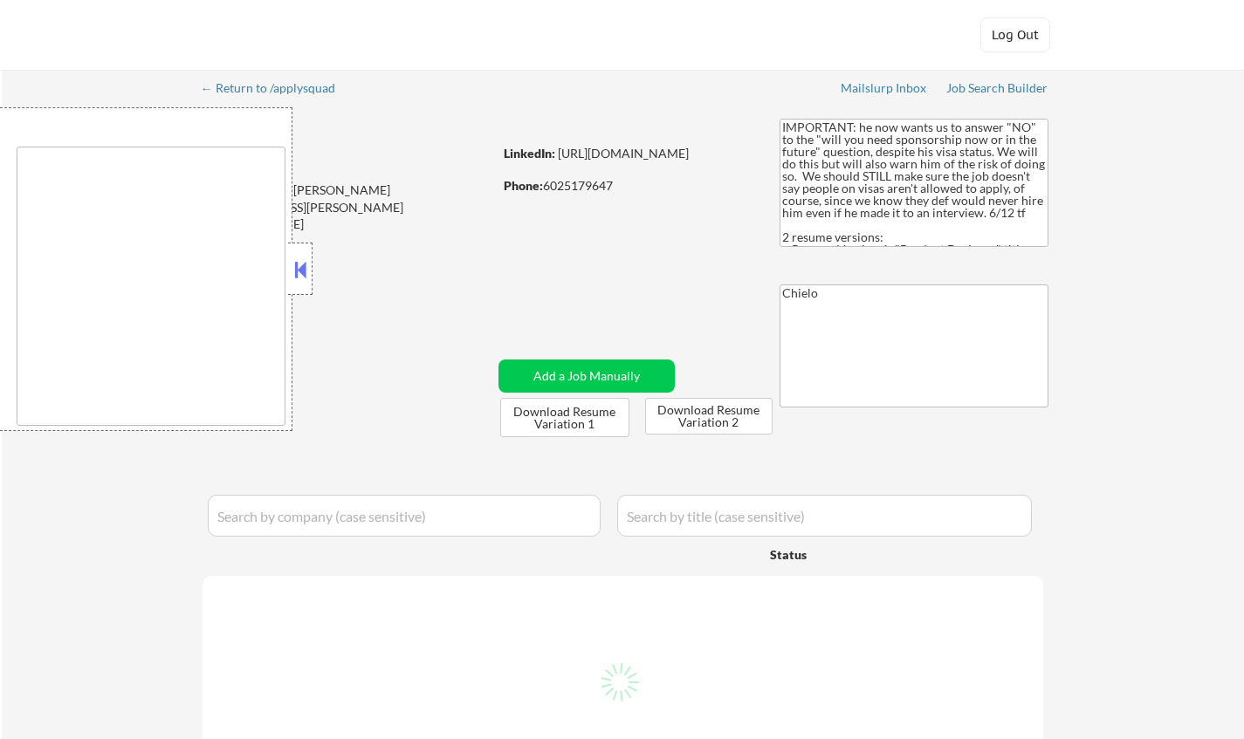
type textarea "country:[GEOGRAPHIC_DATA]"
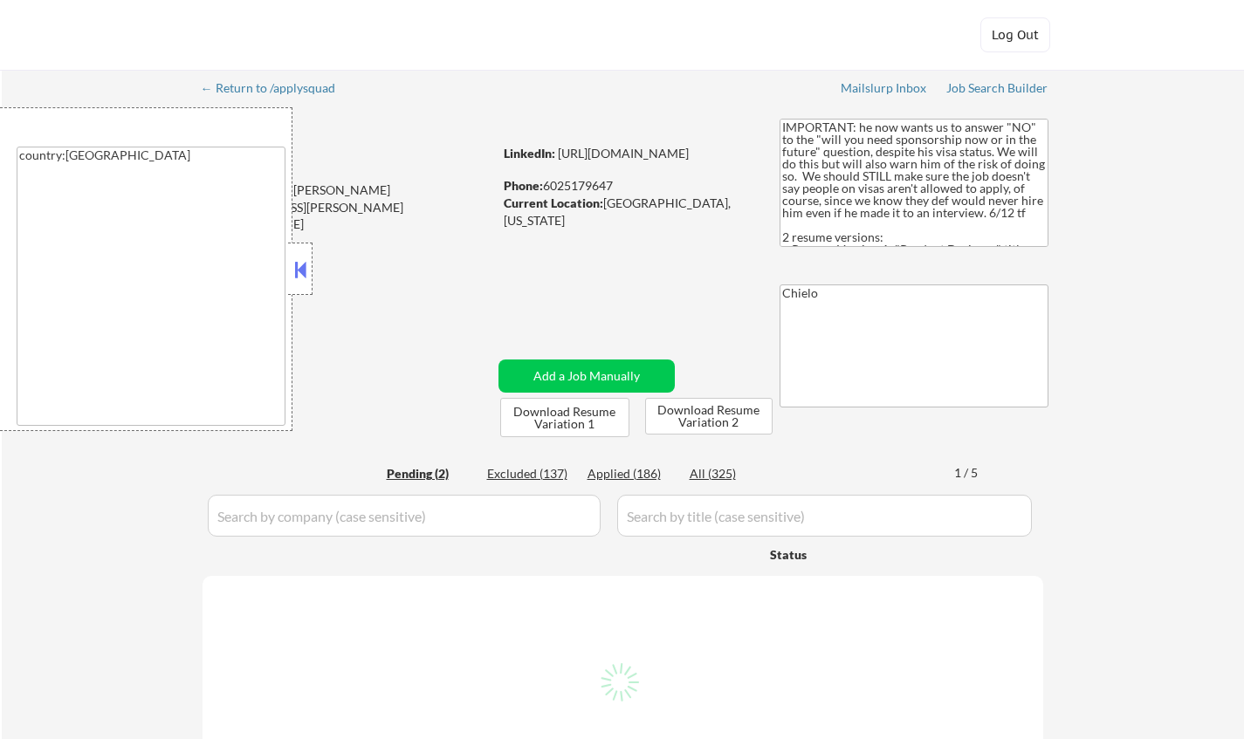
select select ""pending""
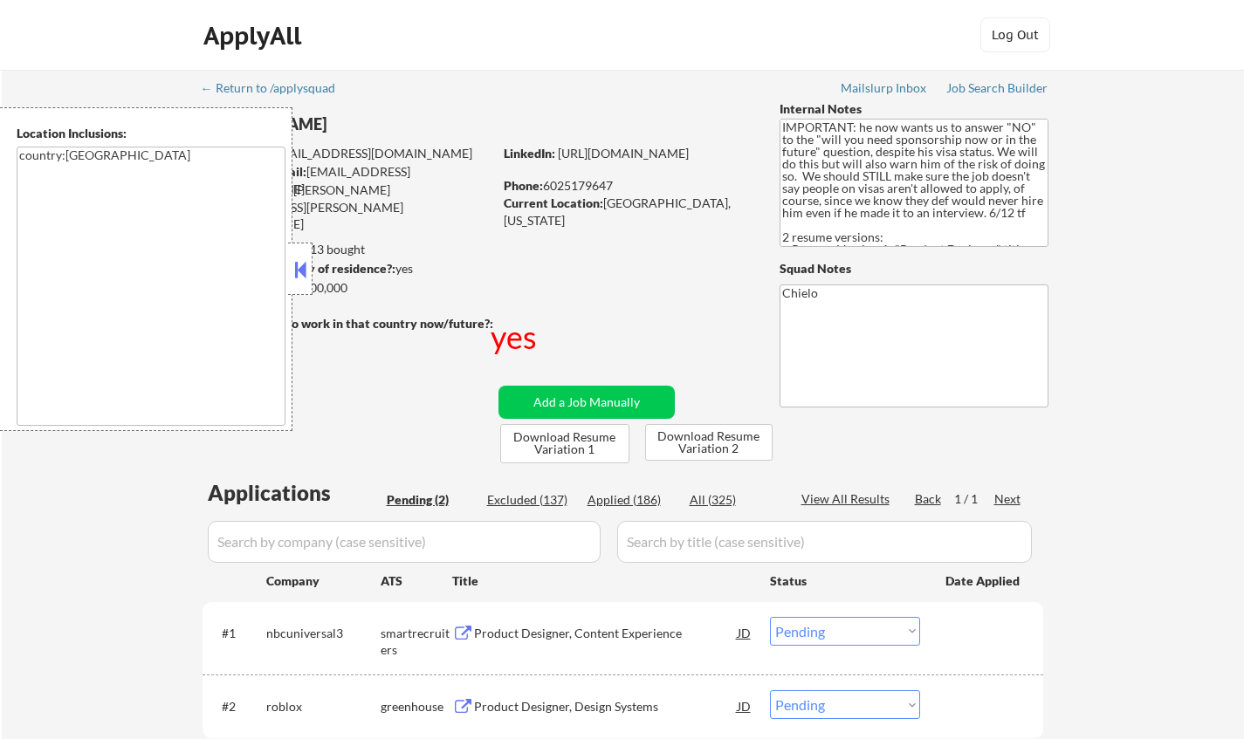
click at [306, 265] on button at bounding box center [300, 270] width 19 height 26
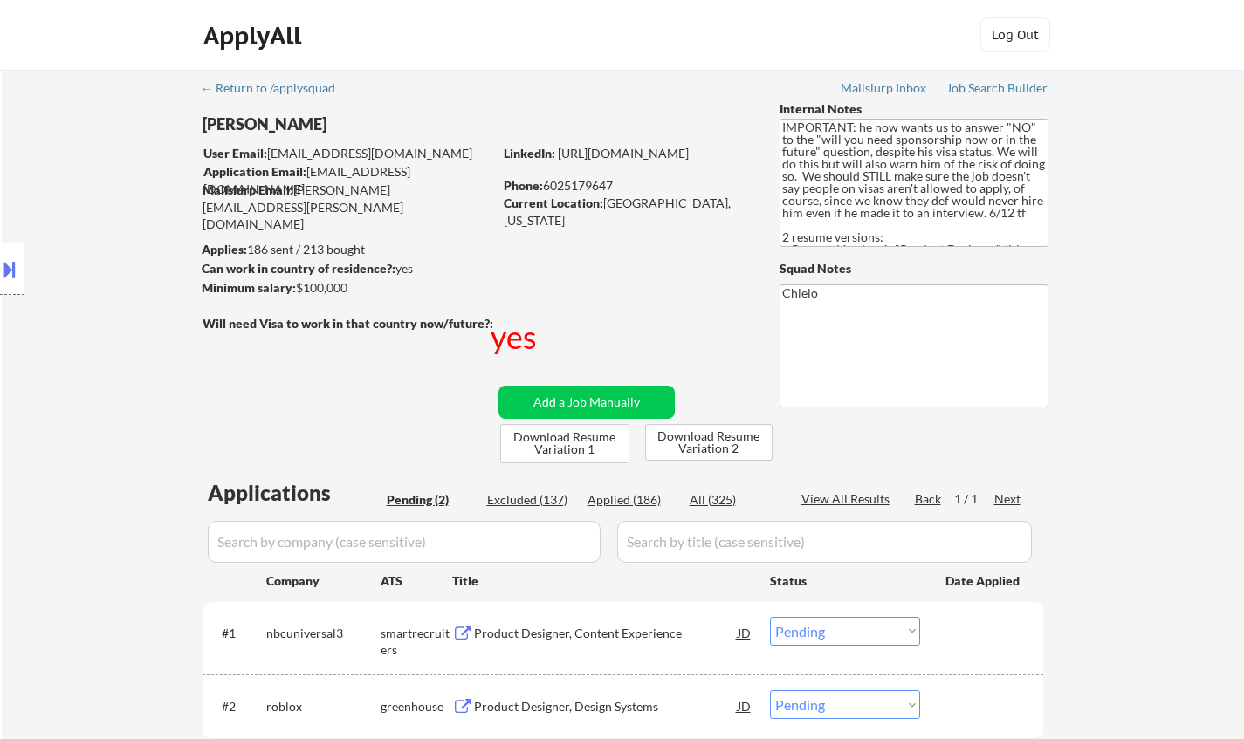
scroll to position [262, 0]
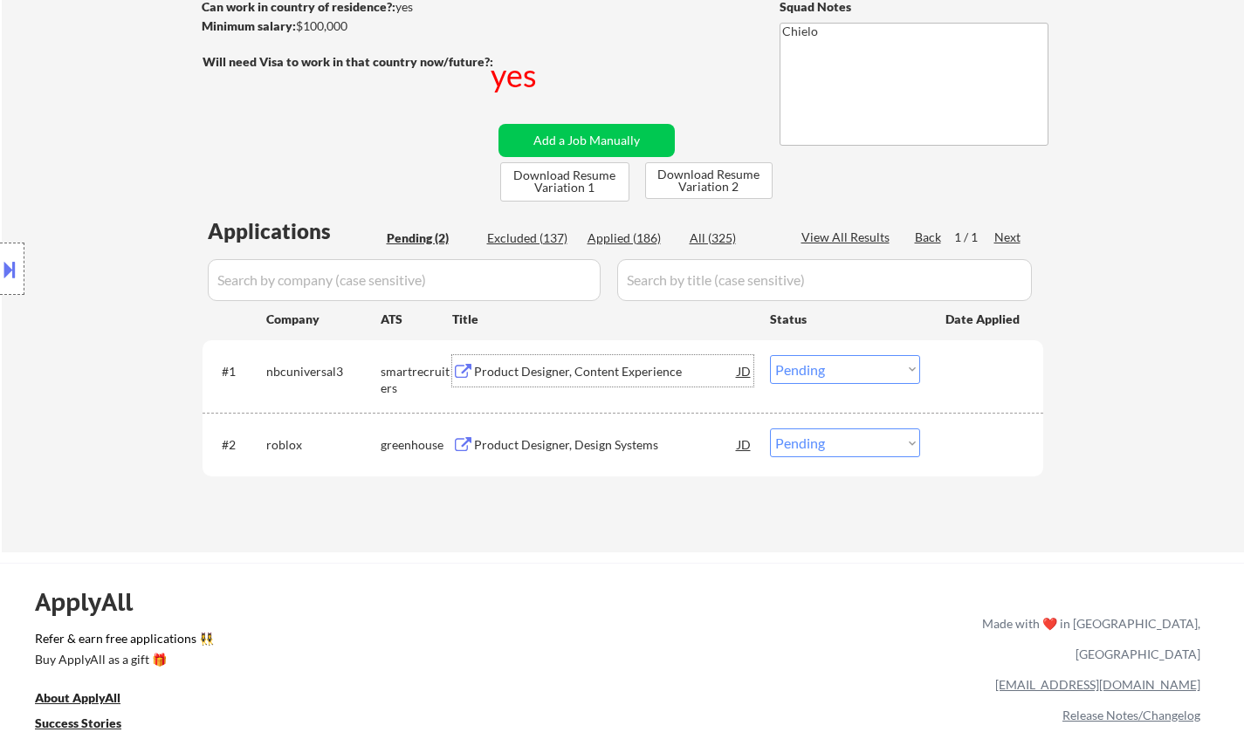
click at [559, 367] on div "Product Designer, Content Experience" at bounding box center [606, 371] width 264 height 17
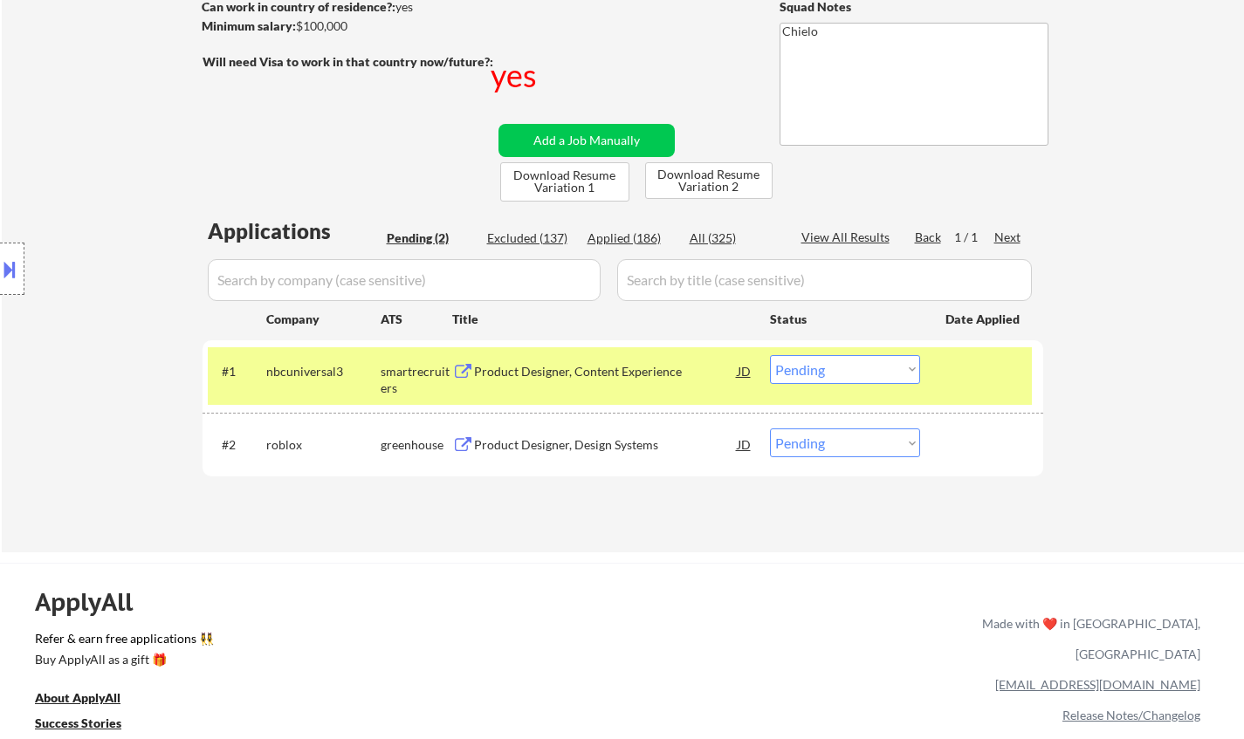
drag, startPoint x: 5, startPoint y: 256, endPoint x: 22, endPoint y: 274, distance: 24.7
click at [4, 256] on button at bounding box center [9, 269] width 19 height 29
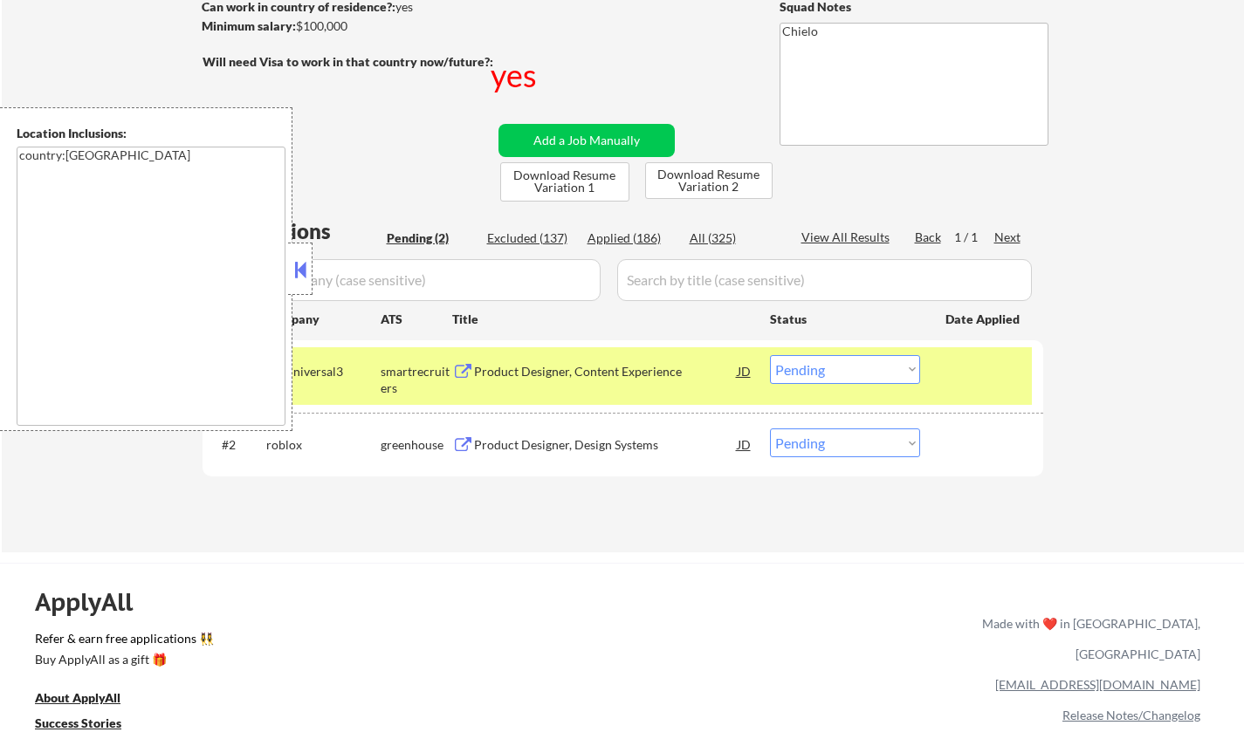
click at [821, 366] on select "Choose an option... Pending Applied Excluded (Questions) Excluded (Expired) Exc…" at bounding box center [845, 369] width 150 height 29
click at [770, 355] on select "Choose an option... Pending Applied Excluded (Questions) Excluded (Expired) Exc…" at bounding box center [845, 369] width 150 height 29
click at [305, 271] on button at bounding box center [300, 270] width 19 height 26
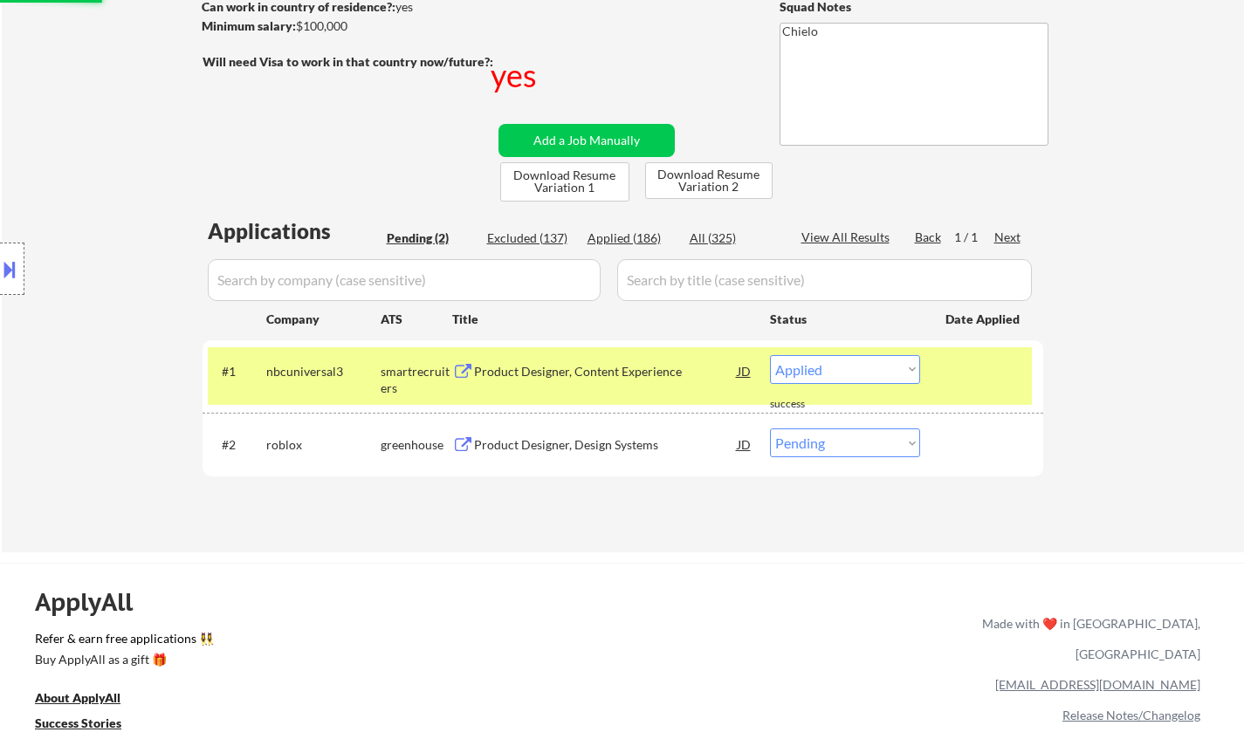
select select ""pending""
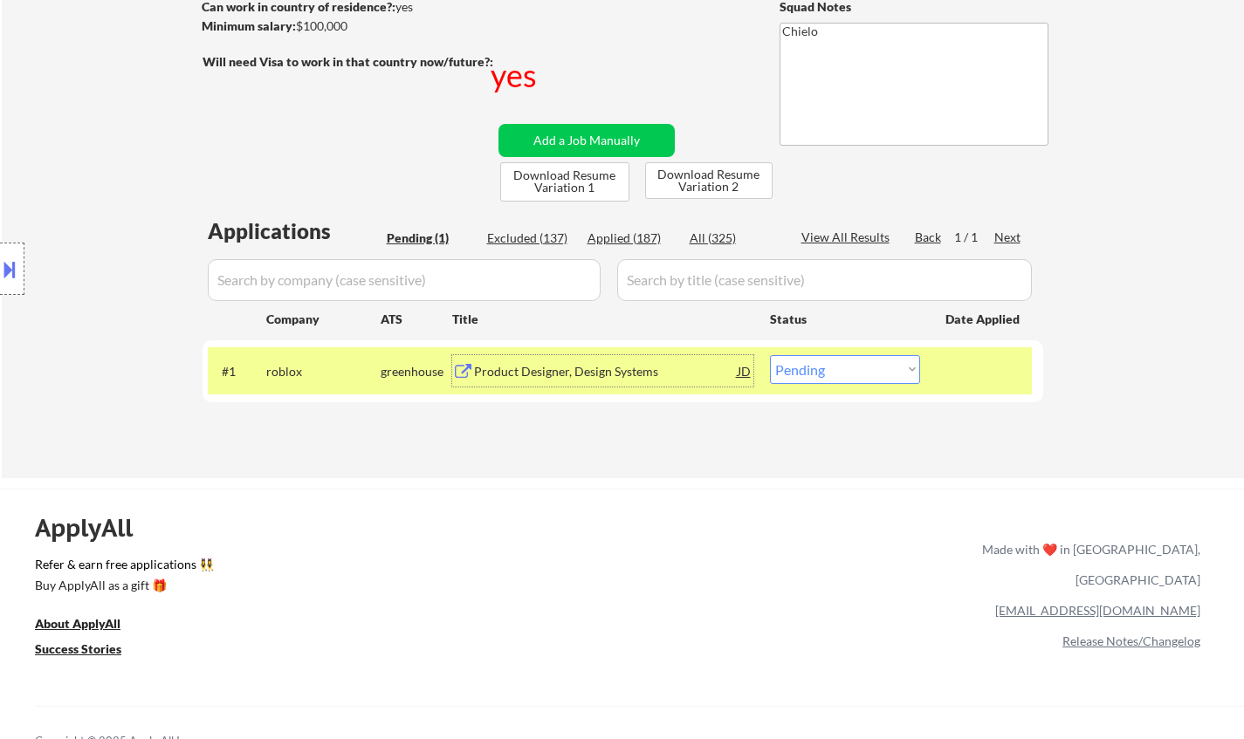
click at [559, 365] on div "Product Designer, Design Systems" at bounding box center [606, 371] width 264 height 17
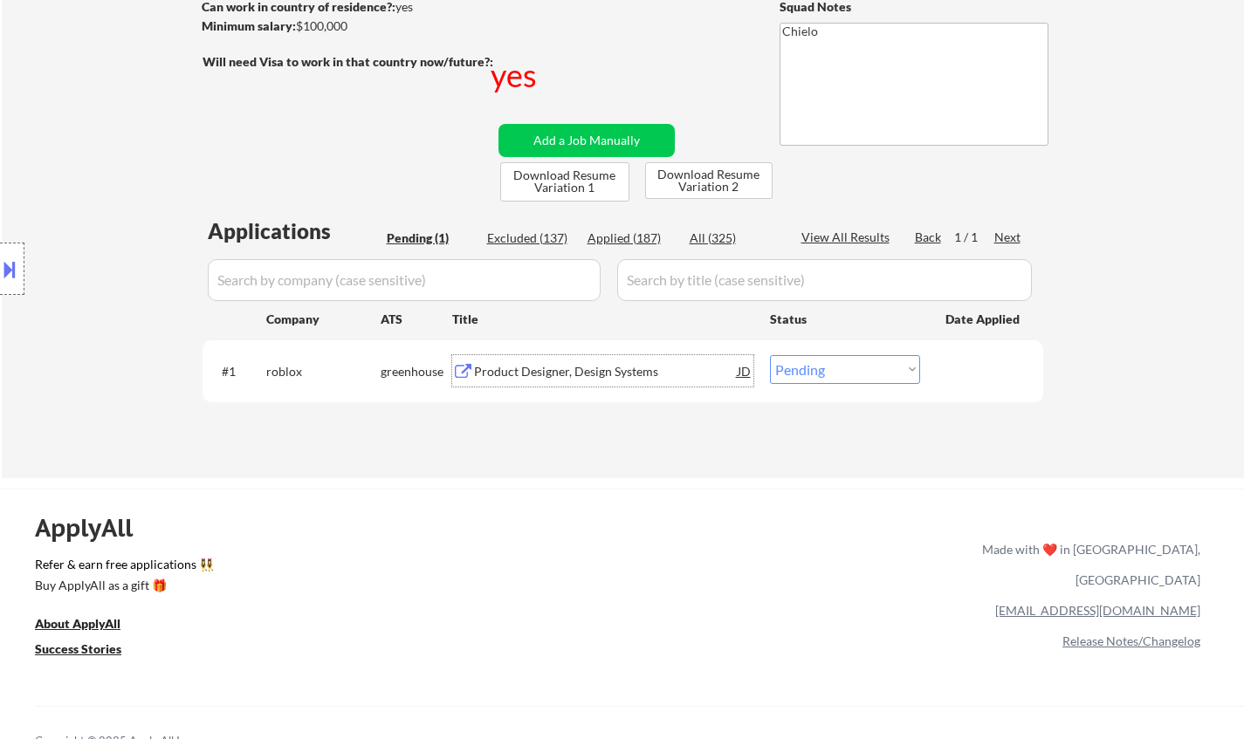
click at [642, 232] on div "Applied (187)" at bounding box center [630, 238] width 87 height 17
select select ""applied""
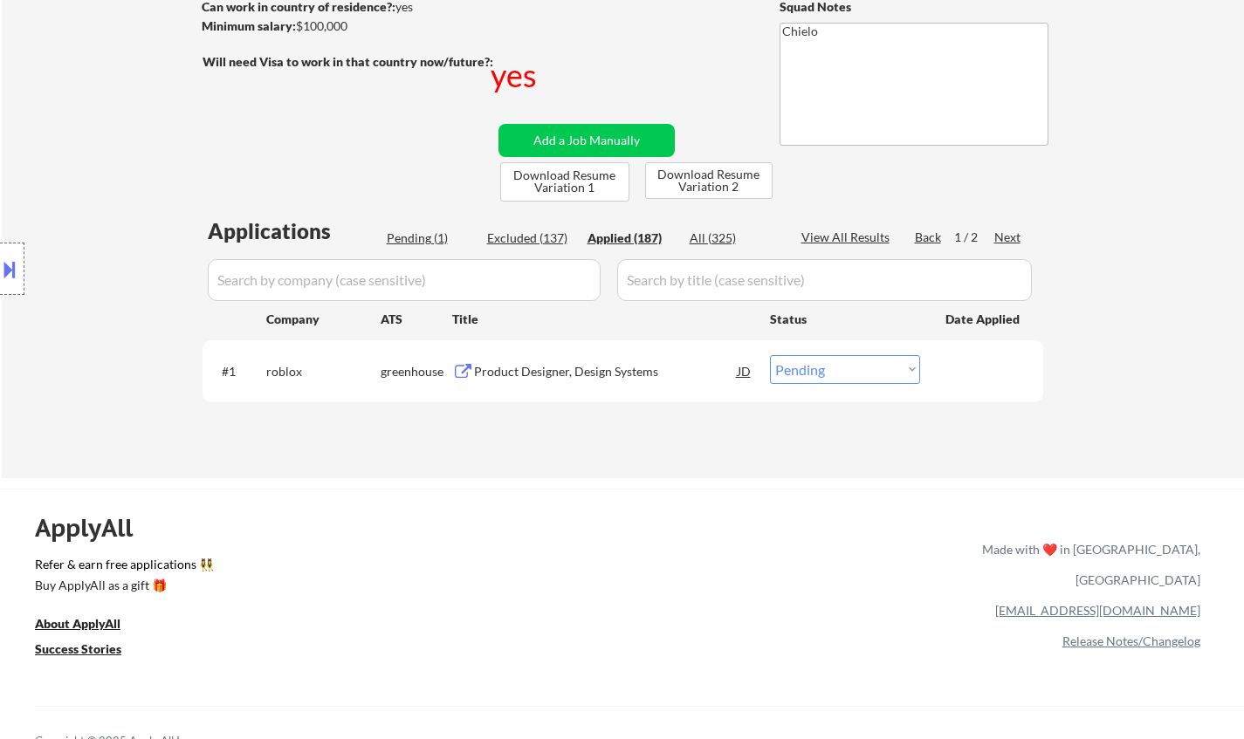
select select ""applied""
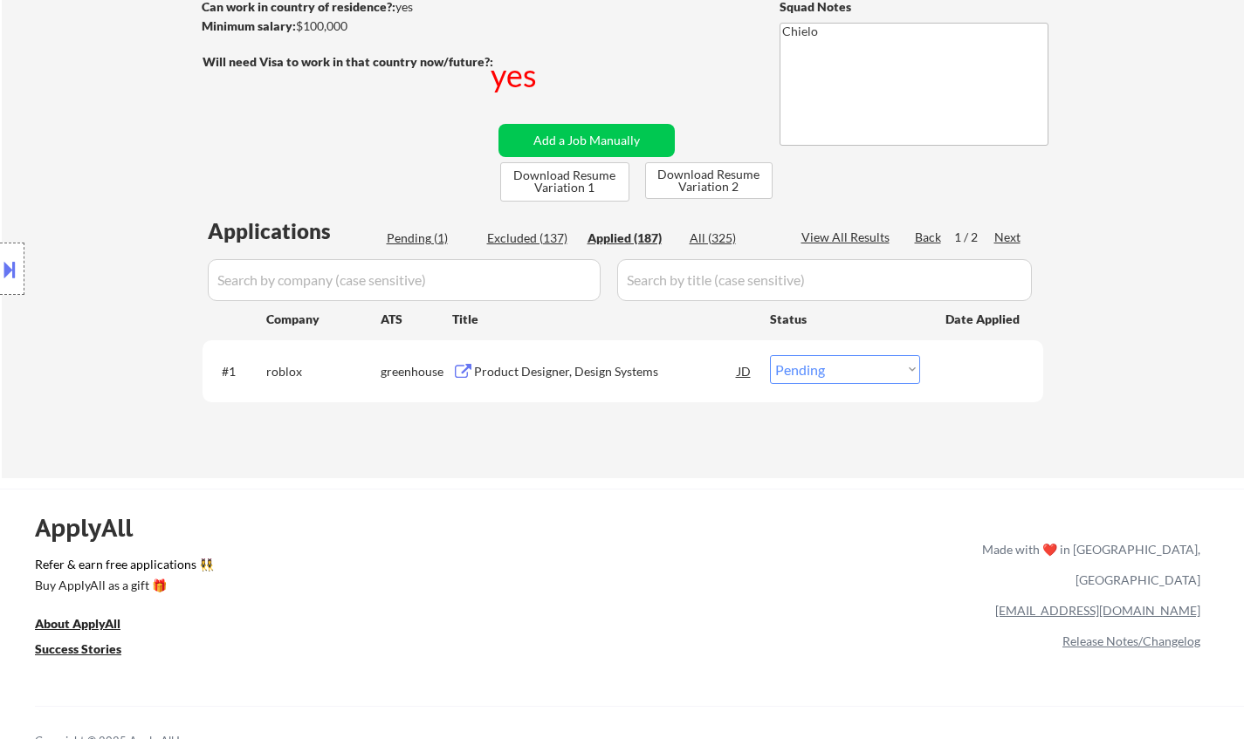
select select ""applied""
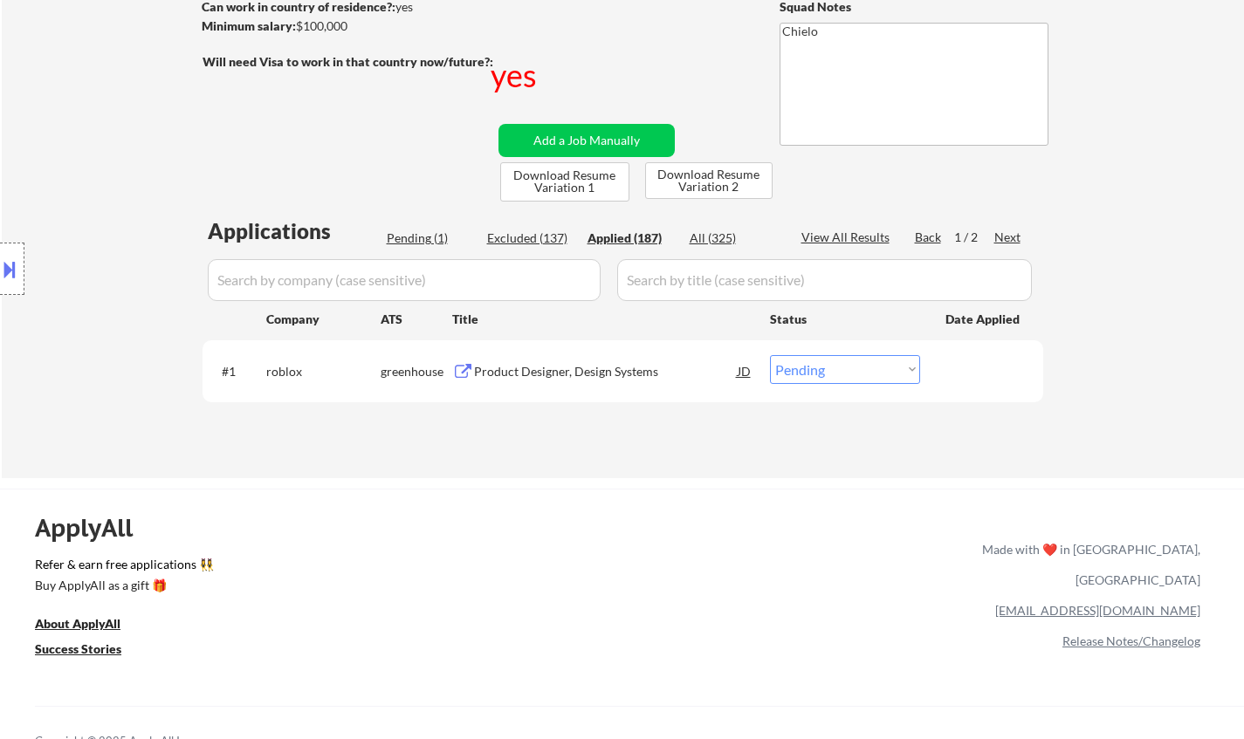
select select ""applied""
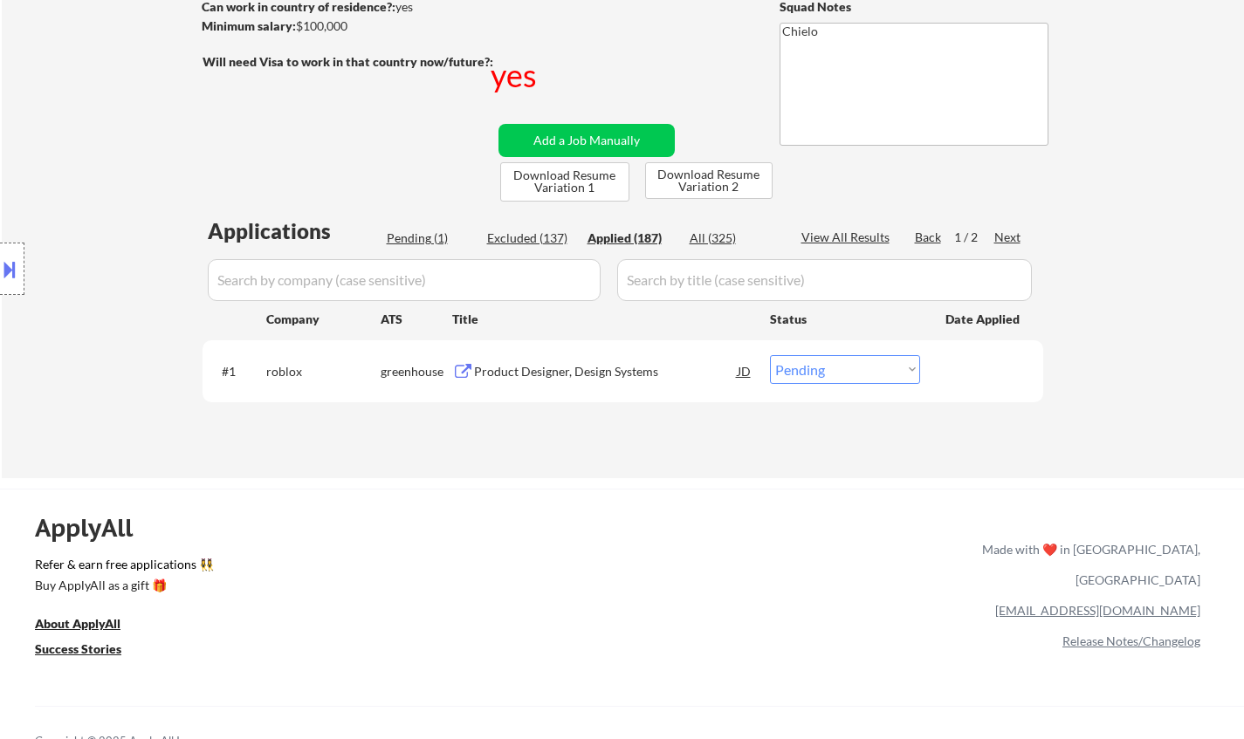
select select ""applied""
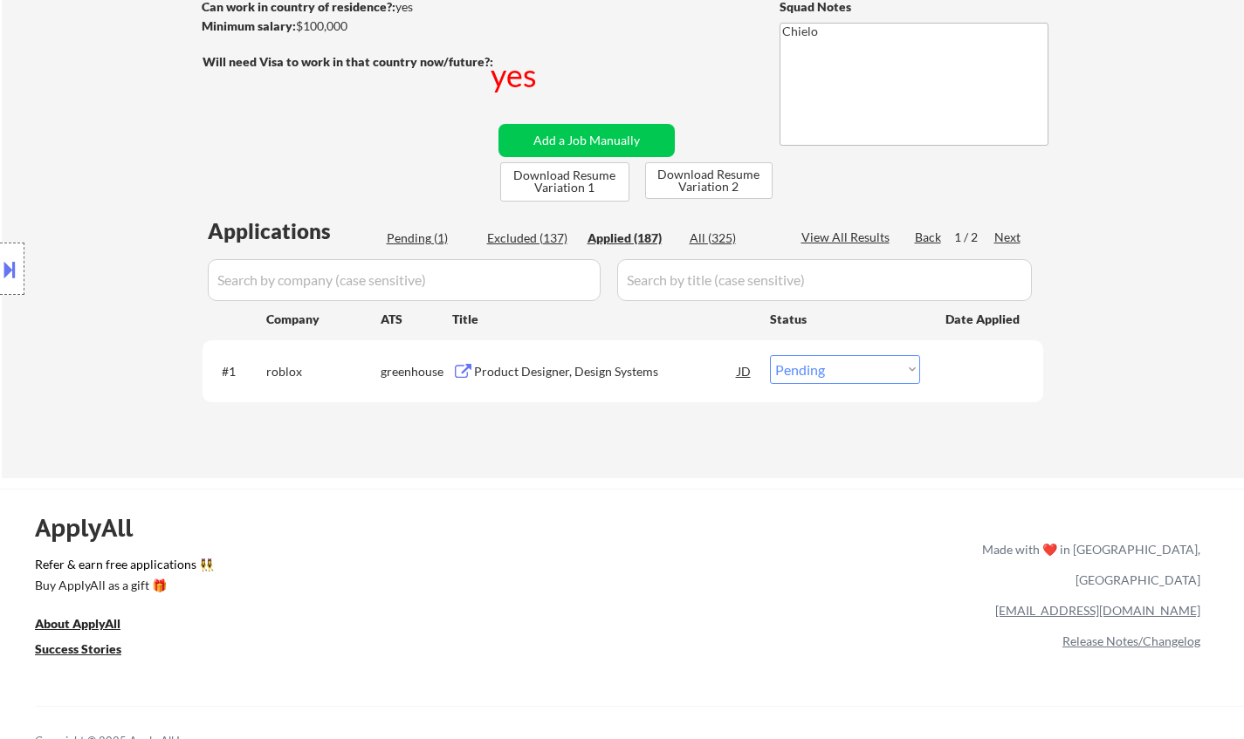
select select ""applied""
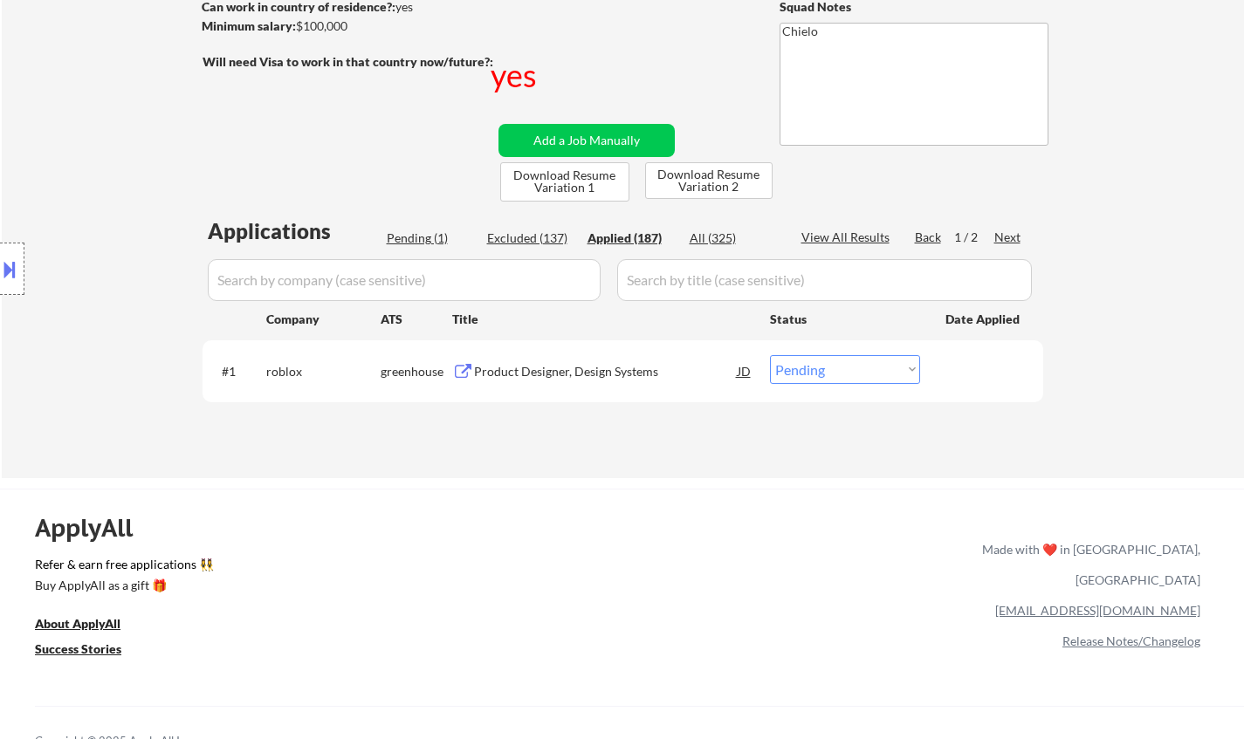
select select ""applied""
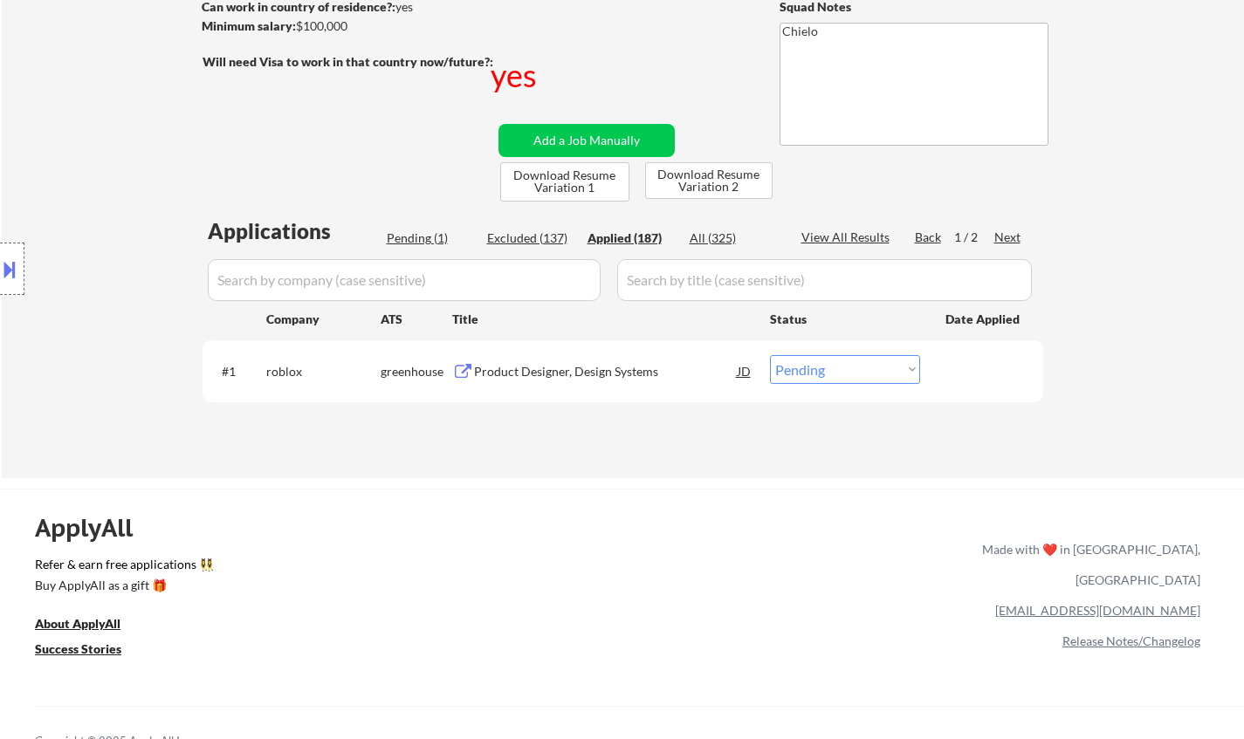
select select ""applied""
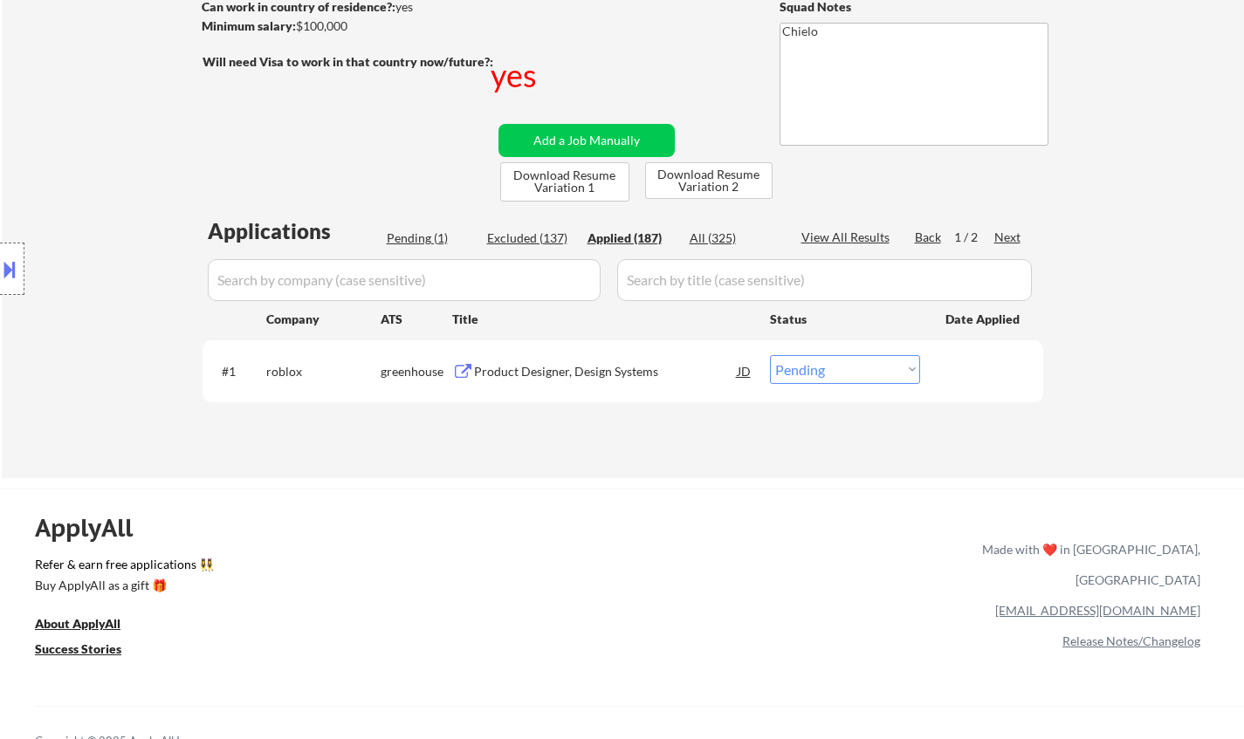
select select ""applied""
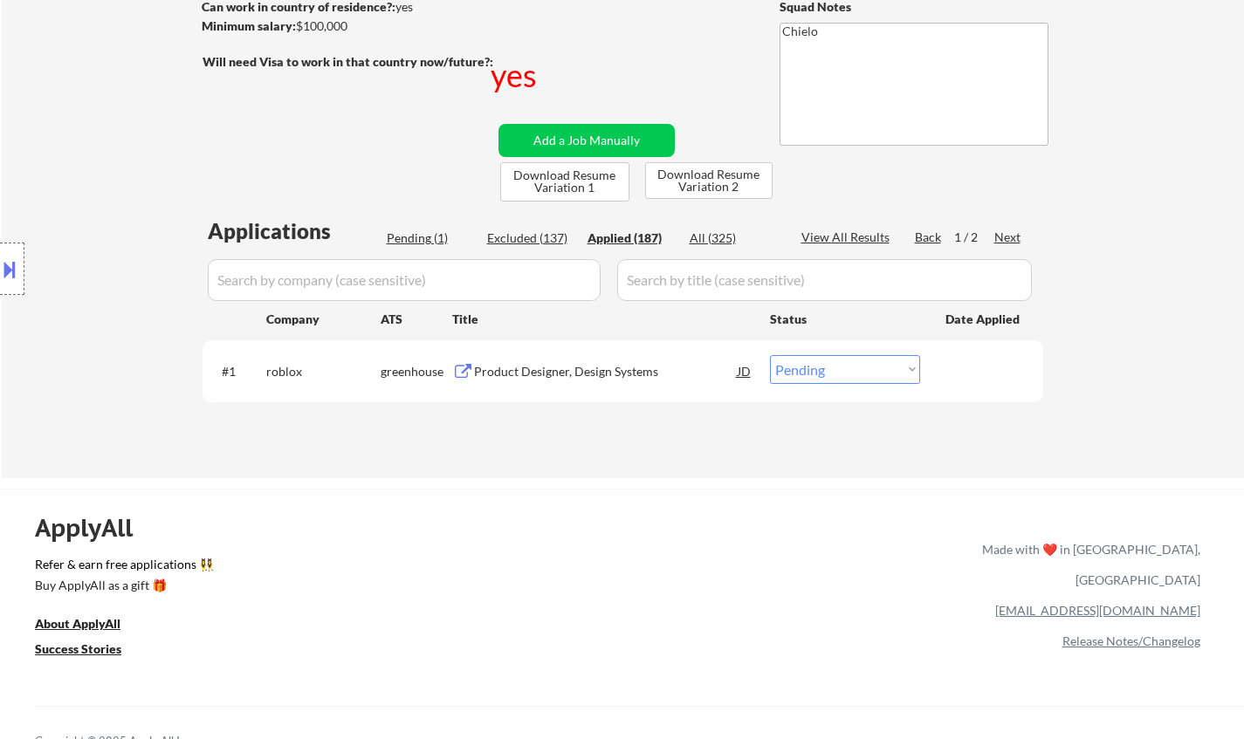
select select ""applied""
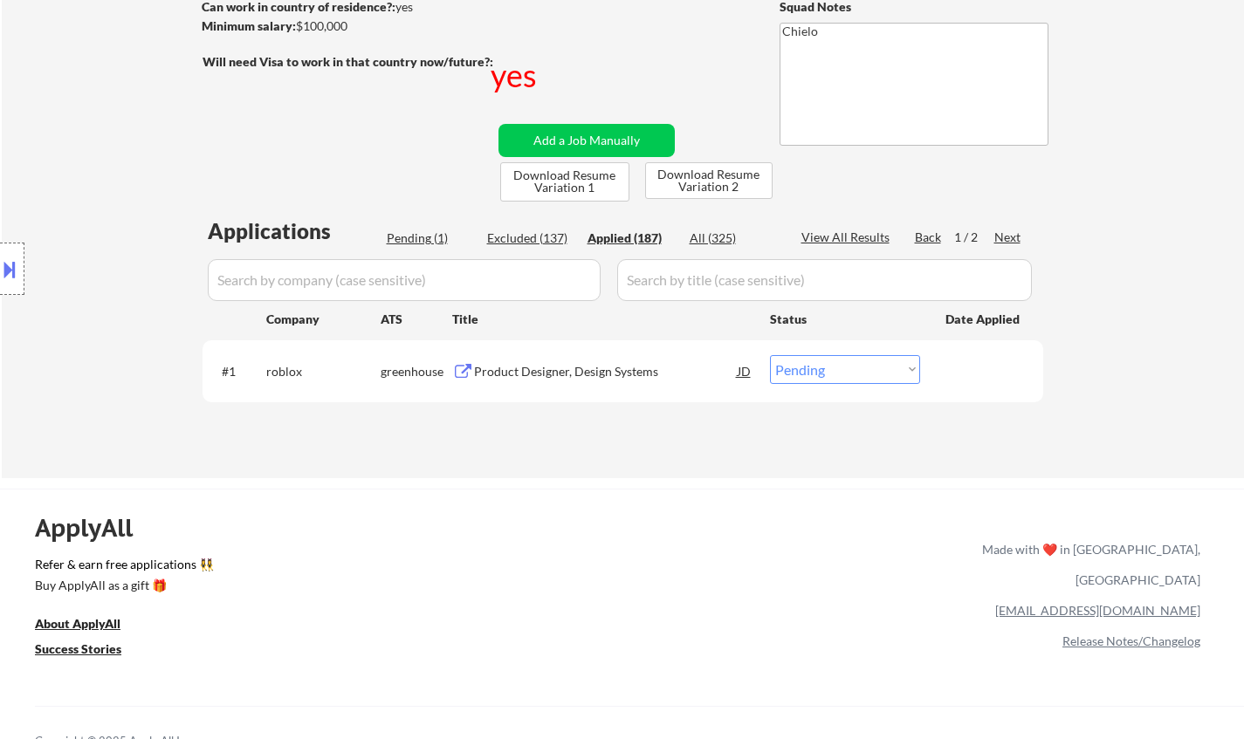
select select ""applied""
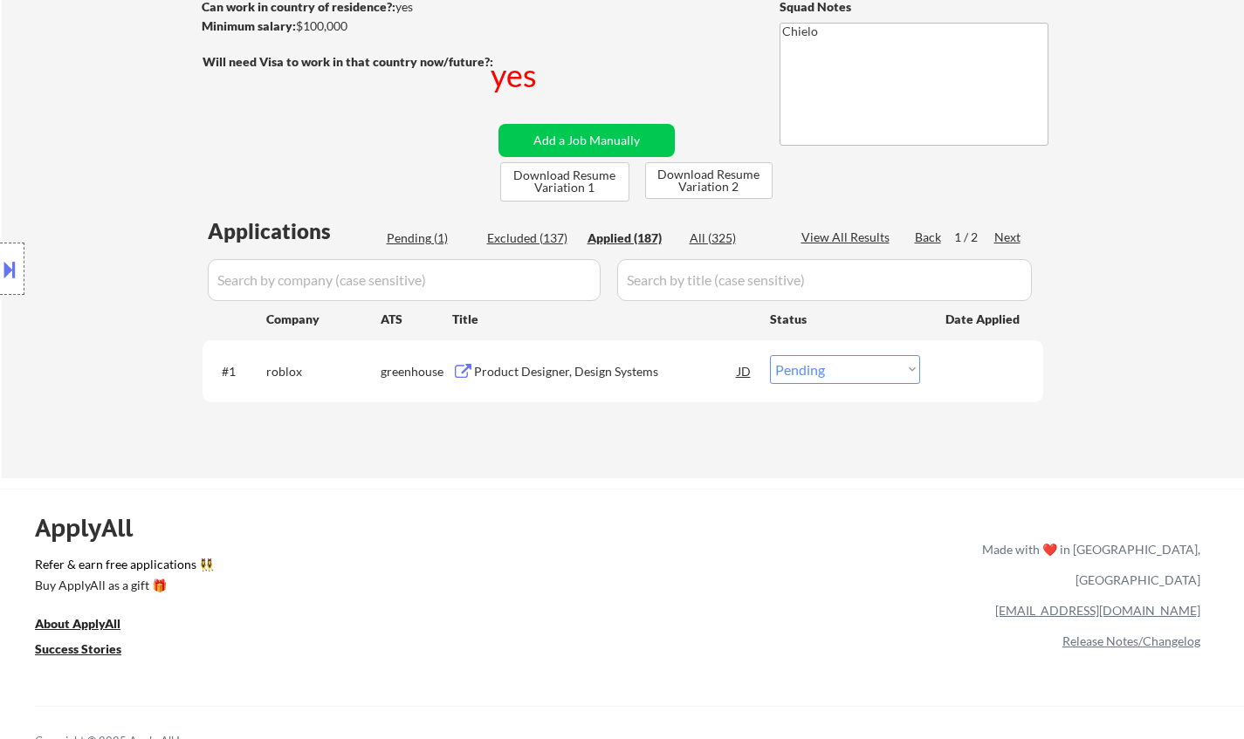
select select ""applied""
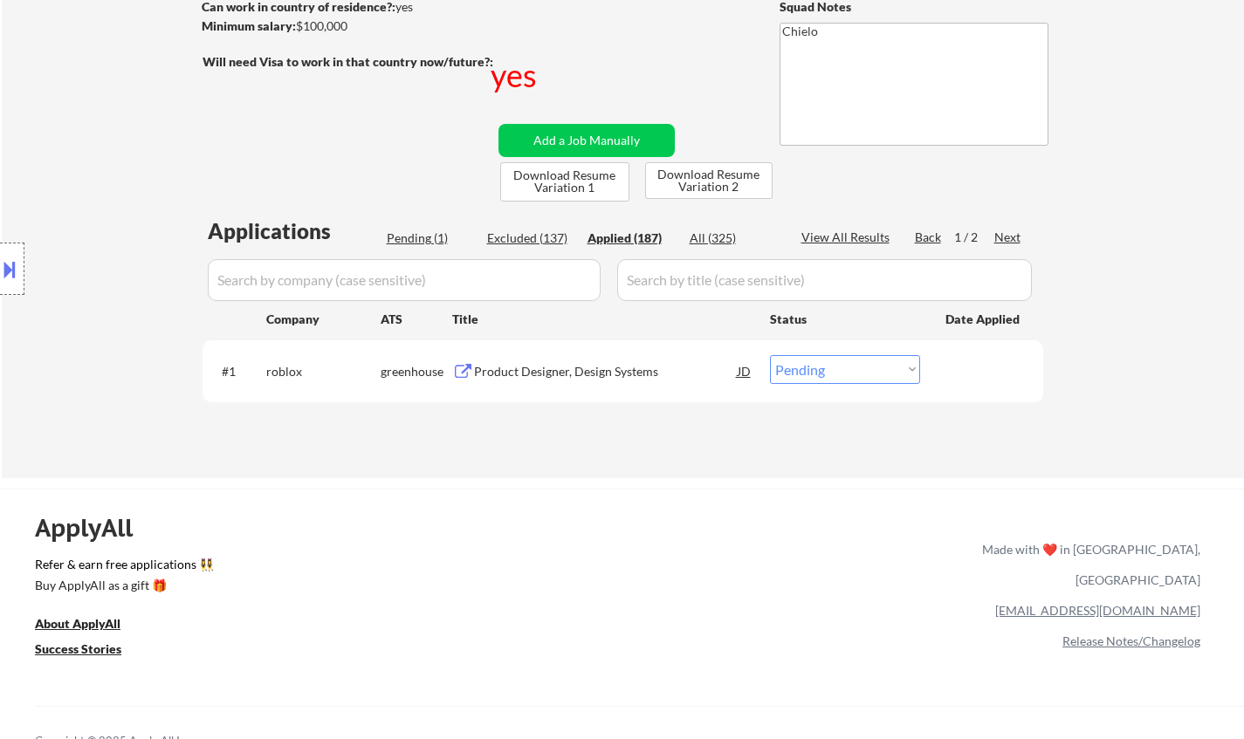
select select ""applied""
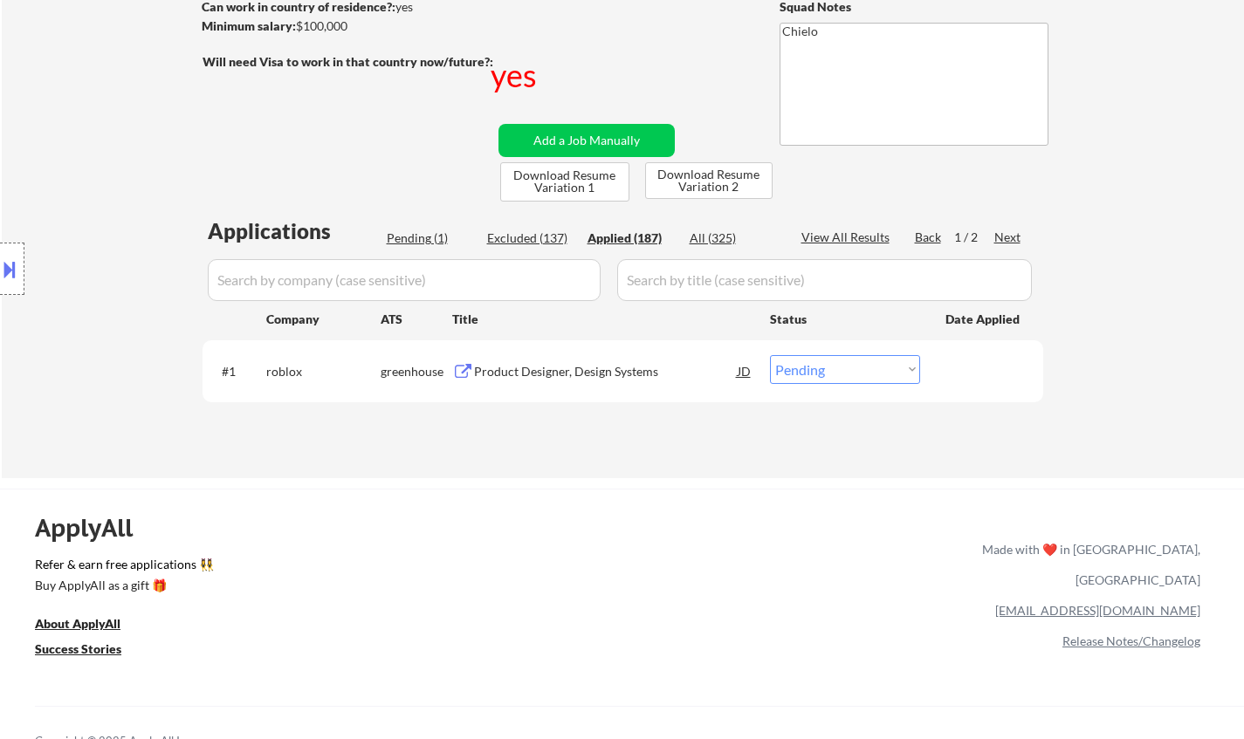
select select ""applied""
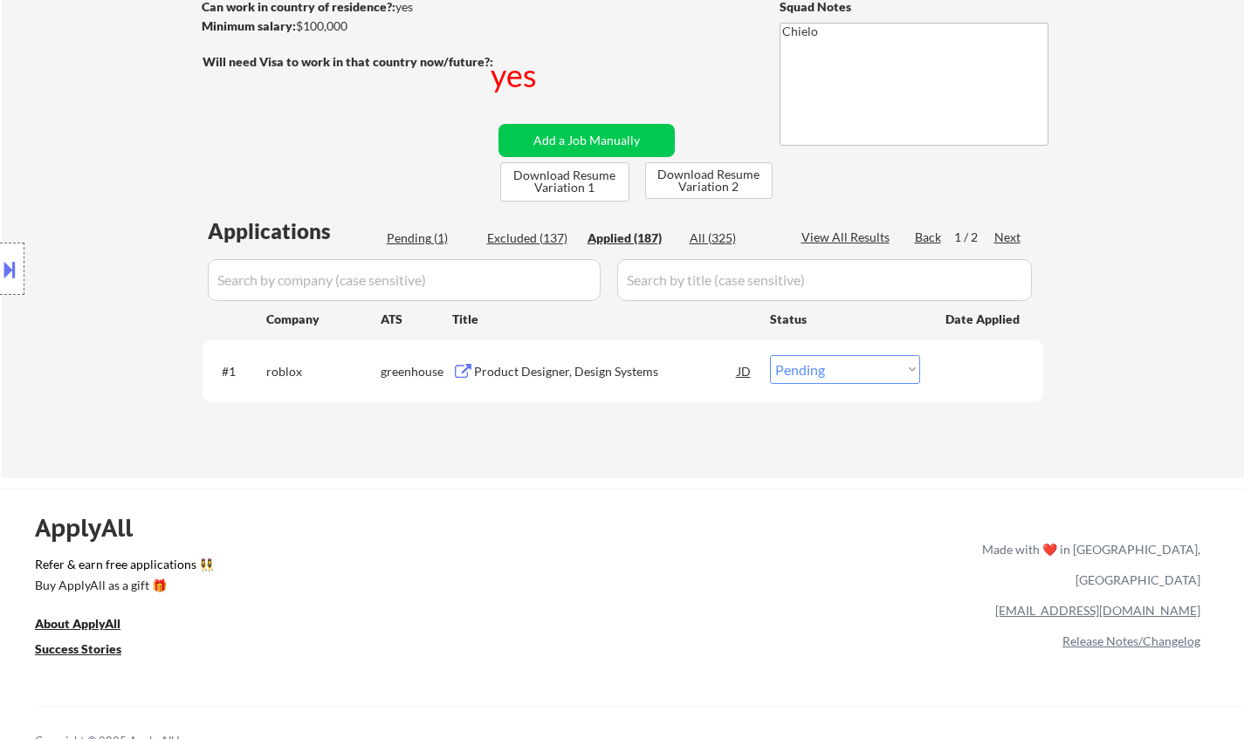
select select ""applied""
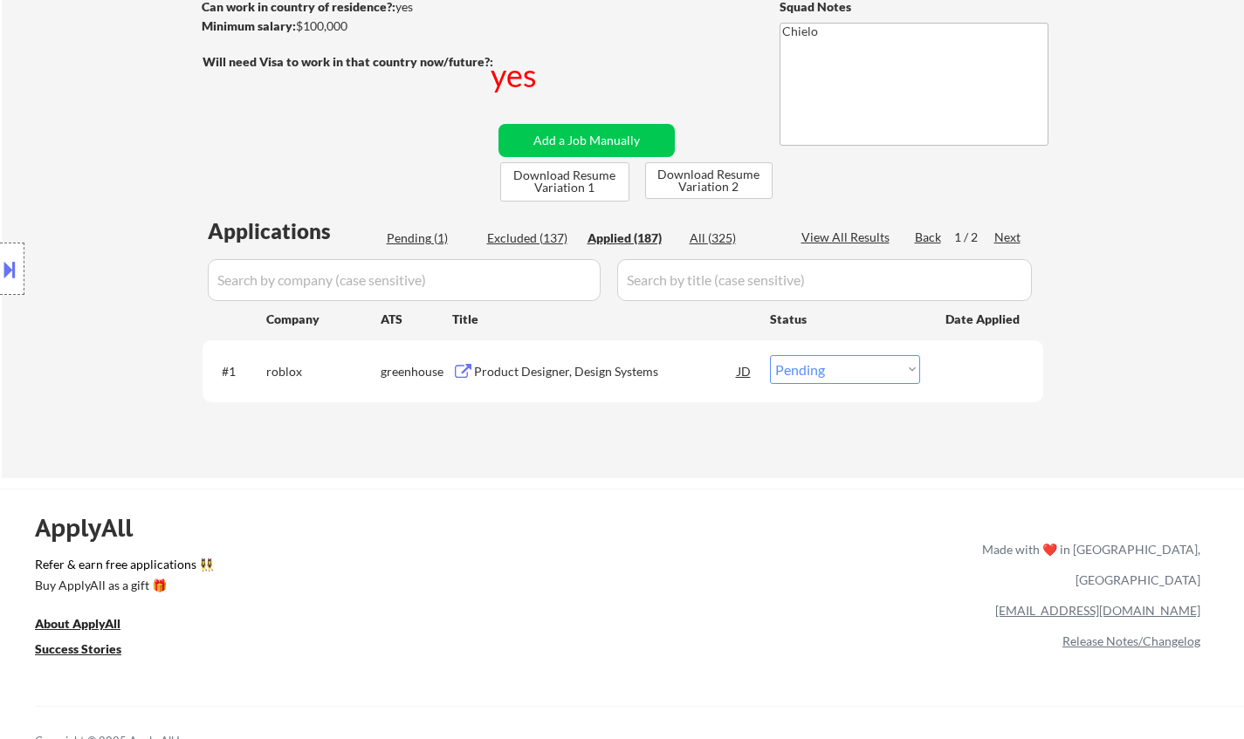
select select ""applied""
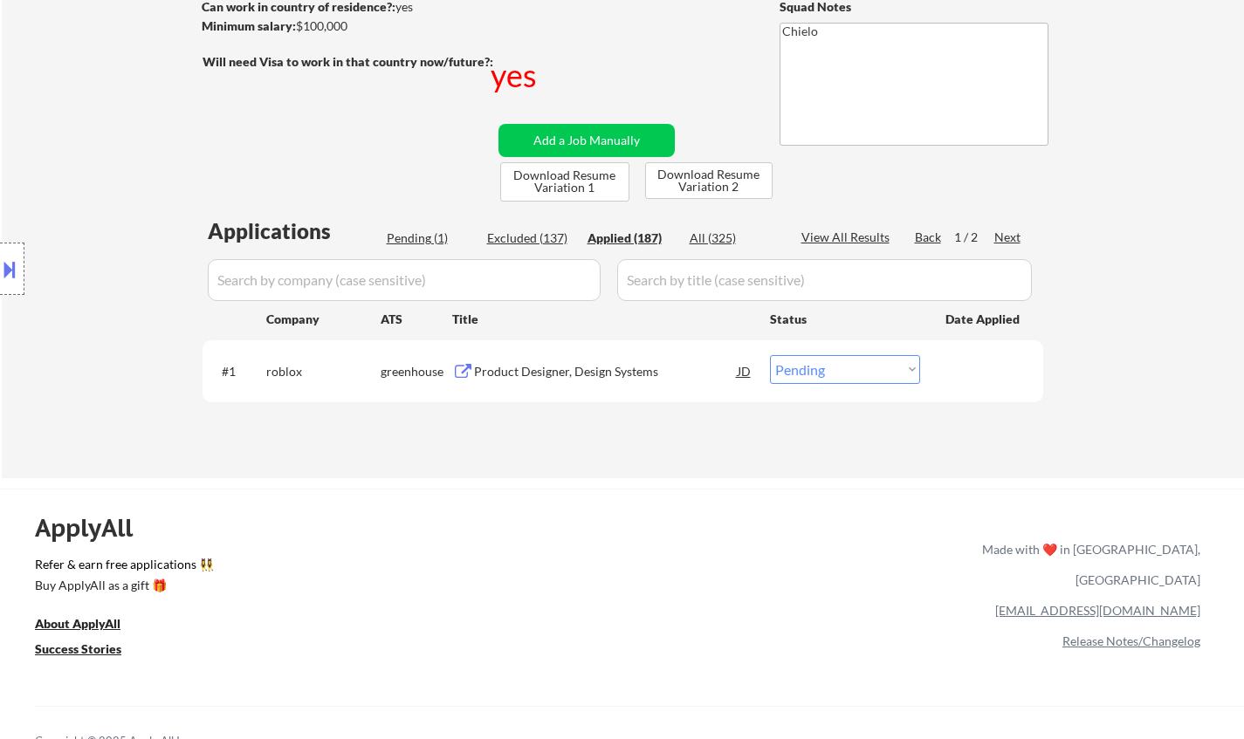
select select ""applied""
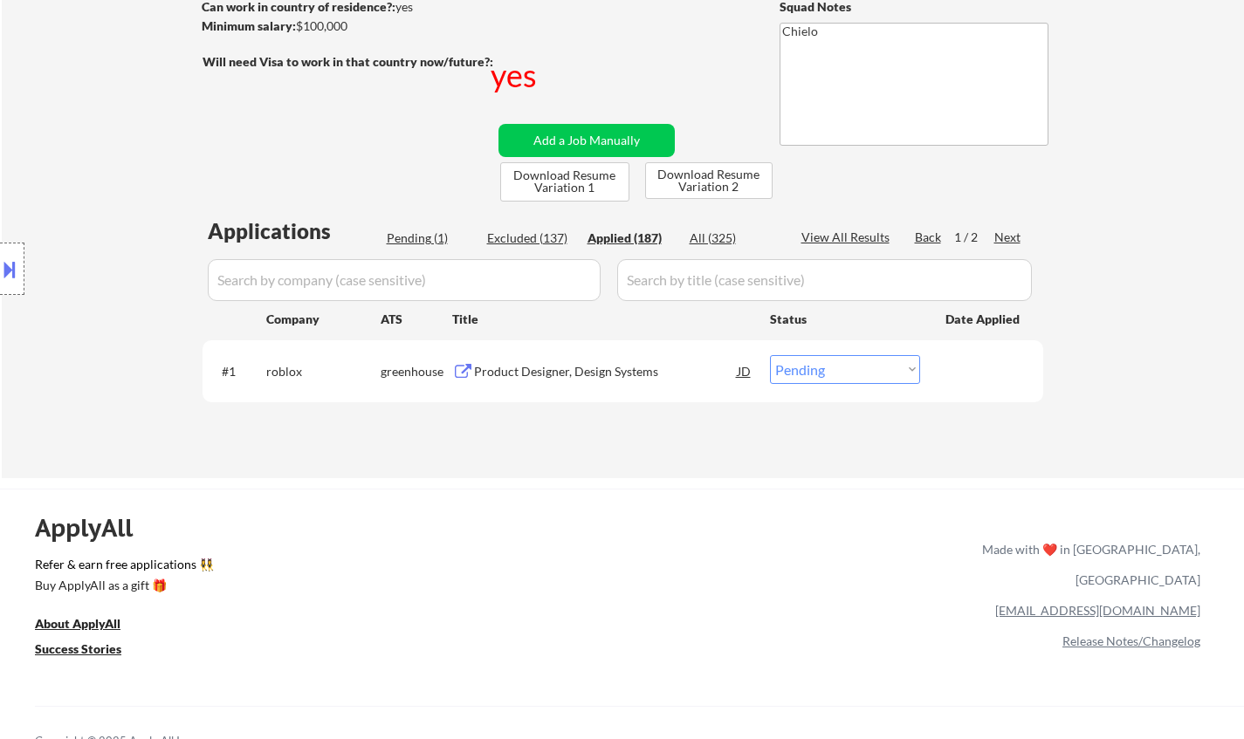
select select ""applied""
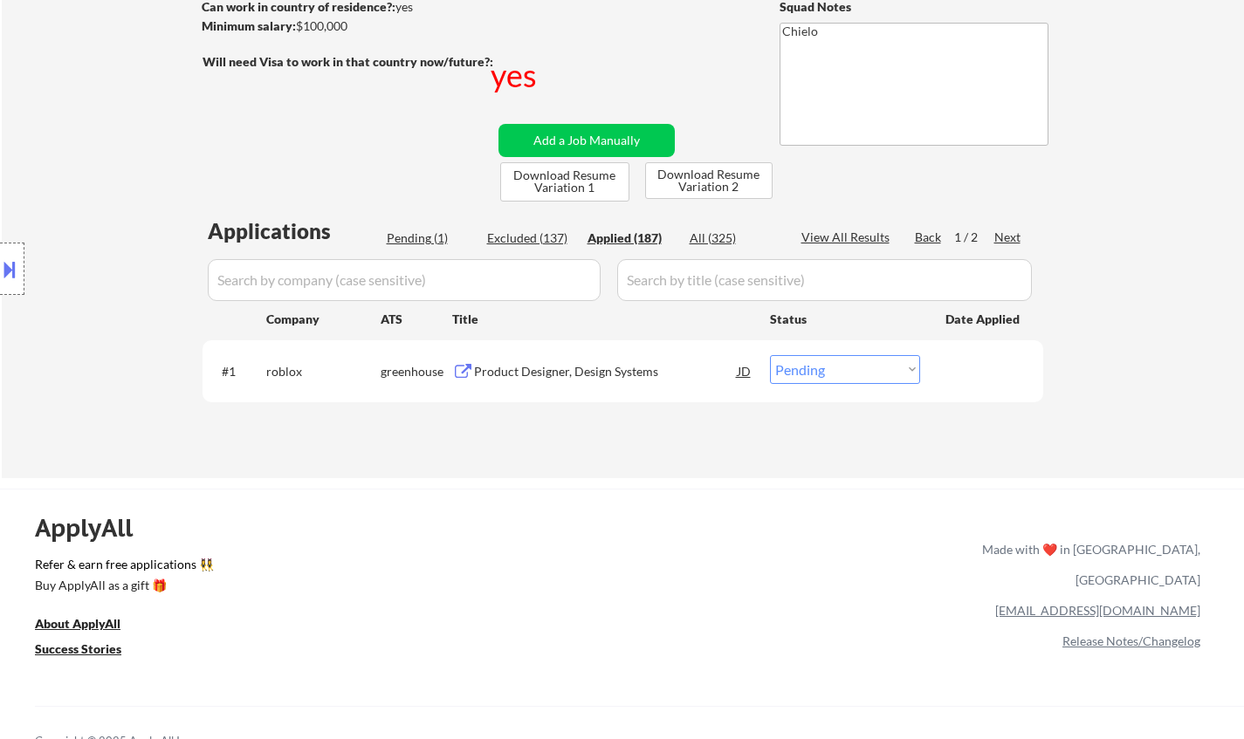
select select ""applied""
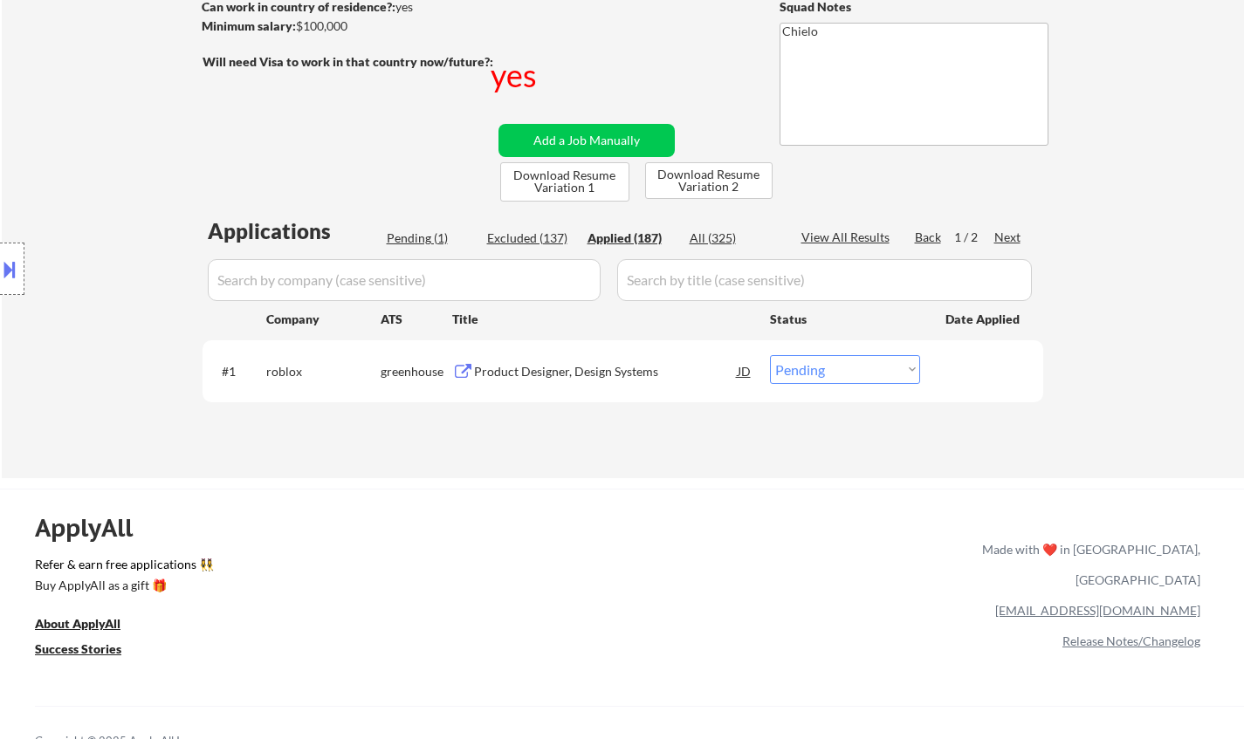
select select ""applied""
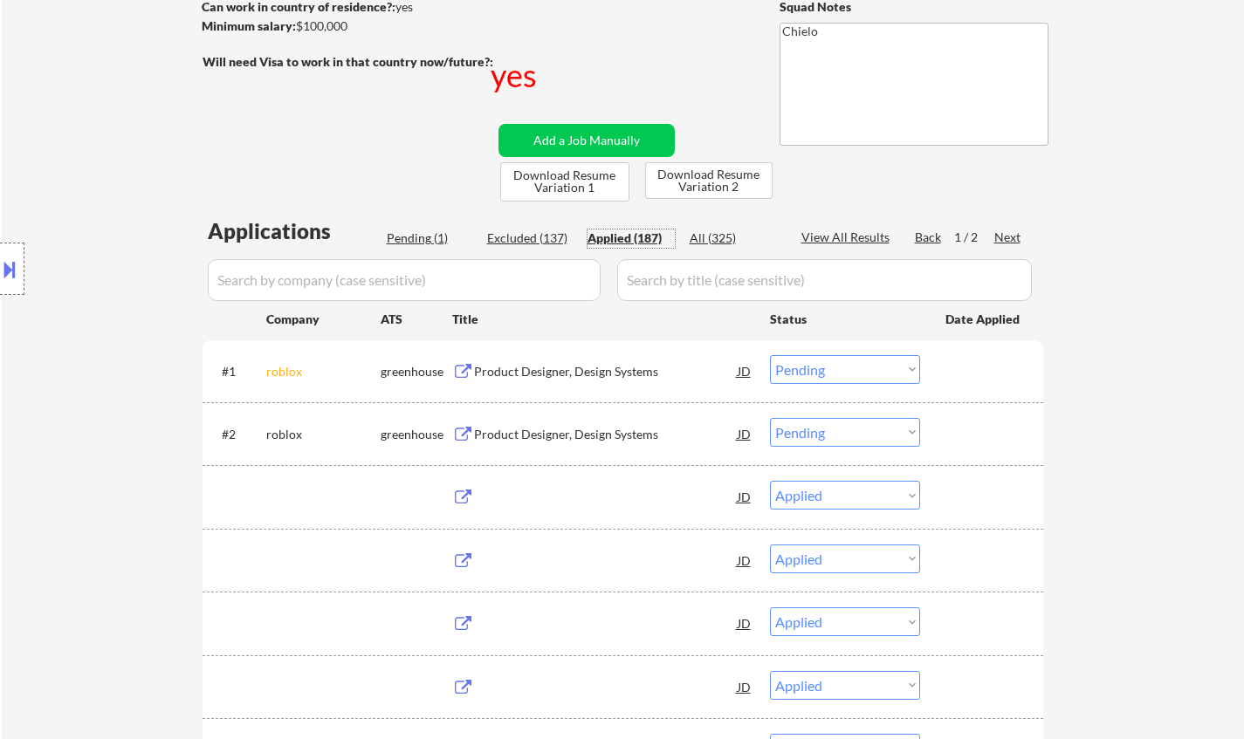
select select ""applied""
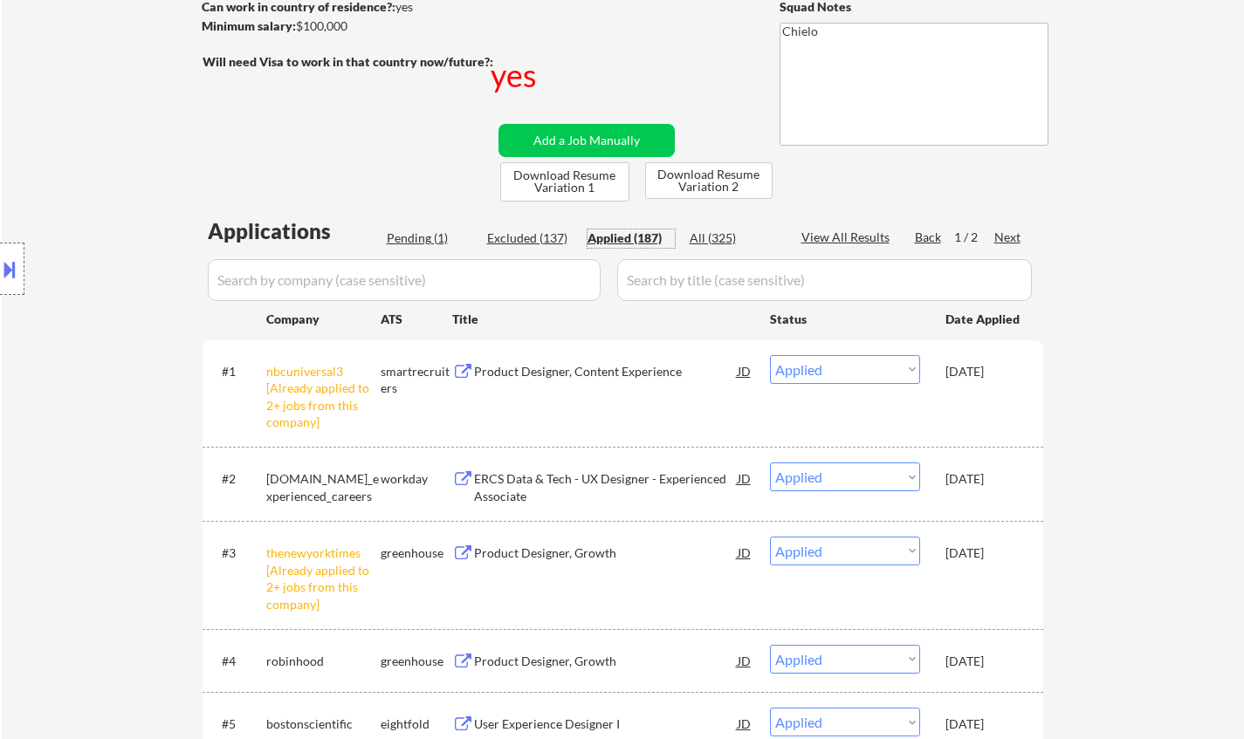
click at [407, 231] on div "Pending (1)" at bounding box center [430, 238] width 87 height 17
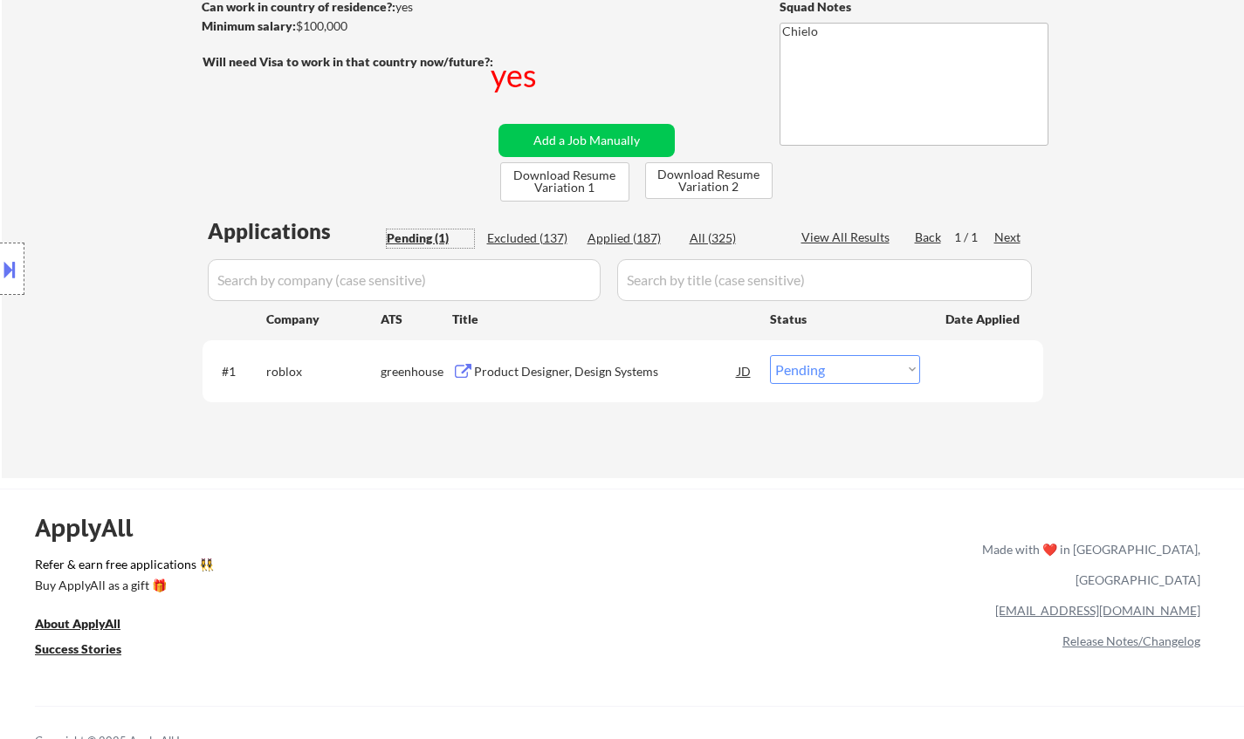
drag, startPoint x: 807, startPoint y: 360, endPoint x: 818, endPoint y: 382, distance: 24.2
click at [807, 360] on select "Choose an option... Pending Applied Excluded (Questions) Excluded (Expired) Exc…" at bounding box center [845, 369] width 150 height 29
select select ""applied""
click at [770, 355] on select "Choose an option... Pending Applied Excluded (Questions) Excluded (Expired) Exc…" at bounding box center [845, 369] width 150 height 29
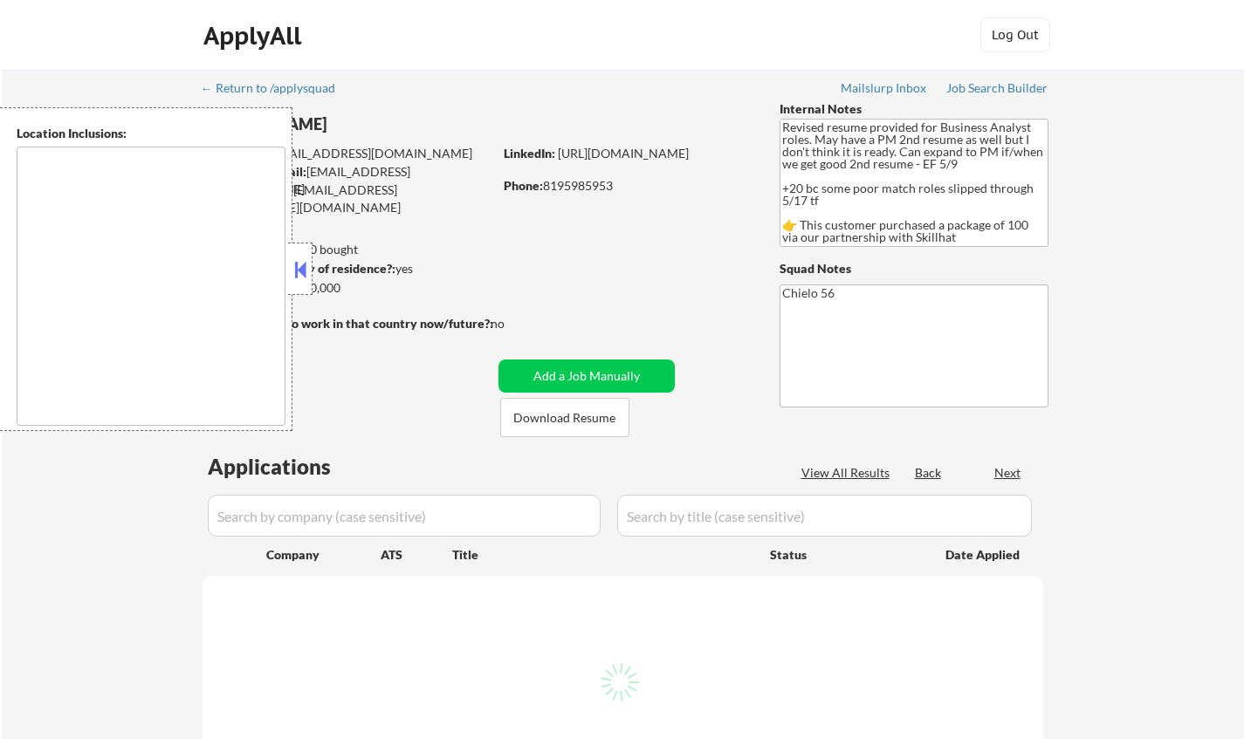
type textarea "[GEOGRAPHIC_DATA], ON [GEOGRAPHIC_DATA], [GEOGRAPHIC_DATA] [GEOGRAPHIC_DATA], O…"
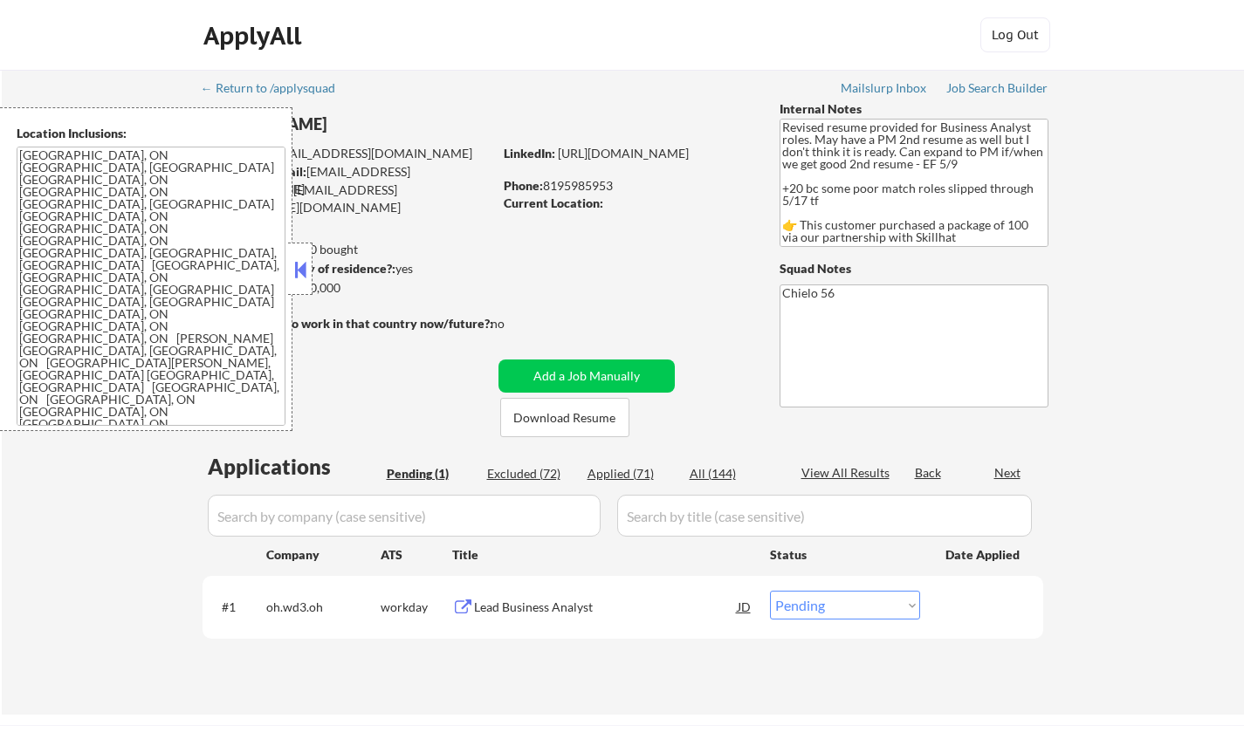
click at [301, 266] on button at bounding box center [300, 270] width 19 height 26
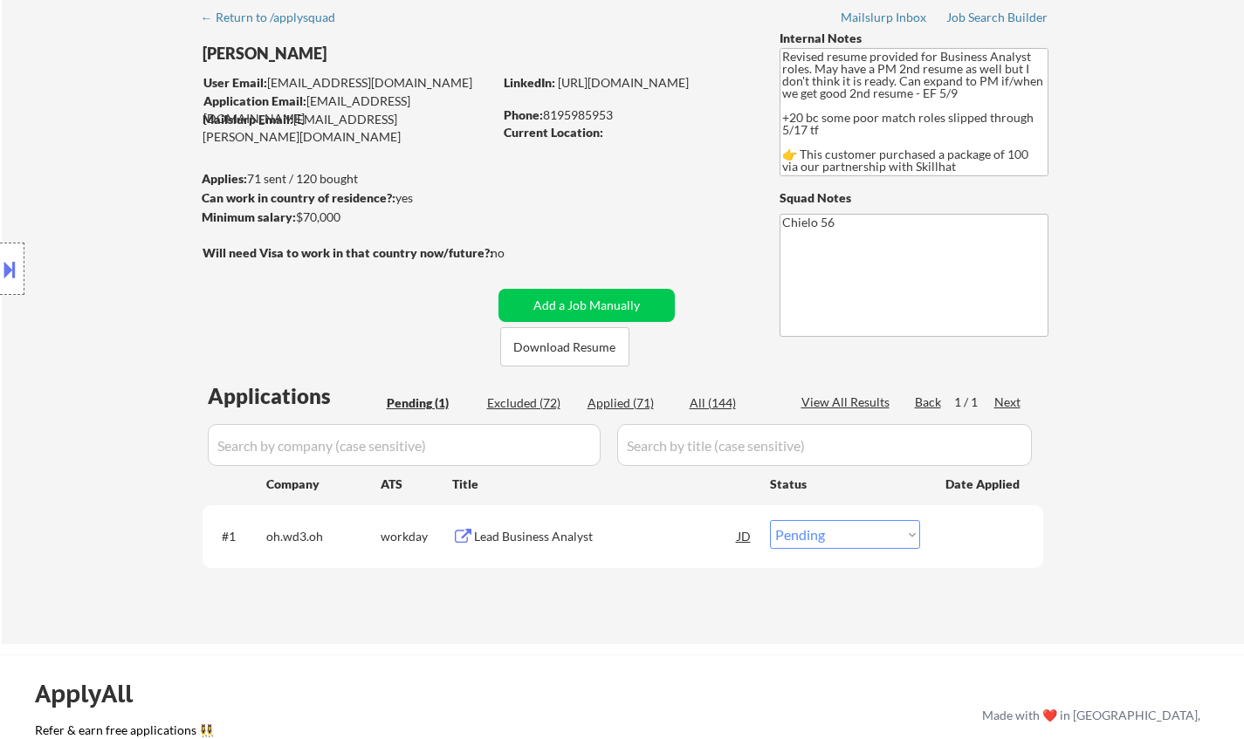
scroll to position [87, 0]
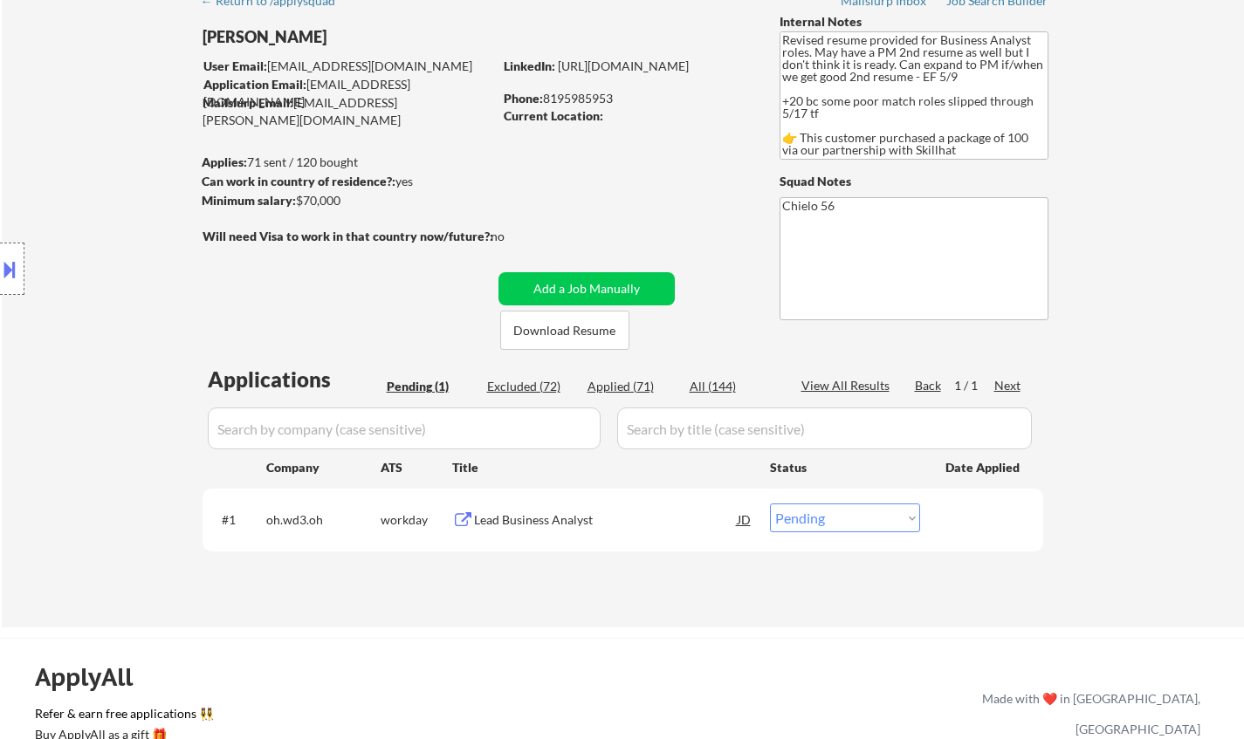
click at [525, 527] on div "Lead Business Analyst" at bounding box center [606, 519] width 264 height 17
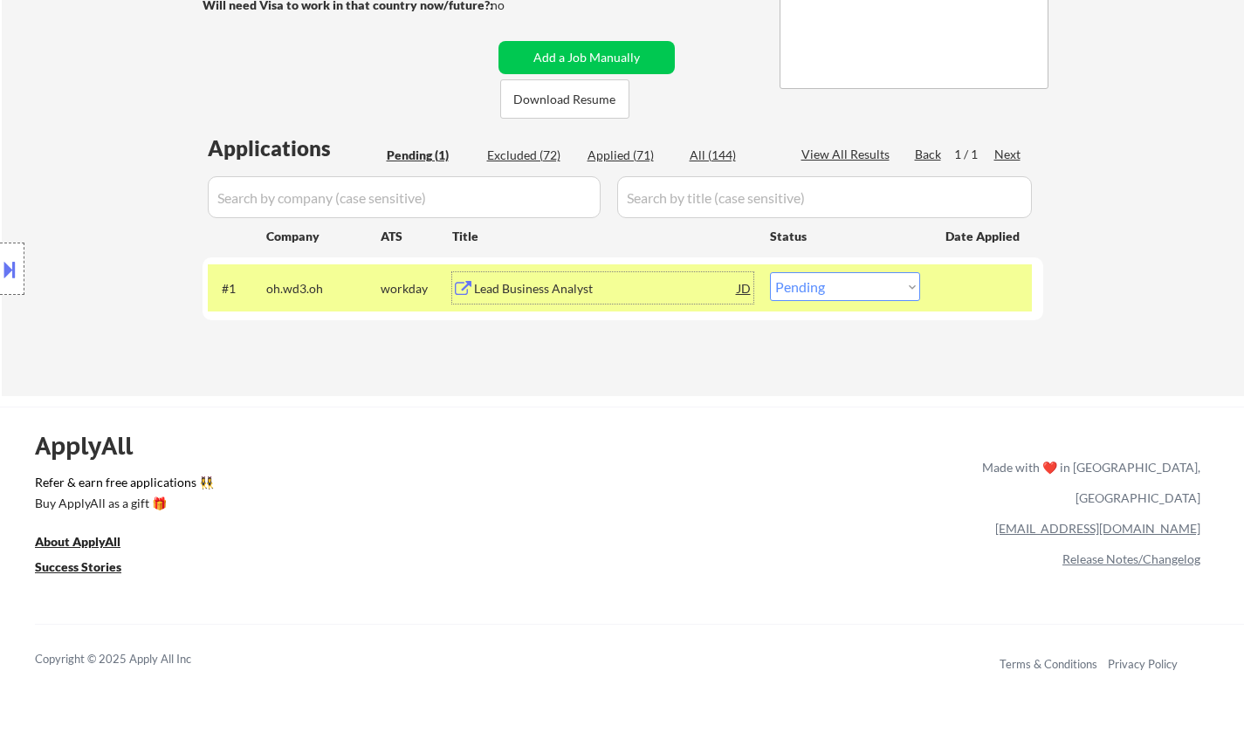
scroll to position [436, 0]
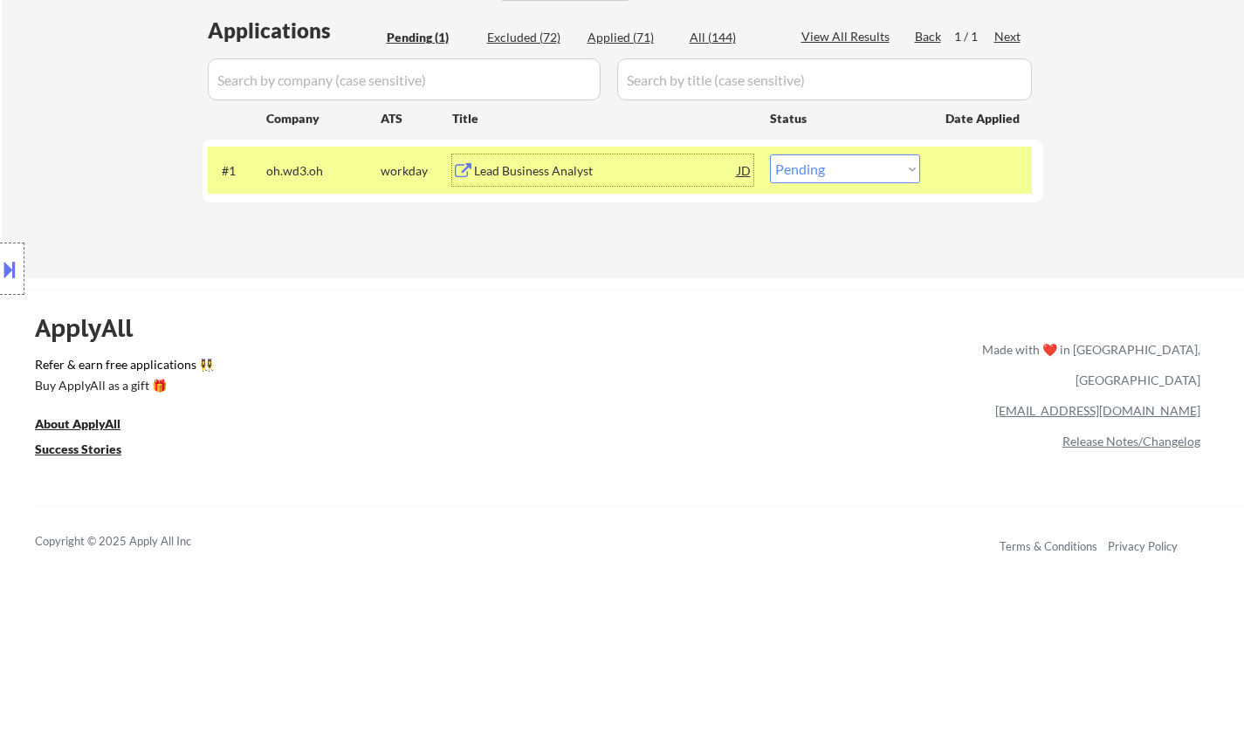
click at [836, 173] on select "Choose an option... Pending Applied Excluded (Questions) Excluded (Expired) Exc…" at bounding box center [845, 168] width 150 height 29
select select ""excluded""
click at [770, 154] on select "Choose an option... Pending Applied Excluded (Questions) Excluded (Expired) Exc…" at bounding box center [845, 168] width 150 height 29
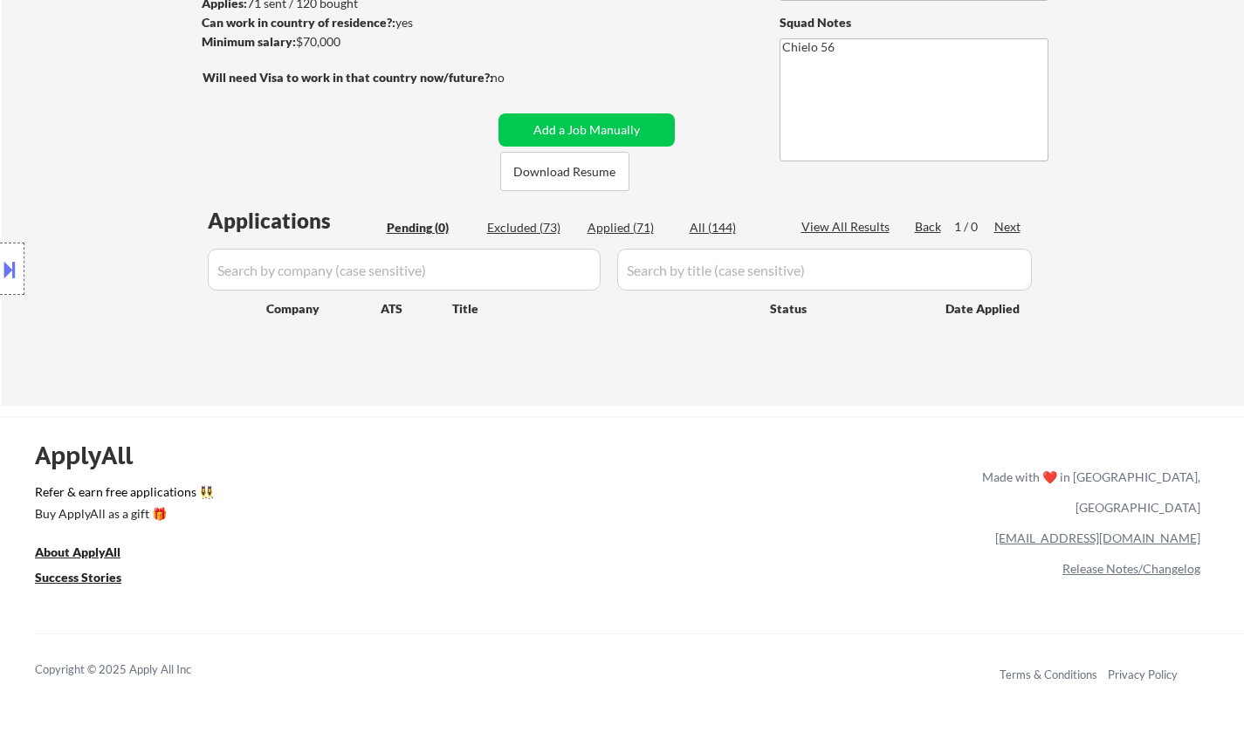
scroll to position [87, 0]
